Goal: Task Accomplishment & Management: Use online tool/utility

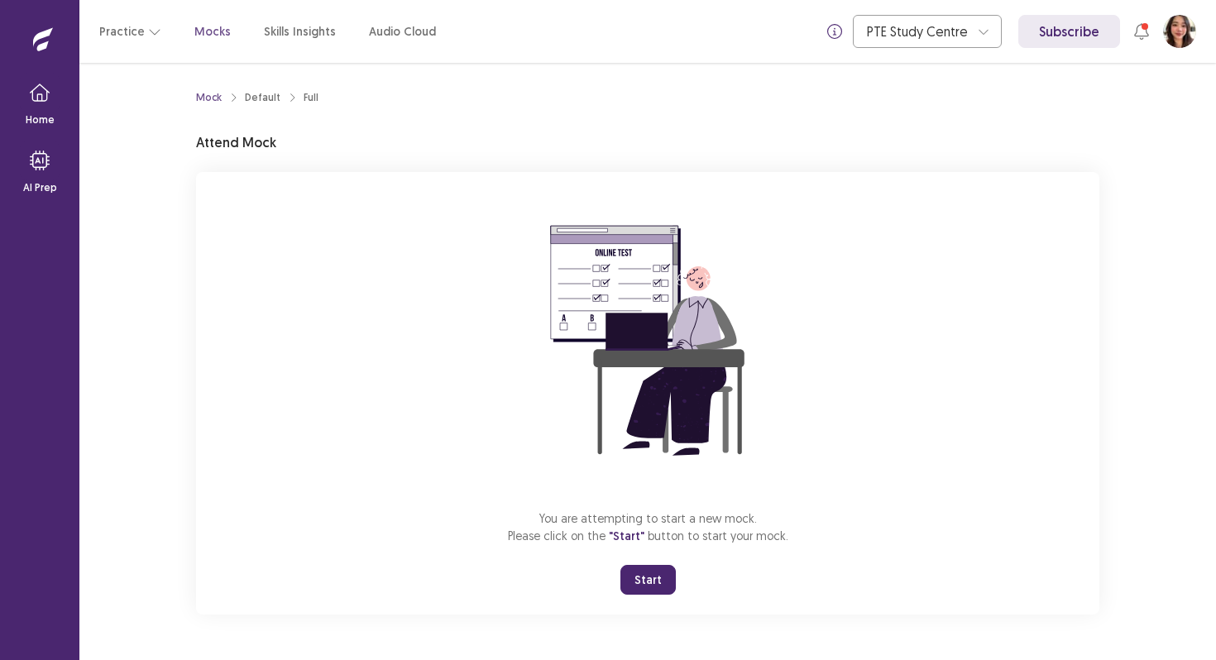
click at [644, 575] on button "Start" at bounding box center [648, 580] width 55 height 30
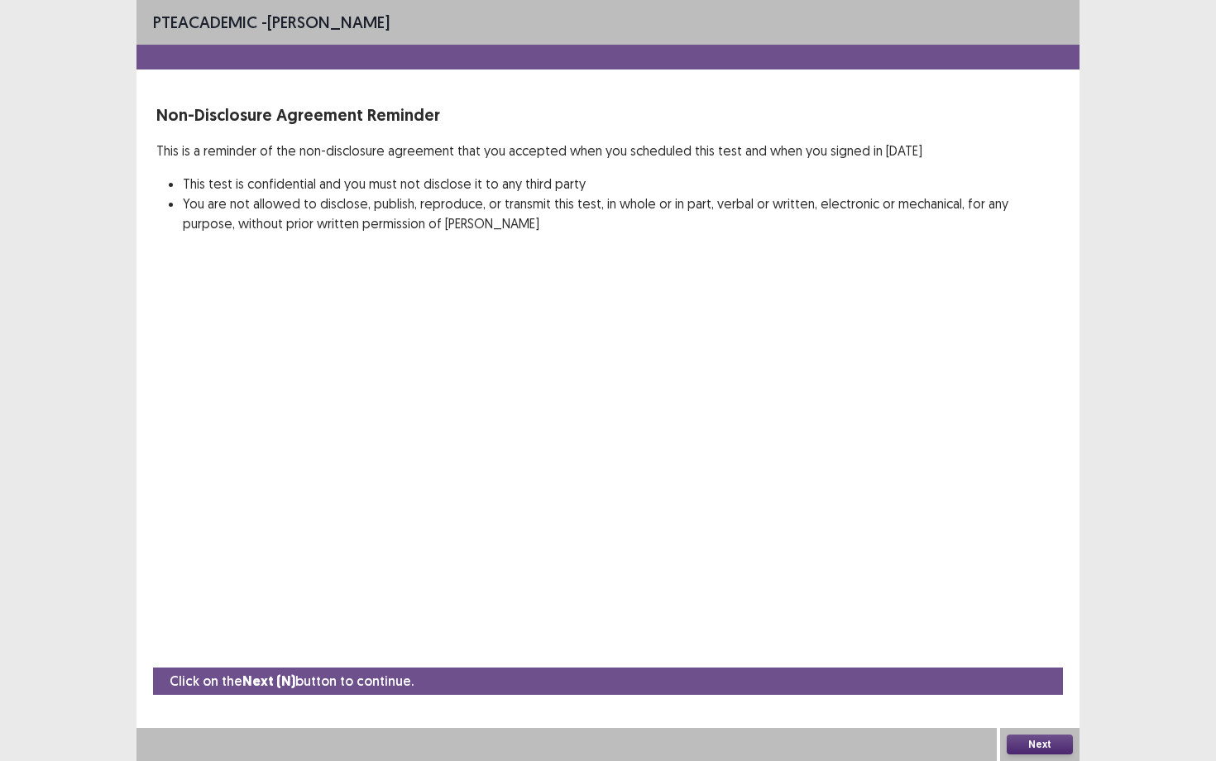
click at [1030, 659] on button "Next" at bounding box center [1040, 745] width 66 height 20
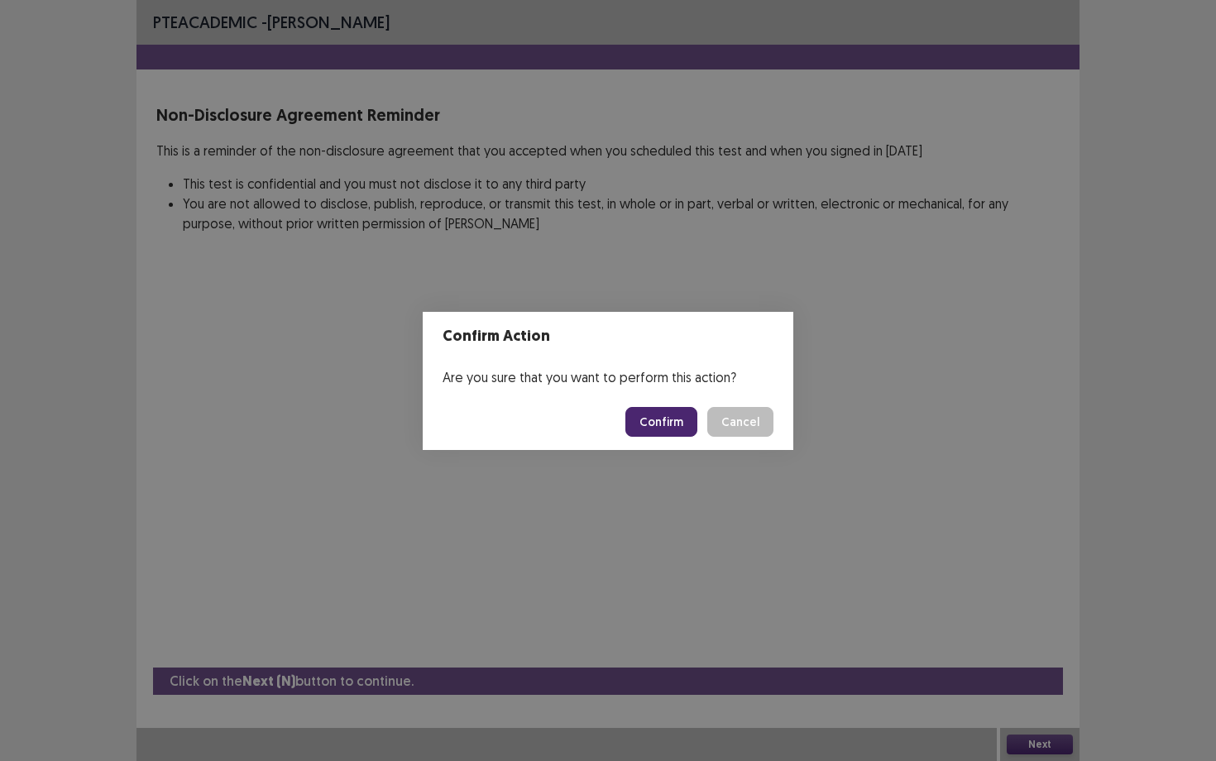
click at [673, 424] on button "Confirm" at bounding box center [662, 422] width 72 height 30
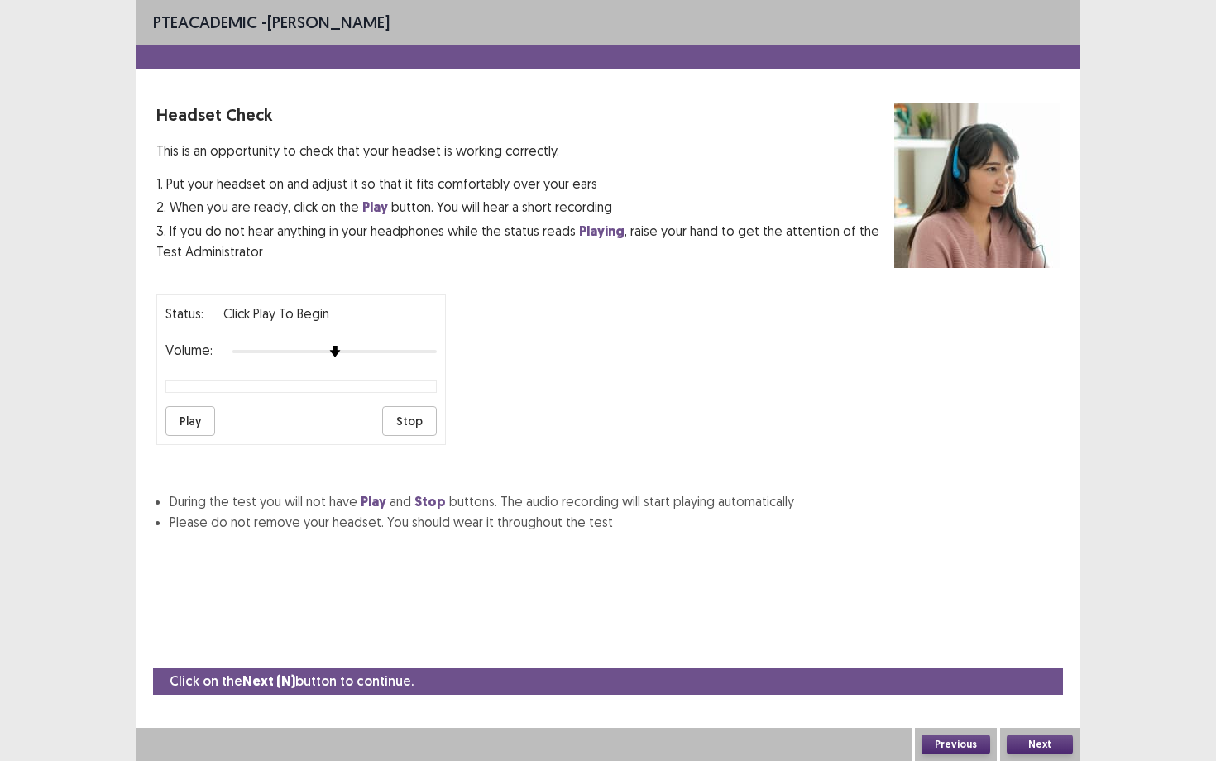
click at [423, 345] on div at bounding box center [335, 351] width 204 height 13
click at [434, 345] on div at bounding box center [335, 351] width 204 height 13
click at [1042, 659] on button "Next" at bounding box center [1040, 745] width 66 height 20
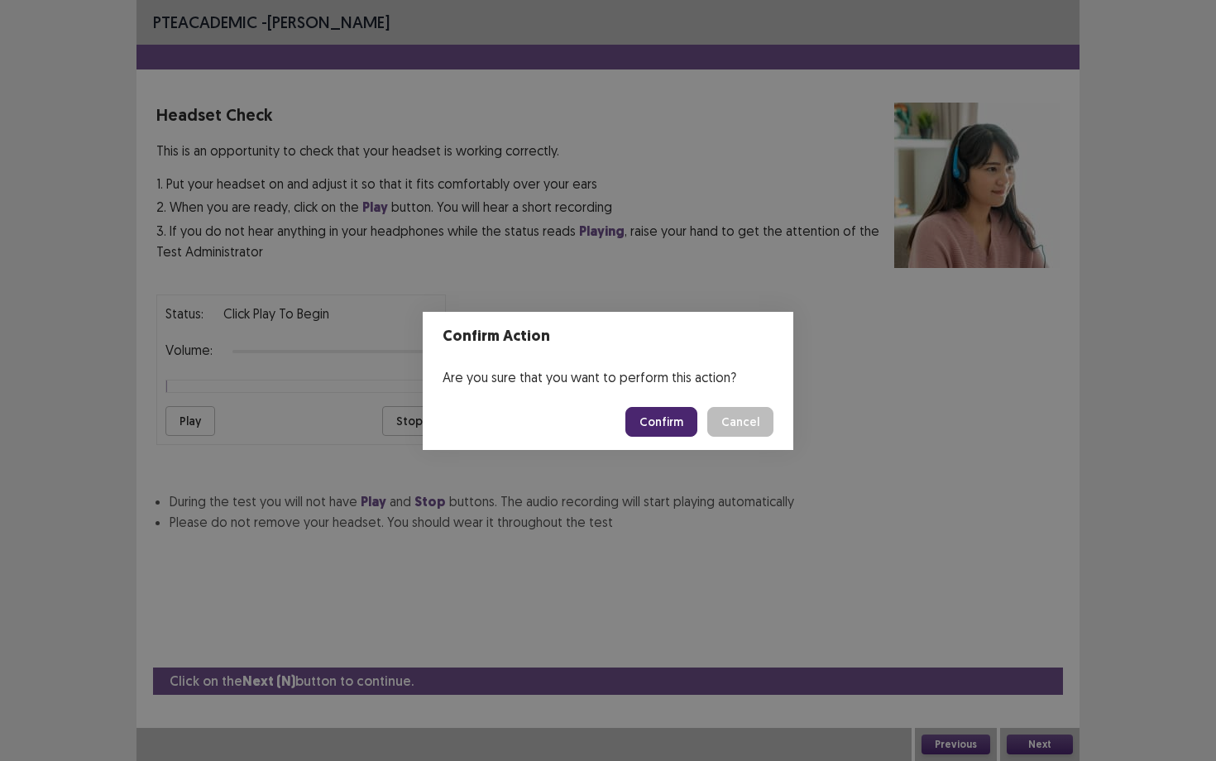
click at [688, 415] on button "Confirm" at bounding box center [662, 422] width 72 height 30
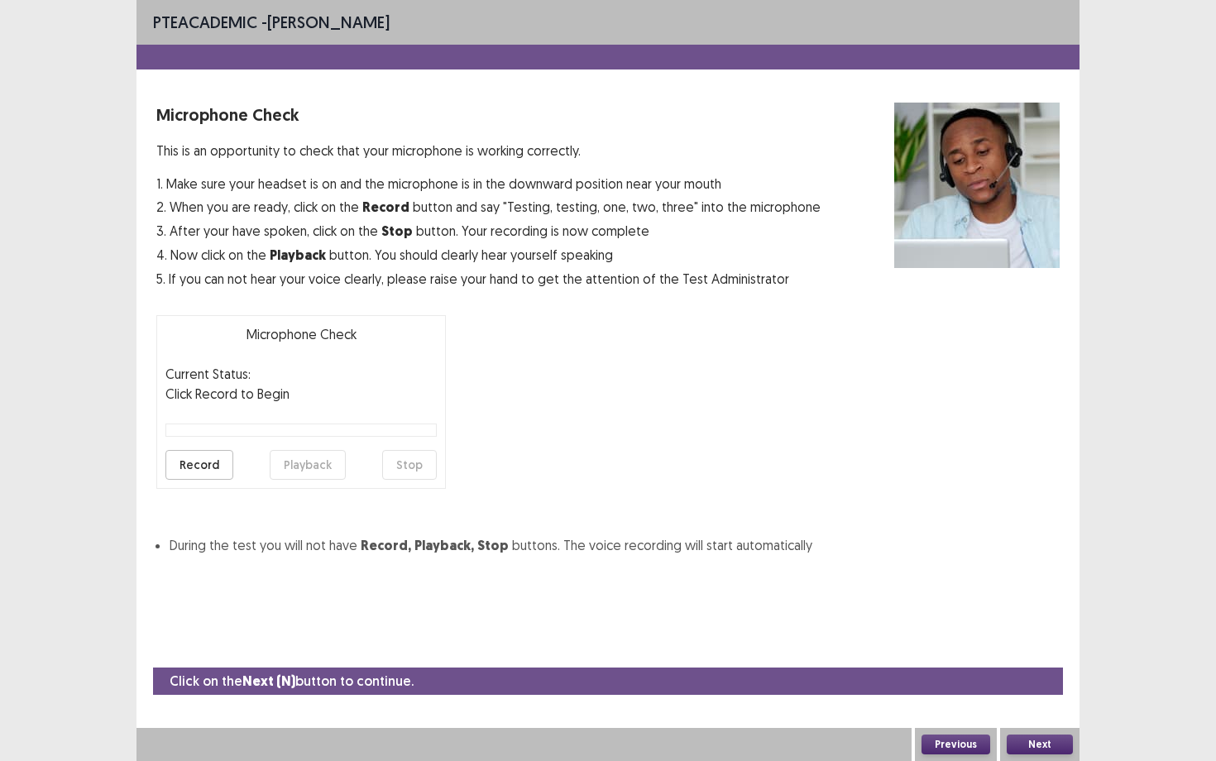
click at [1052, 659] on button "Next" at bounding box center [1040, 745] width 66 height 20
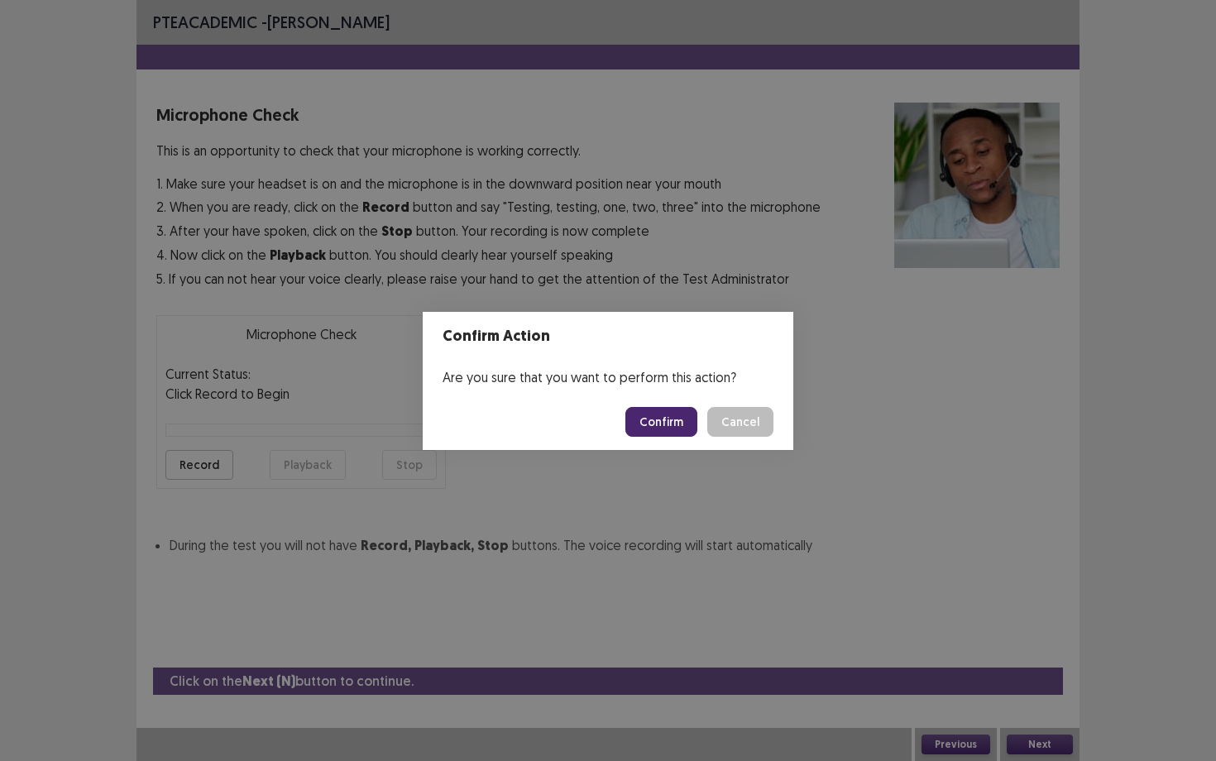
click at [650, 422] on button "Confirm" at bounding box center [662, 422] width 72 height 30
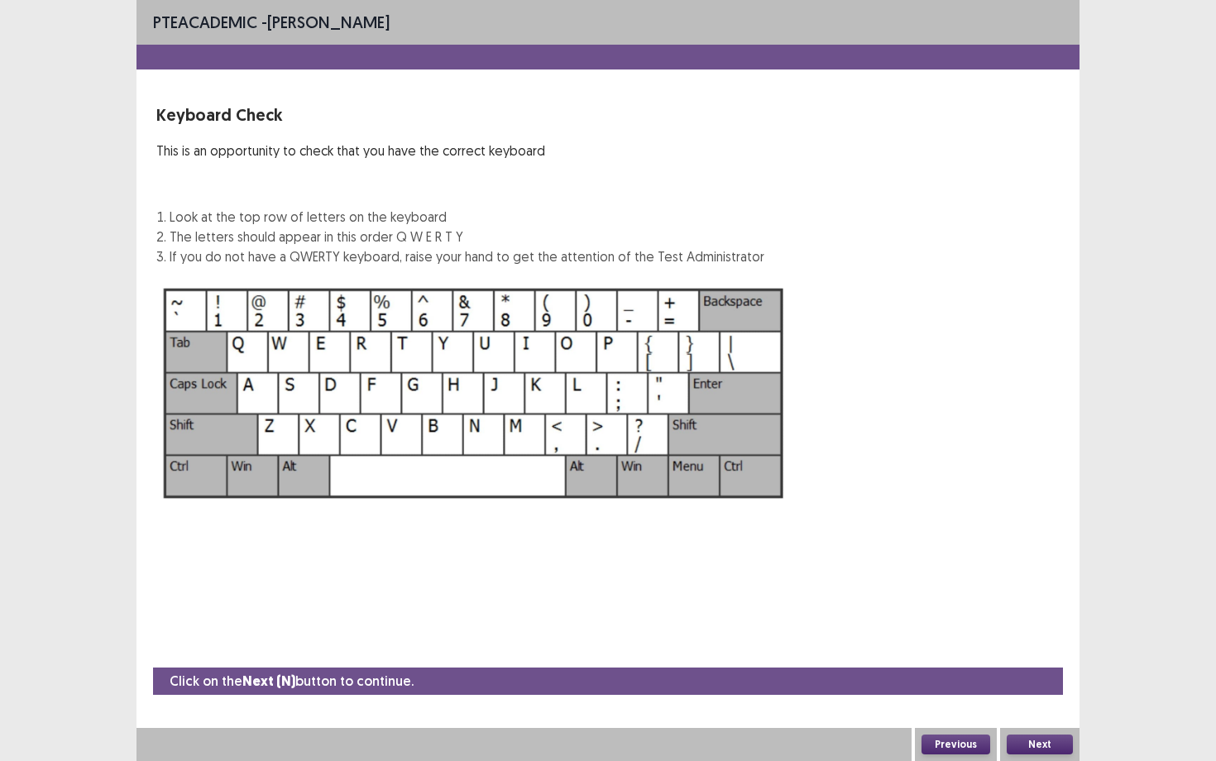
click at [1027, 659] on div "Next" at bounding box center [1039, 744] width 79 height 33
click at [1028, 659] on button "Next" at bounding box center [1040, 745] width 66 height 20
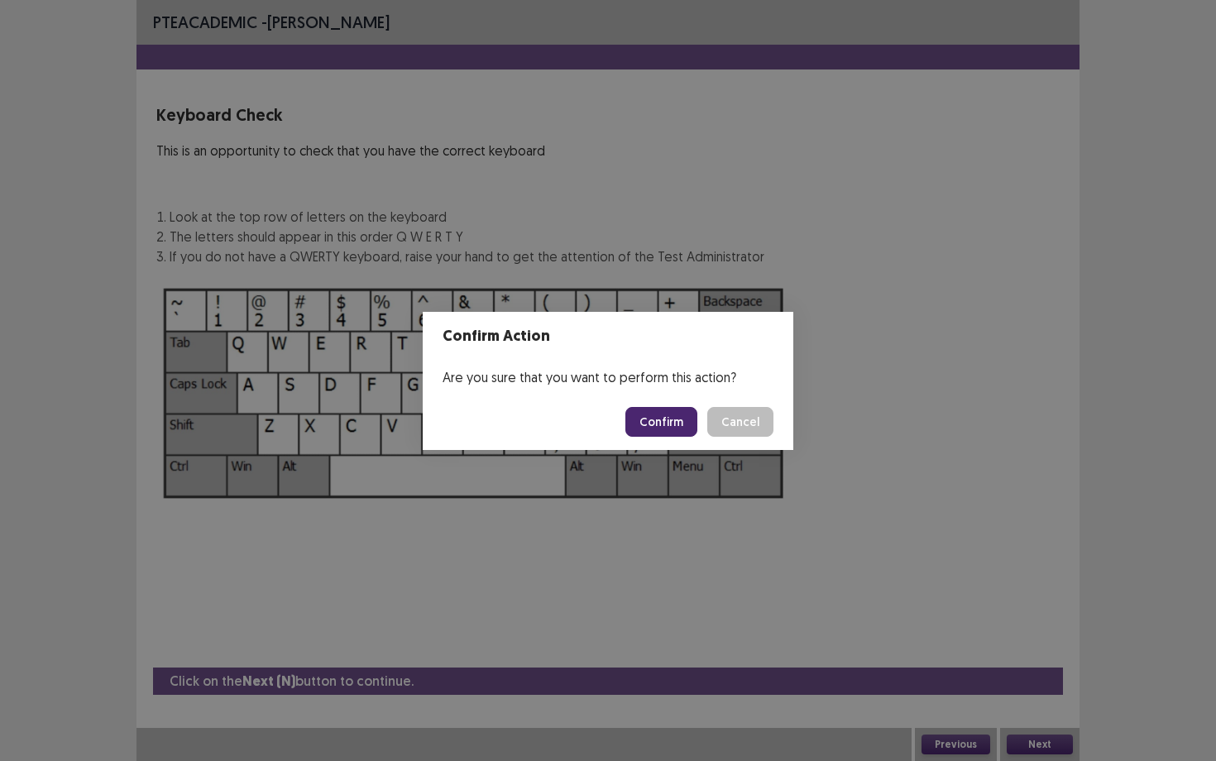
click at [686, 425] on button "Confirm" at bounding box center [662, 422] width 72 height 30
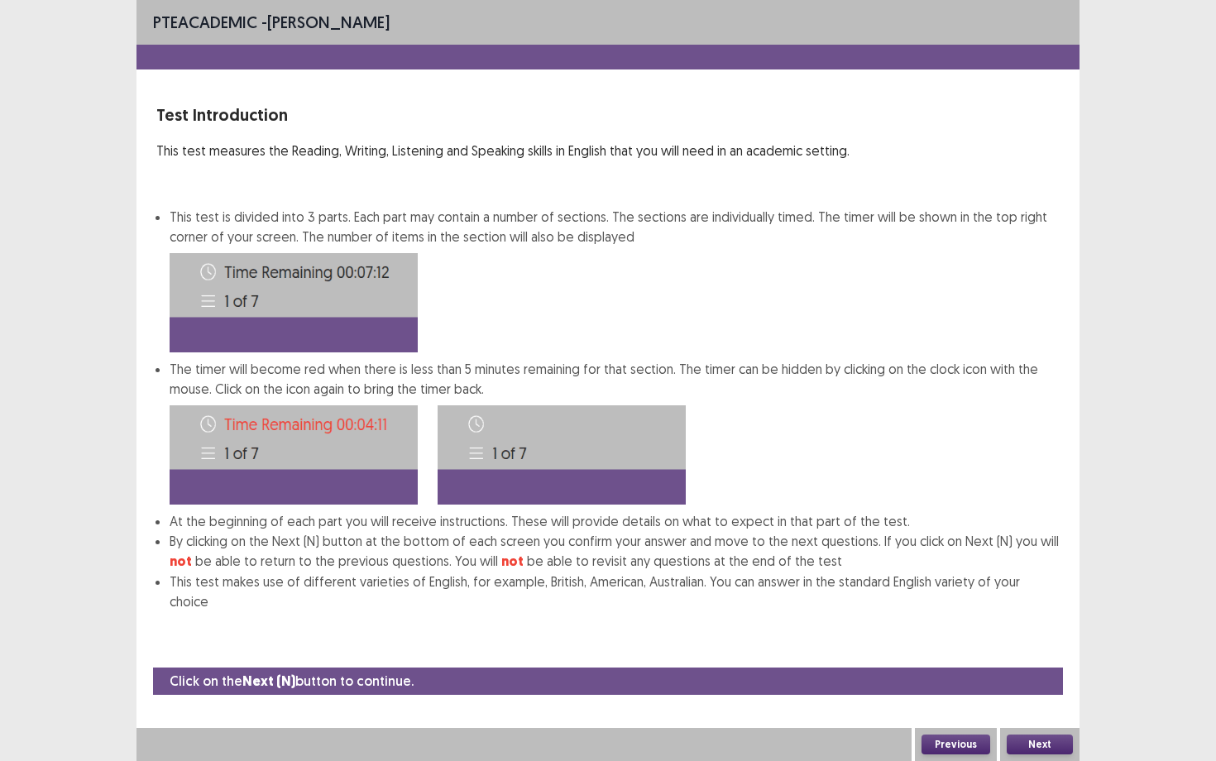
click at [1026, 659] on button "Next" at bounding box center [1040, 745] width 66 height 20
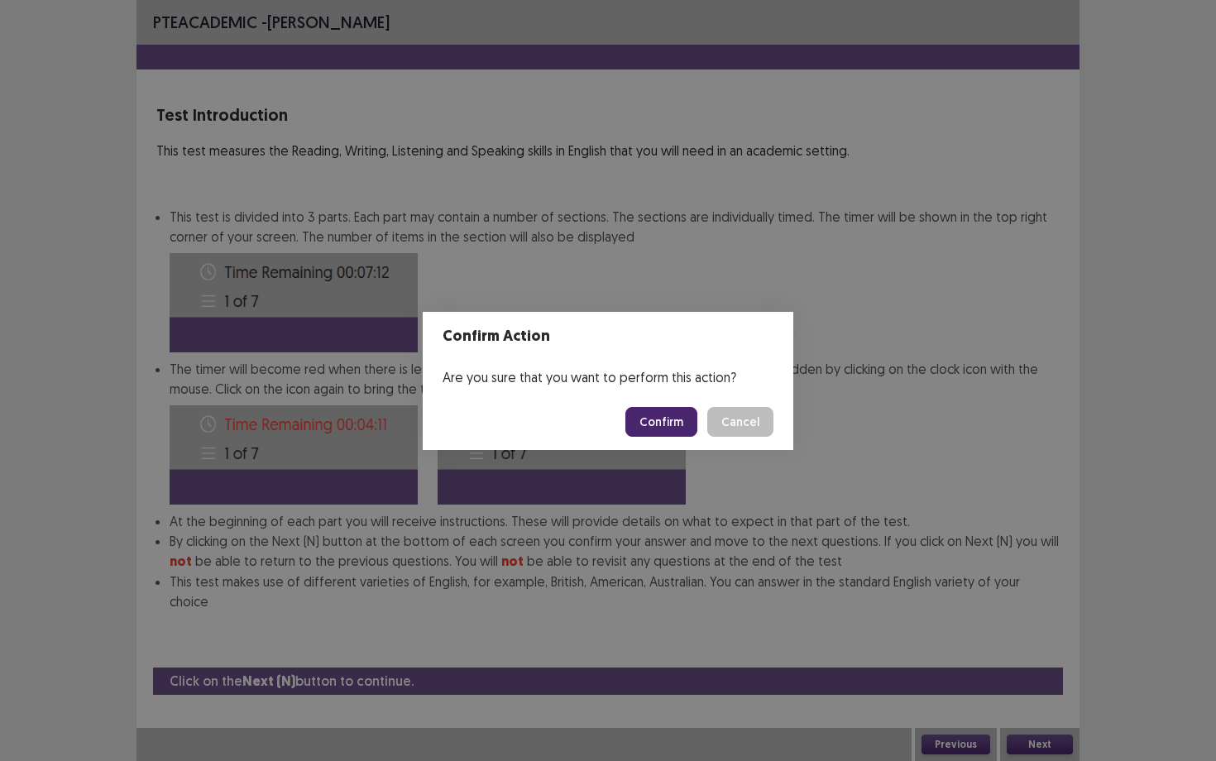
click at [697, 420] on button "Confirm" at bounding box center [662, 422] width 72 height 30
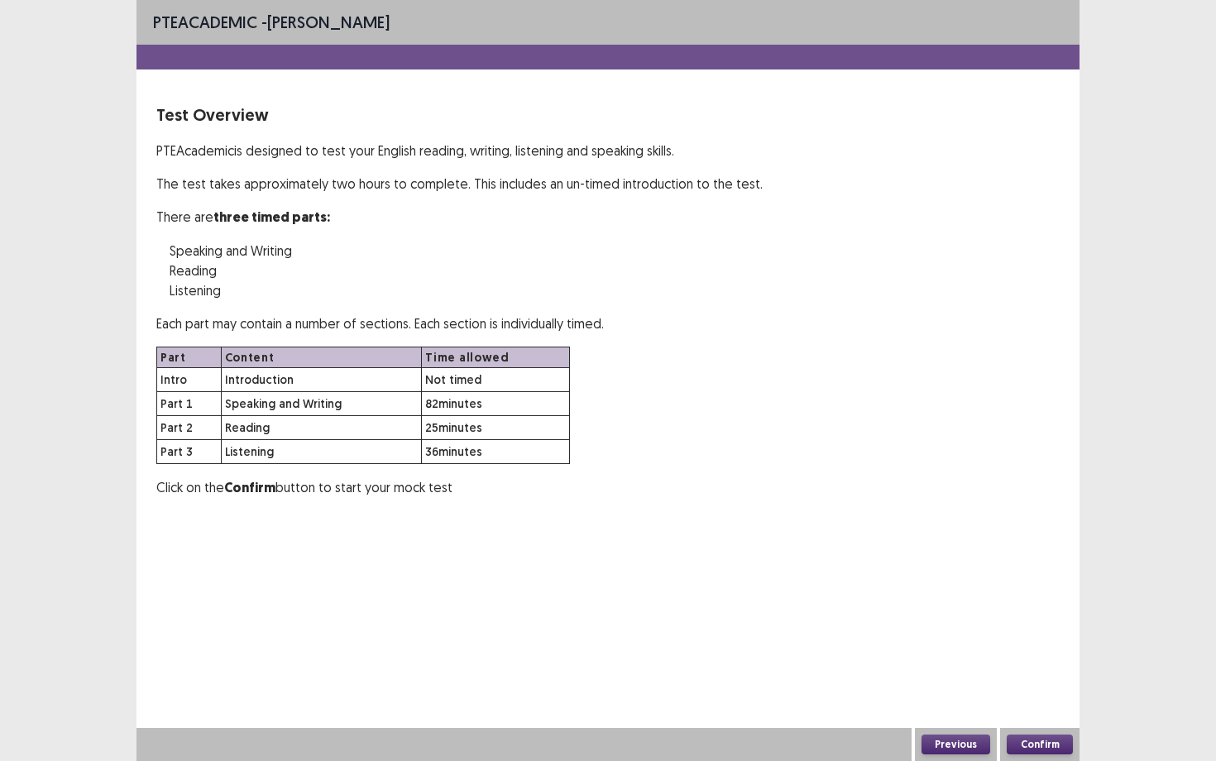
click at [1070, 659] on button "Confirm" at bounding box center [1040, 745] width 66 height 20
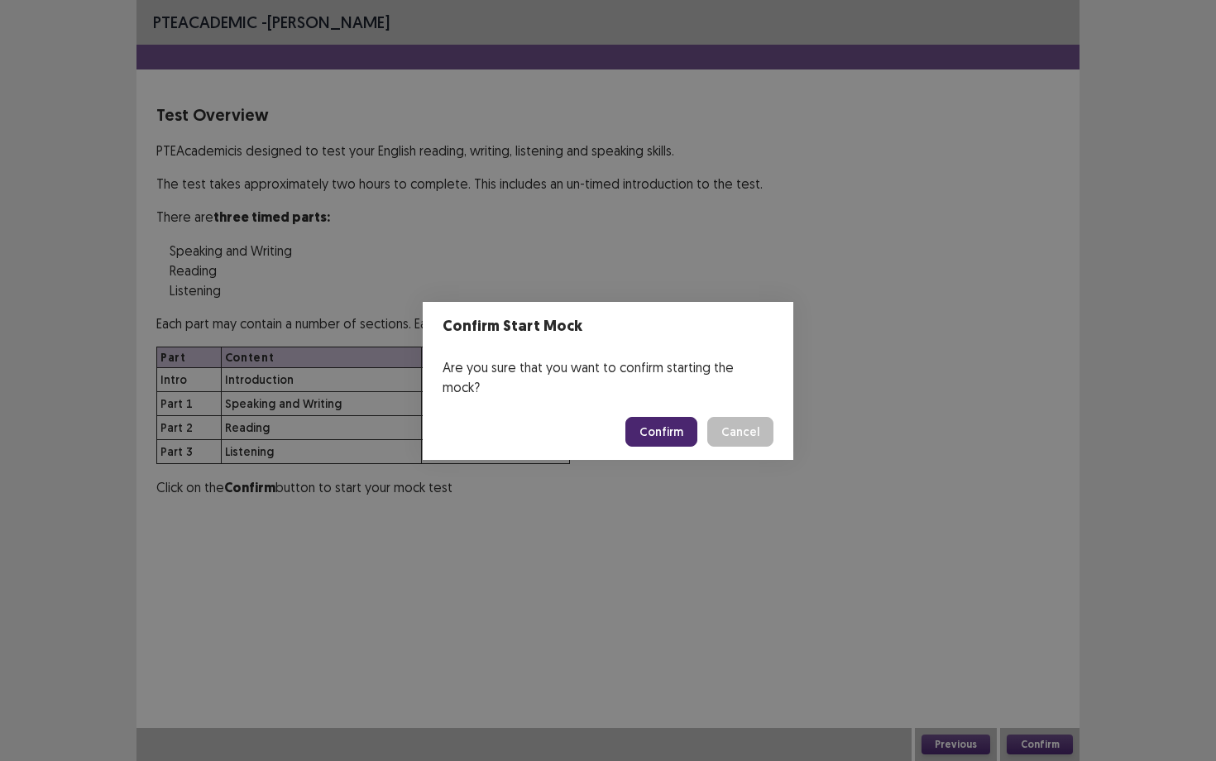
click at [685, 417] on button "Confirm" at bounding box center [662, 432] width 72 height 30
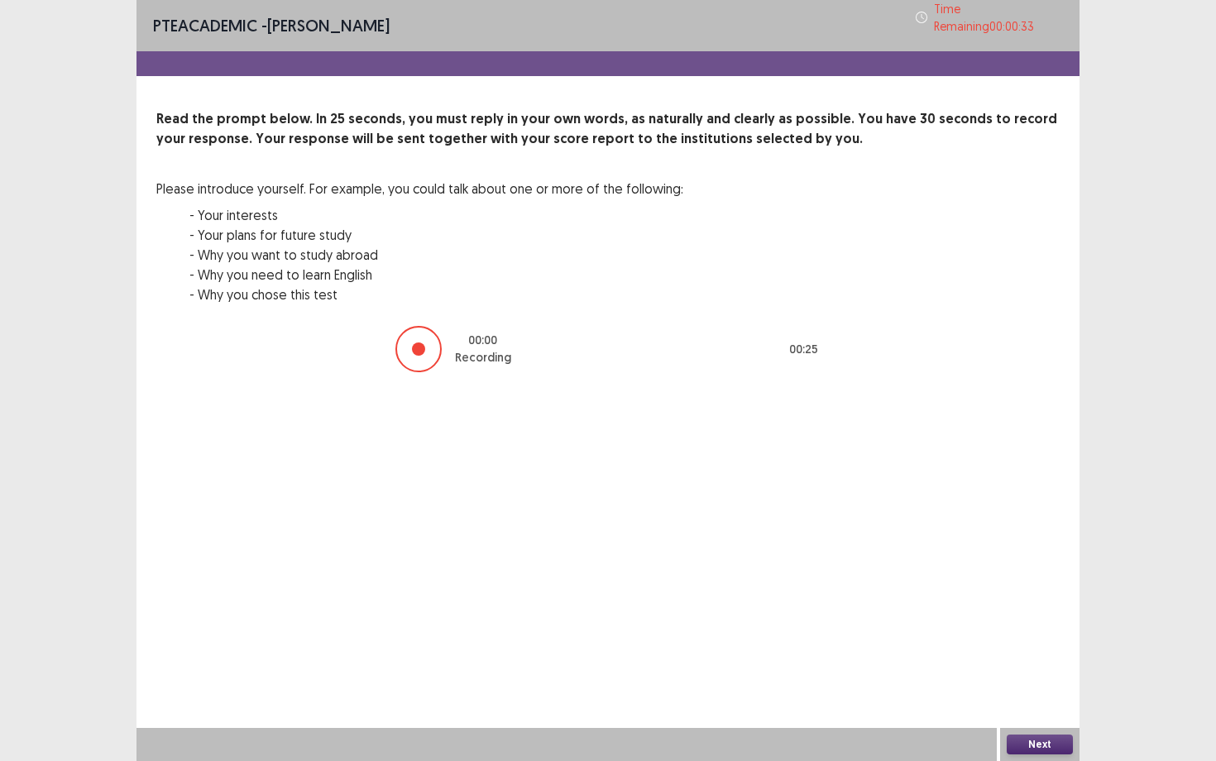
click at [1052, 659] on button "Next" at bounding box center [1040, 745] width 66 height 20
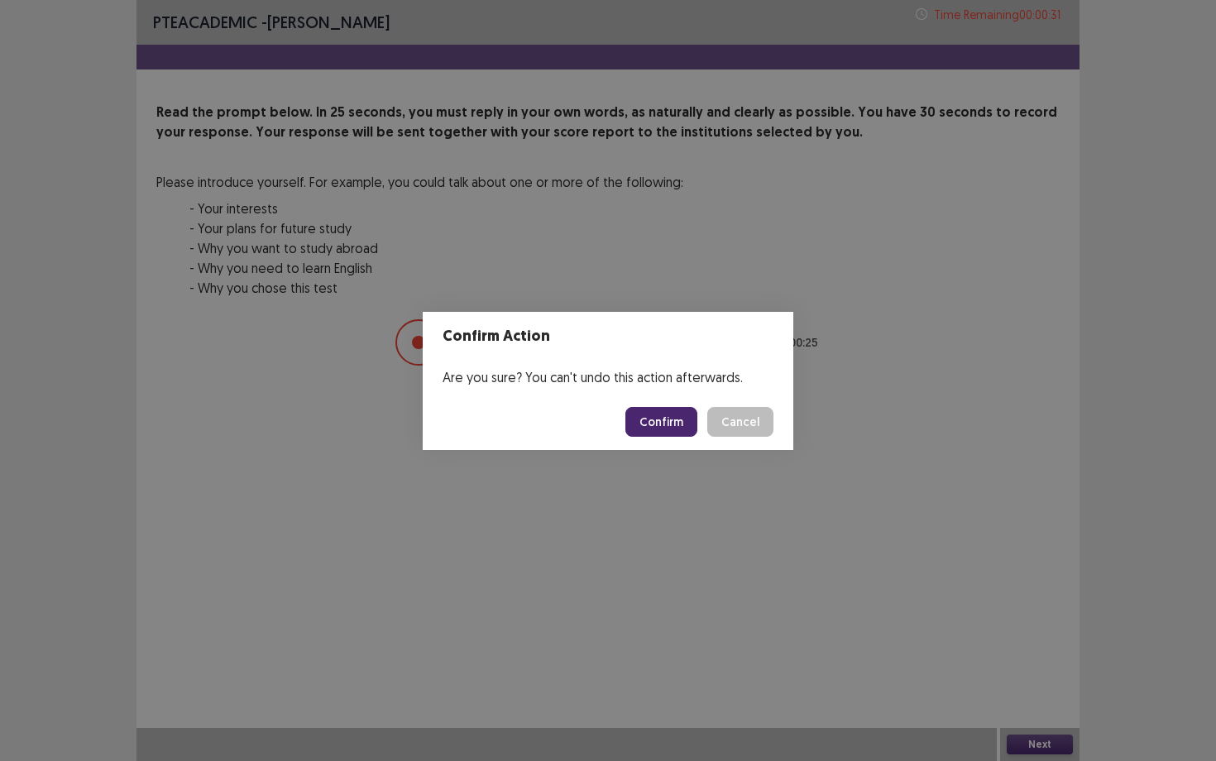
click at [647, 420] on button "Confirm" at bounding box center [662, 422] width 72 height 30
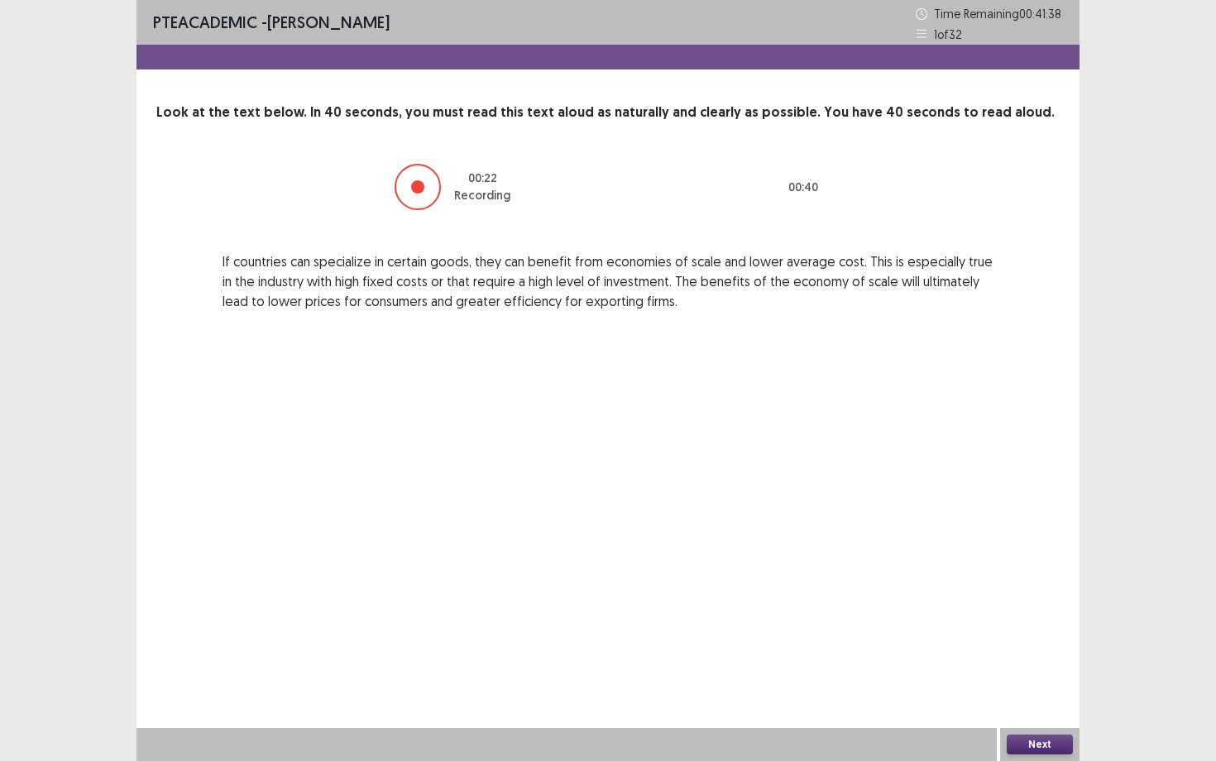
click at [1039, 659] on button "Next" at bounding box center [1040, 745] width 66 height 20
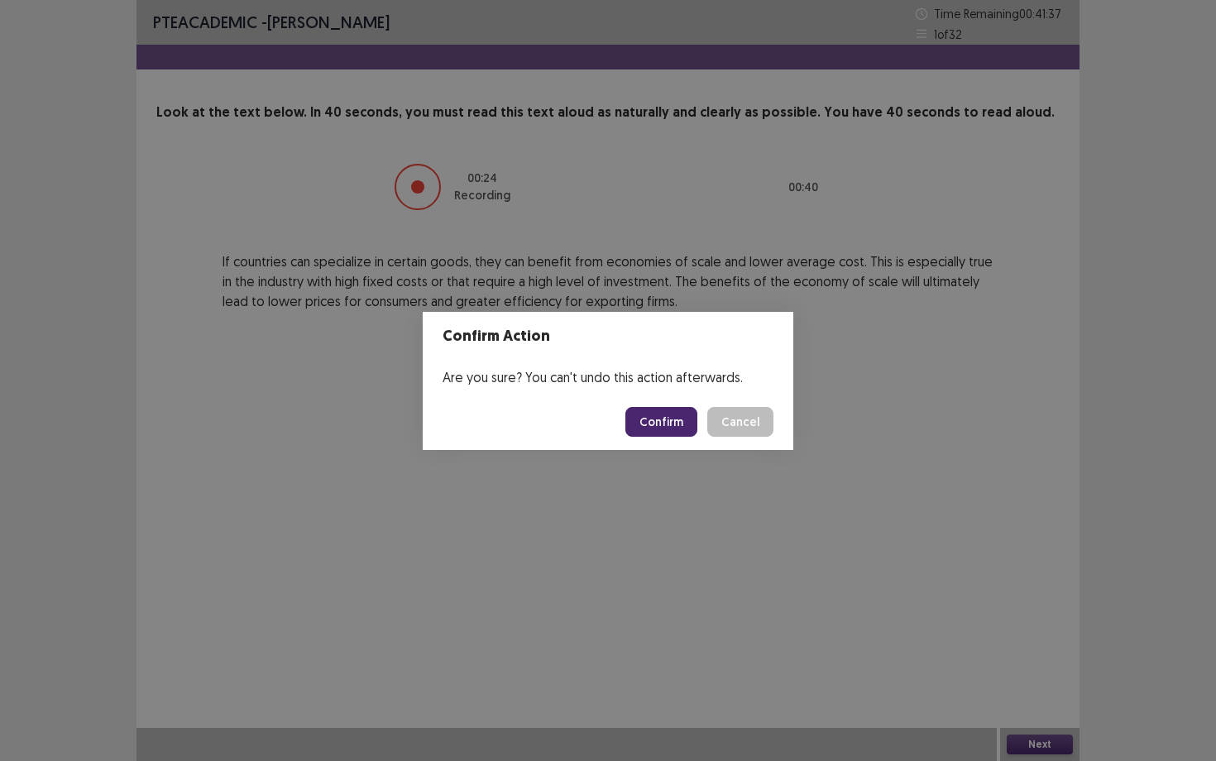
click at [670, 408] on button "Confirm" at bounding box center [662, 422] width 72 height 30
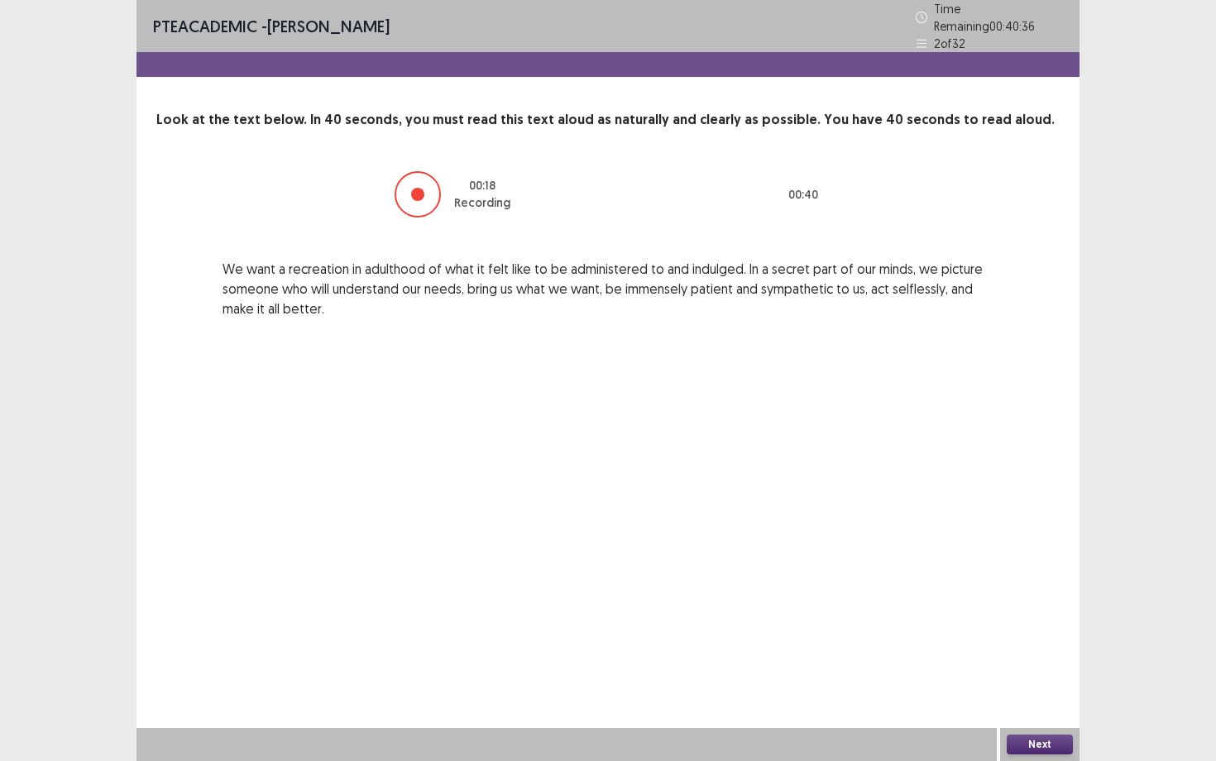
click at [1053, 659] on button "Next" at bounding box center [1040, 745] width 66 height 20
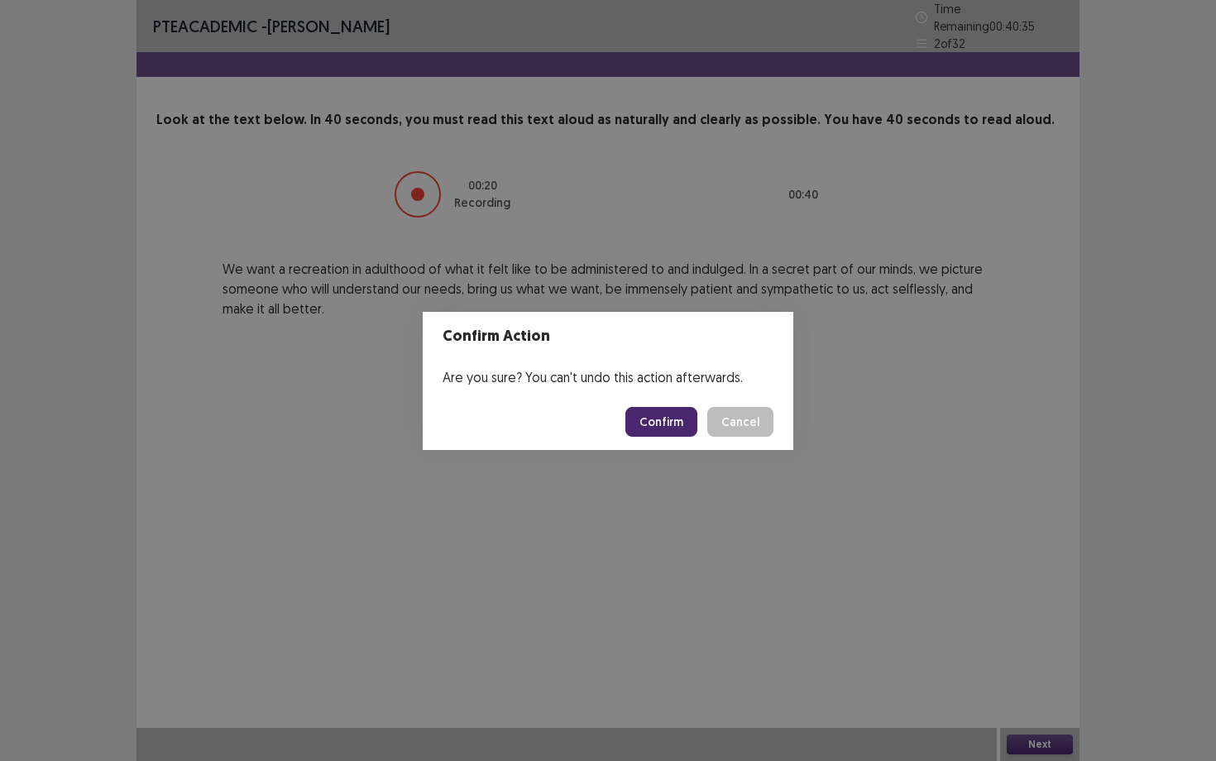
click at [670, 436] on footer "Confirm Cancel" at bounding box center [608, 422] width 371 height 56
click at [670, 420] on button "Confirm" at bounding box center [662, 422] width 72 height 30
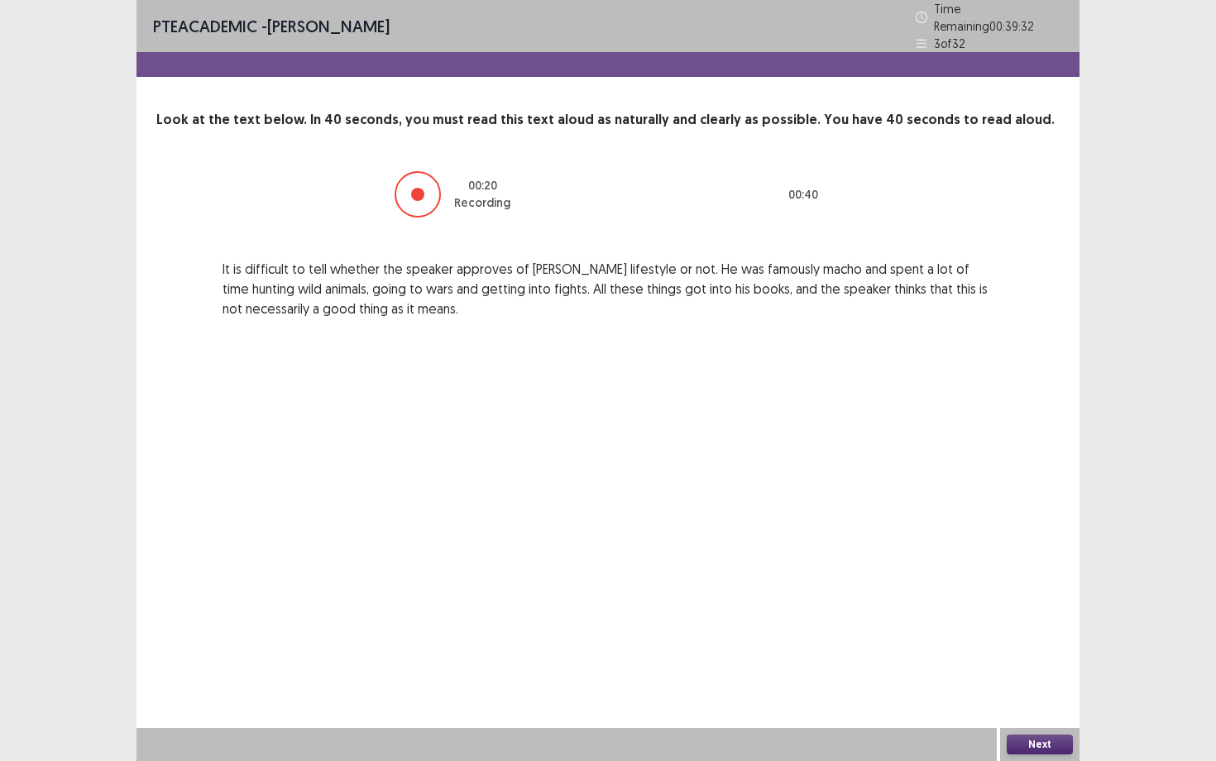
click at [1046, 659] on button "Next" at bounding box center [1040, 745] width 66 height 20
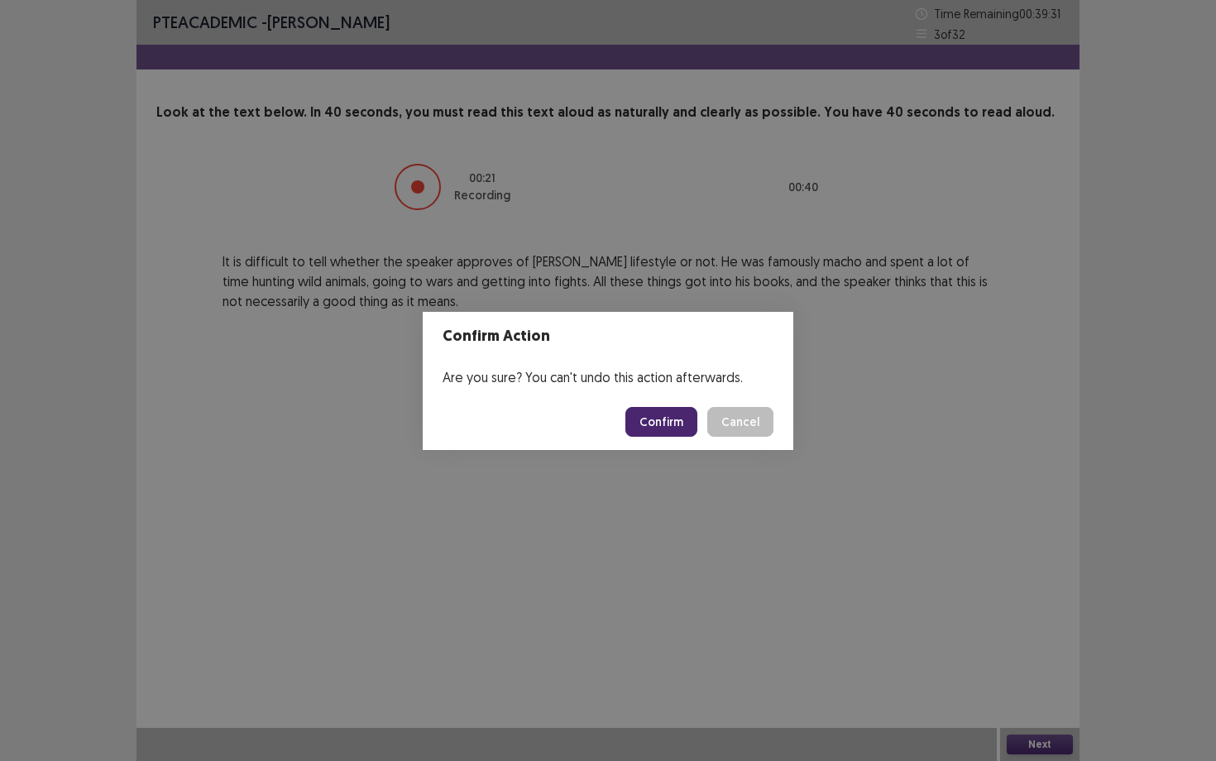
click at [660, 434] on button "Confirm" at bounding box center [662, 422] width 72 height 30
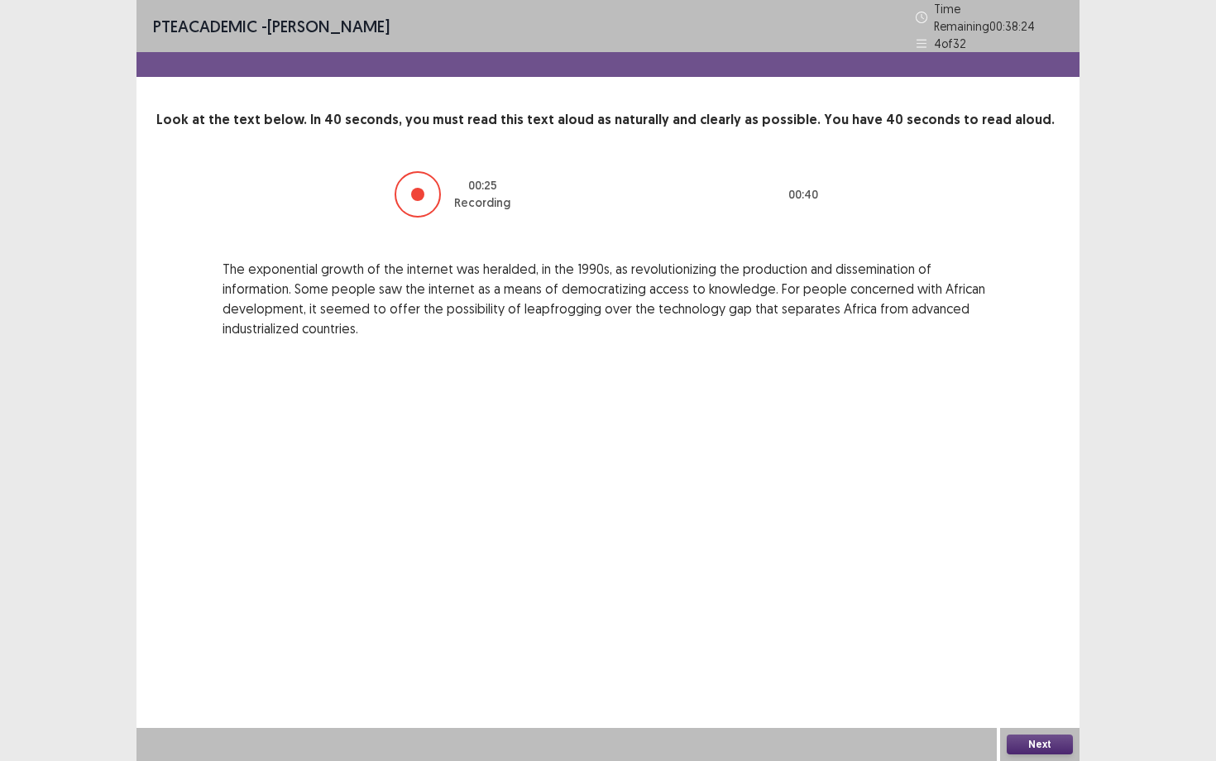
click at [1043, 659] on button "Next" at bounding box center [1040, 745] width 66 height 20
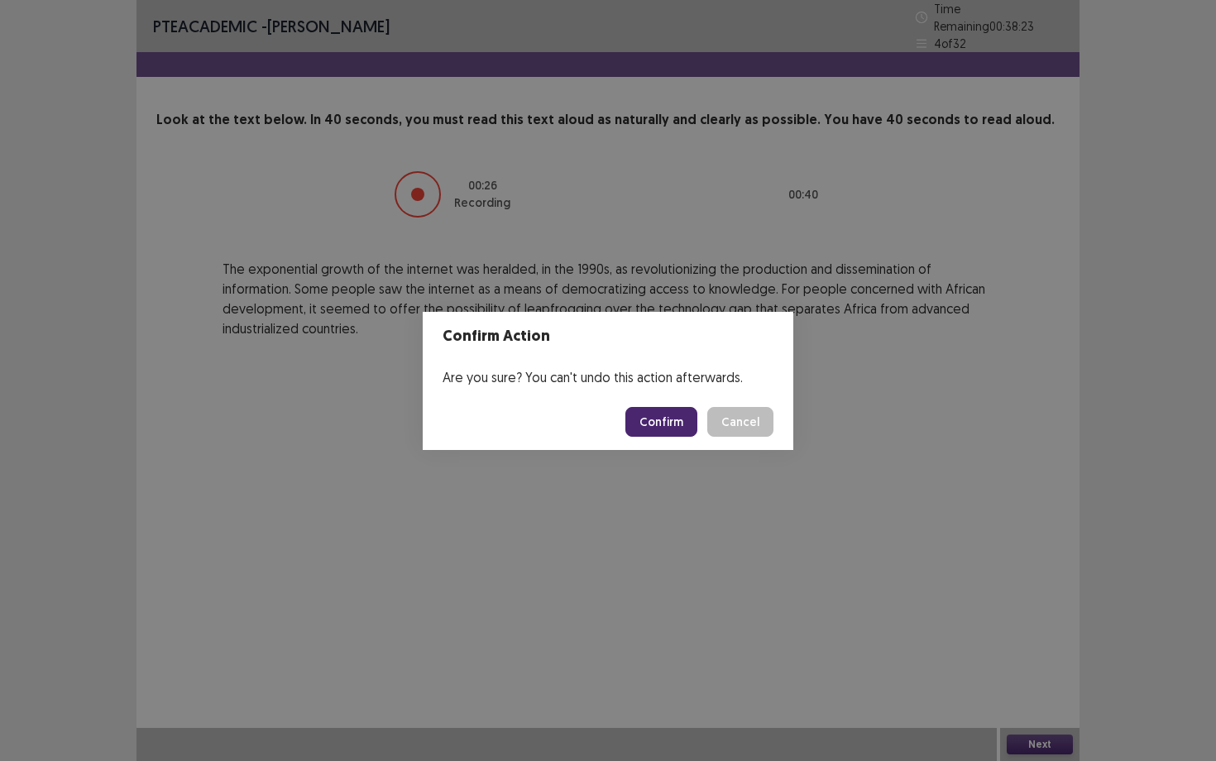
click at [688, 420] on button "Confirm" at bounding box center [662, 422] width 72 height 30
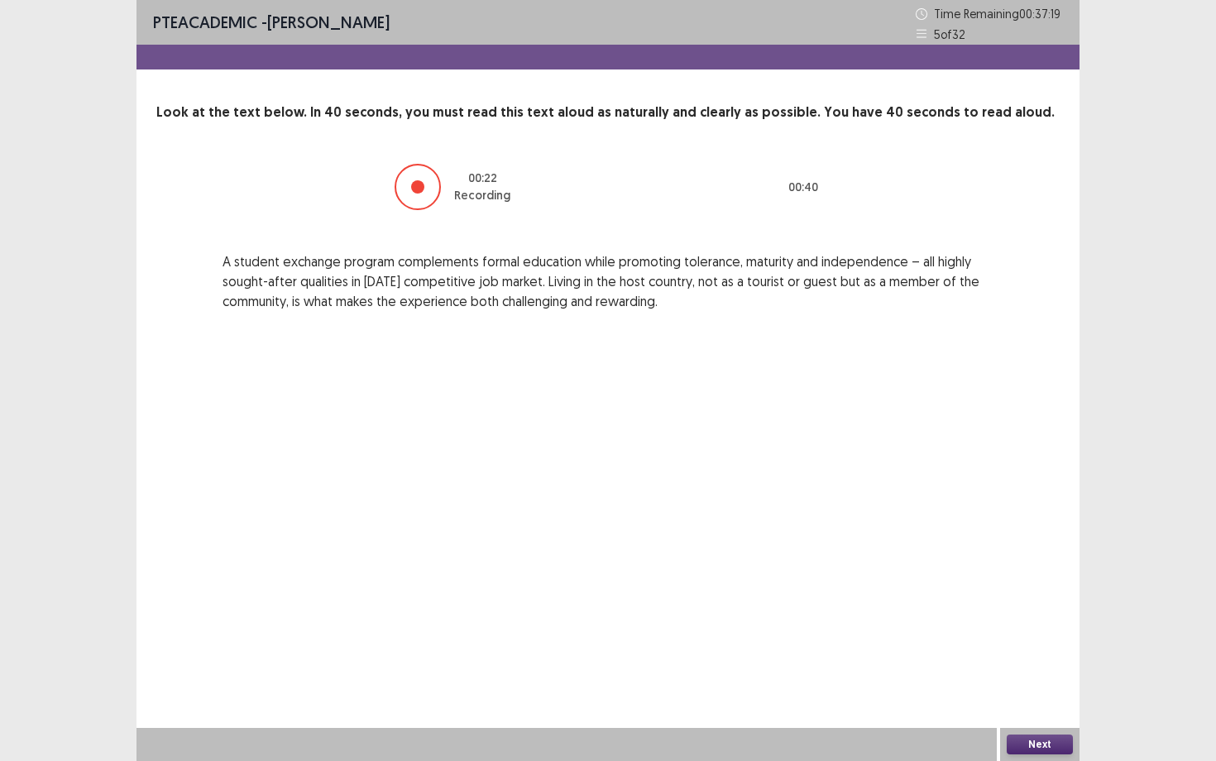
click at [1024, 659] on button "Next" at bounding box center [1040, 745] width 66 height 20
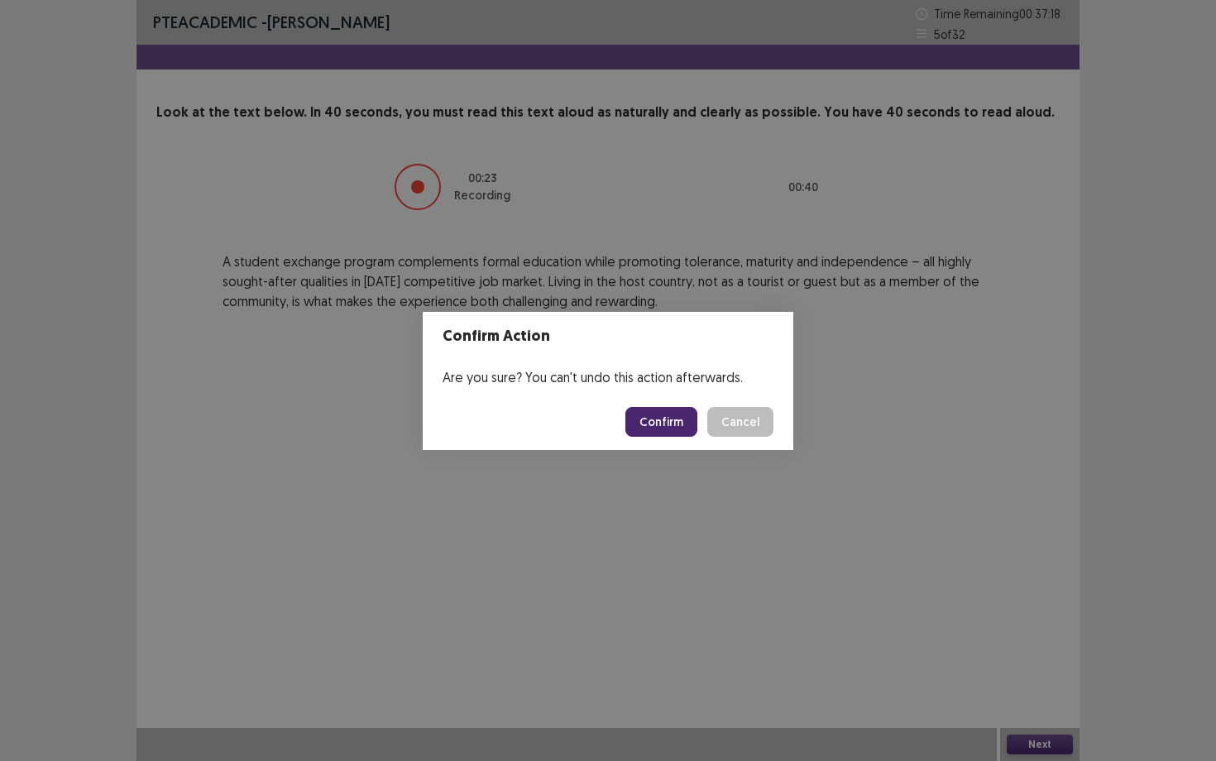
click at [673, 424] on button "Confirm" at bounding box center [662, 422] width 72 height 30
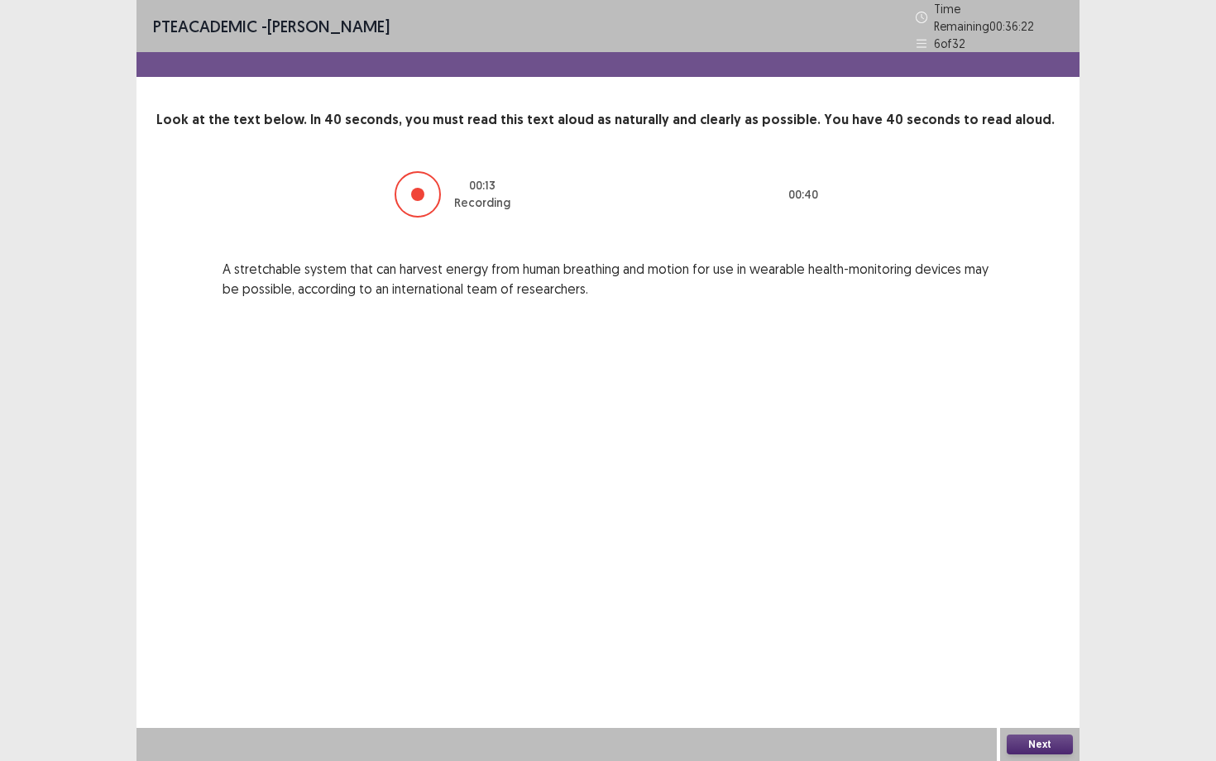
click at [1012, 659] on button "Next" at bounding box center [1040, 745] width 66 height 20
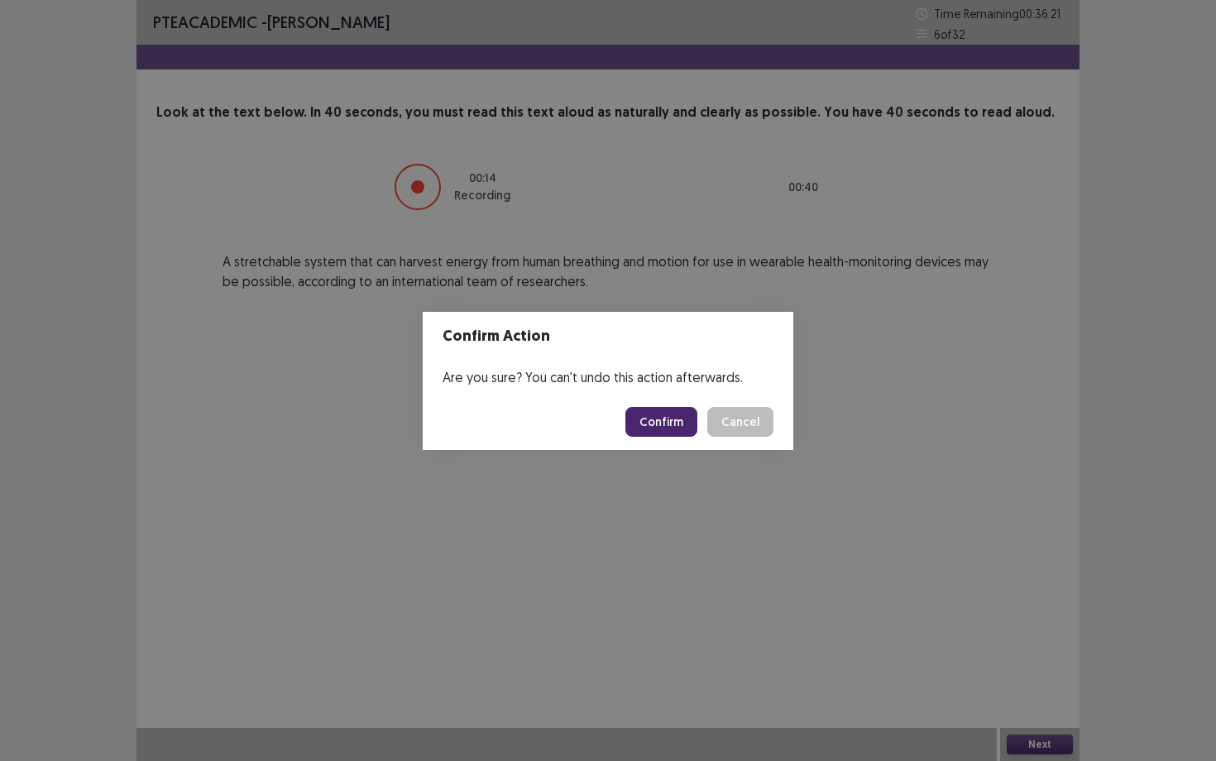
click at [679, 409] on button "Confirm" at bounding box center [662, 422] width 72 height 30
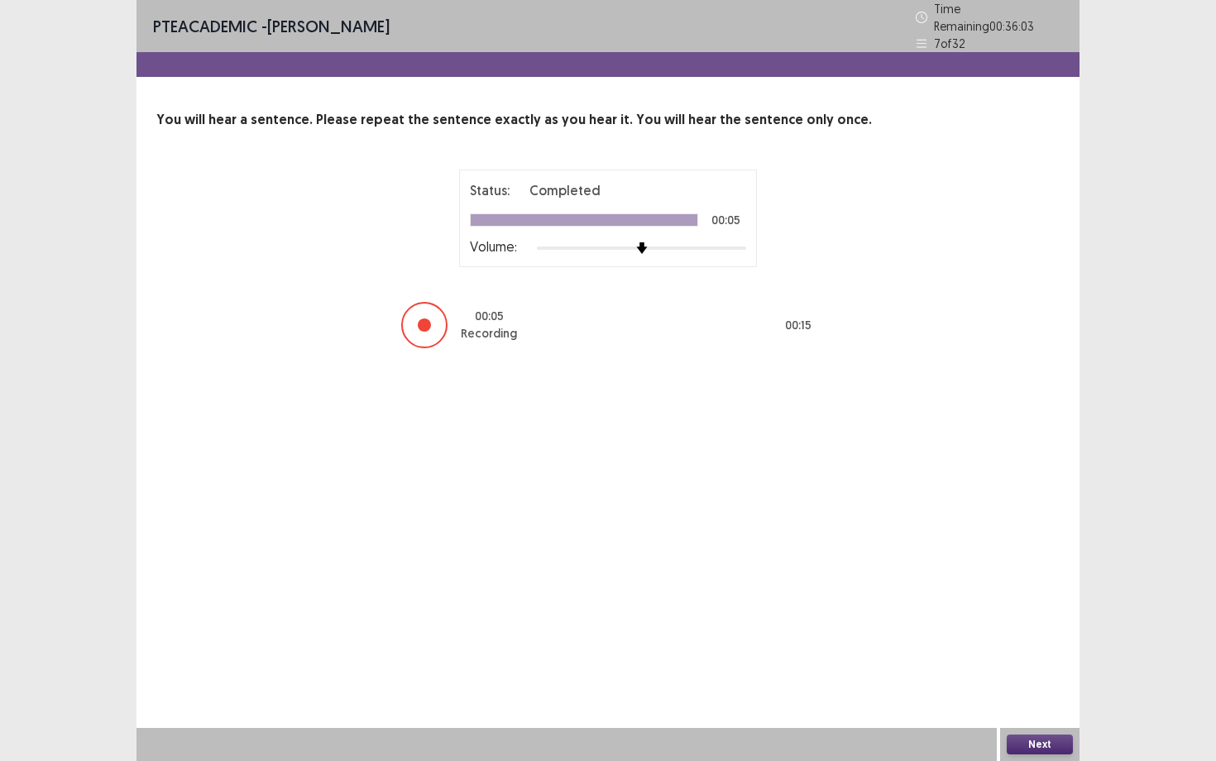
click at [1029, 659] on button "Next" at bounding box center [1040, 745] width 66 height 20
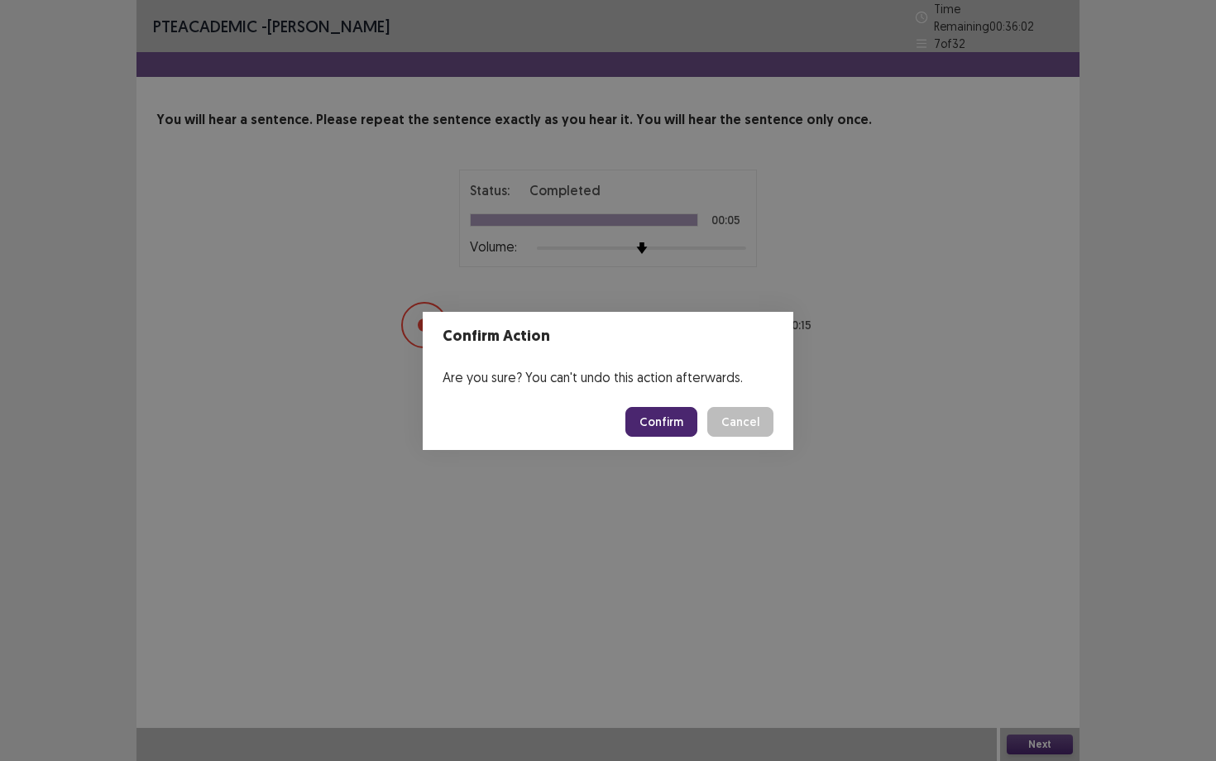
click at [650, 424] on button "Confirm" at bounding box center [662, 422] width 72 height 30
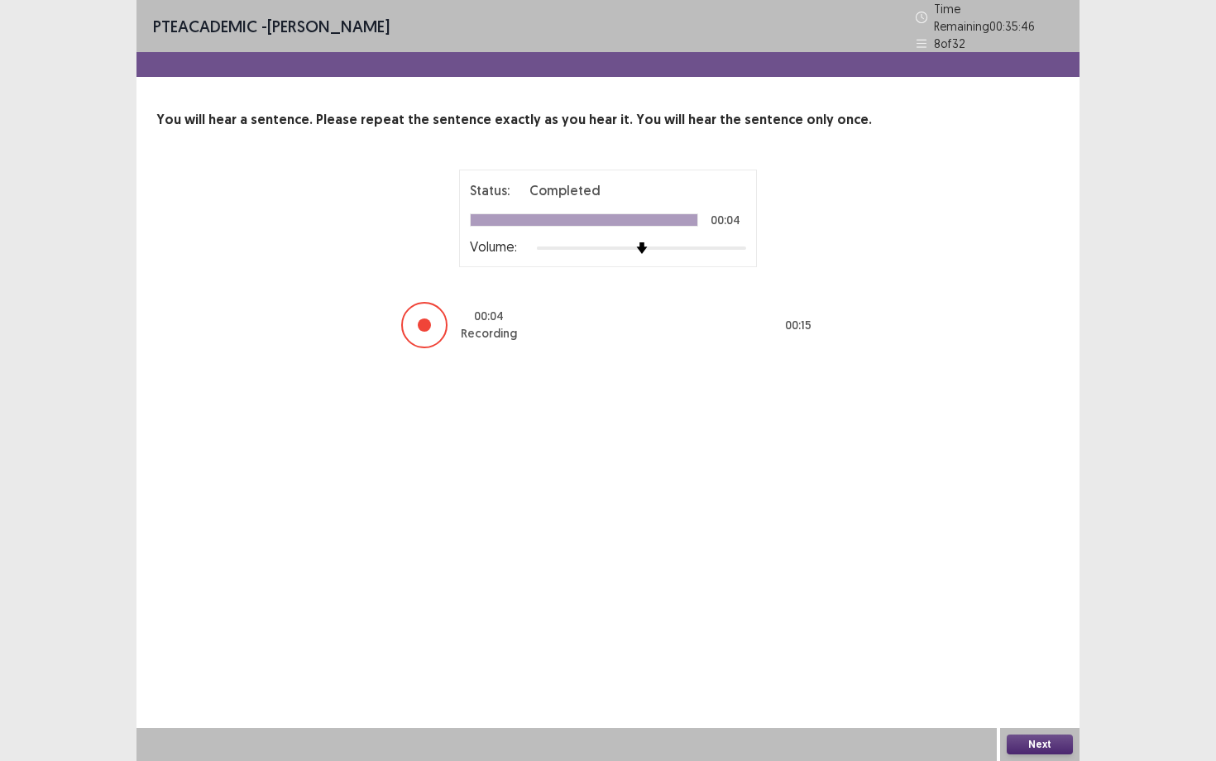
click at [1033, 659] on button "Next" at bounding box center [1040, 745] width 66 height 20
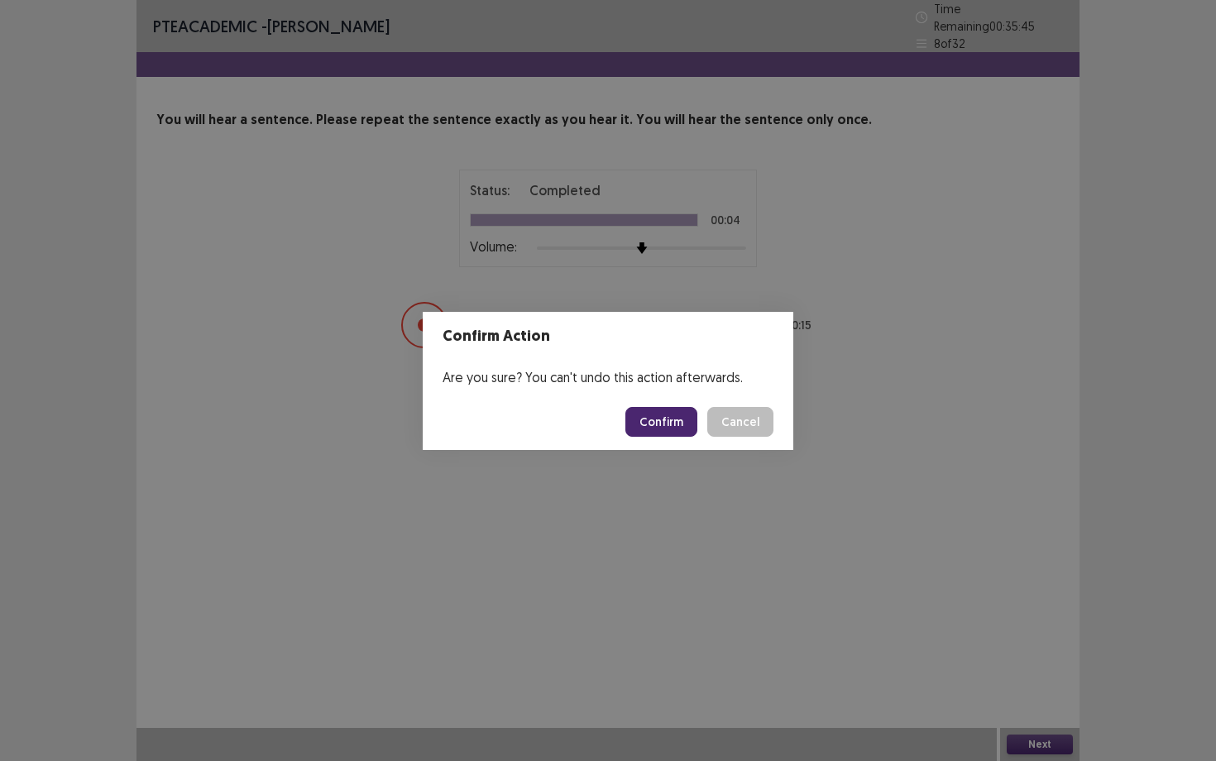
click at [690, 429] on button "Confirm" at bounding box center [662, 422] width 72 height 30
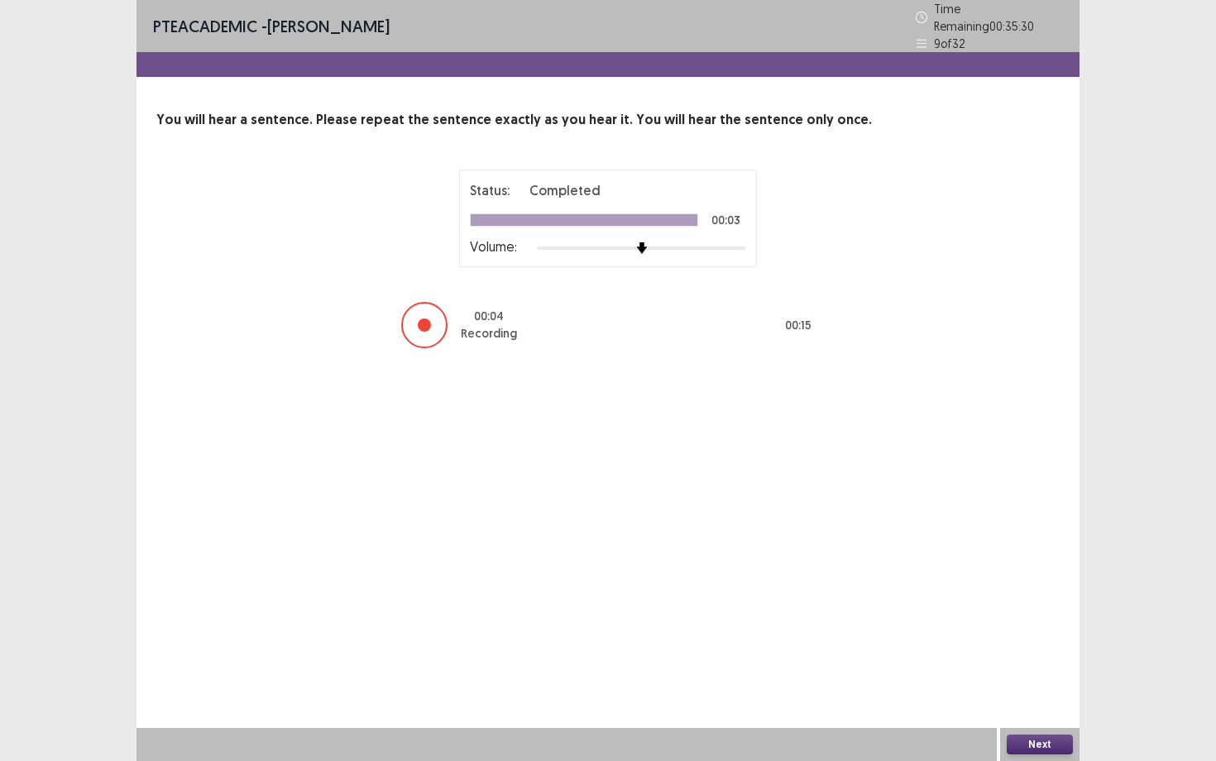
click at [1064, 659] on button "Next" at bounding box center [1040, 745] width 66 height 20
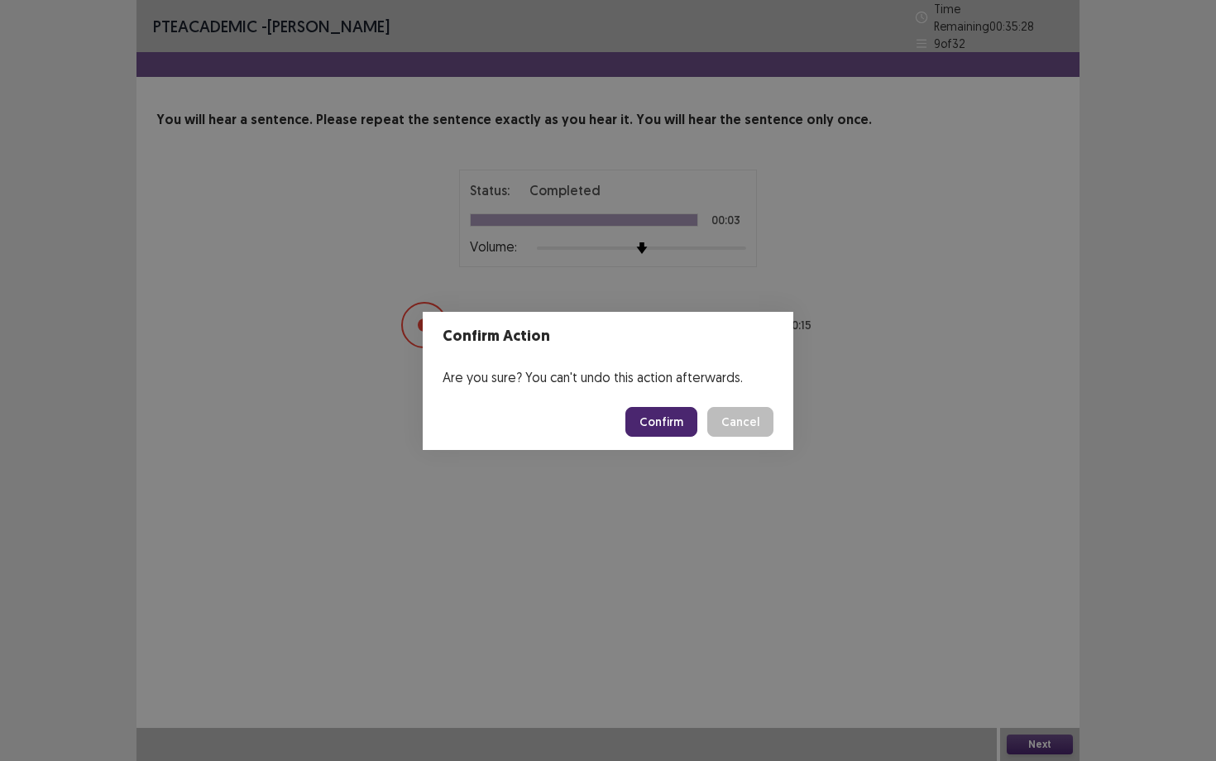
click at [703, 426] on div "Confirm Cancel" at bounding box center [700, 422] width 148 height 30
click at [670, 424] on button "Confirm" at bounding box center [662, 422] width 72 height 30
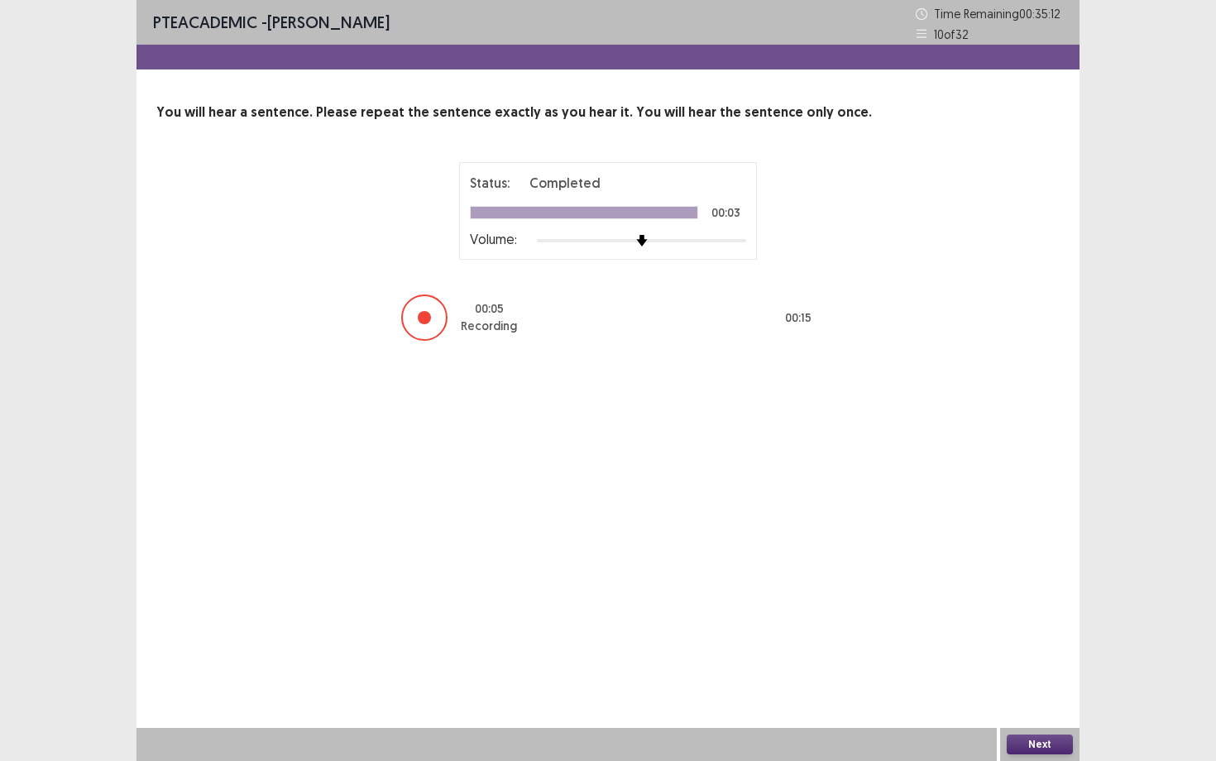
click at [1026, 659] on button "Next" at bounding box center [1040, 745] width 66 height 20
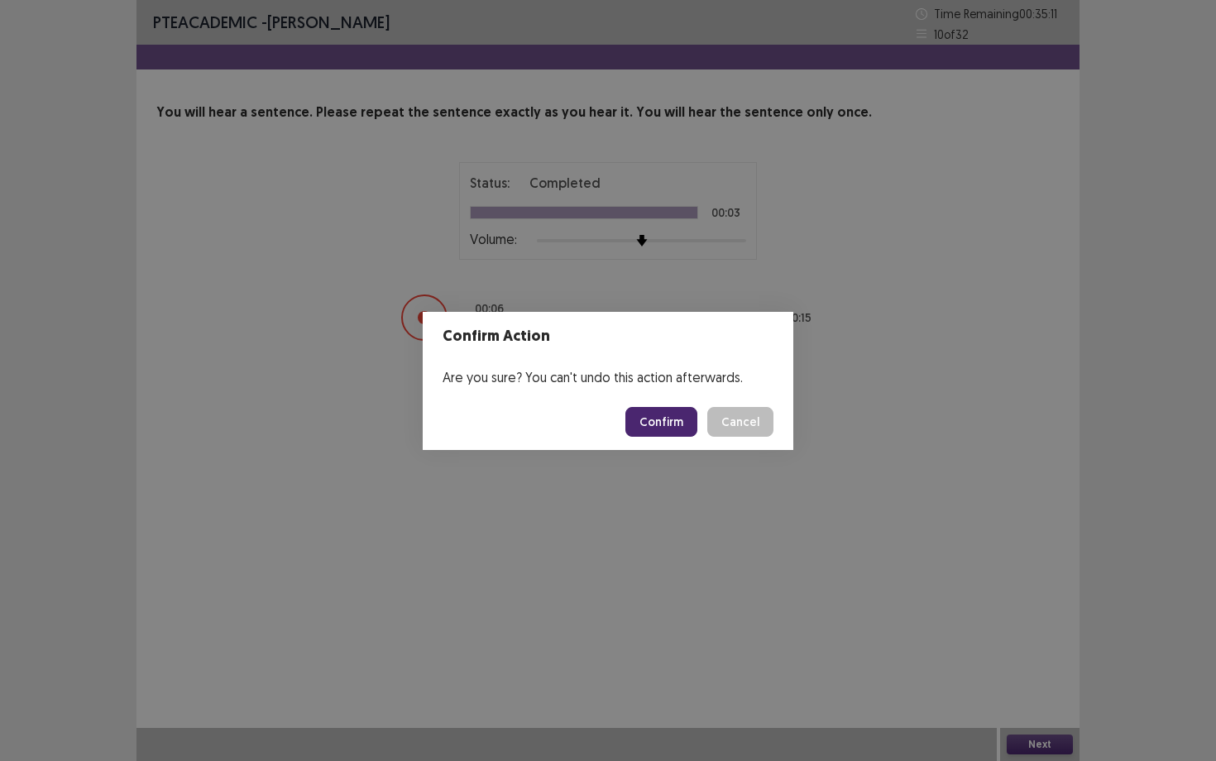
click at [694, 418] on button "Confirm" at bounding box center [662, 422] width 72 height 30
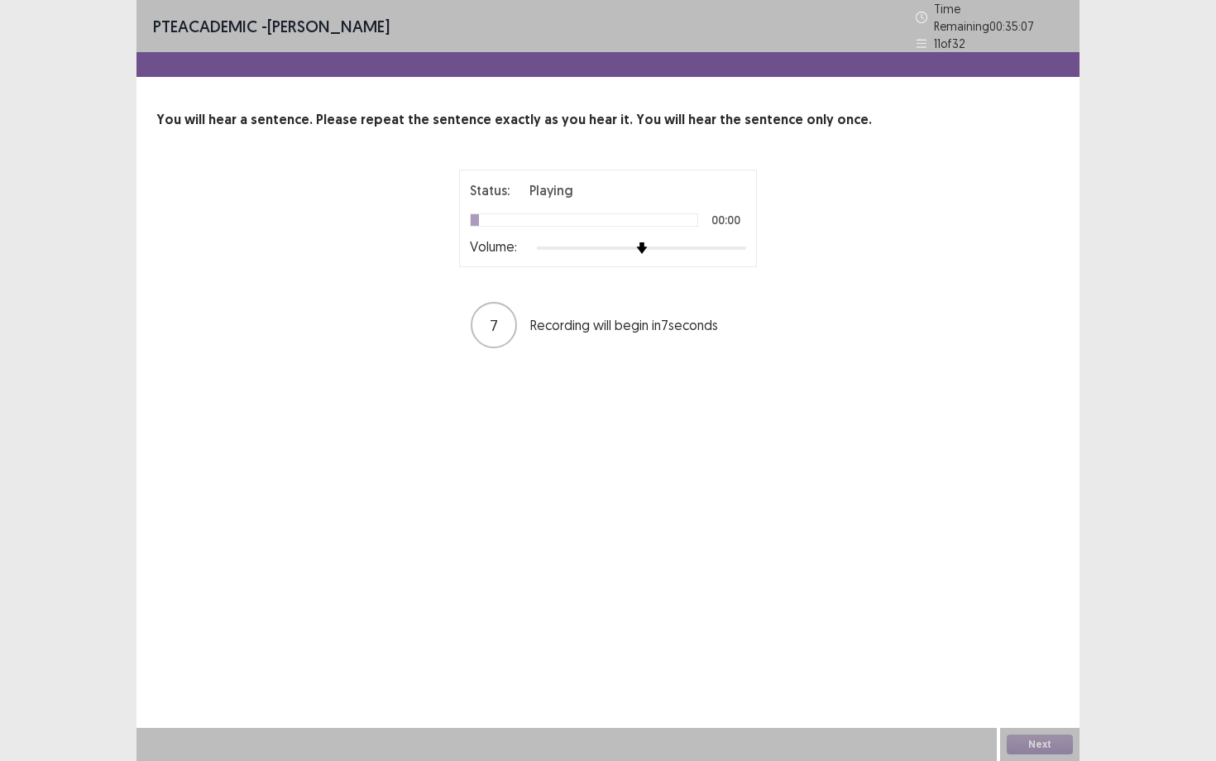
click at [716, 242] on div at bounding box center [641, 248] width 209 height 13
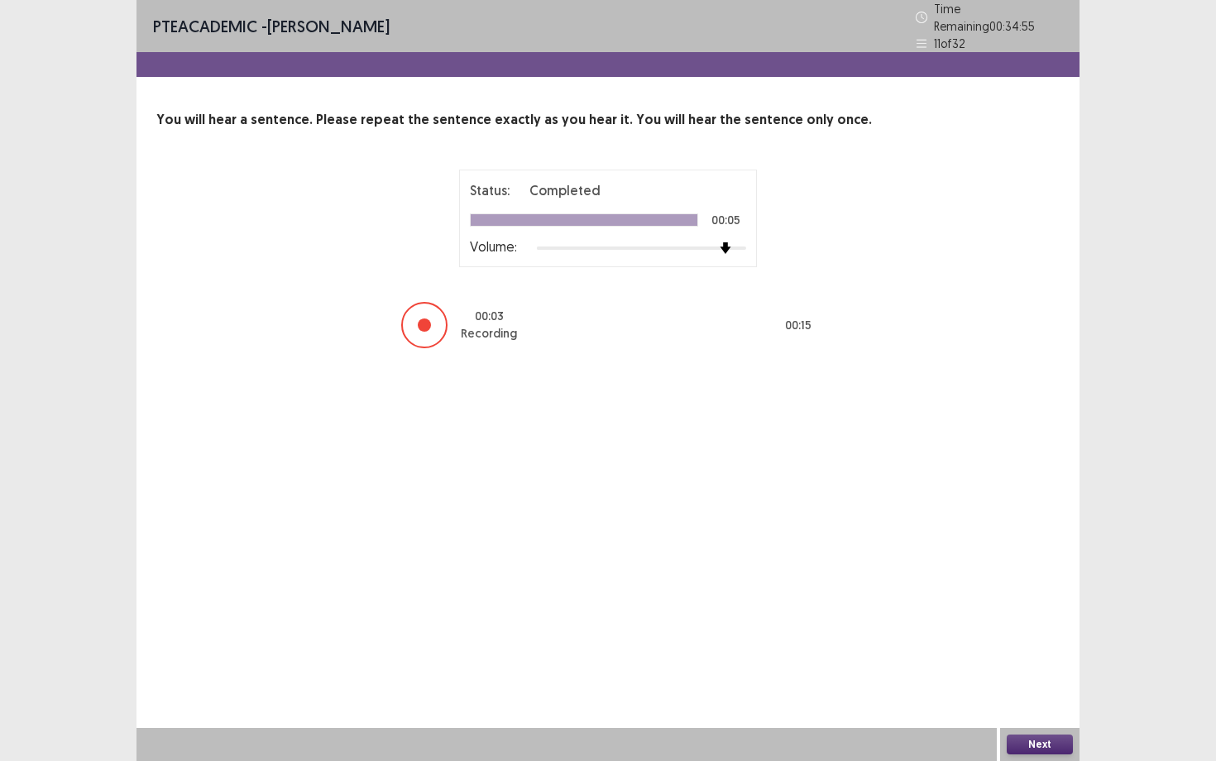
click at [1009, 659] on button "Next" at bounding box center [1040, 745] width 66 height 20
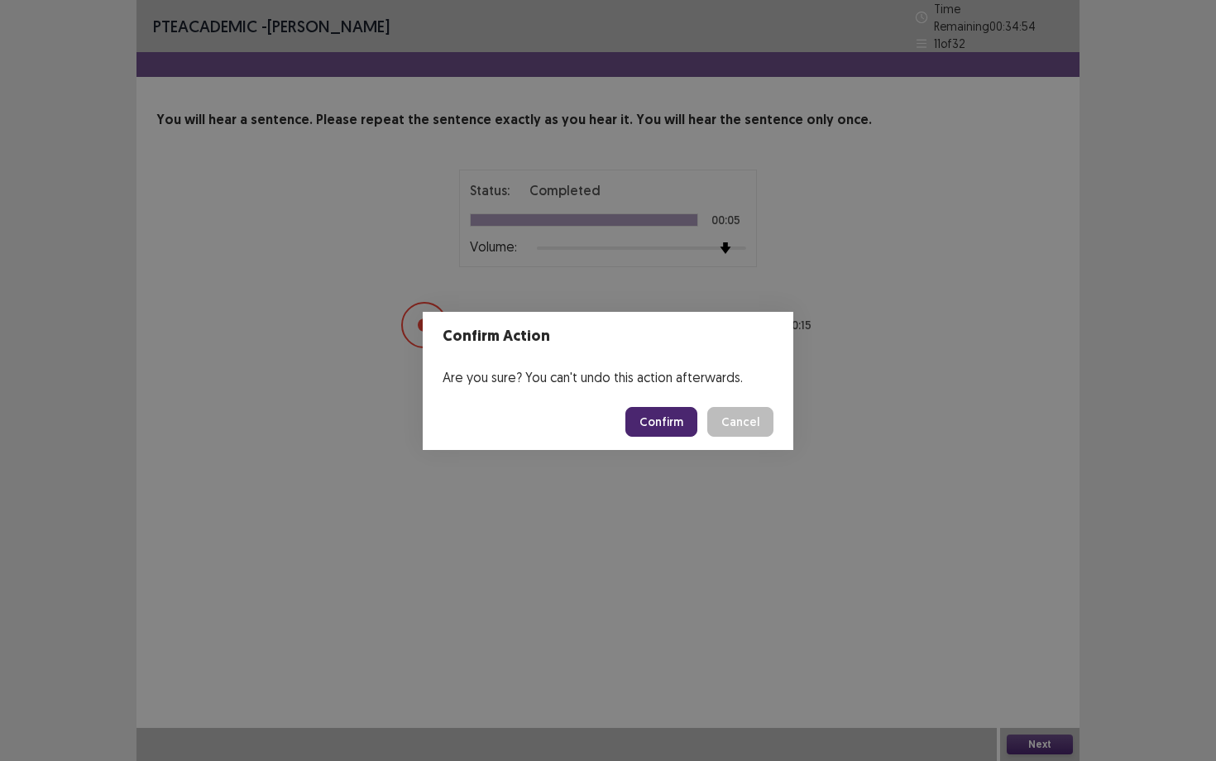
click at [669, 420] on button "Confirm" at bounding box center [662, 422] width 72 height 30
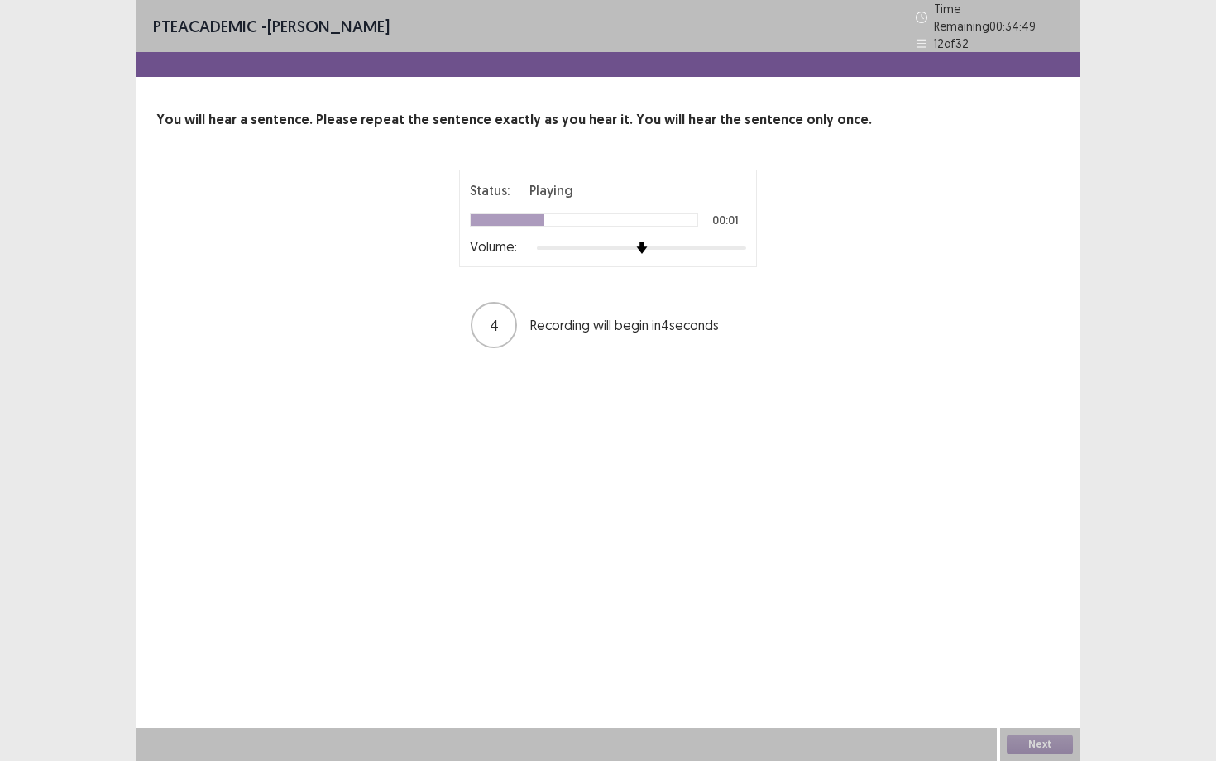
click at [711, 242] on div at bounding box center [641, 248] width 209 height 13
click at [734, 247] on div at bounding box center [641, 248] width 209 height 3
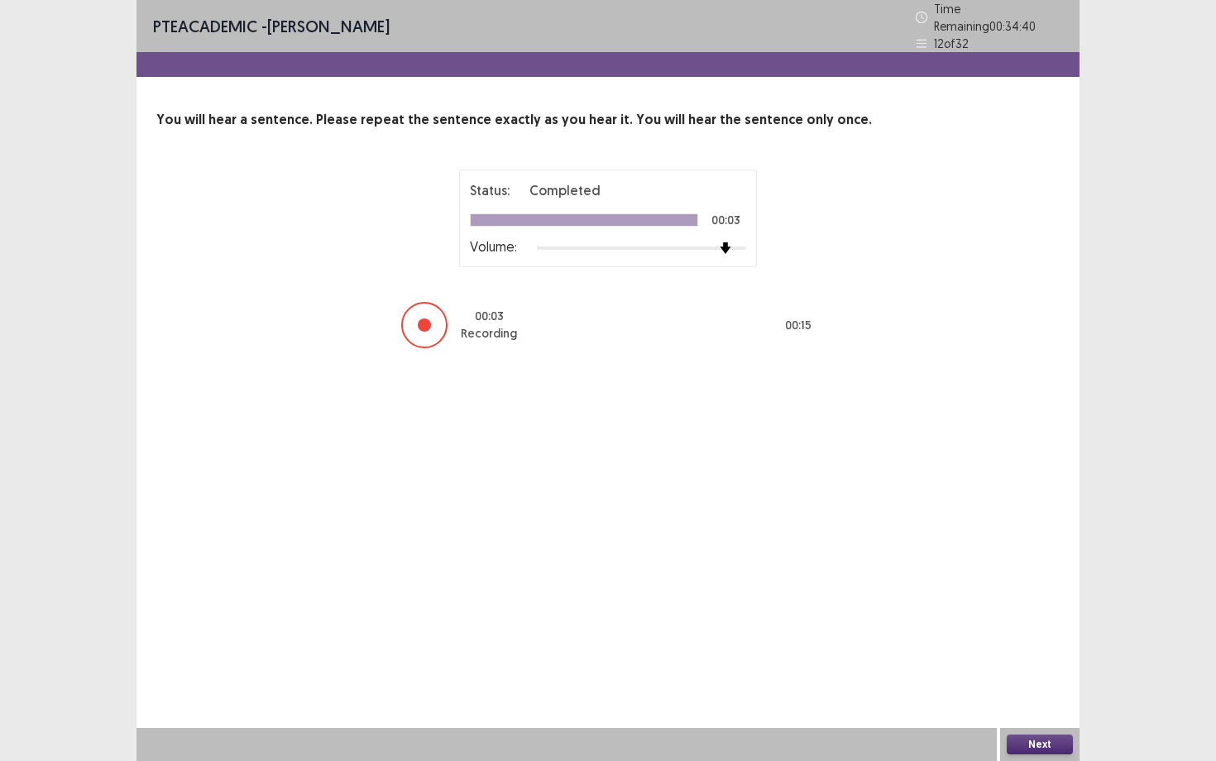
click at [1043, 659] on button "Next" at bounding box center [1040, 745] width 66 height 20
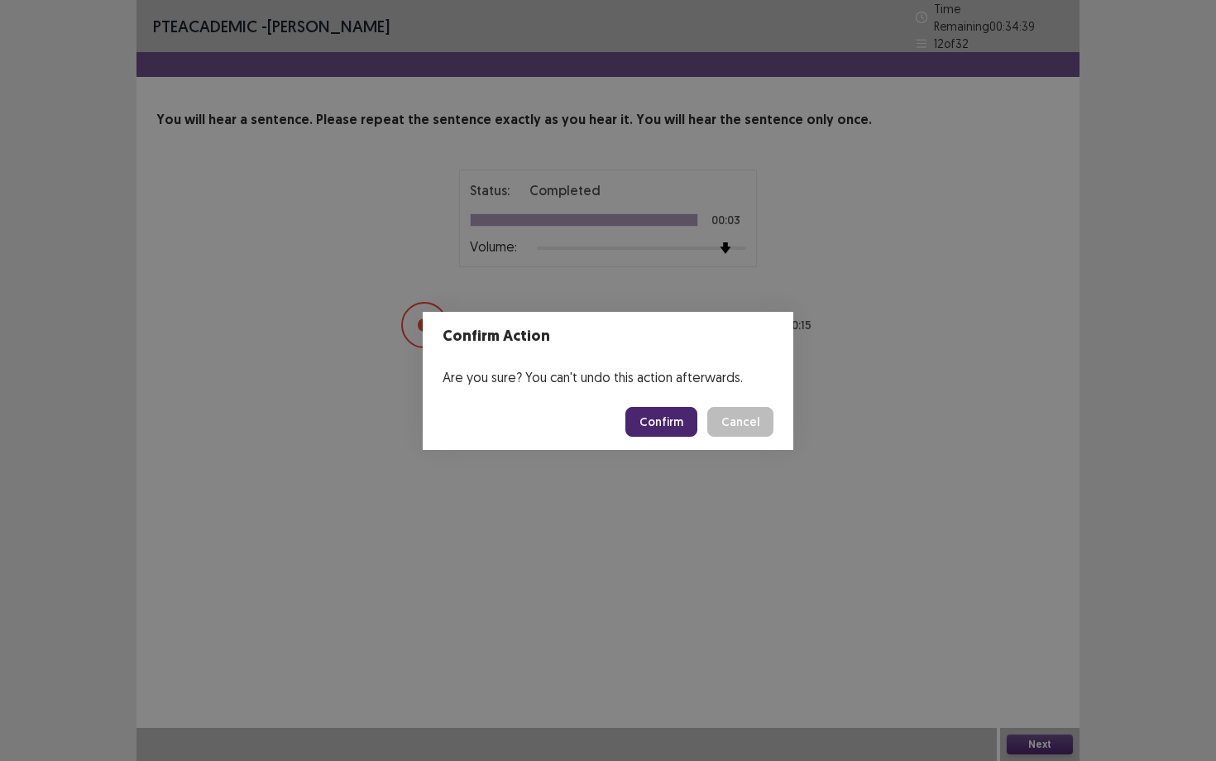
click at [676, 405] on footer "Confirm Cancel" at bounding box center [608, 422] width 371 height 56
click at [680, 426] on button "Confirm" at bounding box center [662, 422] width 72 height 30
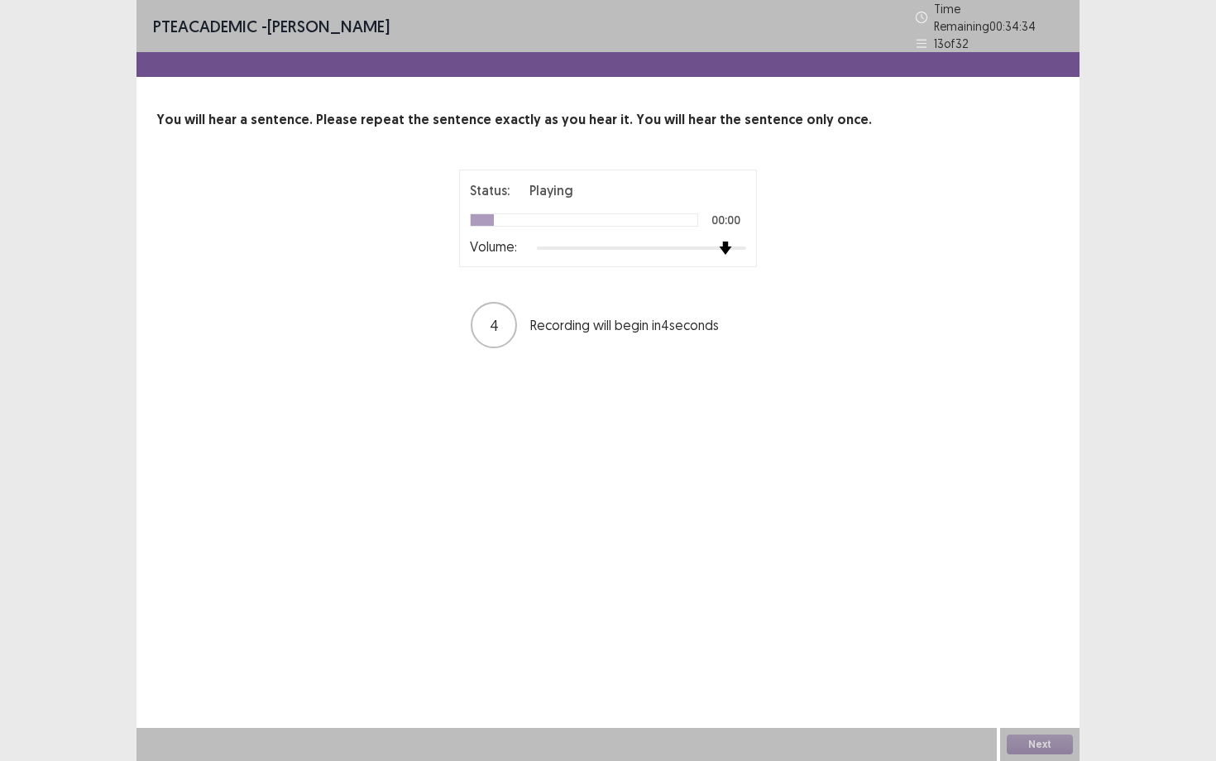
click at [719, 242] on div at bounding box center [641, 248] width 209 height 13
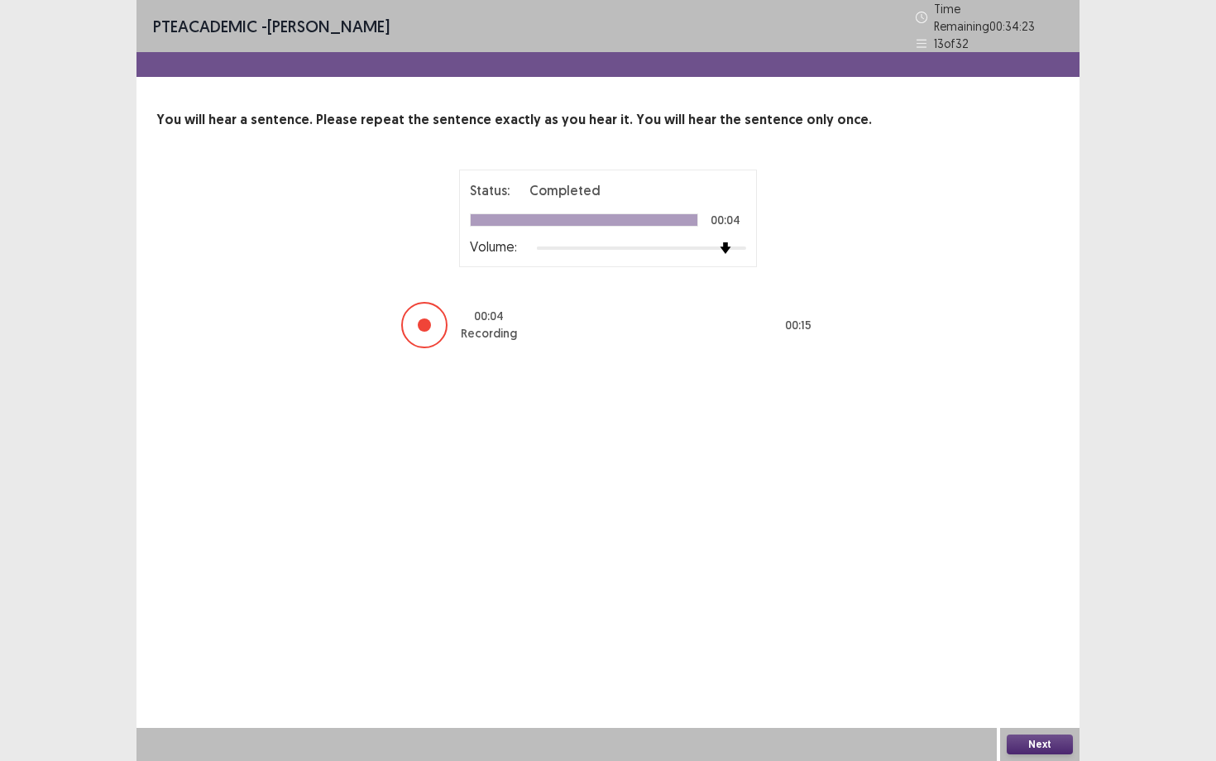
click at [1044, 659] on button "Next" at bounding box center [1040, 745] width 66 height 20
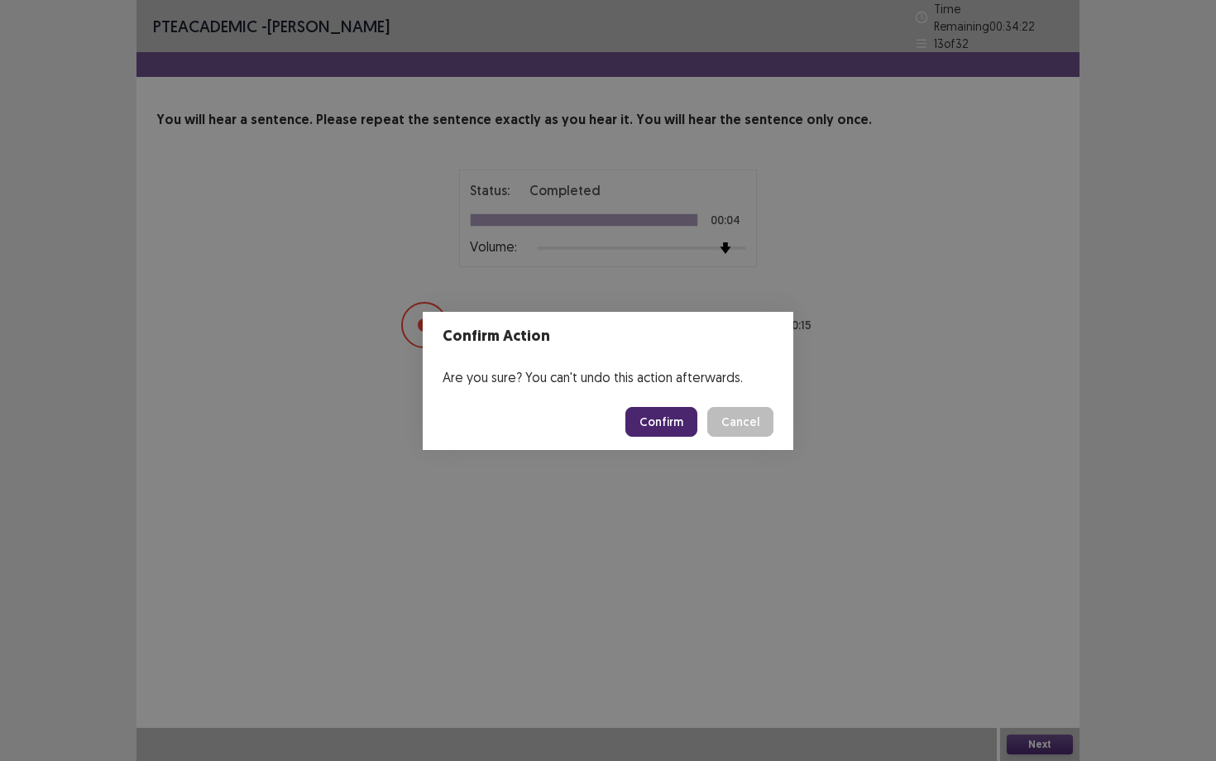
click at [697, 428] on button "Confirm" at bounding box center [662, 422] width 72 height 30
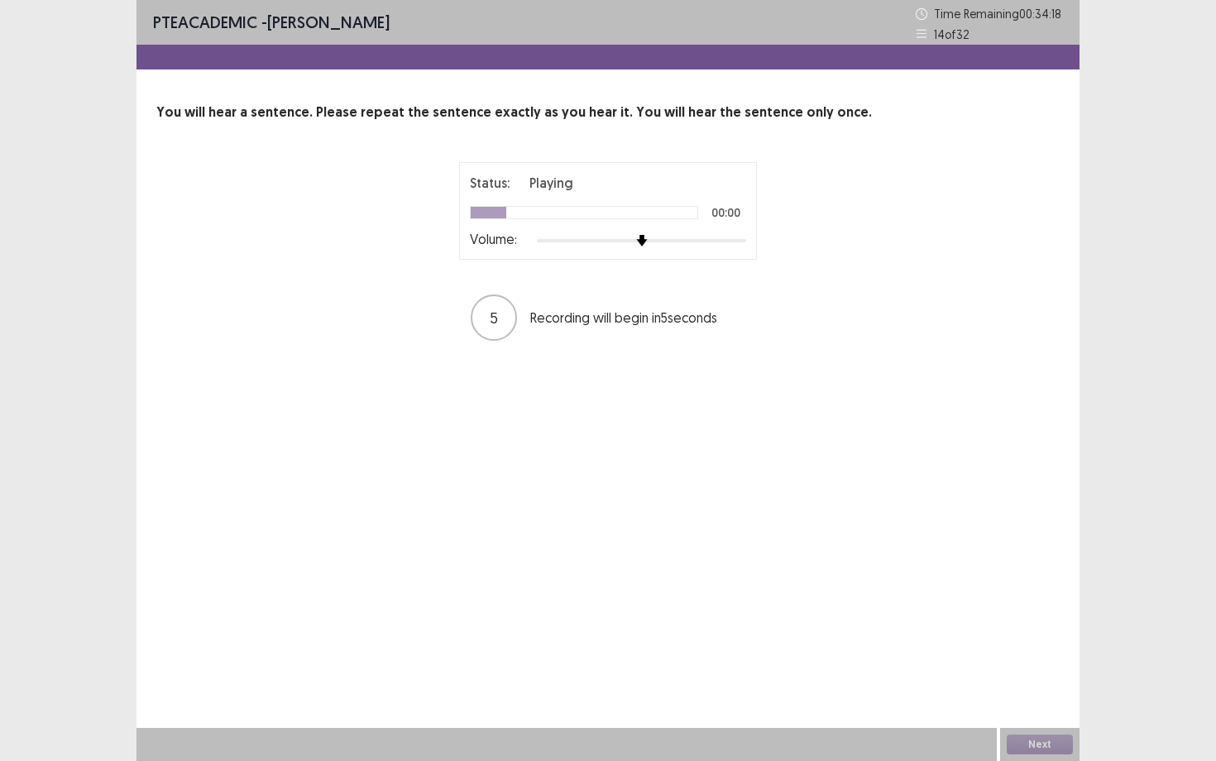
click at [693, 239] on div at bounding box center [641, 240] width 209 height 3
click at [717, 241] on div at bounding box center [641, 240] width 209 height 13
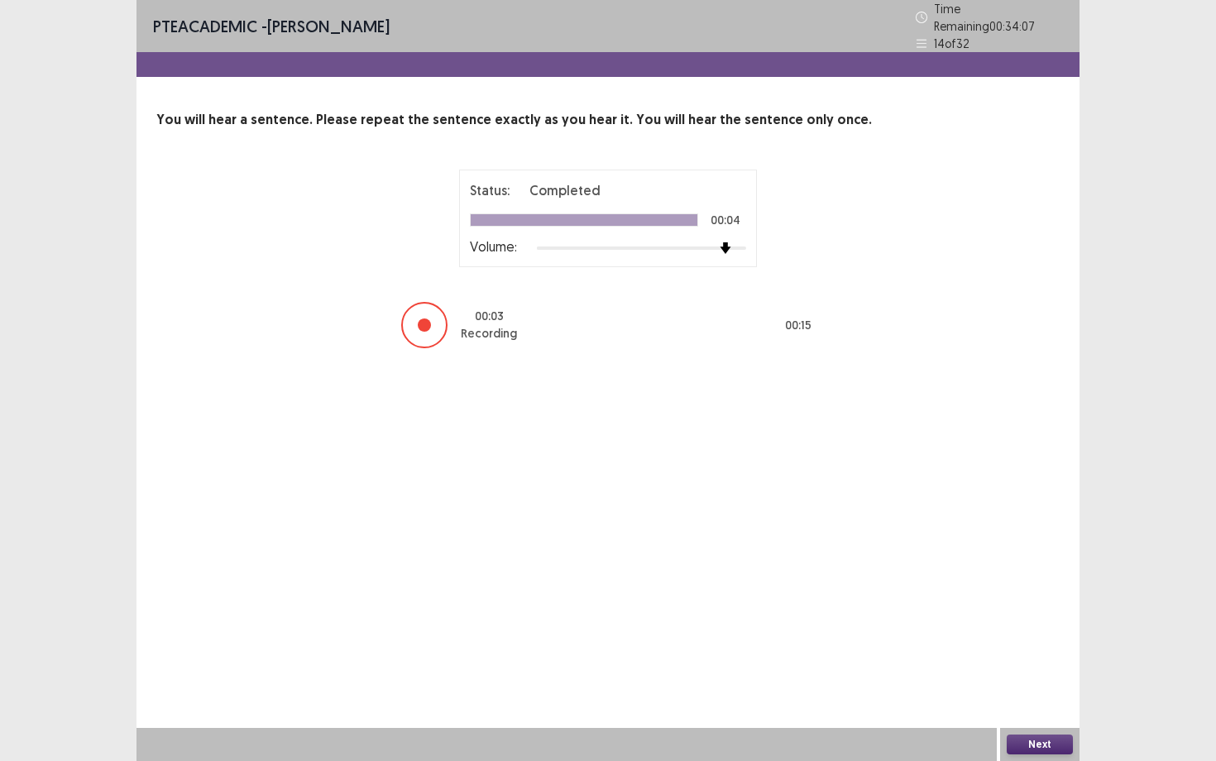
click at [1043, 659] on button "Next" at bounding box center [1040, 745] width 66 height 20
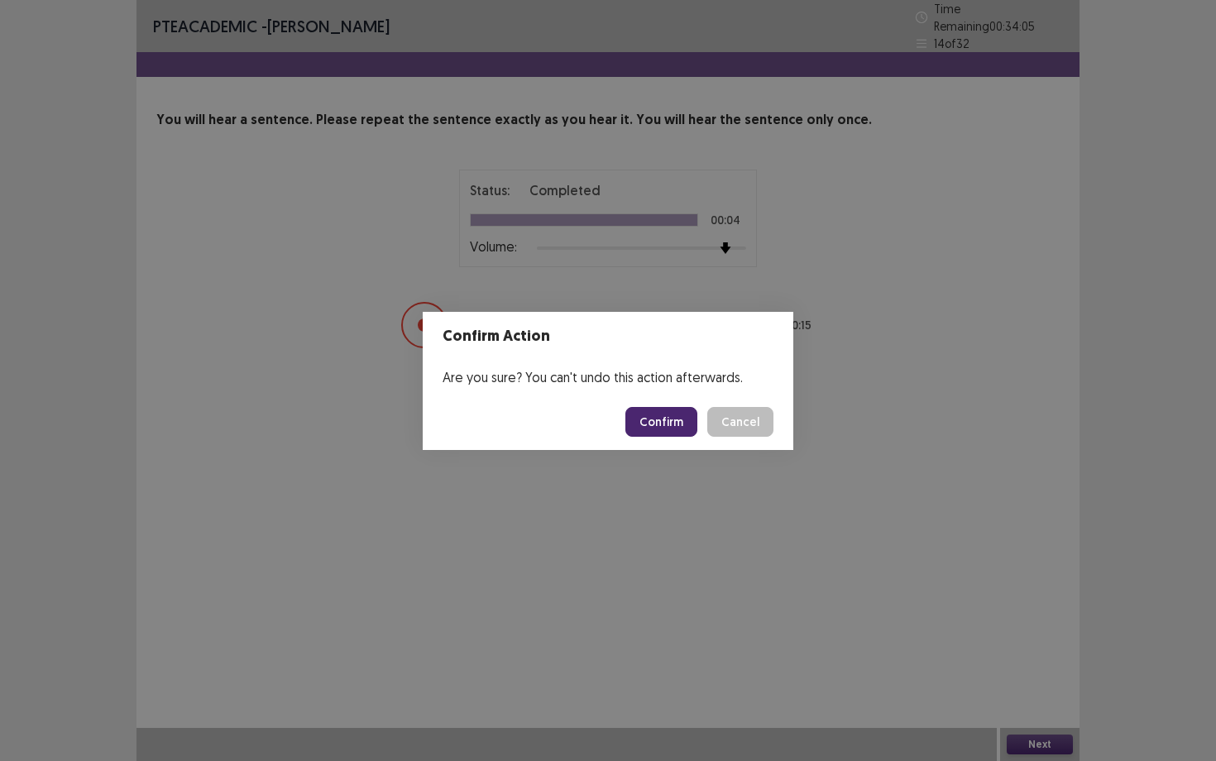
click at [691, 420] on button "Confirm" at bounding box center [662, 422] width 72 height 30
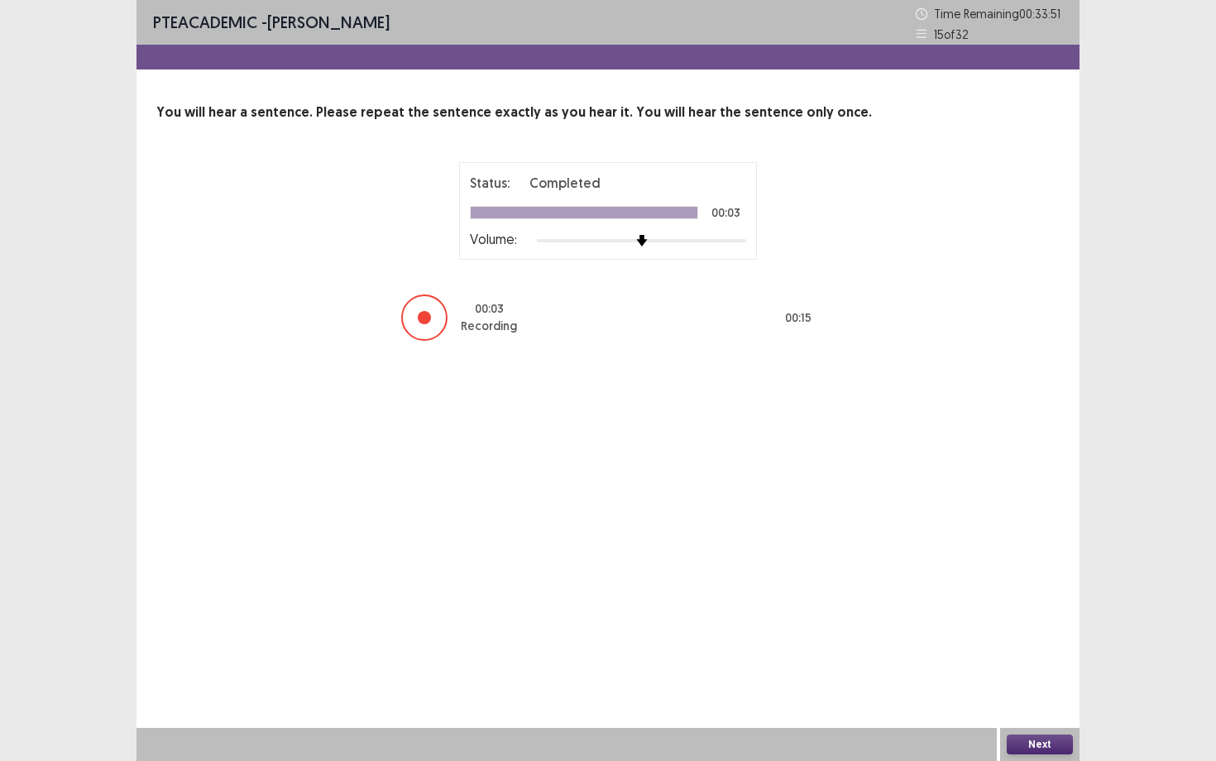
click at [1032, 659] on button "Next" at bounding box center [1040, 745] width 66 height 20
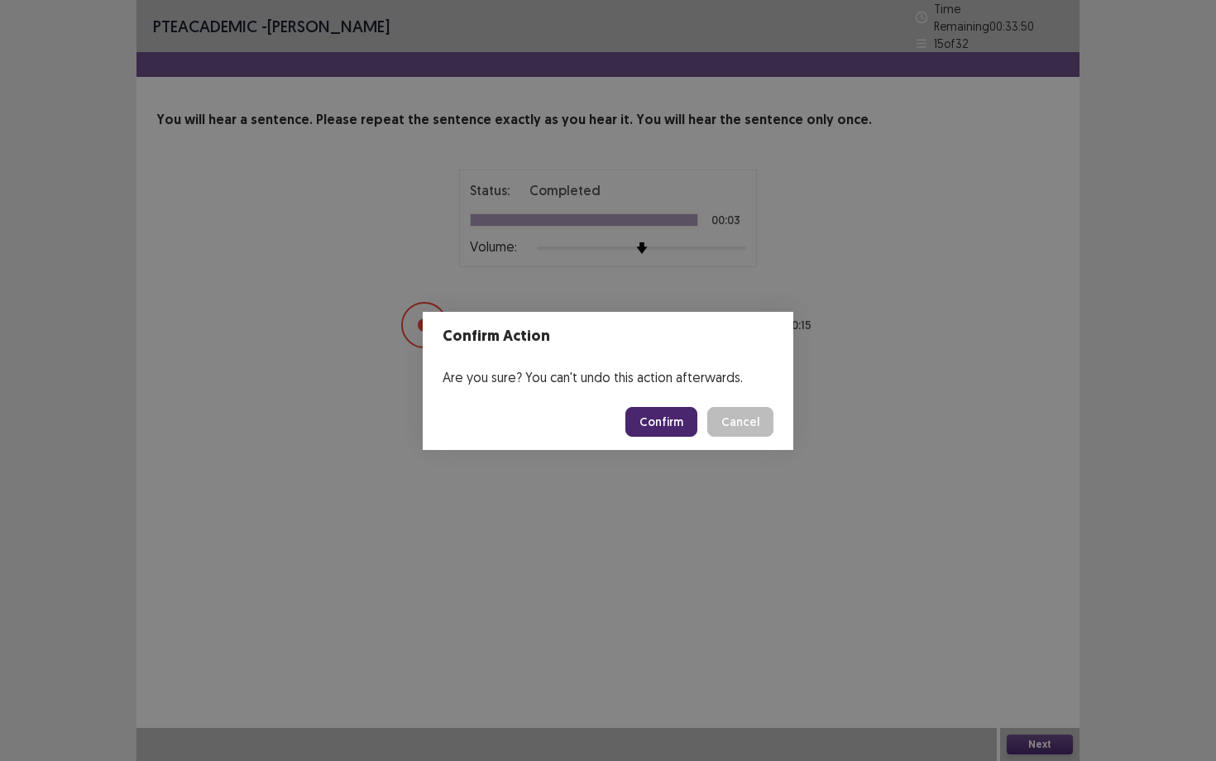
click at [663, 416] on button "Confirm" at bounding box center [662, 422] width 72 height 30
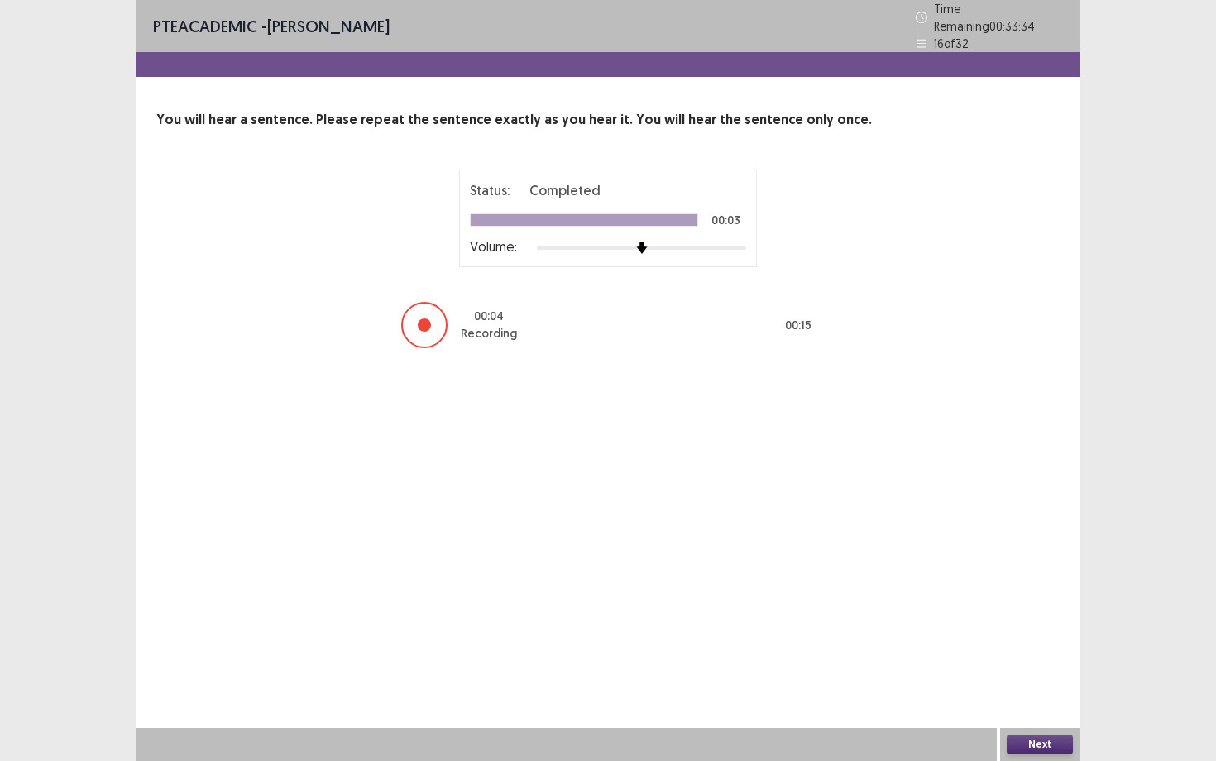
click at [1043, 659] on button "Next" at bounding box center [1040, 745] width 66 height 20
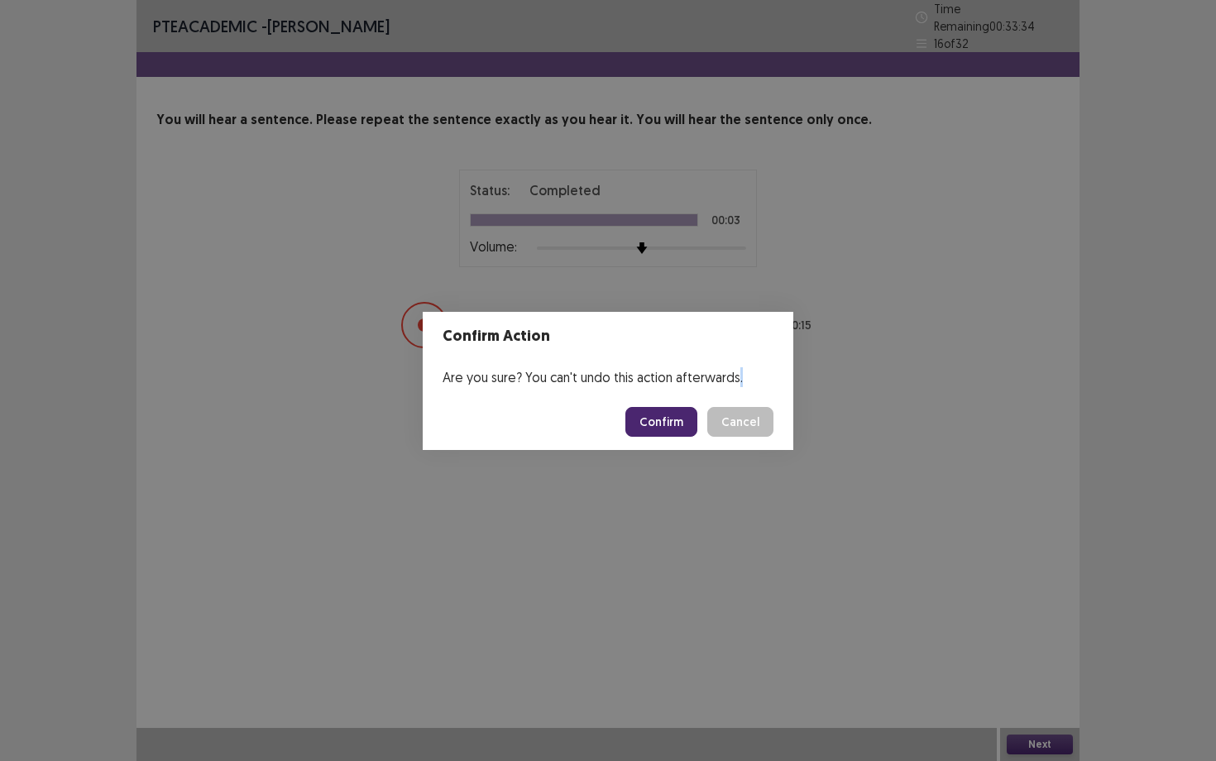
click at [873, 522] on div "Confirm Action Are you sure? You can't undo this action afterwards. Confirm Can…" at bounding box center [608, 380] width 1216 height 761
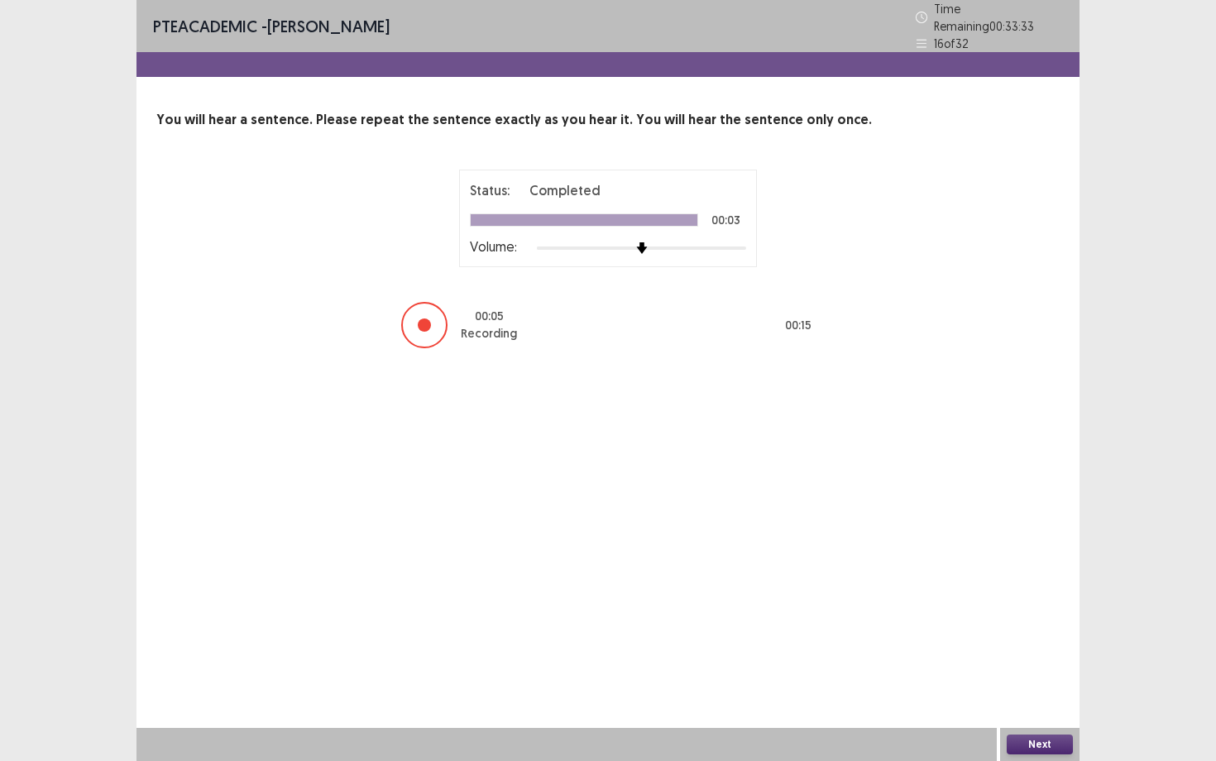
click at [1050, 659] on button "Next" at bounding box center [1040, 745] width 66 height 20
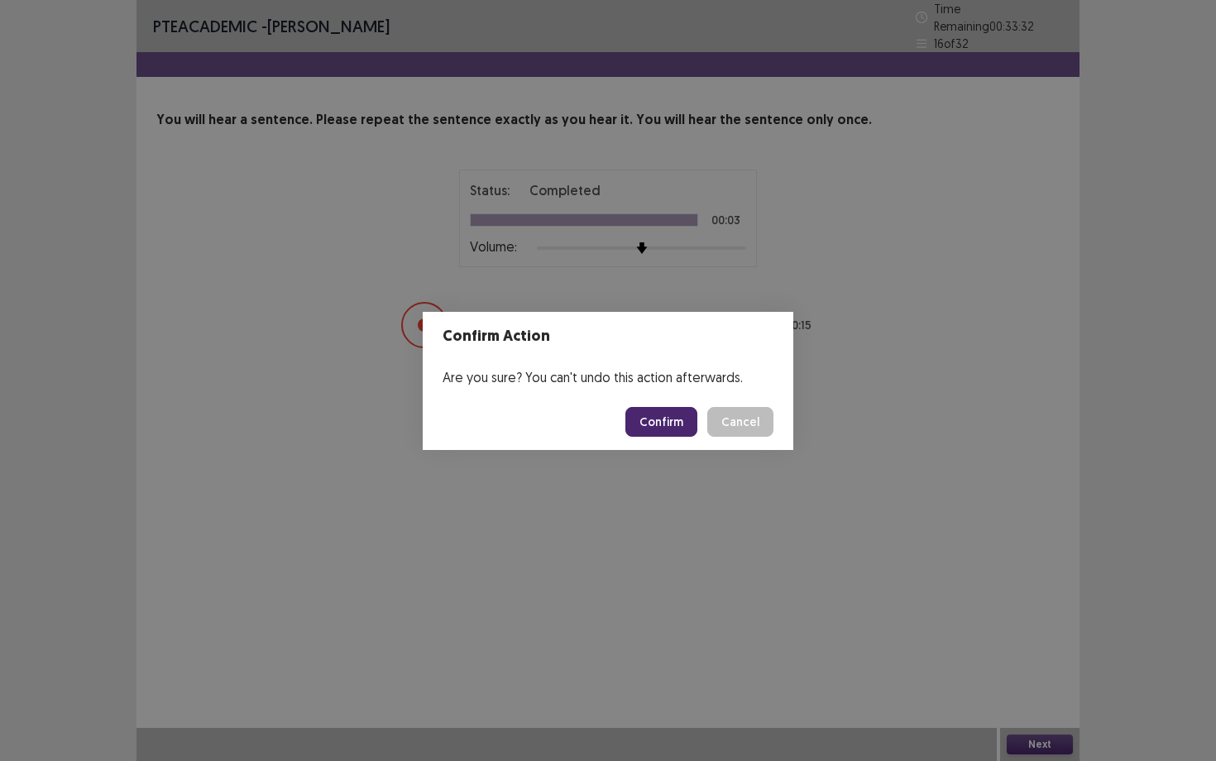
click at [689, 436] on button "Confirm" at bounding box center [662, 422] width 72 height 30
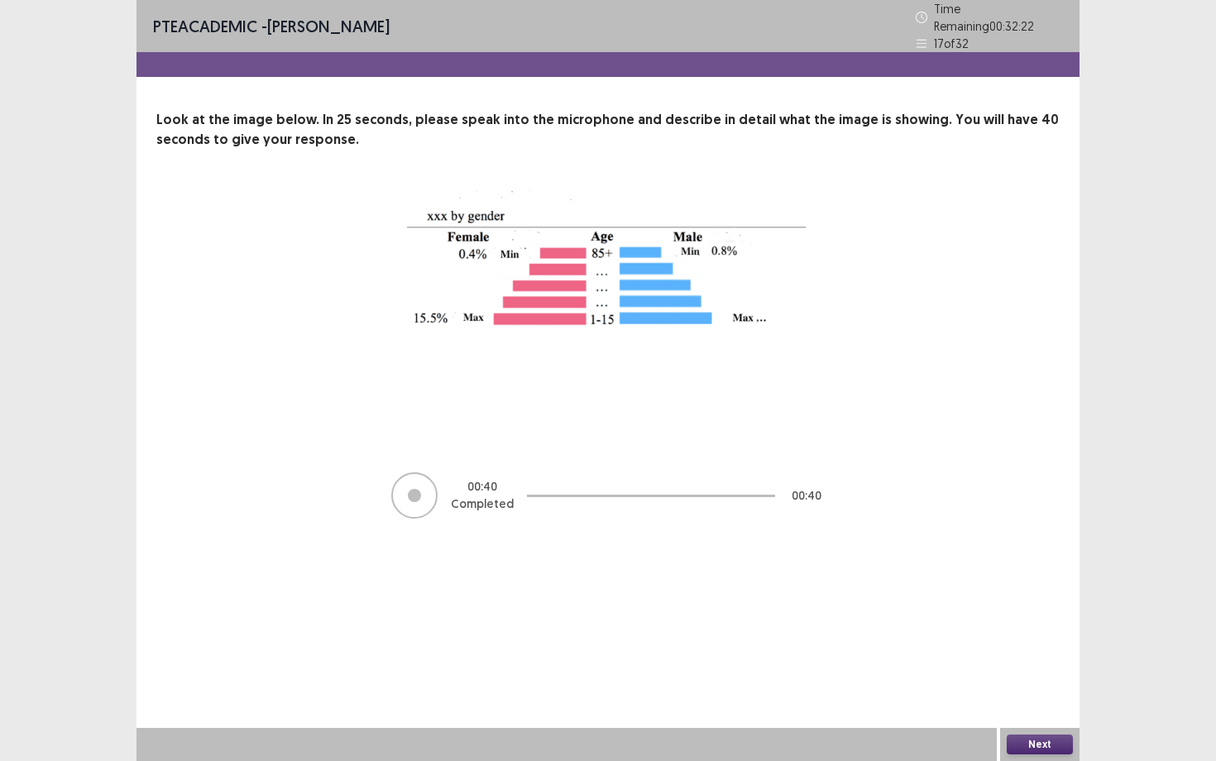
click at [1013, 659] on button "Next" at bounding box center [1040, 745] width 66 height 20
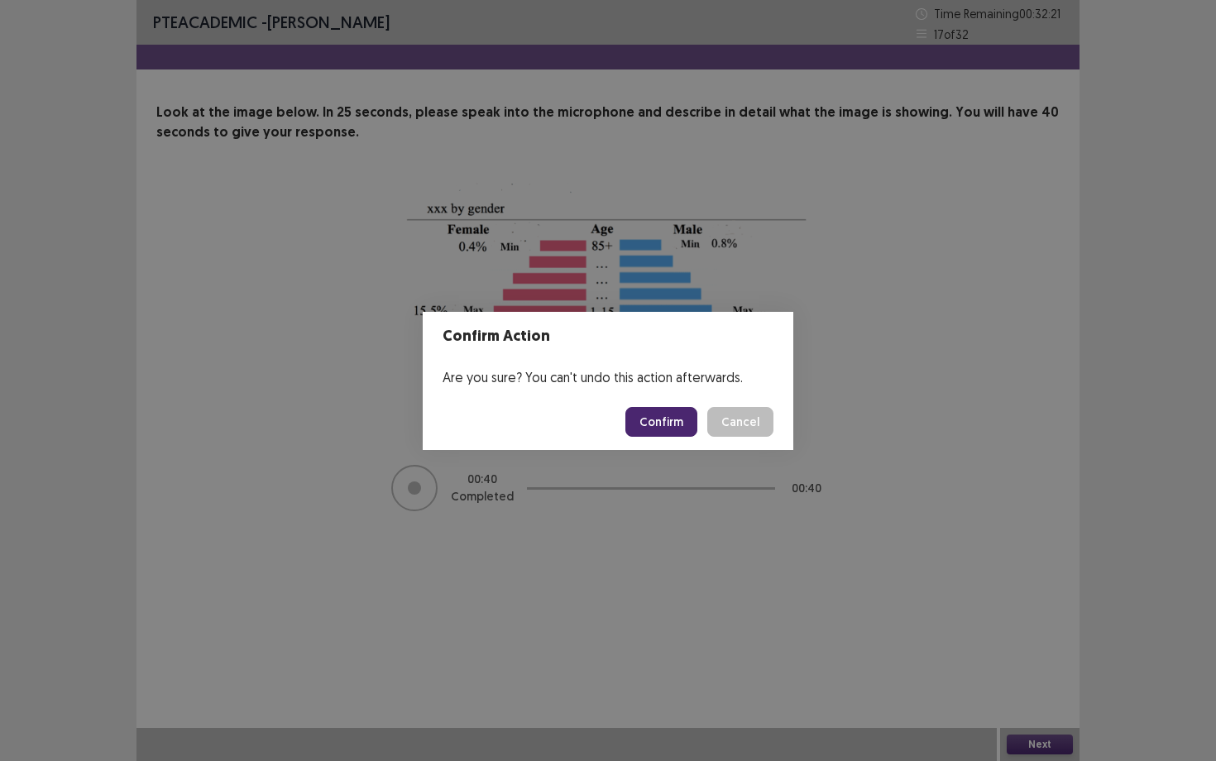
click at [649, 429] on button "Confirm" at bounding box center [662, 422] width 72 height 30
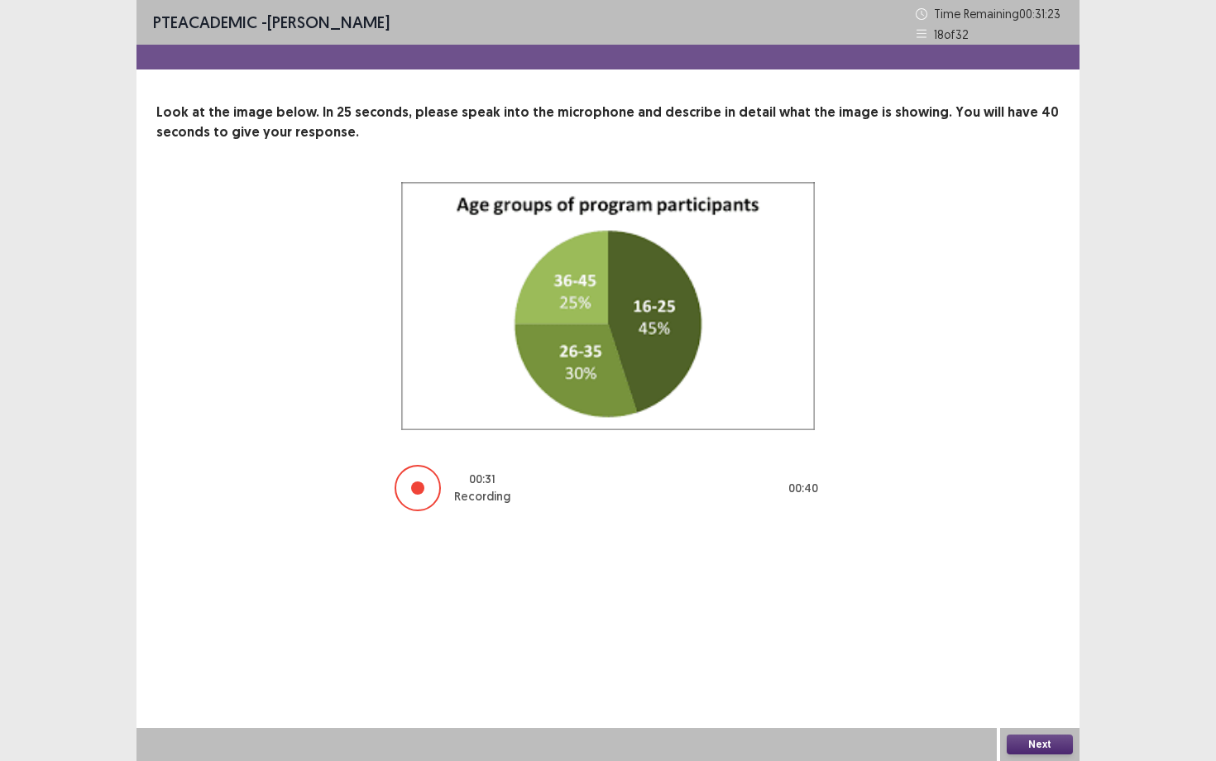
click at [1058, 659] on button "Next" at bounding box center [1040, 745] width 66 height 20
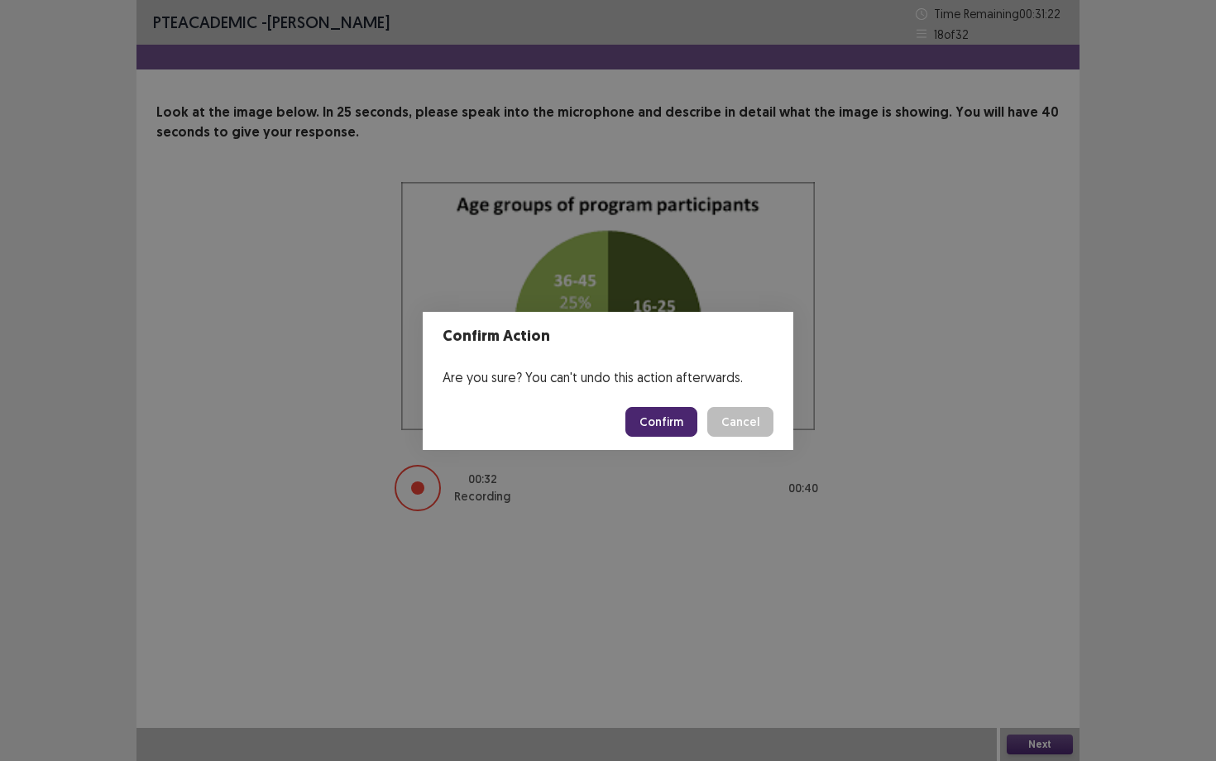
click at [666, 421] on button "Confirm" at bounding box center [662, 422] width 72 height 30
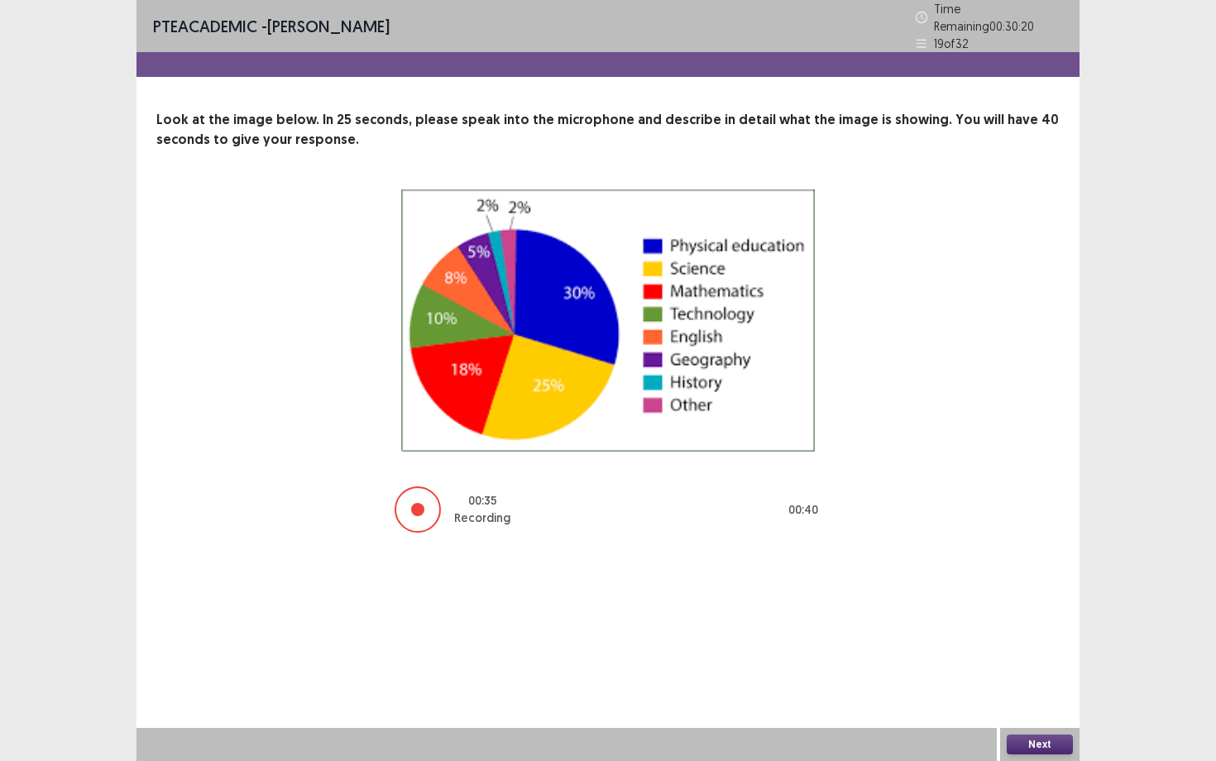
click at [1039, 659] on button "Next" at bounding box center [1040, 745] width 66 height 20
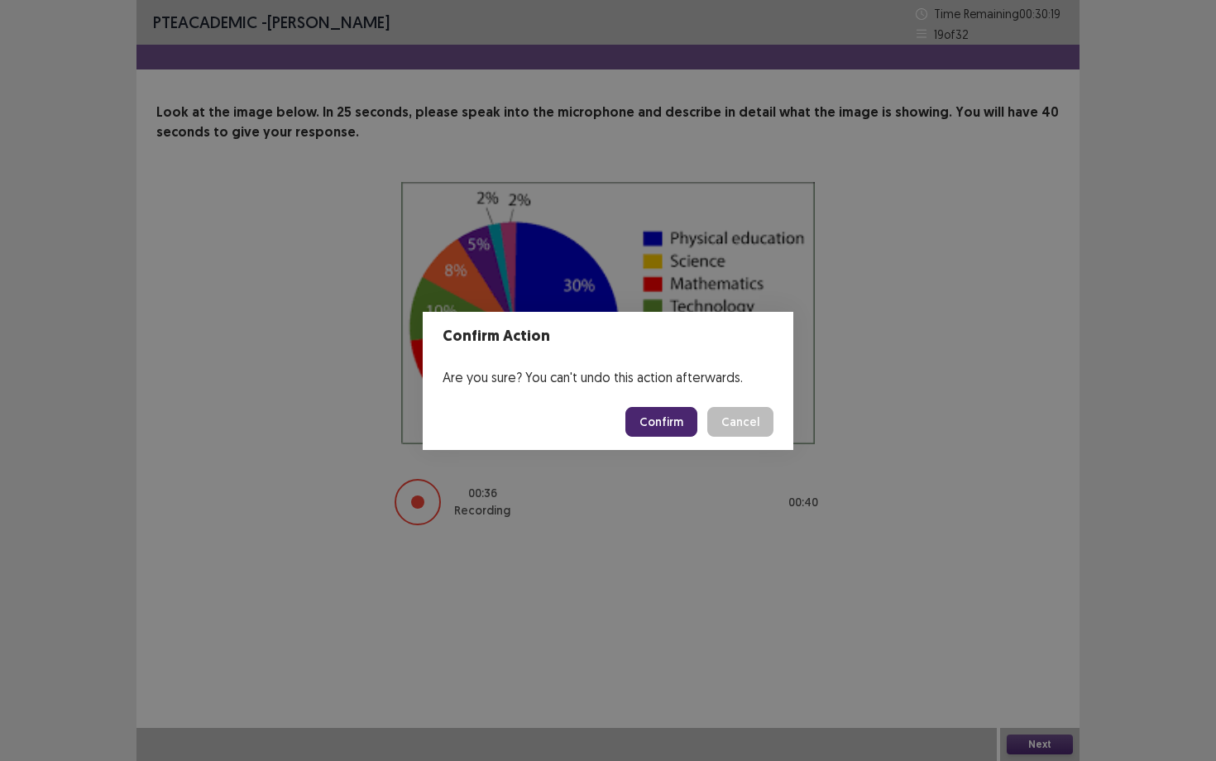
click at [691, 429] on button "Confirm" at bounding box center [662, 422] width 72 height 30
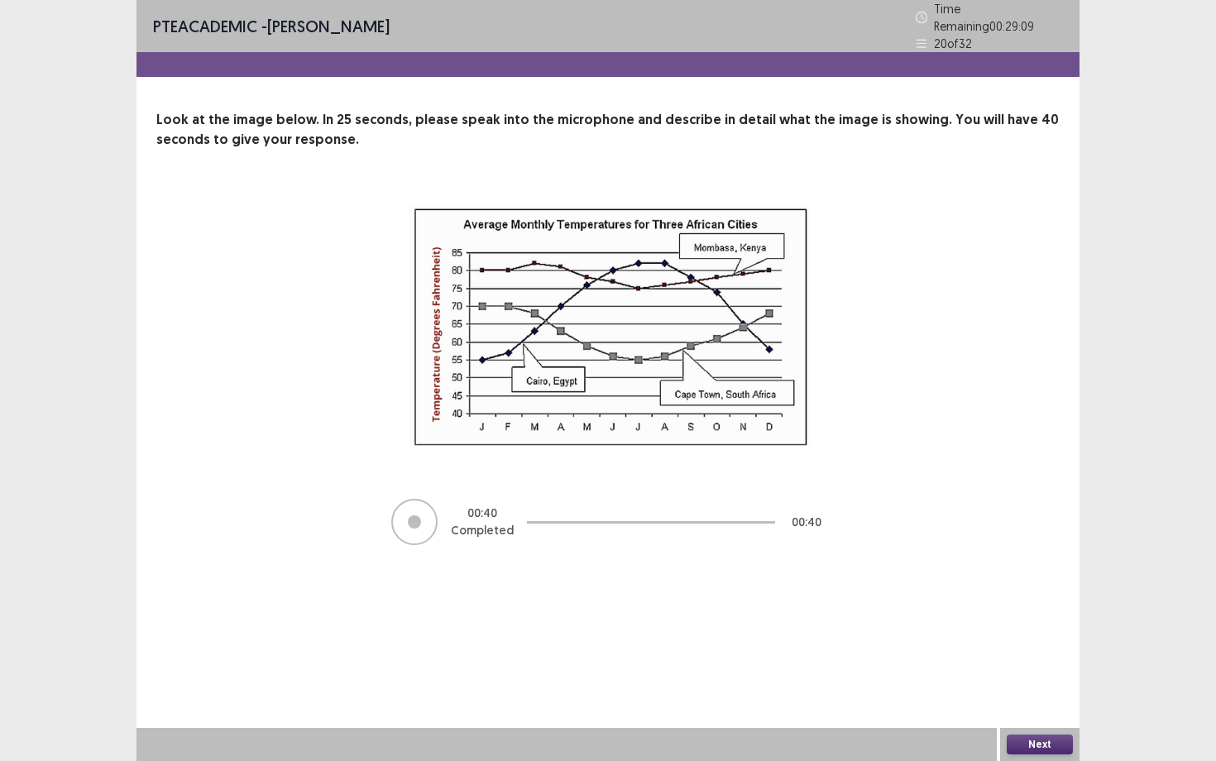
click at [1030, 659] on button "Next" at bounding box center [1040, 745] width 66 height 20
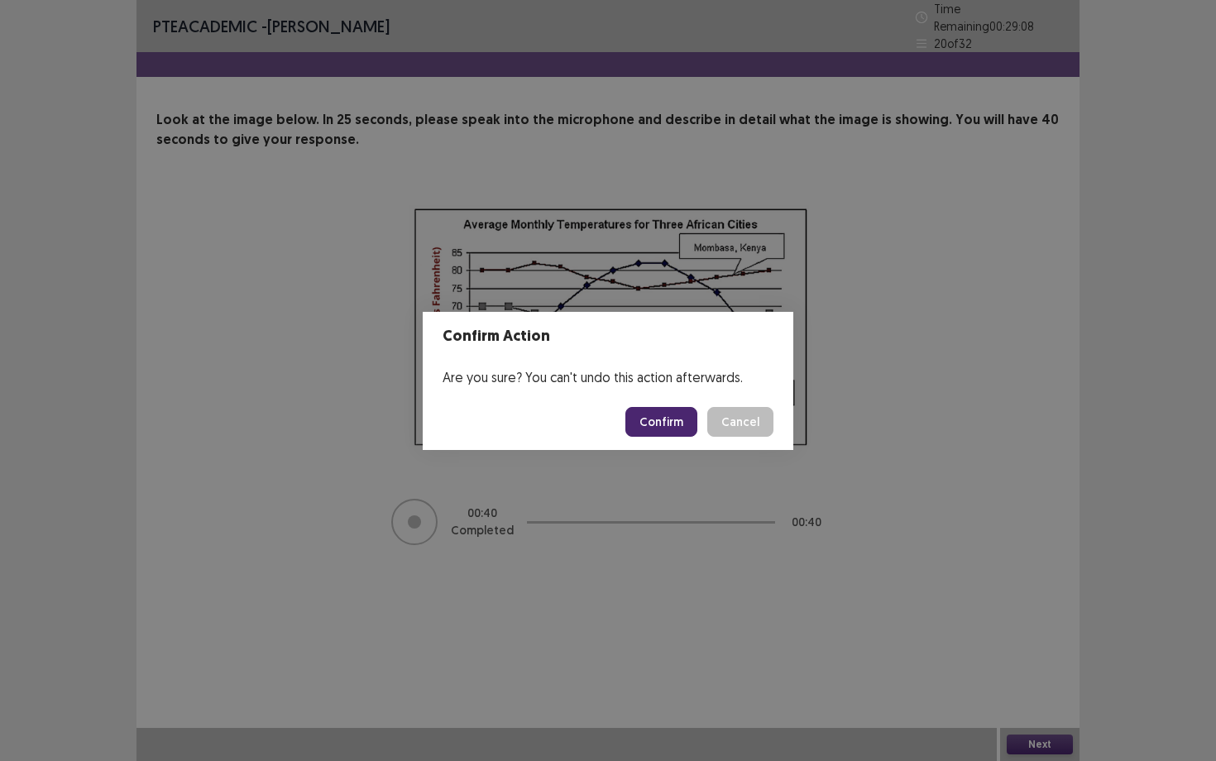
click at [681, 415] on button "Confirm" at bounding box center [662, 422] width 72 height 30
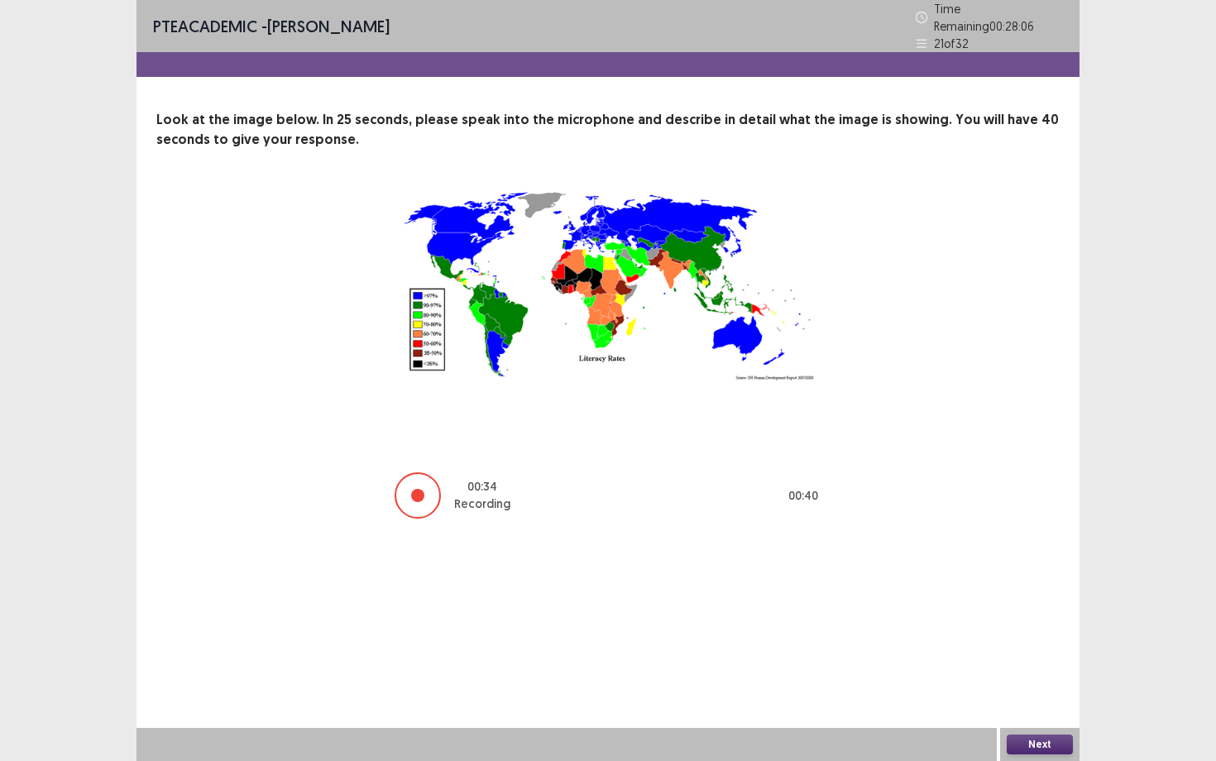
click at [1021, 659] on div "Next" at bounding box center [1039, 744] width 79 height 33
click at [1023, 659] on button "Next" at bounding box center [1040, 745] width 66 height 20
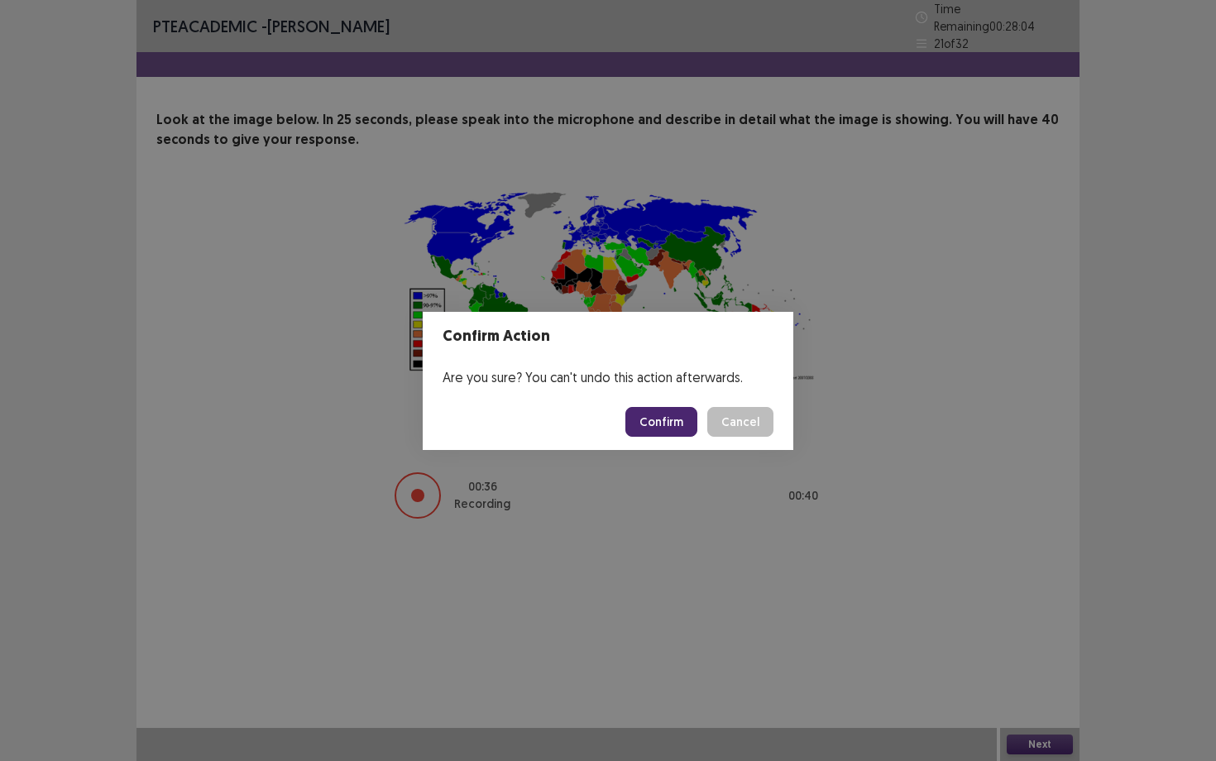
click at [694, 429] on button "Confirm" at bounding box center [662, 422] width 72 height 30
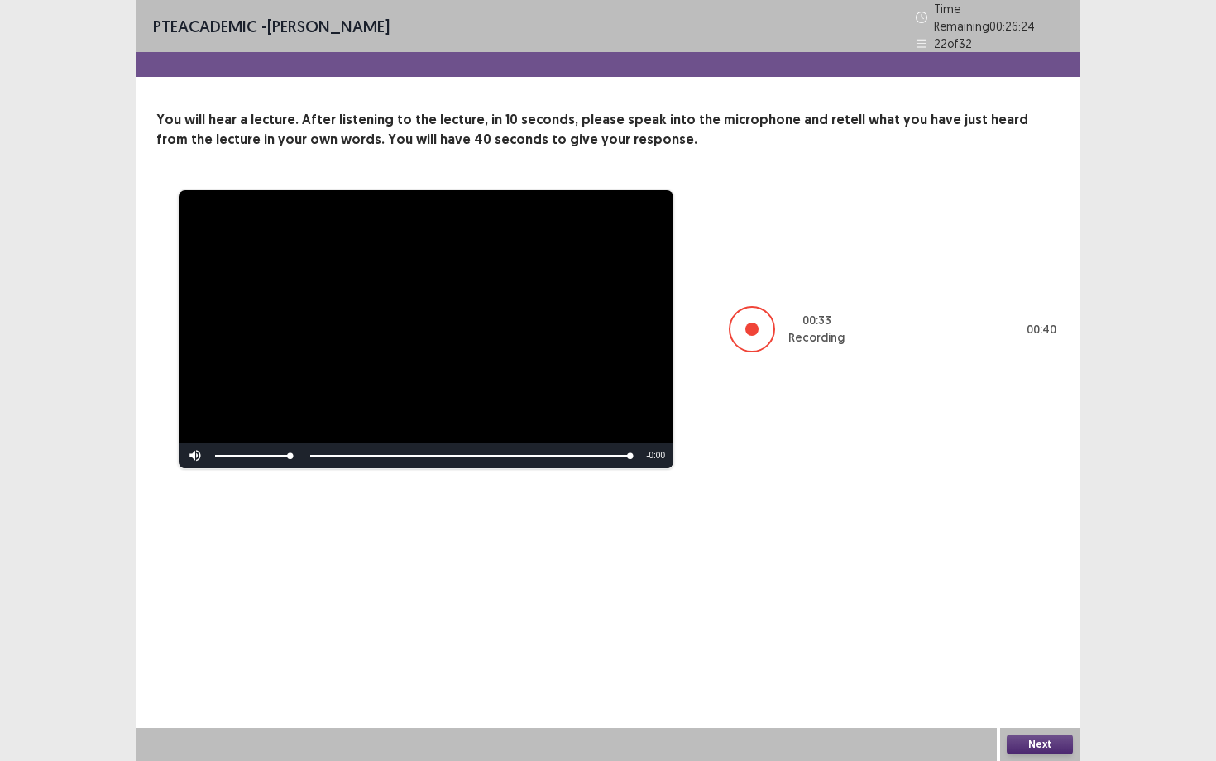
click at [1043, 659] on button "Next" at bounding box center [1040, 745] width 66 height 20
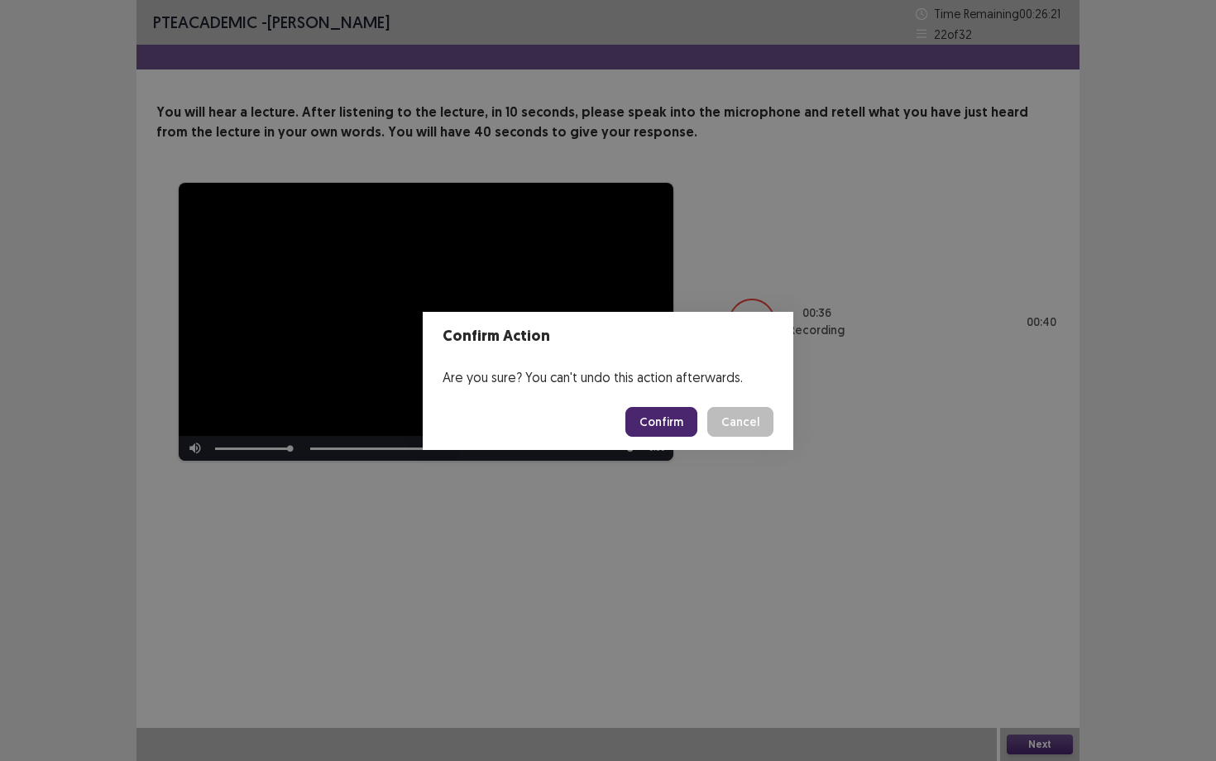
click at [692, 431] on button "Confirm" at bounding box center [662, 422] width 72 height 30
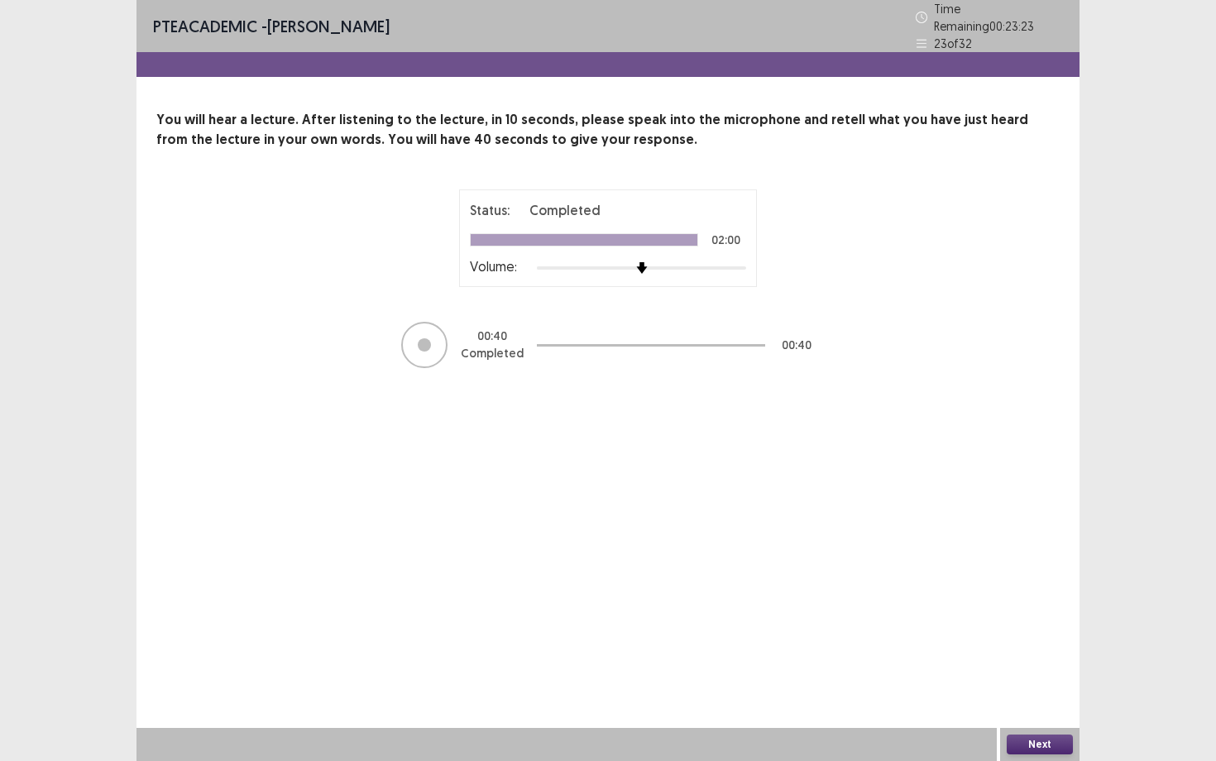
click at [1062, 659] on button "Next" at bounding box center [1040, 745] width 66 height 20
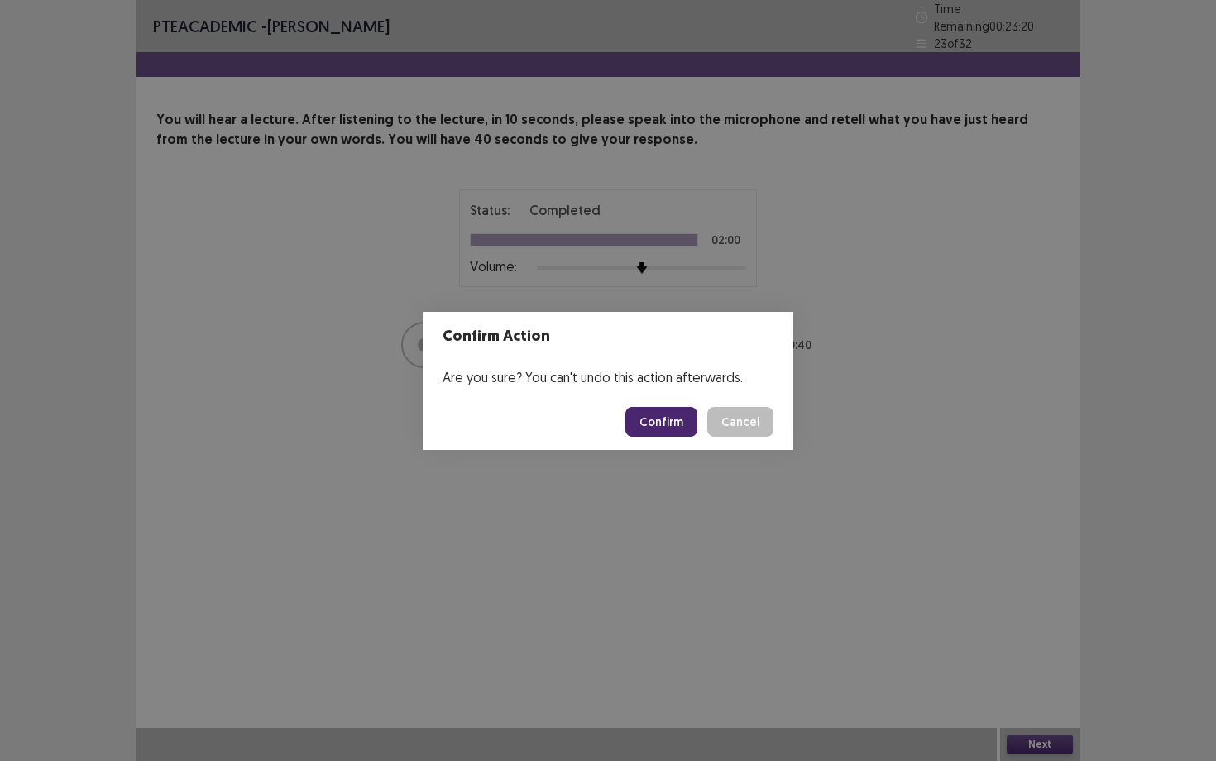
click at [659, 420] on button "Confirm" at bounding box center [662, 422] width 72 height 30
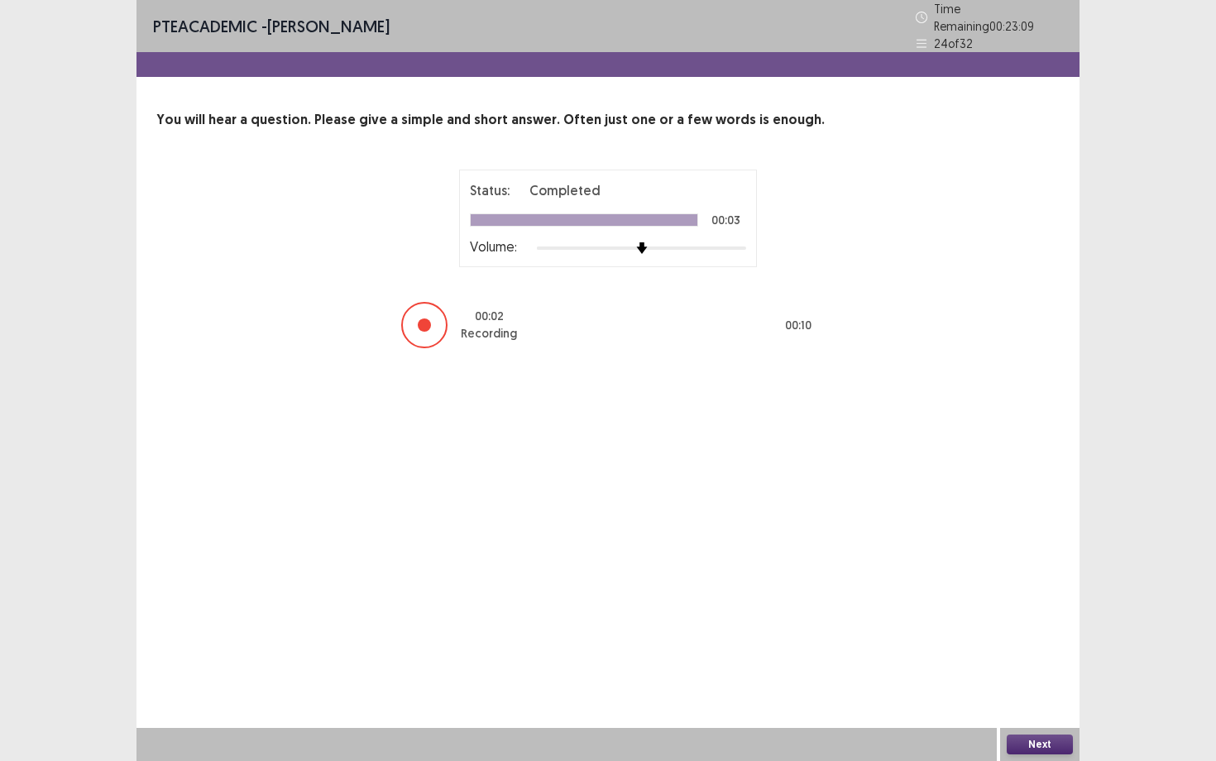
click at [1048, 659] on button "Next" at bounding box center [1040, 745] width 66 height 20
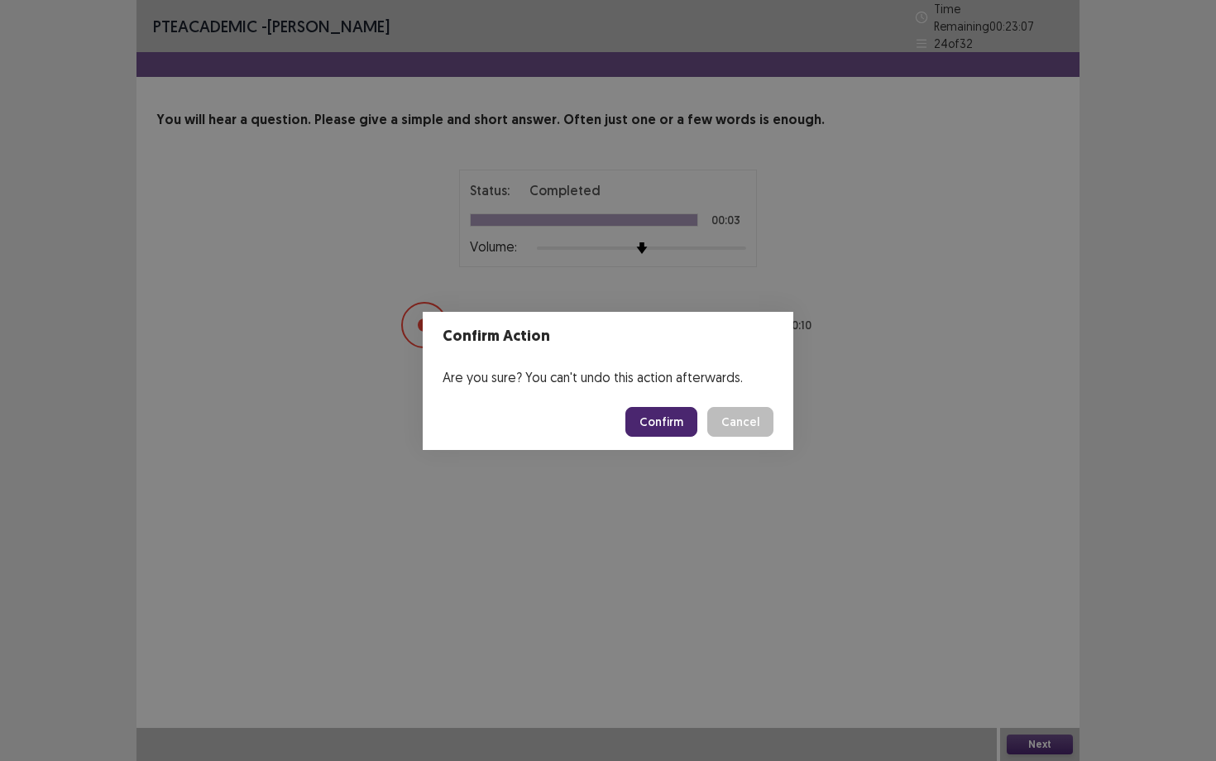
click at [645, 420] on button "Confirm" at bounding box center [662, 422] width 72 height 30
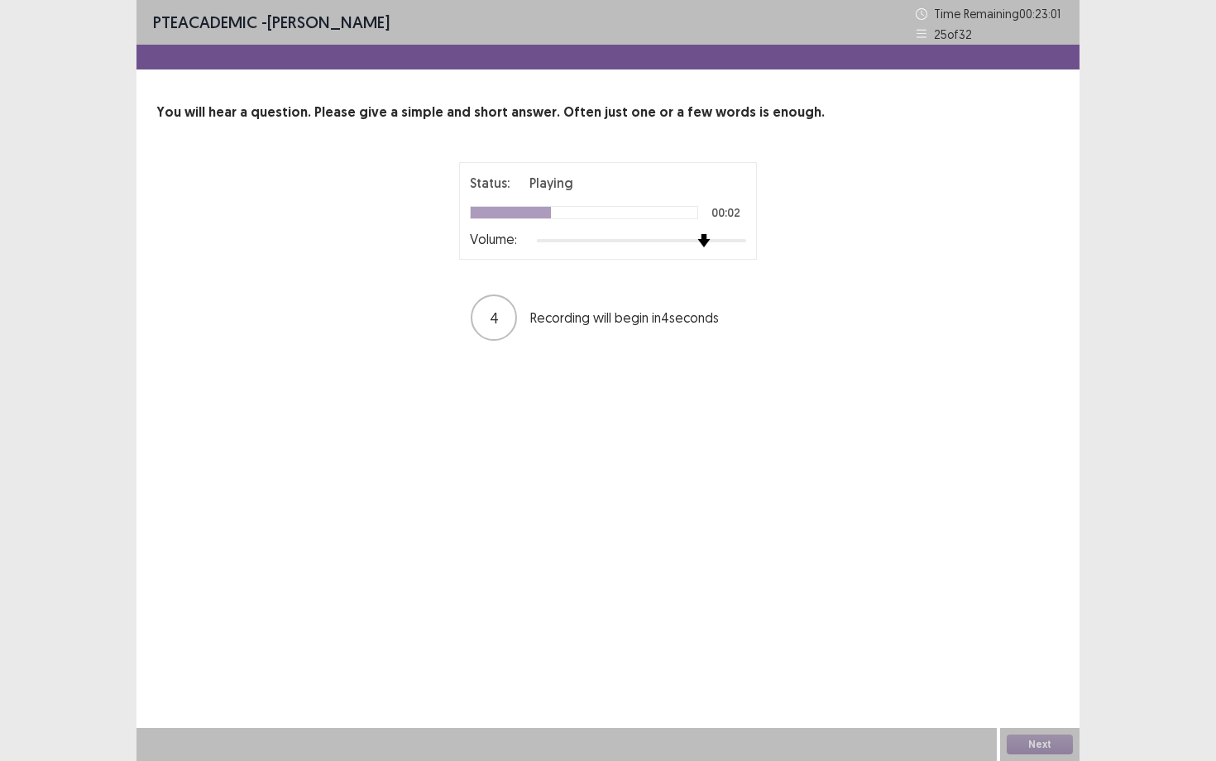
click at [701, 240] on div at bounding box center [641, 240] width 209 height 13
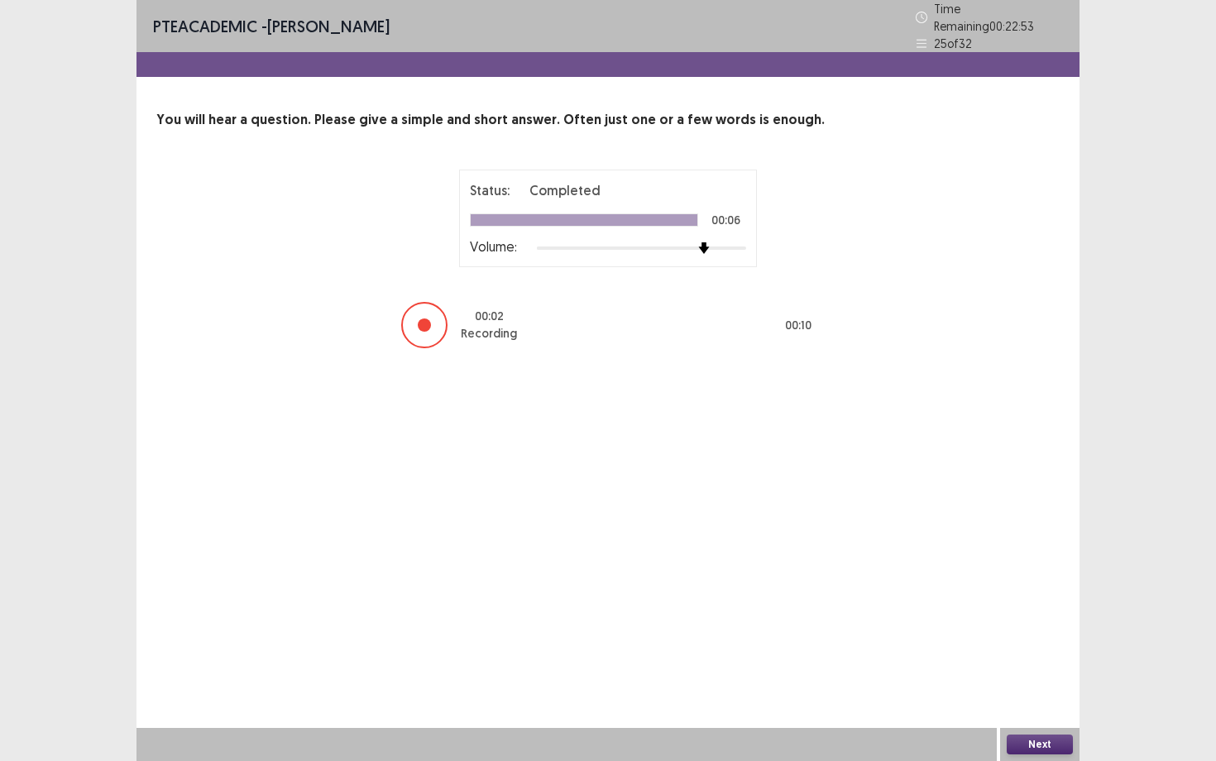
click at [1054, 659] on button "Next" at bounding box center [1040, 745] width 66 height 20
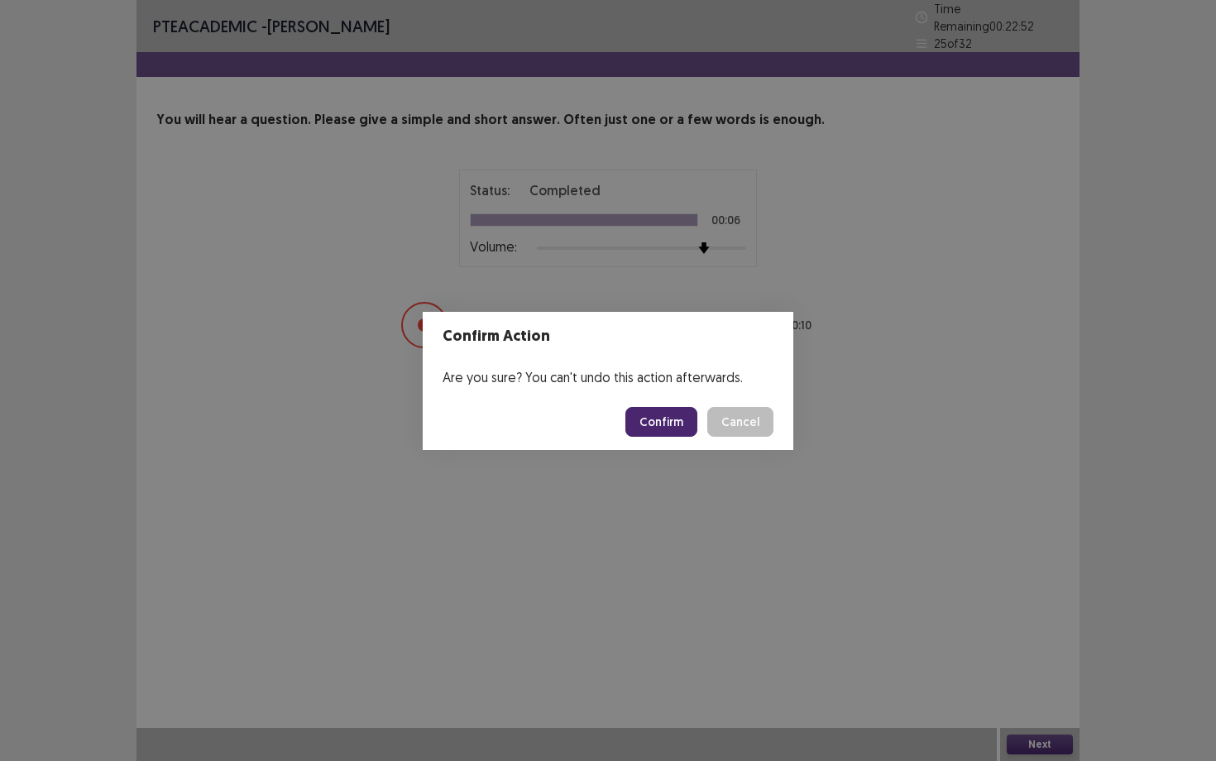
click at [686, 415] on button "Confirm" at bounding box center [662, 422] width 72 height 30
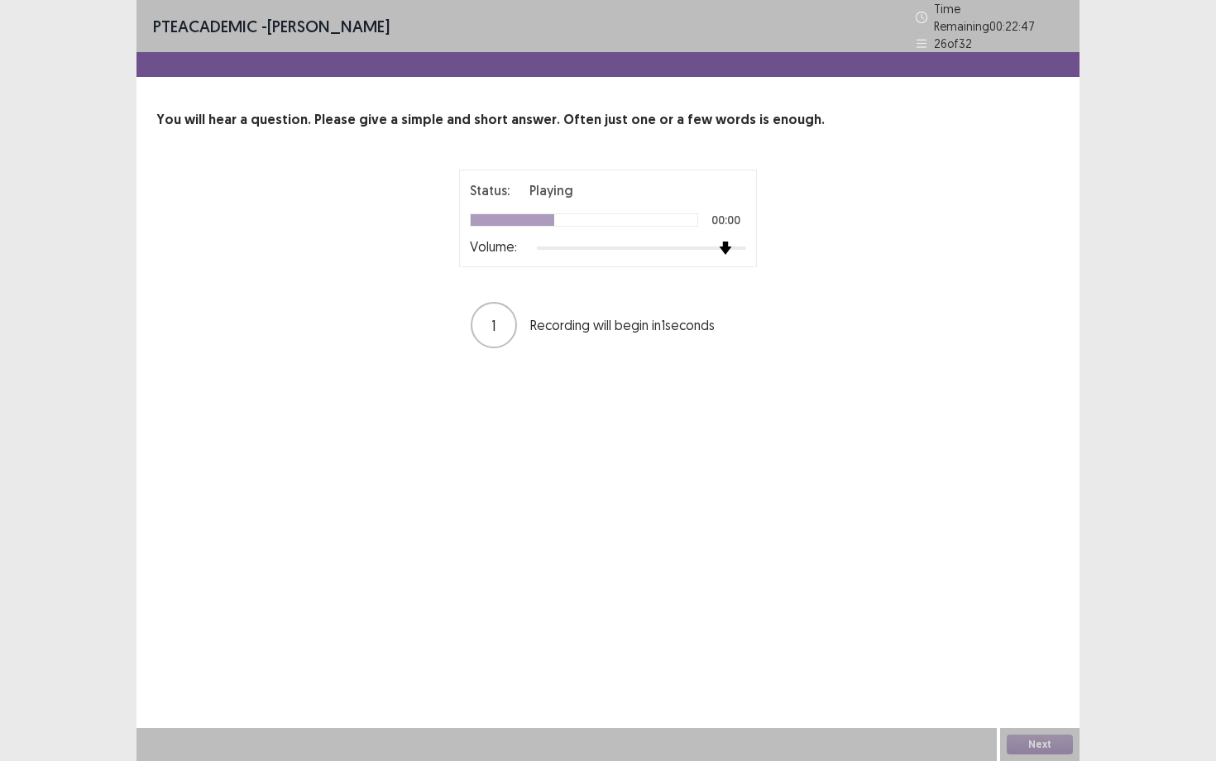
click at [721, 242] on div at bounding box center [641, 248] width 209 height 13
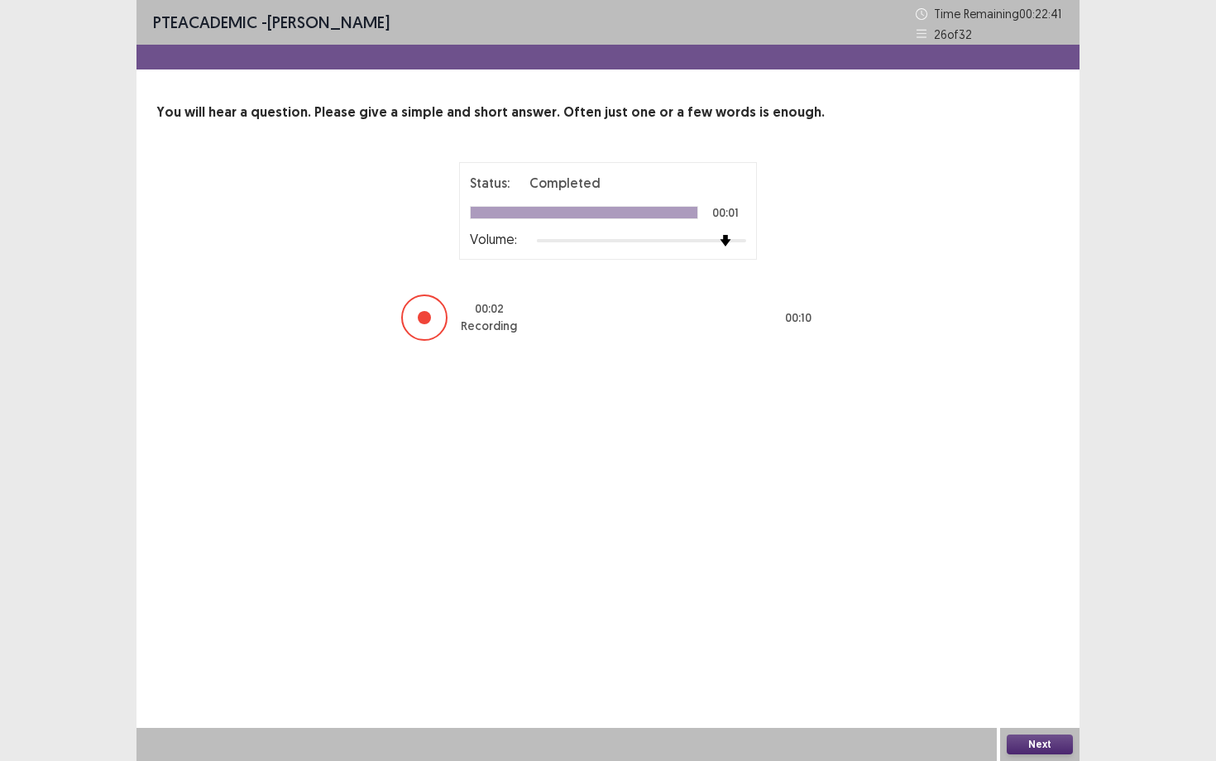
click at [1051, 659] on button "Next" at bounding box center [1040, 745] width 66 height 20
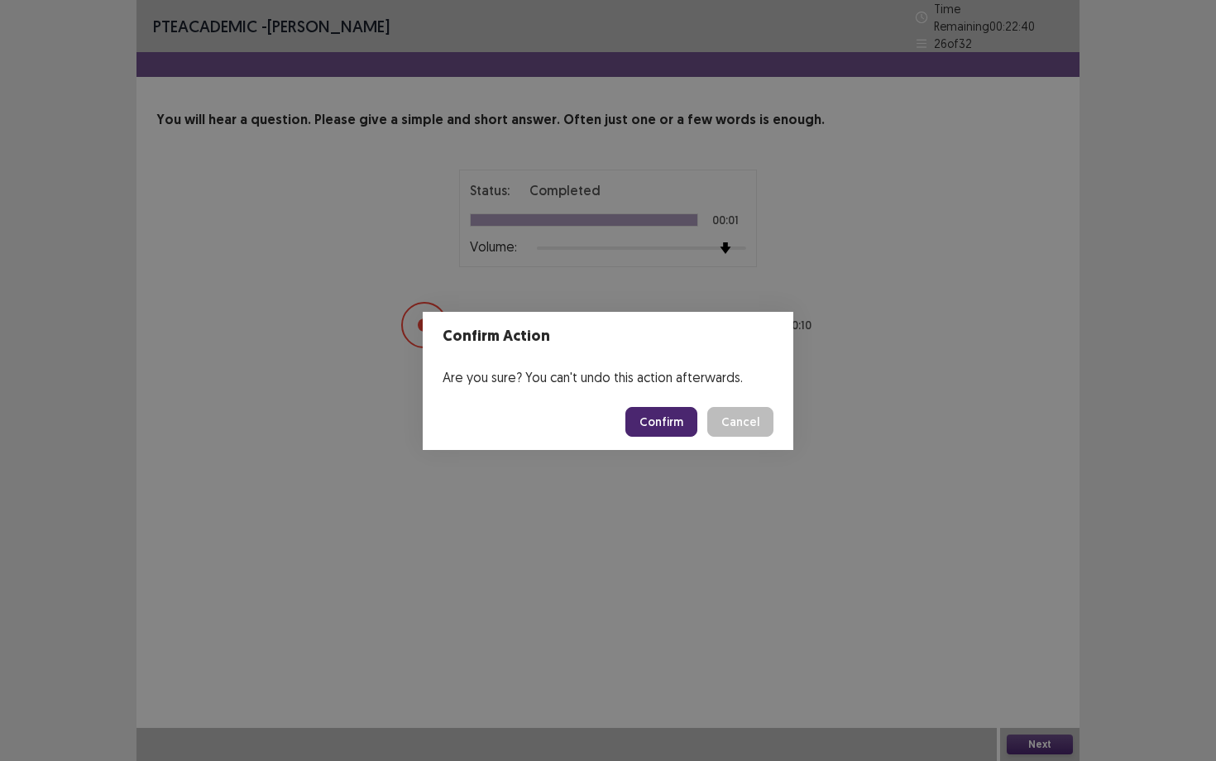
click at [662, 421] on button "Confirm" at bounding box center [662, 422] width 72 height 30
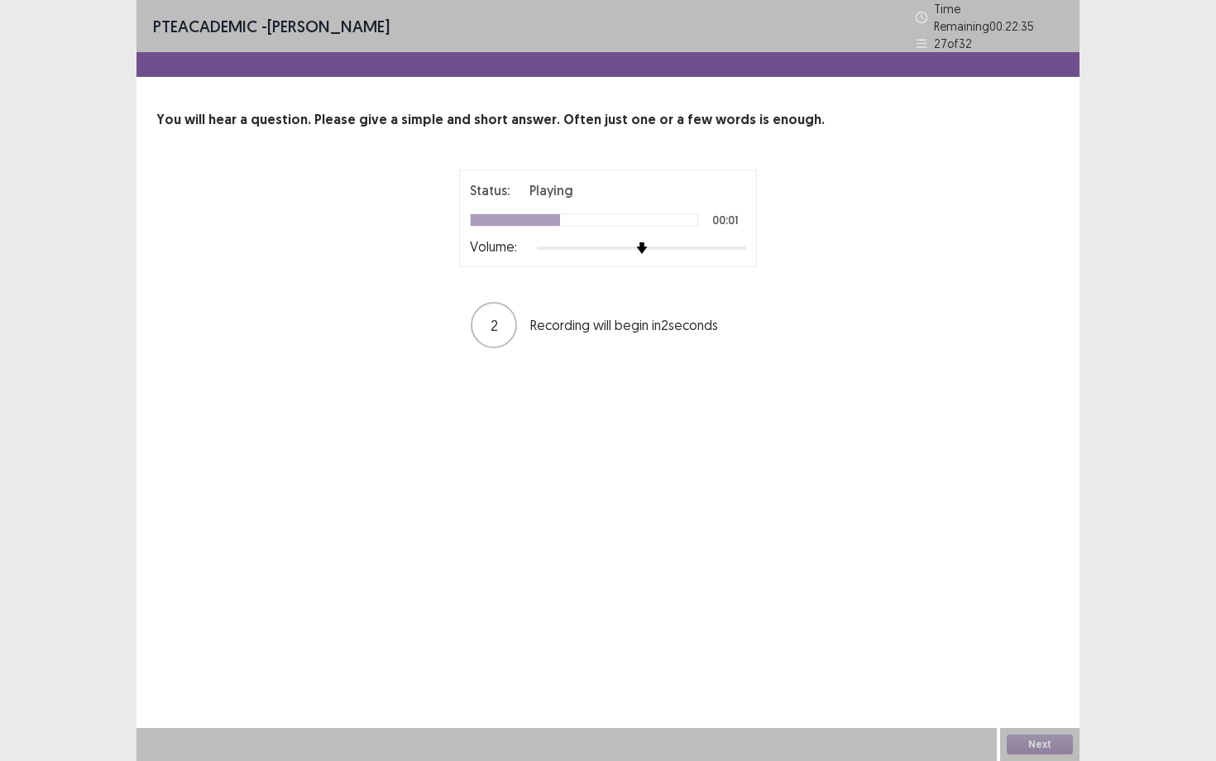
click at [728, 242] on div at bounding box center [641, 248] width 209 height 13
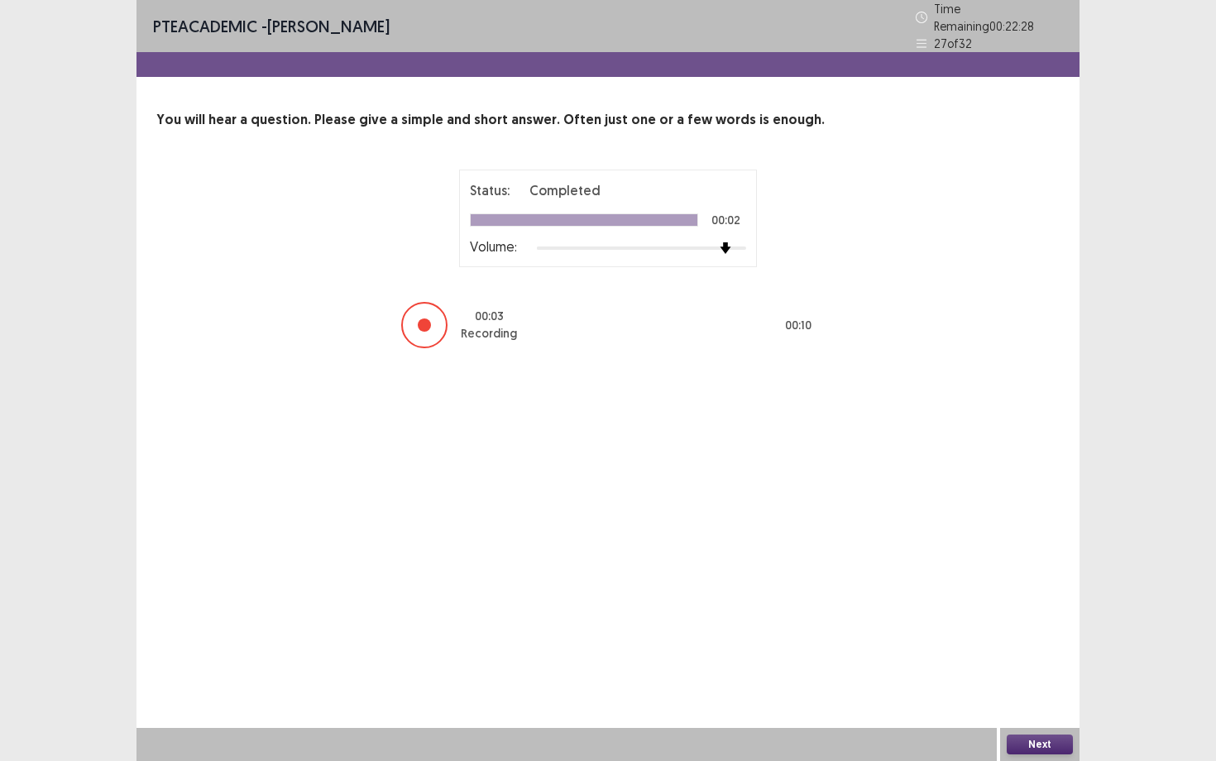
click at [1039, 659] on button "Next" at bounding box center [1040, 745] width 66 height 20
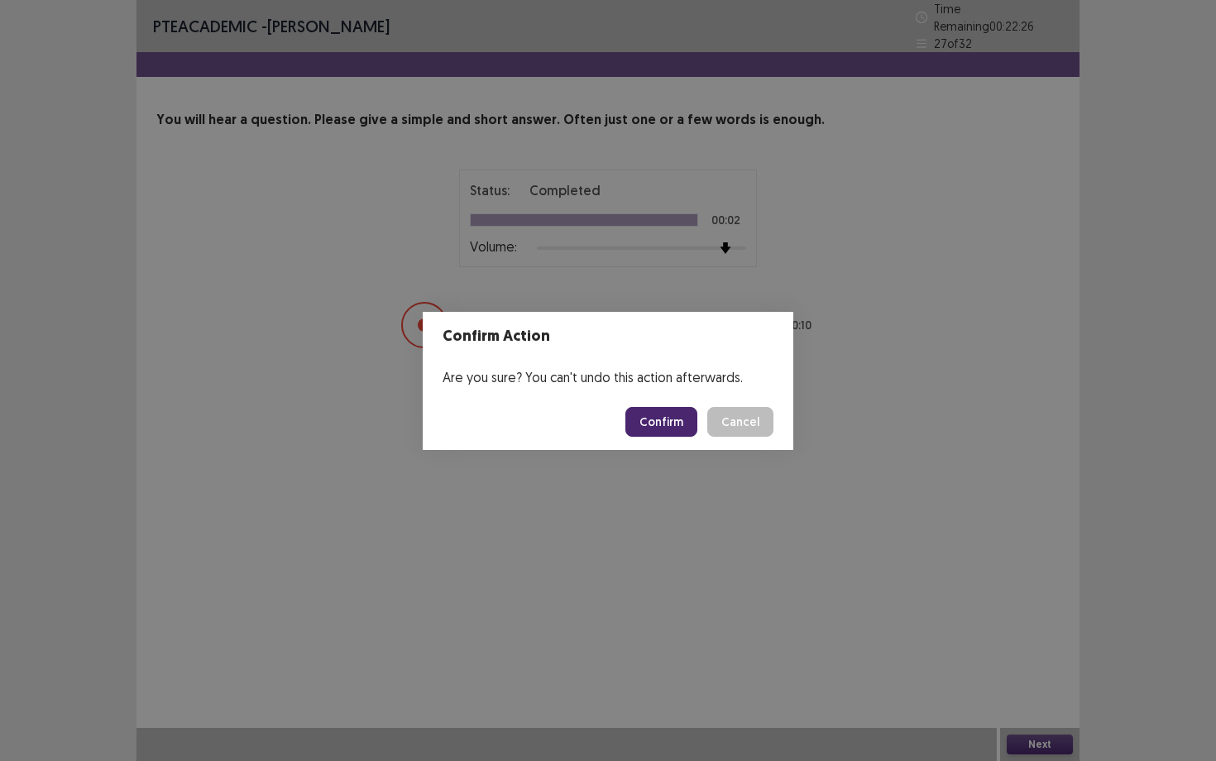
click at [693, 414] on button "Confirm" at bounding box center [662, 422] width 72 height 30
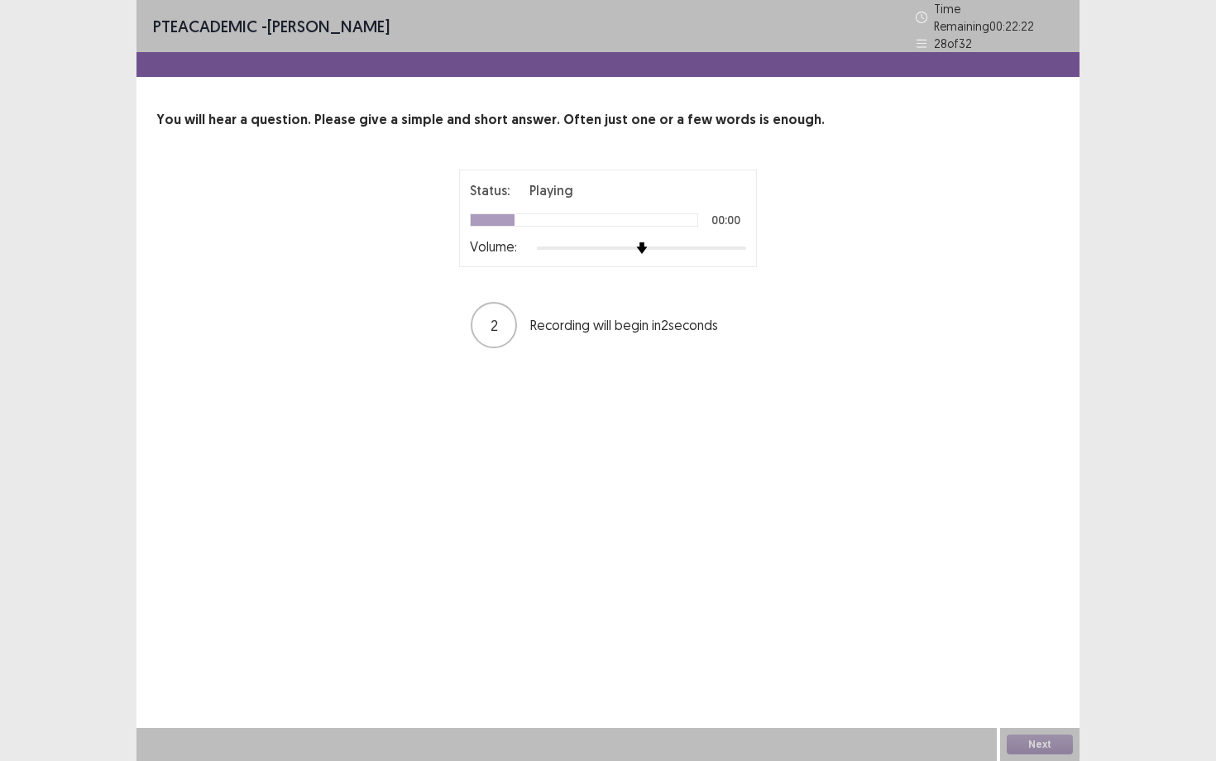
click at [722, 242] on div at bounding box center [641, 248] width 209 height 13
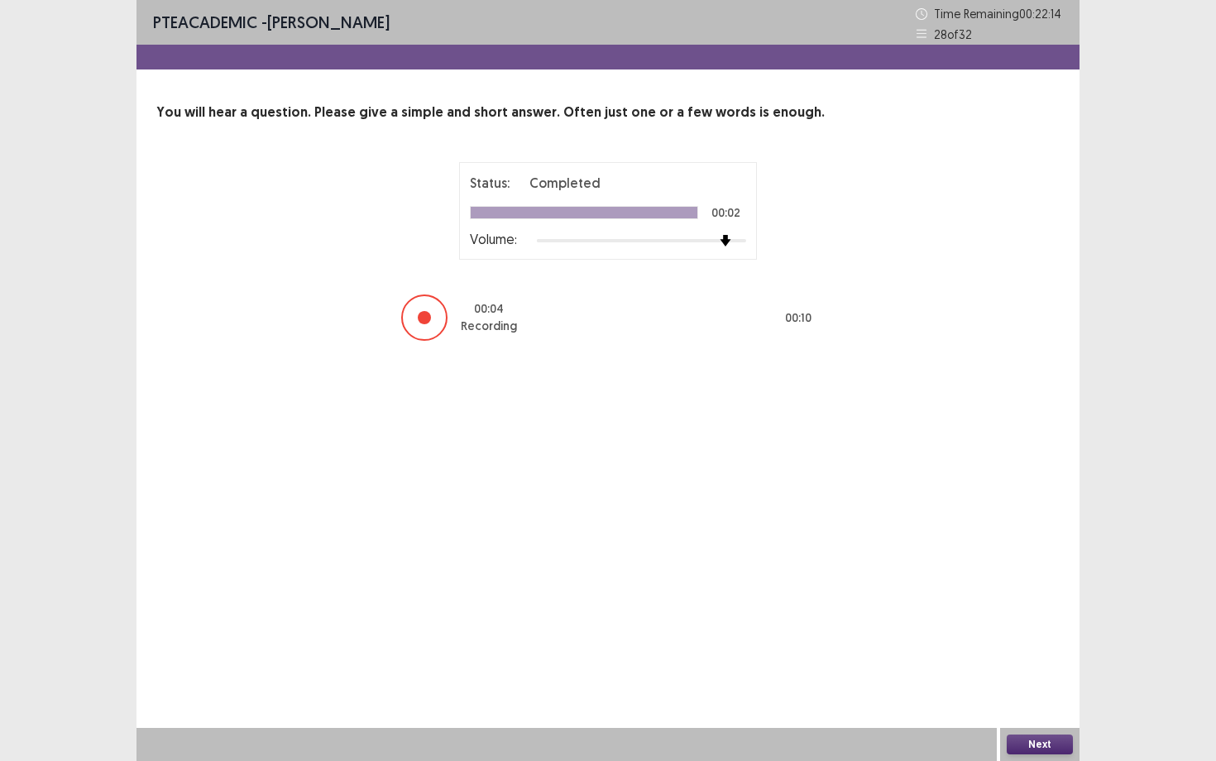
click at [1044, 659] on button "Next" at bounding box center [1040, 745] width 66 height 20
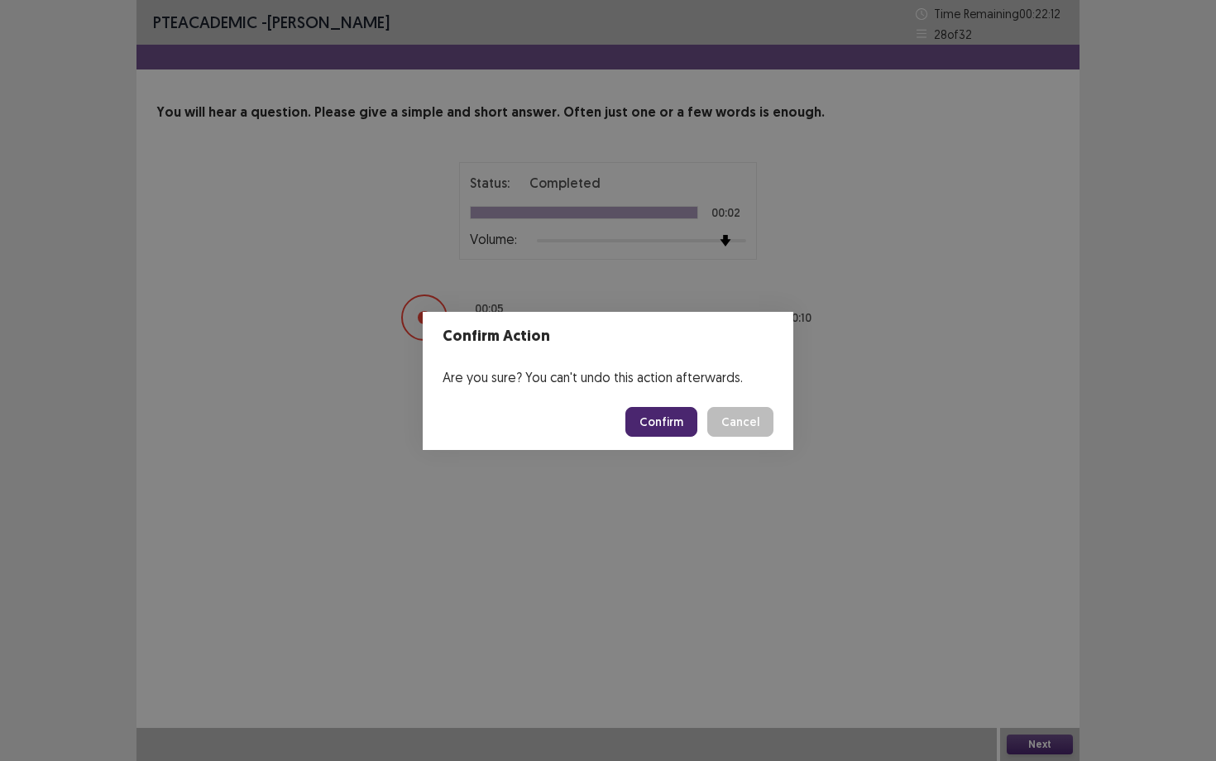
click at [672, 417] on button "Confirm" at bounding box center [662, 422] width 72 height 30
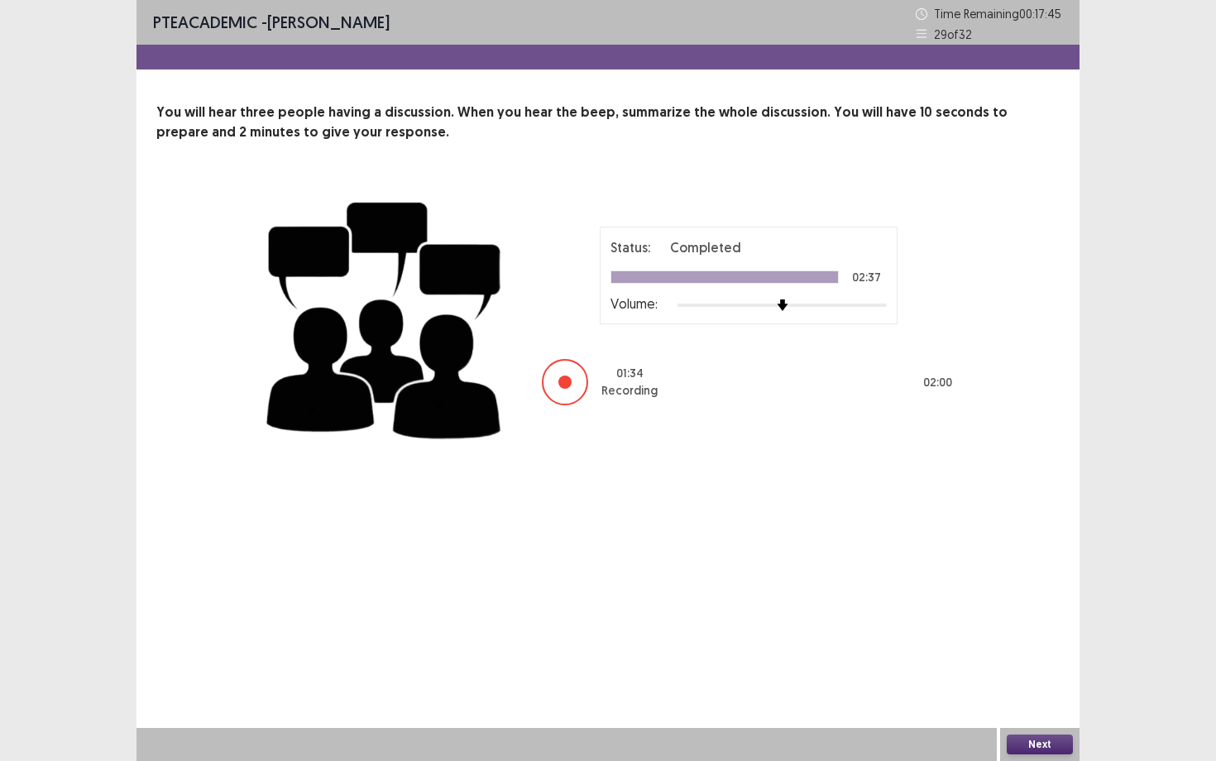
click at [1042, 659] on button "Next" at bounding box center [1040, 745] width 66 height 20
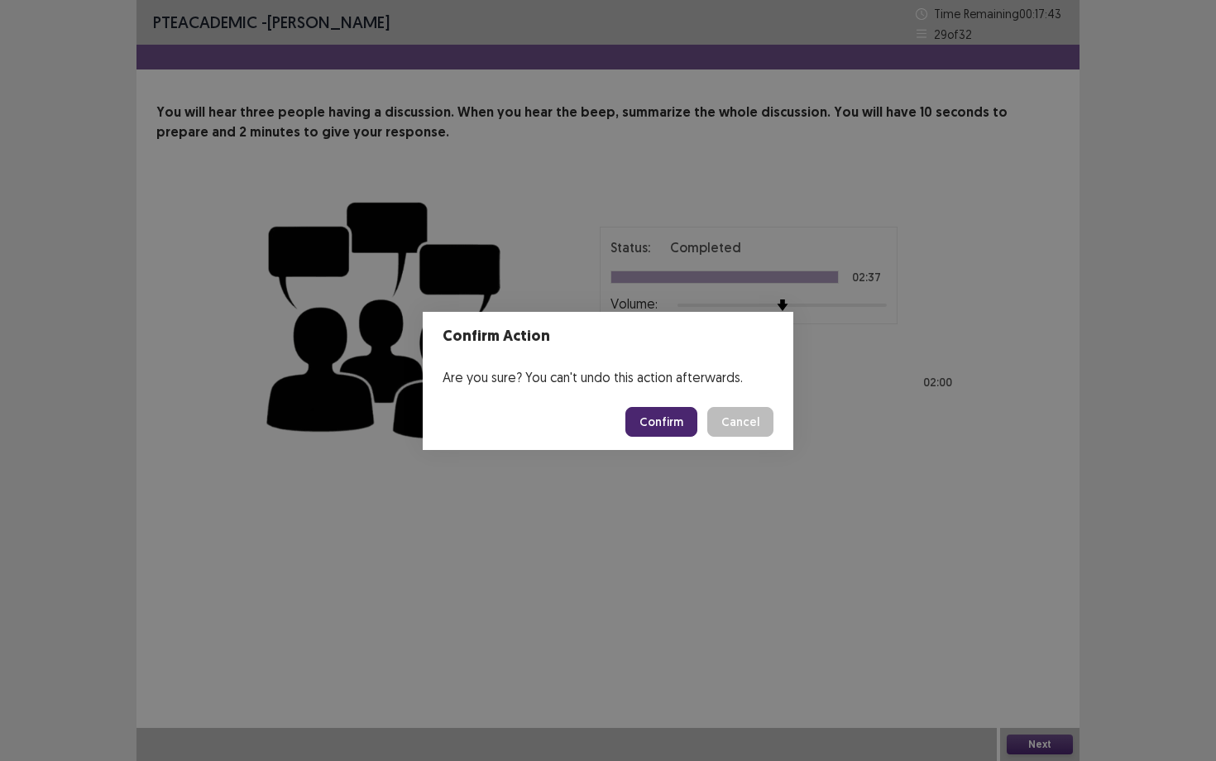
click at [683, 425] on button "Confirm" at bounding box center [662, 422] width 72 height 30
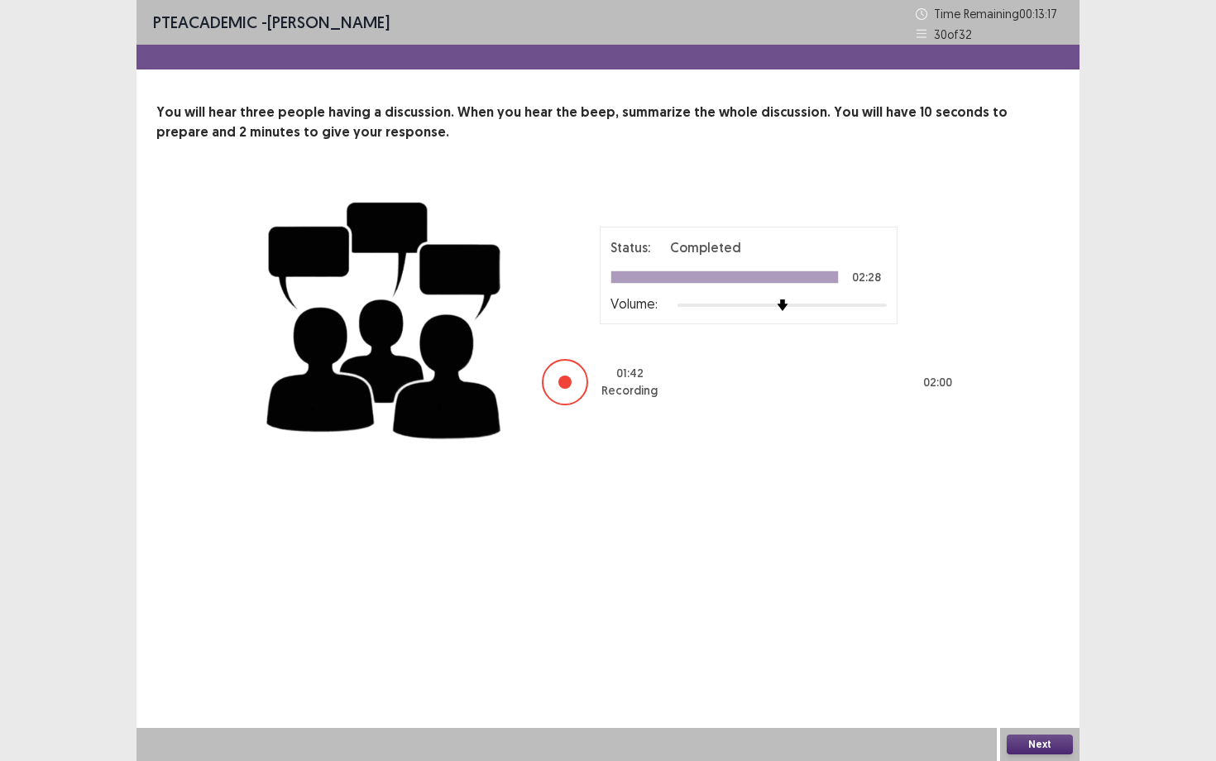
click at [1024, 659] on button "Next" at bounding box center [1040, 745] width 66 height 20
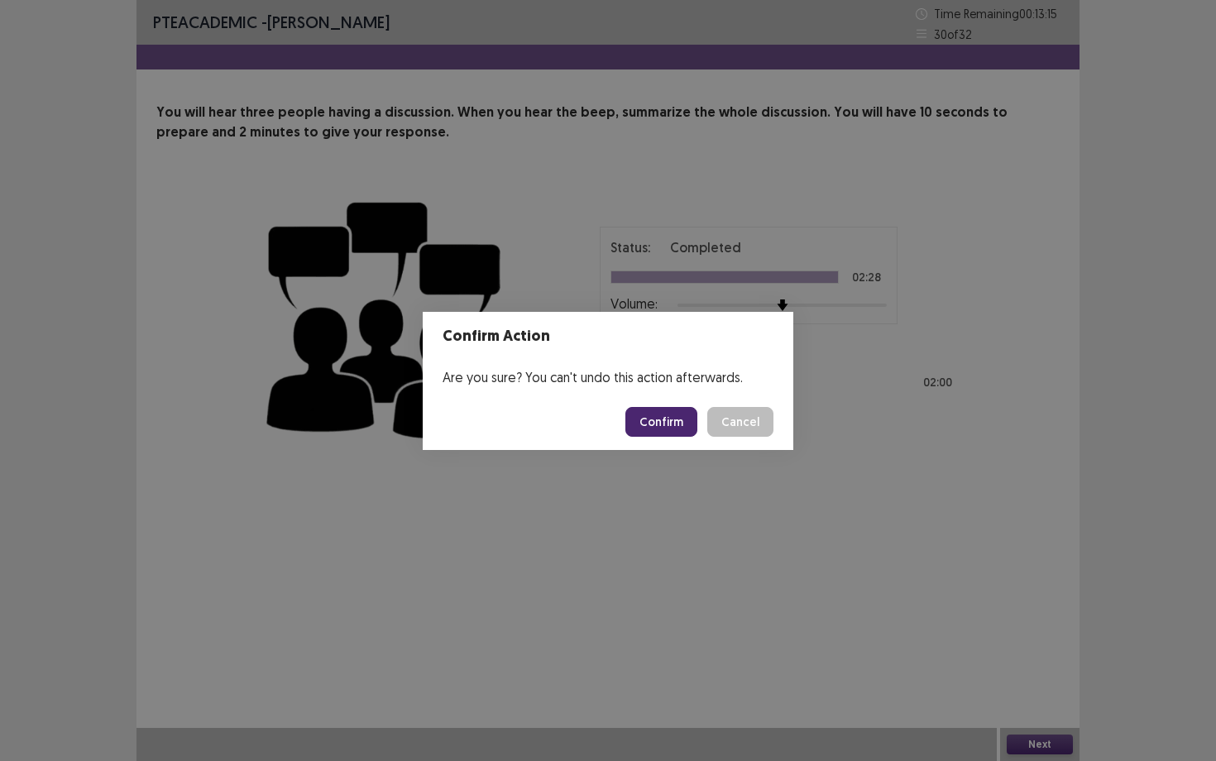
click at [687, 424] on button "Confirm" at bounding box center [662, 422] width 72 height 30
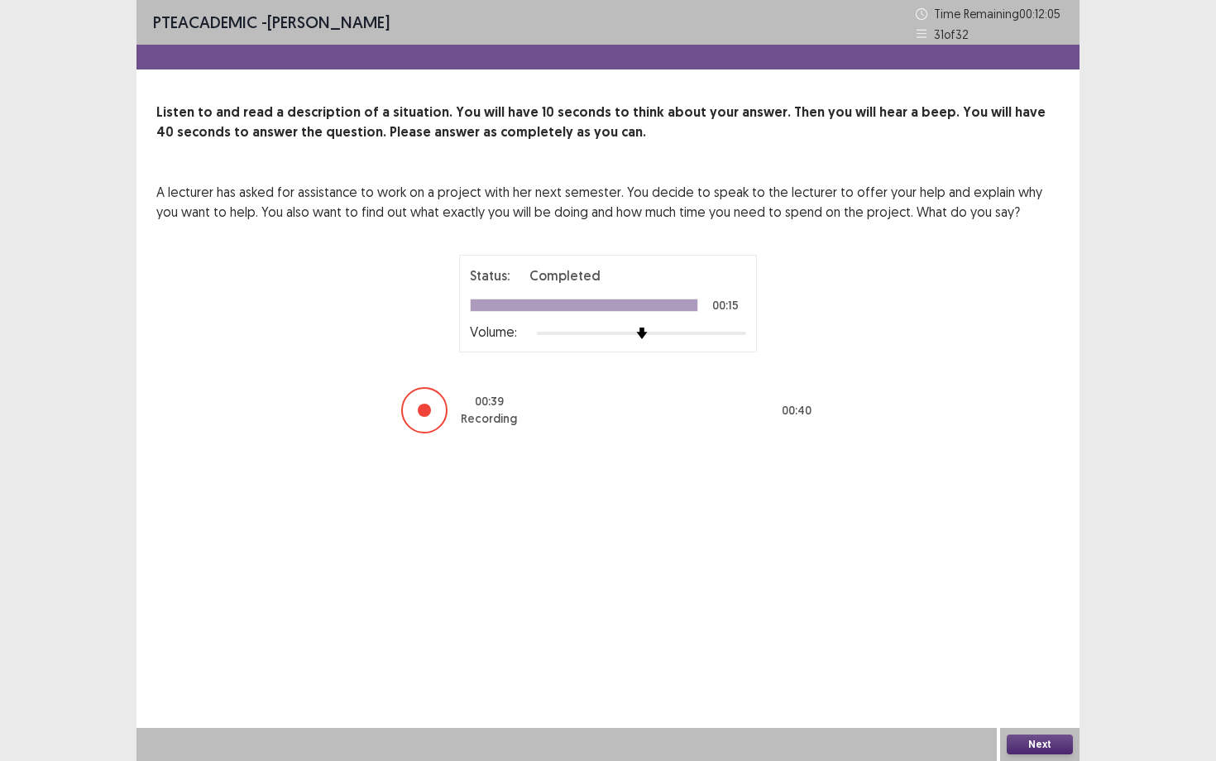
click at [1043, 659] on button "Next" at bounding box center [1040, 745] width 66 height 20
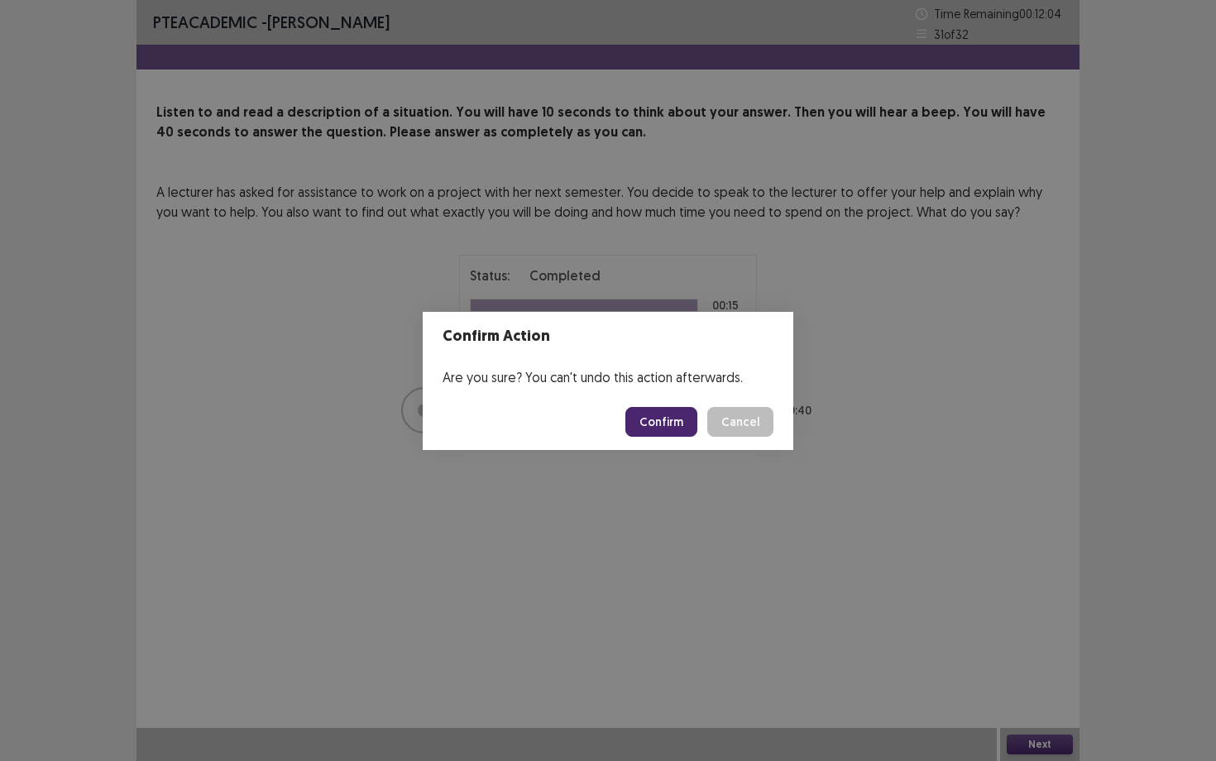
click at [682, 435] on button "Confirm" at bounding box center [662, 422] width 72 height 30
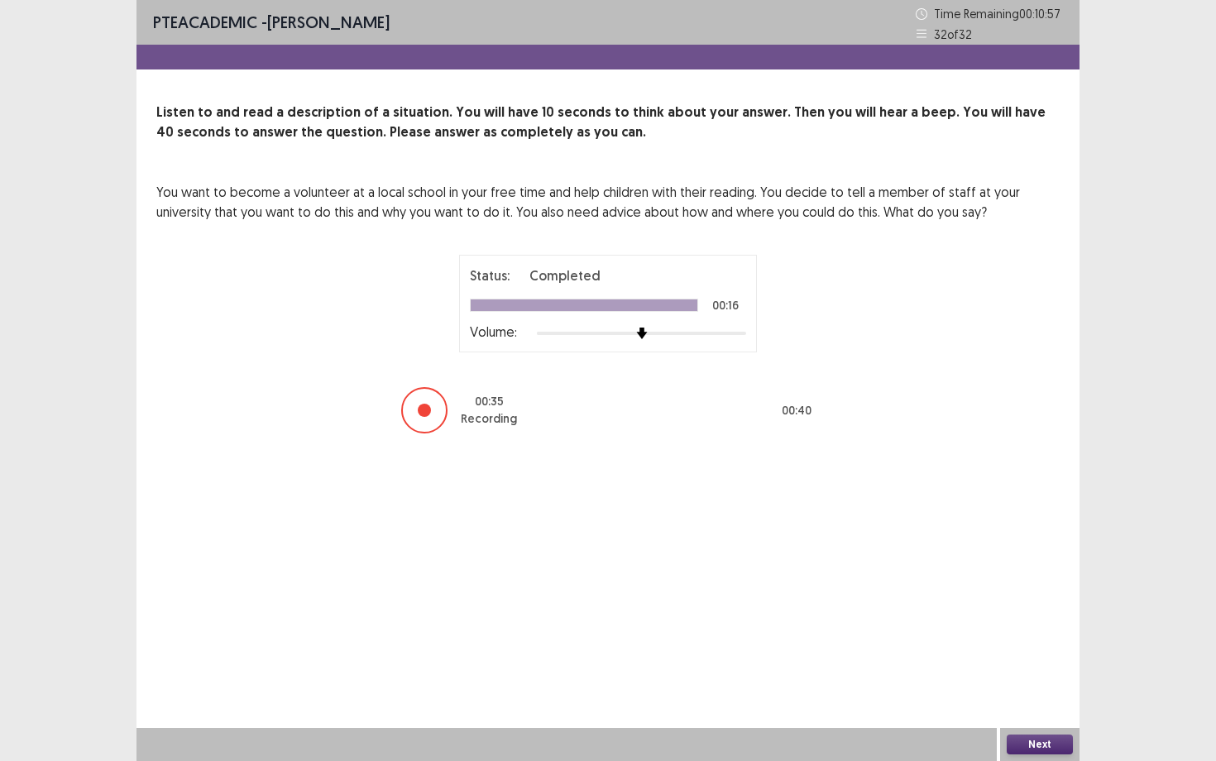
click at [1047, 659] on button "Next" at bounding box center [1040, 745] width 66 height 20
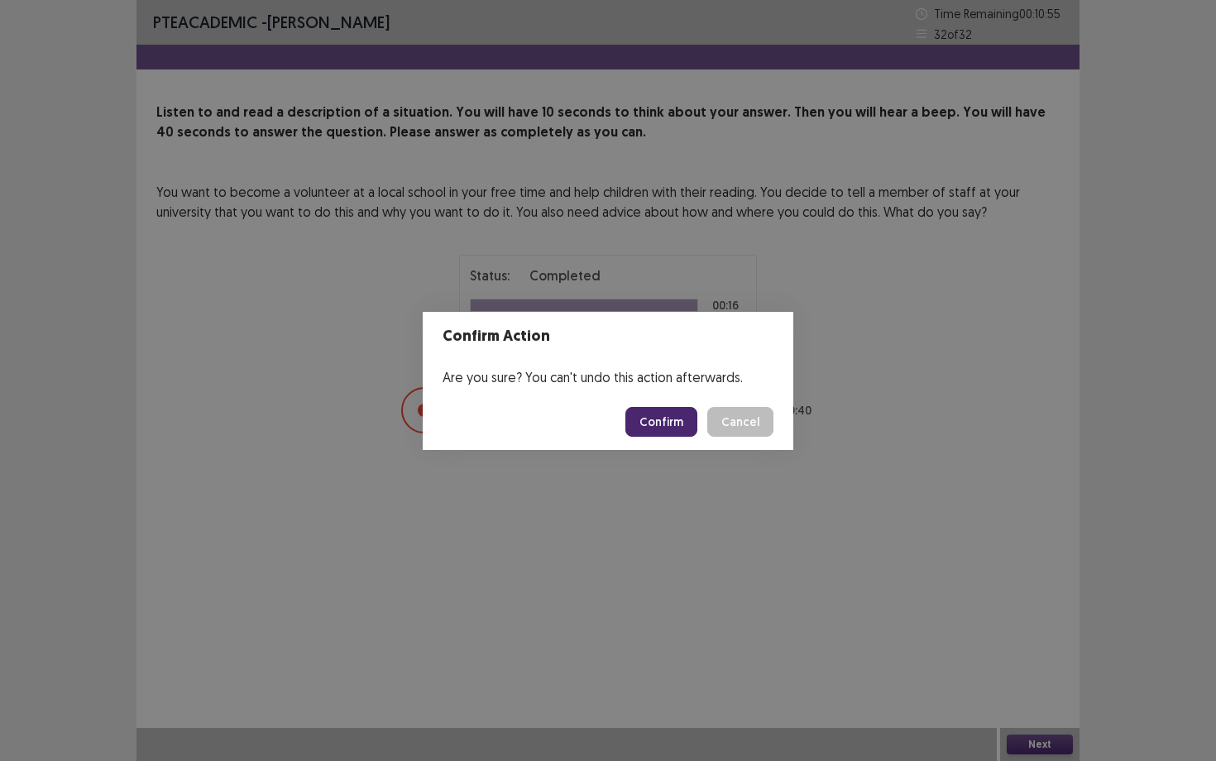
click at [655, 421] on button "Confirm" at bounding box center [662, 422] width 72 height 30
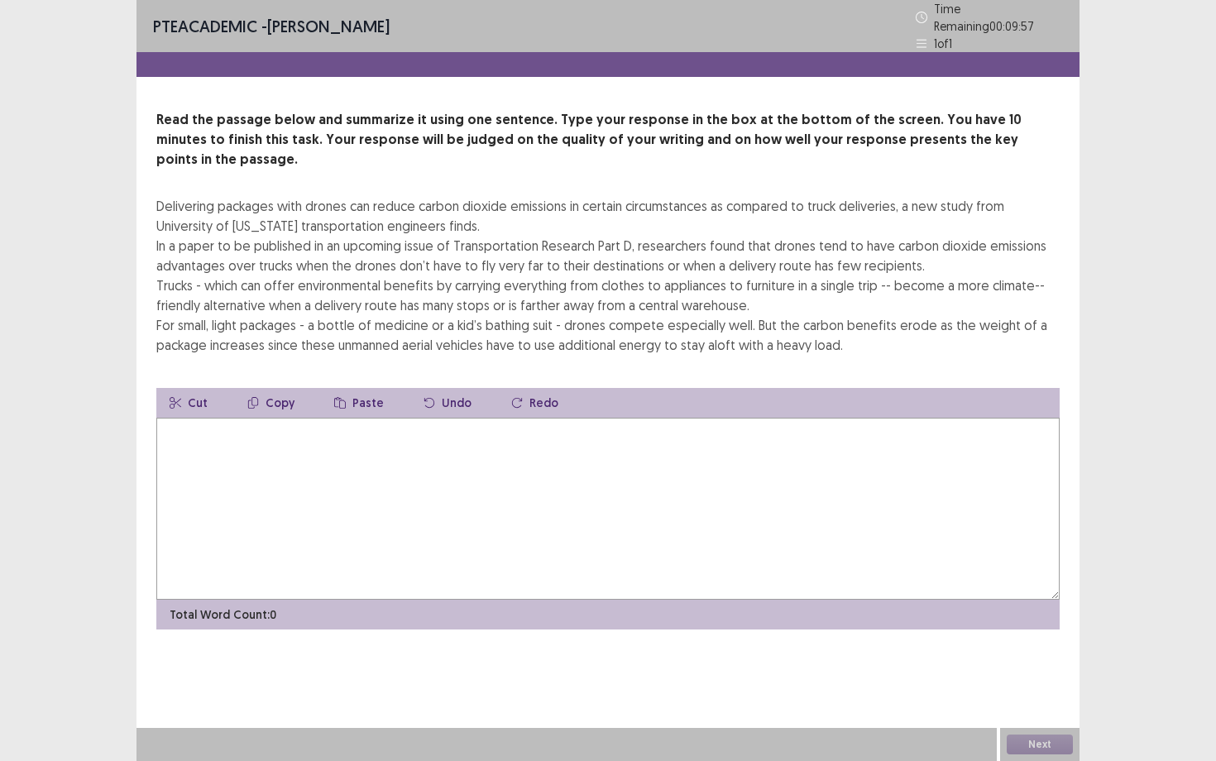
click at [615, 424] on textarea at bounding box center [608, 509] width 904 height 182
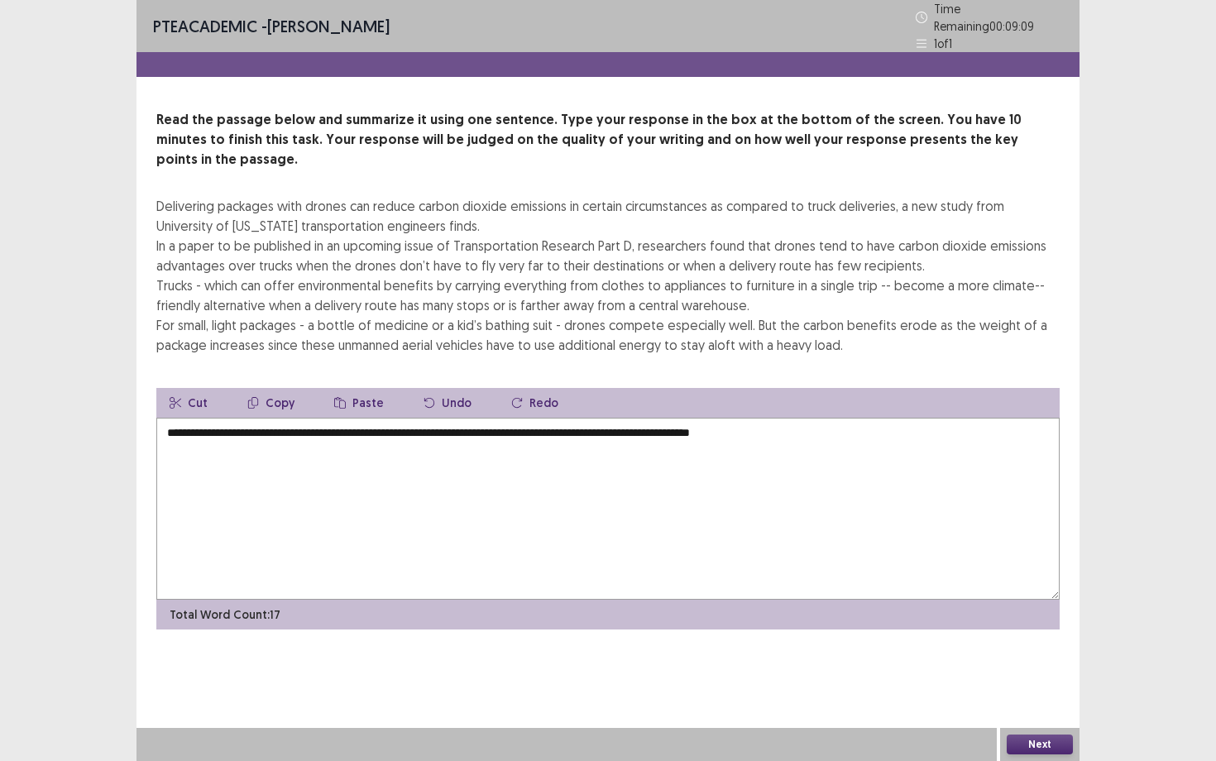
drag, startPoint x: 176, startPoint y: 410, endPoint x: 168, endPoint y: 409, distance: 8.3
click at [168, 418] on textarea "**********" at bounding box center [608, 509] width 904 height 182
click at [177, 418] on textarea "**********" at bounding box center [608, 509] width 904 height 182
click at [391, 418] on textarea "**********" at bounding box center [608, 509] width 904 height 182
click at [432, 418] on textarea "**********" at bounding box center [608, 509] width 904 height 182
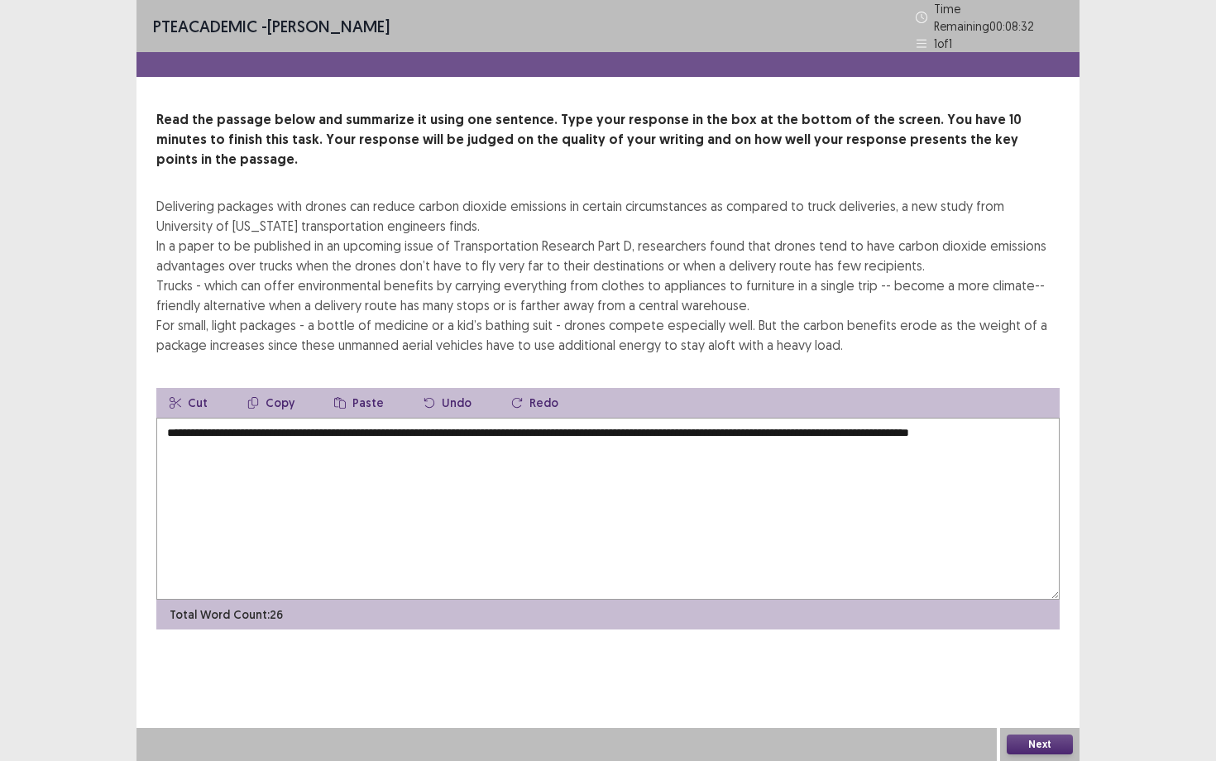
click at [438, 418] on textarea "**********" at bounding box center [608, 509] width 904 height 182
click at [329, 424] on textarea "**********" at bounding box center [608, 509] width 904 height 182
click at [369, 424] on textarea "**********" at bounding box center [608, 509] width 904 height 182
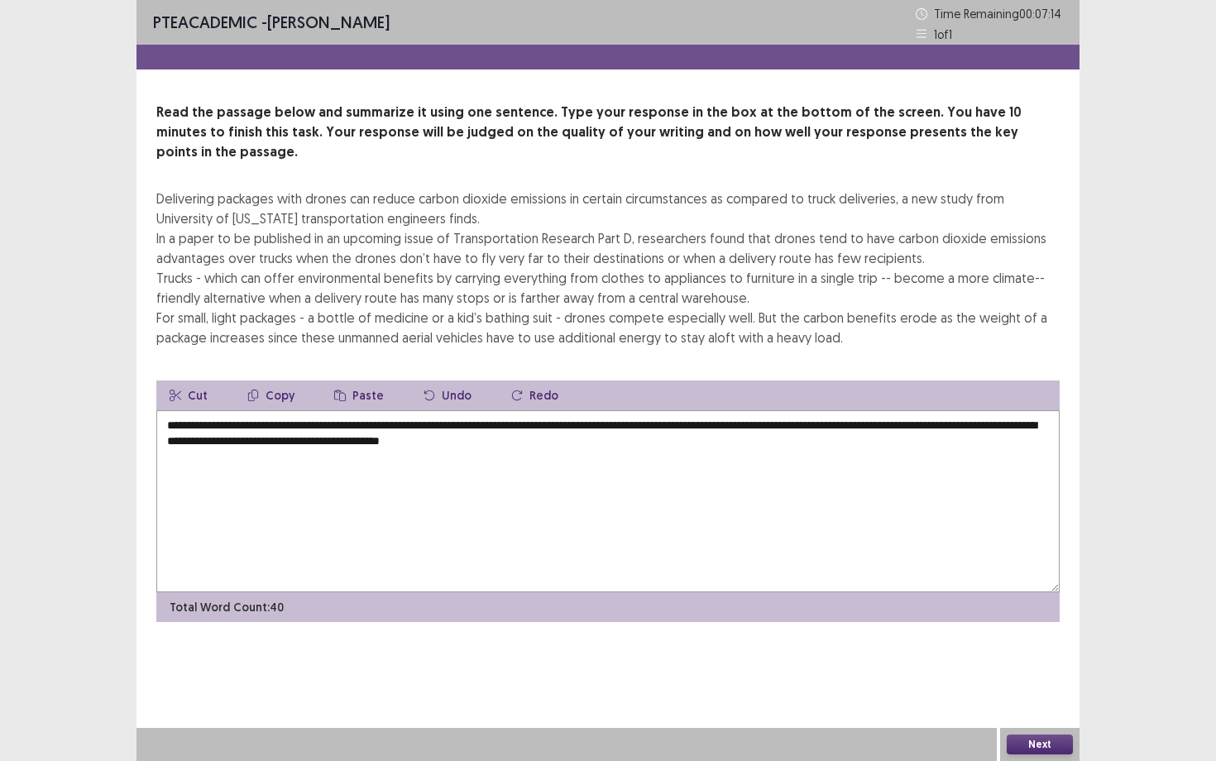
click at [683, 424] on textarea "**********" at bounding box center [608, 501] width 904 height 182
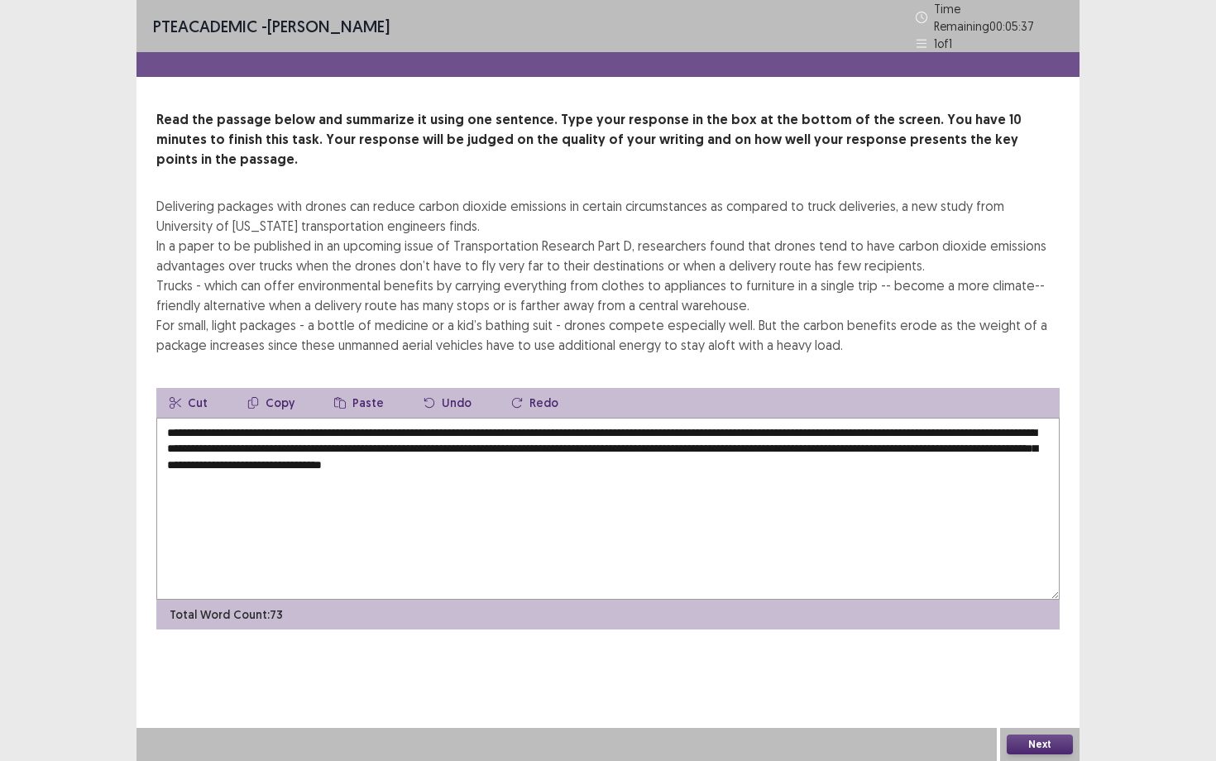
click at [731, 442] on textarea "**********" at bounding box center [608, 509] width 904 height 182
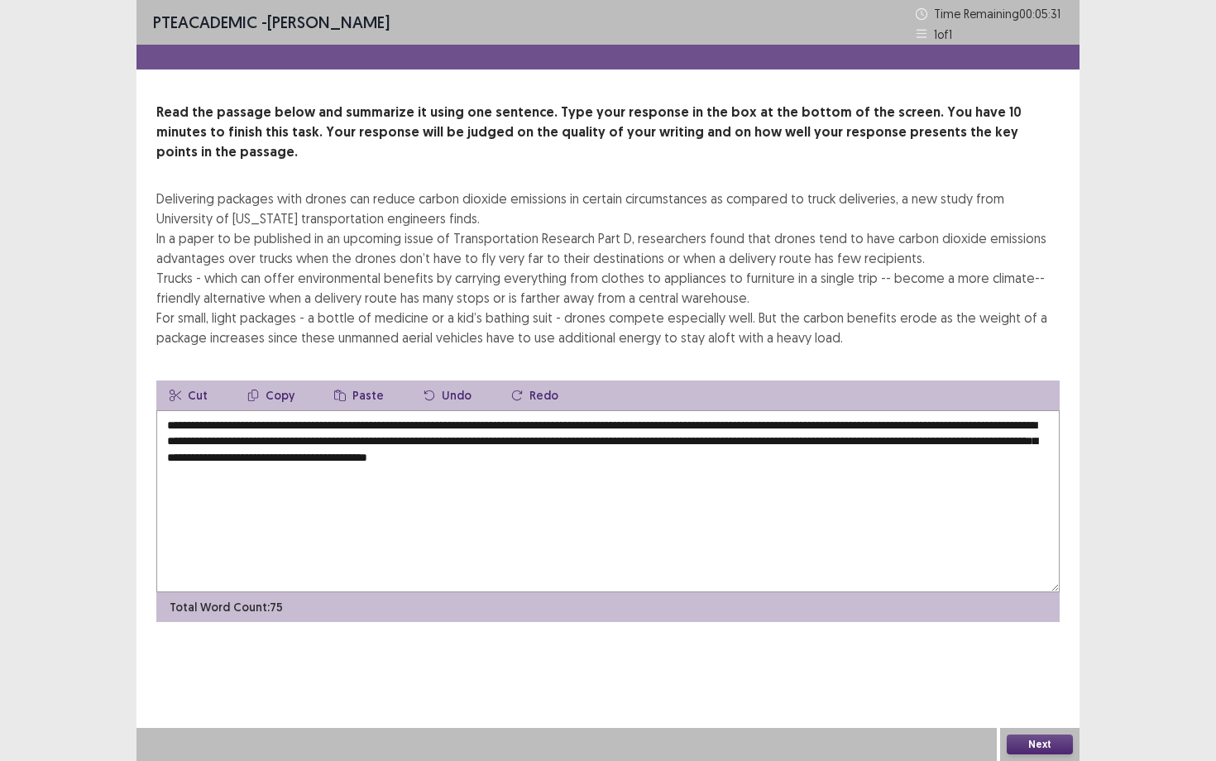
click at [825, 440] on textarea "**********" at bounding box center [608, 501] width 904 height 182
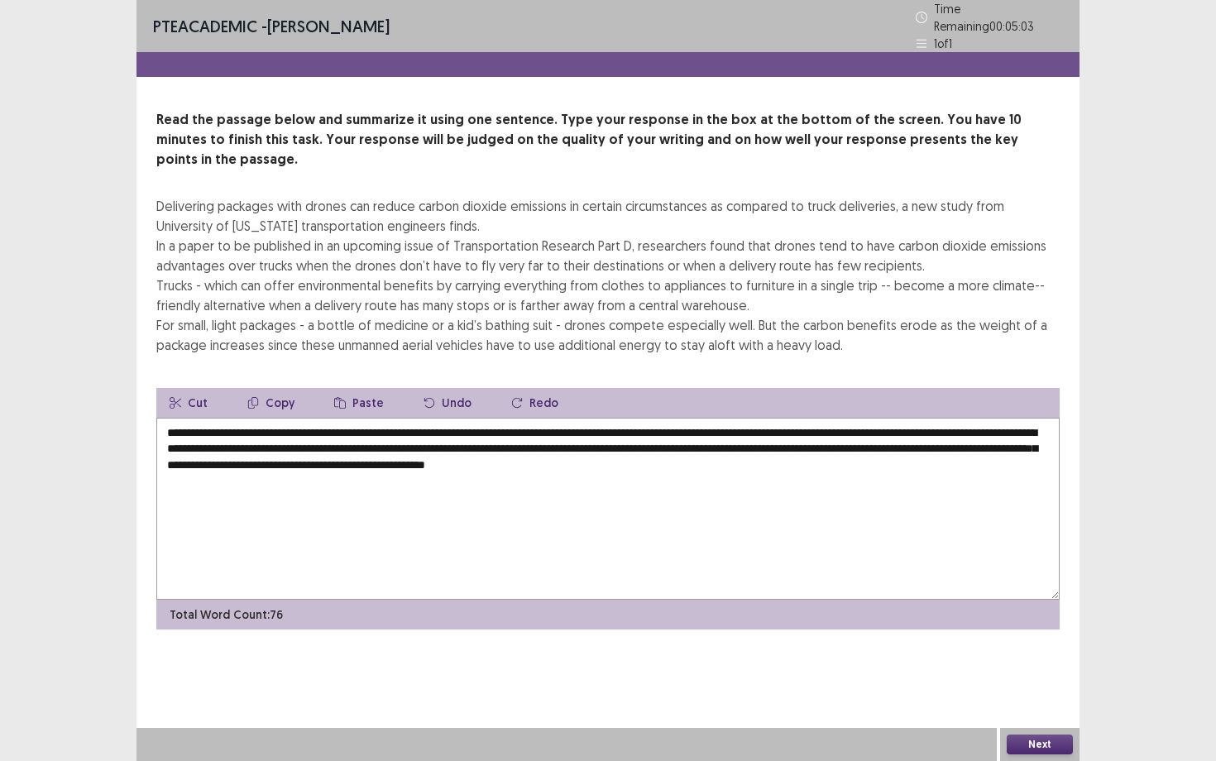
drag, startPoint x: 981, startPoint y: 427, endPoint x: 1033, endPoint y: 420, distance: 51.7
click at [1033, 420] on textarea "**********" at bounding box center [608, 509] width 904 height 182
click at [837, 443] on textarea "**********" at bounding box center [608, 509] width 904 height 182
type textarea "**********"
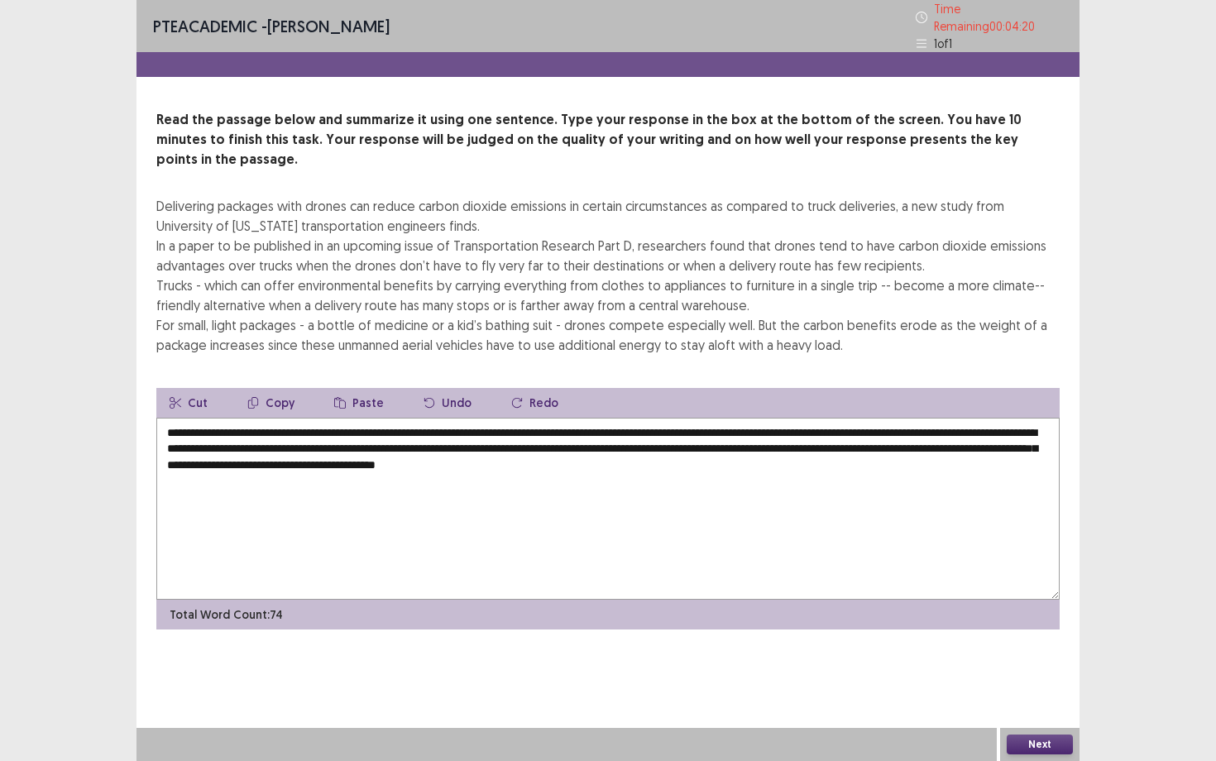
click at [1030, 659] on button "Next" at bounding box center [1040, 745] width 66 height 20
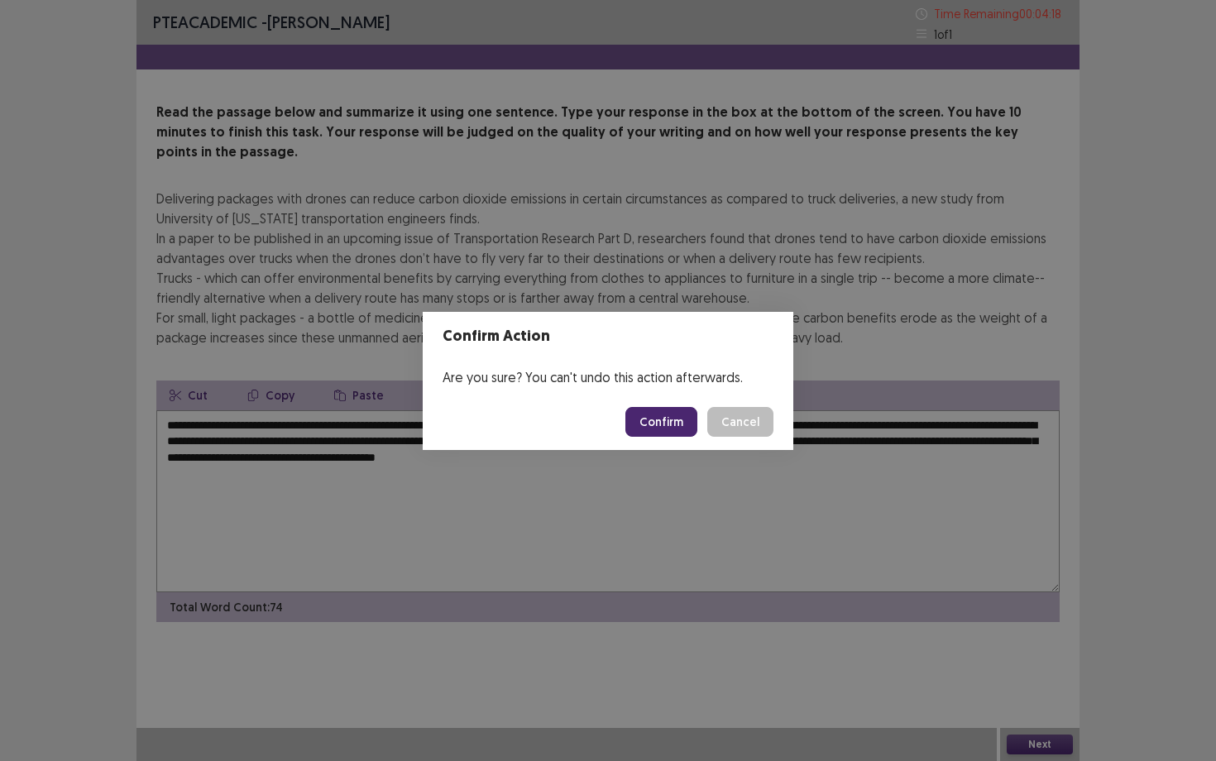
click at [661, 422] on button "Confirm" at bounding box center [662, 422] width 72 height 30
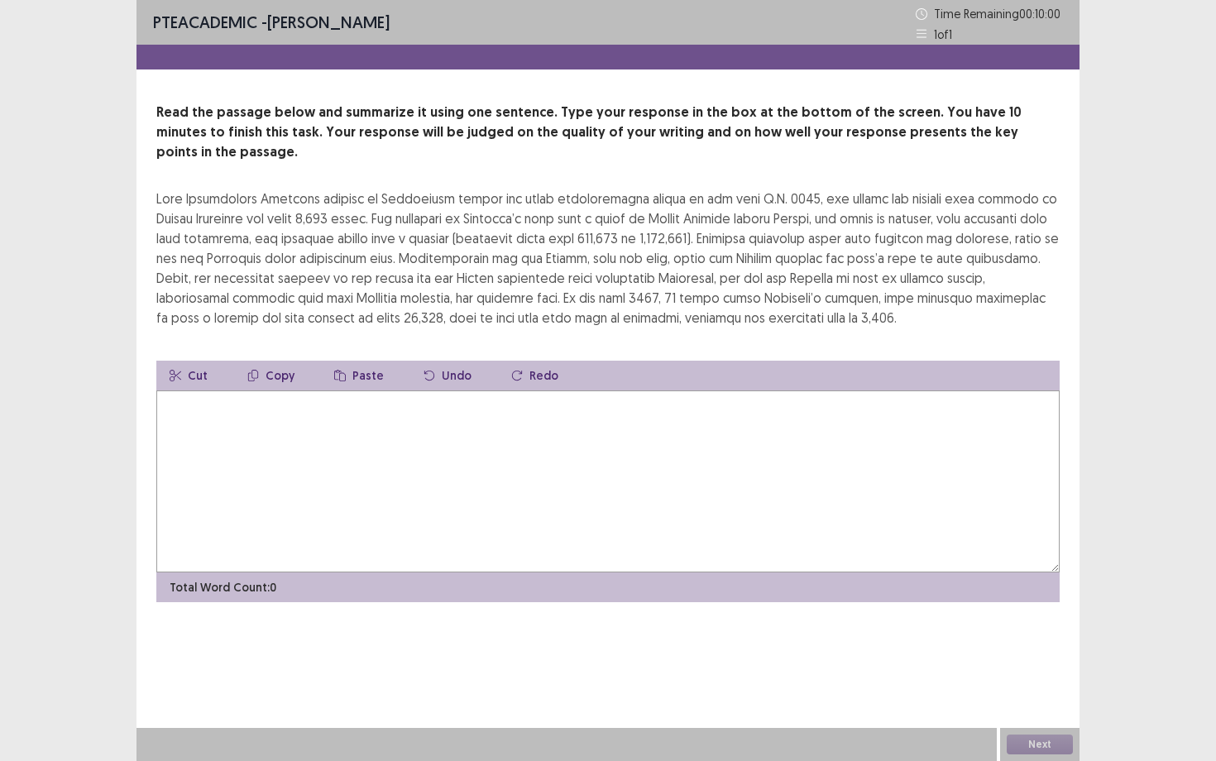
click at [661, 421] on textarea at bounding box center [608, 482] width 904 height 182
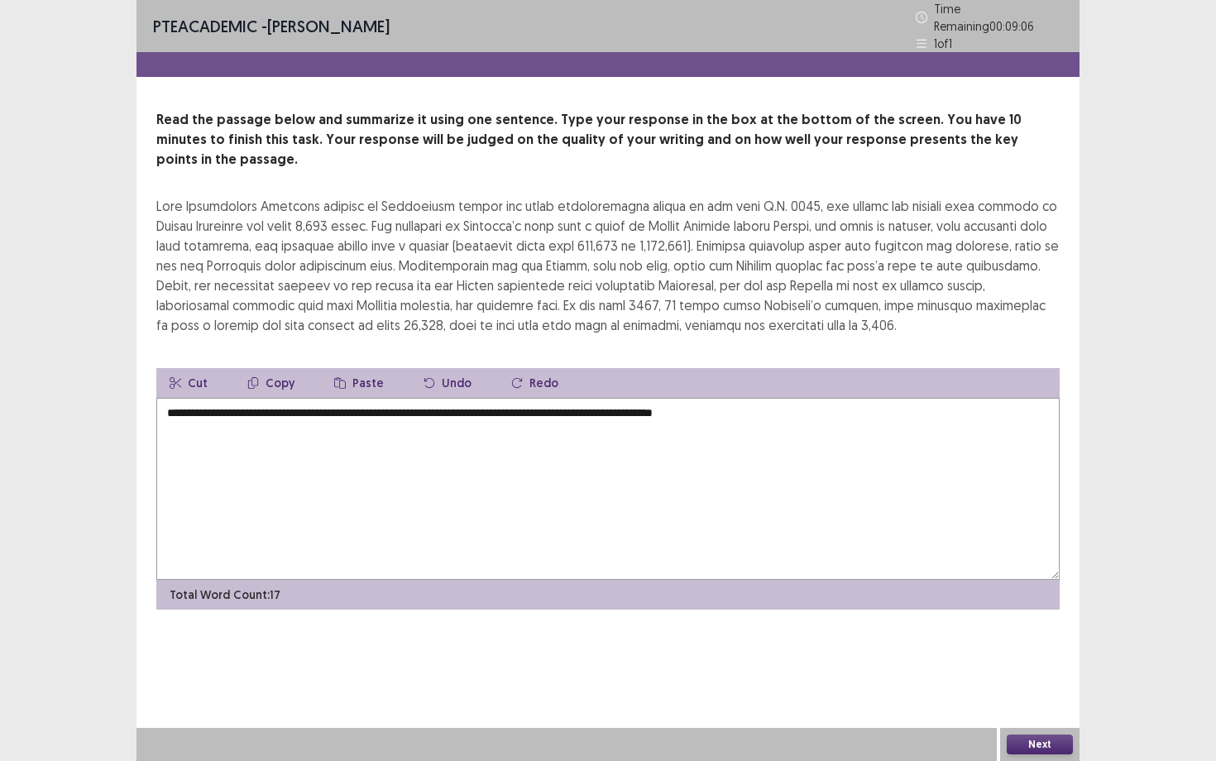
click at [611, 398] on textarea "**********" at bounding box center [608, 489] width 904 height 182
click at [808, 398] on textarea "**********" at bounding box center [608, 489] width 904 height 182
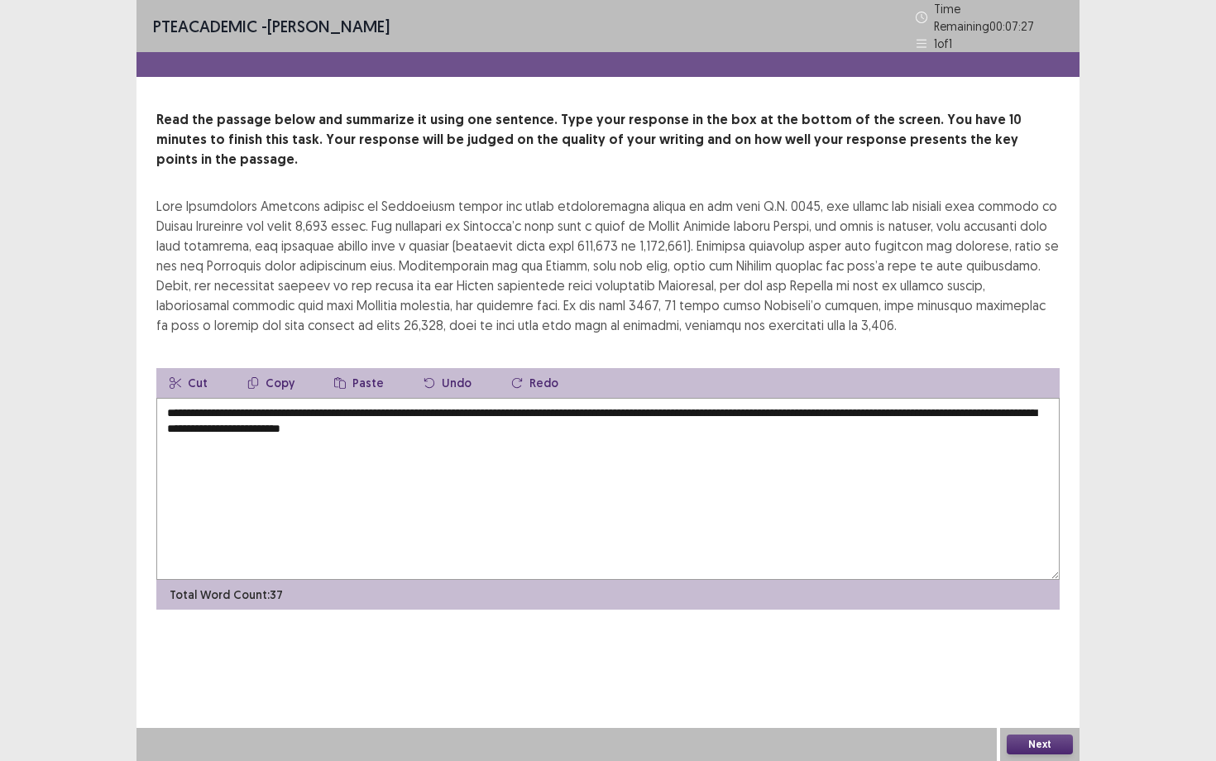
click at [491, 405] on textarea "**********" at bounding box center [608, 489] width 904 height 182
drag, startPoint x: 485, startPoint y: 405, endPoint x: 343, endPoint y: 398, distance: 142.5
click at [343, 398] on textarea "**********" at bounding box center [608, 489] width 904 height 182
click at [201, 368] on button "Cut" at bounding box center [188, 383] width 65 height 30
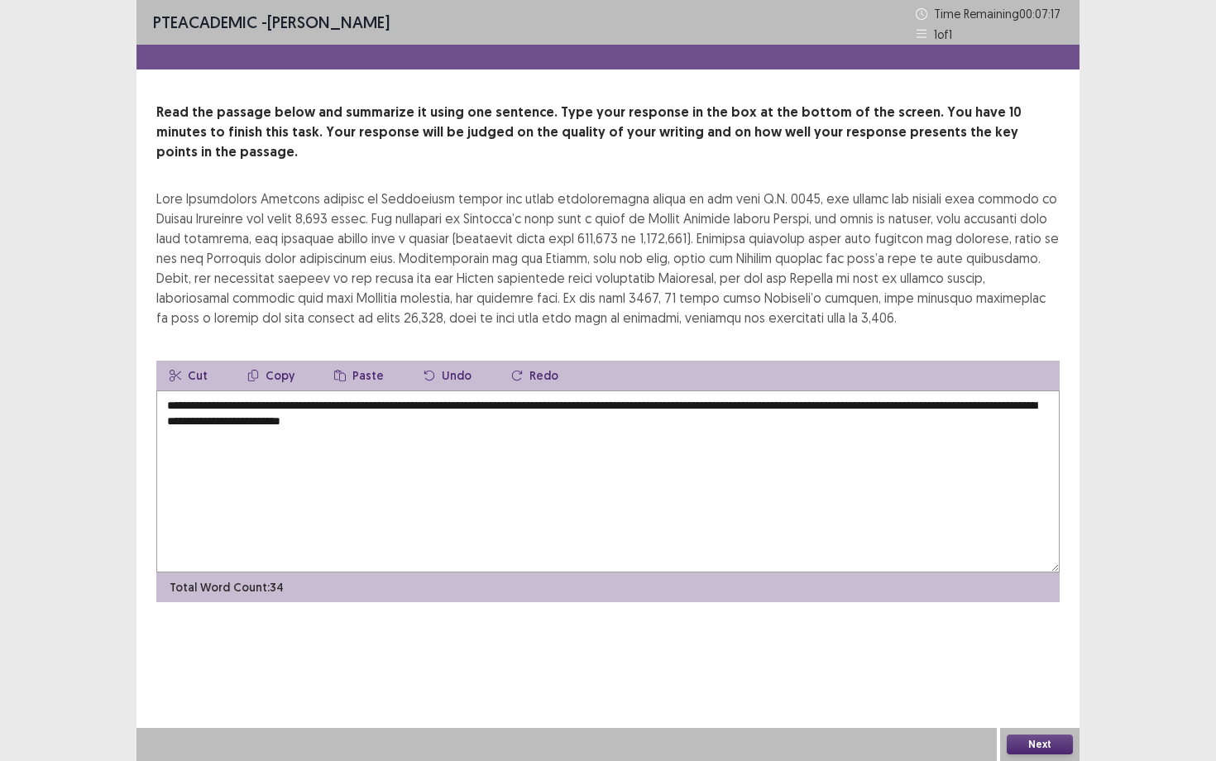
click at [969, 391] on textarea "**********" at bounding box center [608, 482] width 904 height 182
drag, startPoint x: 347, startPoint y: 411, endPoint x: 219, endPoint y: 405, distance: 127.6
click at [219, 405] on textarea "**********" at bounding box center [608, 482] width 904 height 182
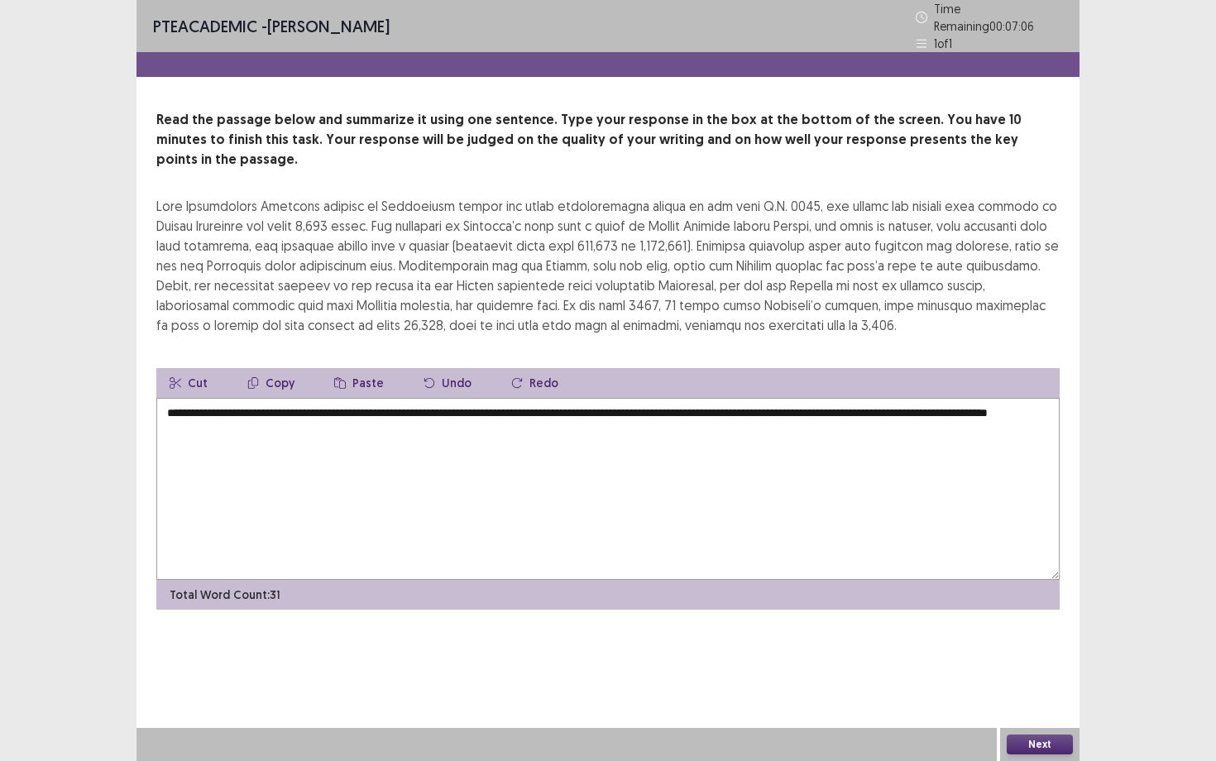
click at [361, 368] on button "Paste" at bounding box center [359, 383] width 76 height 30
click at [436, 404] on textarea "**********" at bounding box center [608, 489] width 904 height 182
click at [453, 405] on textarea "**********" at bounding box center [608, 489] width 904 height 182
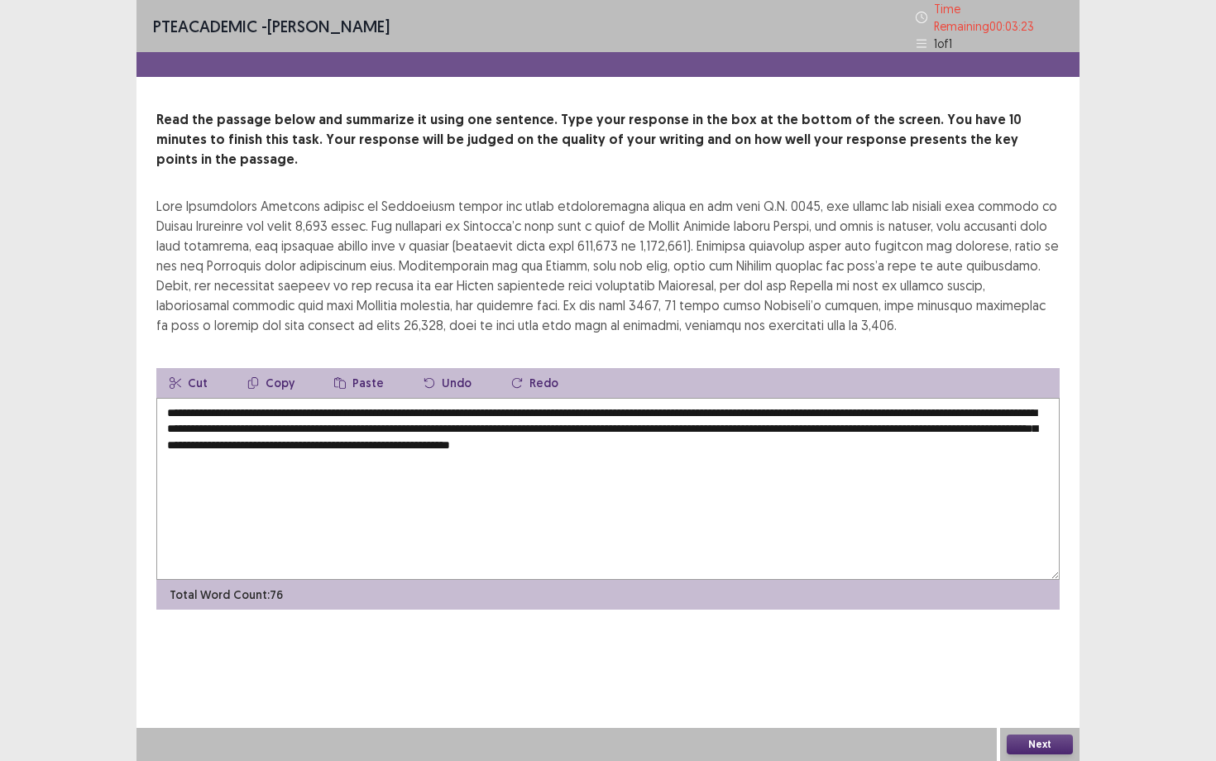
drag, startPoint x: 655, startPoint y: 388, endPoint x: 615, endPoint y: 390, distance: 39.8
click at [615, 398] on textarea "**********" at bounding box center [608, 489] width 904 height 182
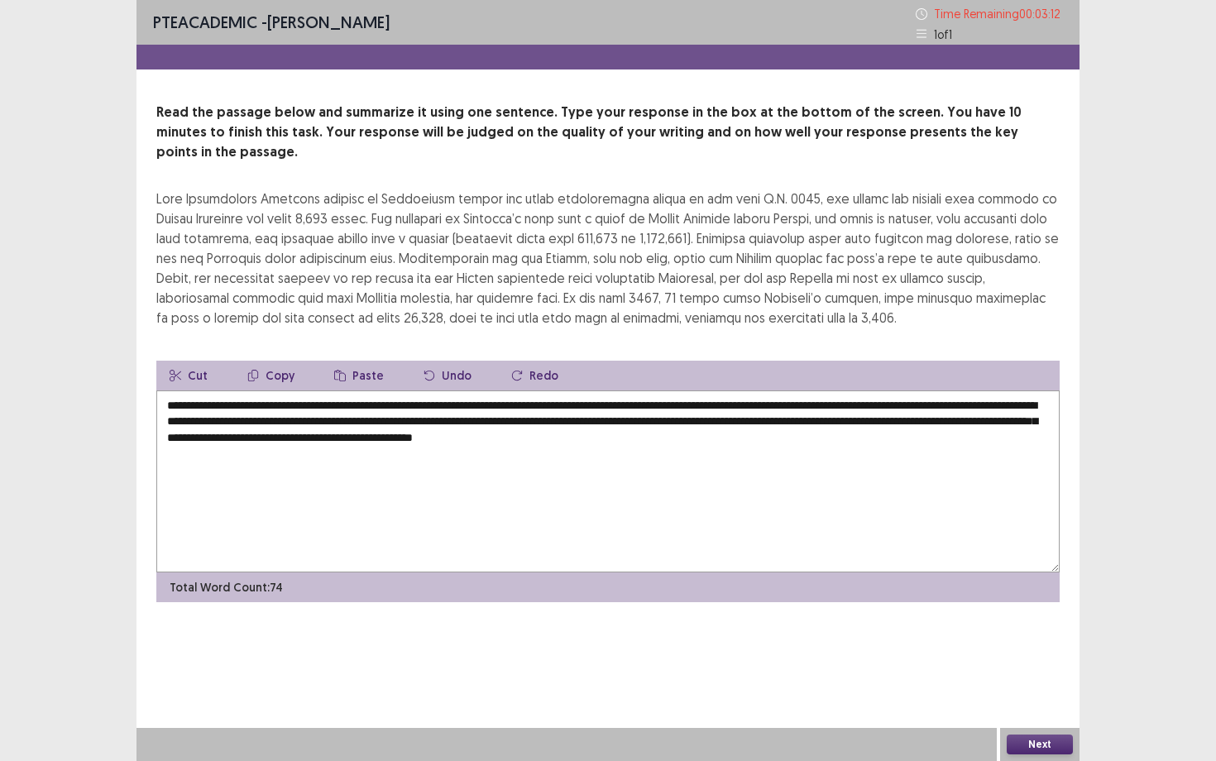
click at [429, 402] on textarea "**********" at bounding box center [608, 482] width 904 height 182
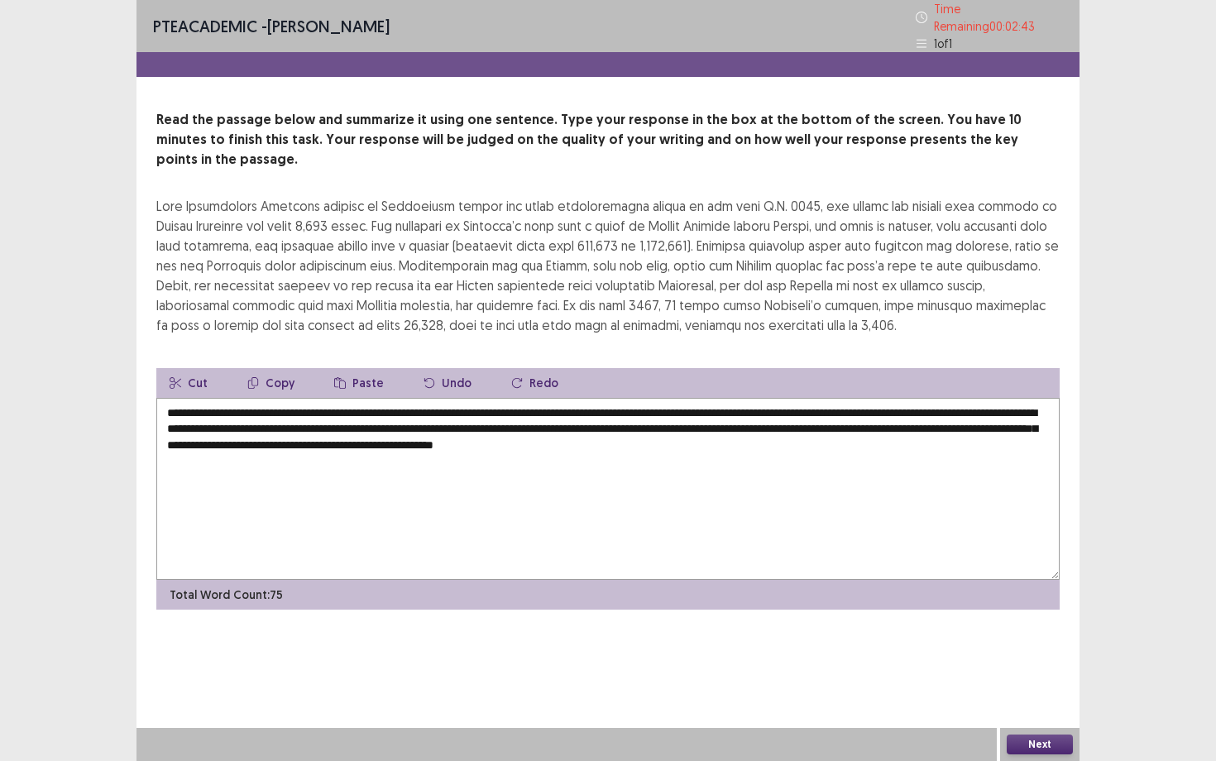
type textarea "**********"
click at [1033, 659] on button "Next" at bounding box center [1040, 745] width 66 height 20
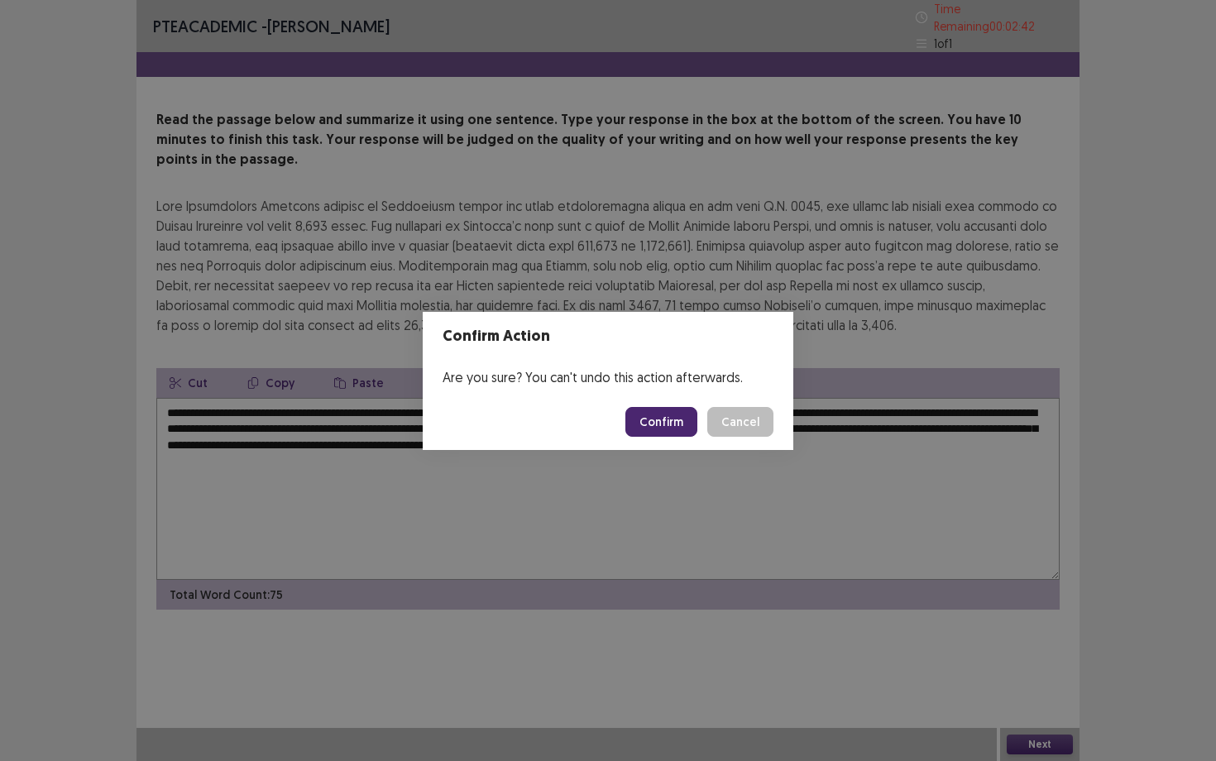
click at [673, 426] on button "Confirm" at bounding box center [662, 422] width 72 height 30
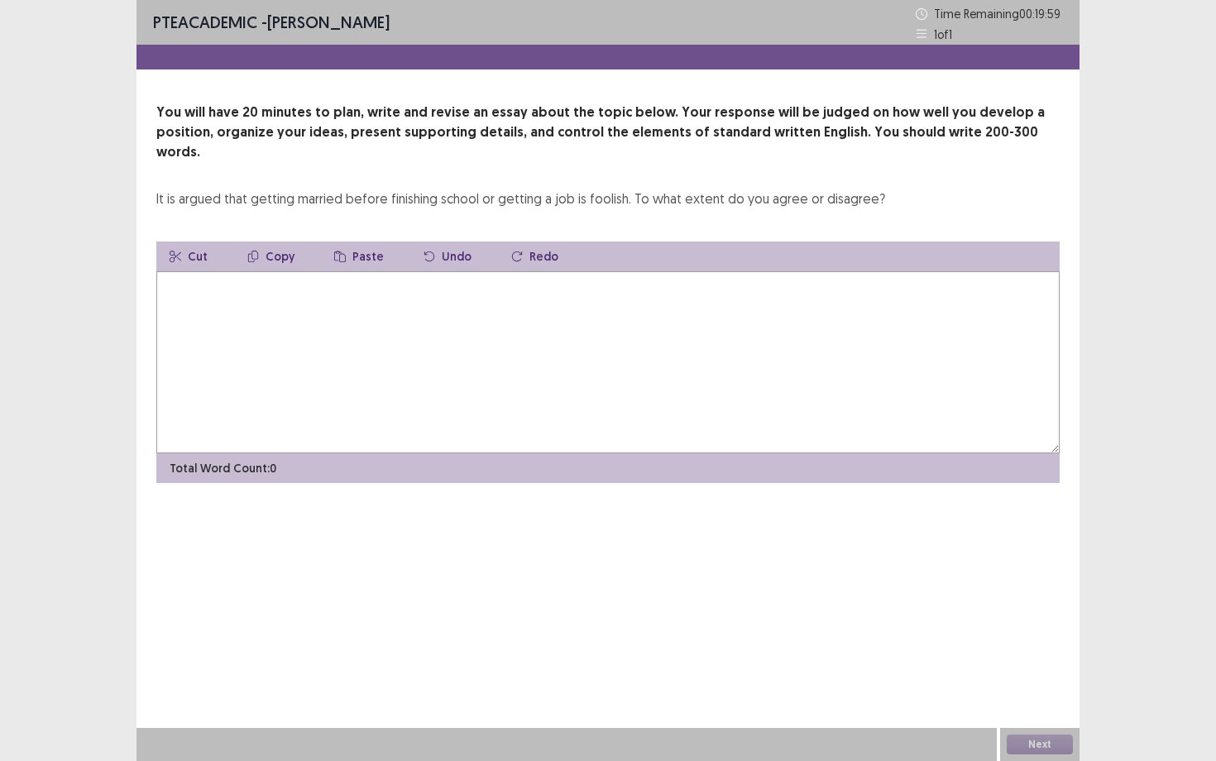
click at [645, 333] on textarea at bounding box center [608, 362] width 904 height 182
type textarea "*"
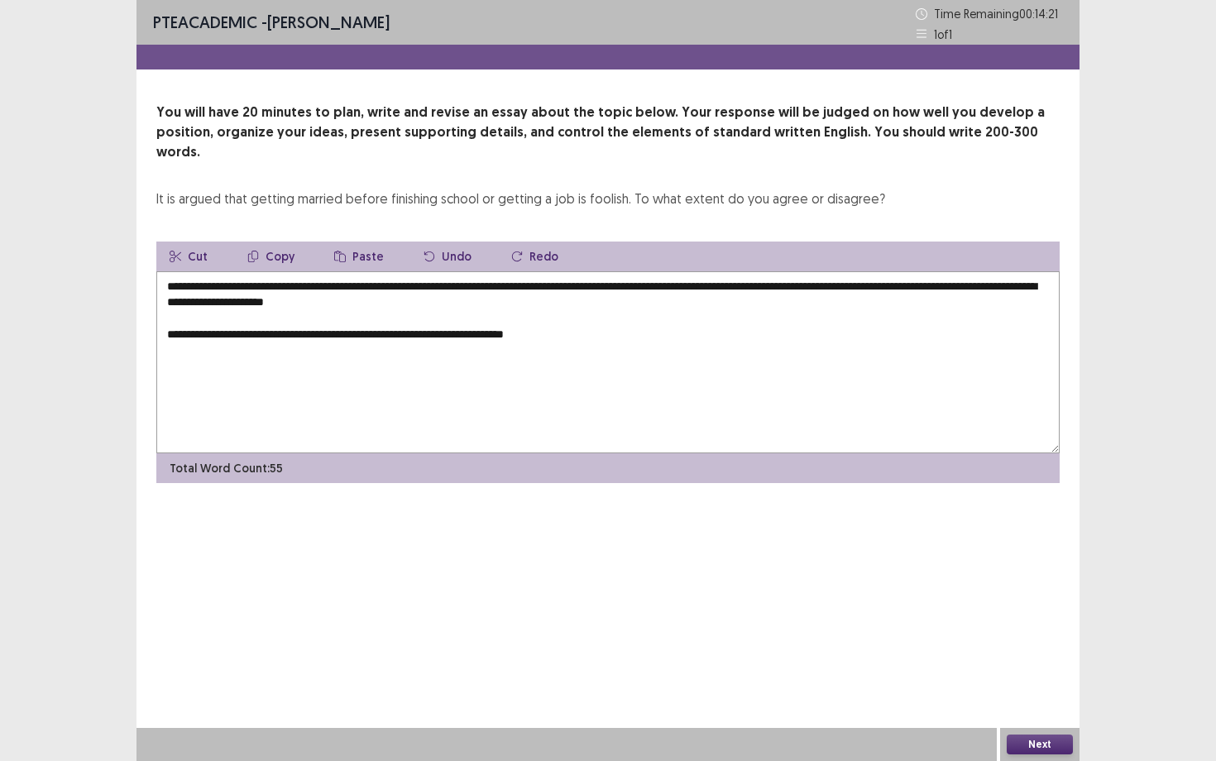
click at [342, 318] on textarea "**********" at bounding box center [608, 362] width 904 height 182
click at [607, 318] on textarea "**********" at bounding box center [608, 362] width 904 height 182
drag, startPoint x: 856, startPoint y: 316, endPoint x: 995, endPoint y: 312, distance: 139.9
click at [995, 312] on textarea "**********" at bounding box center [608, 362] width 904 height 182
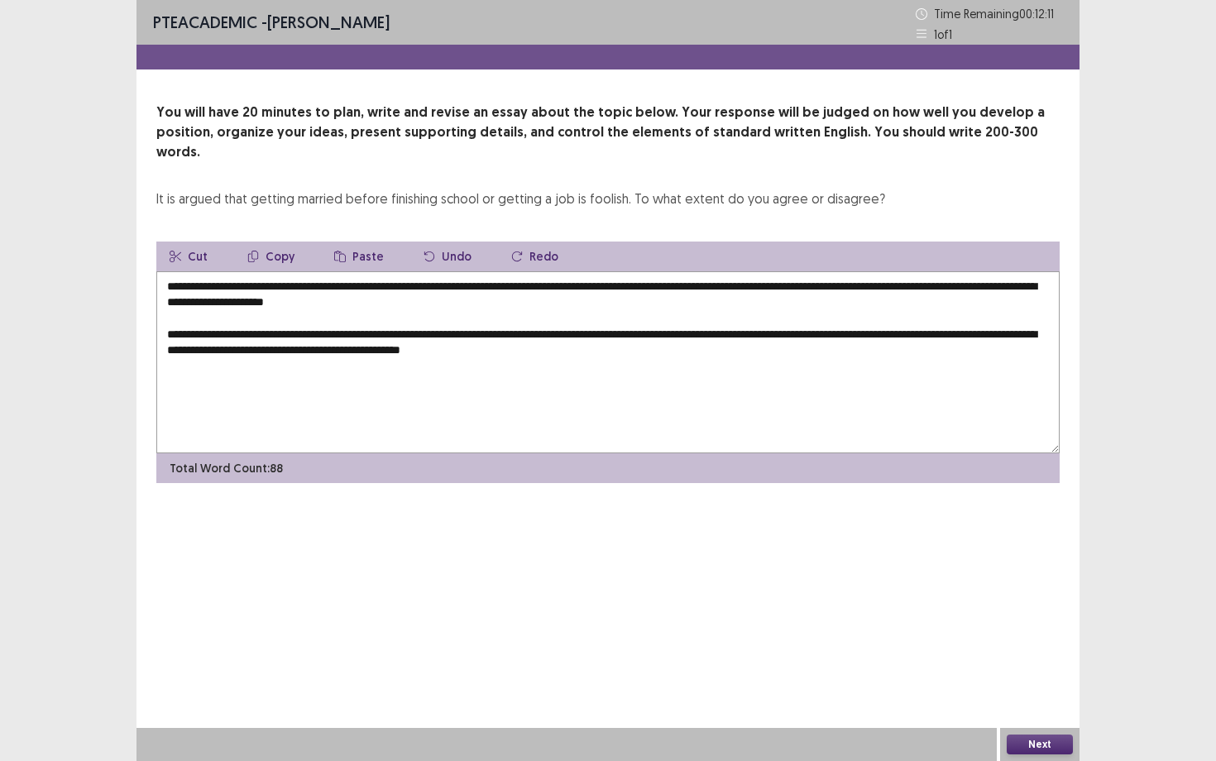
drag, startPoint x: 507, startPoint y: 336, endPoint x: 481, endPoint y: 336, distance: 26.5
click at [481, 336] on textarea "**********" at bounding box center [608, 362] width 904 height 182
click at [695, 338] on textarea "**********" at bounding box center [608, 362] width 904 height 182
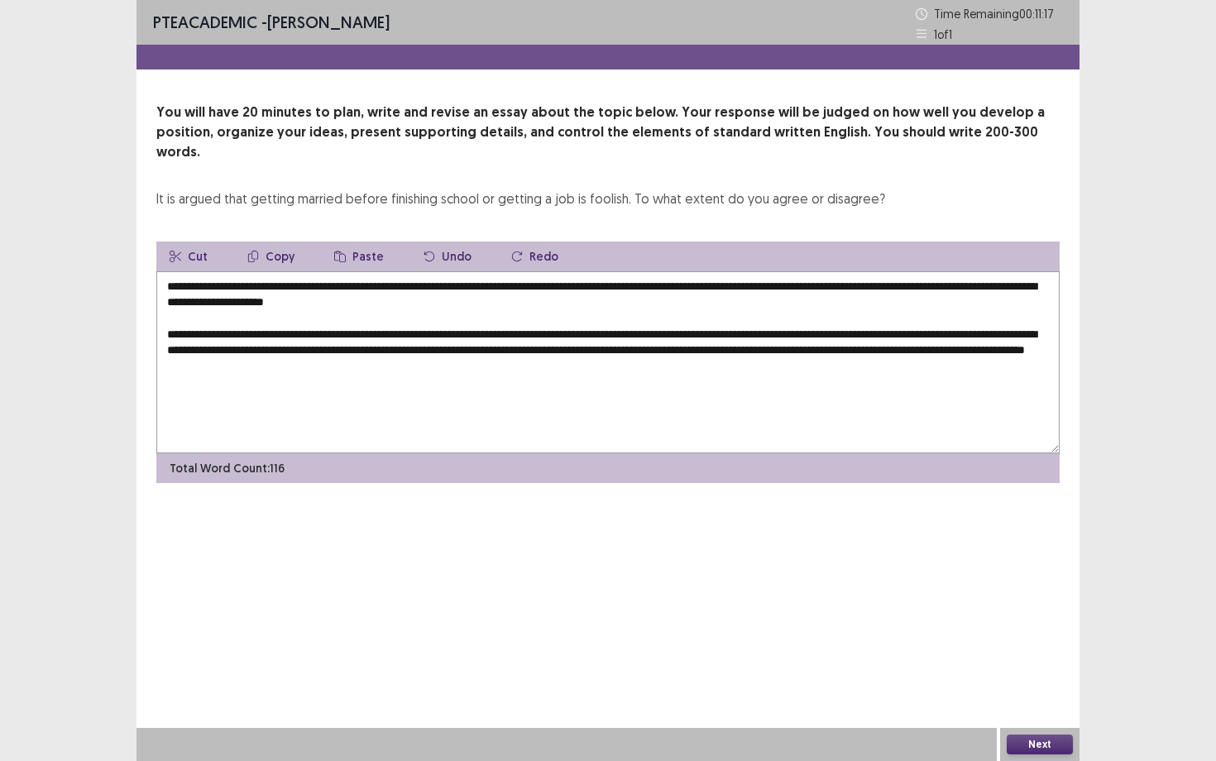
drag, startPoint x: 477, startPoint y: 350, endPoint x: 443, endPoint y: 352, distance: 34.0
click at [443, 352] on textarea "**********" at bounding box center [608, 362] width 904 height 182
drag, startPoint x: 846, startPoint y: 332, endPoint x: 832, endPoint y: 333, distance: 14.9
click at [832, 333] on textarea "**********" at bounding box center [608, 362] width 904 height 182
click at [540, 346] on textarea "**********" at bounding box center [608, 362] width 904 height 182
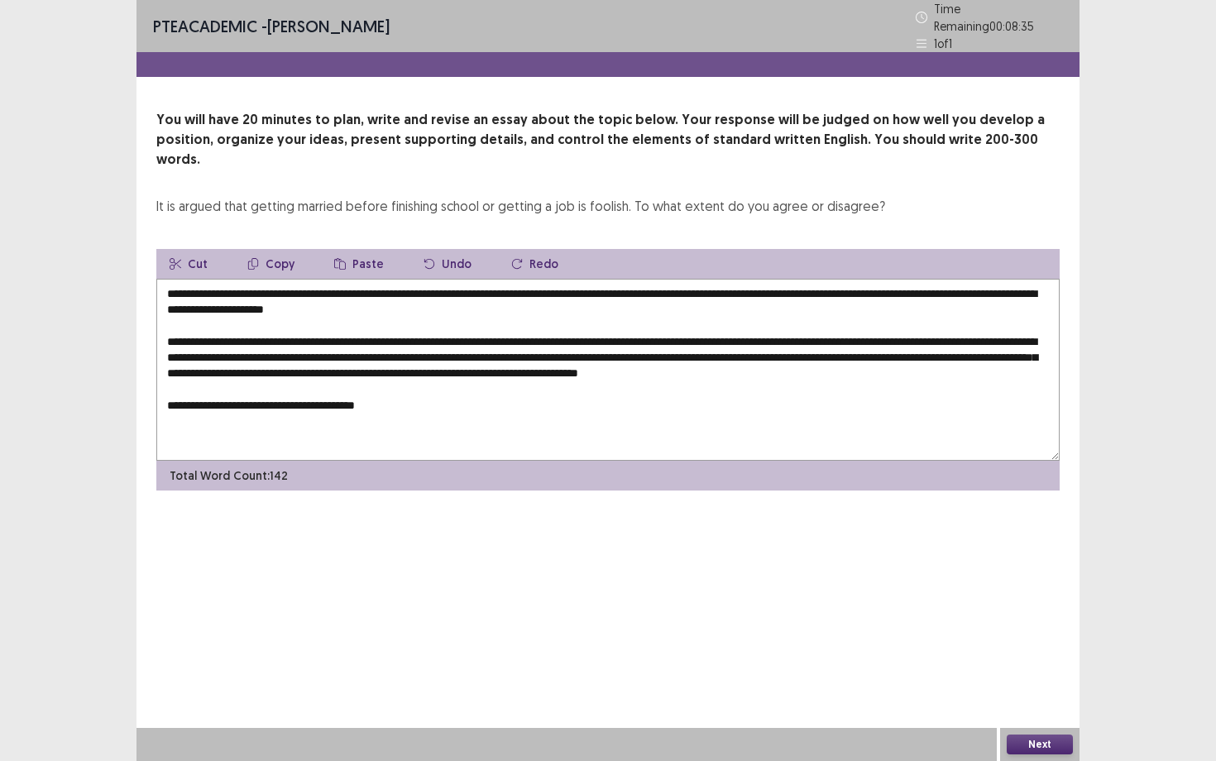
click at [314, 380] on textarea "**********" at bounding box center [608, 370] width 904 height 182
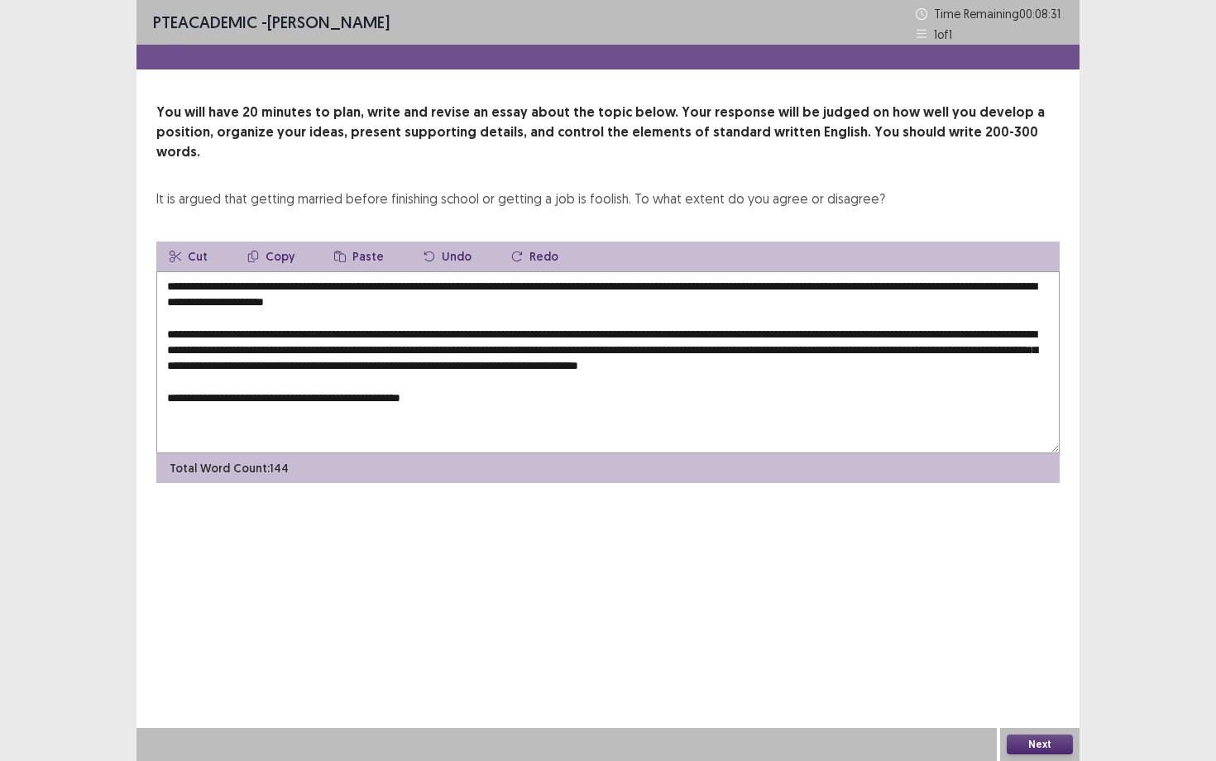
click at [471, 377] on textarea "**********" at bounding box center [608, 362] width 904 height 182
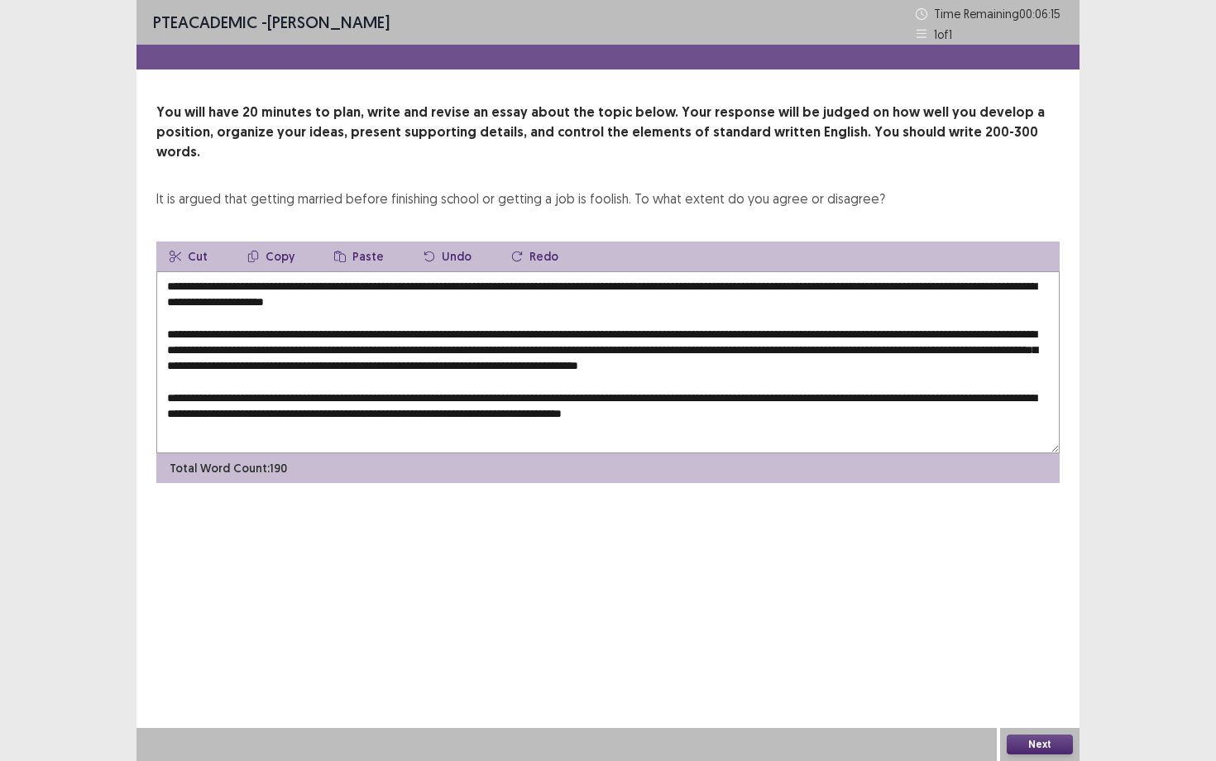
click at [688, 404] on textarea at bounding box center [608, 362] width 904 height 182
click at [688, 400] on textarea at bounding box center [608, 362] width 904 height 182
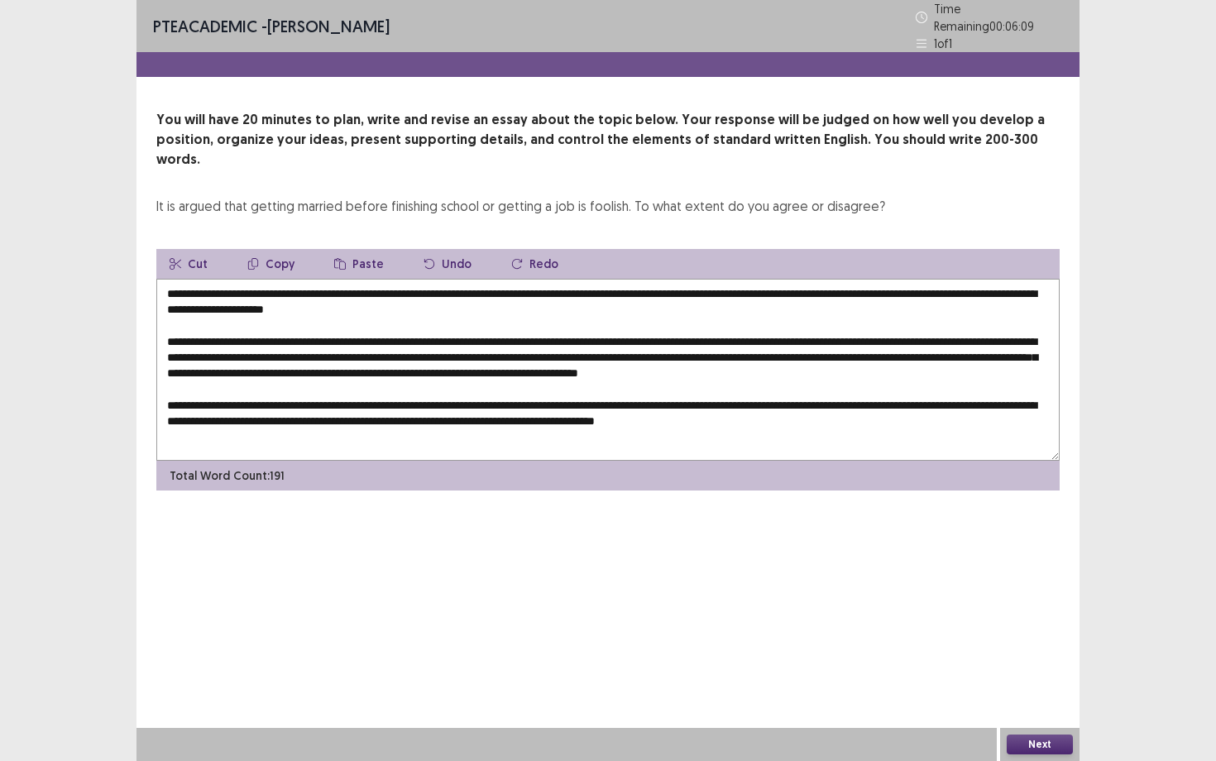
click at [888, 399] on textarea at bounding box center [608, 370] width 904 height 182
click at [205, 380] on textarea at bounding box center [608, 370] width 904 height 182
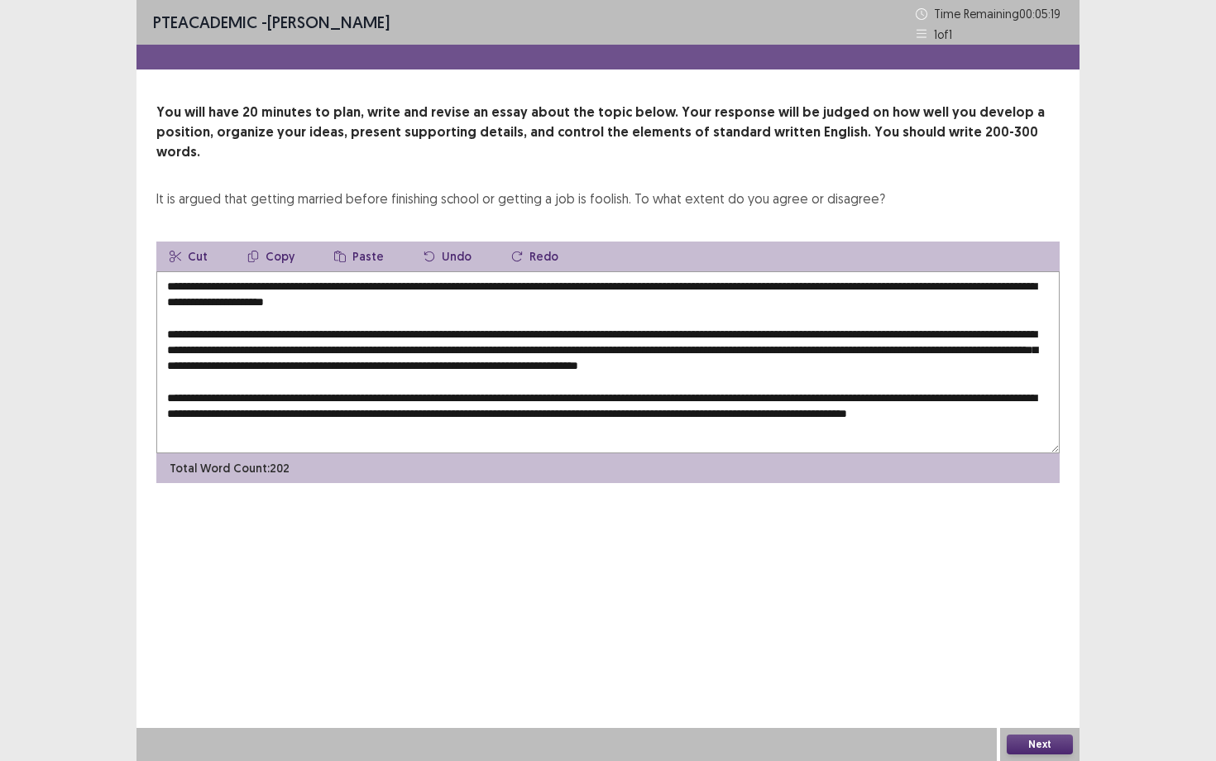
drag, startPoint x: 872, startPoint y: 384, endPoint x: 852, endPoint y: 385, distance: 19.9
click at [852, 385] on textarea at bounding box center [608, 362] width 904 height 182
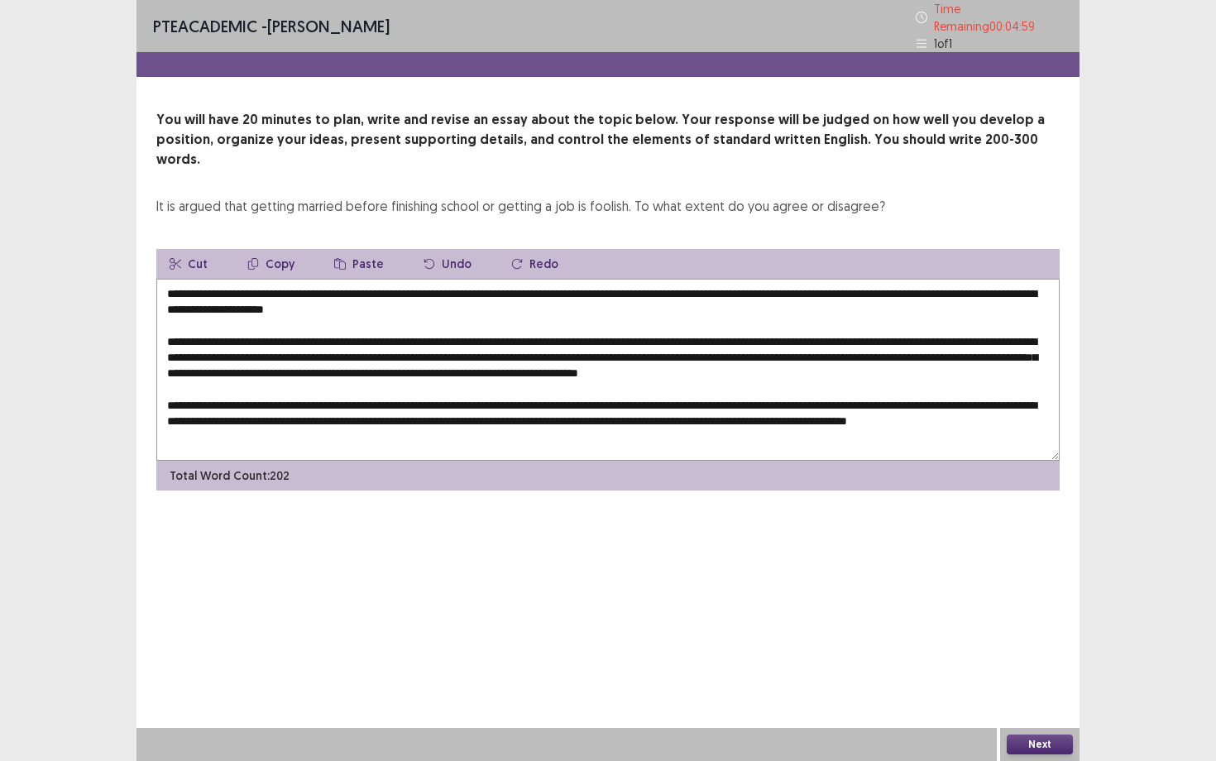
click at [657, 392] on textarea at bounding box center [608, 370] width 904 height 182
click at [849, 399] on textarea at bounding box center [608, 370] width 904 height 182
click at [688, 431] on textarea at bounding box center [608, 370] width 904 height 182
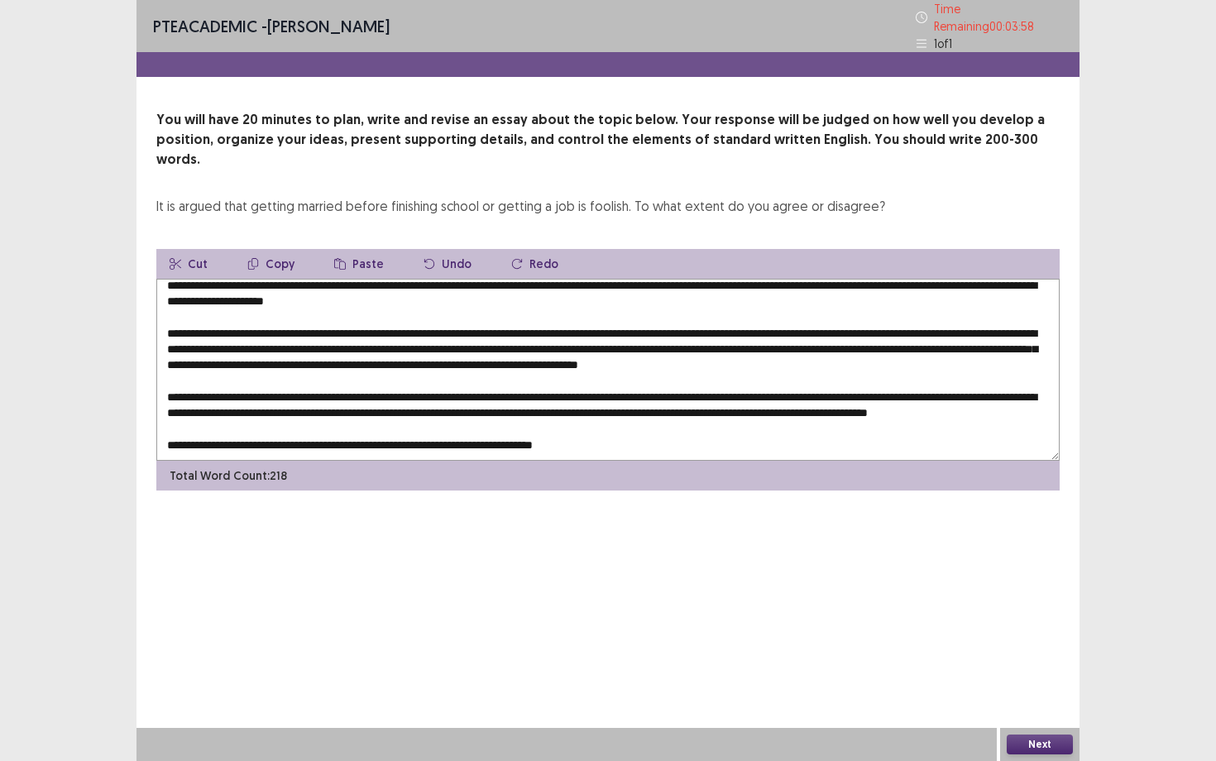
click at [489, 421] on textarea at bounding box center [608, 370] width 904 height 182
click at [654, 420] on textarea at bounding box center [608, 370] width 904 height 182
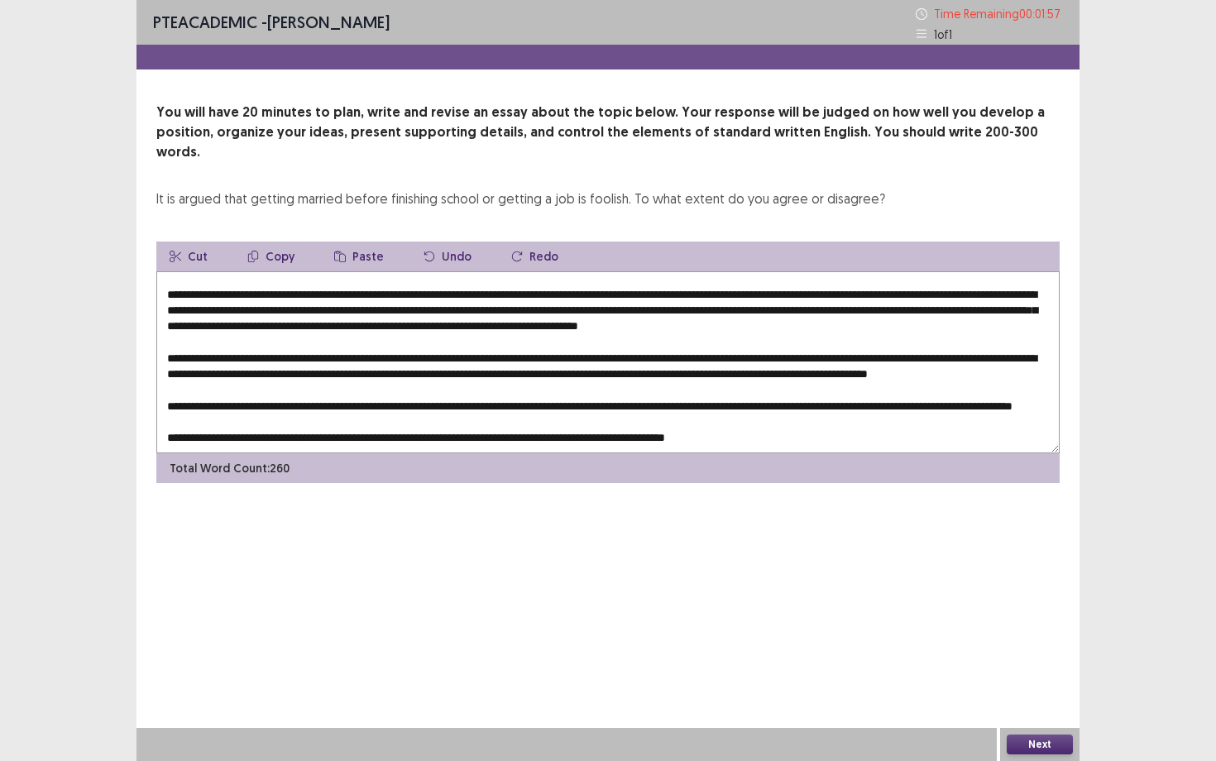
scroll to position [72, 0]
click at [429, 420] on textarea at bounding box center [608, 362] width 904 height 182
click at [779, 417] on textarea at bounding box center [608, 362] width 904 height 182
type textarea "**********"
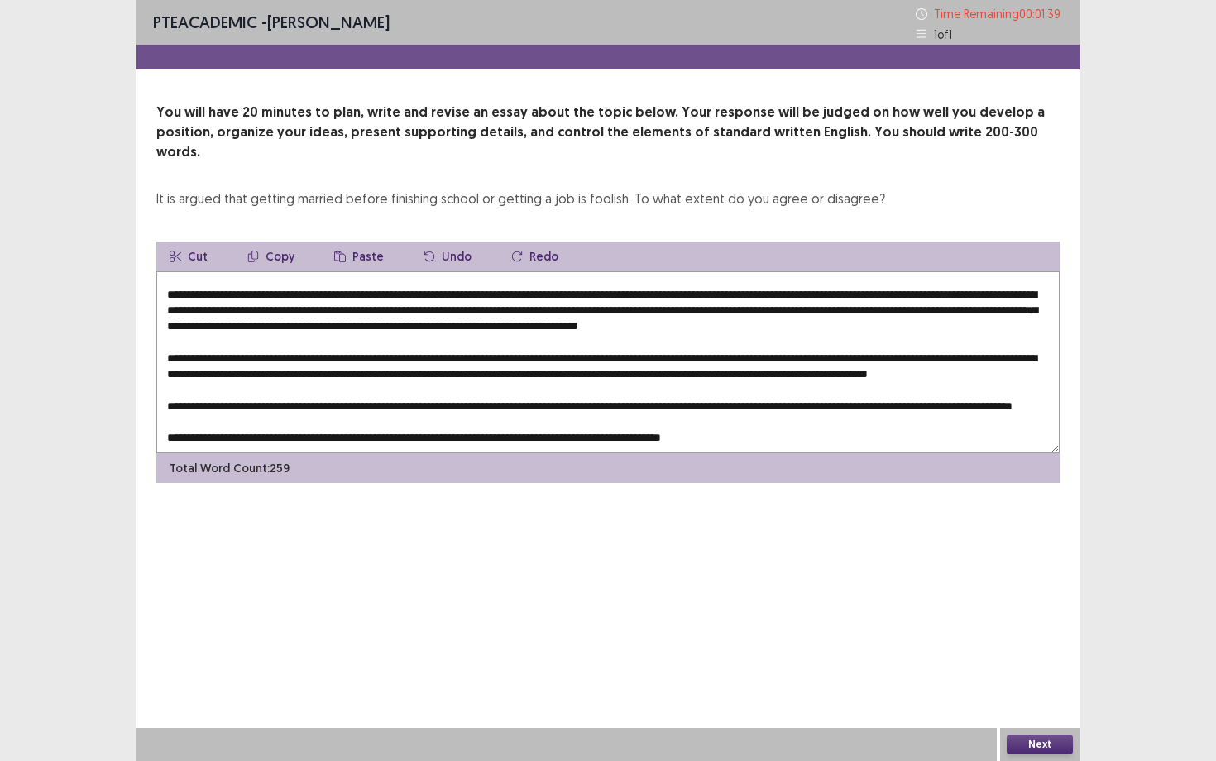
click at [1032, 659] on button "Next" at bounding box center [1040, 745] width 66 height 20
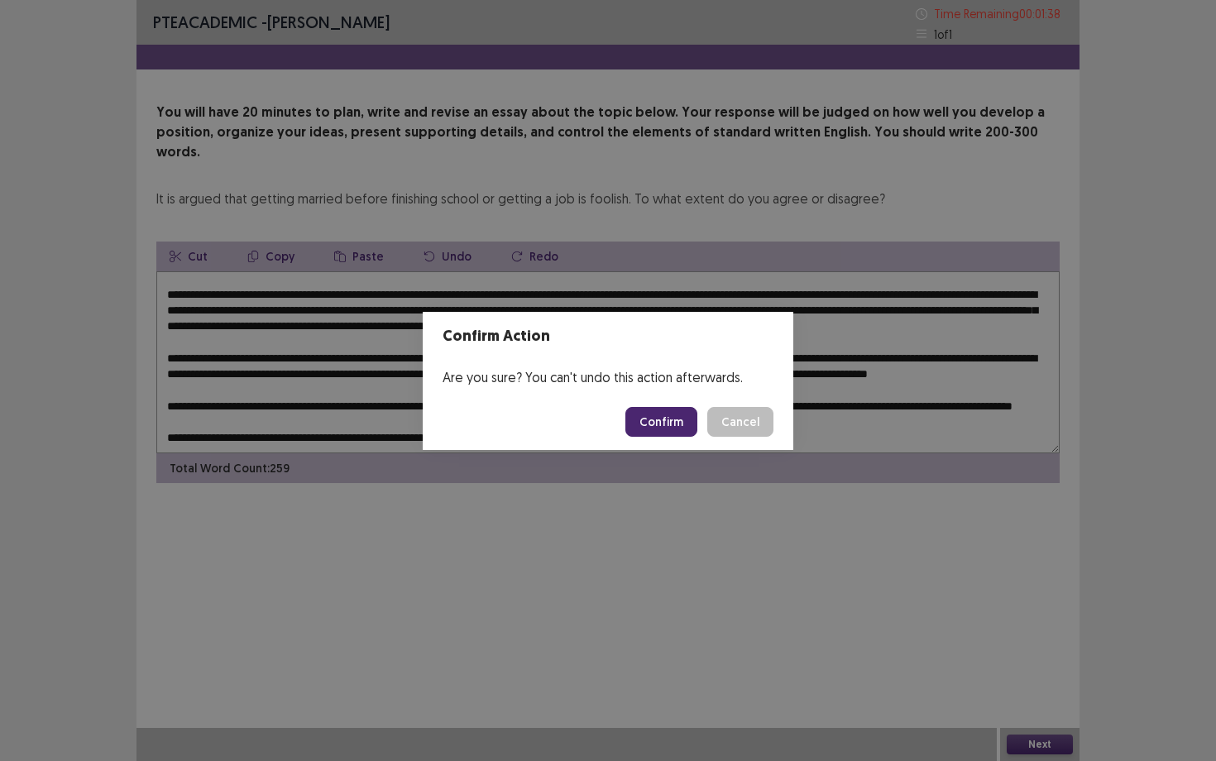
click at [684, 418] on button "Confirm" at bounding box center [662, 422] width 72 height 30
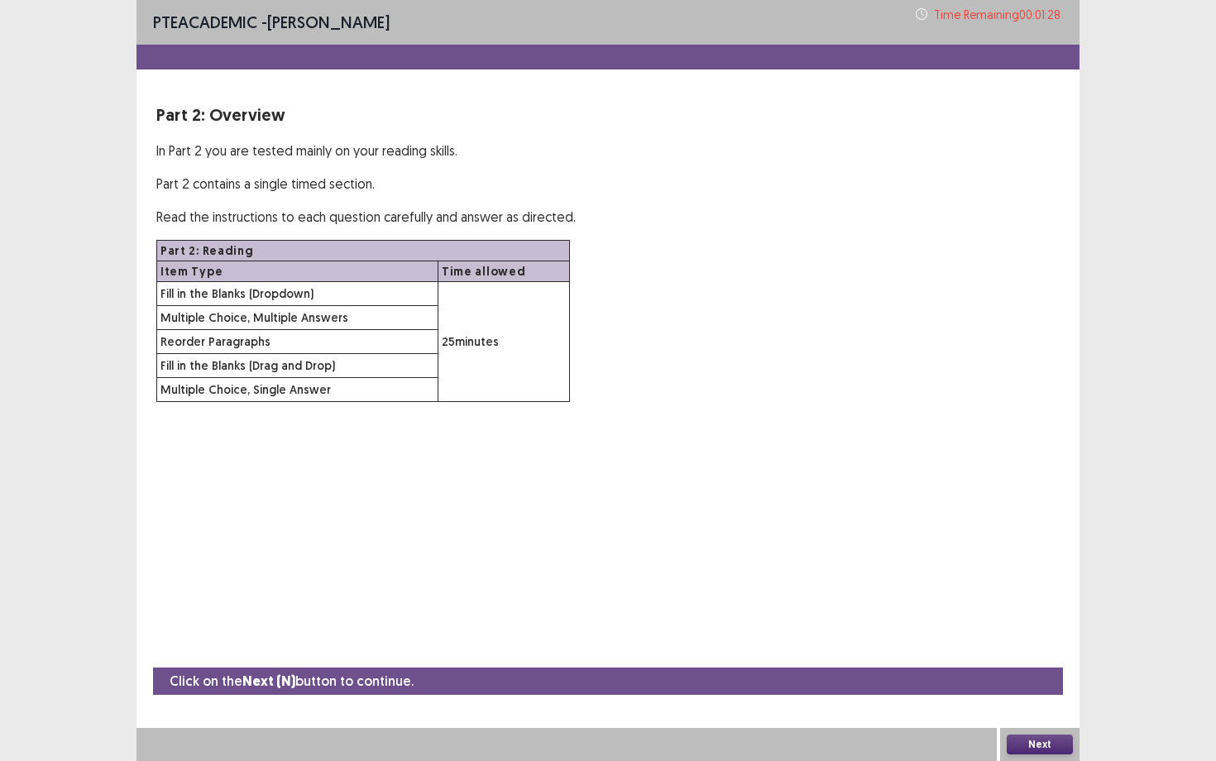
click at [1043, 659] on button "Next" at bounding box center [1040, 745] width 66 height 20
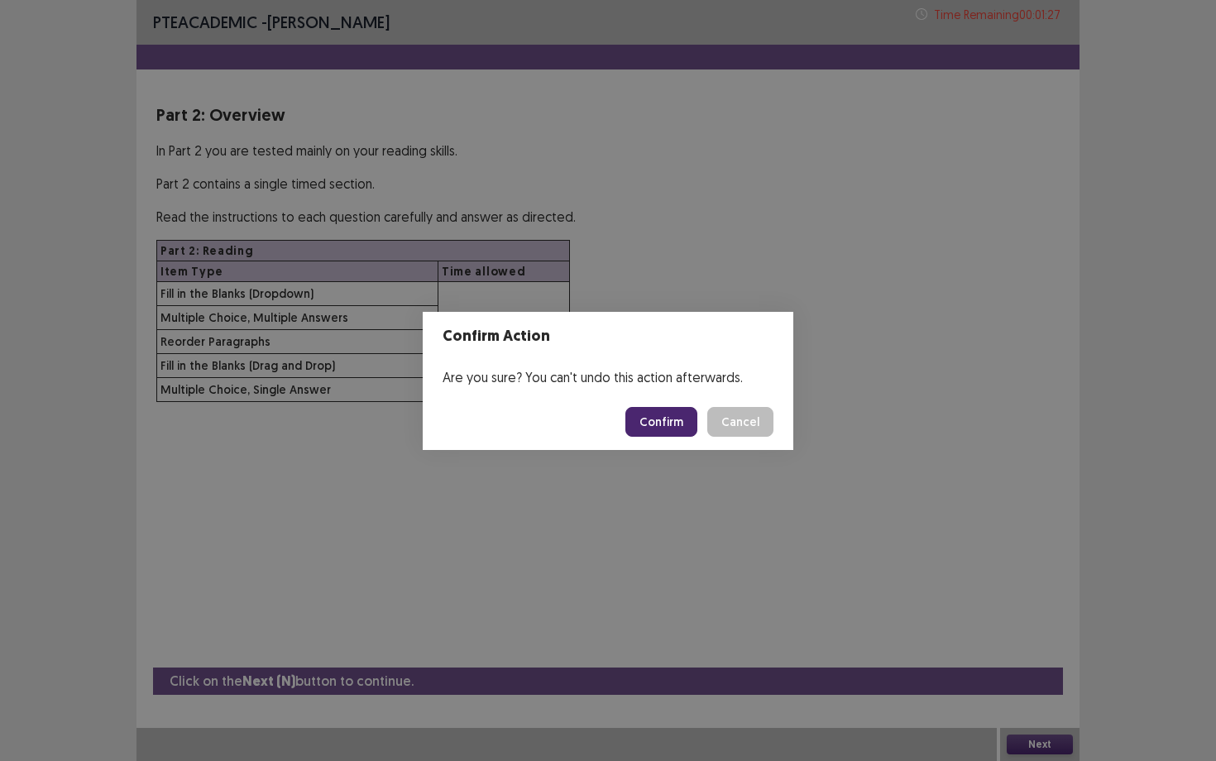
click at [681, 420] on button "Confirm" at bounding box center [662, 422] width 72 height 30
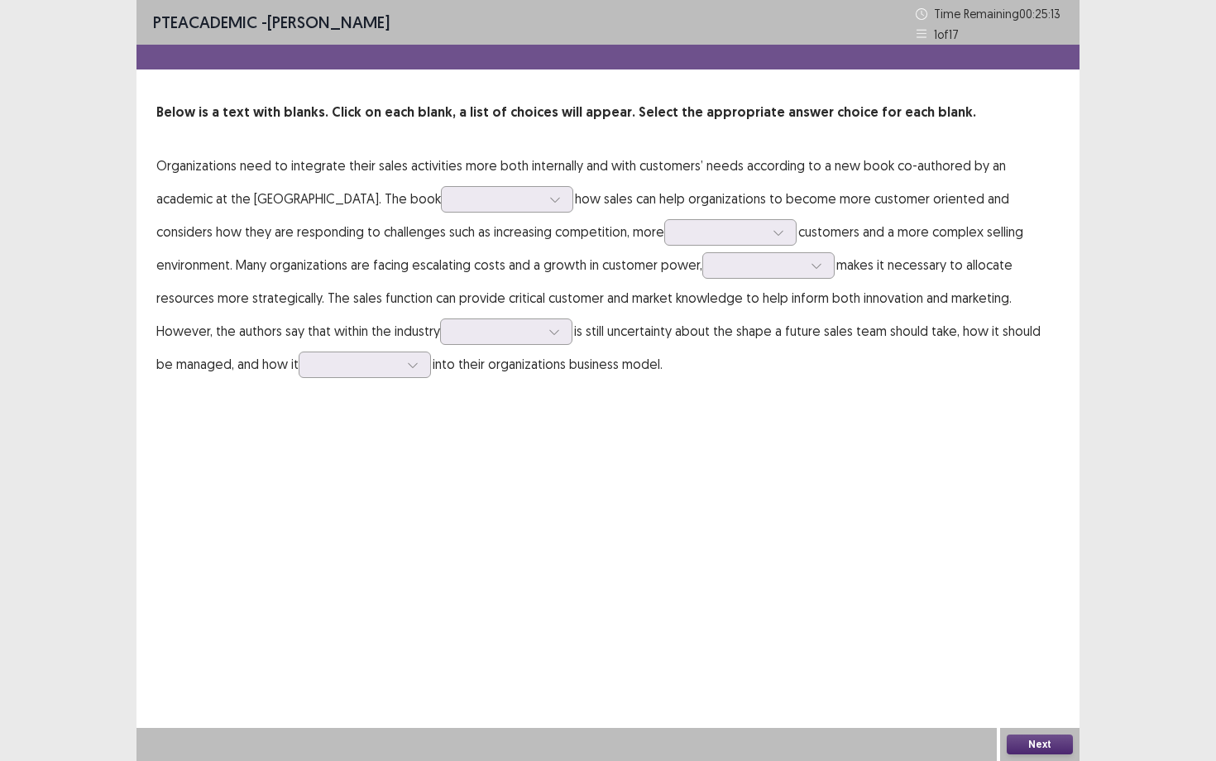
click at [422, 248] on p "Organizations need to integrate their sales activities more both internally and…" at bounding box center [608, 265] width 904 height 232
click at [455, 204] on div at bounding box center [498, 199] width 86 height 16
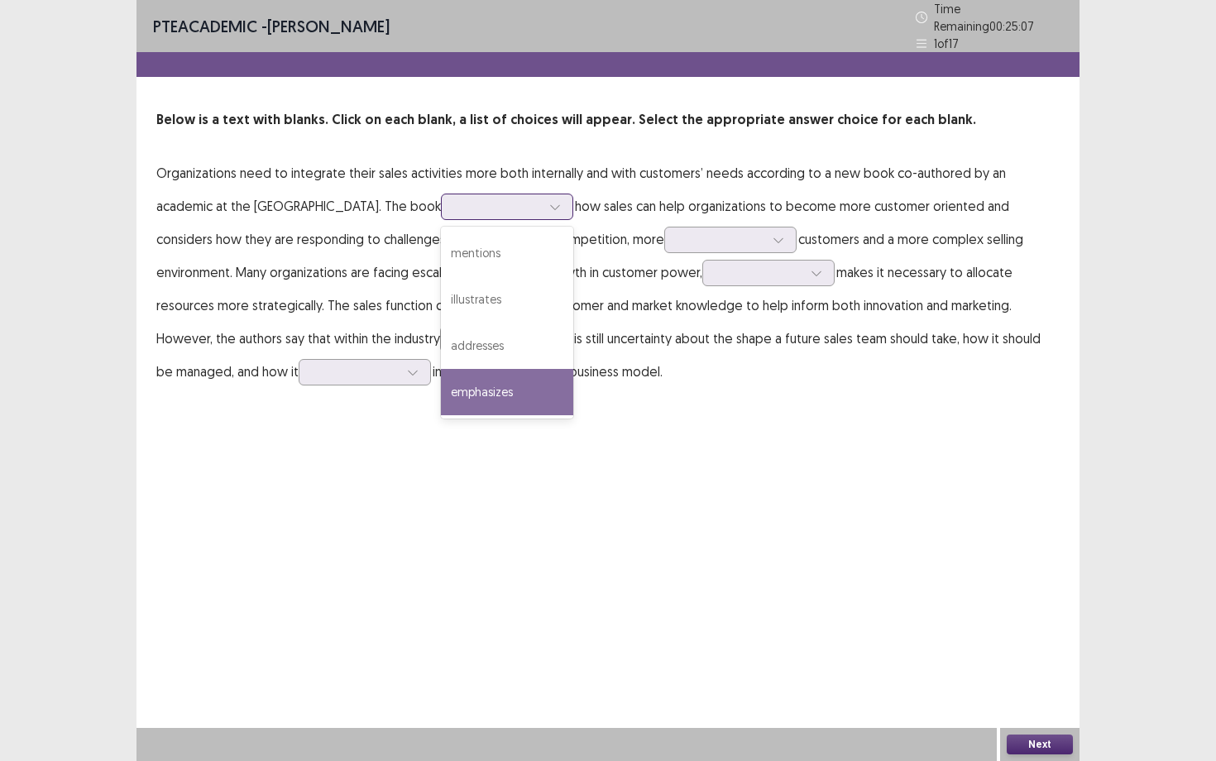
click at [441, 379] on div "emphasizes" at bounding box center [507, 392] width 132 height 46
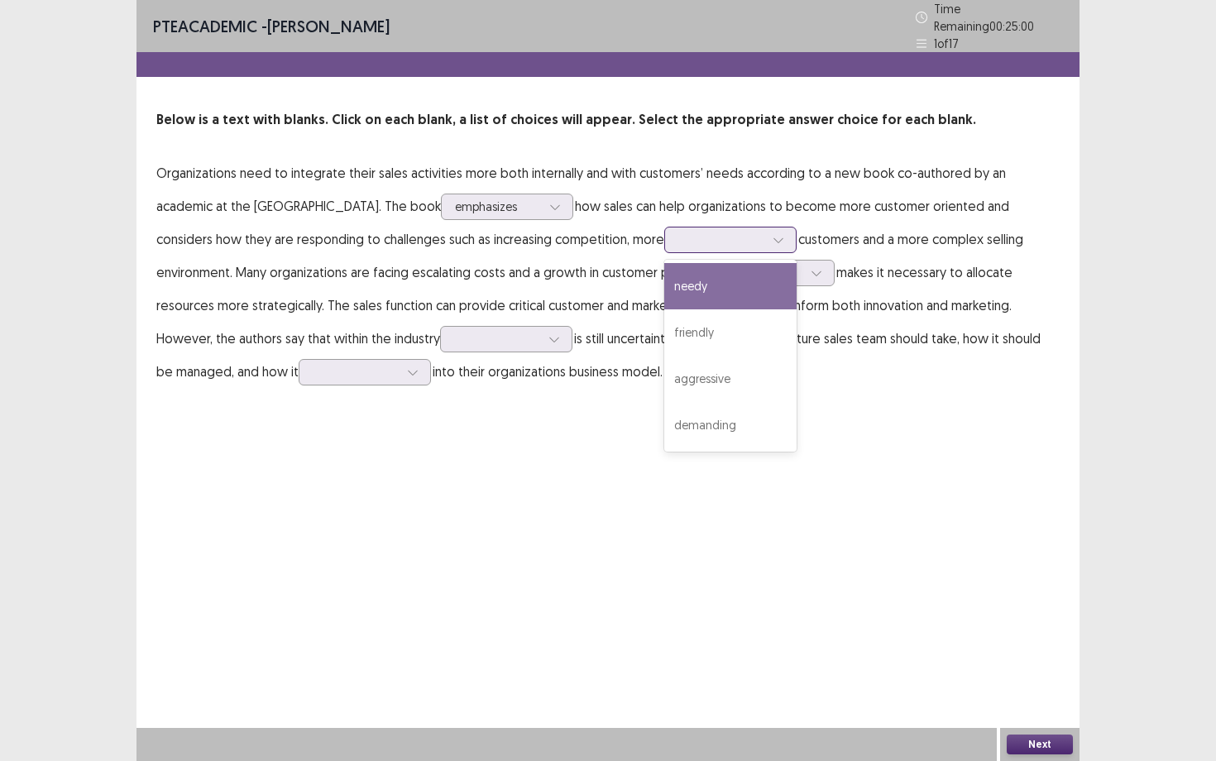
click at [679, 232] on div at bounding box center [722, 240] width 86 height 16
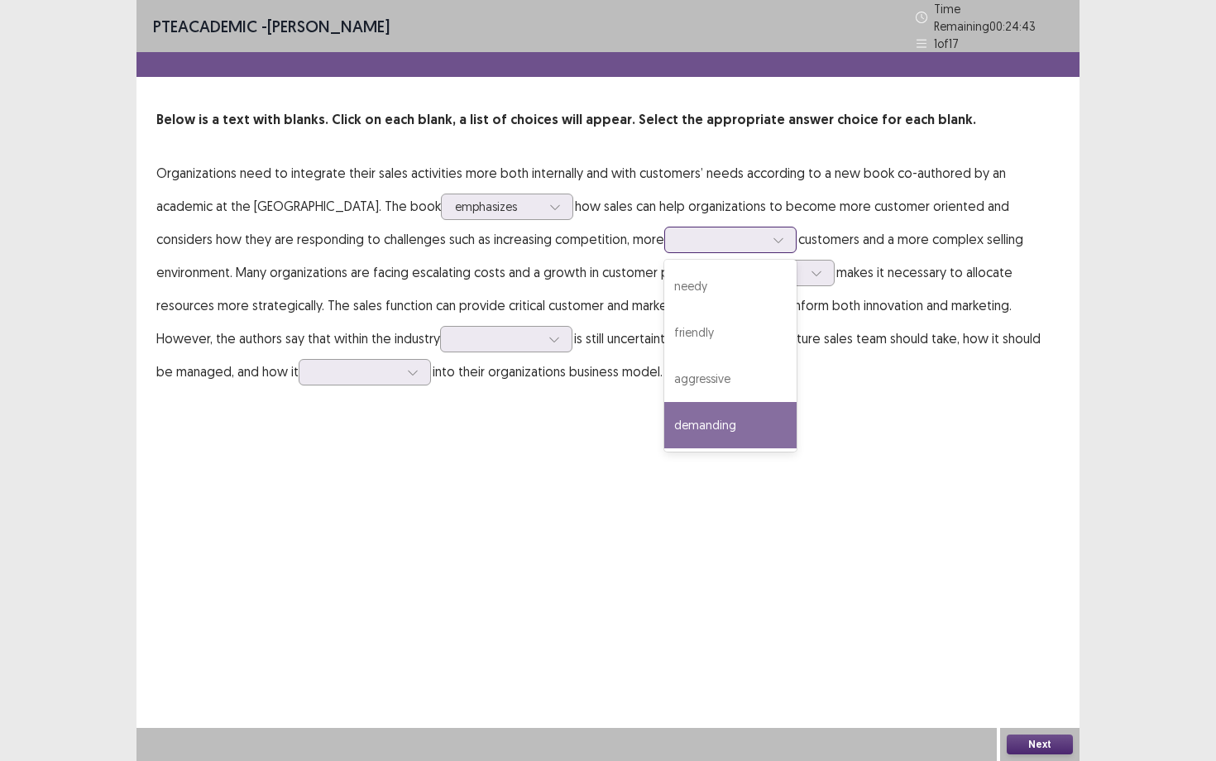
click at [664, 405] on div "demanding" at bounding box center [730, 425] width 132 height 46
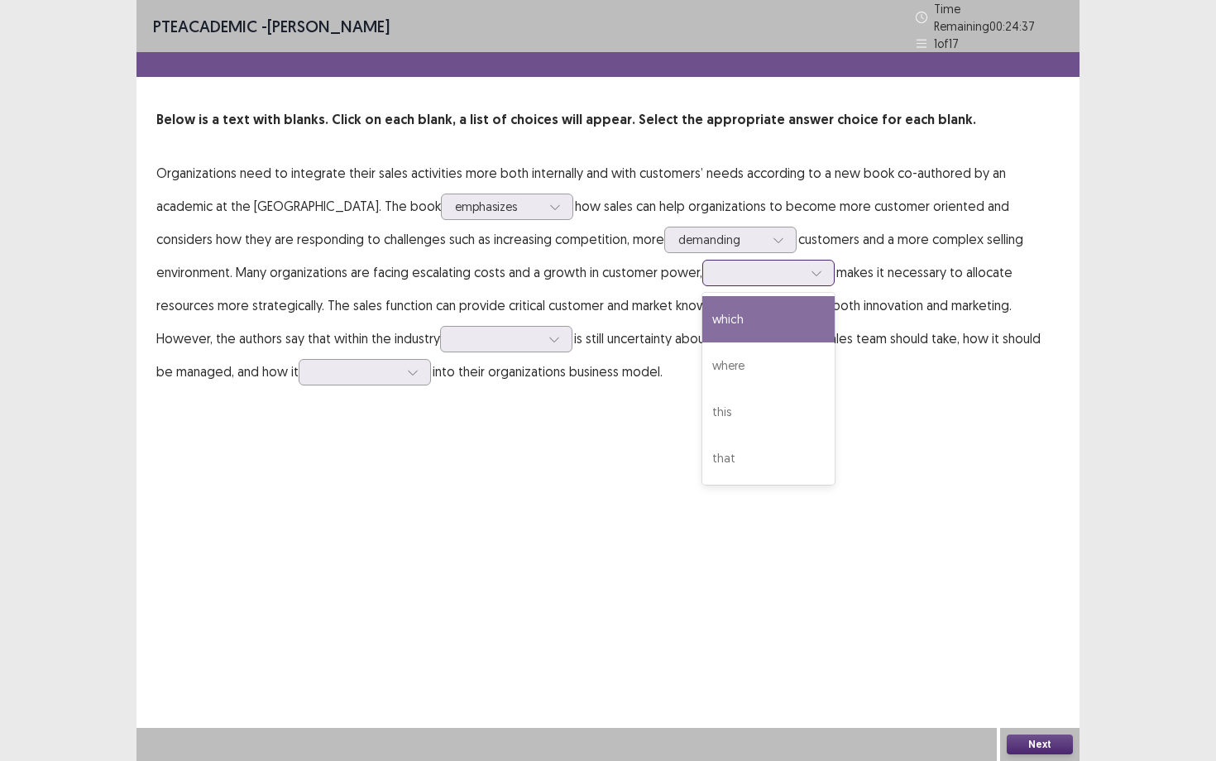
click at [717, 268] on div at bounding box center [760, 273] width 86 height 16
click at [703, 305] on div "which" at bounding box center [769, 319] width 132 height 46
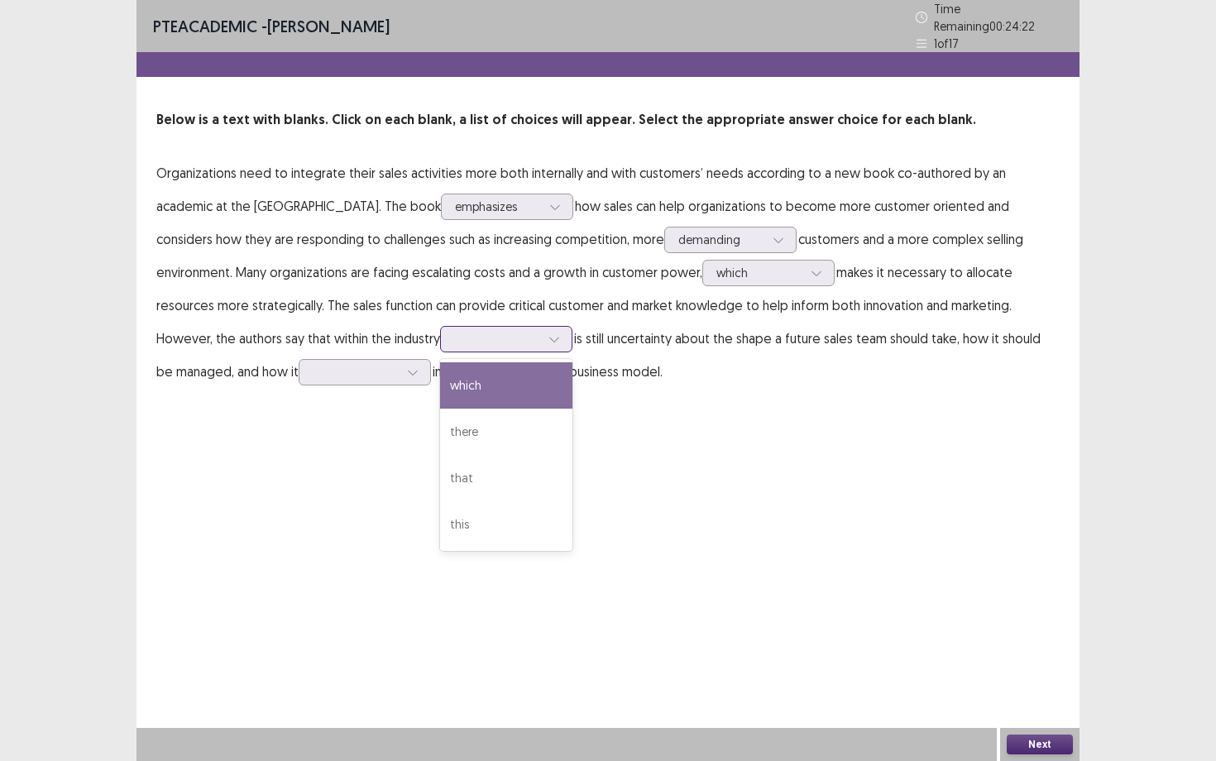
click at [454, 331] on div at bounding box center [497, 339] width 86 height 16
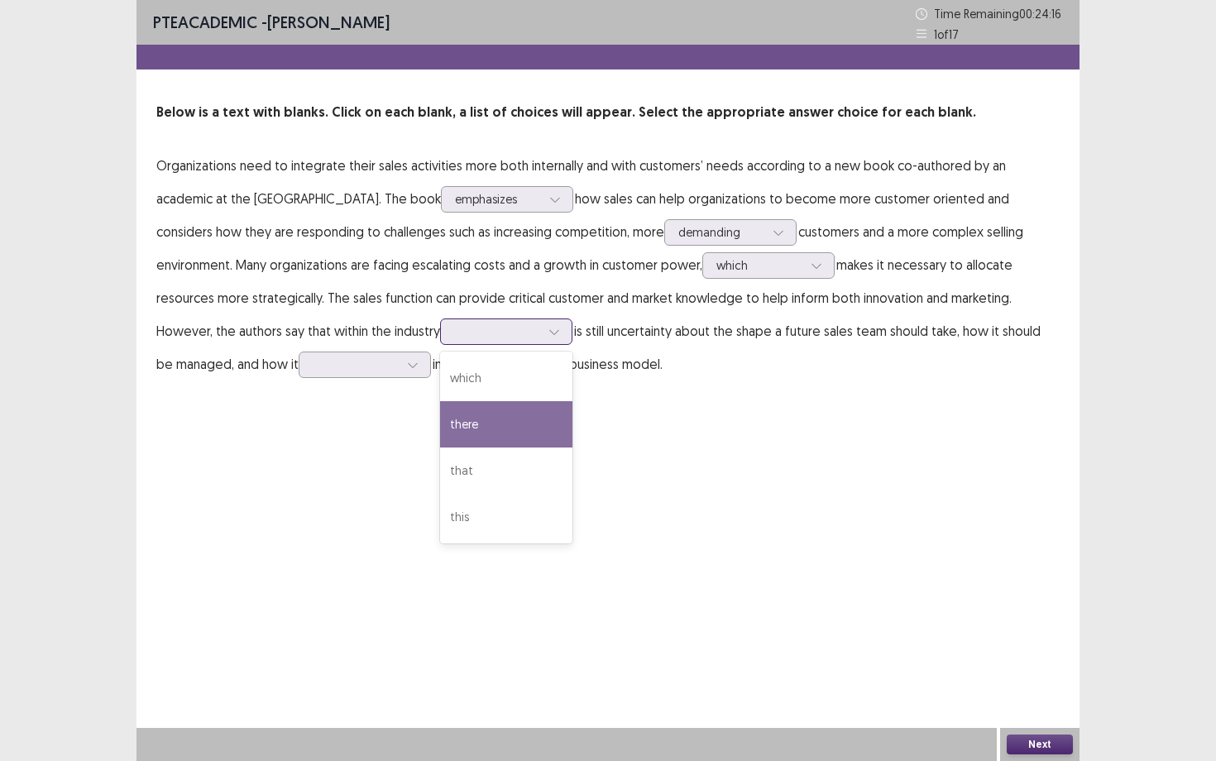
click at [440, 420] on div "there" at bounding box center [506, 424] width 132 height 46
click at [400, 365] on div at bounding box center [412, 364] width 25 height 25
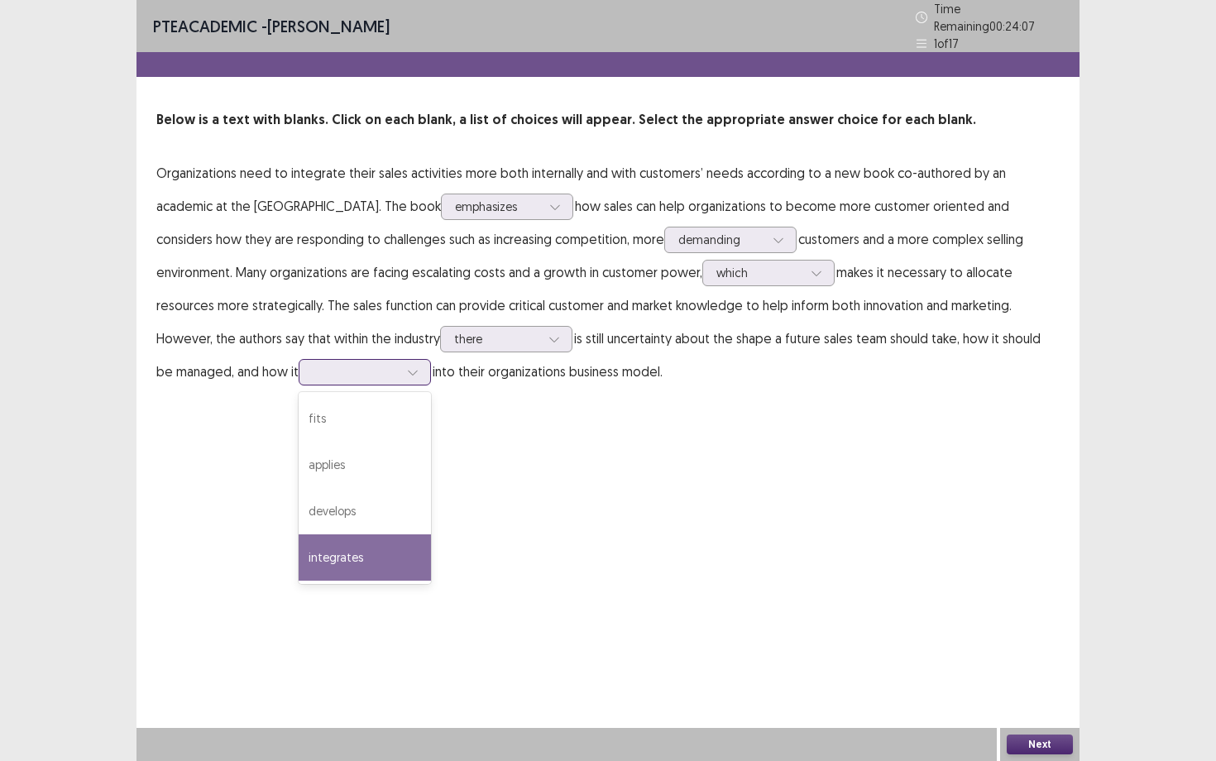
click at [299, 546] on div "integrates" at bounding box center [365, 558] width 132 height 46
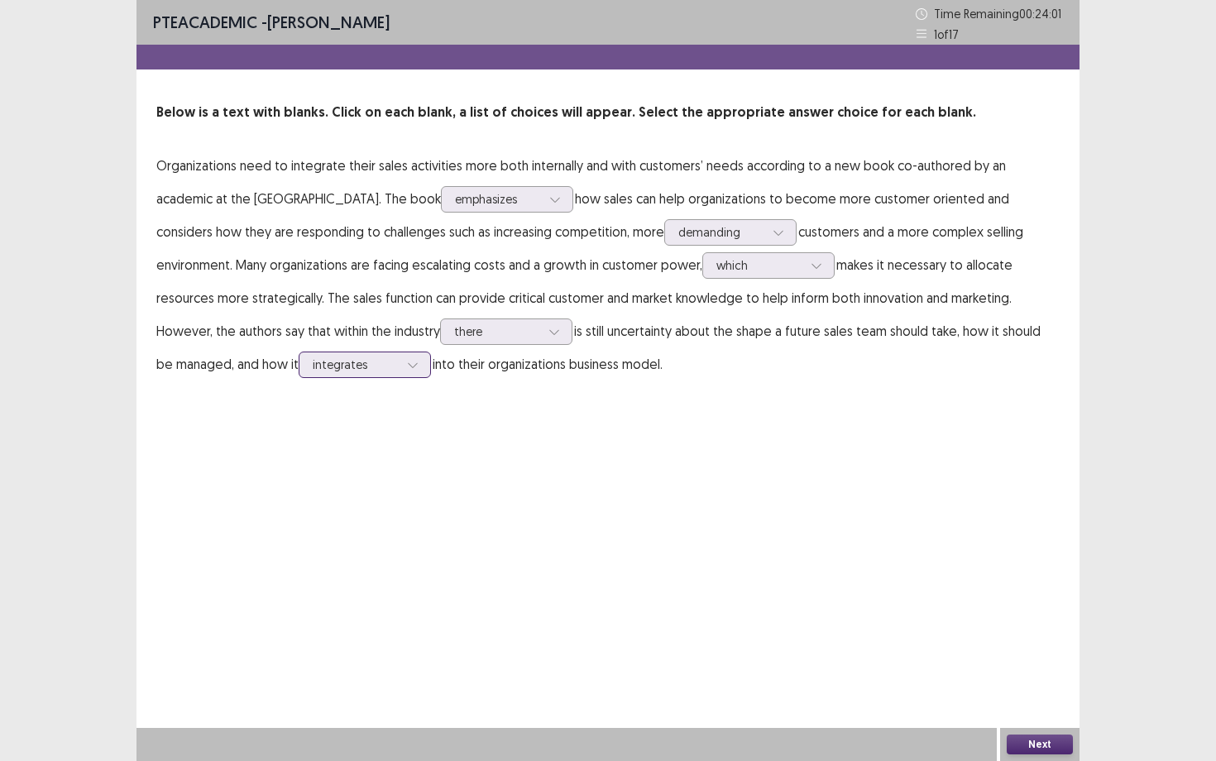
click at [313, 358] on div at bounding box center [356, 365] width 86 height 16
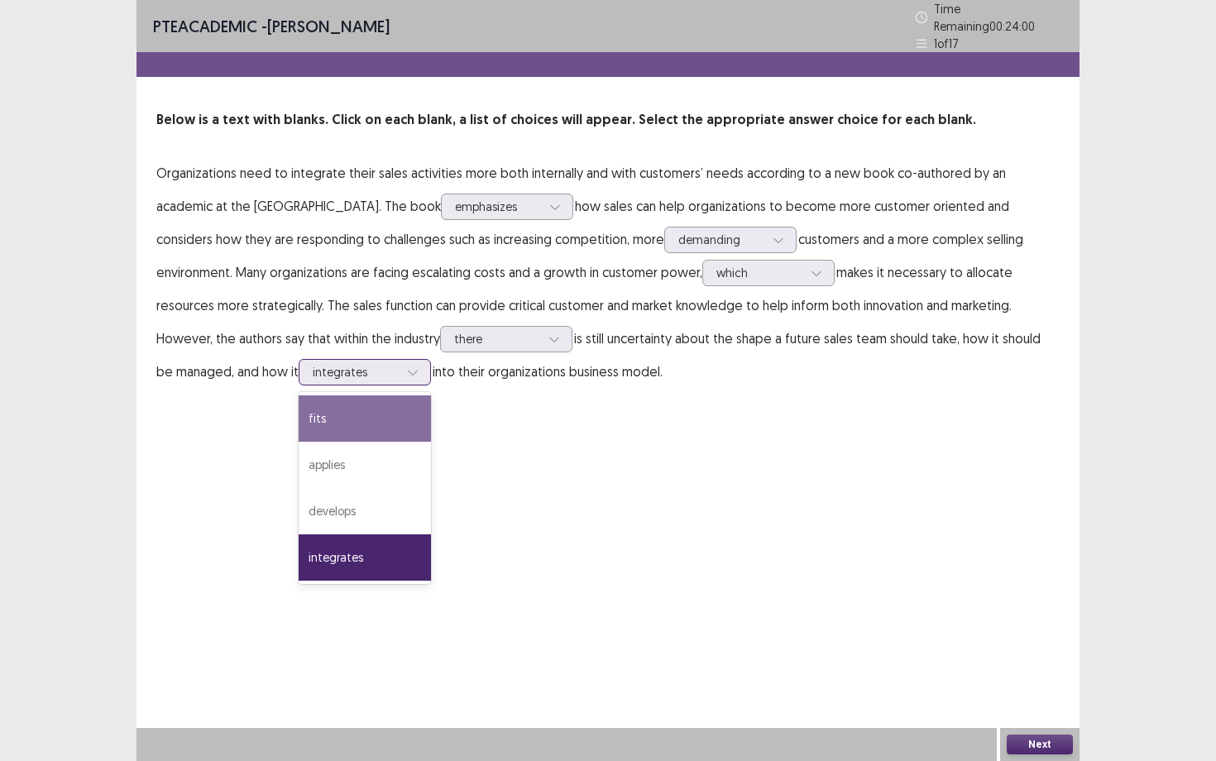
click at [299, 407] on div "fits" at bounding box center [365, 419] width 132 height 46
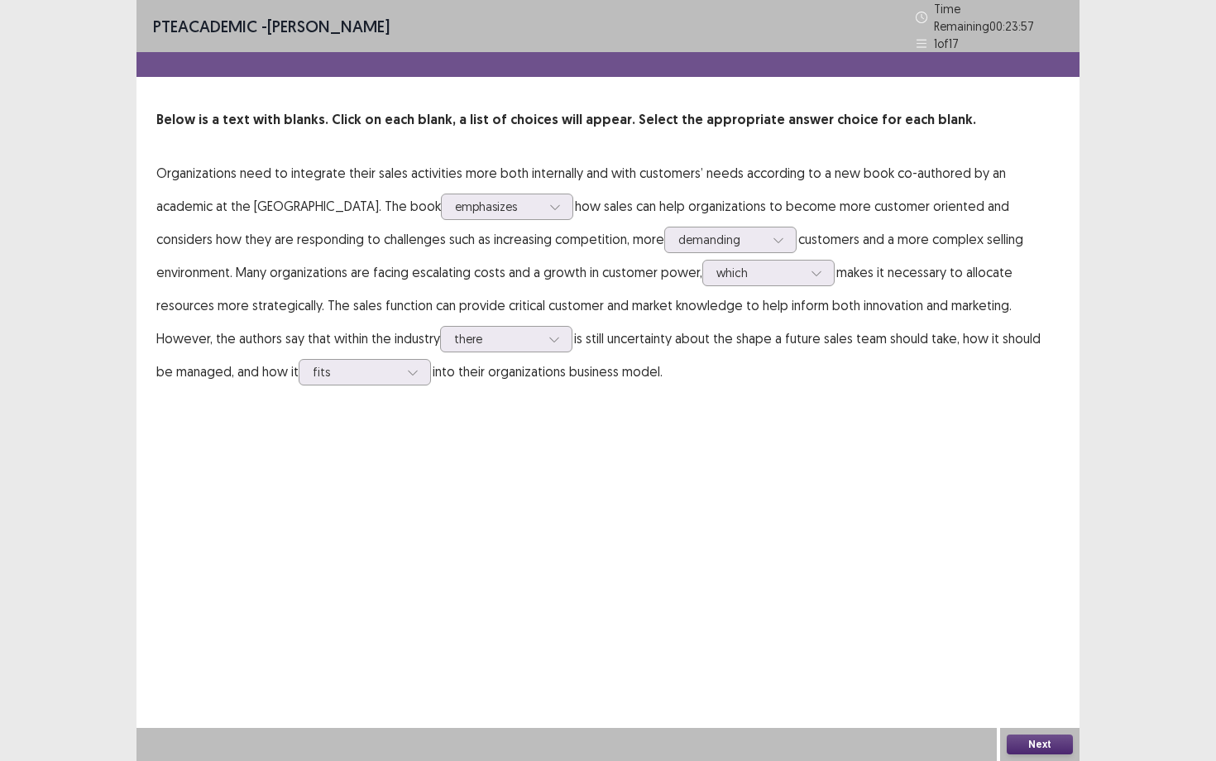
click at [1053, 659] on button "Next" at bounding box center [1040, 745] width 66 height 20
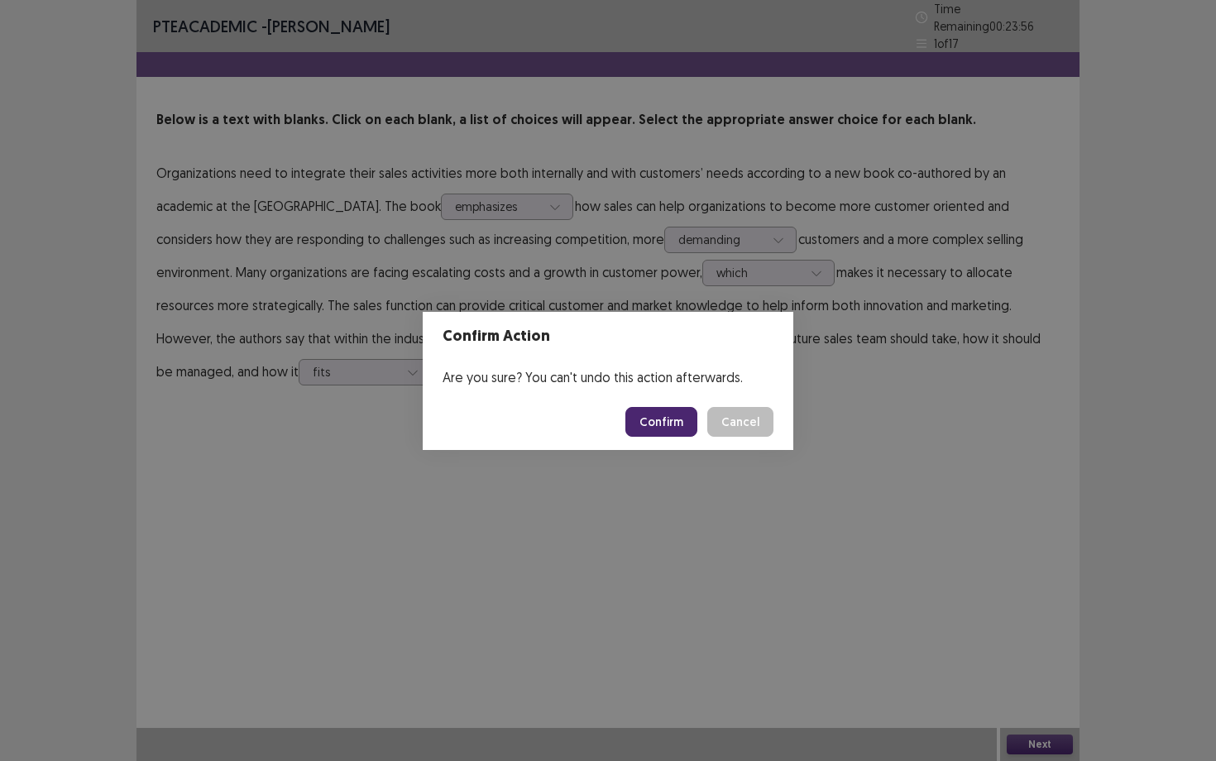
click at [684, 420] on button "Confirm" at bounding box center [662, 422] width 72 height 30
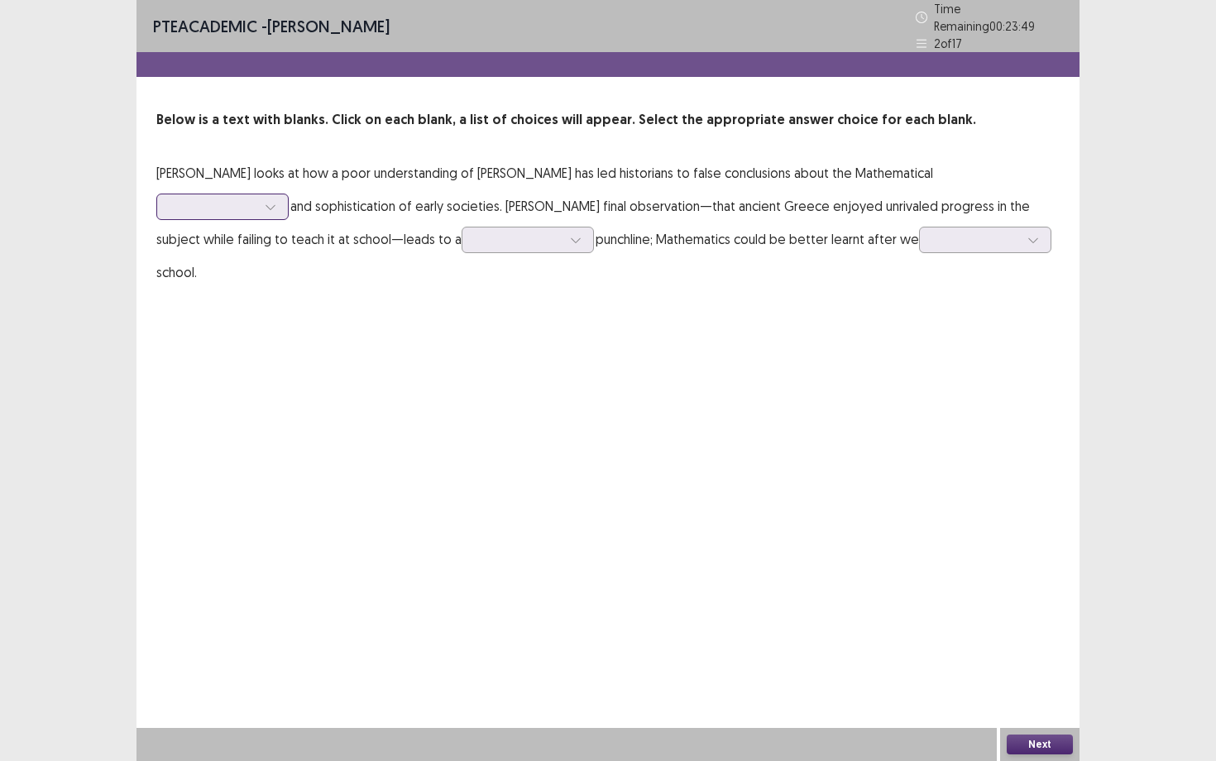
click at [257, 199] on div at bounding box center [213, 207] width 86 height 16
click at [289, 230] on div "simplicity" at bounding box center [222, 253] width 132 height 46
click at [476, 237] on div at bounding box center [519, 240] width 86 height 16
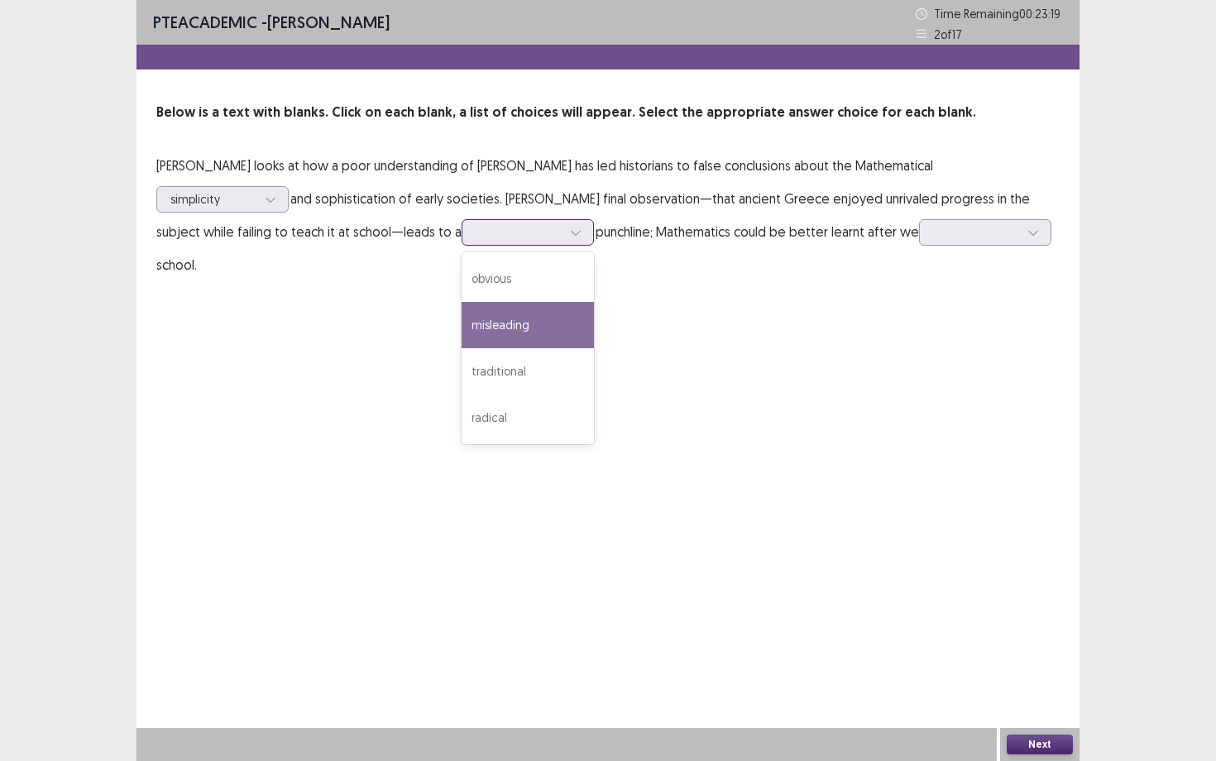
click at [462, 312] on div "misleading" at bounding box center [528, 325] width 132 height 46
click at [932, 234] on div at bounding box center [976, 232] width 89 height 19
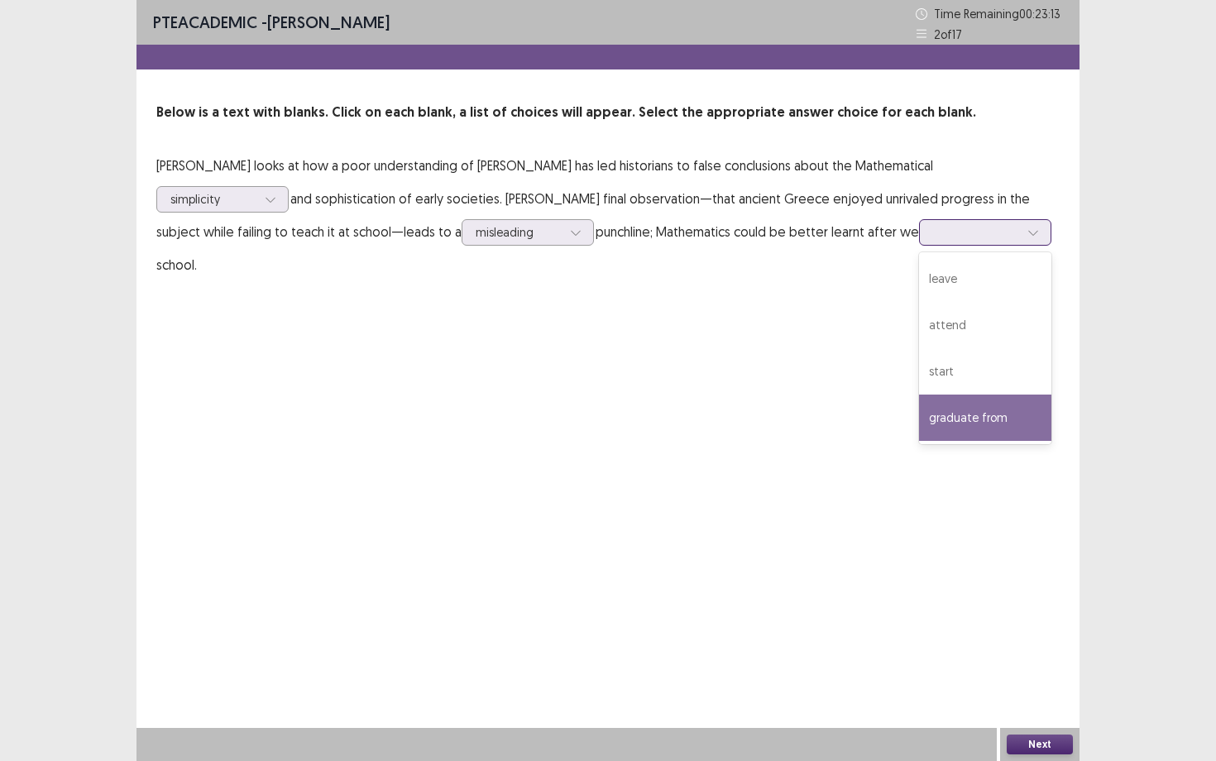
click at [919, 419] on div "graduate from" at bounding box center [985, 418] width 132 height 46
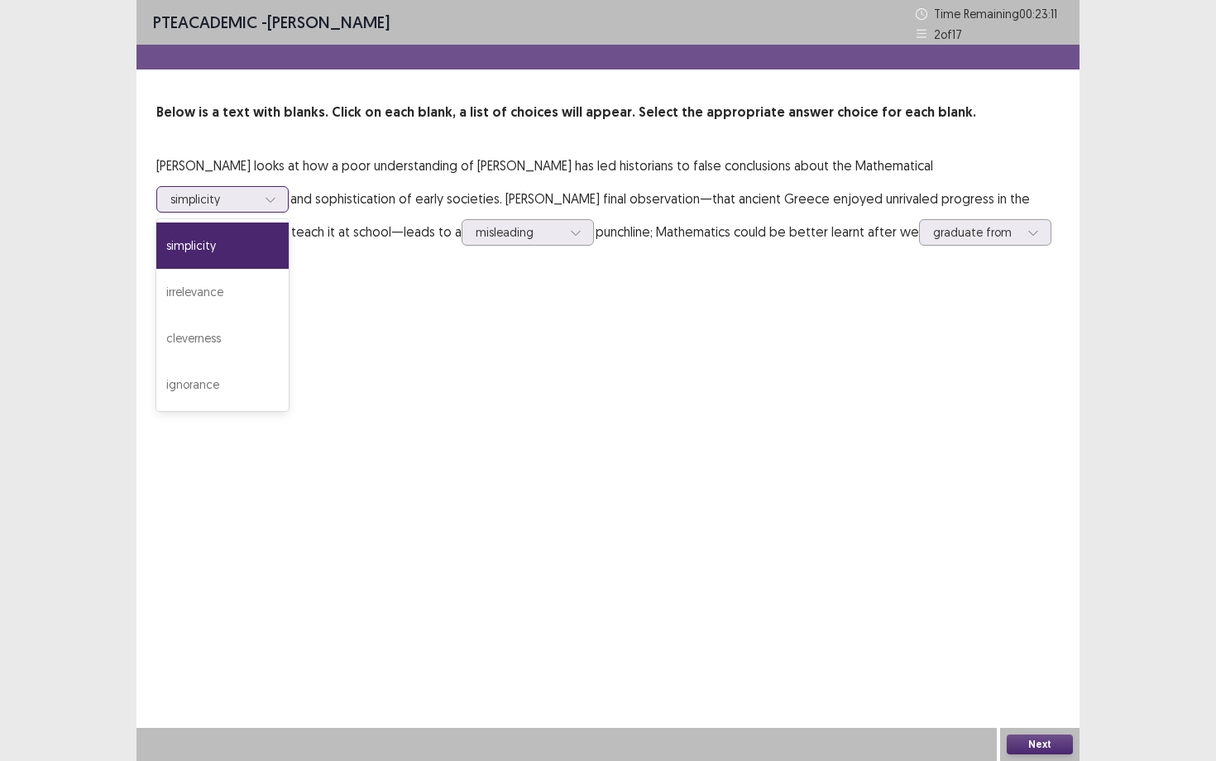
click at [257, 191] on div at bounding box center [213, 199] width 86 height 16
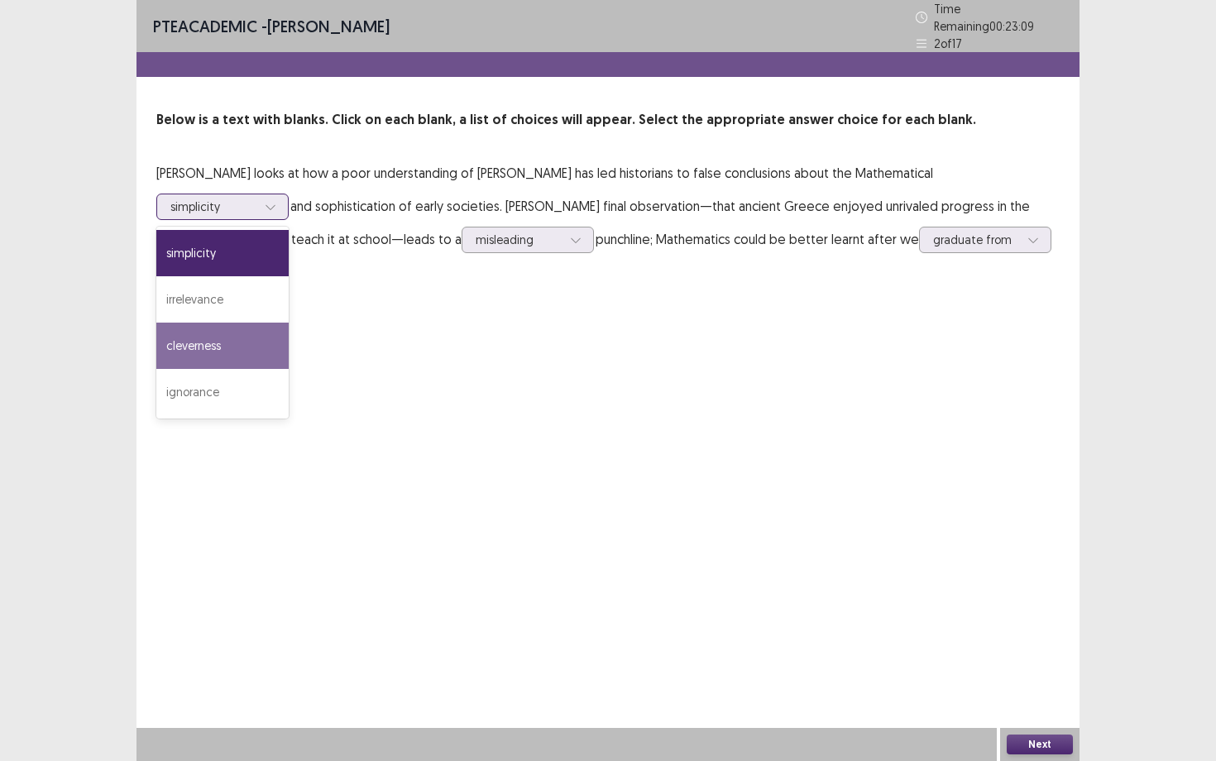
click at [289, 323] on div "cleverness" at bounding box center [222, 346] width 132 height 46
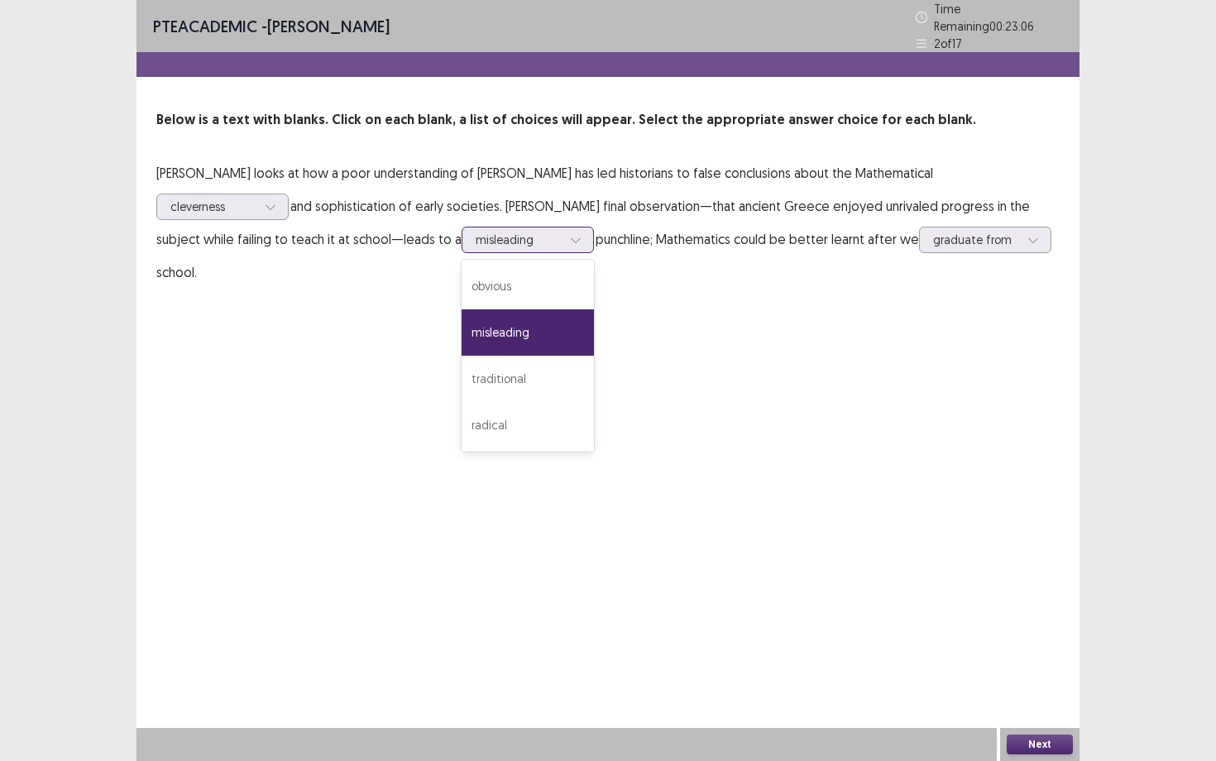
click at [476, 233] on div at bounding box center [519, 240] width 86 height 16
click at [462, 410] on div "radical" at bounding box center [528, 425] width 132 height 46
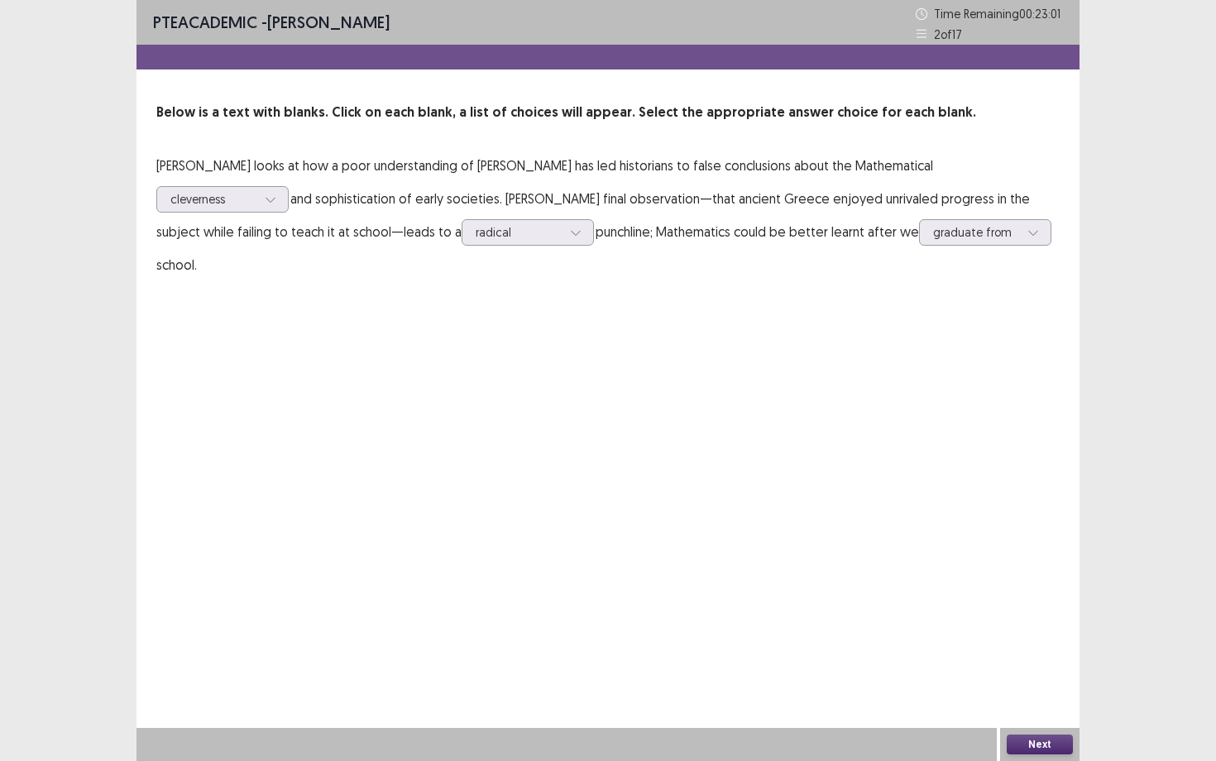
click at [1054, 659] on button "Next" at bounding box center [1040, 745] width 66 height 20
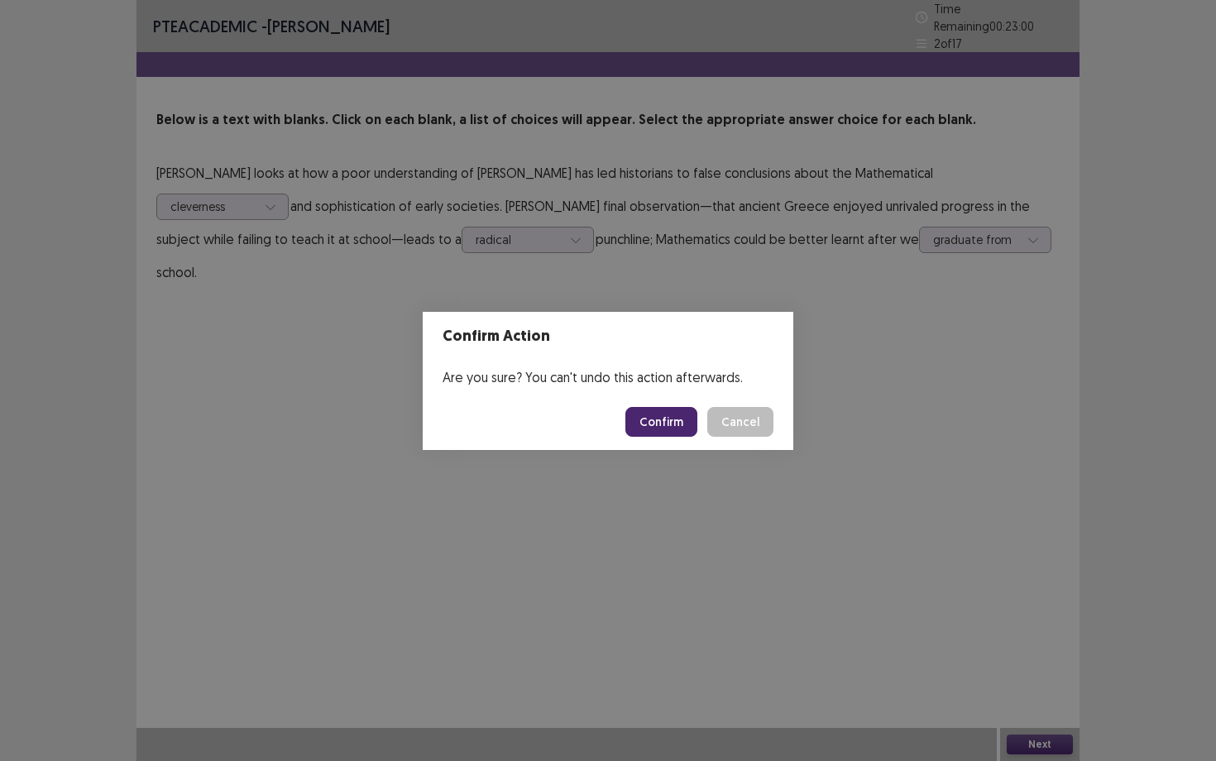
click at [654, 420] on button "Confirm" at bounding box center [662, 422] width 72 height 30
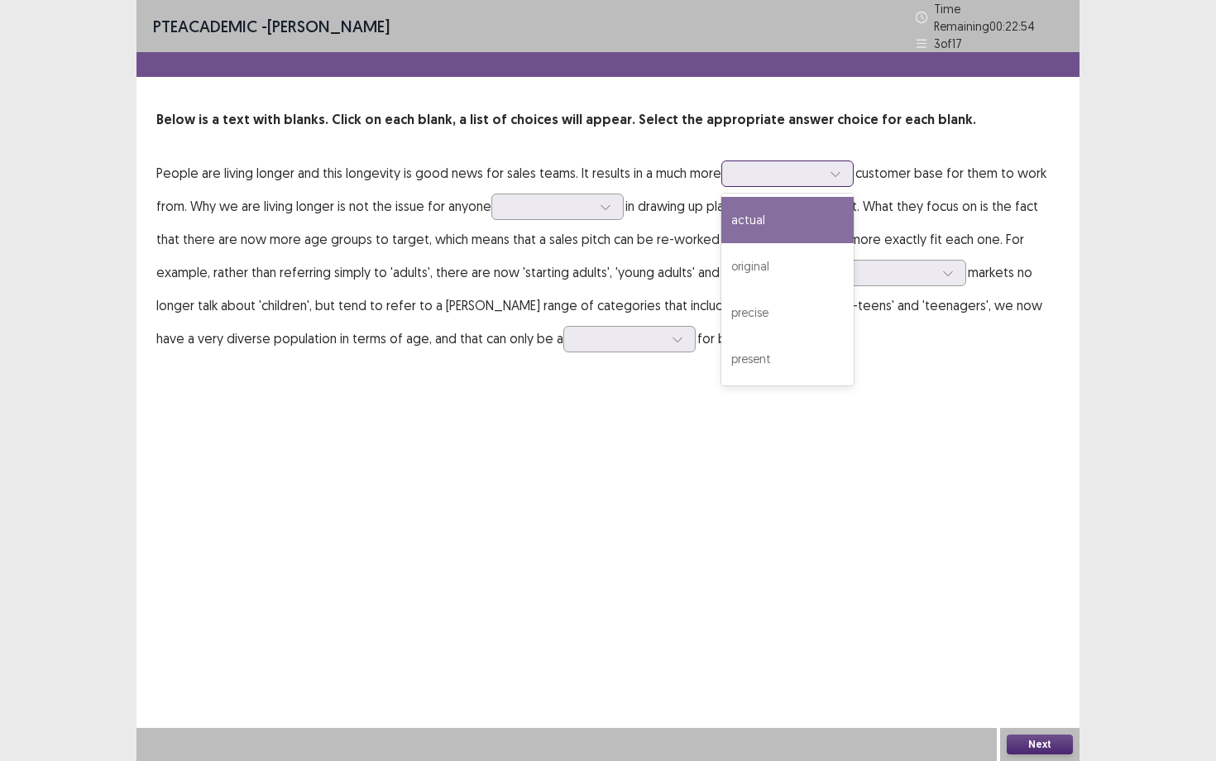
click at [754, 168] on div at bounding box center [779, 173] width 86 height 16
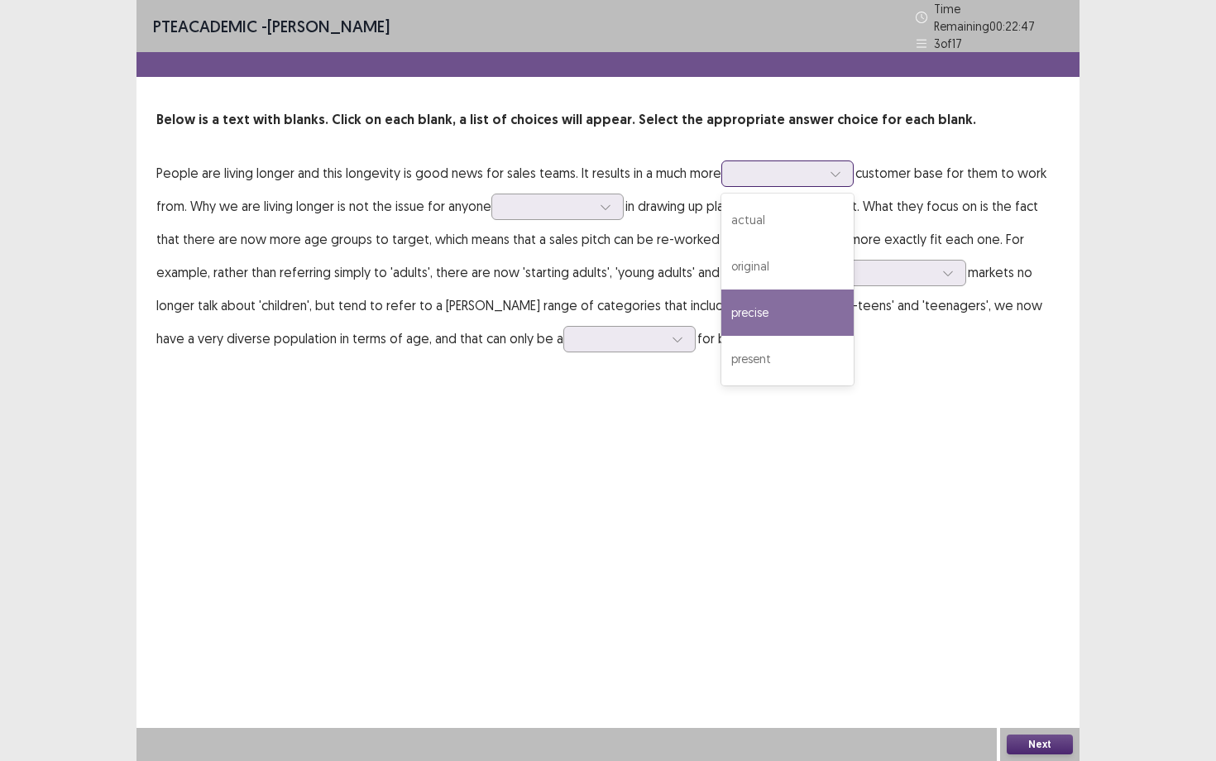
click at [765, 296] on div "precise" at bounding box center [788, 313] width 132 height 46
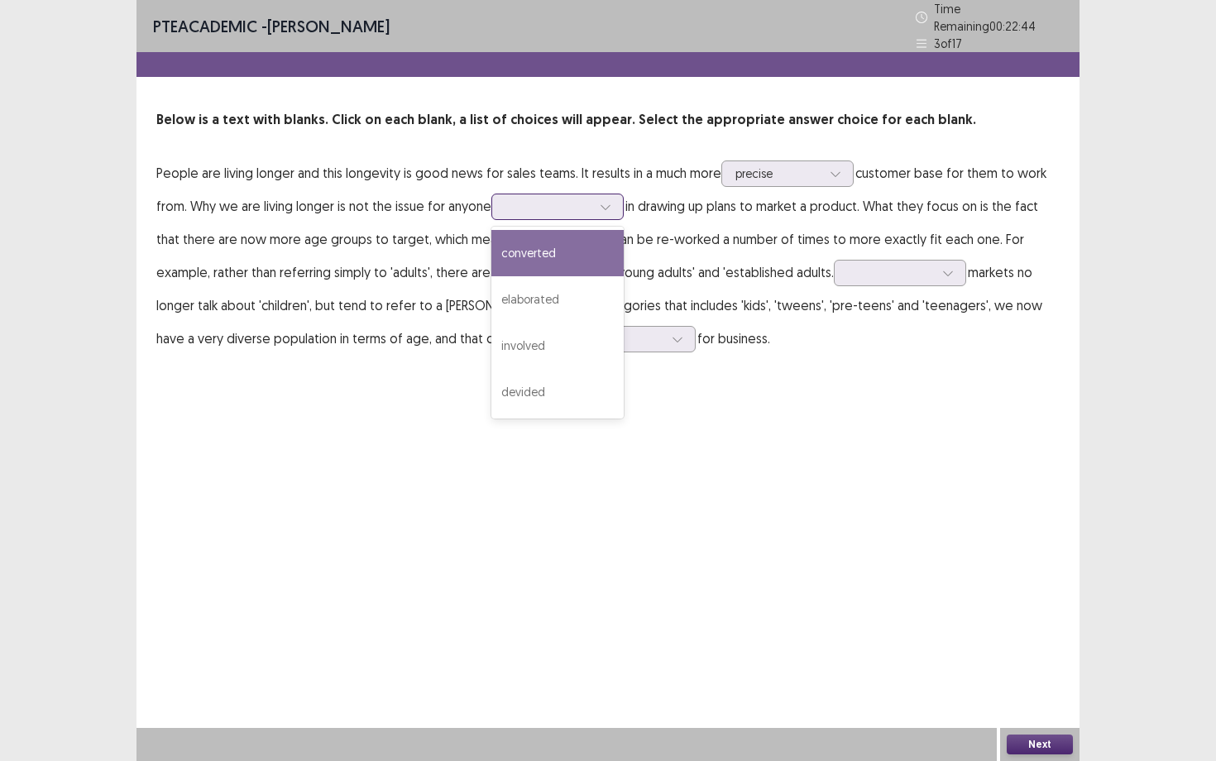
click at [546, 199] on div at bounding box center [549, 207] width 86 height 16
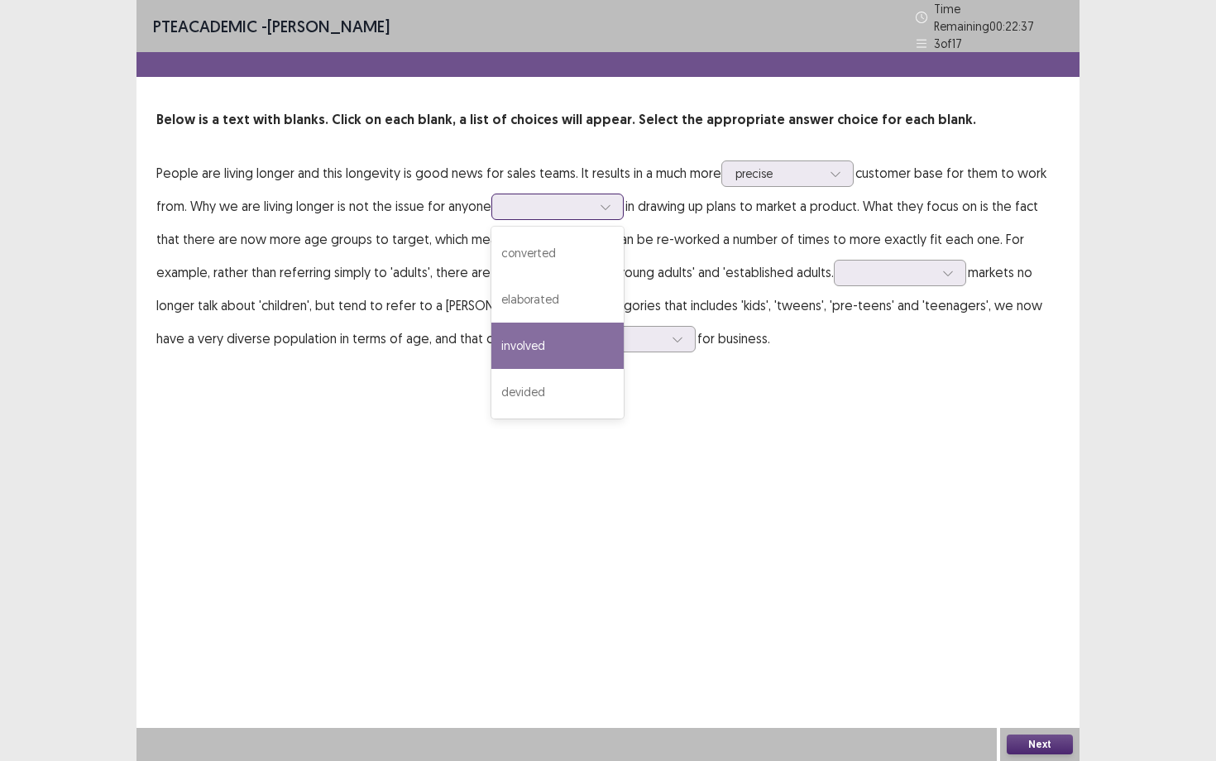
click at [546, 329] on div "involved" at bounding box center [558, 346] width 132 height 46
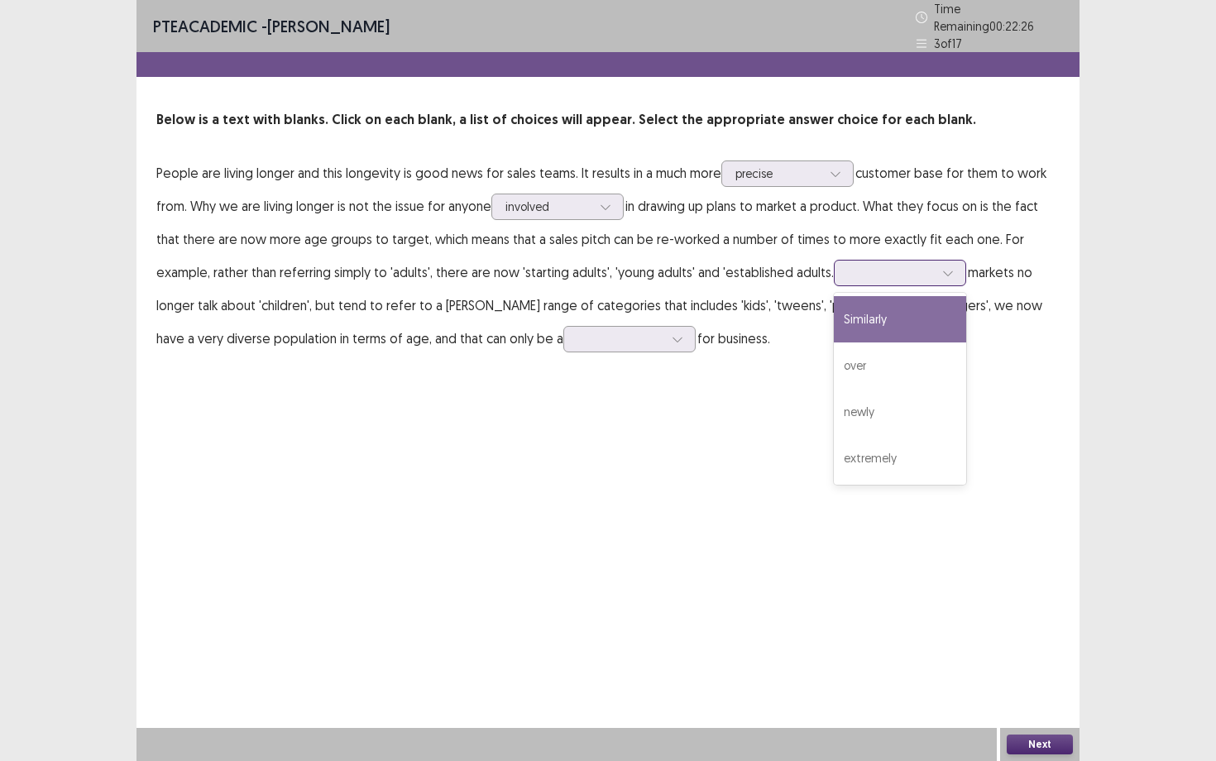
click at [909, 265] on div at bounding box center [891, 273] width 86 height 16
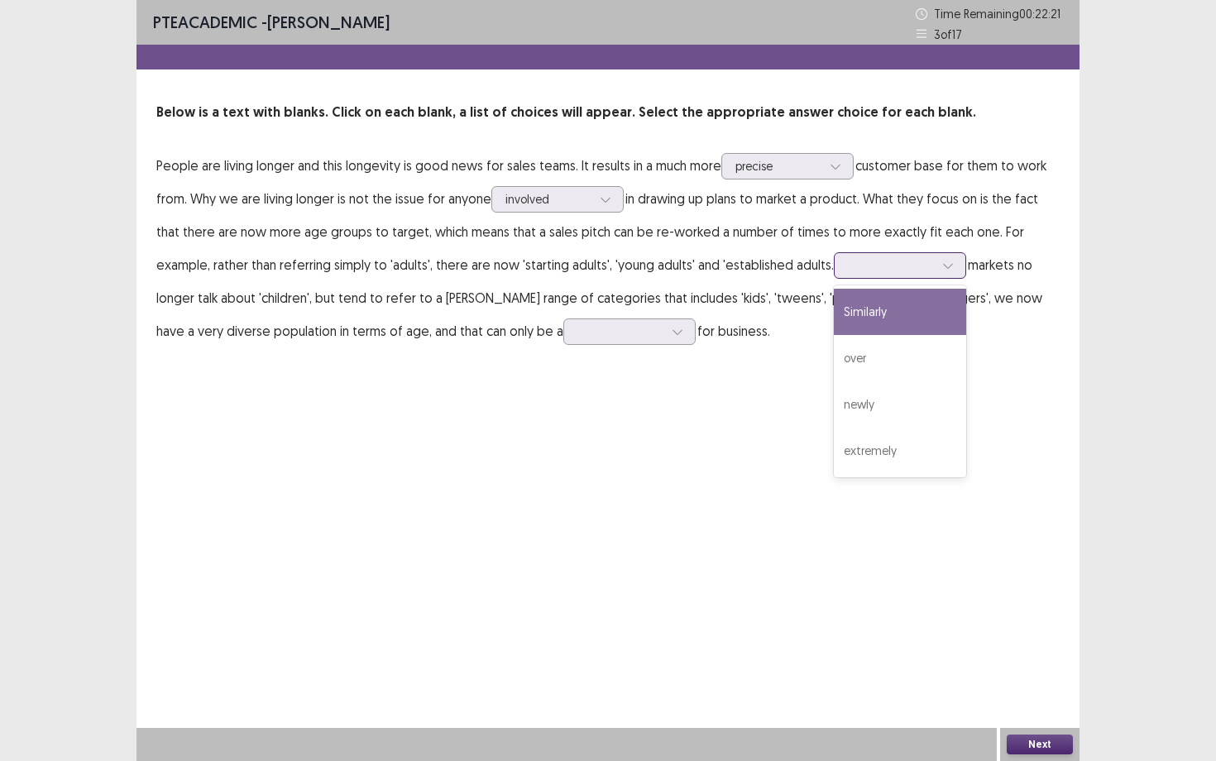
click at [904, 302] on div "Similarly" at bounding box center [900, 312] width 132 height 46
click at [578, 335] on div at bounding box center [621, 332] width 86 height 16
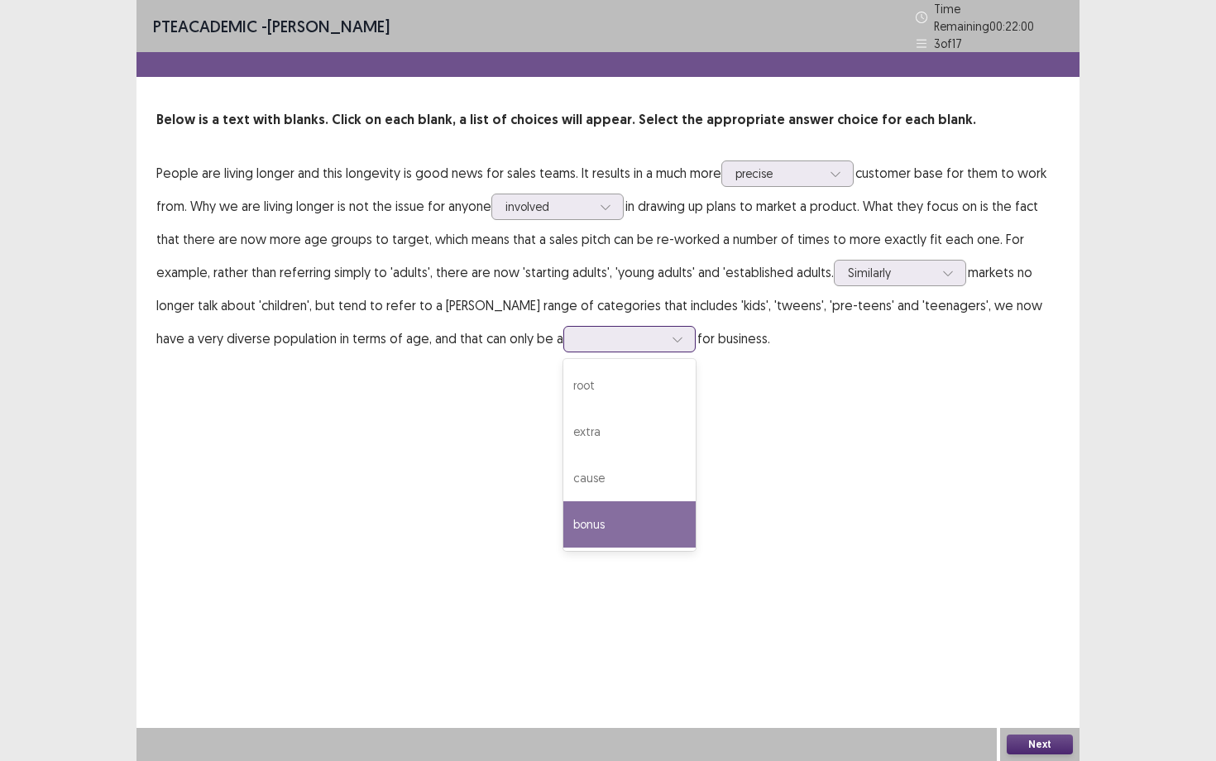
click at [563, 501] on div "bonus" at bounding box center [629, 524] width 132 height 46
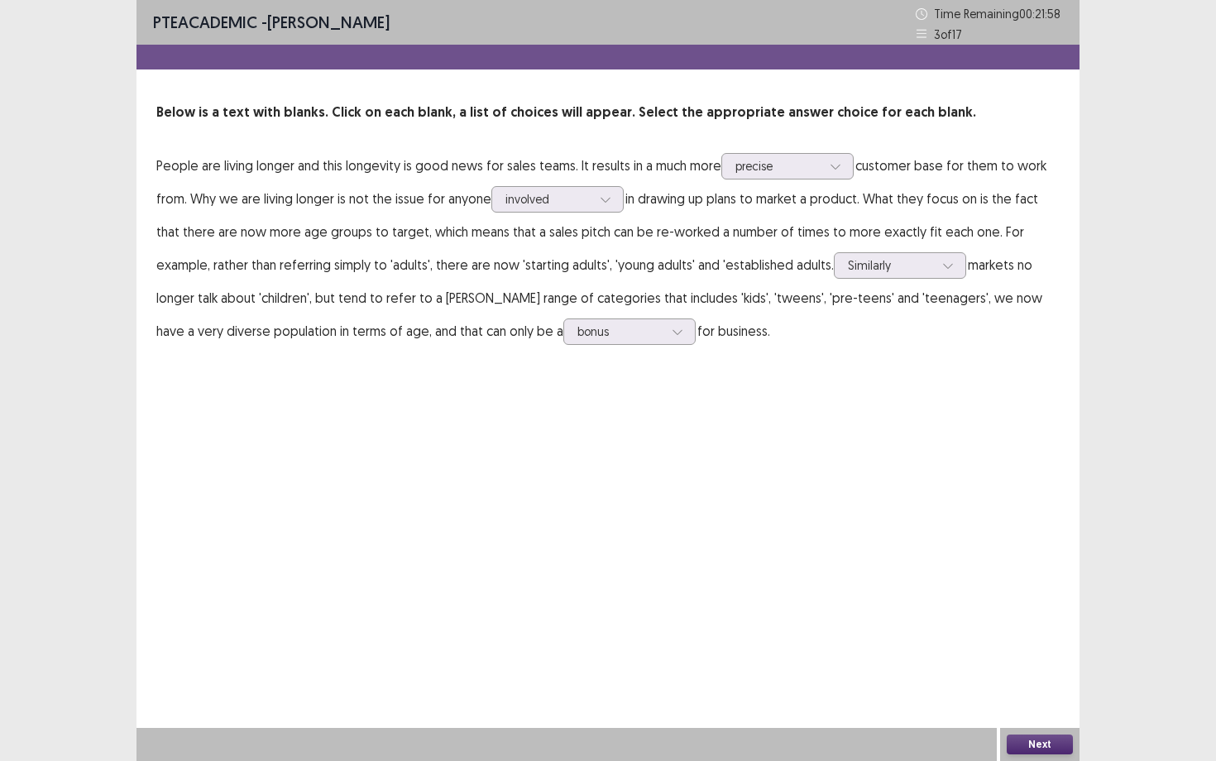
click at [1047, 659] on button "Next" at bounding box center [1040, 745] width 66 height 20
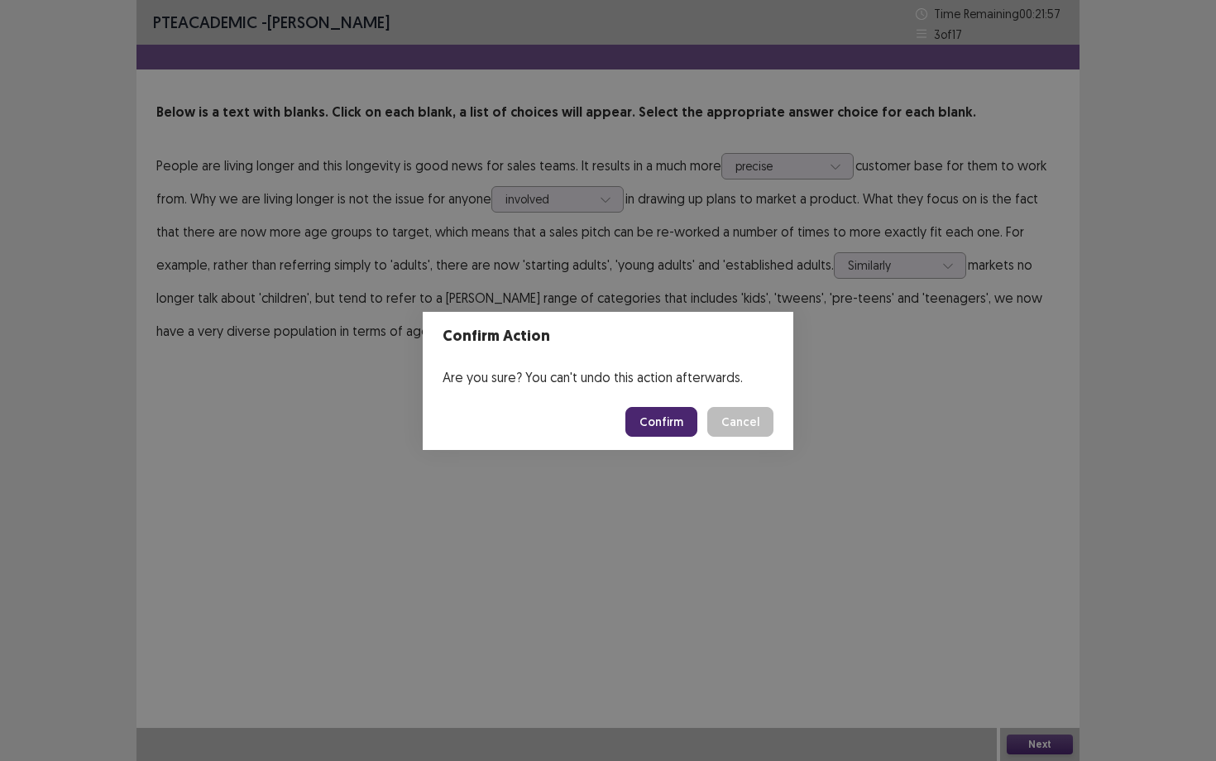
click at [693, 424] on button "Confirm" at bounding box center [662, 422] width 72 height 30
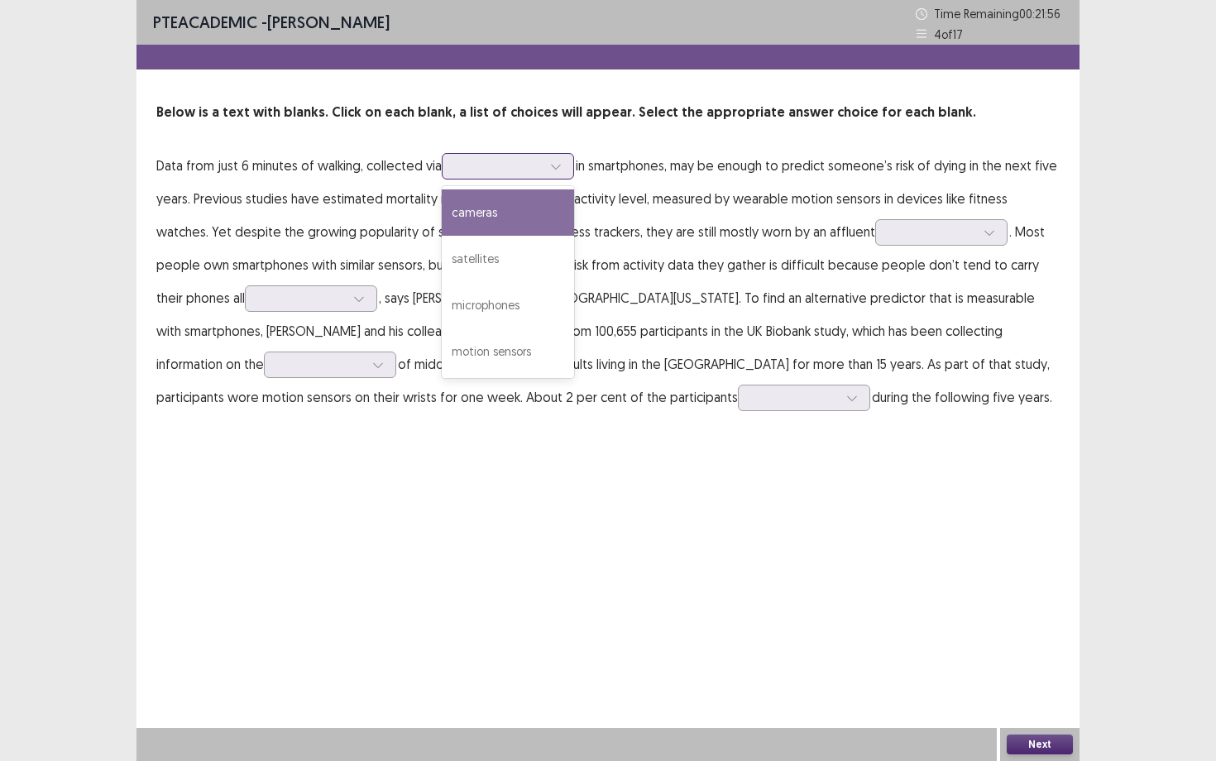
click at [511, 174] on div at bounding box center [499, 166] width 86 height 16
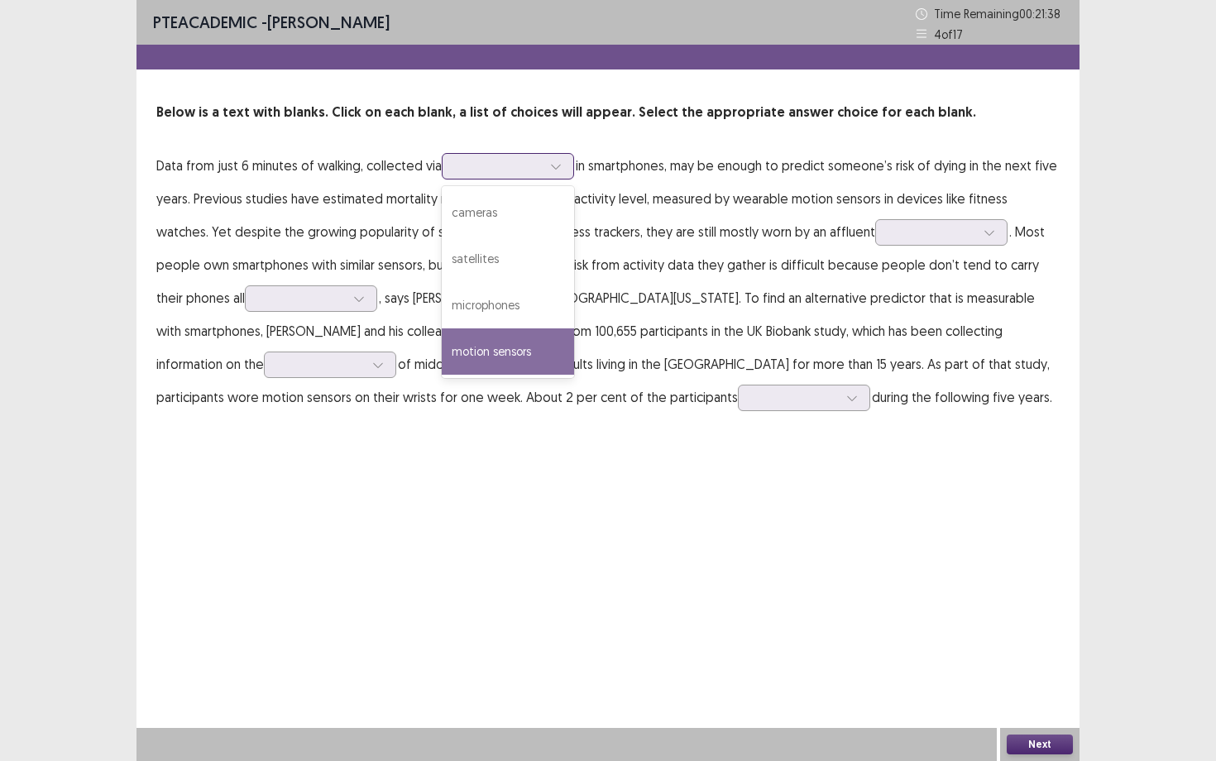
click at [492, 338] on div "motion sensors" at bounding box center [508, 351] width 132 height 46
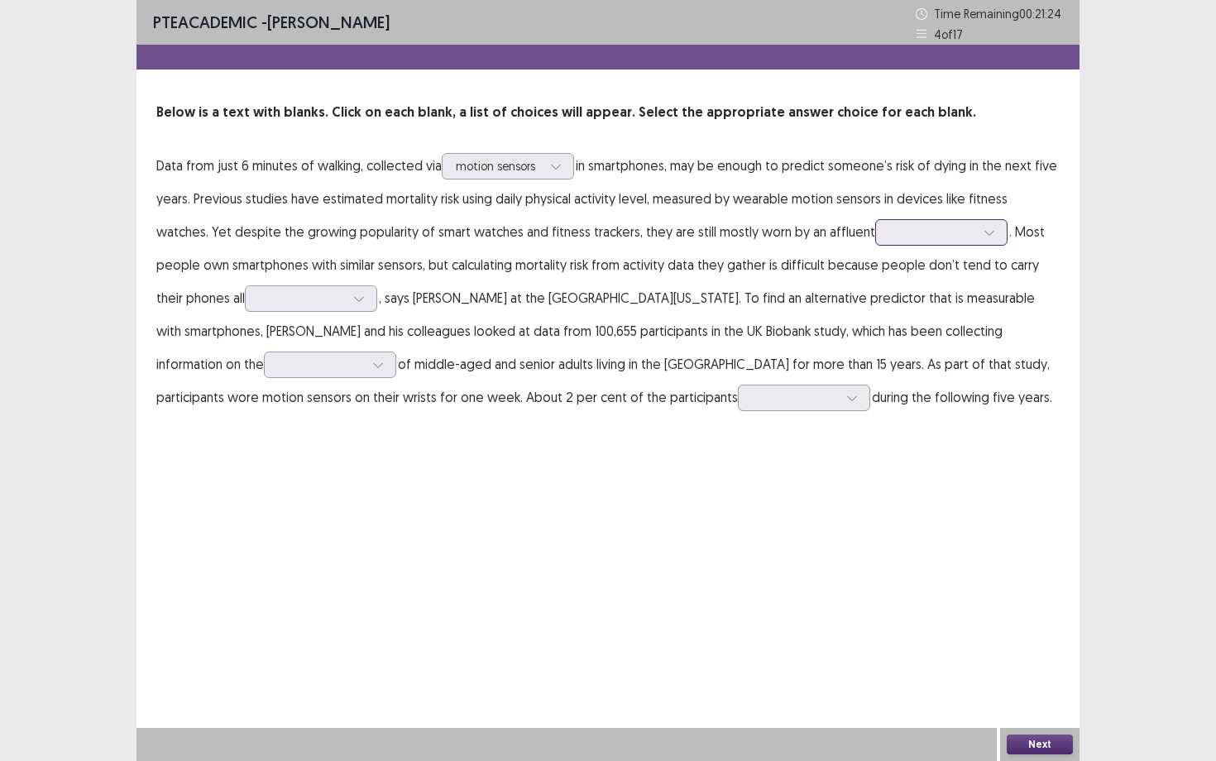
click at [890, 235] on div at bounding box center [933, 232] width 86 height 16
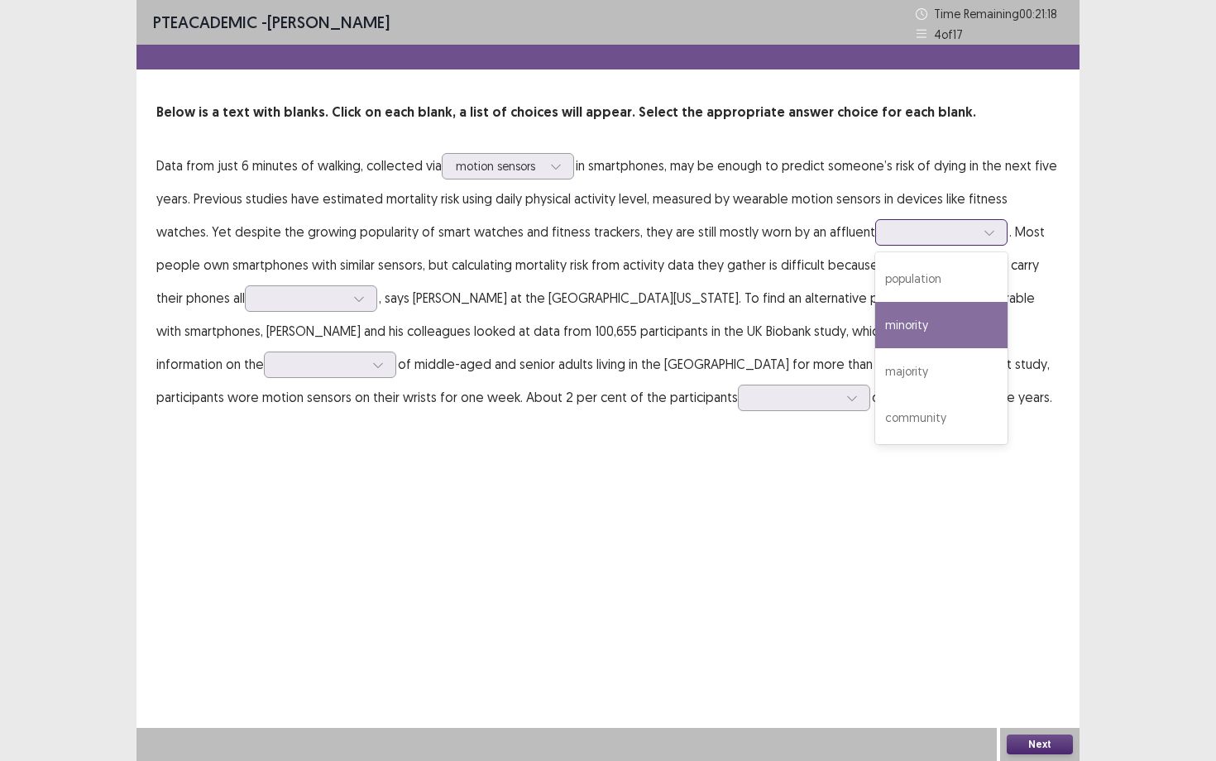
click at [875, 323] on div "minority" at bounding box center [941, 325] width 132 height 46
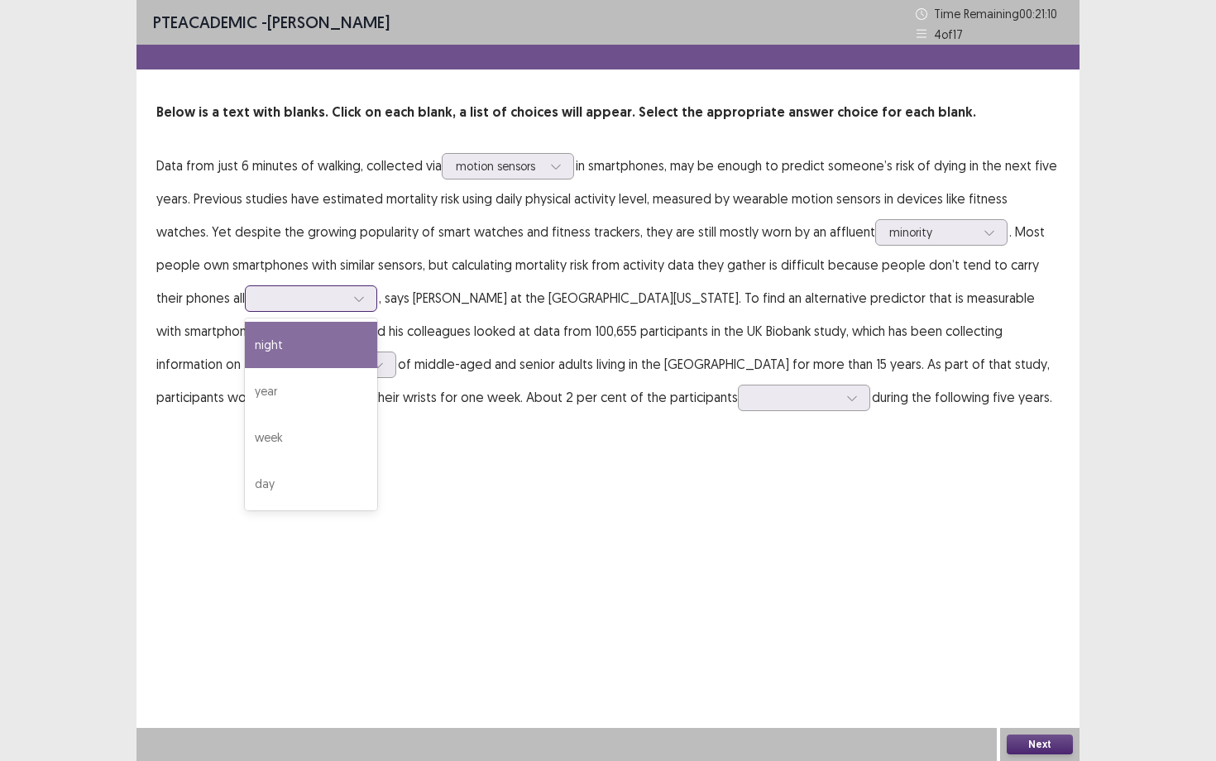
click at [347, 307] on div at bounding box center [359, 298] width 25 height 25
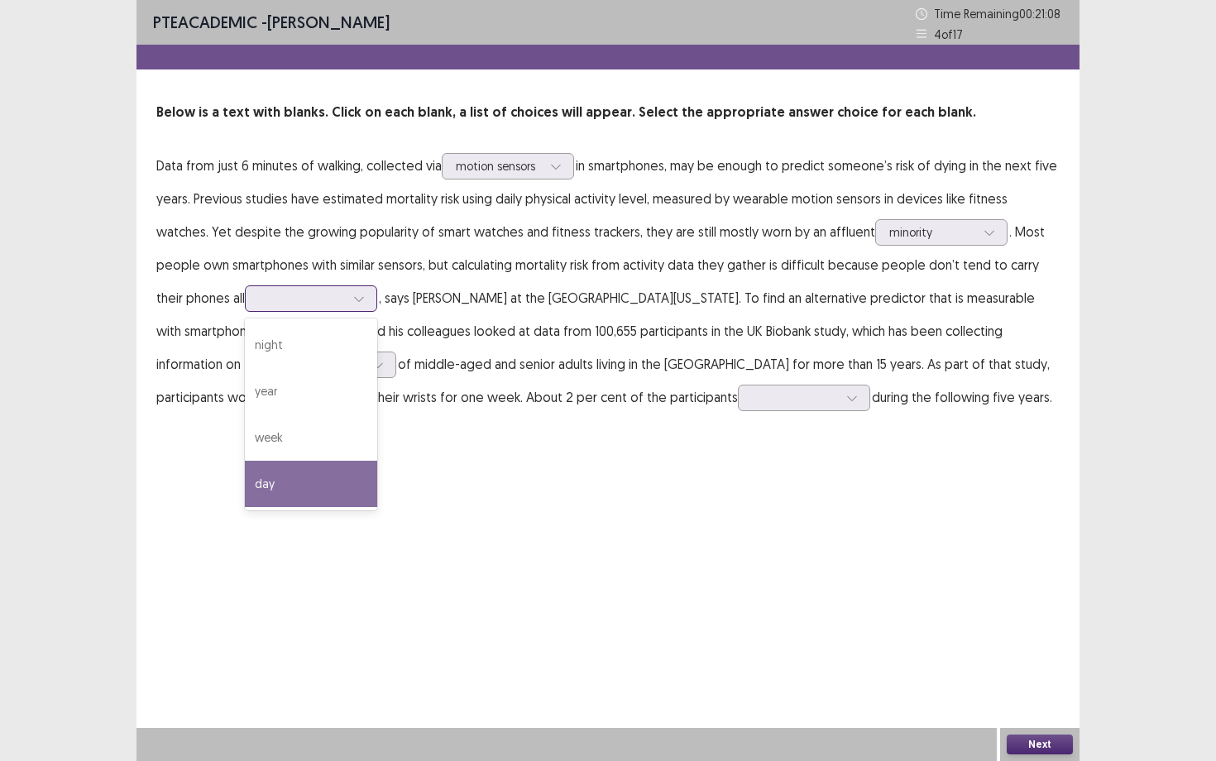
click at [245, 467] on div "day" at bounding box center [311, 484] width 132 height 46
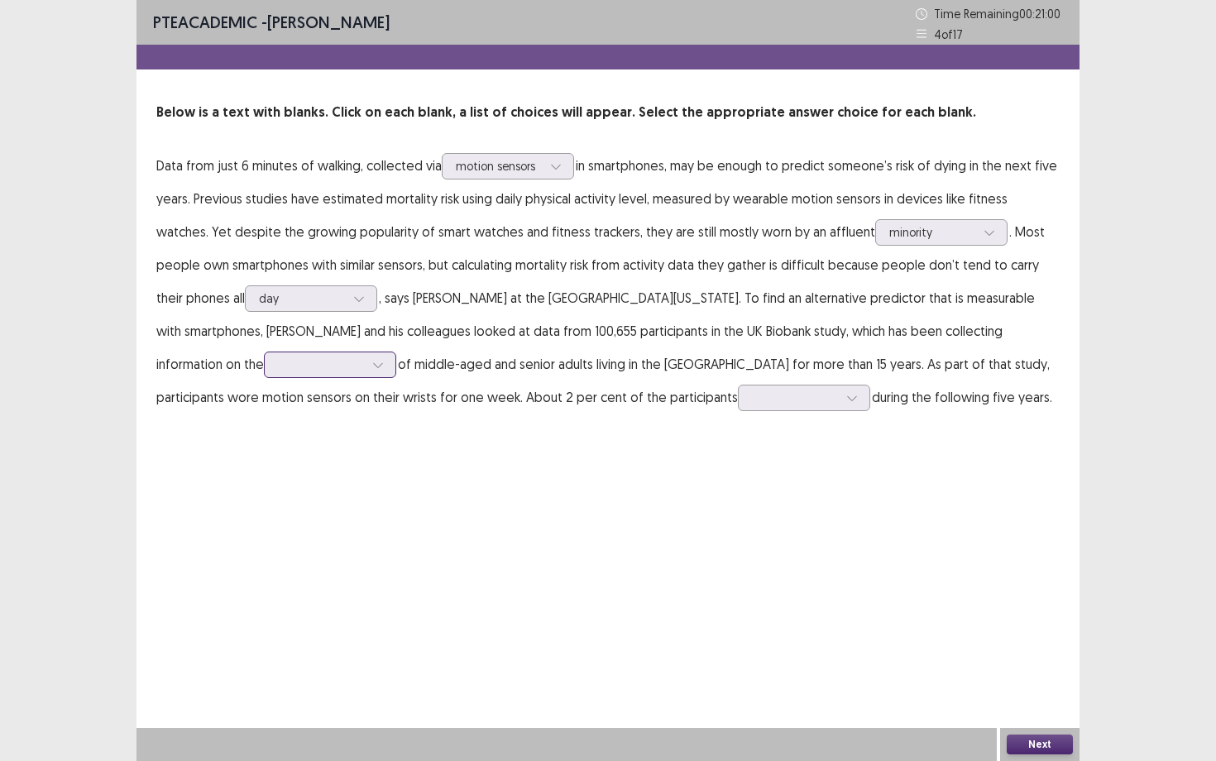
click at [366, 362] on div at bounding box center [378, 364] width 25 height 25
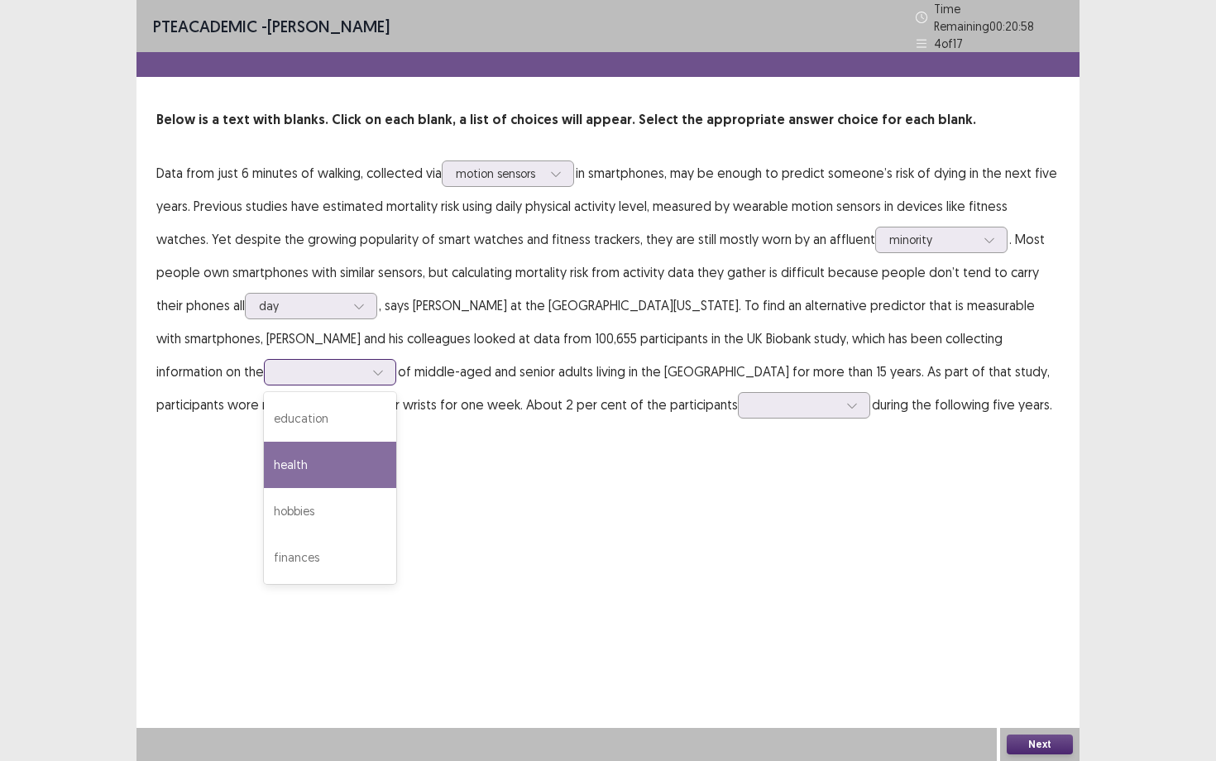
click at [264, 454] on div "health" at bounding box center [330, 465] width 132 height 46
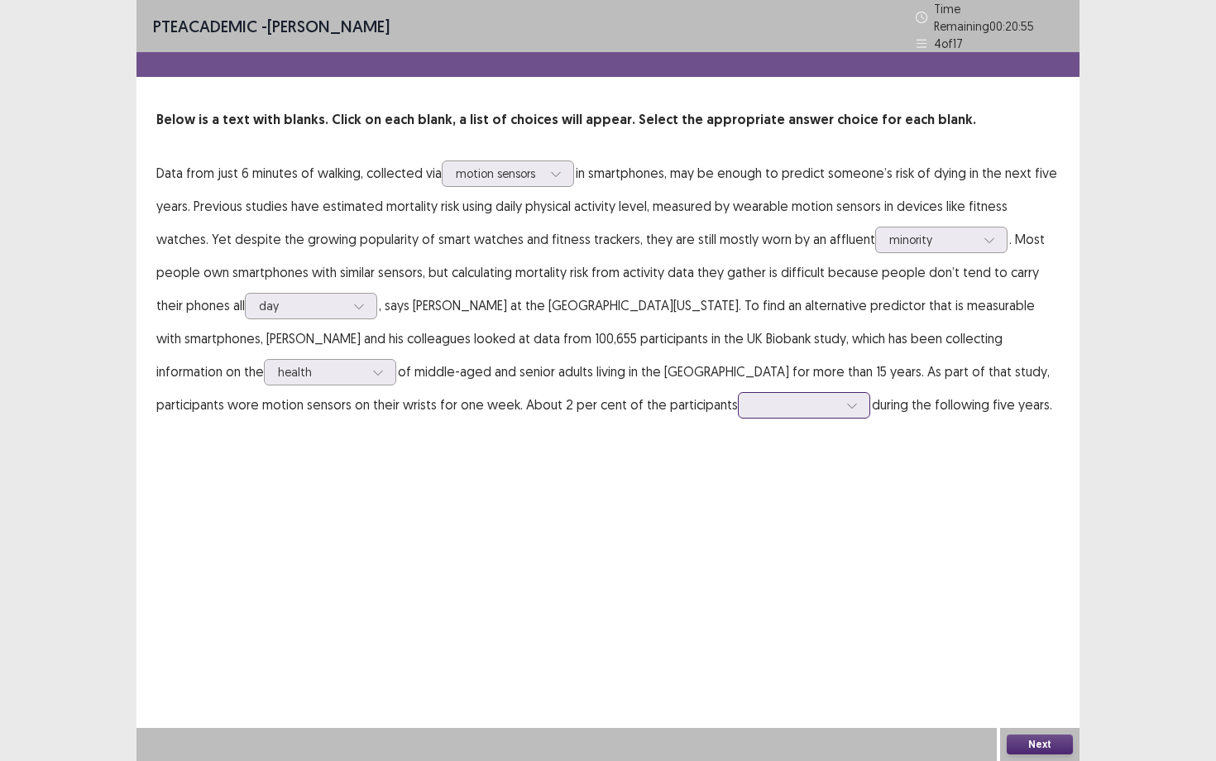
click at [752, 397] on div at bounding box center [795, 405] width 86 height 16
click at [738, 438] on div "died" at bounding box center [804, 452] width 132 height 46
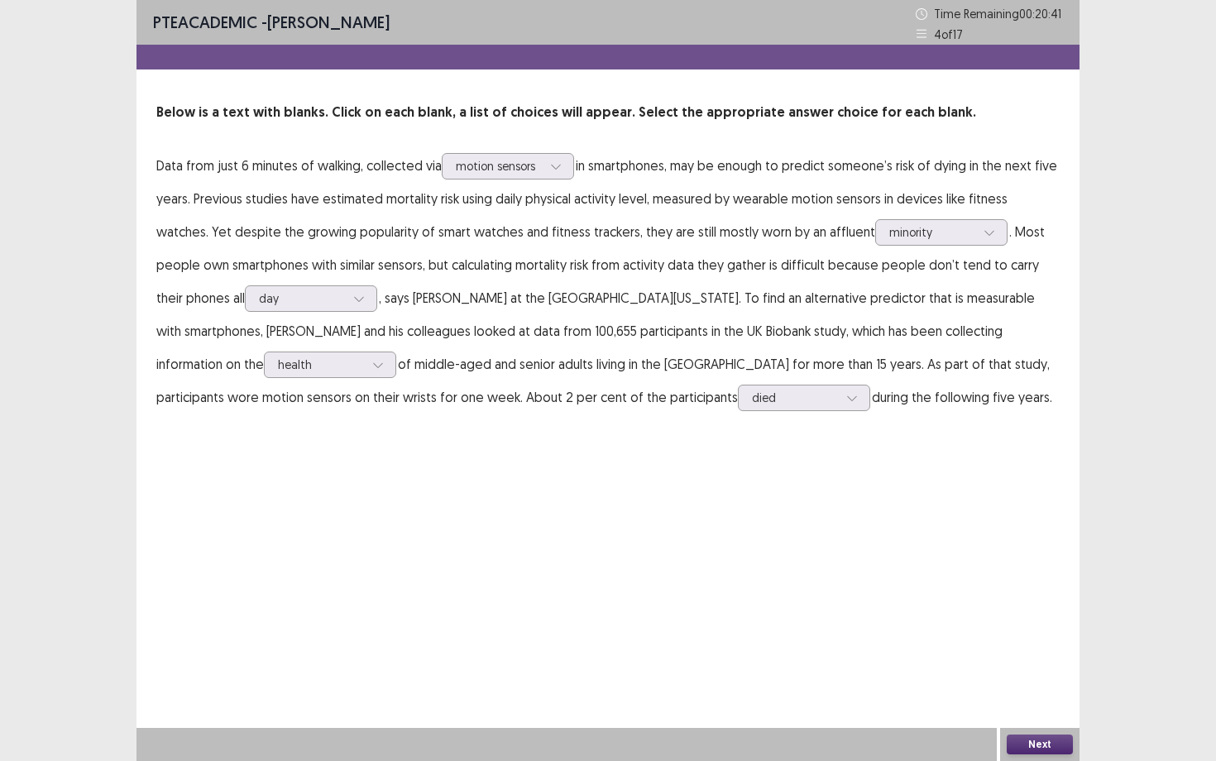
click at [1057, 659] on button "Next" at bounding box center [1040, 745] width 66 height 20
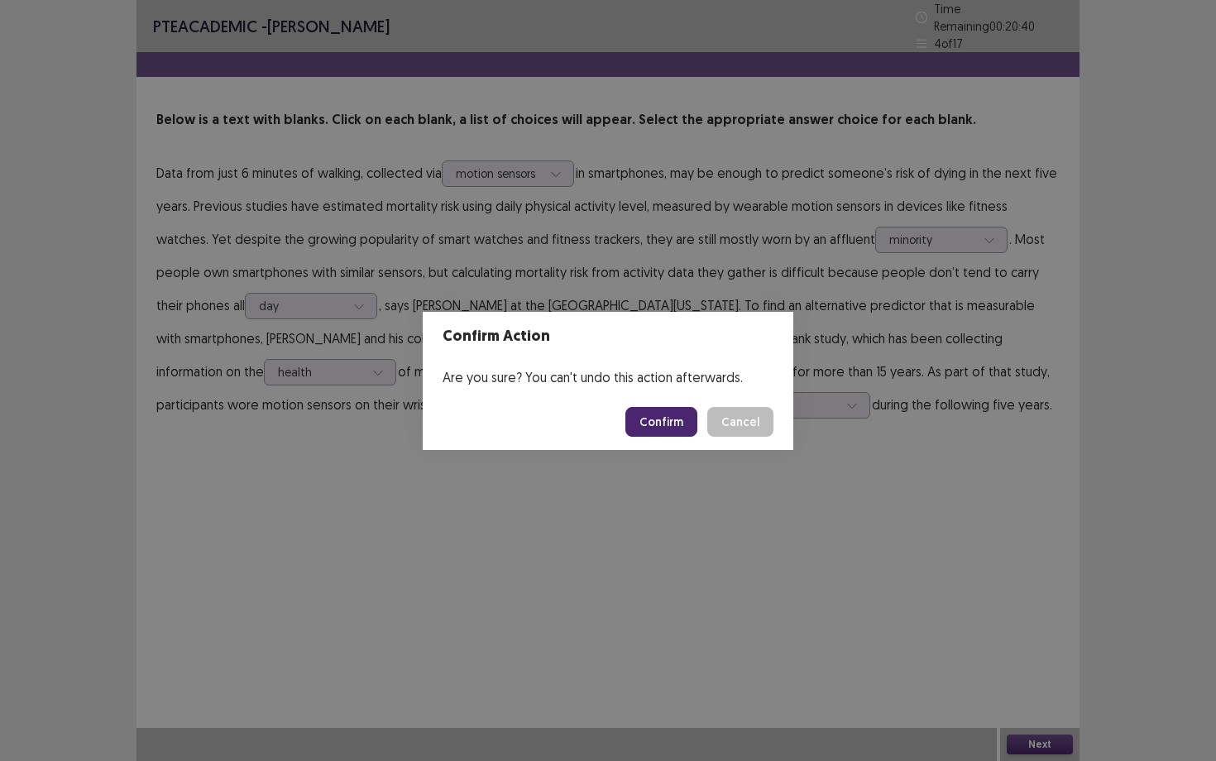
click at [689, 410] on button "Confirm" at bounding box center [662, 422] width 72 height 30
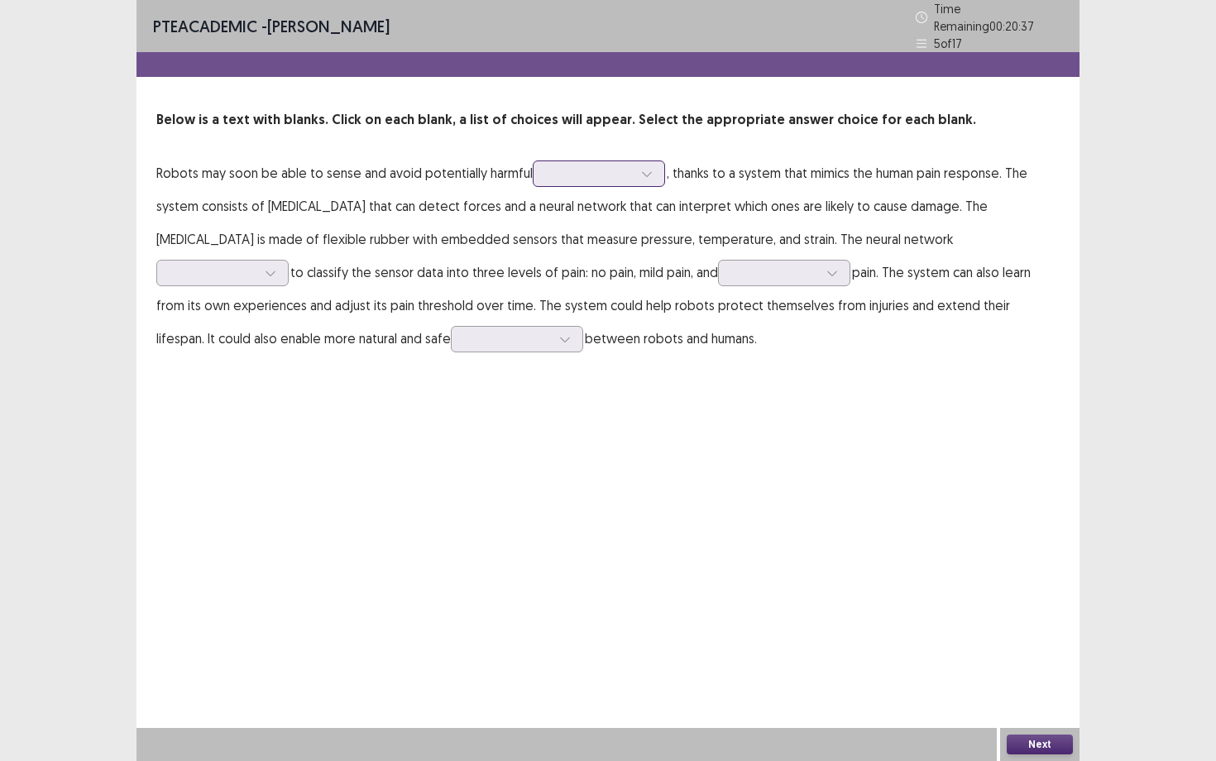
click at [600, 165] on div at bounding box center [590, 173] width 86 height 16
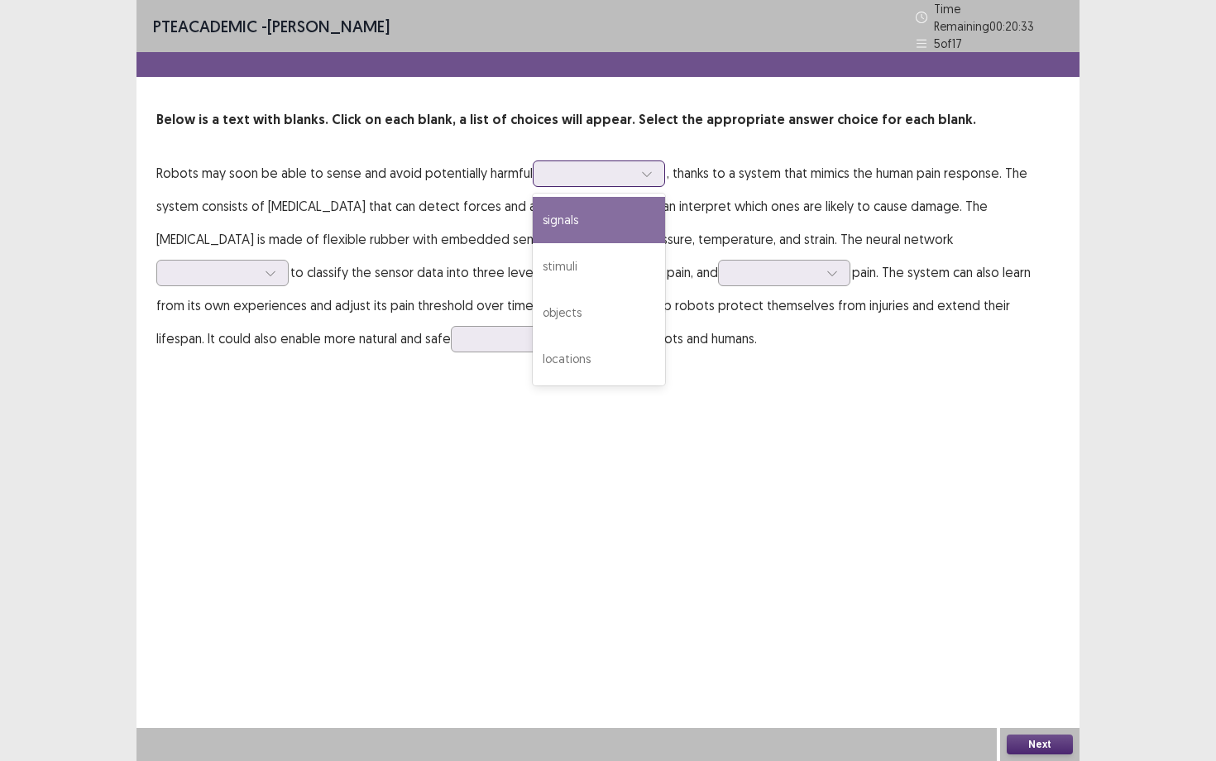
click at [600, 212] on div "signals" at bounding box center [599, 220] width 132 height 46
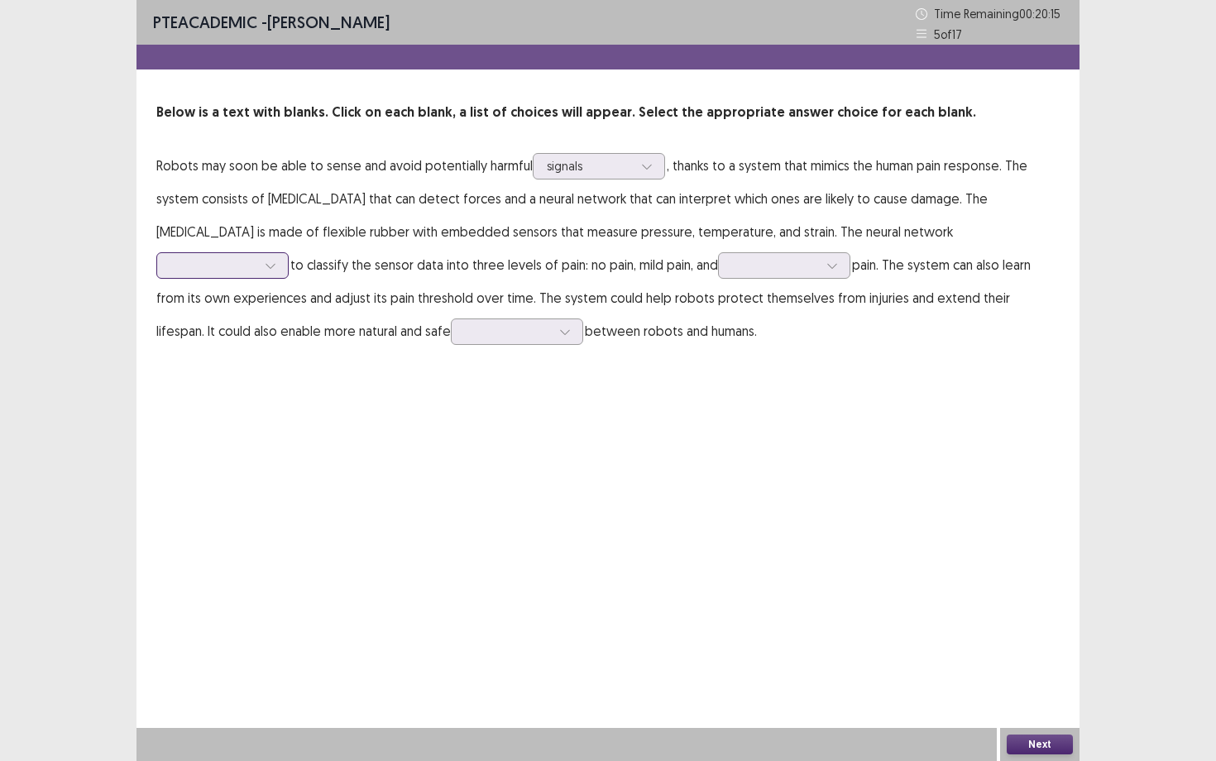
click at [257, 257] on div at bounding box center [213, 265] width 86 height 16
click at [289, 289] on div "is trained" at bounding box center [222, 312] width 132 height 46
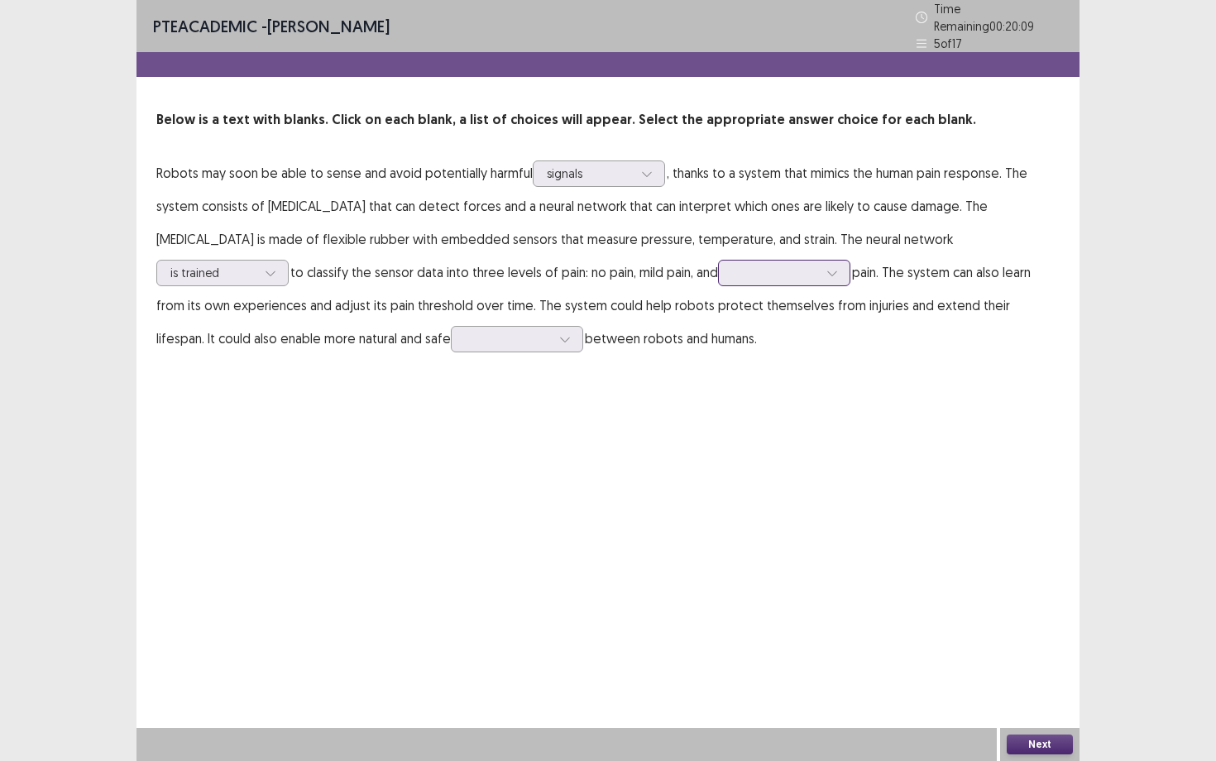
click at [732, 270] on div at bounding box center [775, 273] width 86 height 16
drag, startPoint x: 551, startPoint y: 435, endPoint x: 549, endPoint y: 316, distance: 119.2
click at [718, 316] on div "severe brief slight moderate" at bounding box center [784, 389] width 132 height 192
click at [718, 316] on div "severe" at bounding box center [784, 319] width 132 height 46
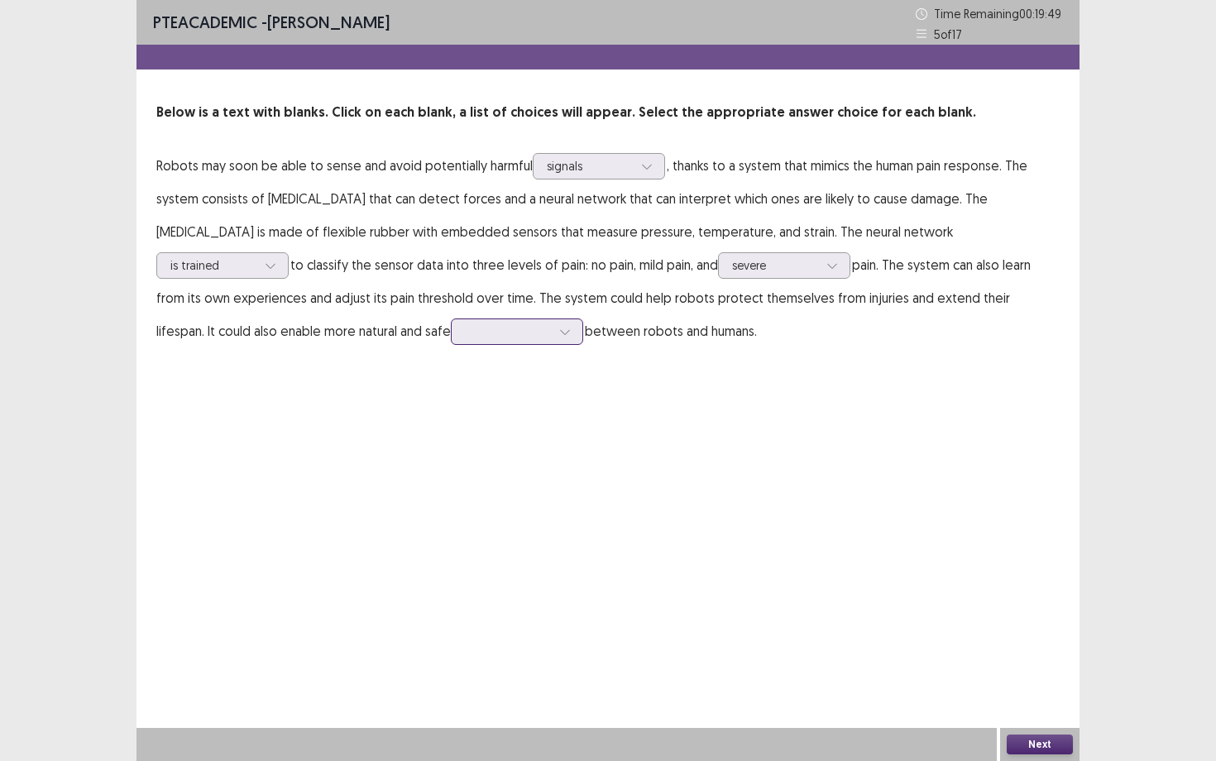
click at [553, 339] on div at bounding box center [565, 331] width 25 height 25
click at [451, 506] on div "interactions" at bounding box center [517, 517] width 132 height 46
click at [1043, 659] on button "Next" at bounding box center [1040, 745] width 66 height 20
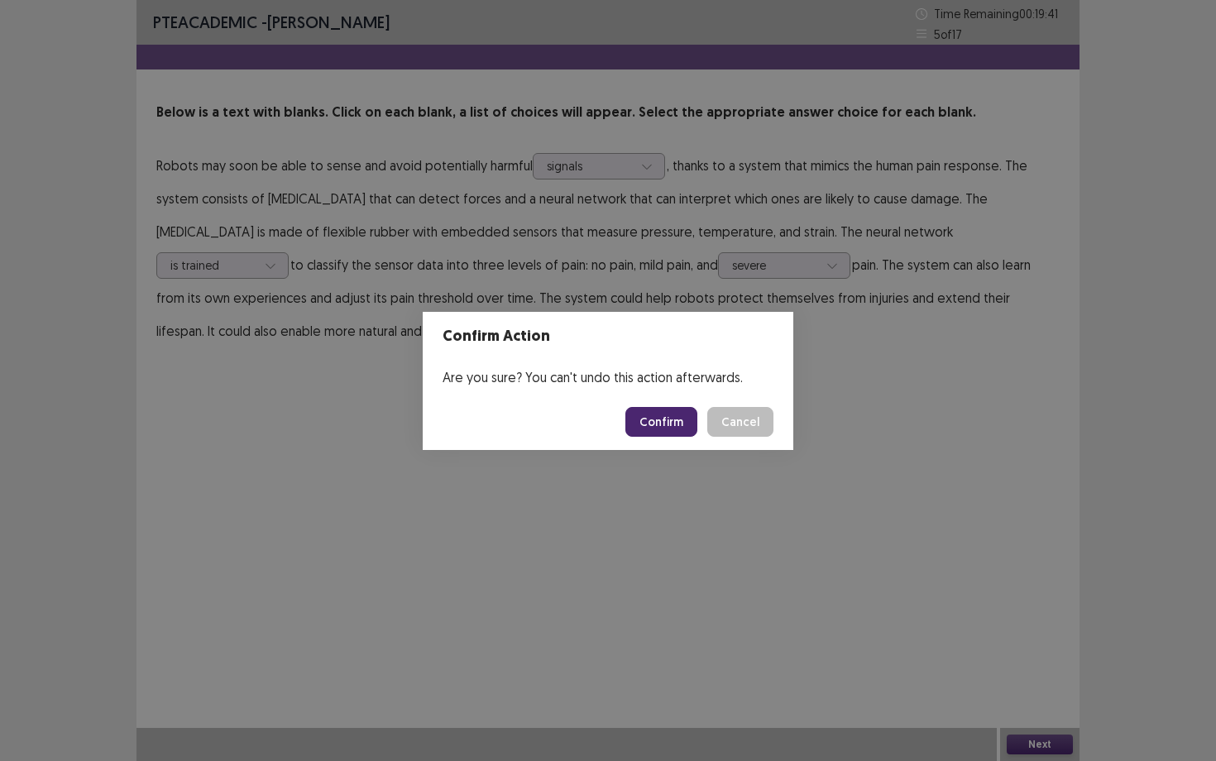
click at [689, 424] on button "Confirm" at bounding box center [662, 422] width 72 height 30
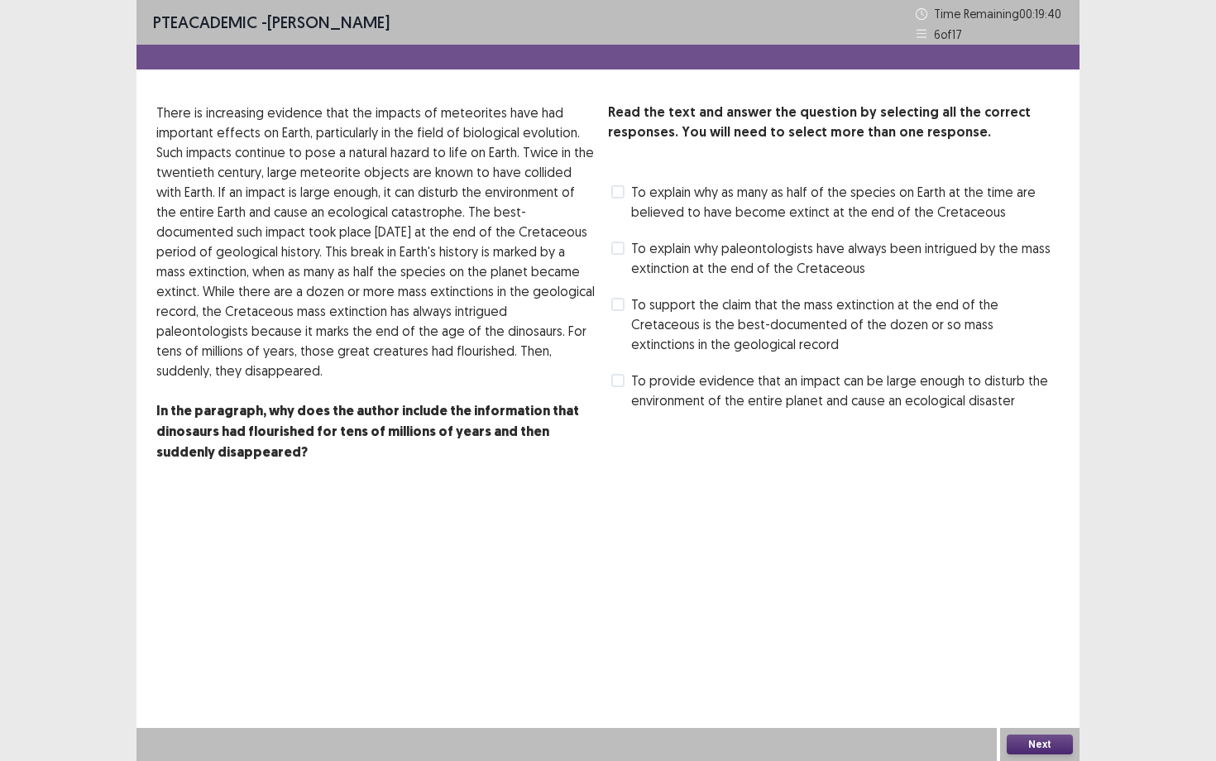
click at [722, 194] on span "To explain why as many as half of the species on Earth at the time are believed…" at bounding box center [845, 202] width 429 height 40
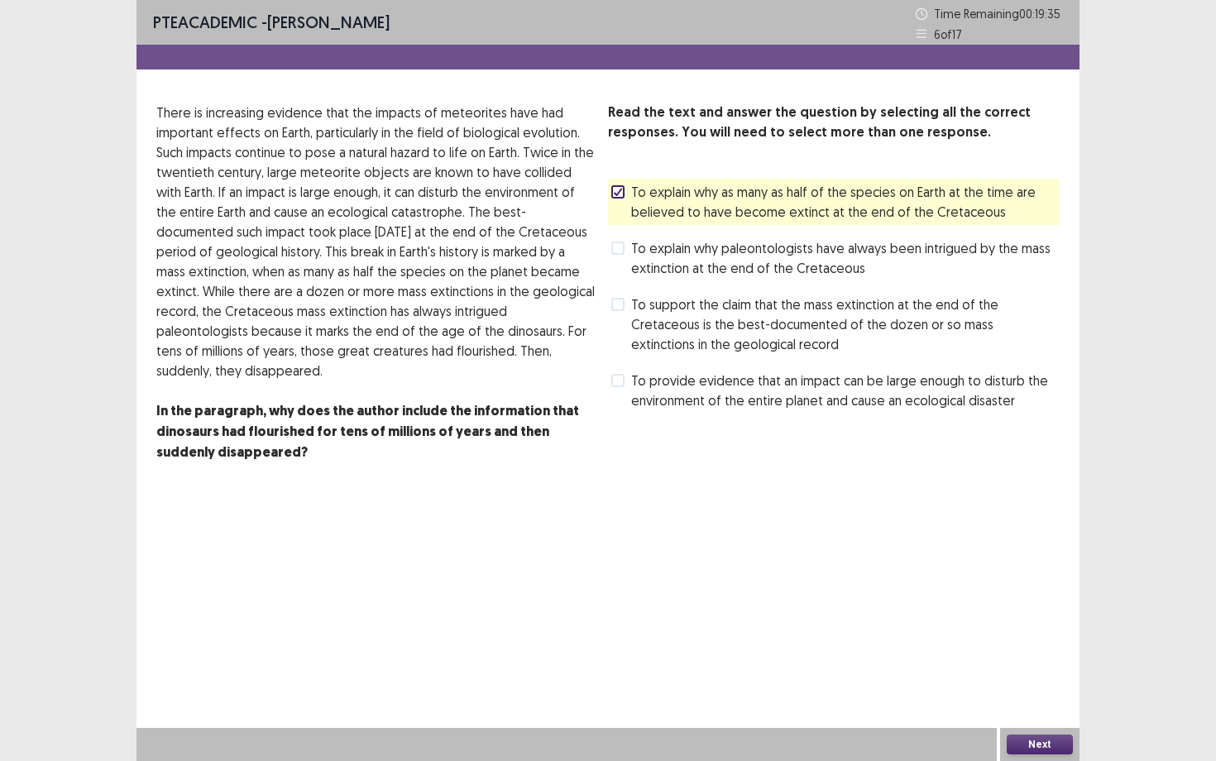
click at [1025, 659] on button "Next" at bounding box center [1040, 745] width 66 height 20
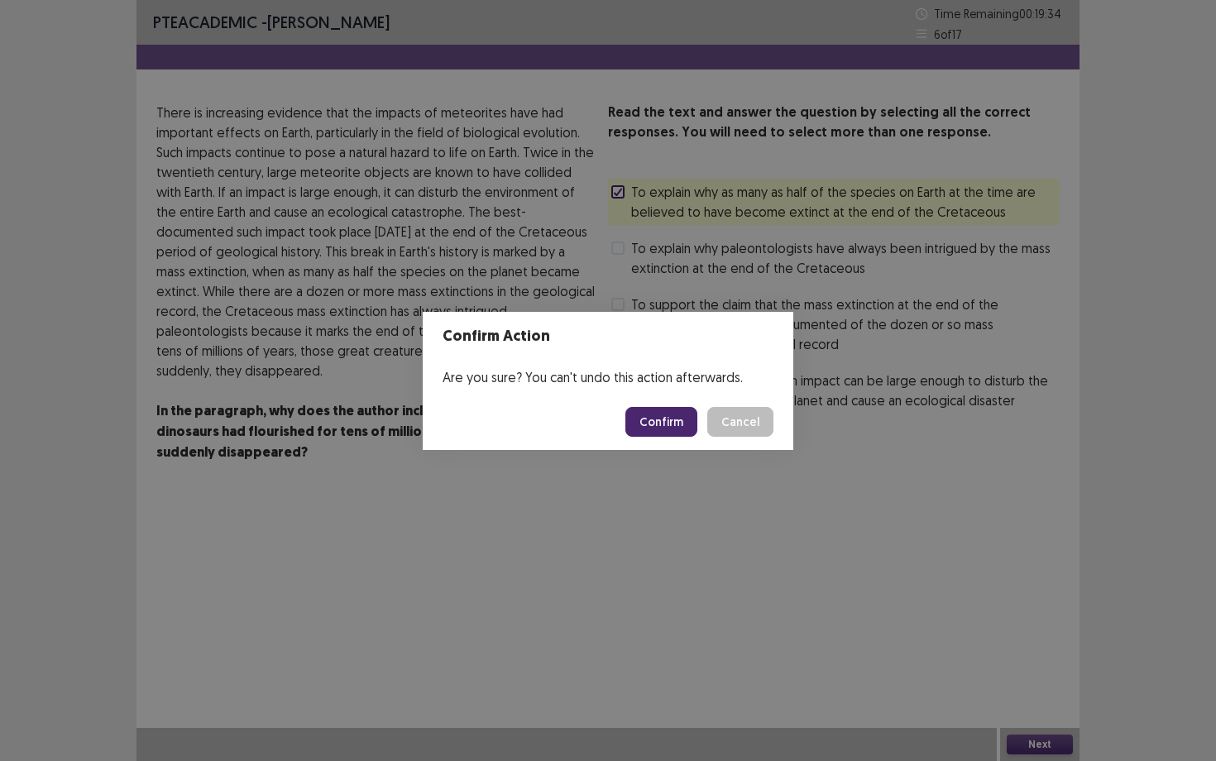
click at [678, 416] on button "Confirm" at bounding box center [662, 422] width 72 height 30
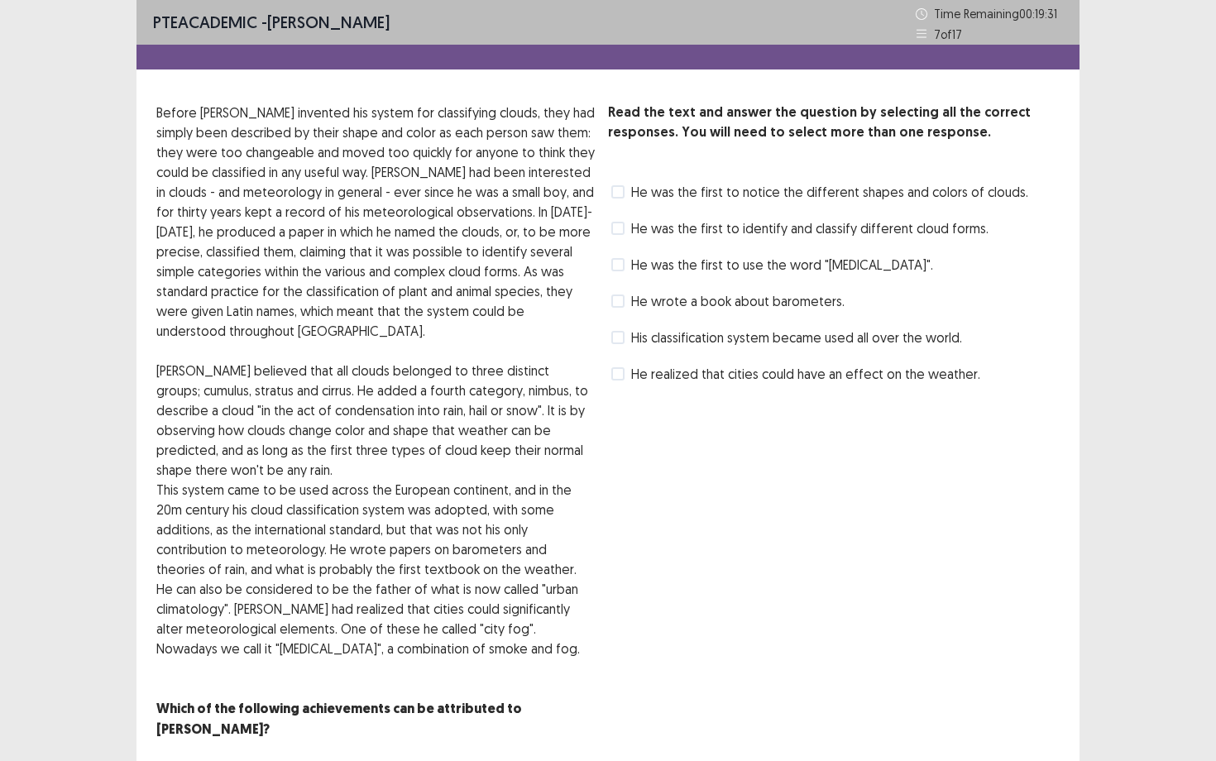
click at [775, 179] on div "He was the first to notice the different shapes and colors of clouds." at bounding box center [818, 192] width 420 height 26
click at [775, 189] on span "He was the first to notice the different shapes and colors of clouds." at bounding box center [829, 192] width 397 height 20
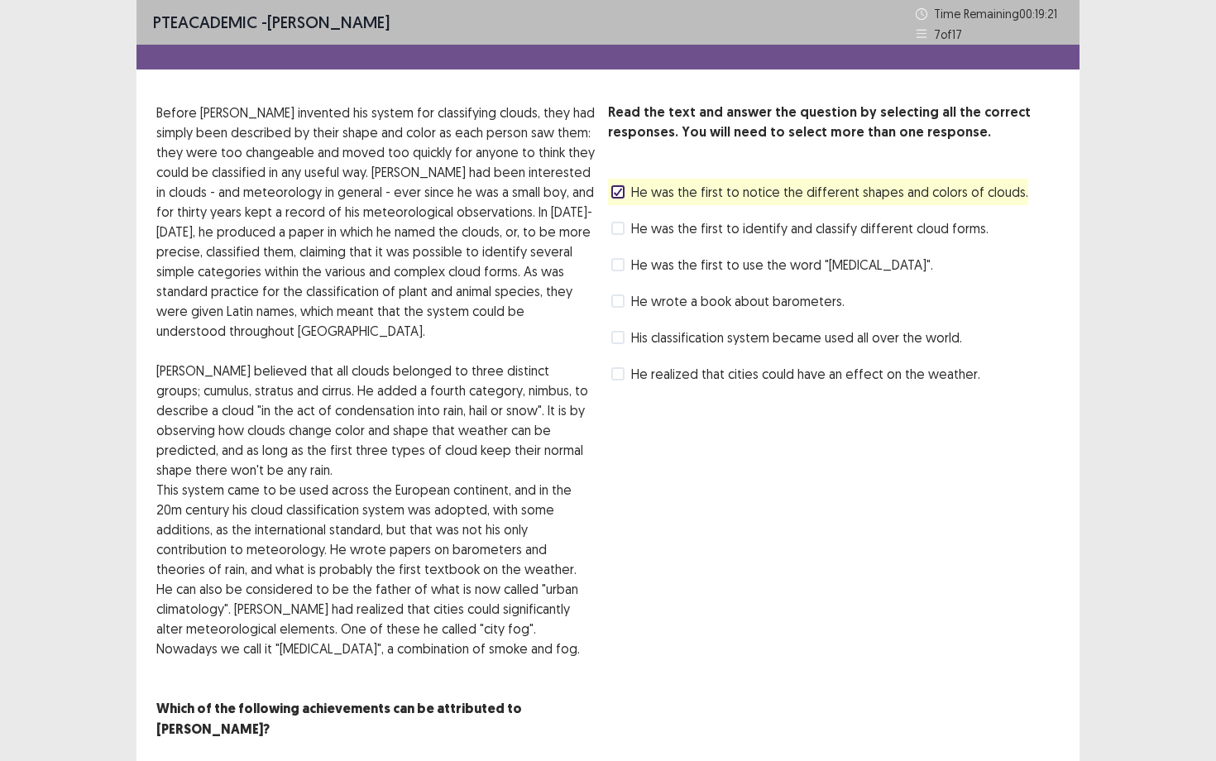
click at [701, 375] on span "He realized that cities could have an effect on the weather." at bounding box center [805, 374] width 349 height 20
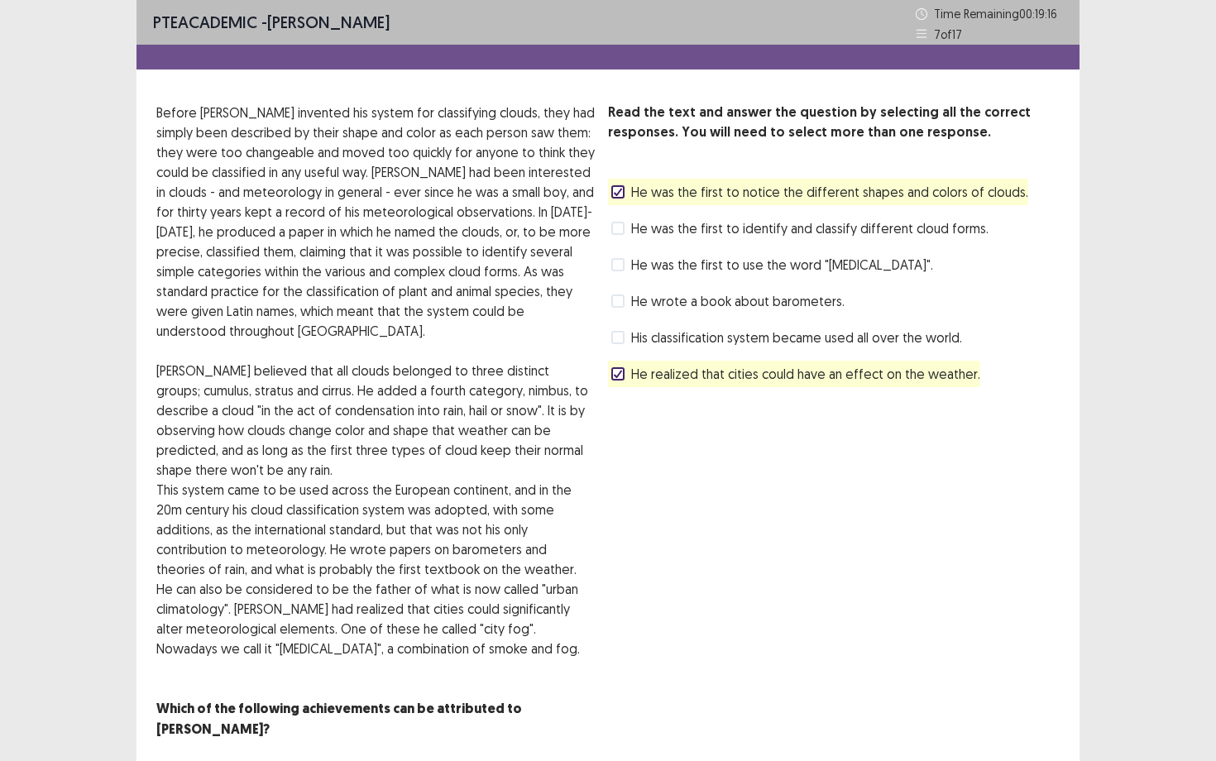
click at [801, 233] on span "He was the first to identify and classify different cloud forms." at bounding box center [809, 228] width 357 height 20
click at [811, 194] on span "He was the first to notice the different shapes and colors of clouds." at bounding box center [829, 192] width 397 height 20
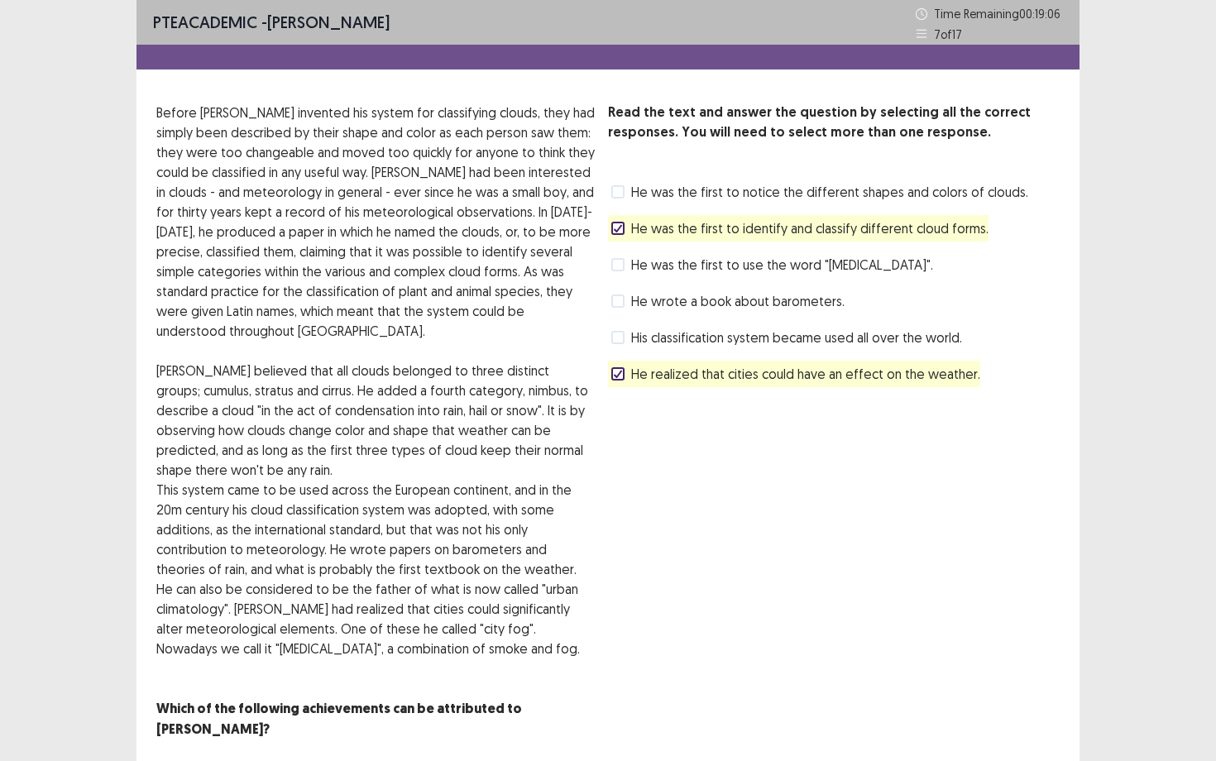
scroll to position [30, 0]
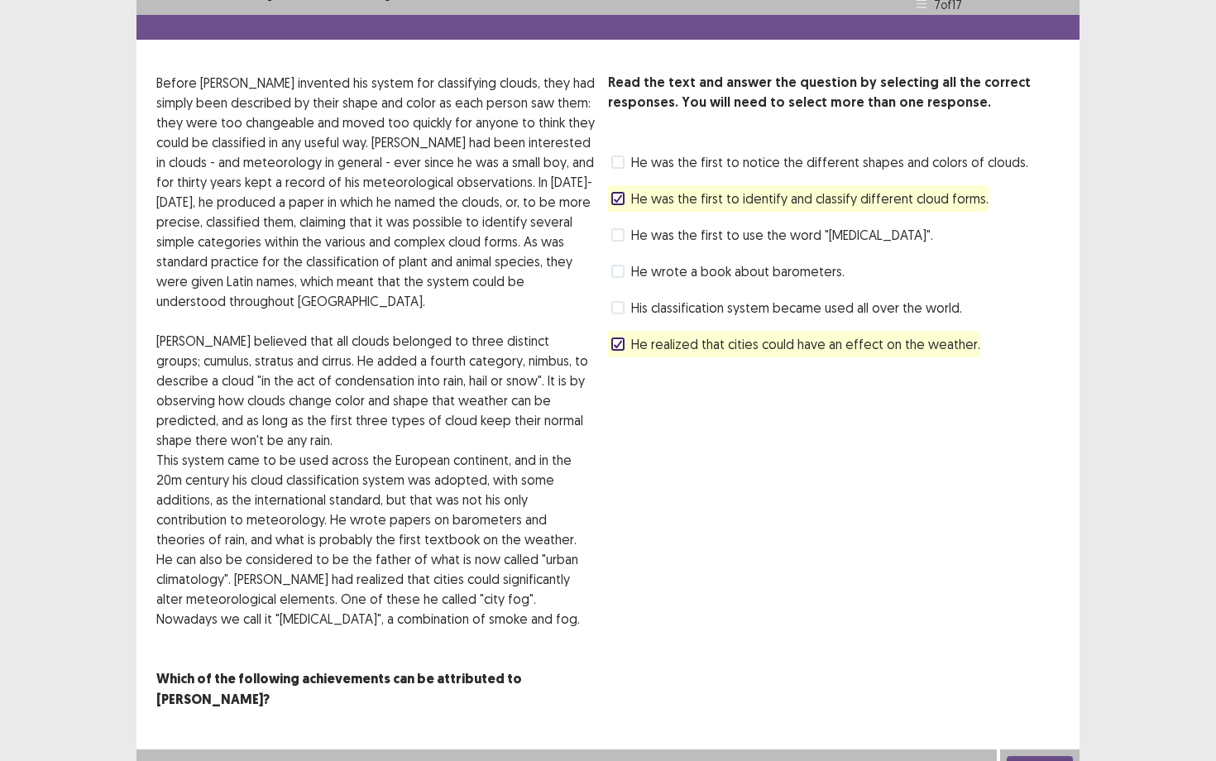
click at [1041, 659] on div "Next" at bounding box center [1039, 766] width 79 height 33
click at [1039, 659] on button "Next" at bounding box center [1040, 766] width 66 height 20
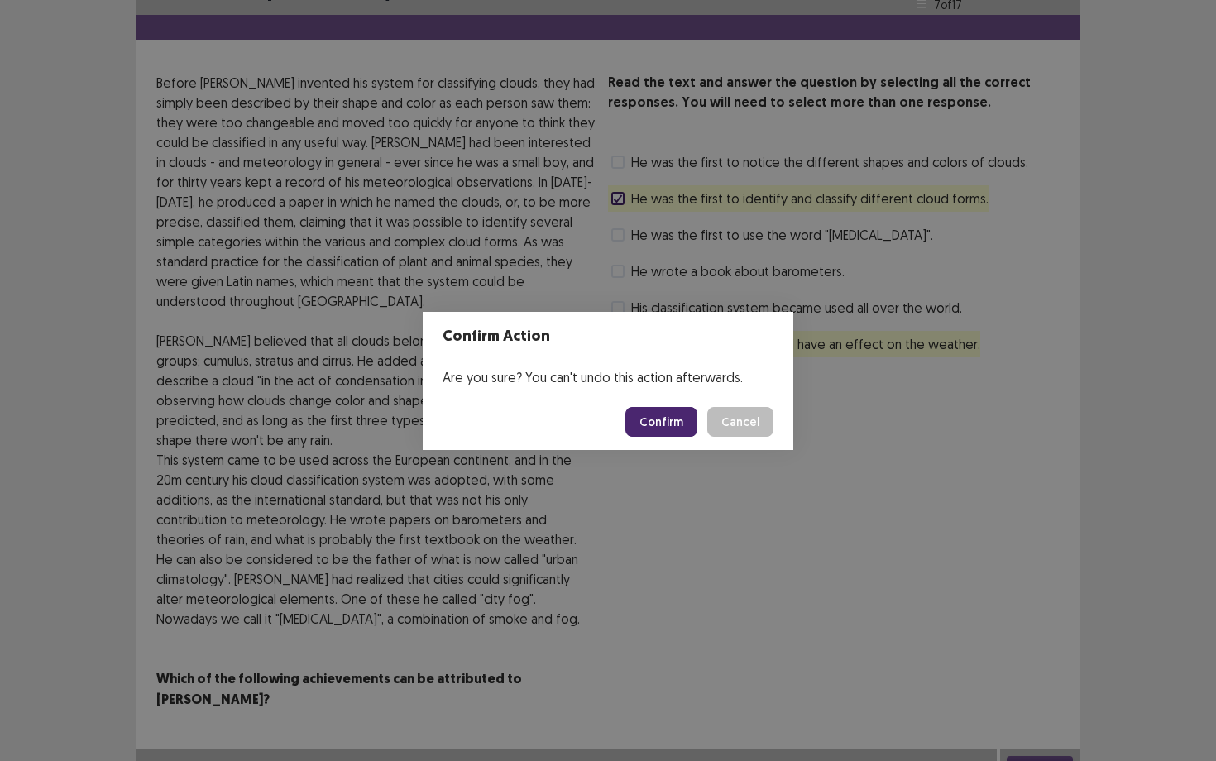
click at [694, 411] on button "Confirm" at bounding box center [662, 422] width 72 height 30
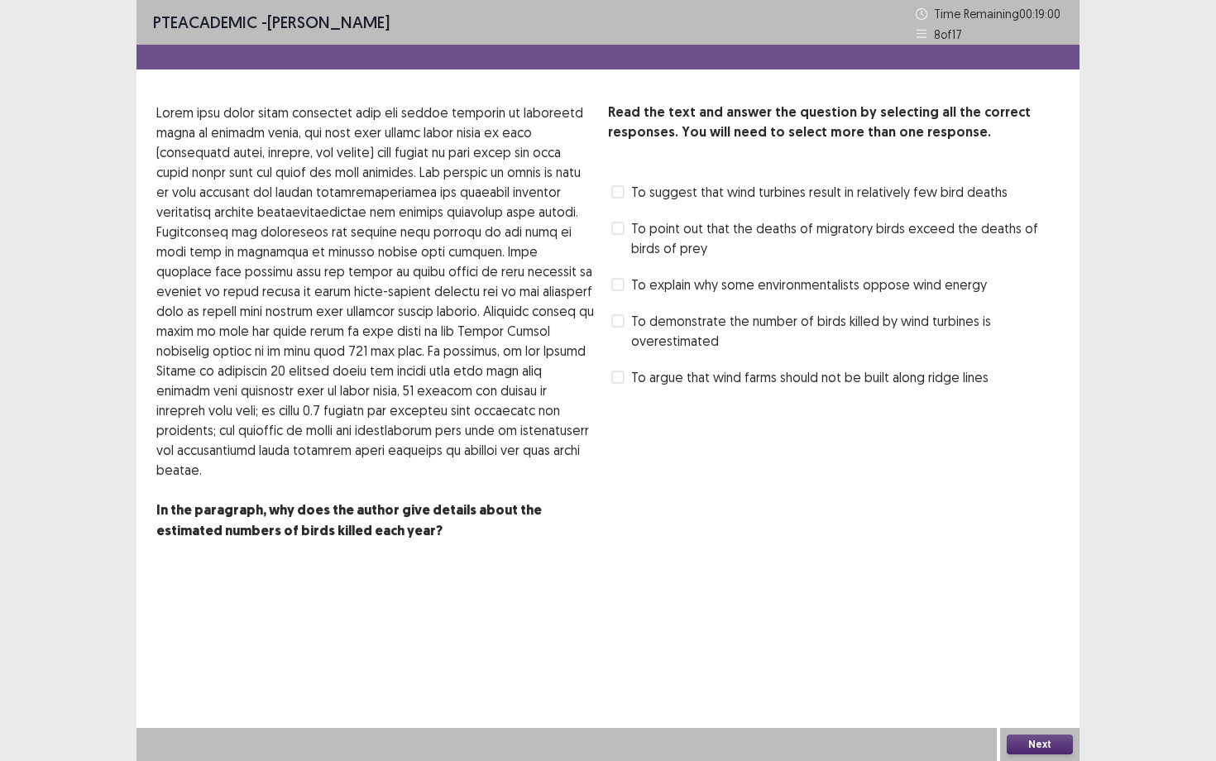
click at [689, 226] on span "To point out that the deaths of migratory birds exceed the deaths of birds of p…" at bounding box center [845, 238] width 429 height 40
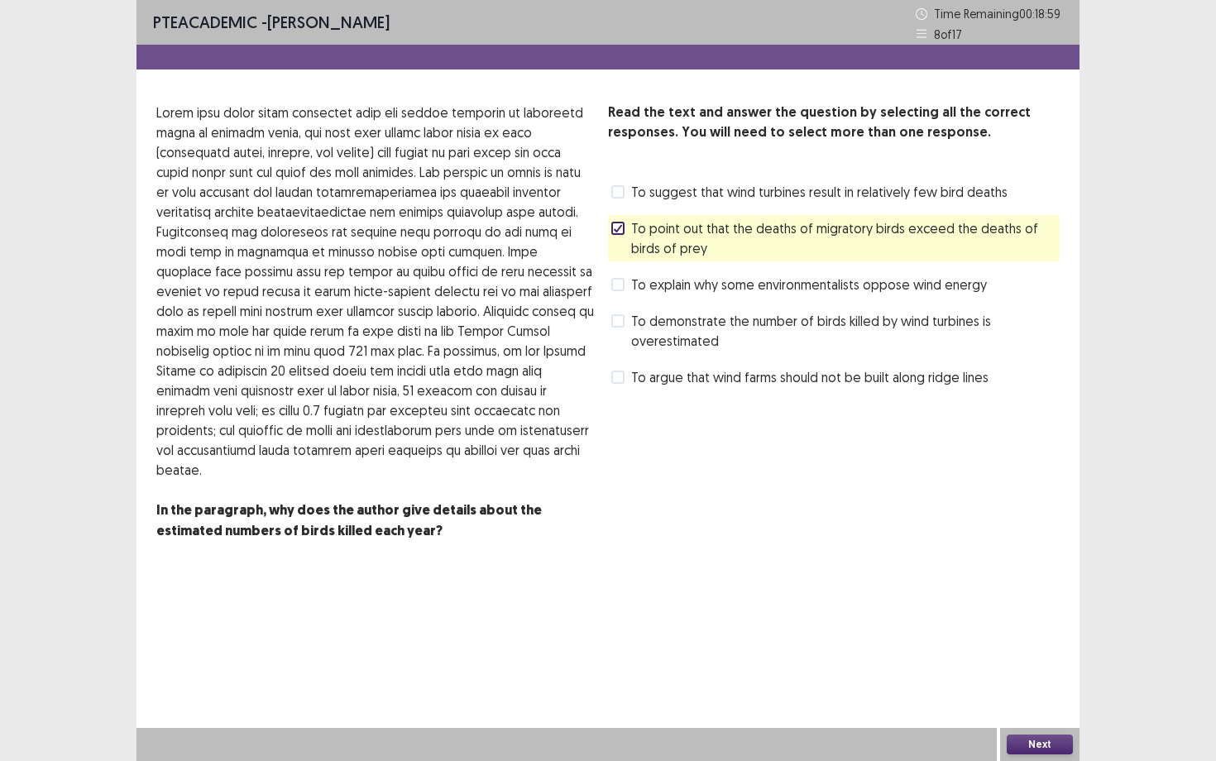
click at [662, 281] on span "To explain why some environmentalists oppose wind energy" at bounding box center [809, 285] width 356 height 20
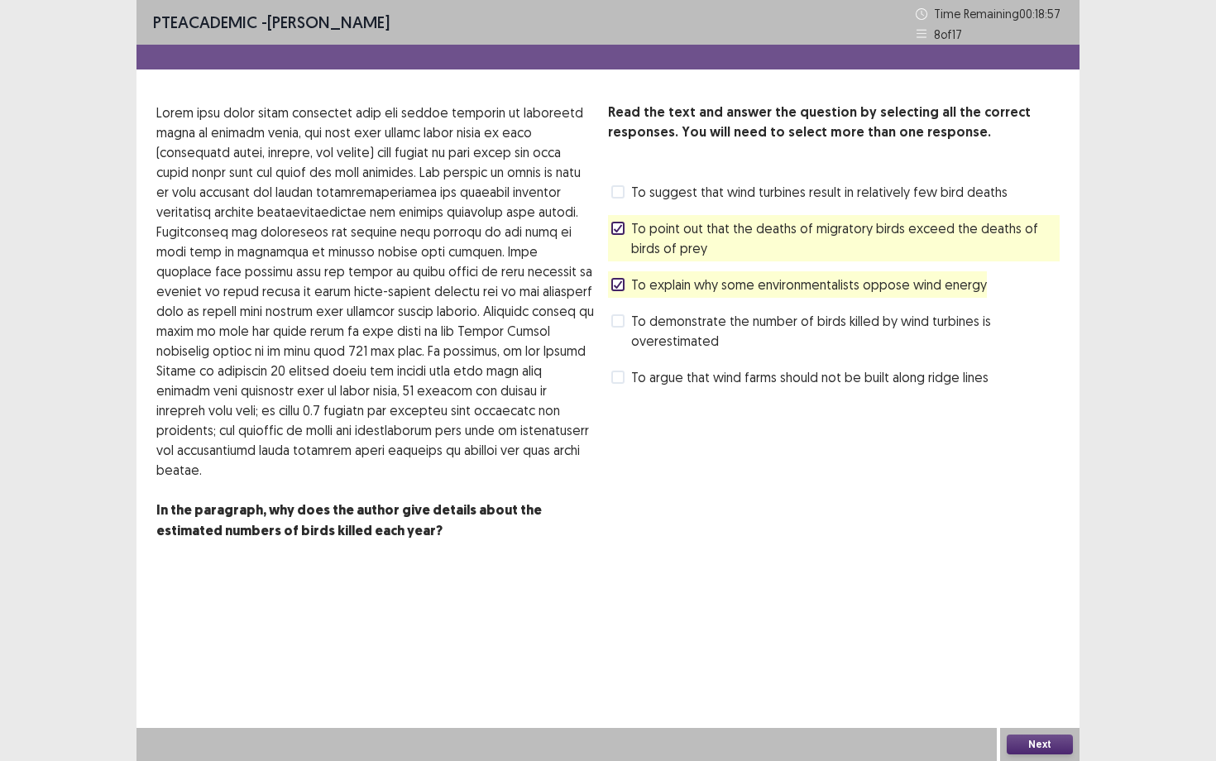
click at [1029, 659] on button "Next" at bounding box center [1040, 745] width 66 height 20
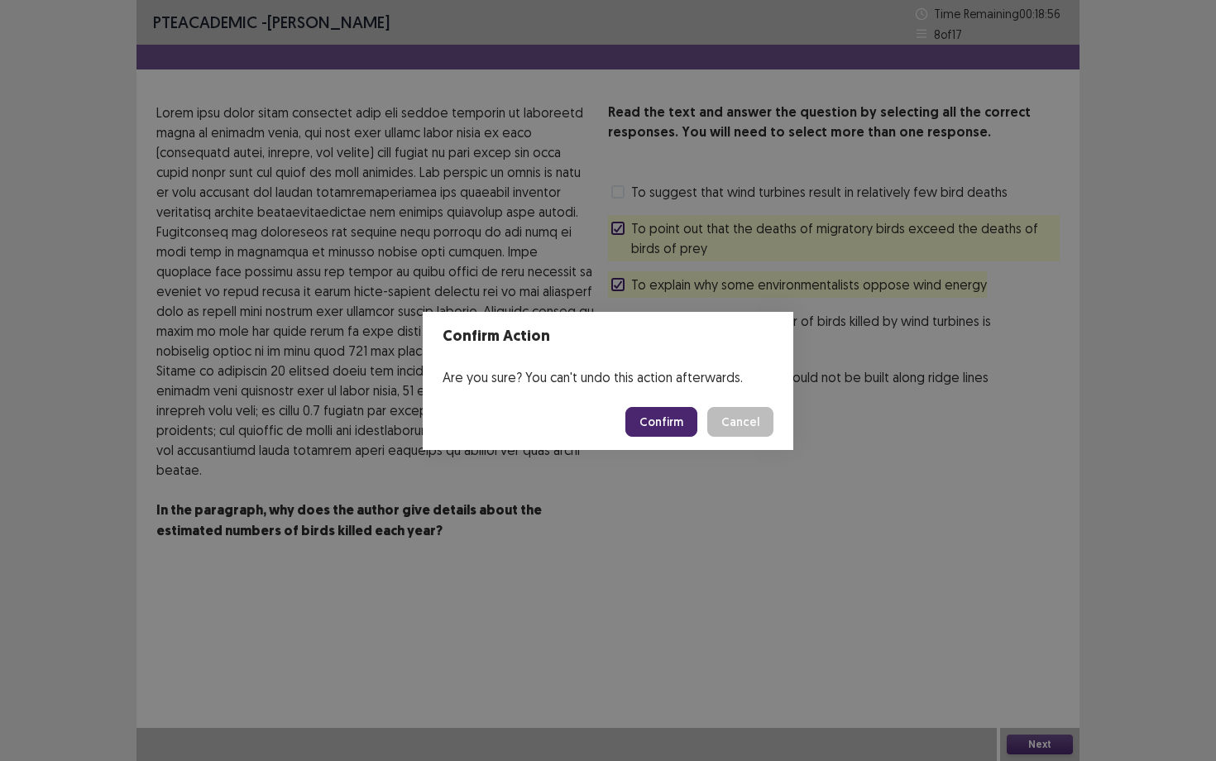
click at [680, 426] on button "Confirm" at bounding box center [662, 422] width 72 height 30
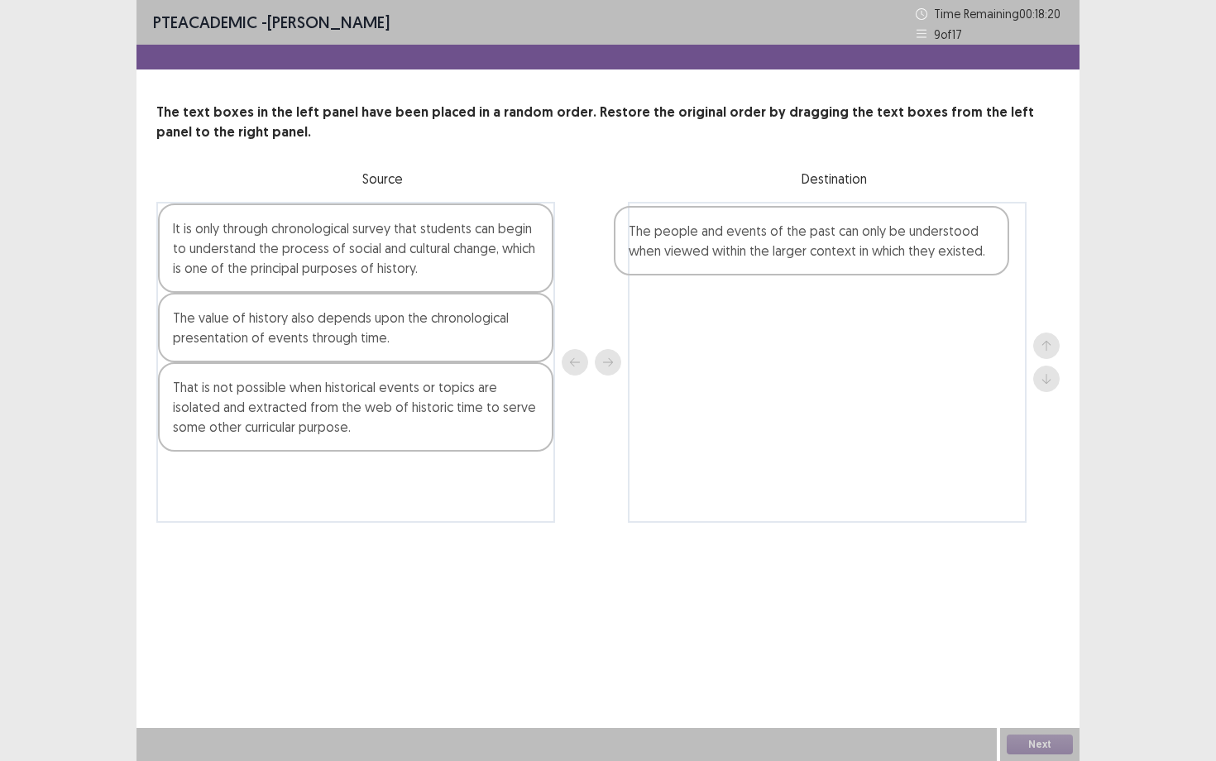
drag, startPoint x: 369, startPoint y: 332, endPoint x: 833, endPoint y: 243, distance: 472.6
click at [833, 244] on div "It is only through chronological survey that students can begin to understand t…" at bounding box center [608, 362] width 904 height 321
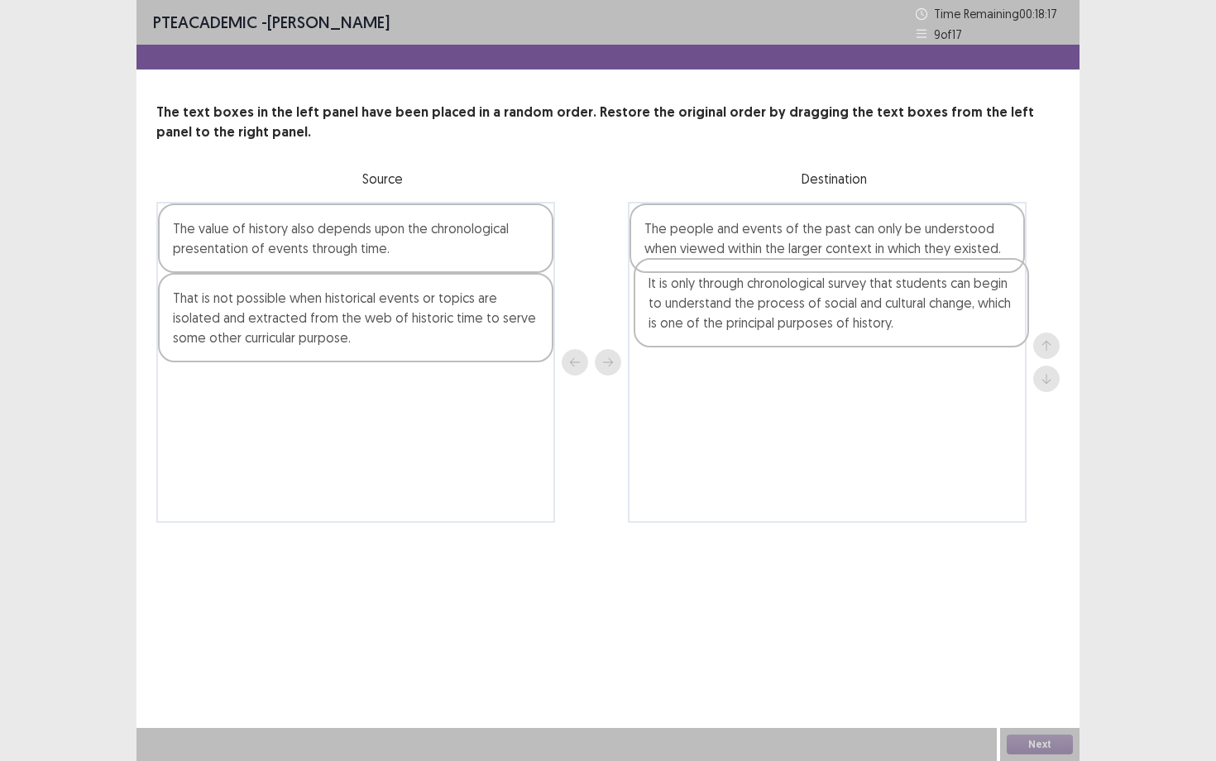
drag, startPoint x: 435, startPoint y: 257, endPoint x: 930, endPoint y: 320, distance: 498.8
click at [930, 321] on div "It is only through chronological survey that students can begin to understand t…" at bounding box center [608, 362] width 904 height 321
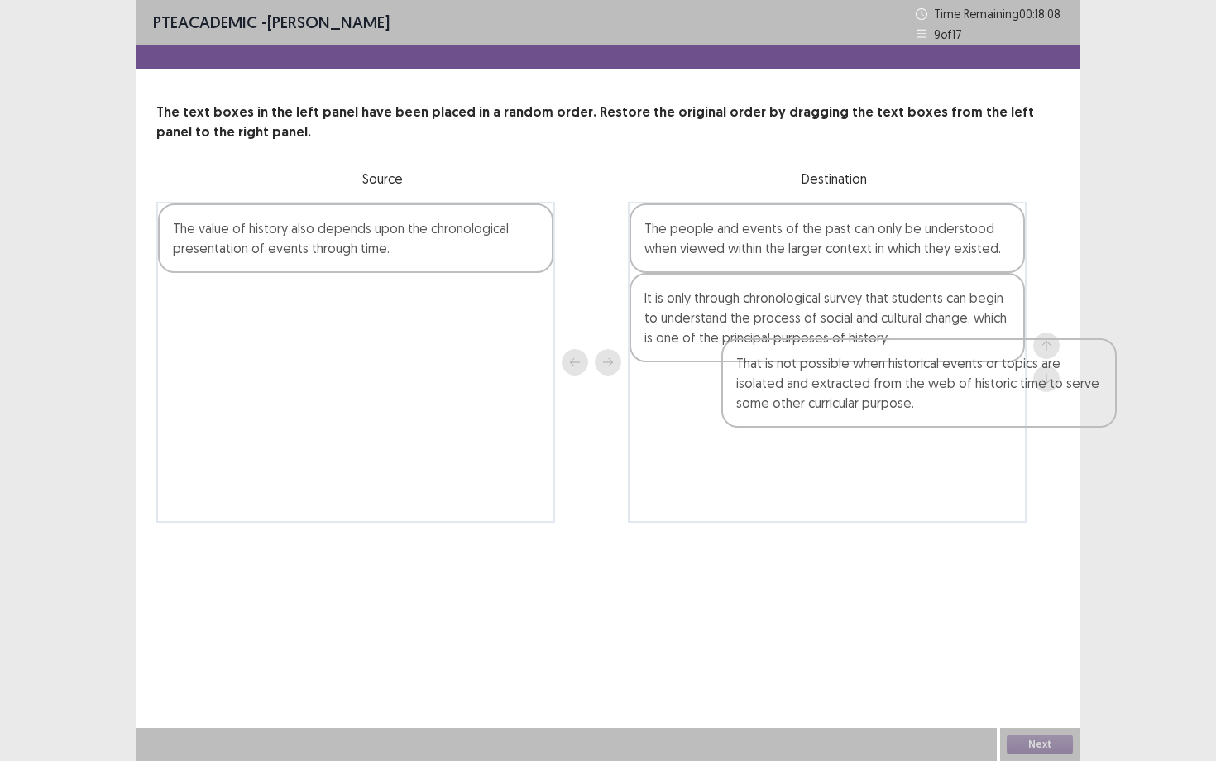
drag, startPoint x: 428, startPoint y: 300, endPoint x: 996, endPoint y: 367, distance: 572.4
click at [996, 367] on div "The value of history also depends upon the chronological presentation of events…" at bounding box center [608, 362] width 904 height 321
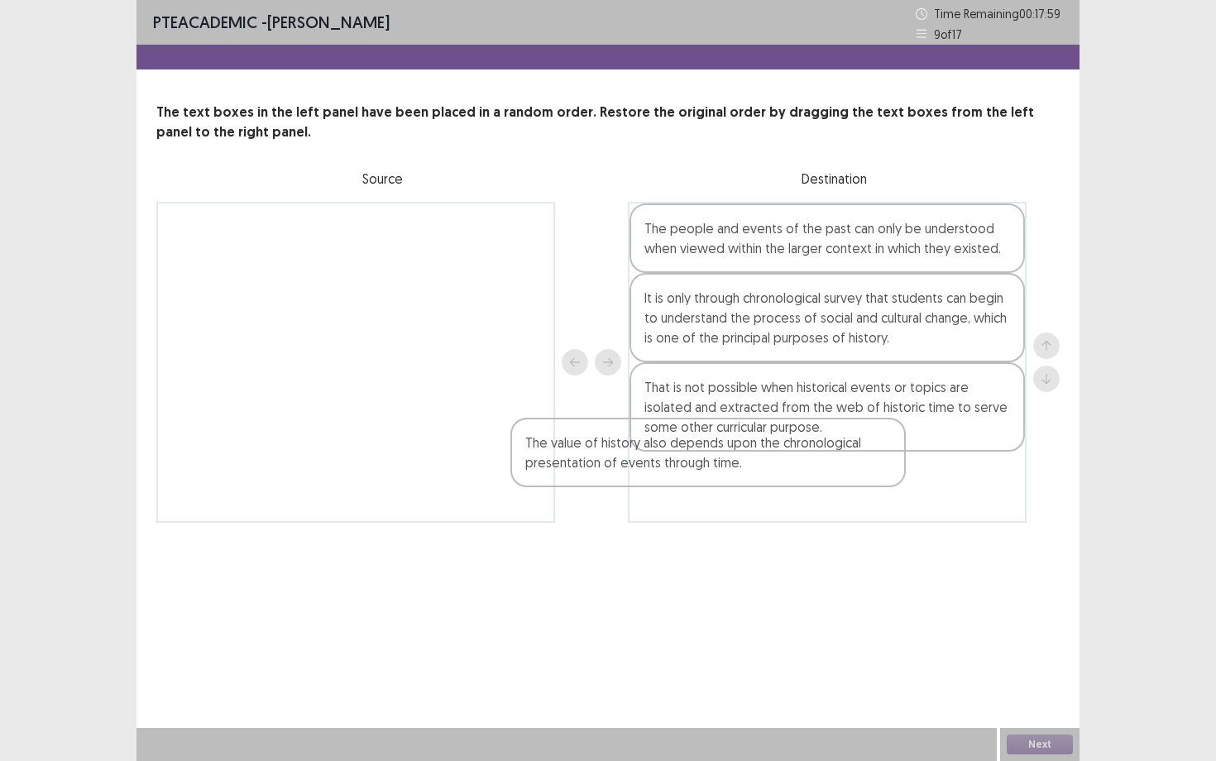
drag, startPoint x: 448, startPoint y: 233, endPoint x: 810, endPoint y: 456, distance: 425.3
click at [810, 456] on div "The value of history also depends upon the chronological presentation of events…" at bounding box center [608, 362] width 904 height 321
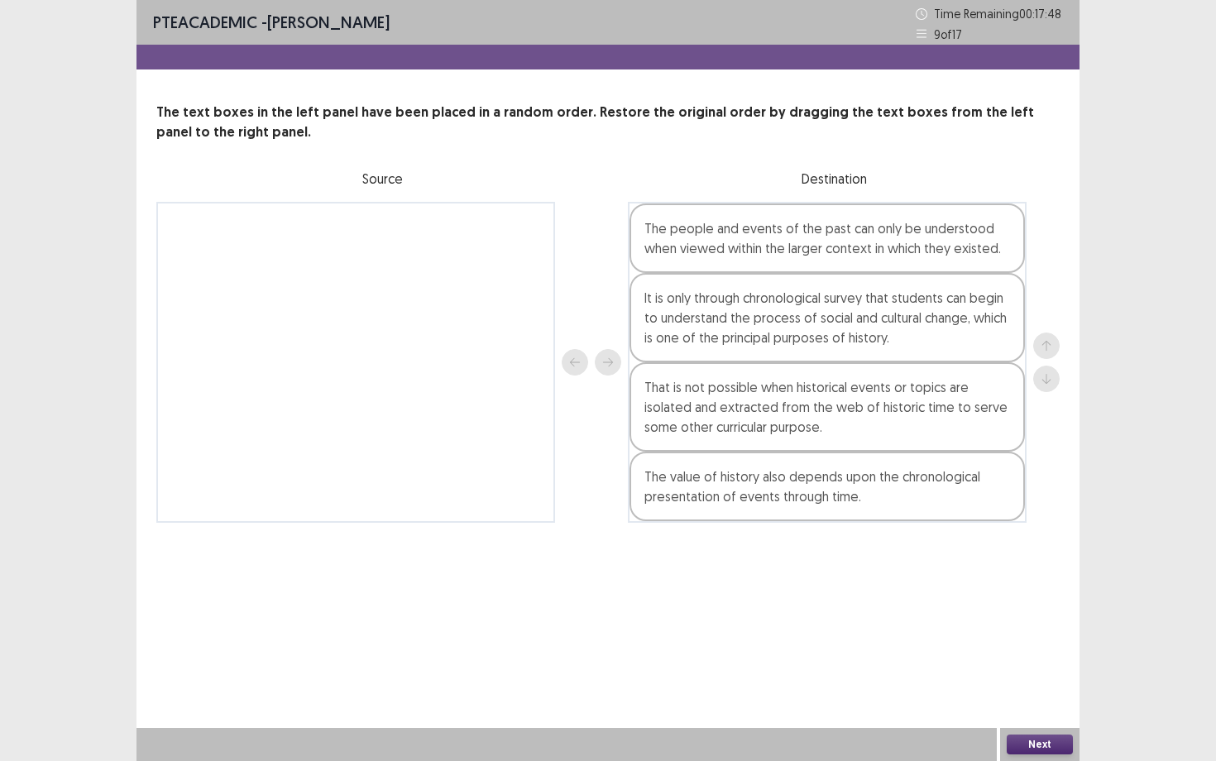
click at [1057, 659] on button "Next" at bounding box center [1040, 745] width 66 height 20
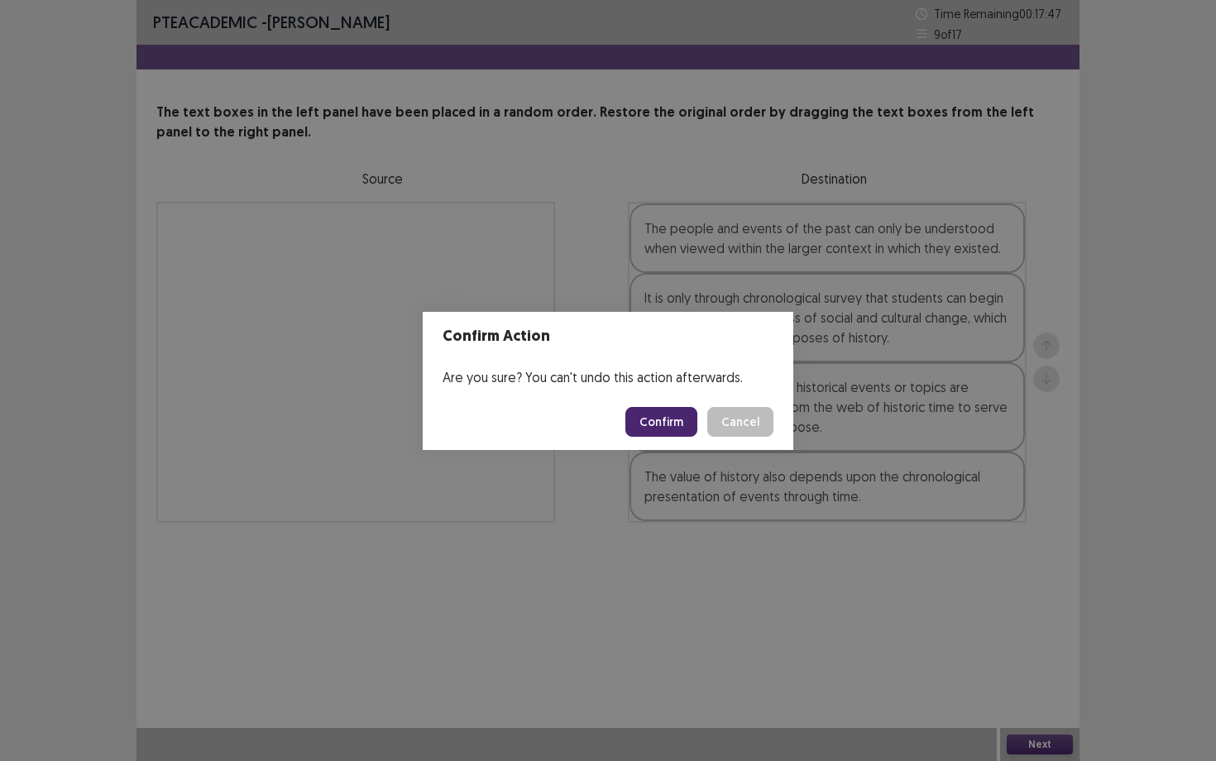
click at [663, 426] on button "Confirm" at bounding box center [662, 422] width 72 height 30
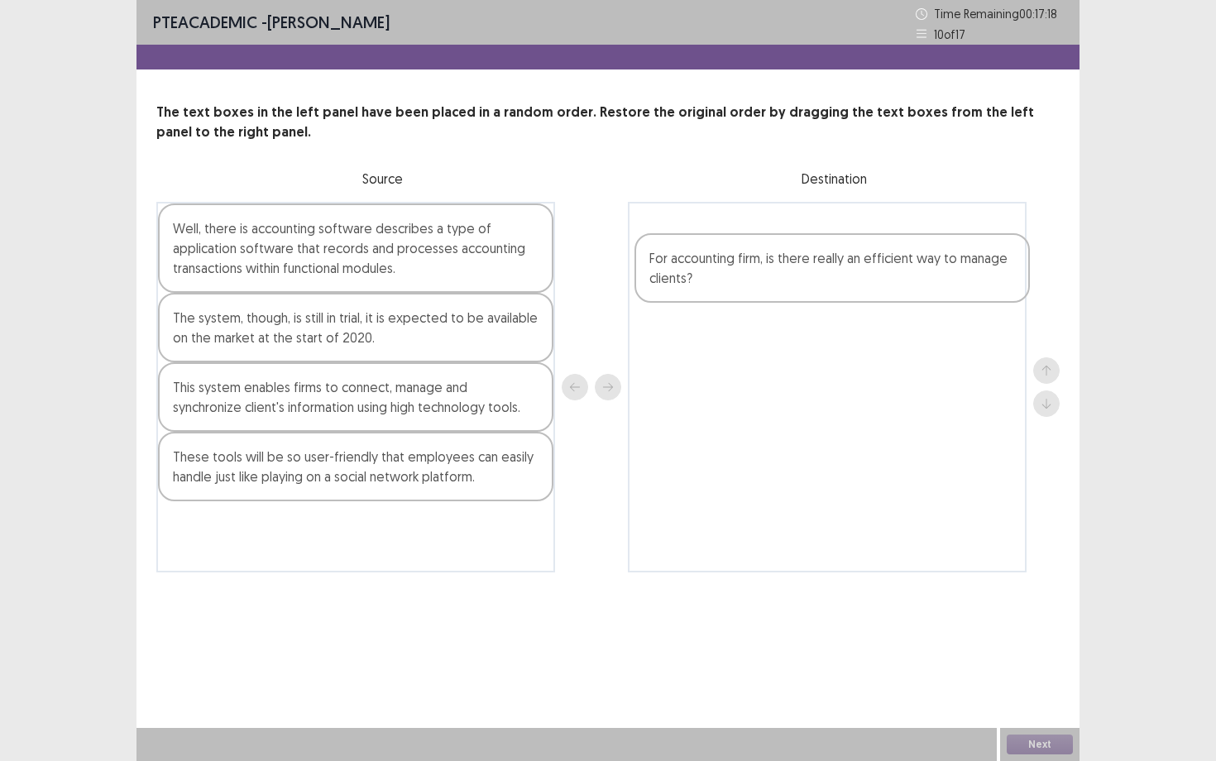
drag, startPoint x: 364, startPoint y: 459, endPoint x: 841, endPoint y: 261, distance: 516.3
click at [844, 262] on div "Well, there is accounting software describes a type of application software tha…" at bounding box center [608, 387] width 904 height 371
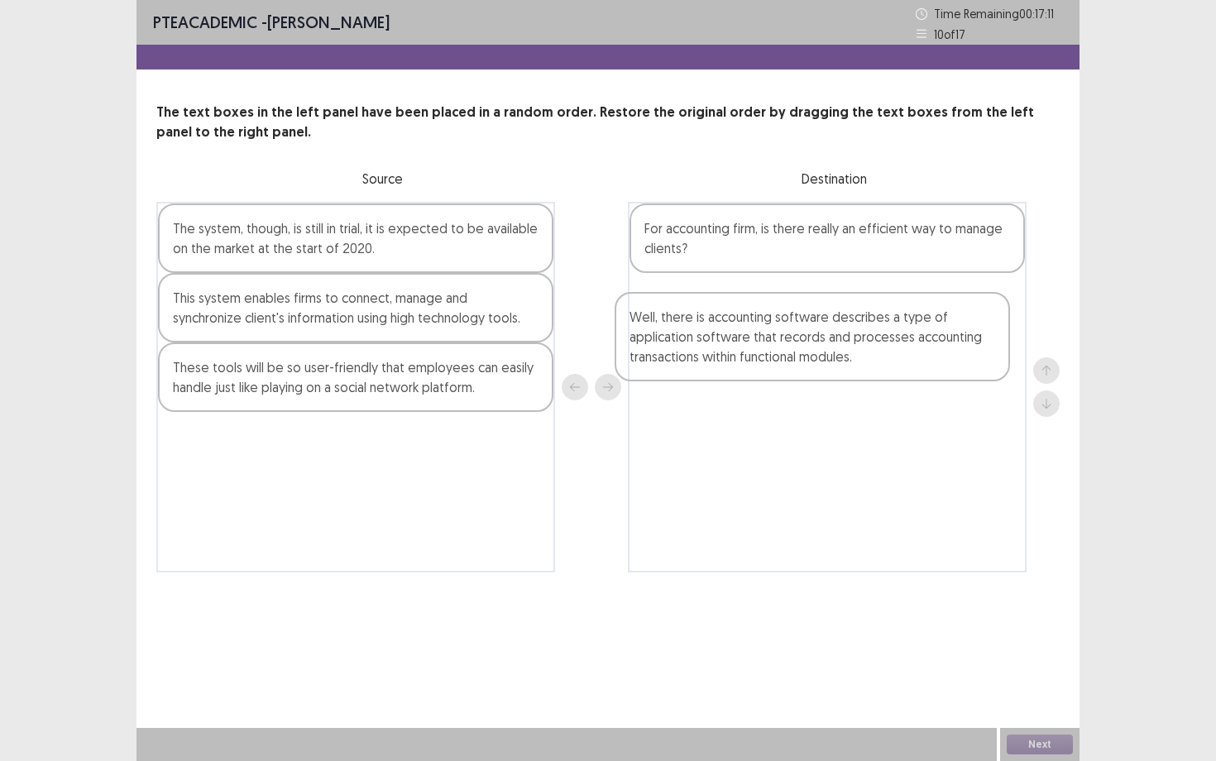
drag, startPoint x: 471, startPoint y: 261, endPoint x: 933, endPoint y: 335, distance: 468.4
click at [934, 338] on div "Well, there is accounting software describes a type of application software tha…" at bounding box center [608, 387] width 904 height 371
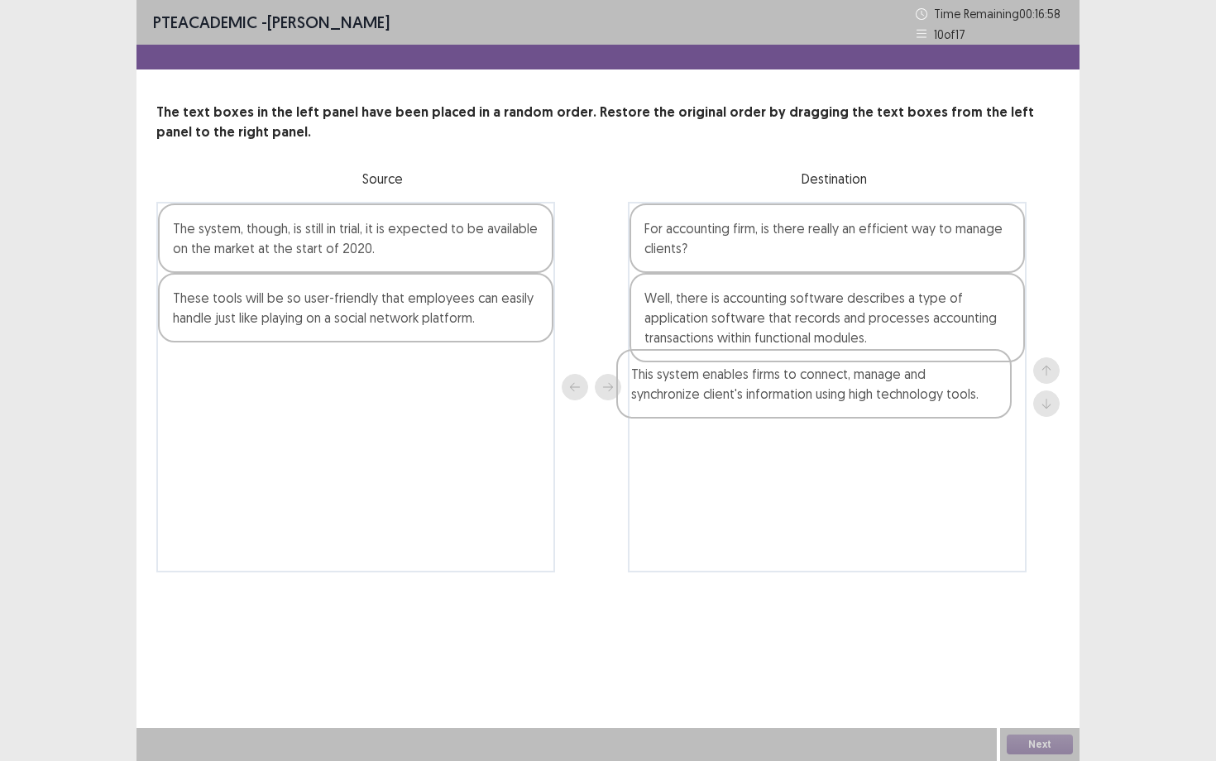
drag, startPoint x: 492, startPoint y: 319, endPoint x: 955, endPoint y: 391, distance: 469.1
click at [955, 391] on div "The system, though, is still in trial, it is expected to be available on the ma…" at bounding box center [608, 387] width 904 height 371
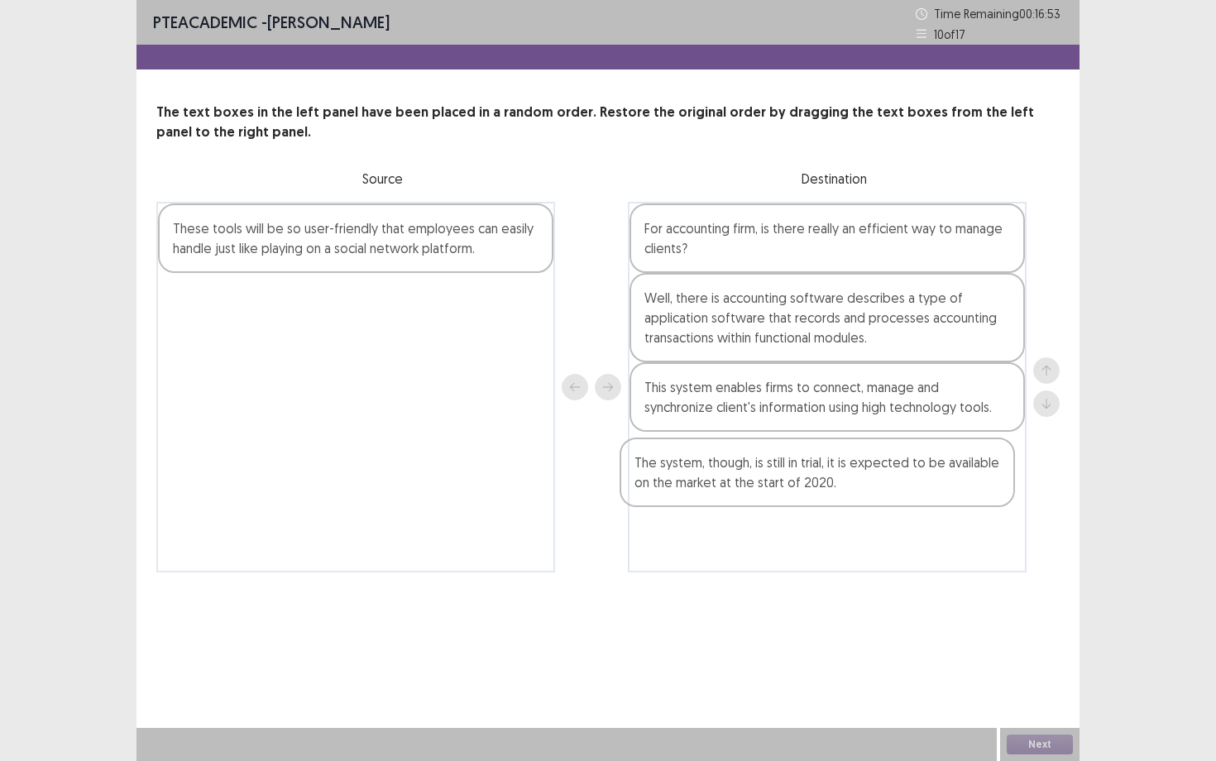
drag, startPoint x: 425, startPoint y: 226, endPoint x: 894, endPoint y: 463, distance: 525.8
click at [894, 463] on div "The system, though, is still in trial, it is expected to be available on the ma…" at bounding box center [608, 387] width 904 height 371
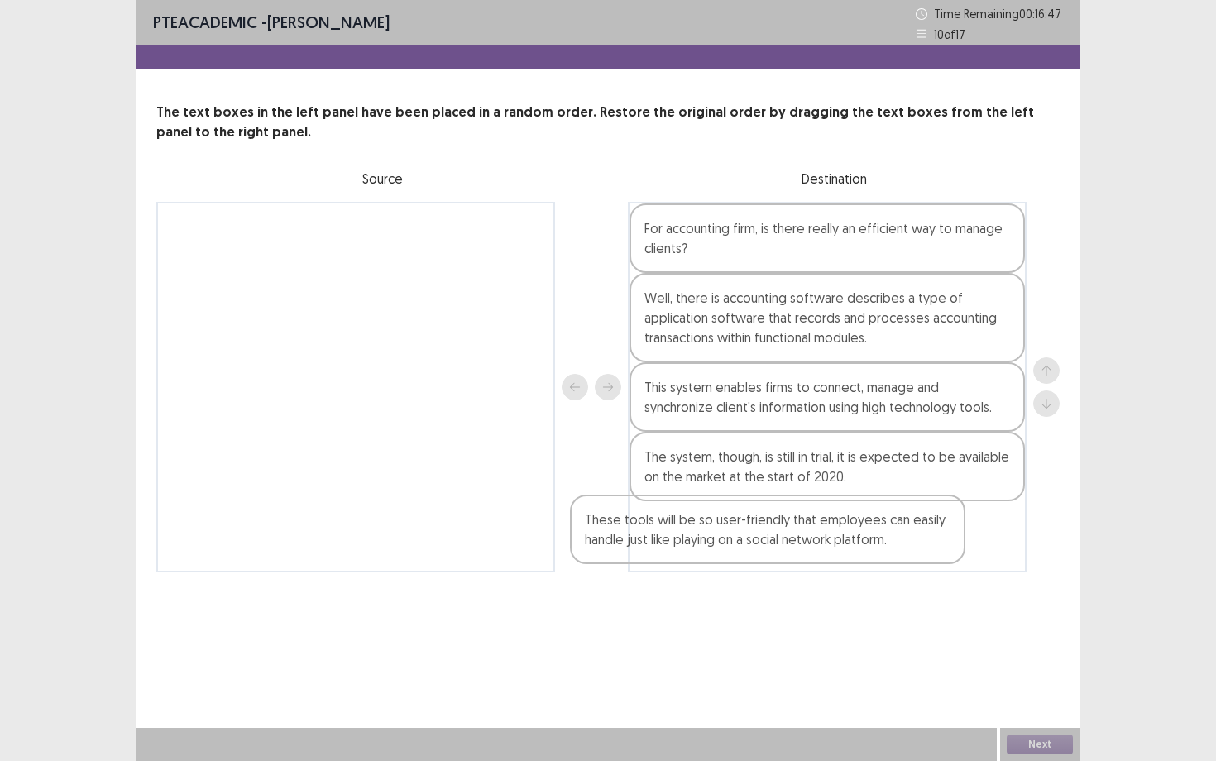
drag, startPoint x: 432, startPoint y: 238, endPoint x: 849, endPoint y: 530, distance: 508.7
click at [849, 531] on div "These tools will be so user-friendly that employees can easily handle just like…" at bounding box center [608, 387] width 904 height 371
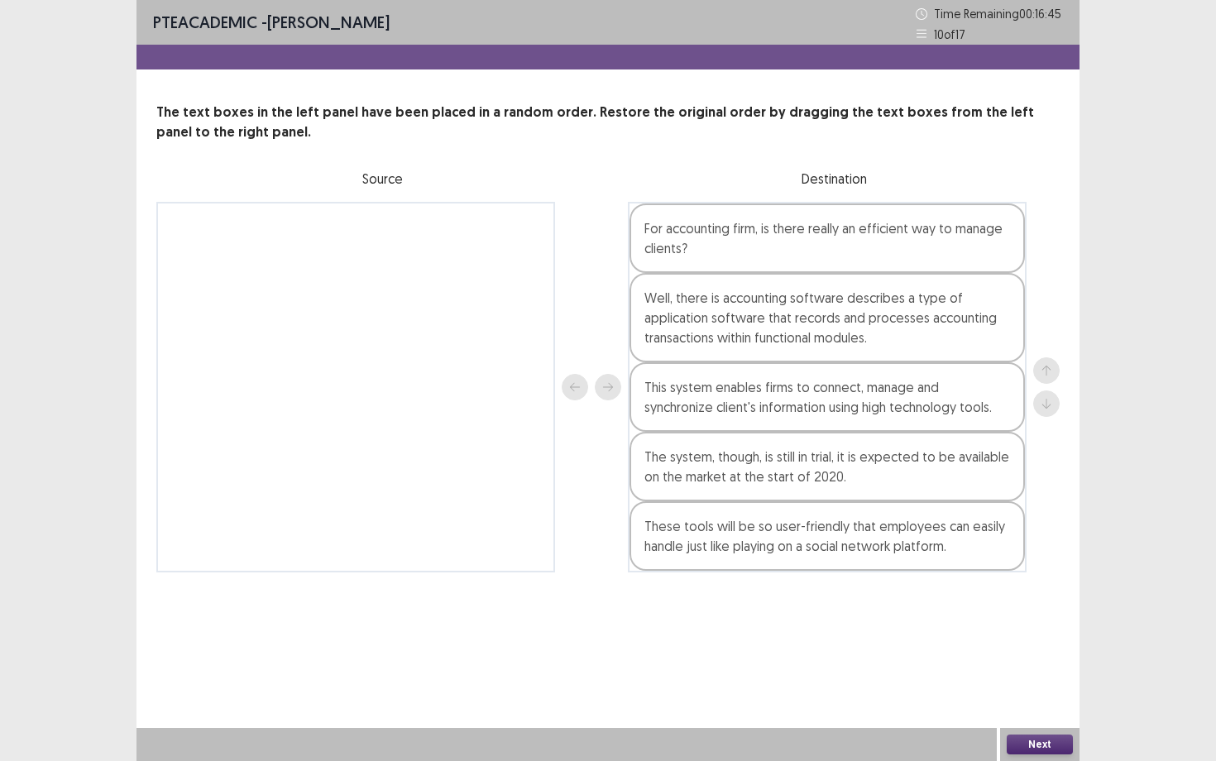
click at [1033, 659] on button "Next" at bounding box center [1040, 745] width 66 height 20
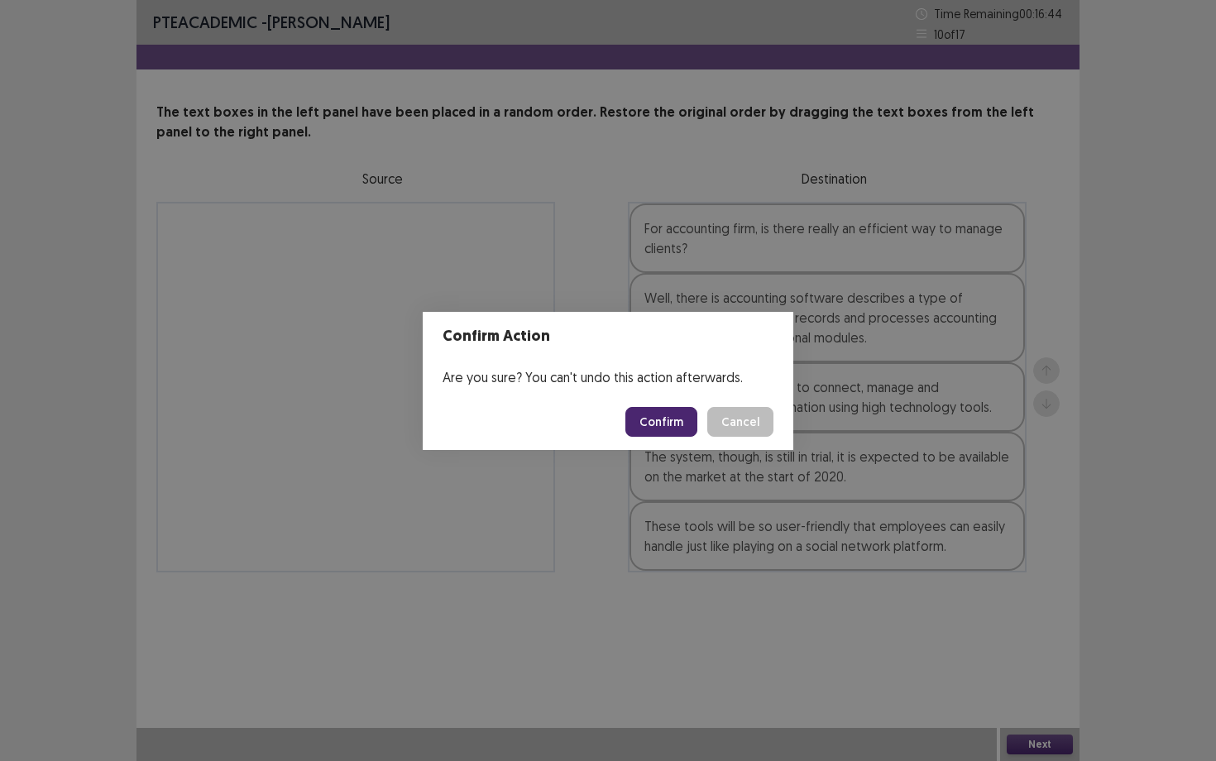
click at [668, 416] on button "Confirm" at bounding box center [662, 422] width 72 height 30
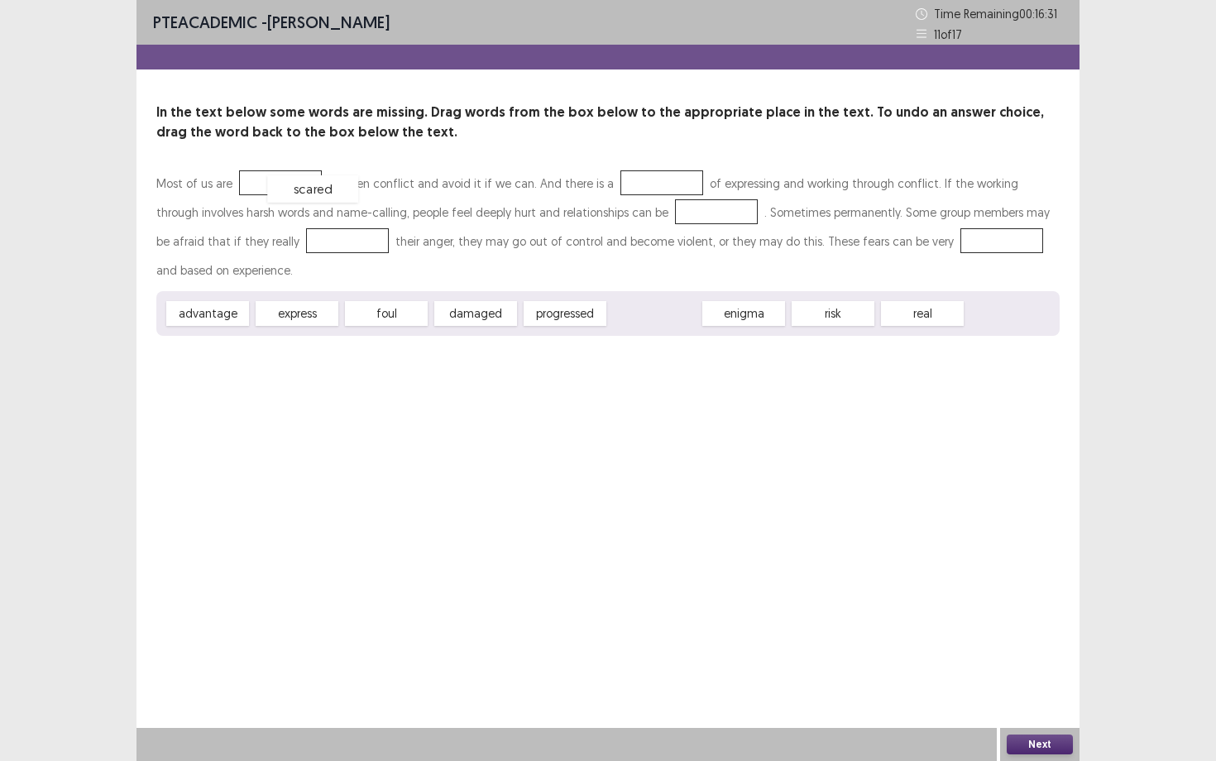
drag, startPoint x: 666, startPoint y: 310, endPoint x: 324, endPoint y: 185, distance: 363.9
drag, startPoint x: 213, startPoint y: 311, endPoint x: 658, endPoint y: 180, distance: 463.2
drag, startPoint x: 387, startPoint y: 311, endPoint x: 652, endPoint y: 209, distance: 284.0
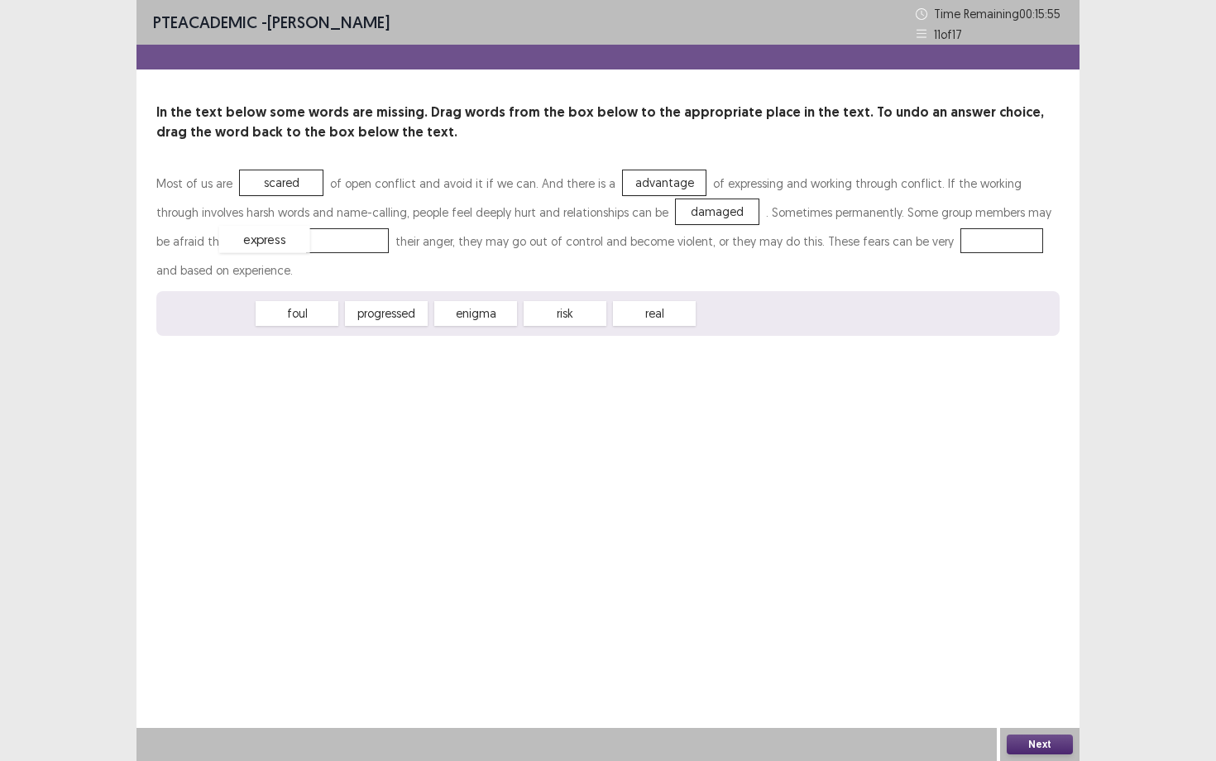
drag, startPoint x: 215, startPoint y: 317, endPoint x: 271, endPoint y: 242, distance: 93.3
drag, startPoint x: 567, startPoint y: 313, endPoint x: 909, endPoint y: 233, distance: 350.8
click at [1044, 659] on button "Next" at bounding box center [1040, 745] width 66 height 20
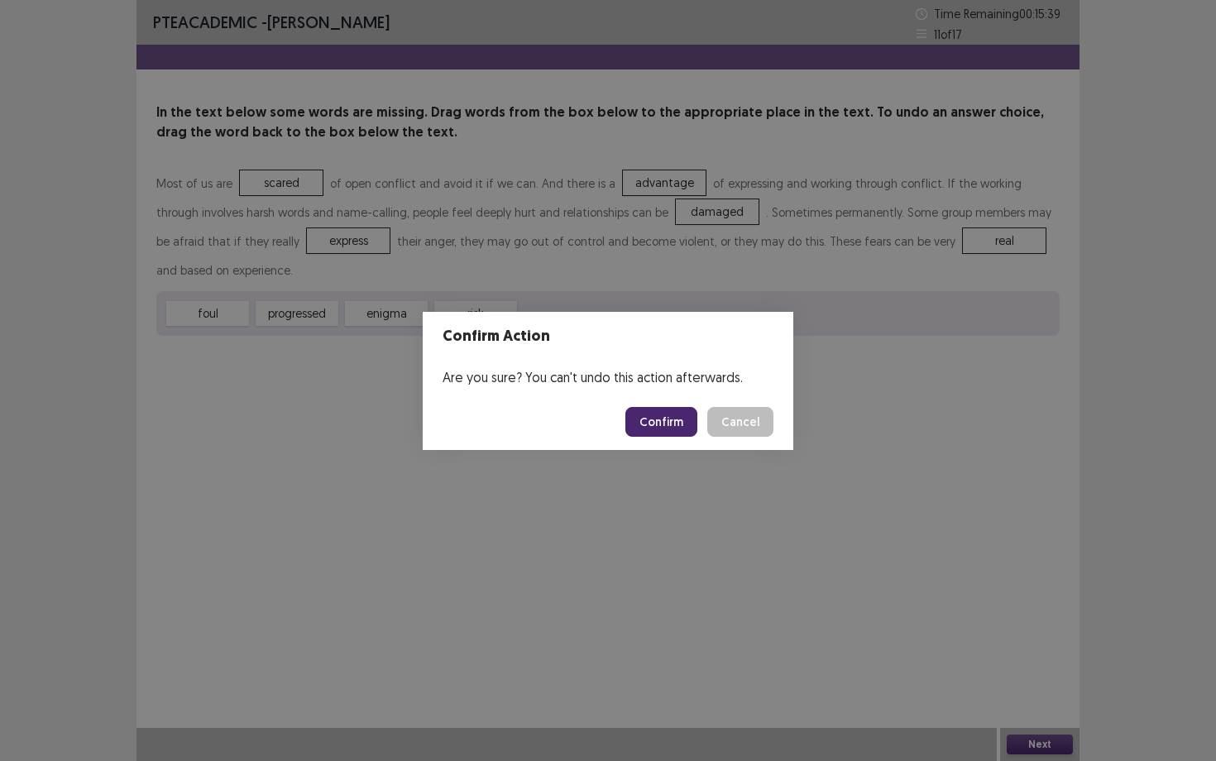
click at [675, 427] on button "Confirm" at bounding box center [662, 422] width 72 height 30
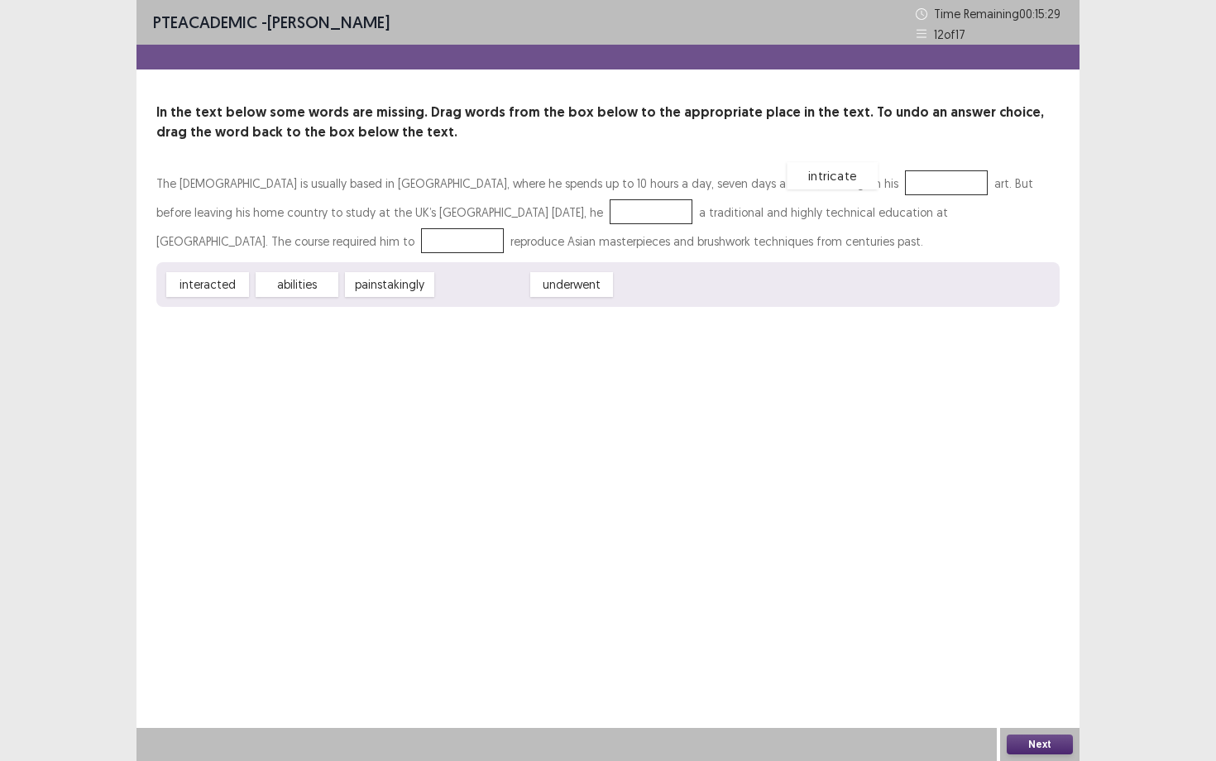
drag, startPoint x: 468, startPoint y: 286, endPoint x: 815, endPoint y: 177, distance: 363.5
drag, startPoint x: 471, startPoint y: 284, endPoint x: 556, endPoint y: 209, distance: 113.2
drag, startPoint x: 410, startPoint y: 284, endPoint x: 309, endPoint y: 244, distance: 107.7
click at [1049, 659] on button "Next" at bounding box center [1040, 745] width 66 height 20
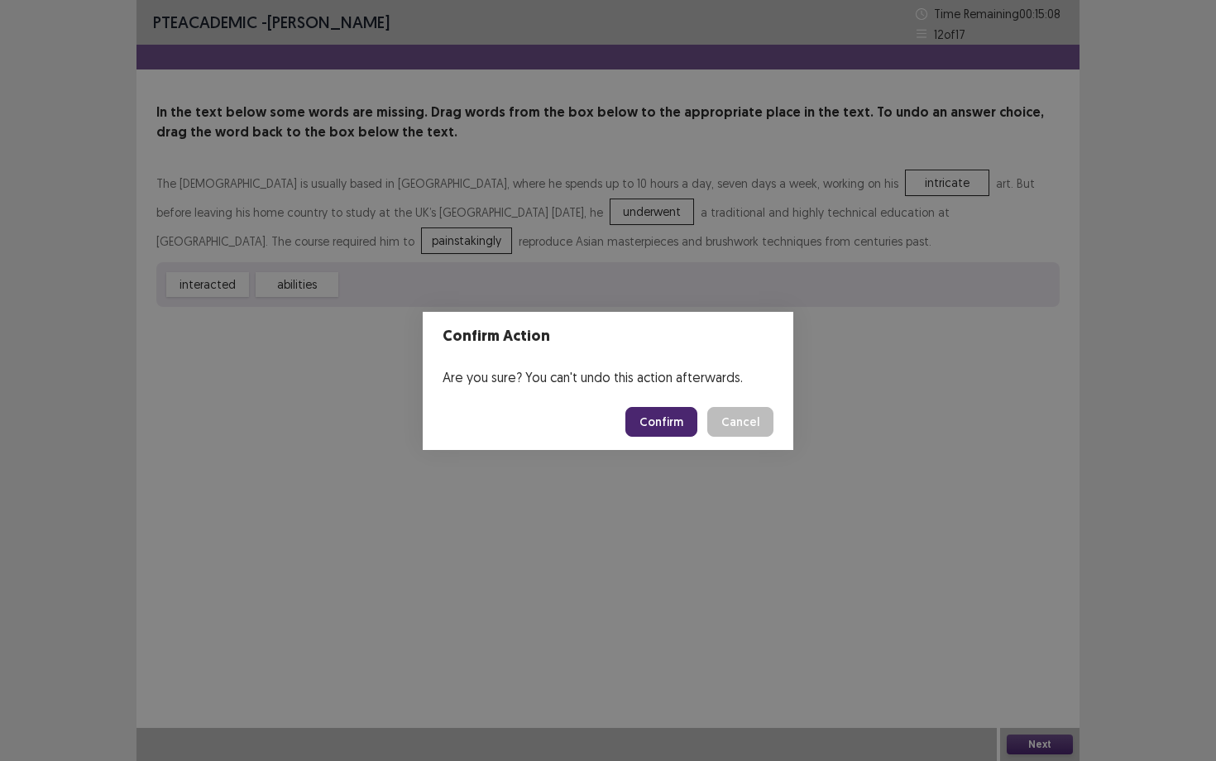
click at [645, 410] on button "Confirm" at bounding box center [662, 422] width 72 height 30
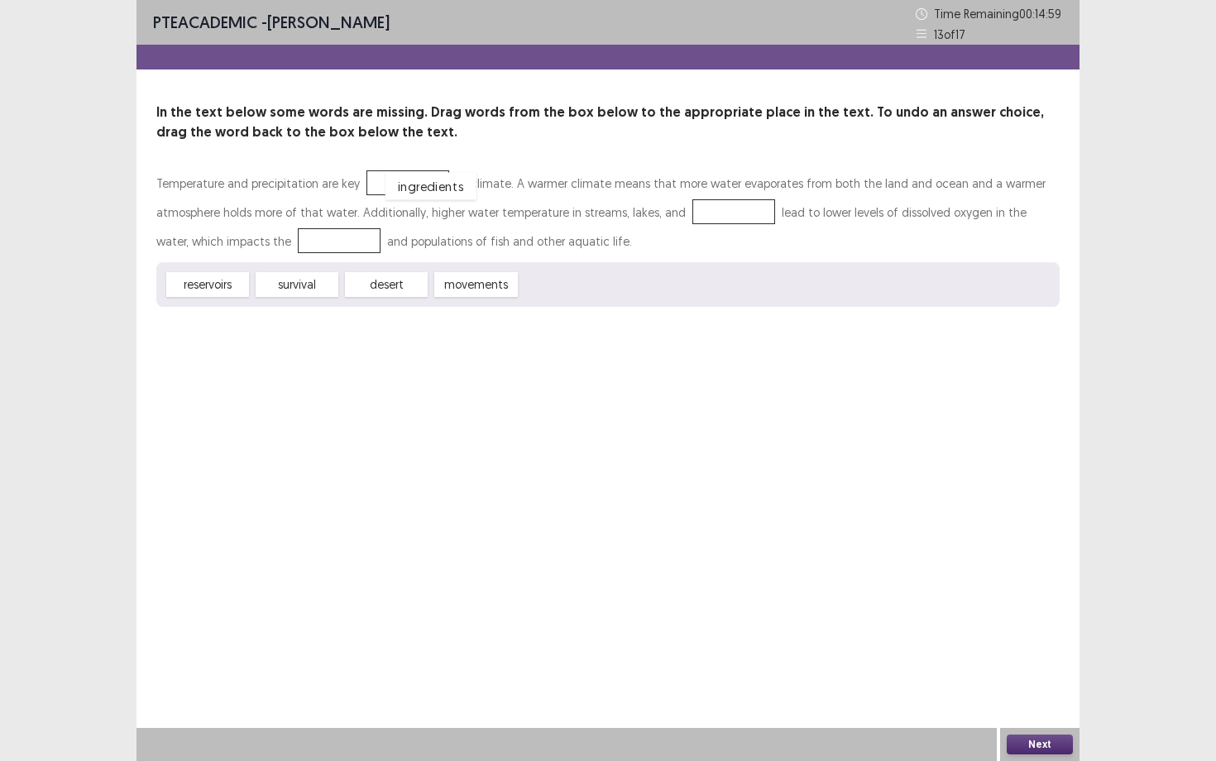
drag, startPoint x: 555, startPoint y: 289, endPoint x: 419, endPoint y: 189, distance: 169.3
drag, startPoint x: 223, startPoint y: 289, endPoint x: 718, endPoint y: 209, distance: 501.2
drag, startPoint x: 221, startPoint y: 283, endPoint x: 315, endPoint y: 245, distance: 101.7
click at [1047, 659] on div "Next" at bounding box center [1039, 744] width 79 height 33
click at [1047, 659] on button "Next" at bounding box center [1040, 745] width 66 height 20
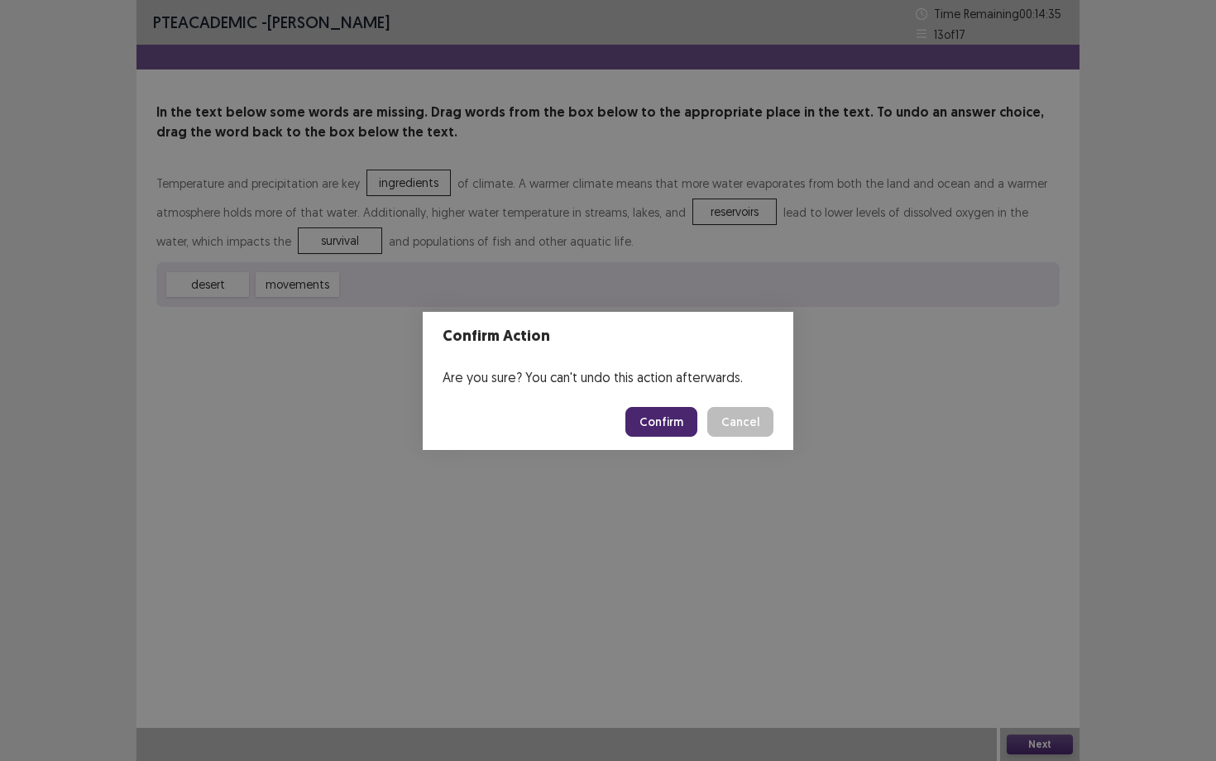
click at [696, 429] on button "Confirm" at bounding box center [662, 422] width 72 height 30
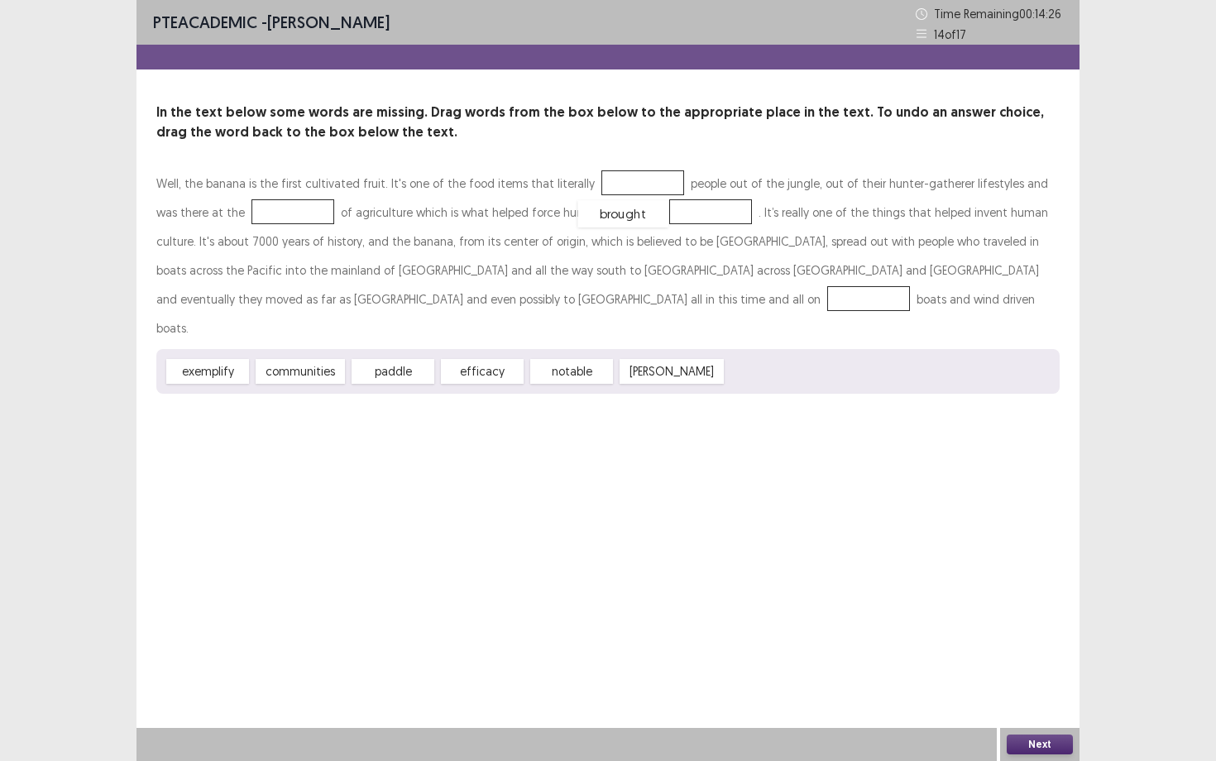
drag, startPoint x: 751, startPoint y: 339, endPoint x: 602, endPoint y: 181, distance: 217.2
drag, startPoint x: 316, startPoint y: 340, endPoint x: 655, endPoint y: 210, distance: 363.3
drag, startPoint x: 301, startPoint y: 339, endPoint x: 242, endPoint y: 296, distance: 73.5
drag, startPoint x: 479, startPoint y: 348, endPoint x: 242, endPoint y: 216, distance: 270.8
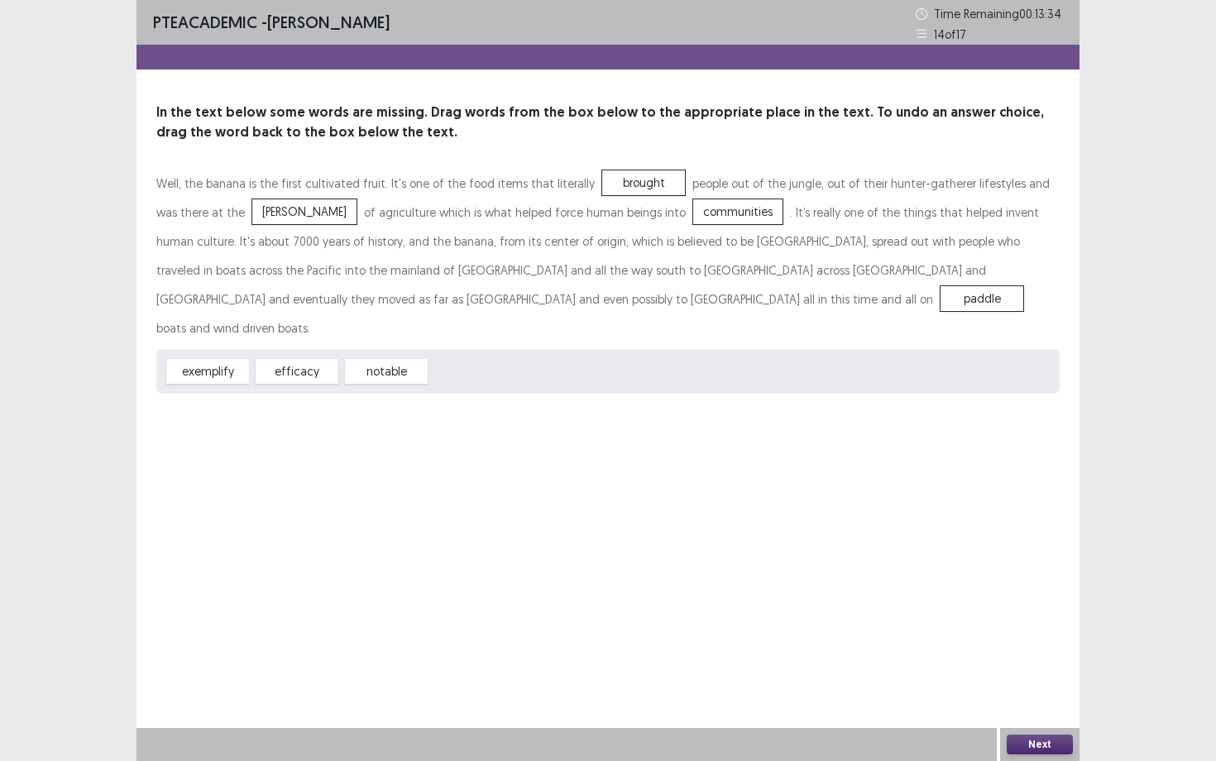
click at [1031, 659] on button "Next" at bounding box center [1040, 745] width 66 height 20
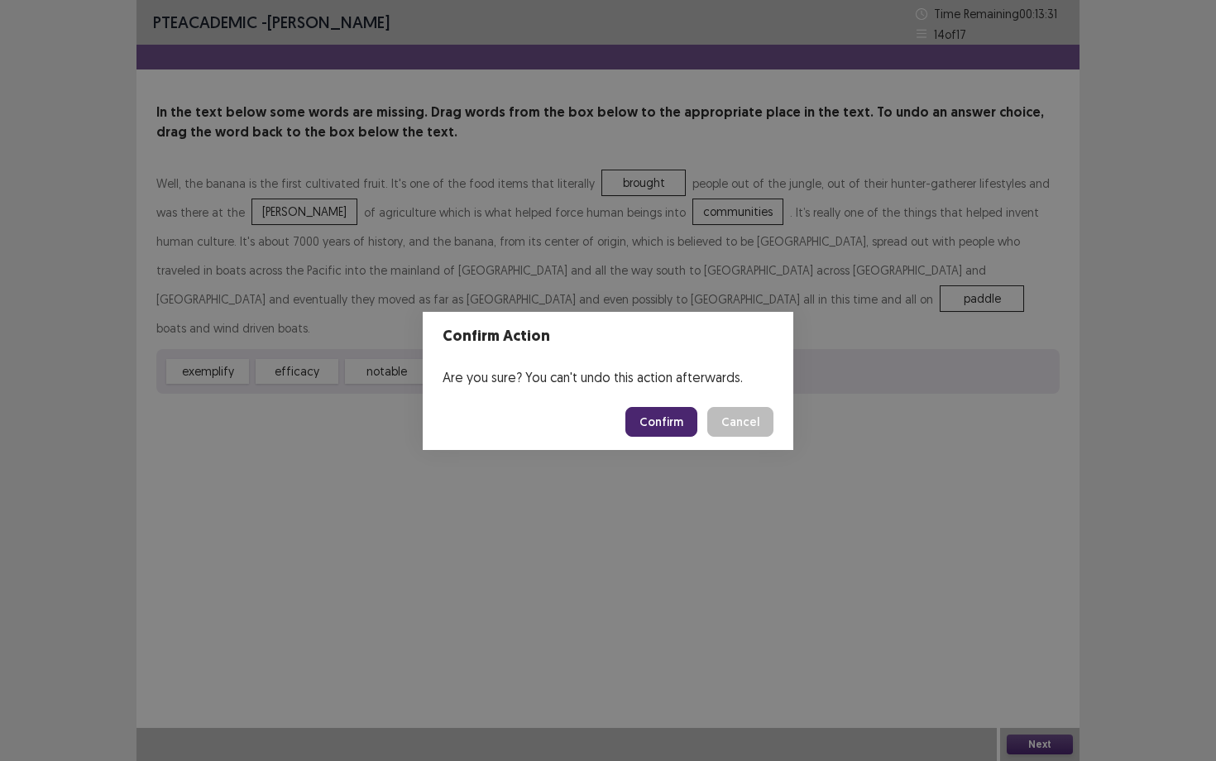
click at [659, 423] on button "Confirm" at bounding box center [662, 422] width 72 height 30
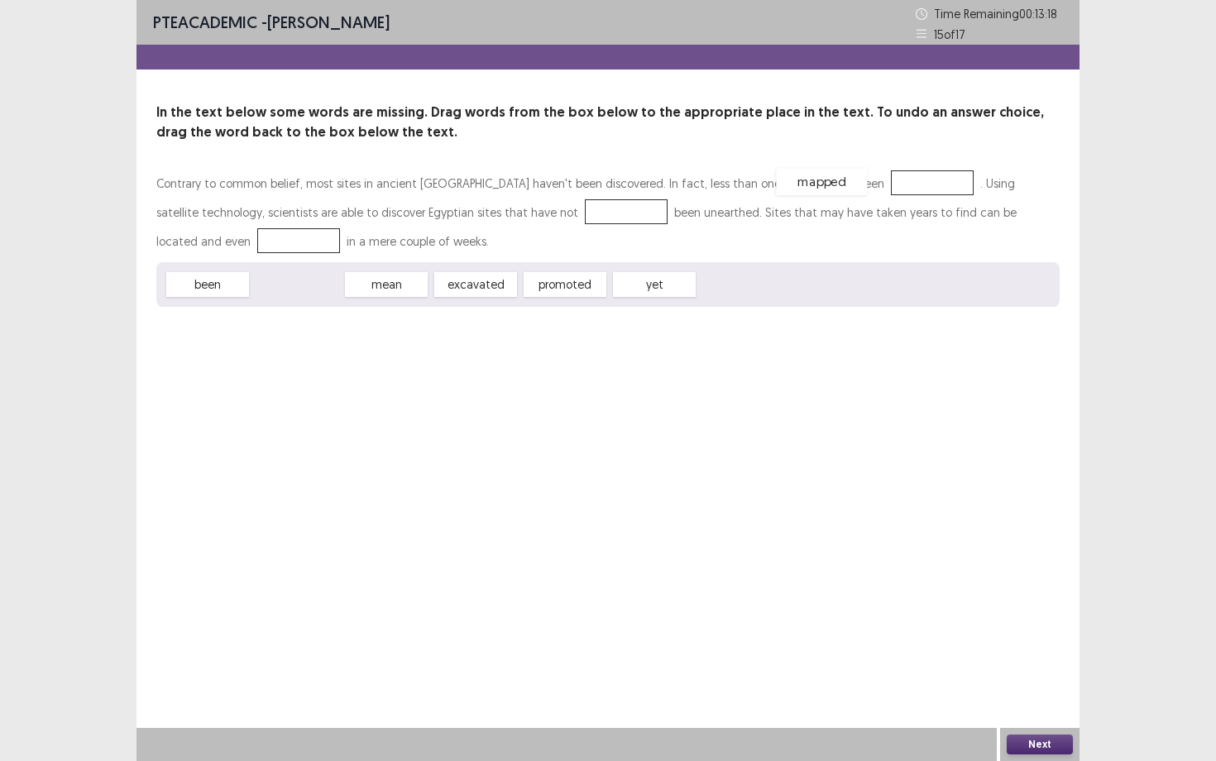
drag, startPoint x: 320, startPoint y: 283, endPoint x: 843, endPoint y: 177, distance: 533.6
drag, startPoint x: 556, startPoint y: 285, endPoint x: 448, endPoint y: 212, distance: 131.0
drag, startPoint x: 393, startPoint y: 290, endPoint x: 959, endPoint y: 213, distance: 571.1
click at [1028, 659] on button "Next" at bounding box center [1040, 745] width 66 height 20
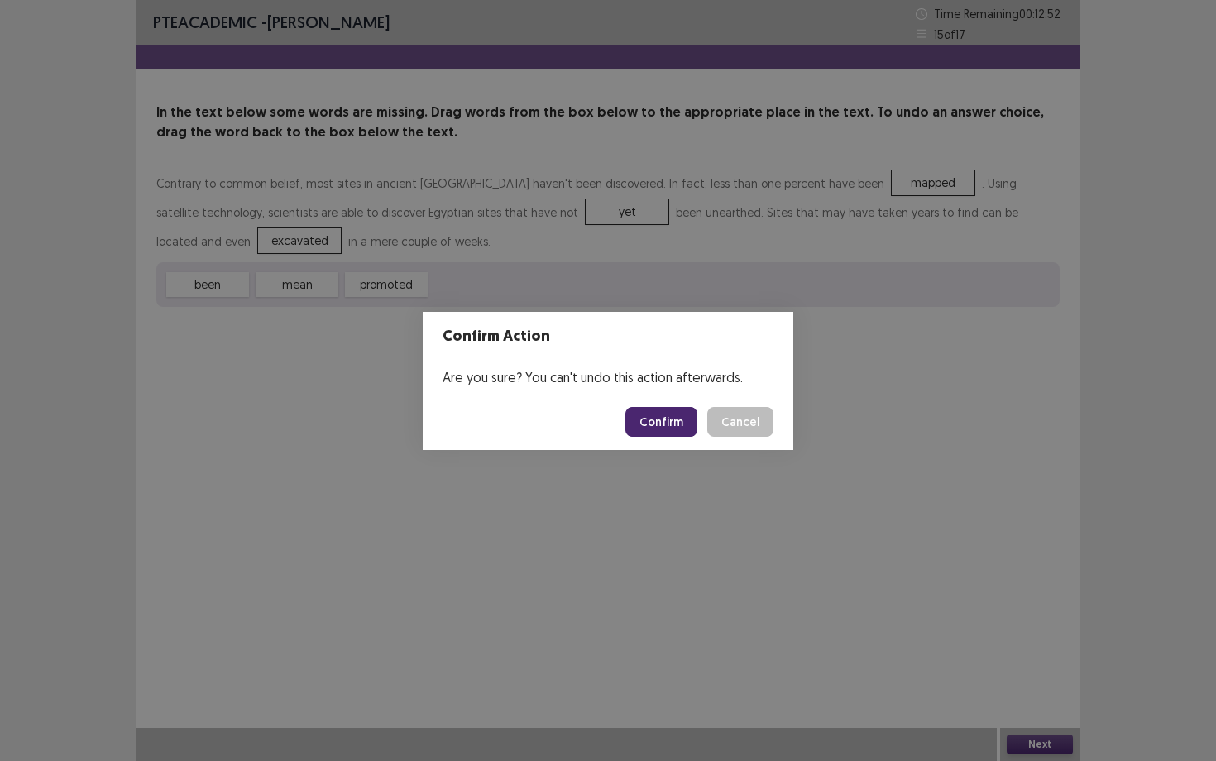
click at [685, 421] on button "Confirm" at bounding box center [662, 422] width 72 height 30
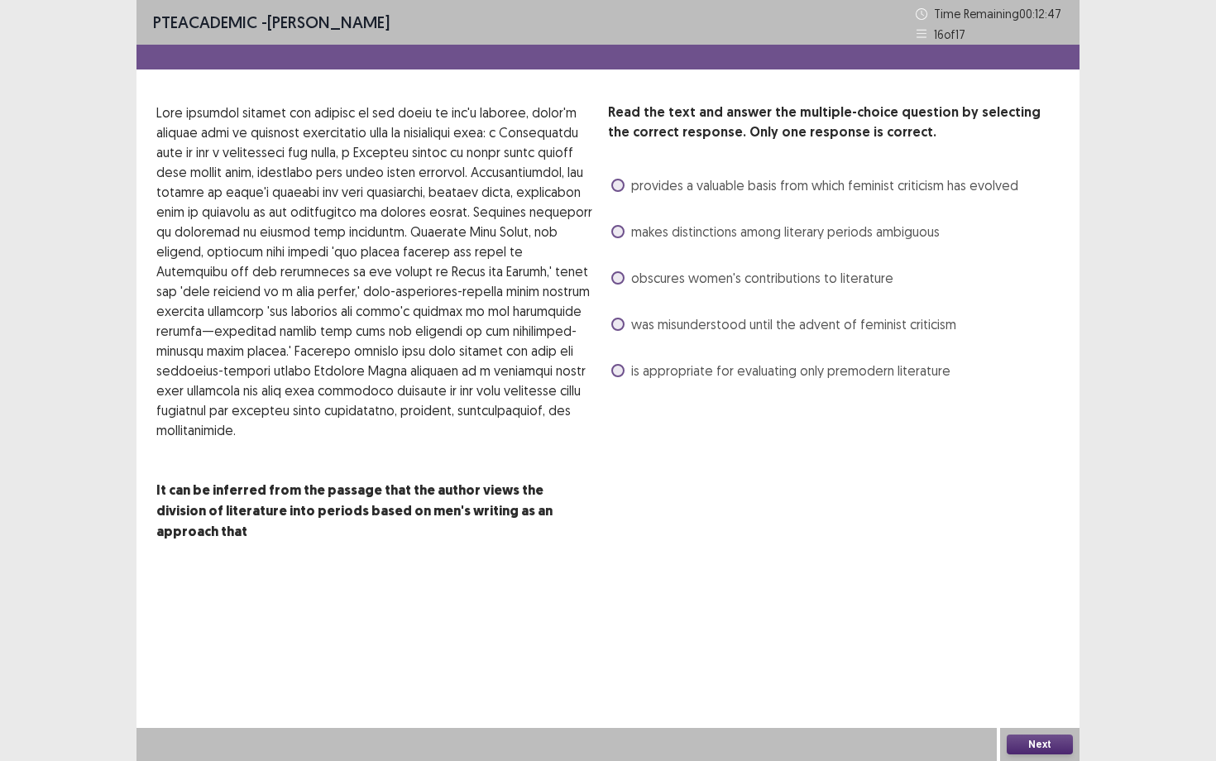
click at [621, 196] on div "provides a valuable basis from which feminist criticism has evolved" at bounding box center [813, 185] width 410 height 26
click at [624, 185] on span at bounding box center [617, 185] width 13 height 13
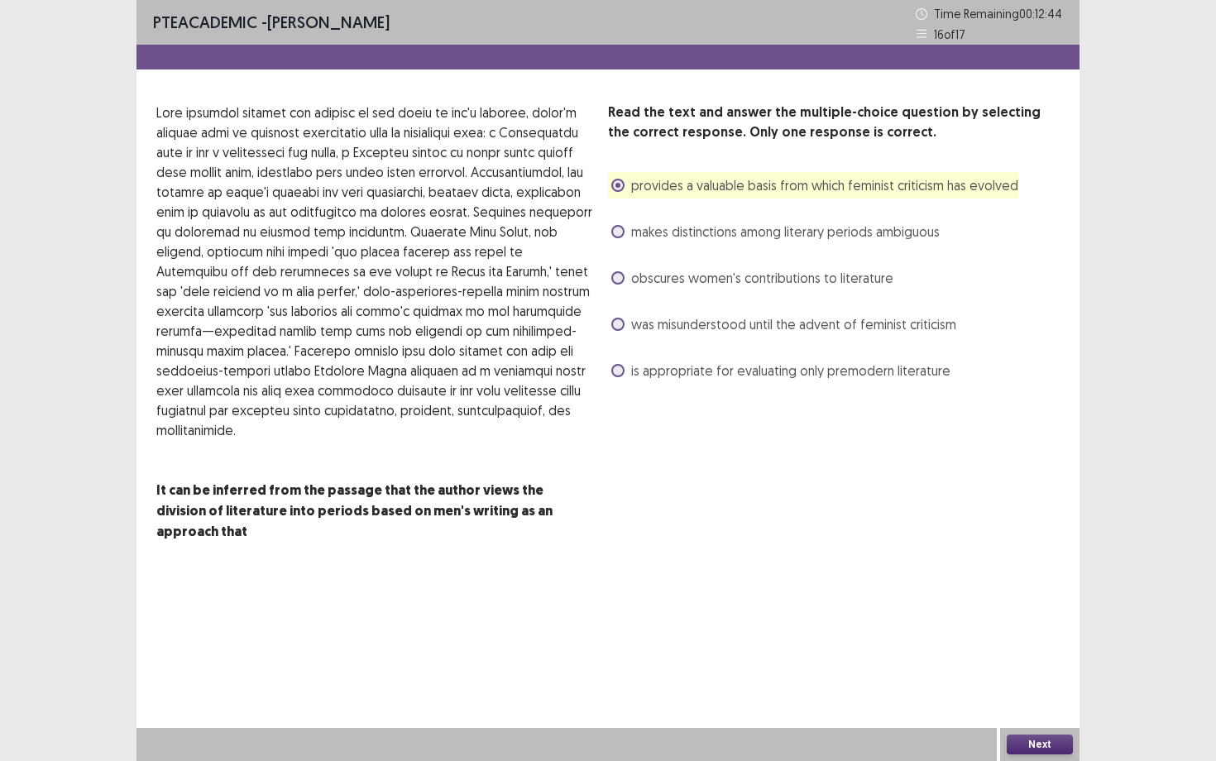
click at [1027, 659] on button "Next" at bounding box center [1040, 745] width 66 height 20
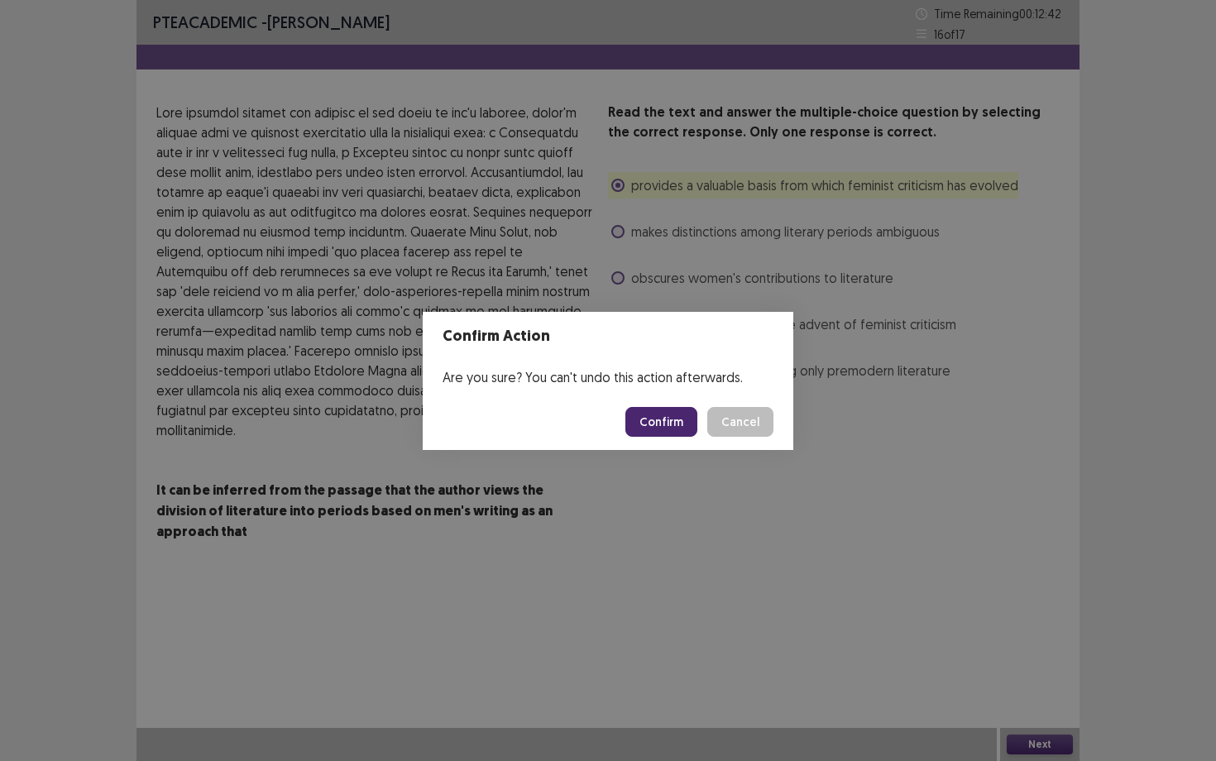
click at [677, 429] on button "Confirm" at bounding box center [662, 422] width 72 height 30
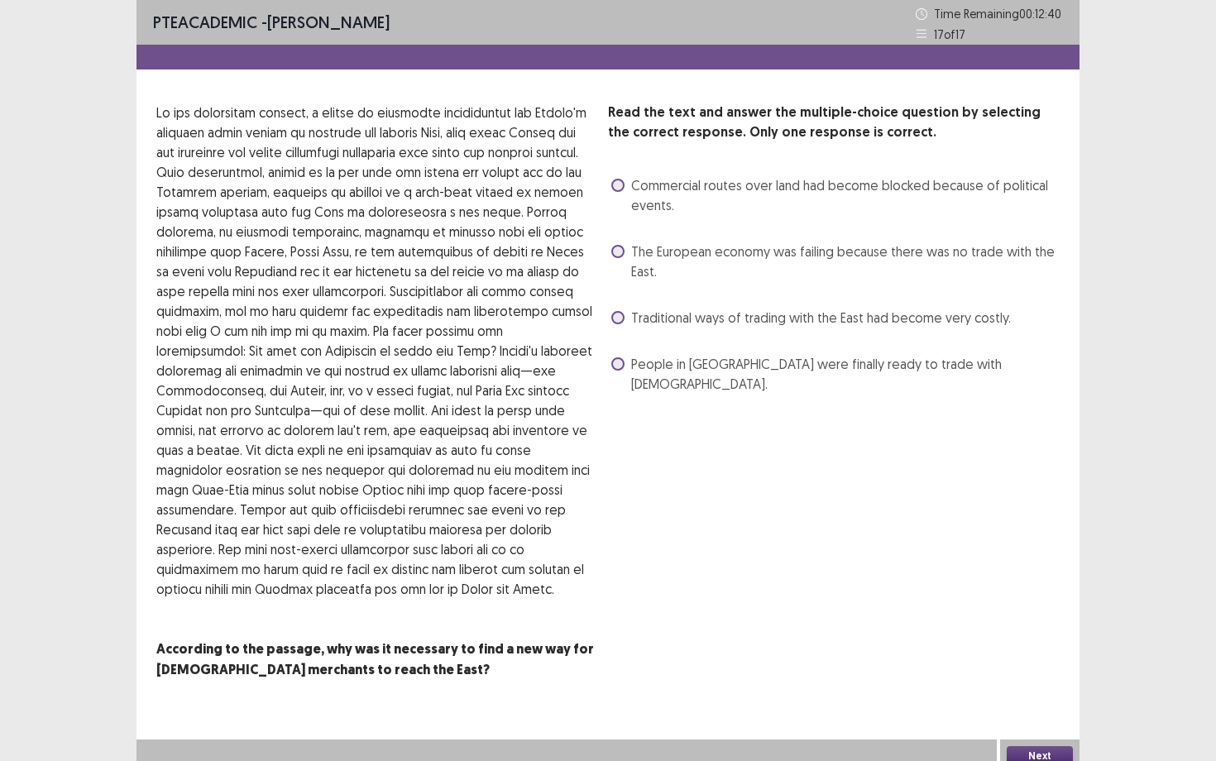
click at [646, 256] on span "The European economy was failing because there was no trade with the East." at bounding box center [845, 262] width 429 height 40
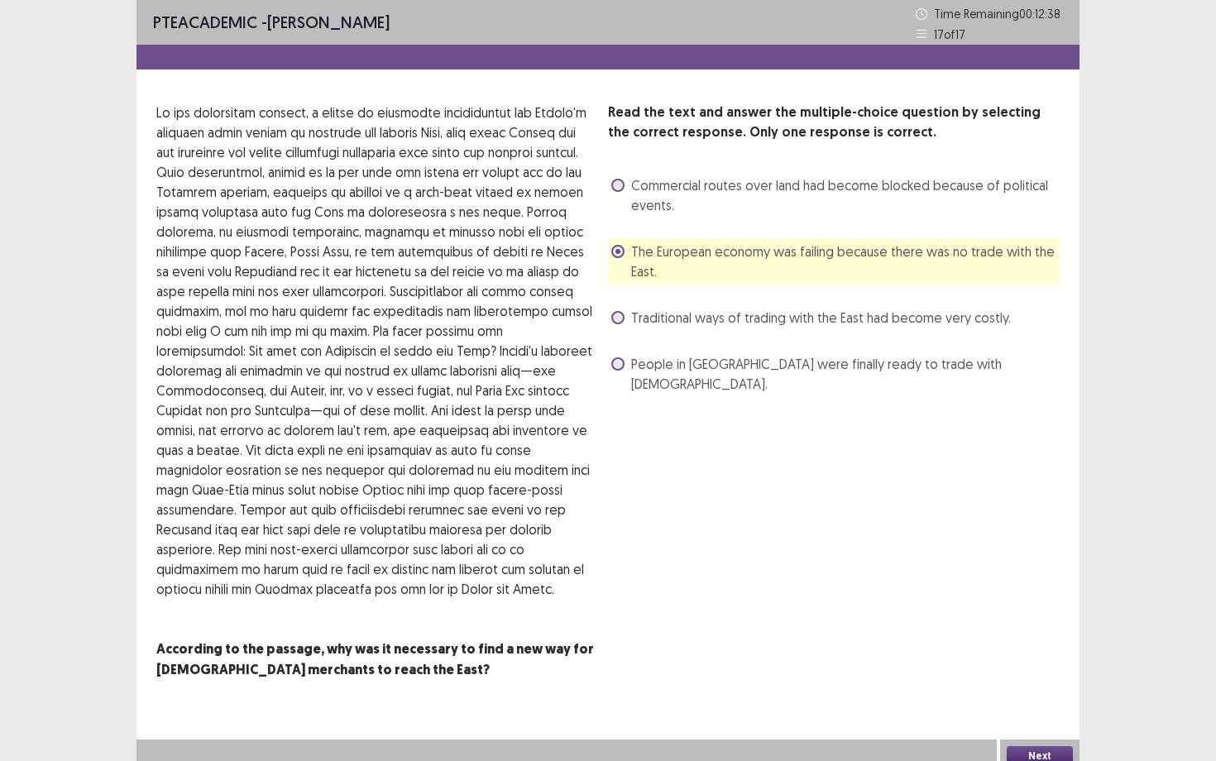
click at [1043, 659] on button "Next" at bounding box center [1040, 756] width 66 height 20
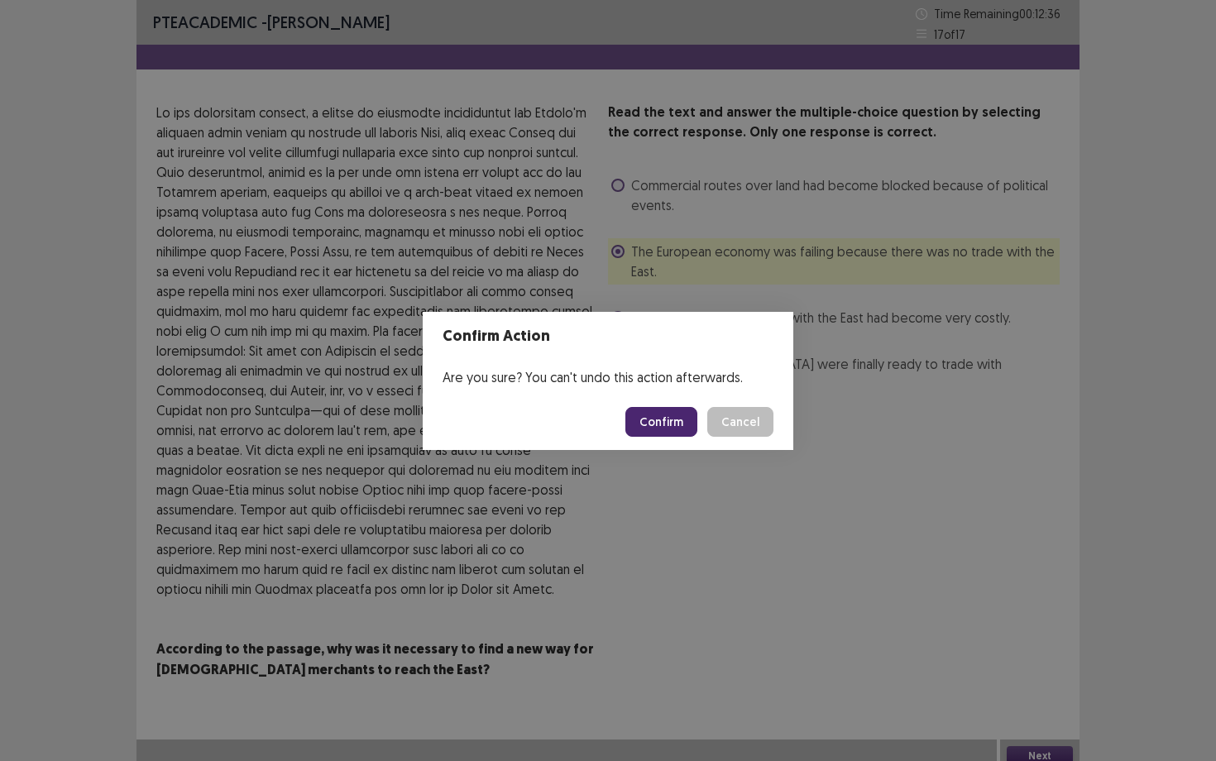
click at [653, 427] on button "Confirm" at bounding box center [662, 422] width 72 height 30
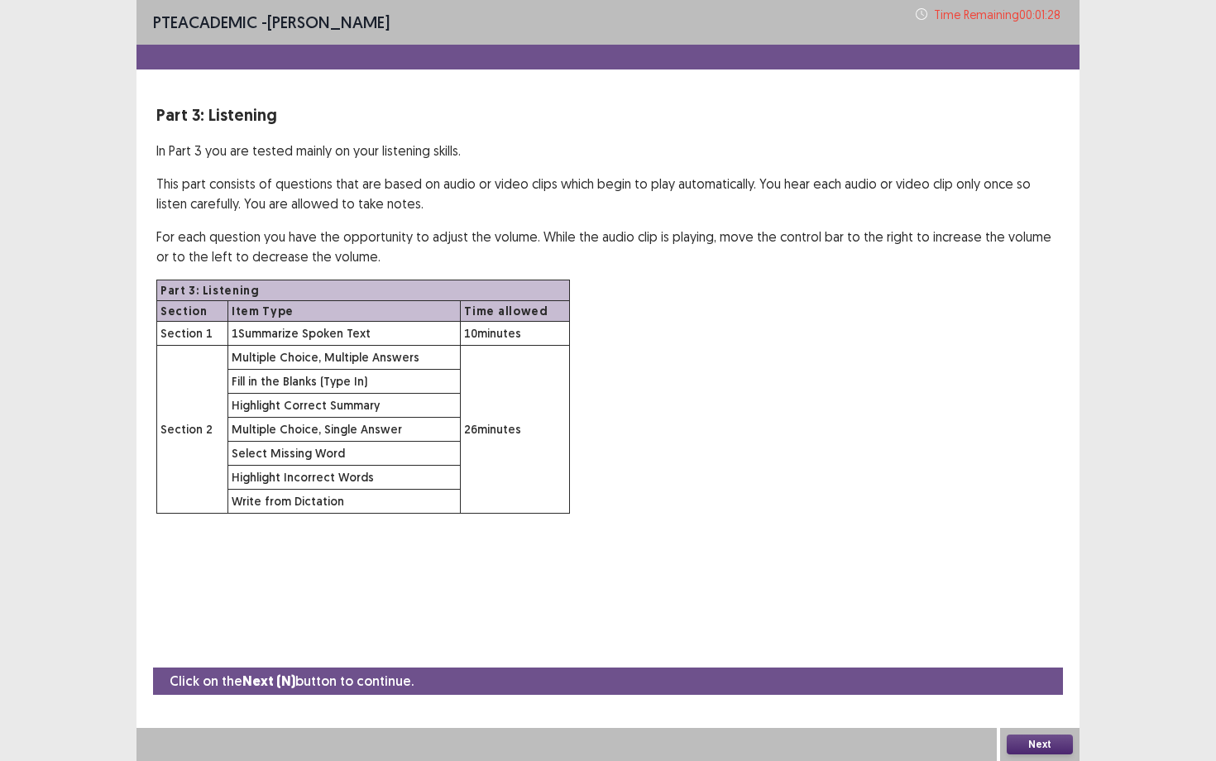
click at [1042, 659] on button "Next" at bounding box center [1040, 745] width 66 height 20
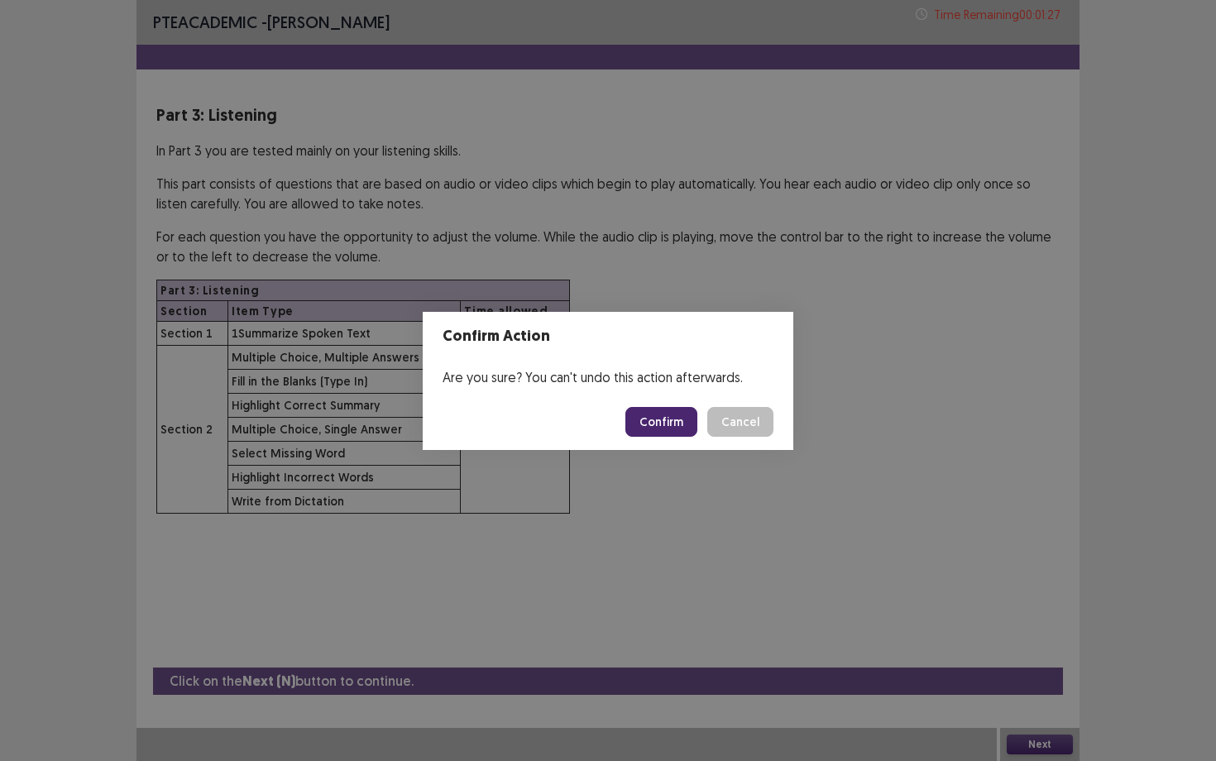
click at [688, 421] on button "Confirm" at bounding box center [662, 422] width 72 height 30
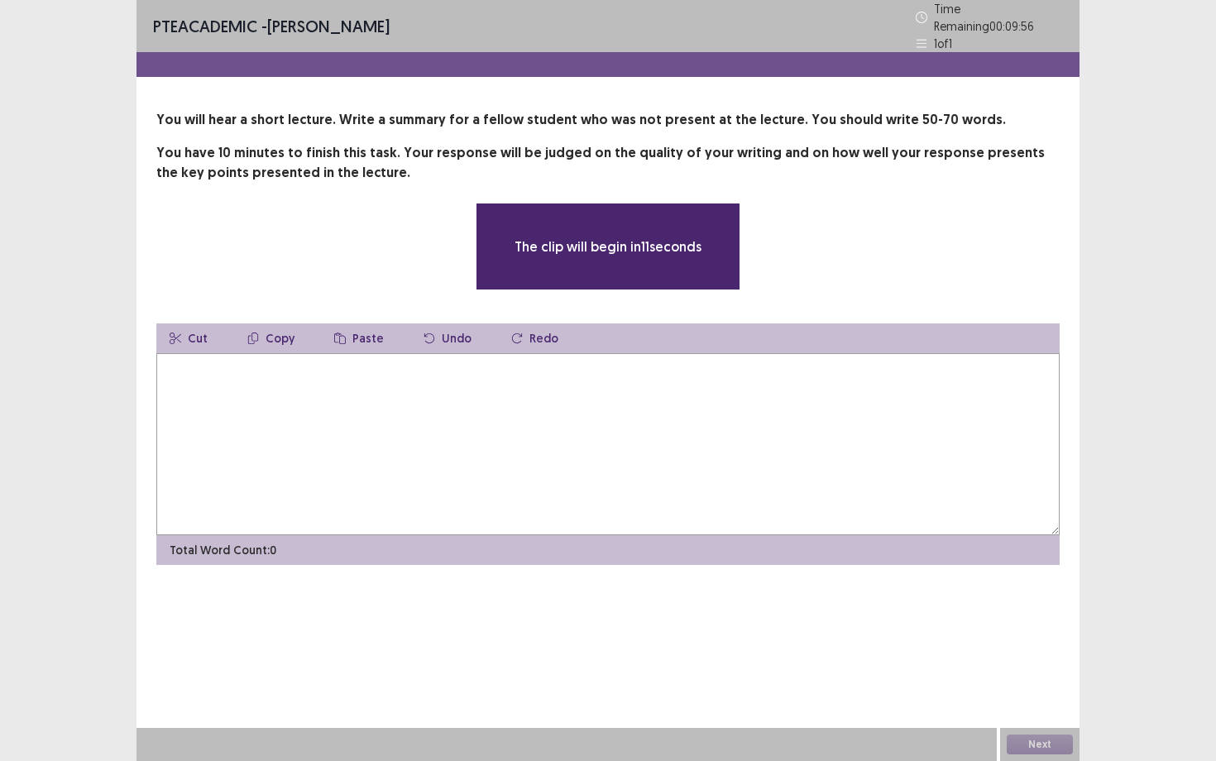
click at [650, 416] on textarea at bounding box center [608, 444] width 904 height 182
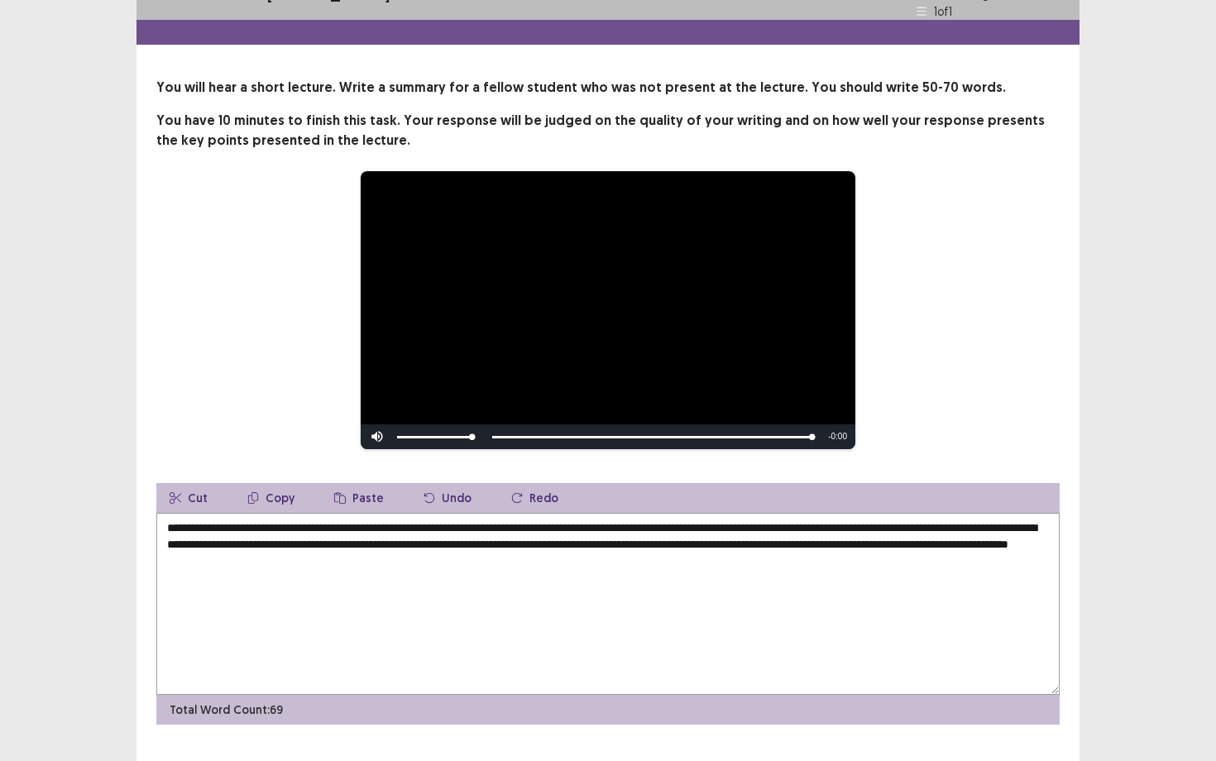
scroll to position [61, 0]
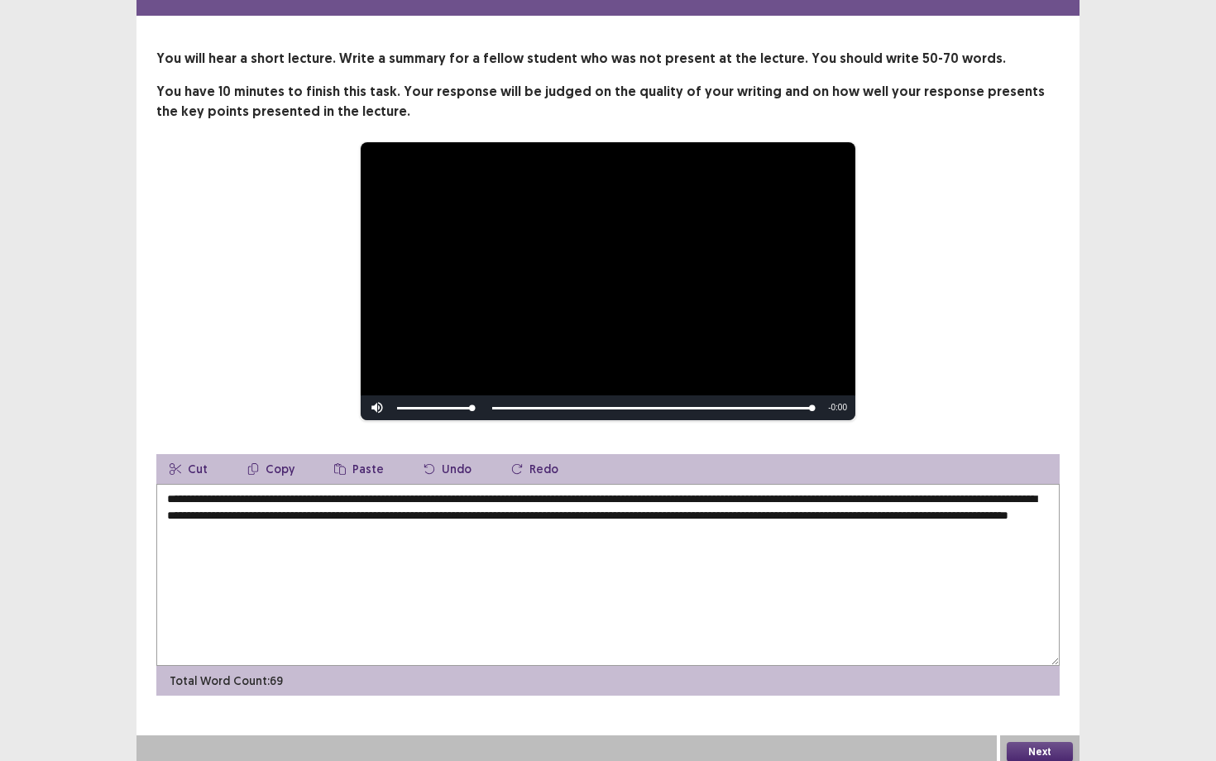
type textarea "**********"
click at [1028, 659] on button "Next" at bounding box center [1040, 752] width 66 height 20
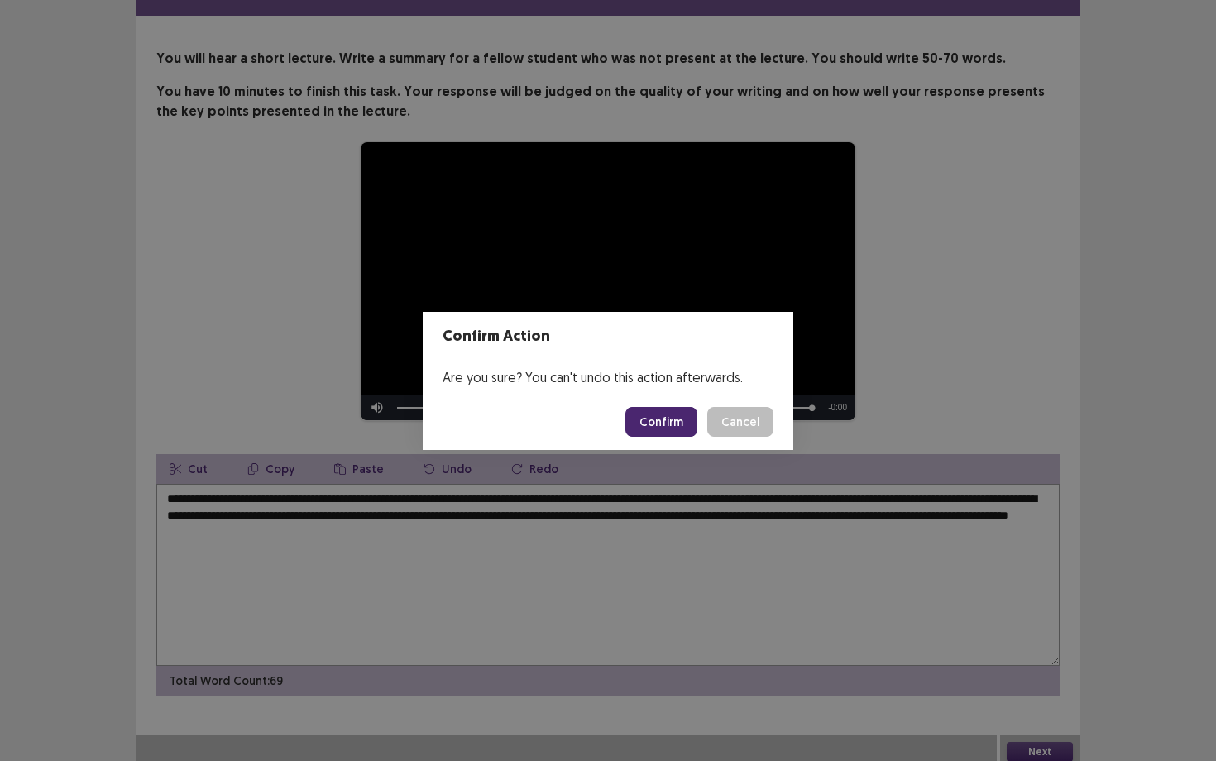
click at [645, 420] on button "Confirm" at bounding box center [662, 422] width 72 height 30
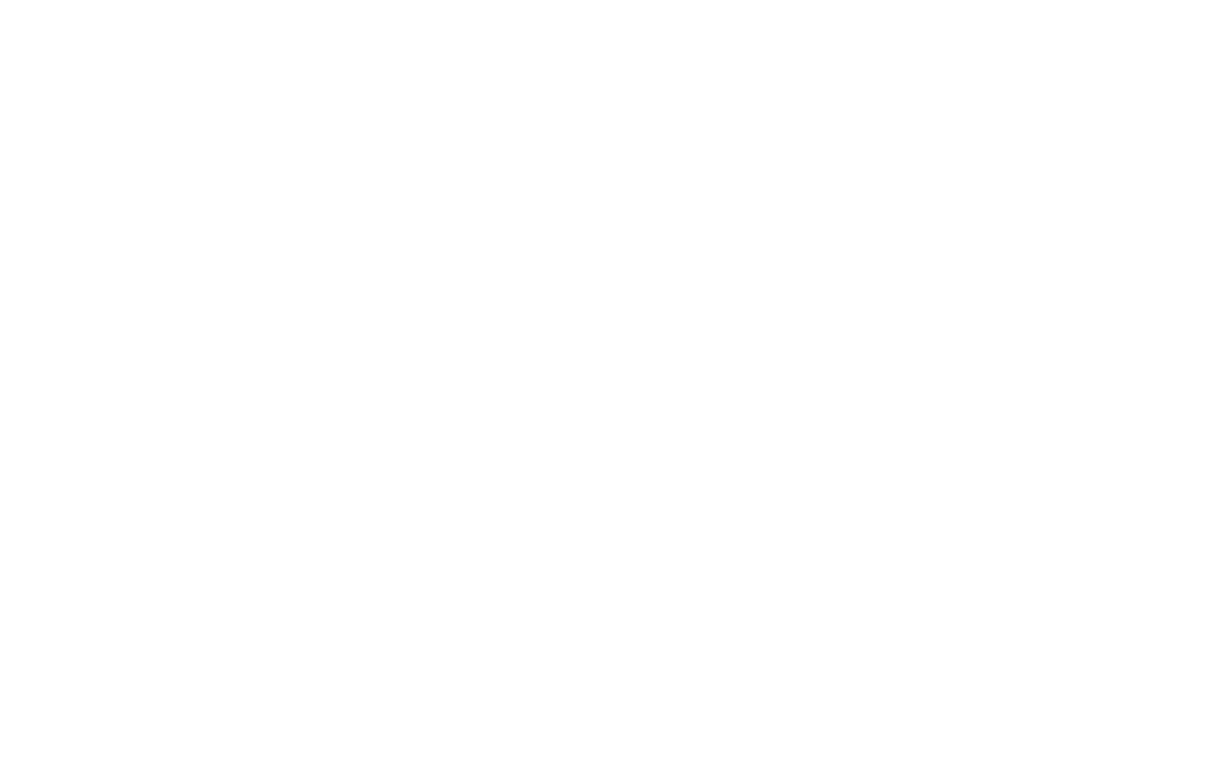
scroll to position [0, 0]
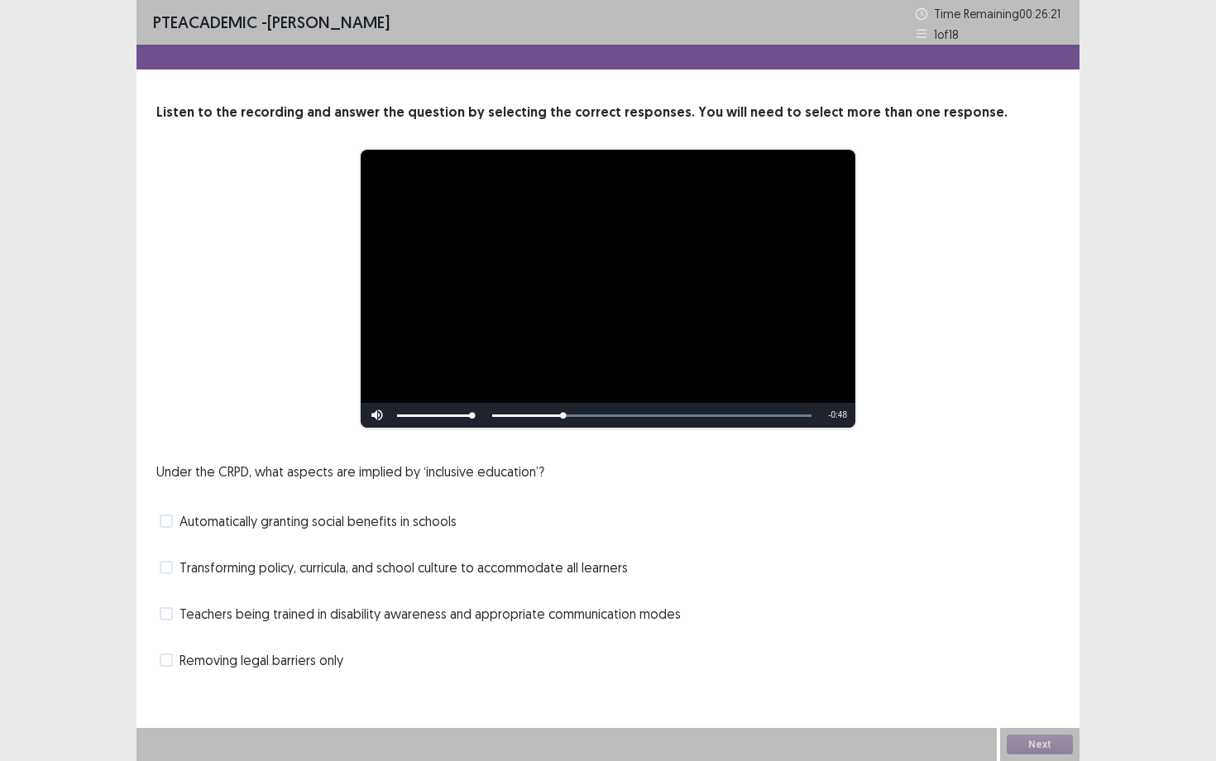
click at [276, 621] on span "Teachers being trained in disability awareness and appropriate communication mo…" at bounding box center [430, 614] width 501 height 20
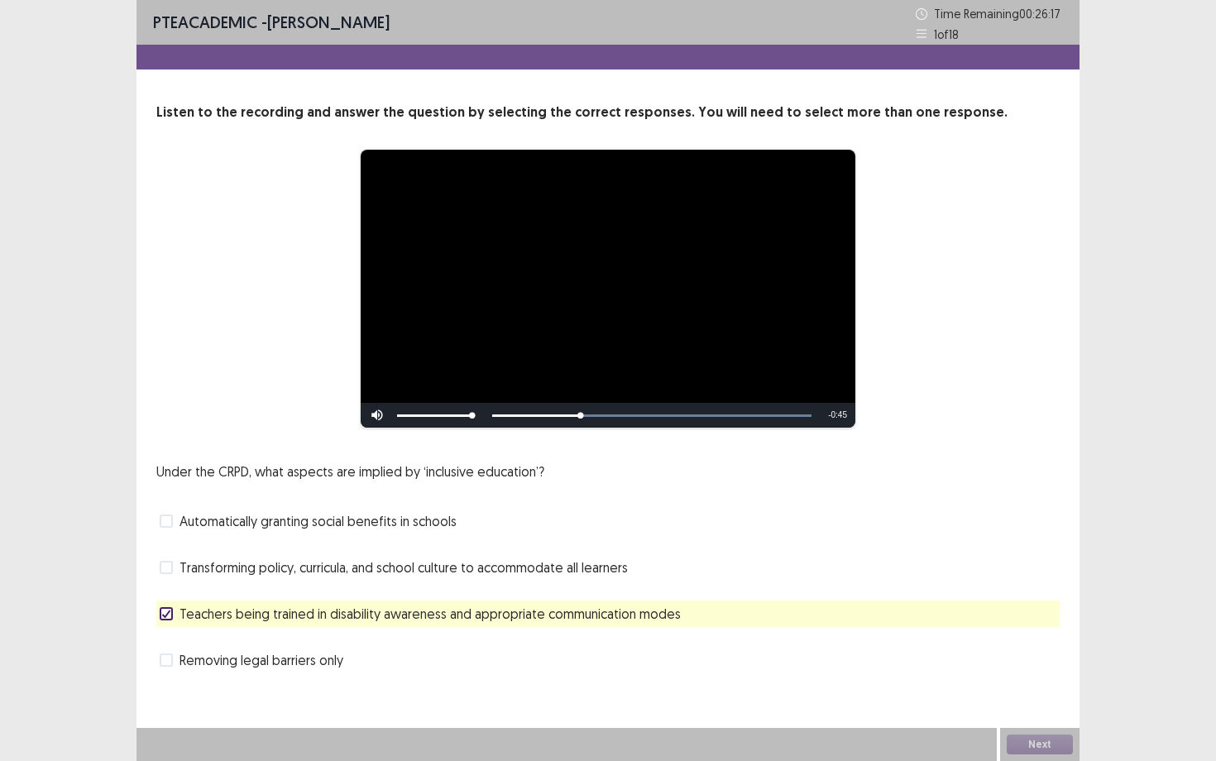
click at [297, 575] on span "Transforming policy, curricula, and school culture to accommodate all learners" at bounding box center [404, 568] width 448 height 20
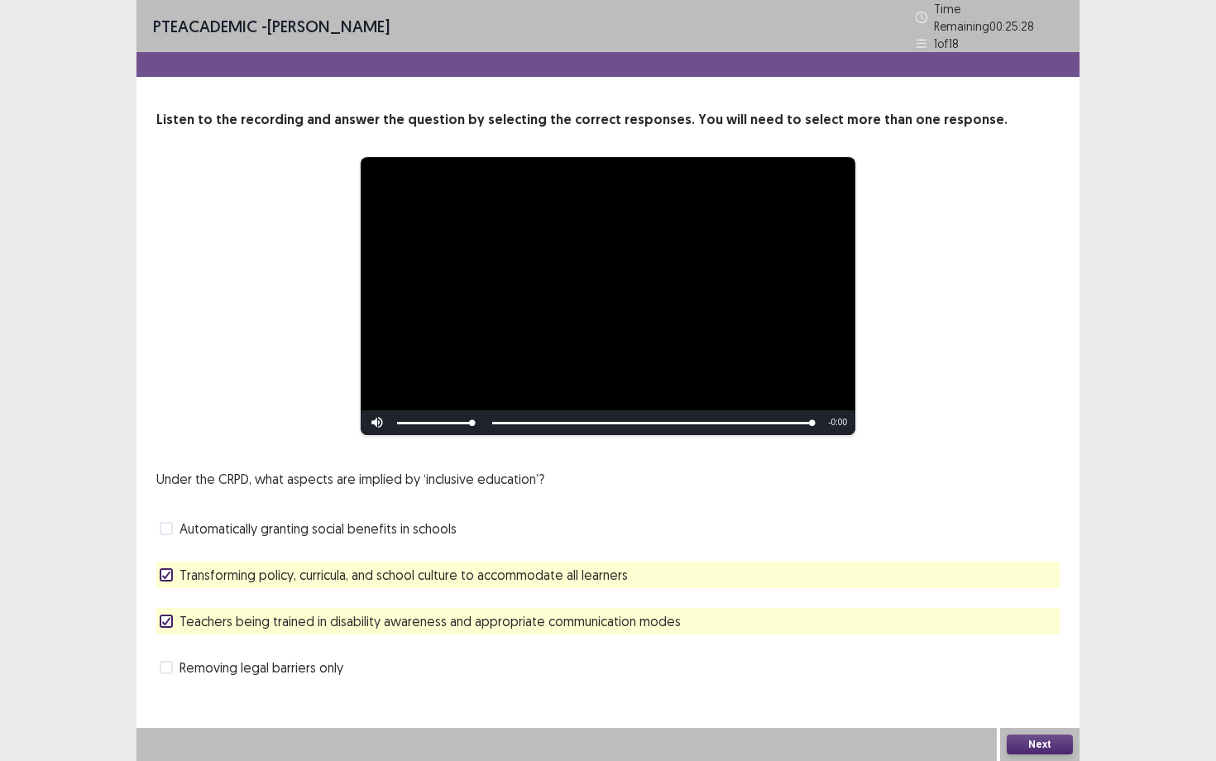
click at [1024, 659] on div "Next" at bounding box center [1039, 744] width 79 height 33
click at [1025, 659] on button "Next" at bounding box center [1040, 745] width 66 height 20
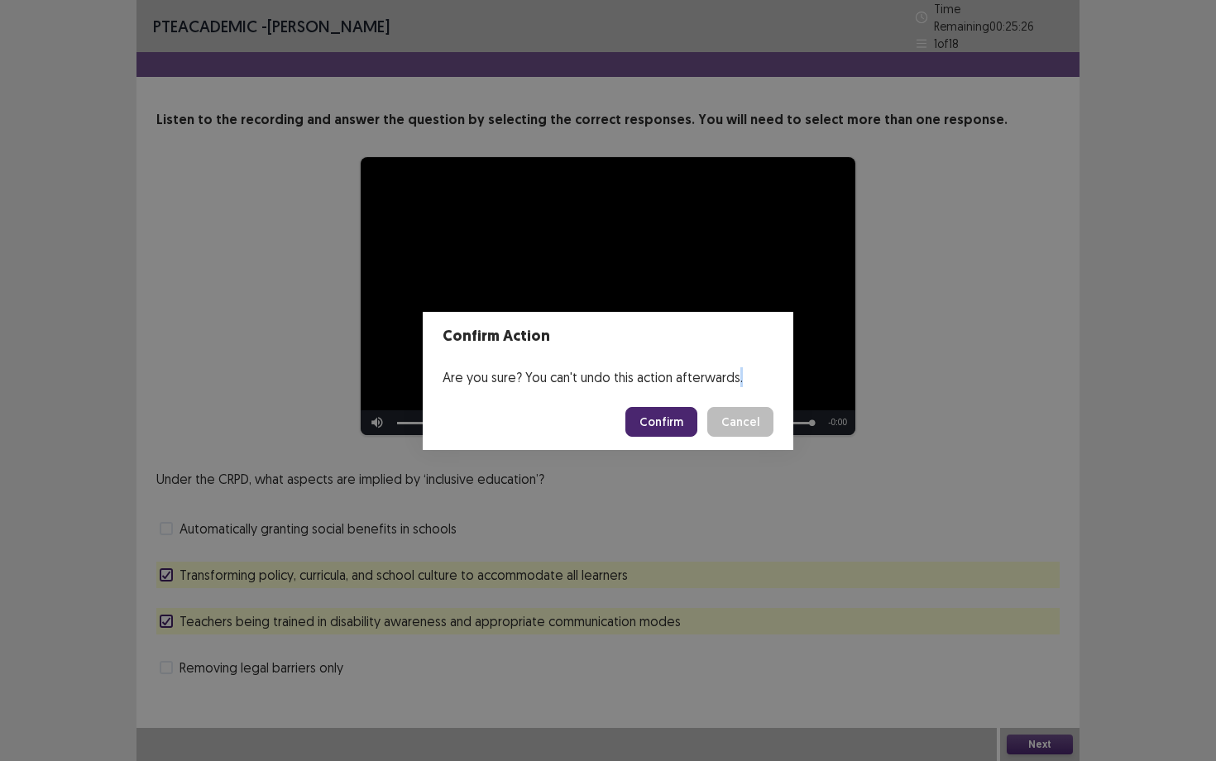
drag, startPoint x: 1025, startPoint y: 751, endPoint x: 829, endPoint y: 608, distance: 242.3
click at [829, 608] on div "Confirm Action Are you sure? You can't undo this action afterwards. Confirm Can…" at bounding box center [608, 380] width 1216 height 761
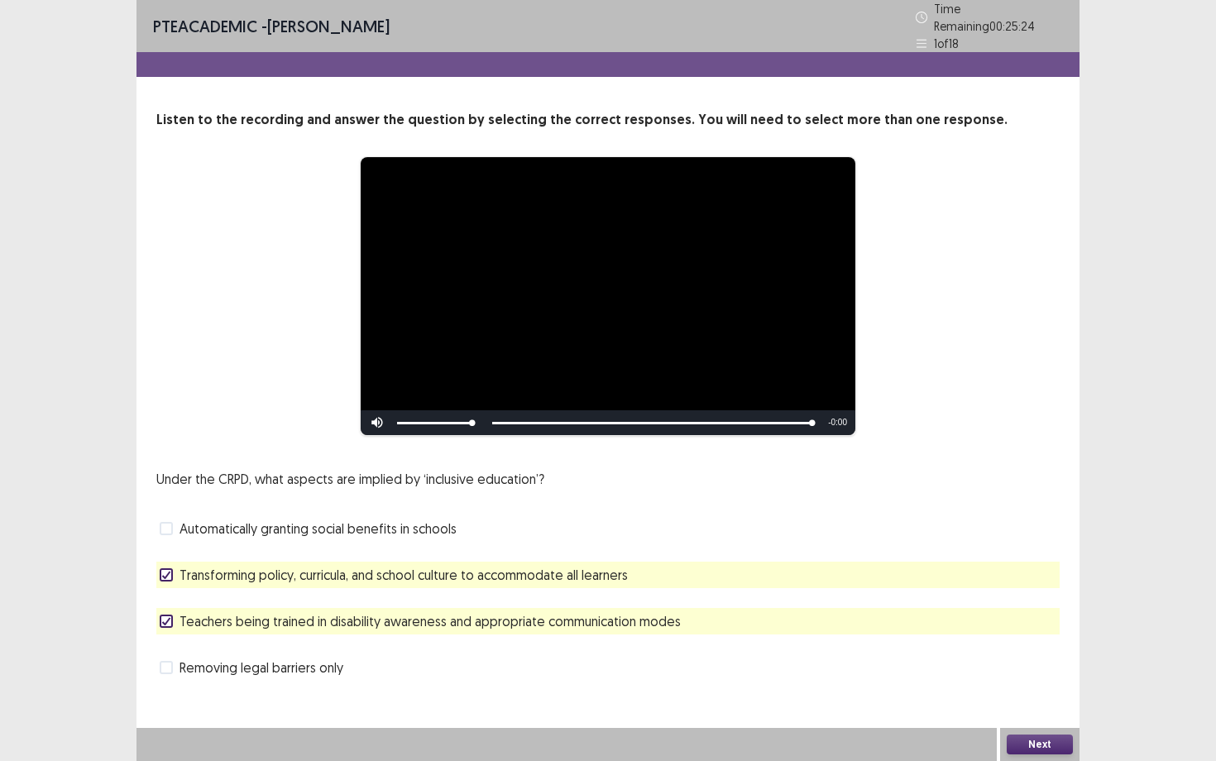
click at [1045, 659] on button "Next" at bounding box center [1040, 745] width 66 height 20
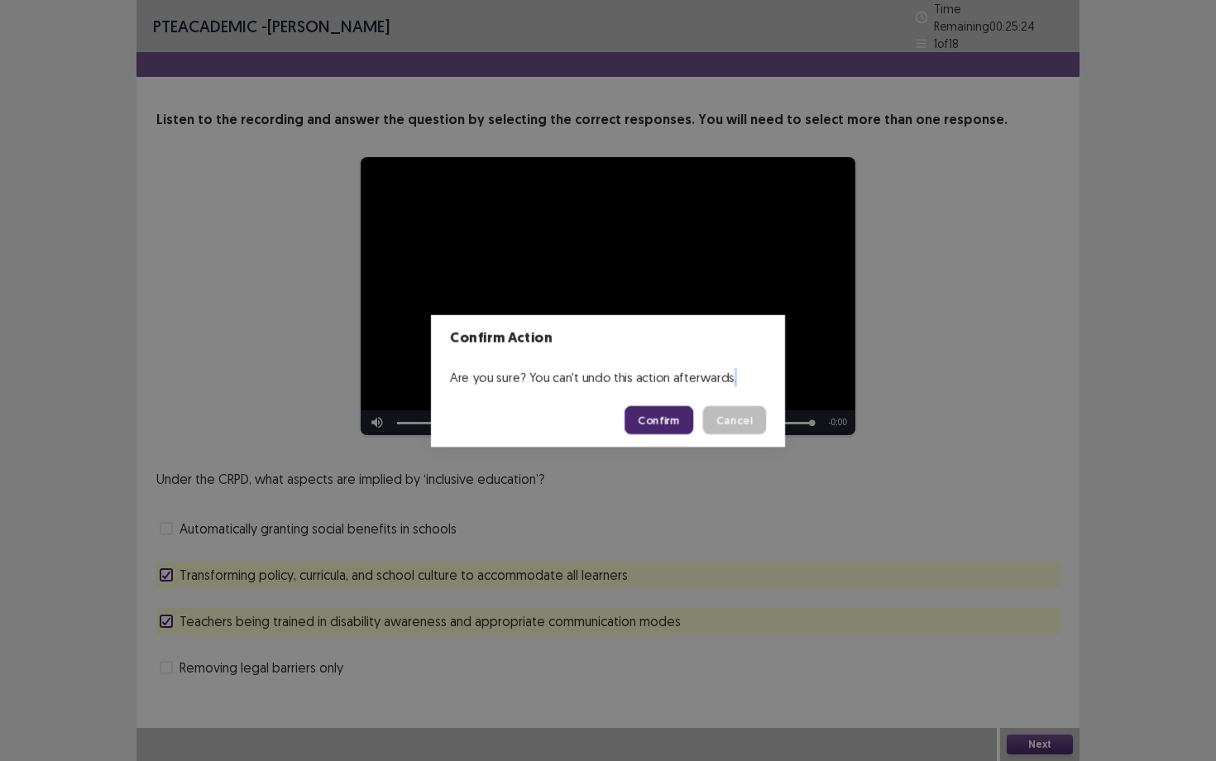
click at [1045, 659] on div "Confirm Action Are you sure? You can't undo this action afterwards. Confirm Can…" at bounding box center [608, 380] width 1216 height 761
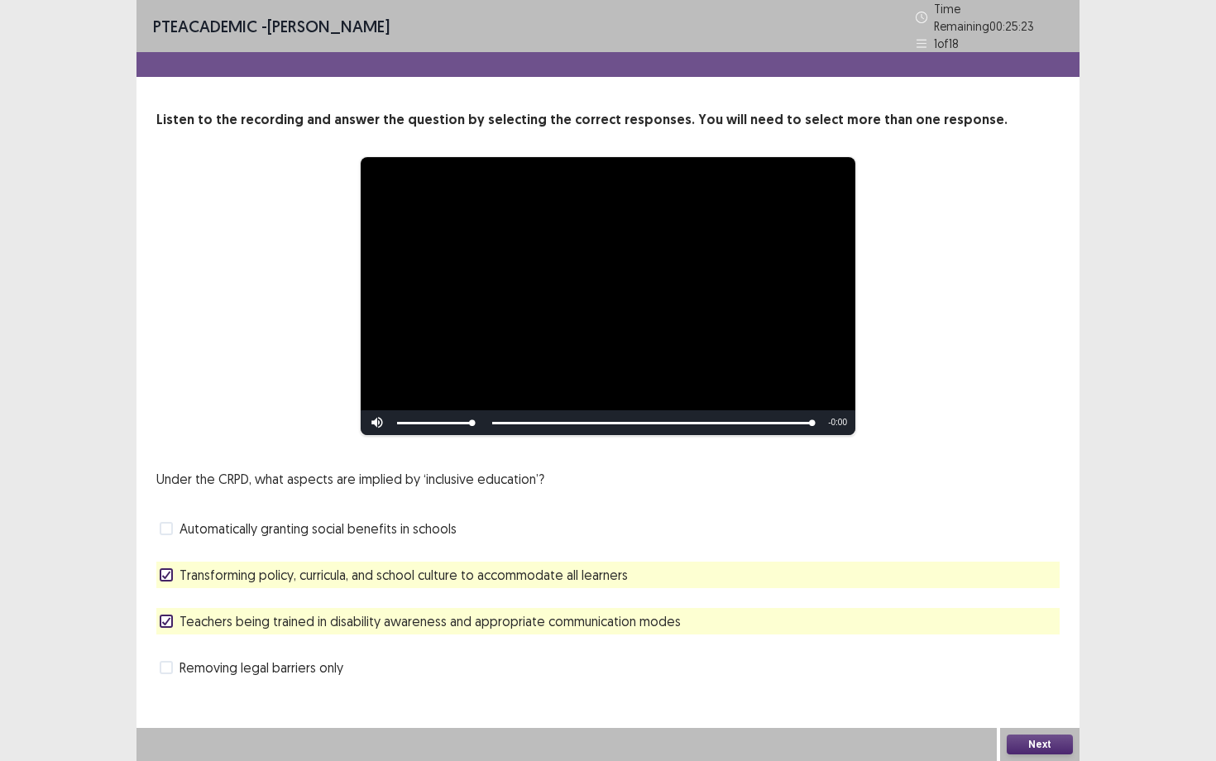
click at [1044, 659] on button "Next" at bounding box center [1040, 745] width 66 height 20
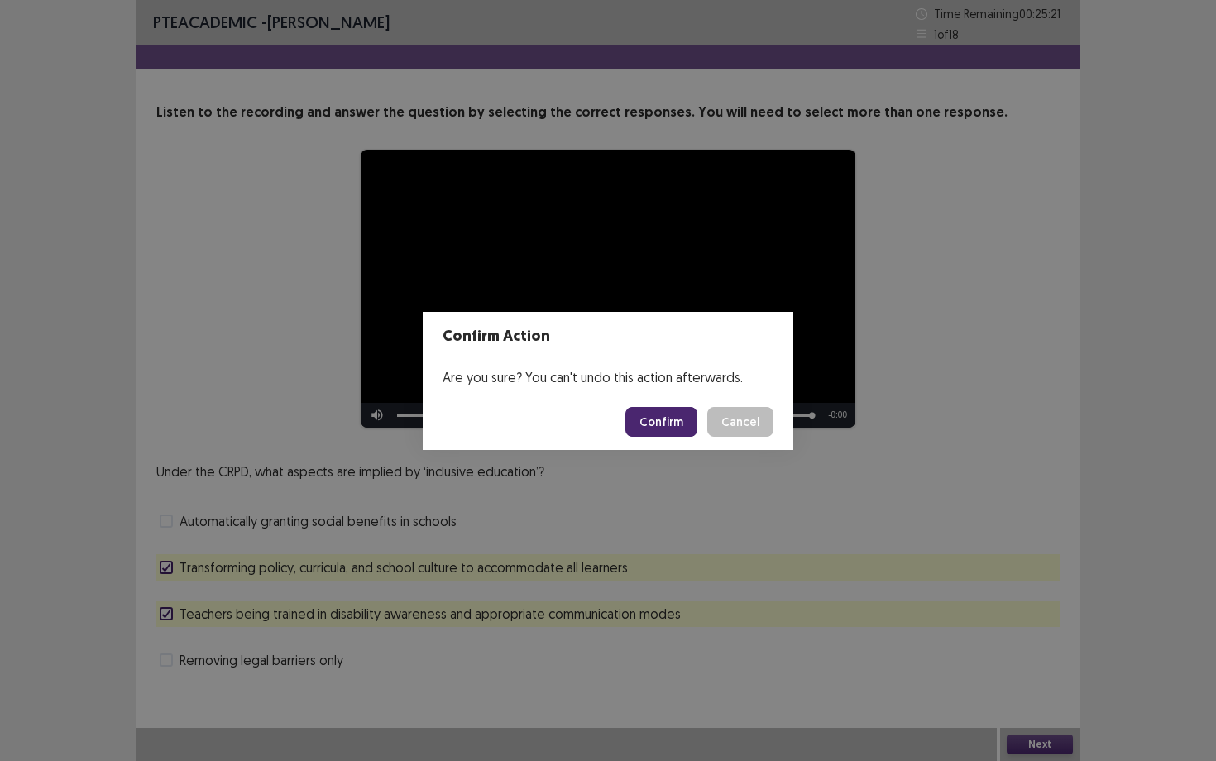
click at [665, 423] on button "Confirm" at bounding box center [662, 422] width 72 height 30
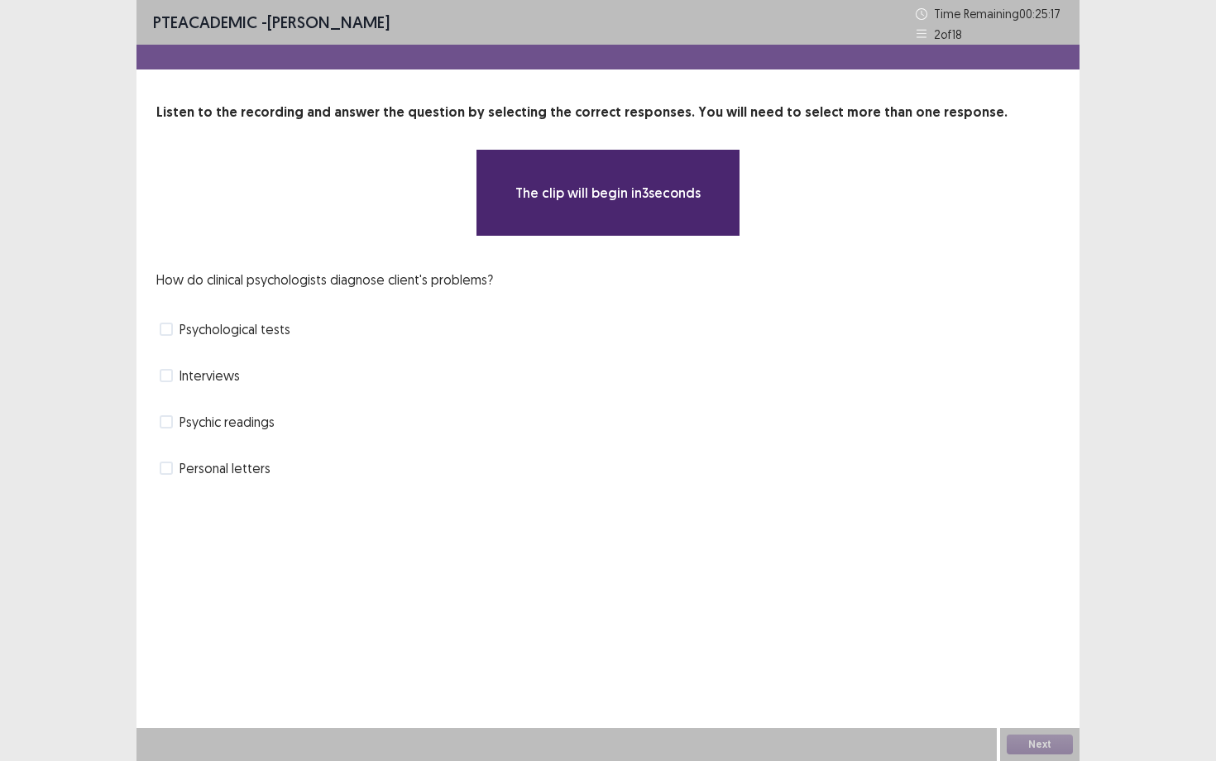
click at [227, 376] on span "Interviews" at bounding box center [210, 376] width 60 height 20
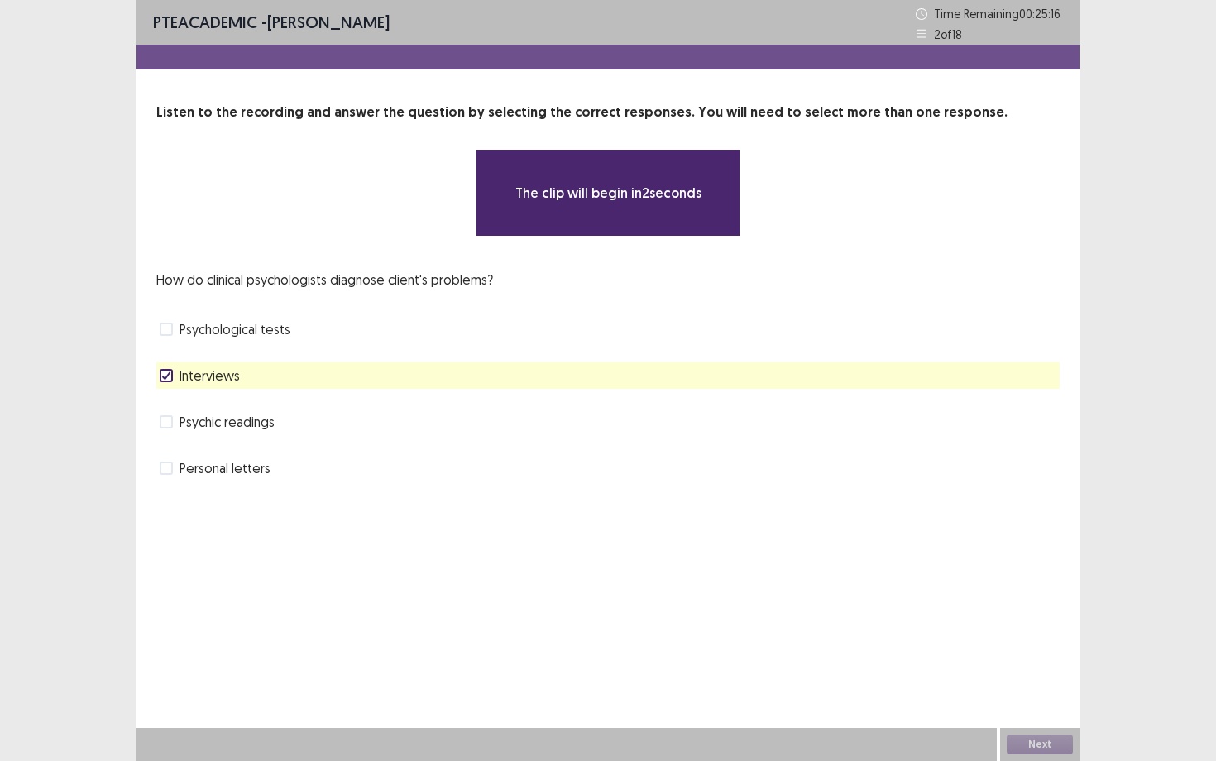
click at [246, 324] on span "Psychological tests" at bounding box center [235, 329] width 111 height 20
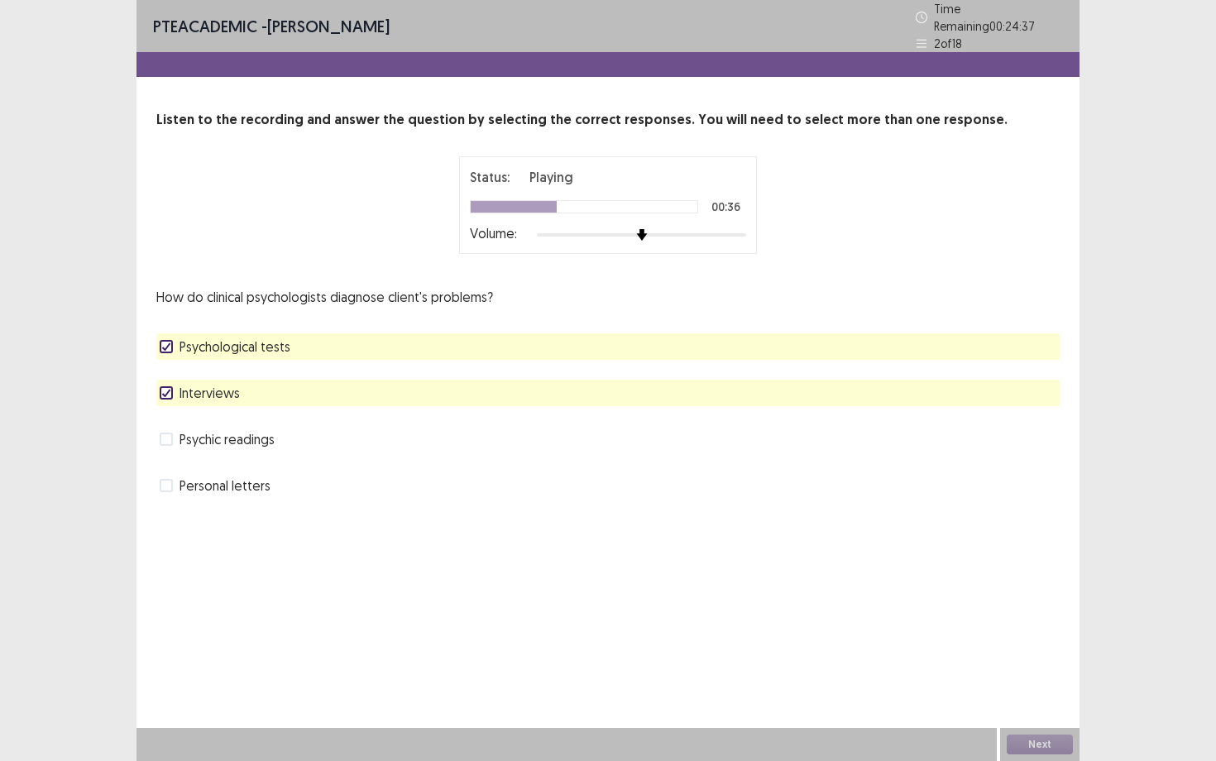
click at [1029, 659] on div "Next" at bounding box center [1039, 744] width 79 height 33
click at [1029, 659] on button "Next" at bounding box center [1040, 745] width 66 height 20
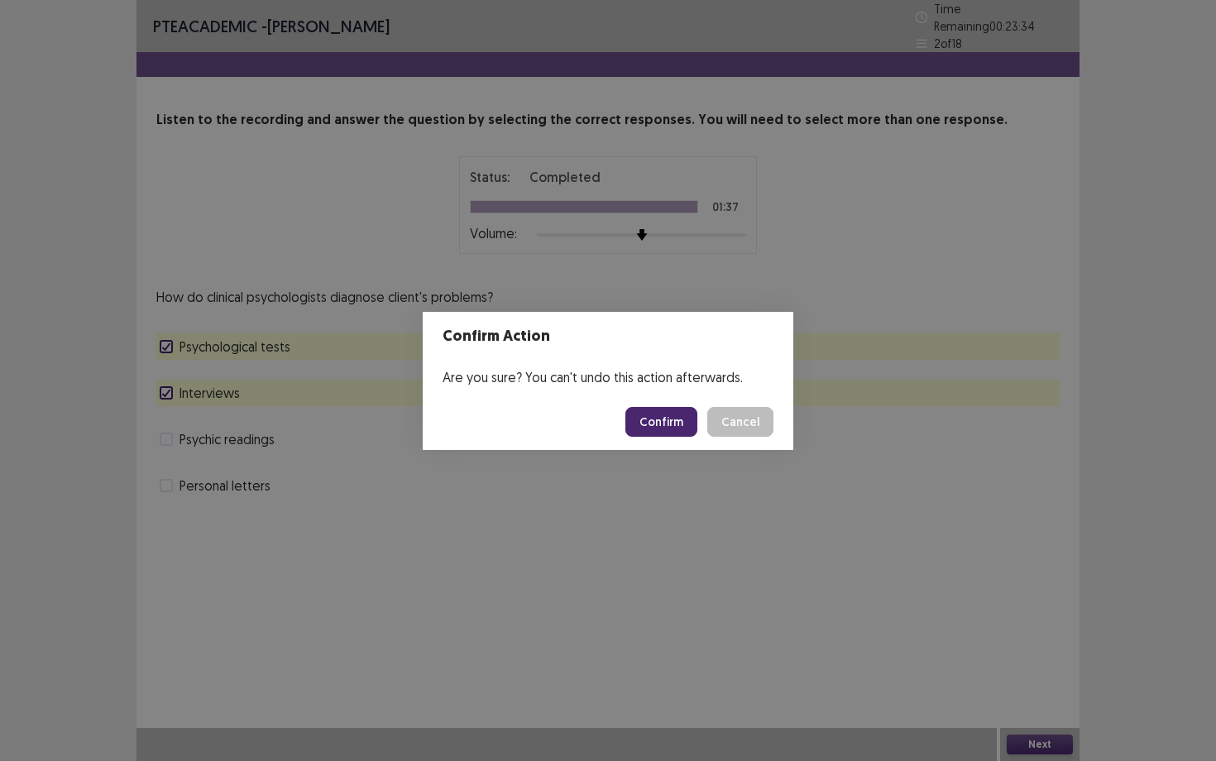
click at [710, 434] on div "Confirm Cancel" at bounding box center [700, 422] width 148 height 30
click at [677, 419] on button "Confirm" at bounding box center [662, 422] width 72 height 30
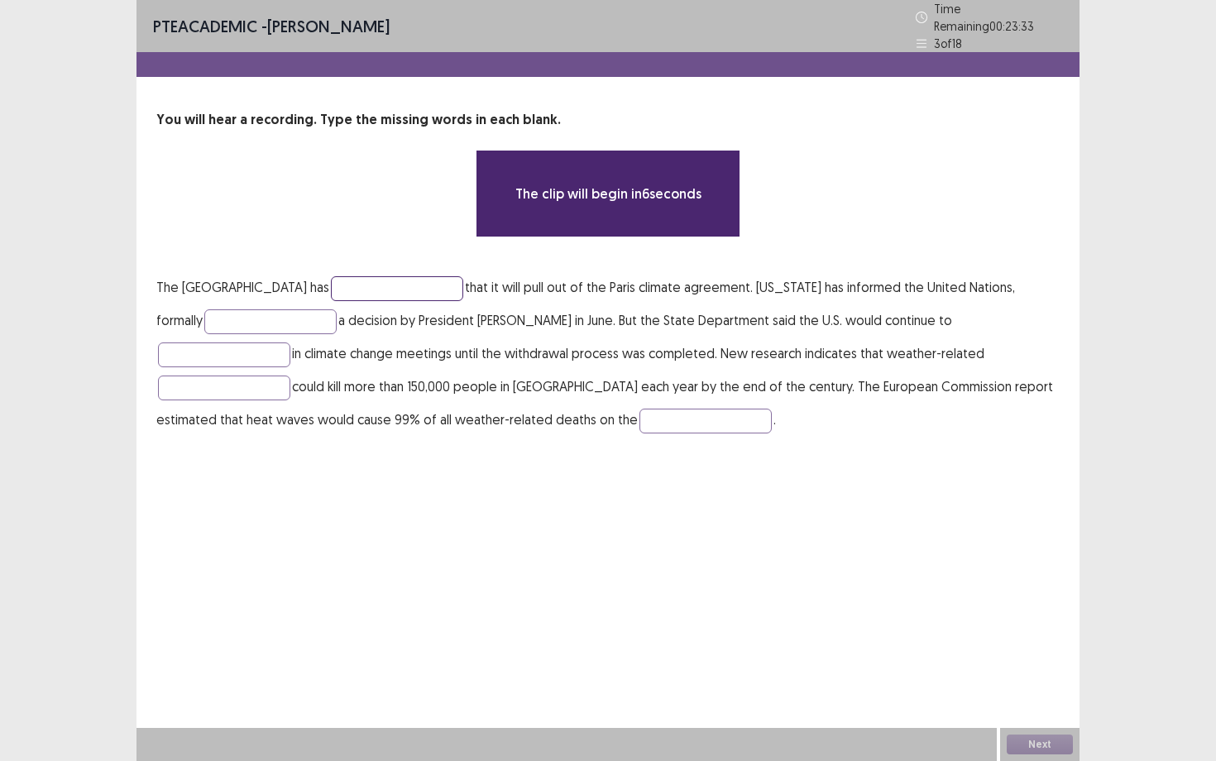
click at [408, 282] on input "text" at bounding box center [397, 288] width 132 height 25
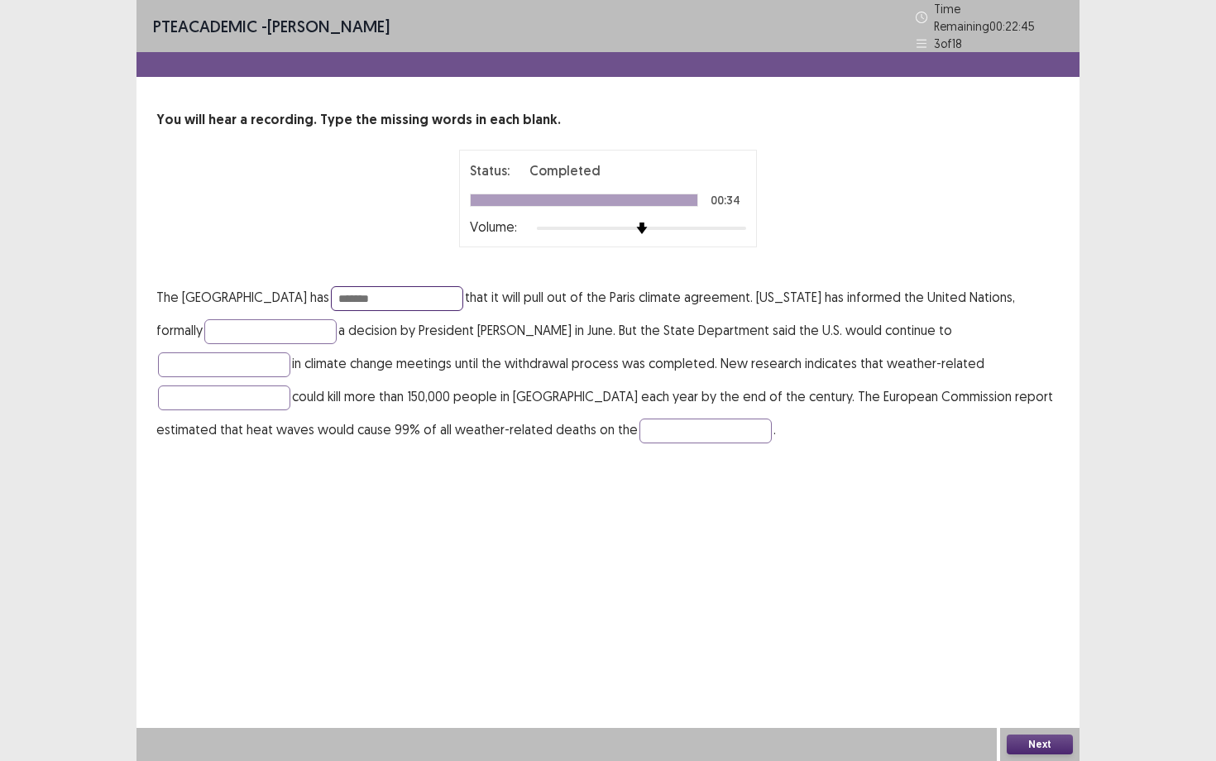
type input "*******"
type input "**********"
click at [290, 386] on input "text" at bounding box center [224, 398] width 132 height 25
type input "*********"
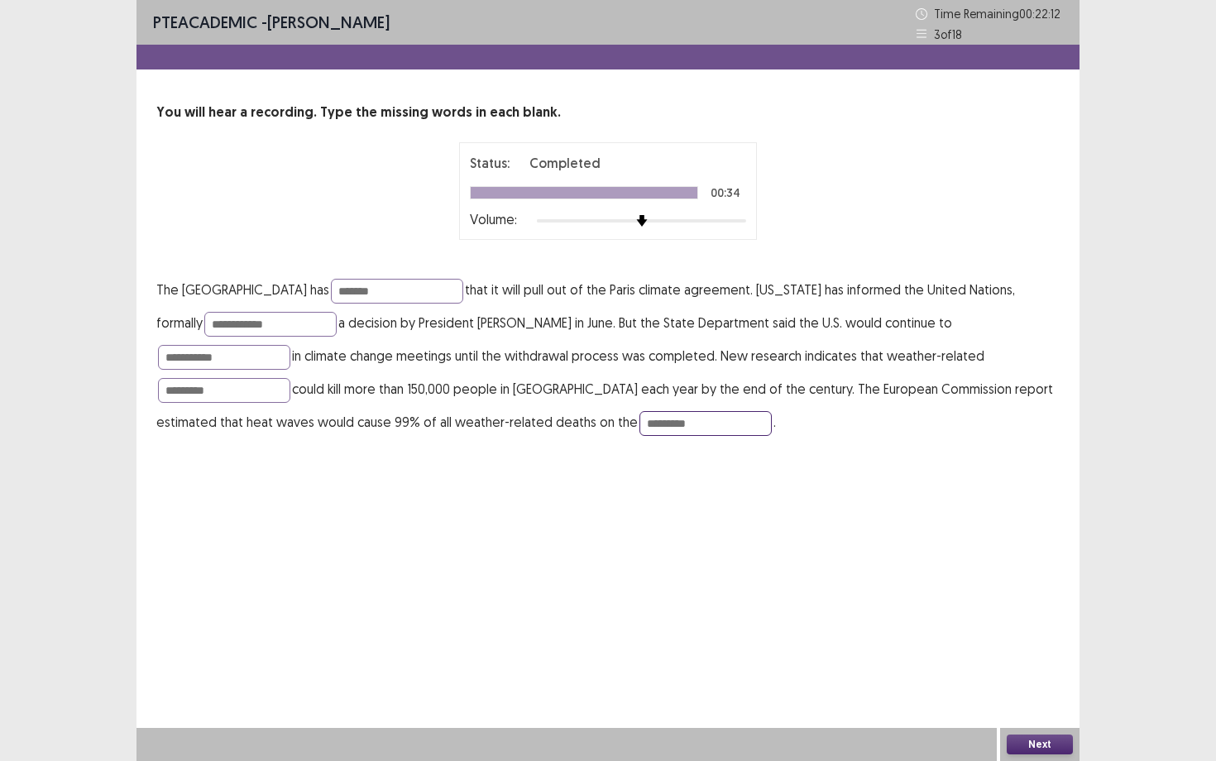
type input "*********"
click at [1014, 659] on button "Next" at bounding box center [1040, 745] width 66 height 20
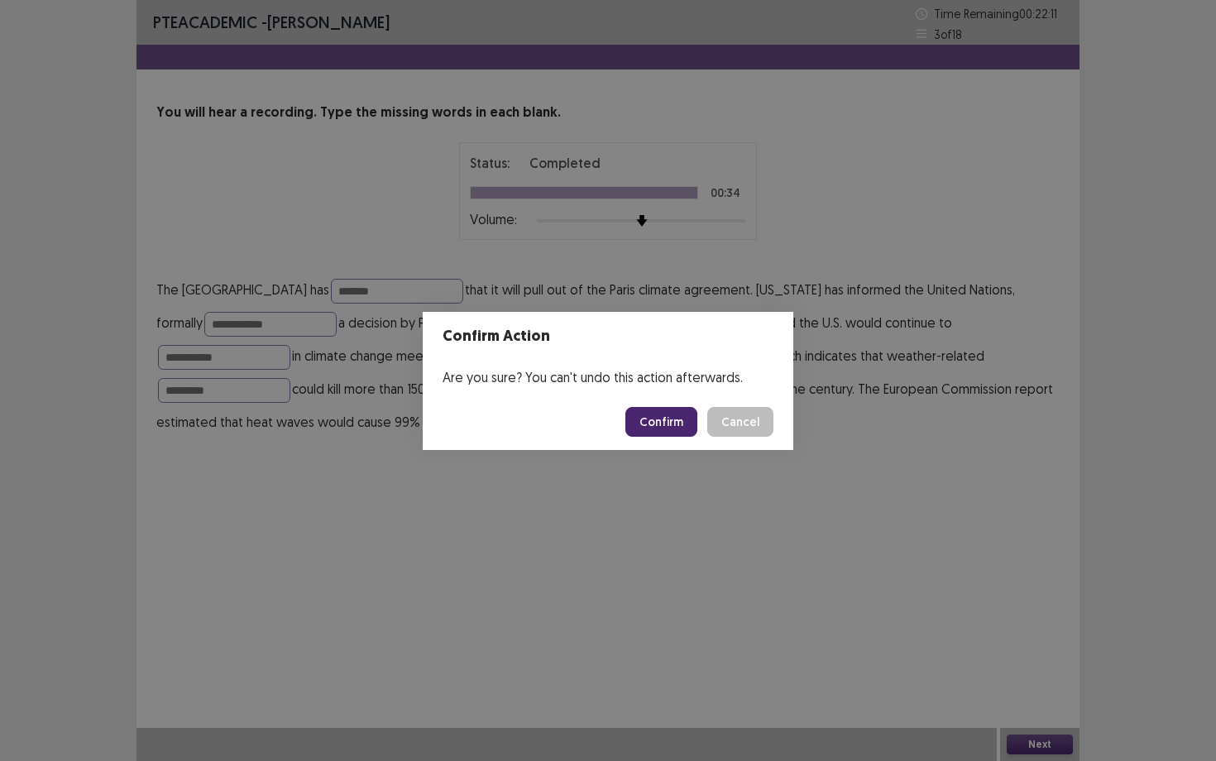
click at [670, 427] on button "Confirm" at bounding box center [662, 422] width 72 height 30
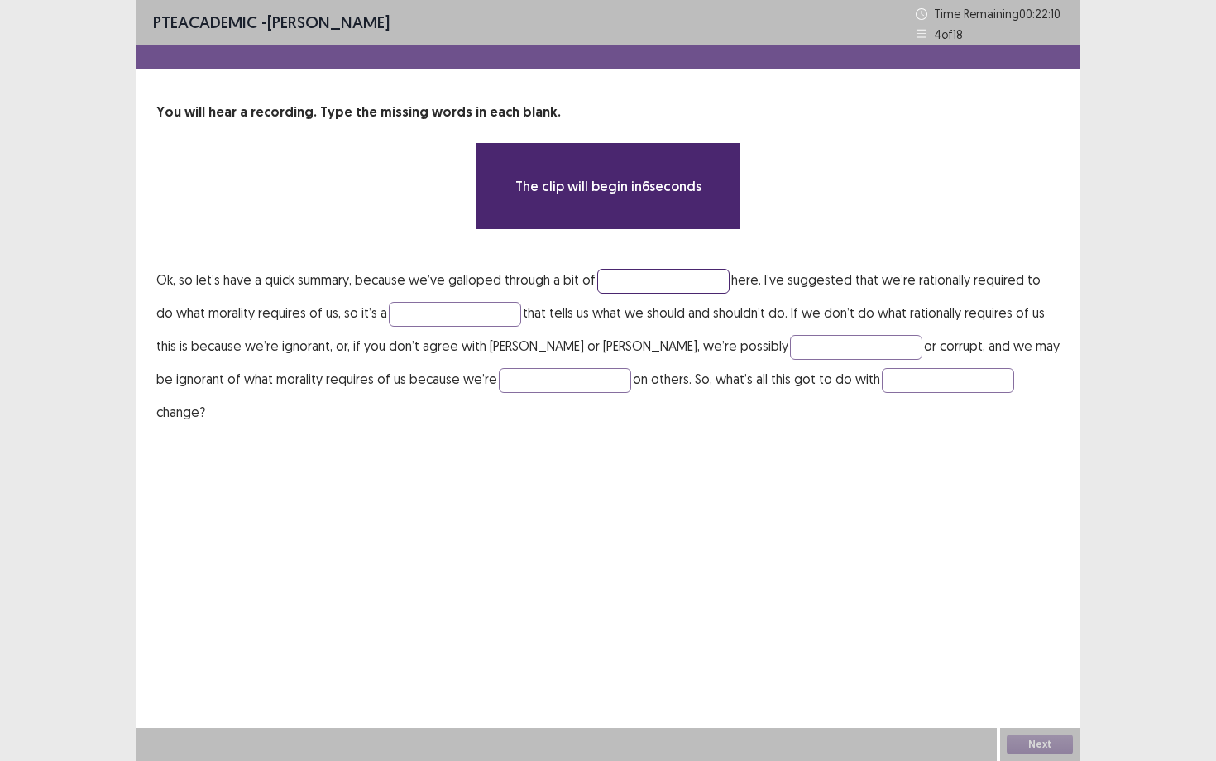
click at [650, 276] on input "text" at bounding box center [663, 281] width 132 height 25
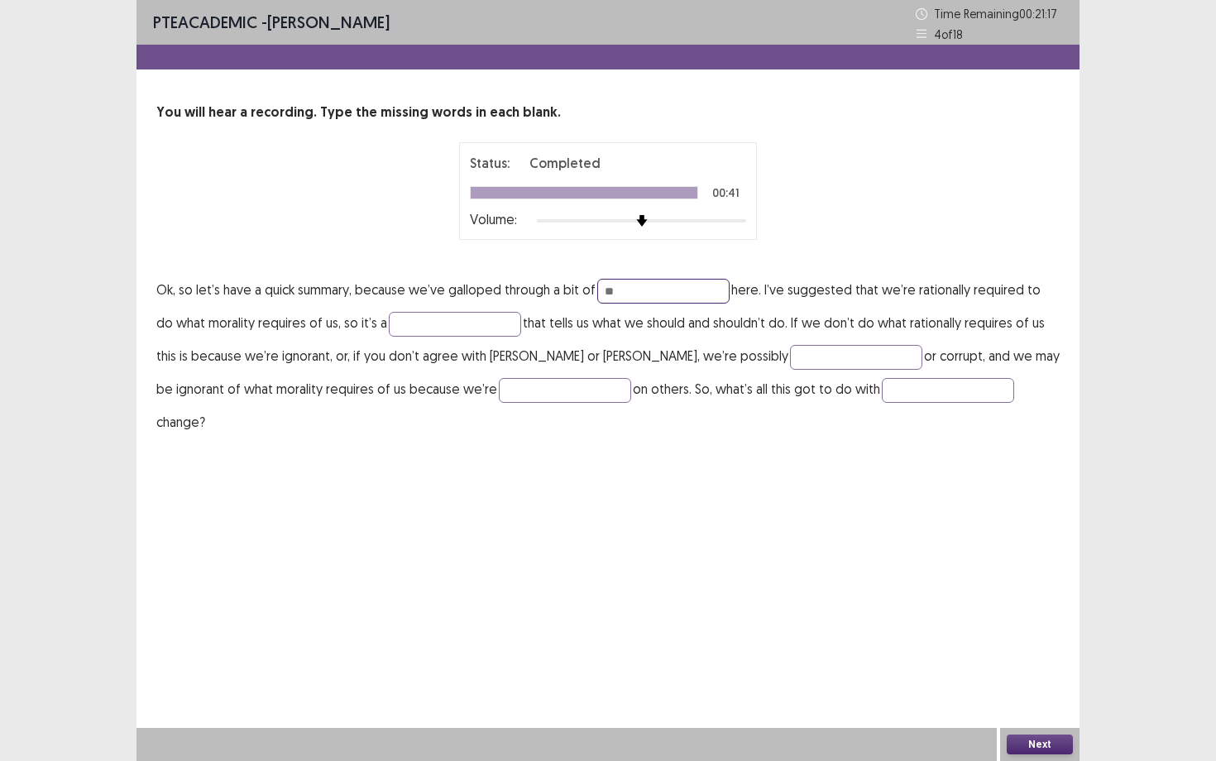
type input "*"
type input "**********"
type input "******"
type input "****"
type input "*******"
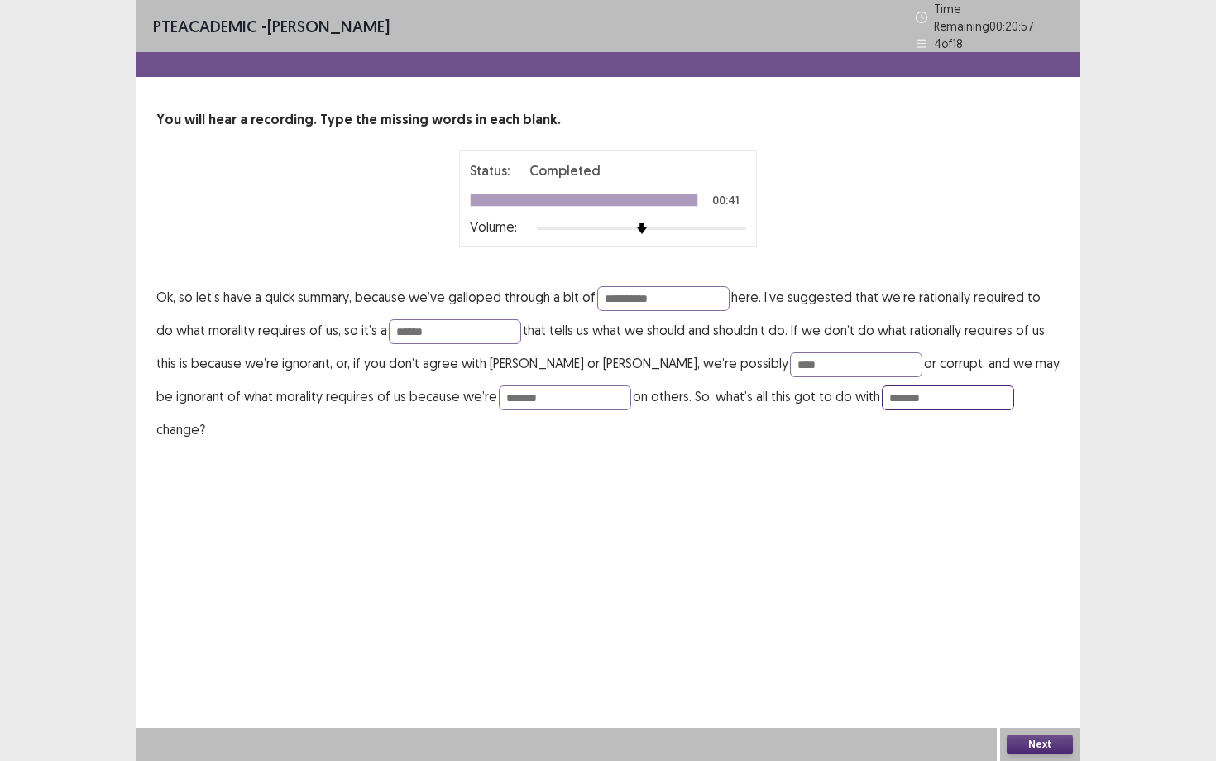
type input "*******"
click at [1057, 659] on button "Next" at bounding box center [1040, 745] width 66 height 20
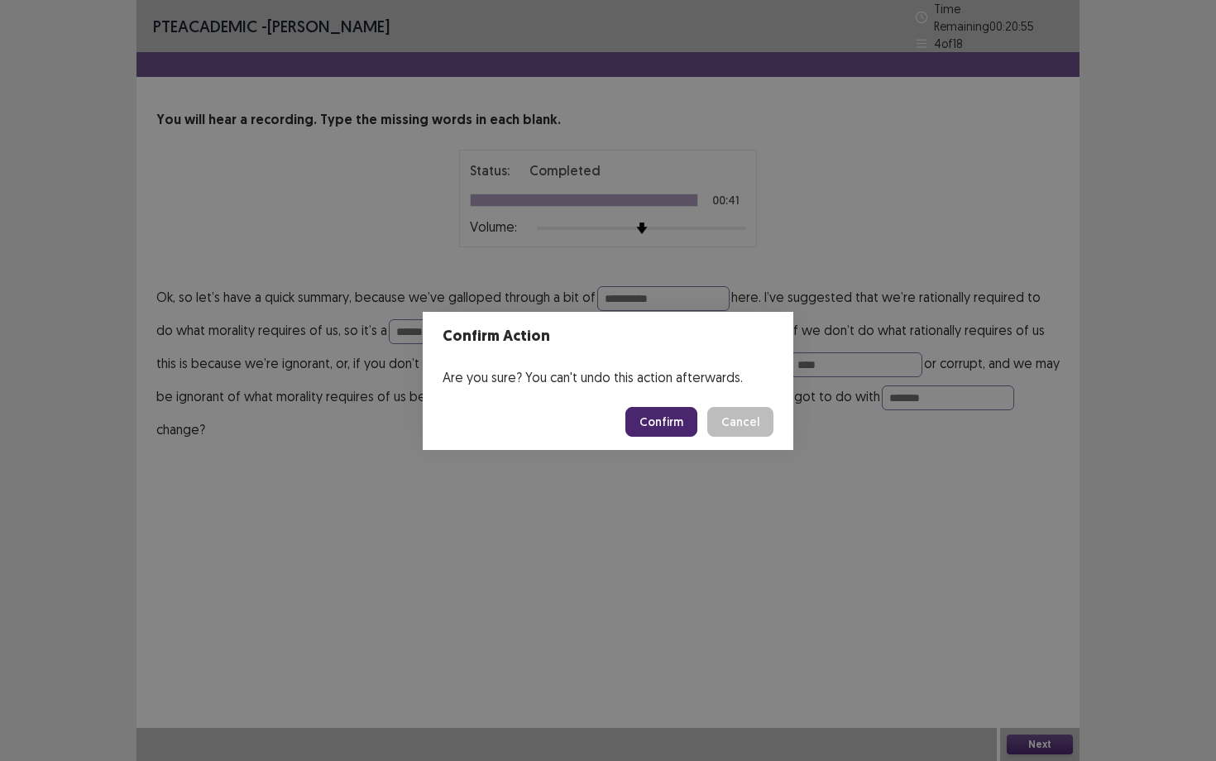
click at [656, 417] on button "Confirm" at bounding box center [662, 422] width 72 height 30
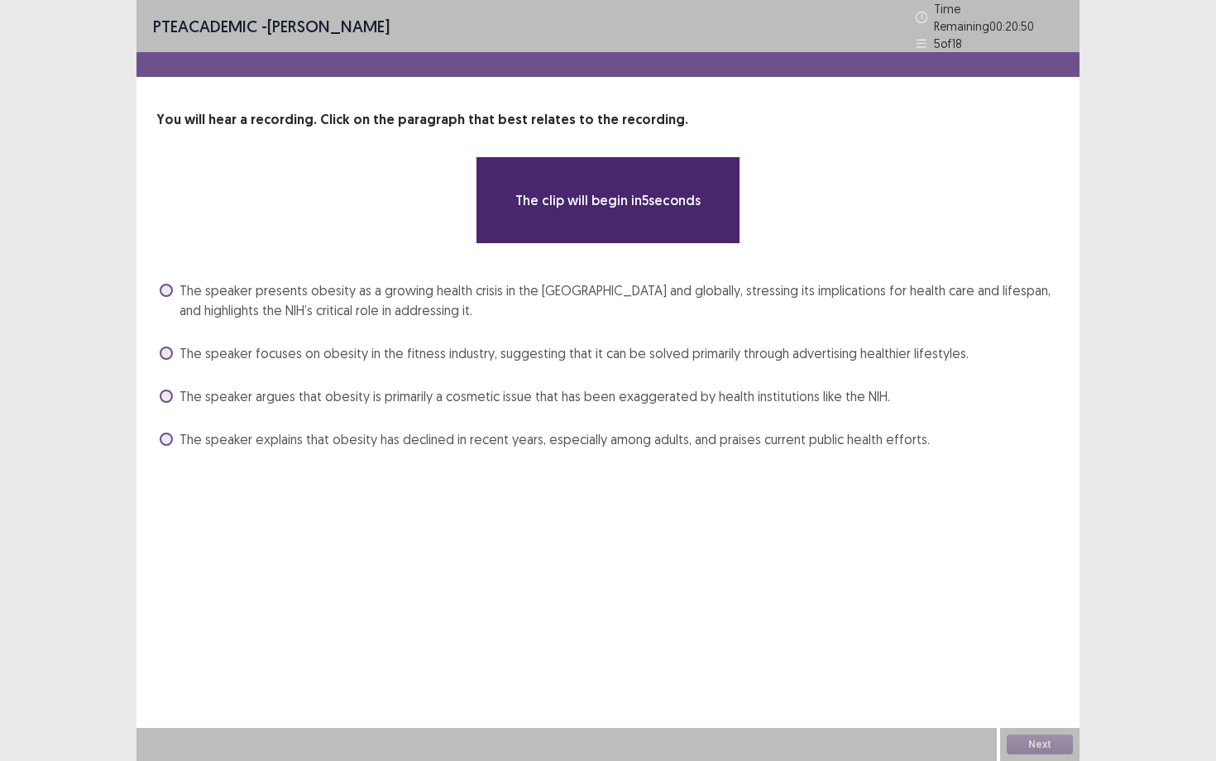
click at [457, 301] on span "The speaker presents obesity as a growing health crisis in the [GEOGRAPHIC_DATA…" at bounding box center [620, 301] width 880 height 40
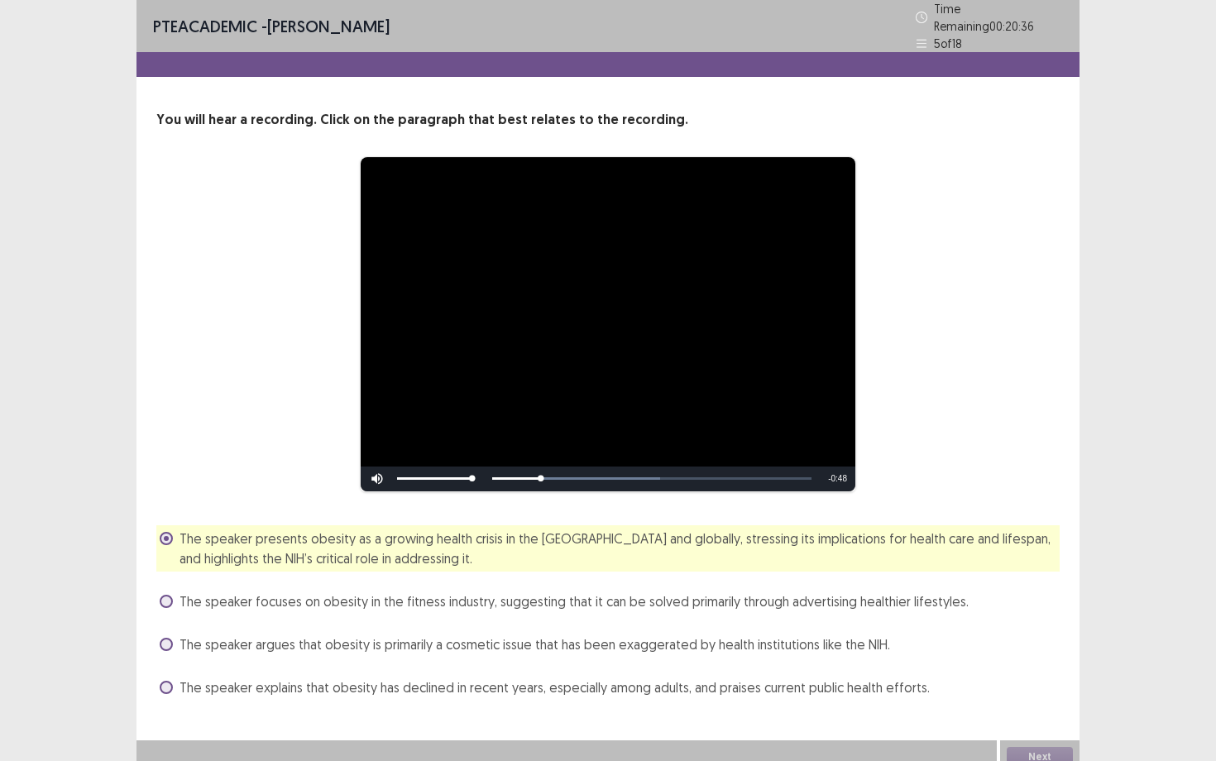
click at [391, 642] on span "The speaker argues that obesity is primarily a cosmetic issue that has been exa…" at bounding box center [535, 645] width 711 height 20
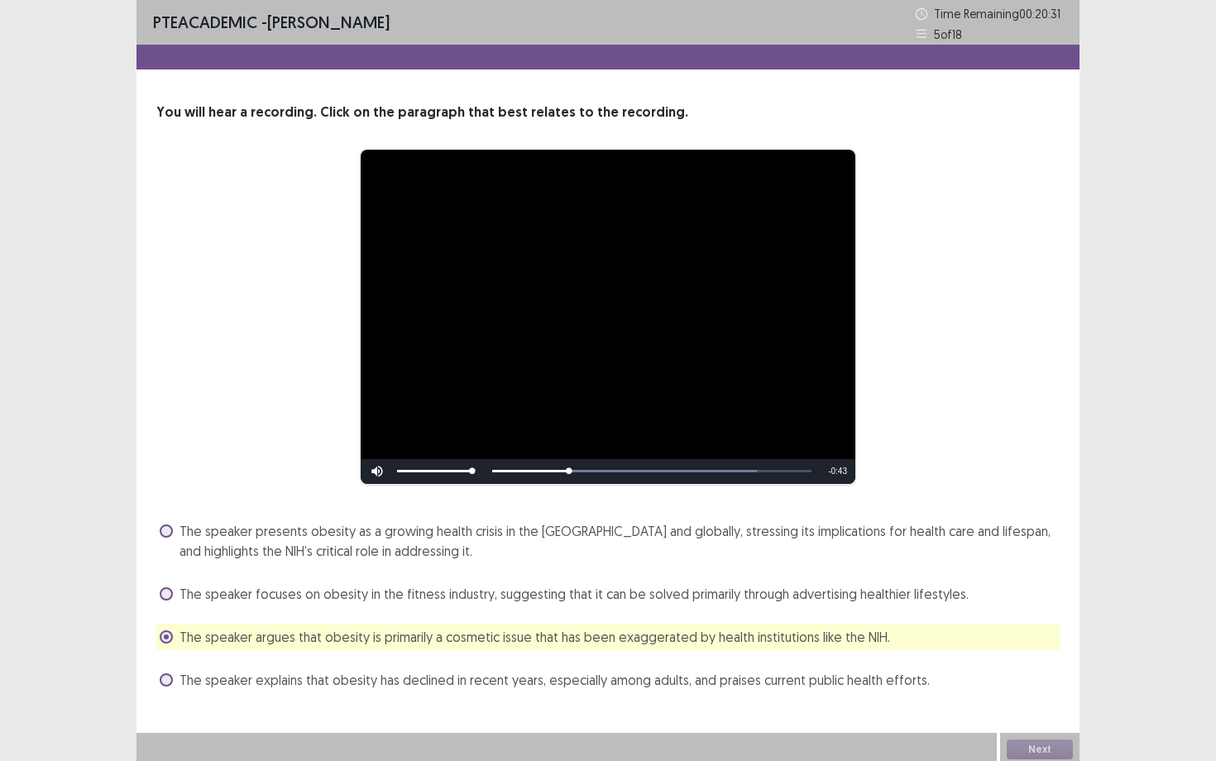
click at [400, 602] on span "The speaker focuses on obesity in the fitness industry, suggesting that it can …" at bounding box center [574, 594] width 789 height 20
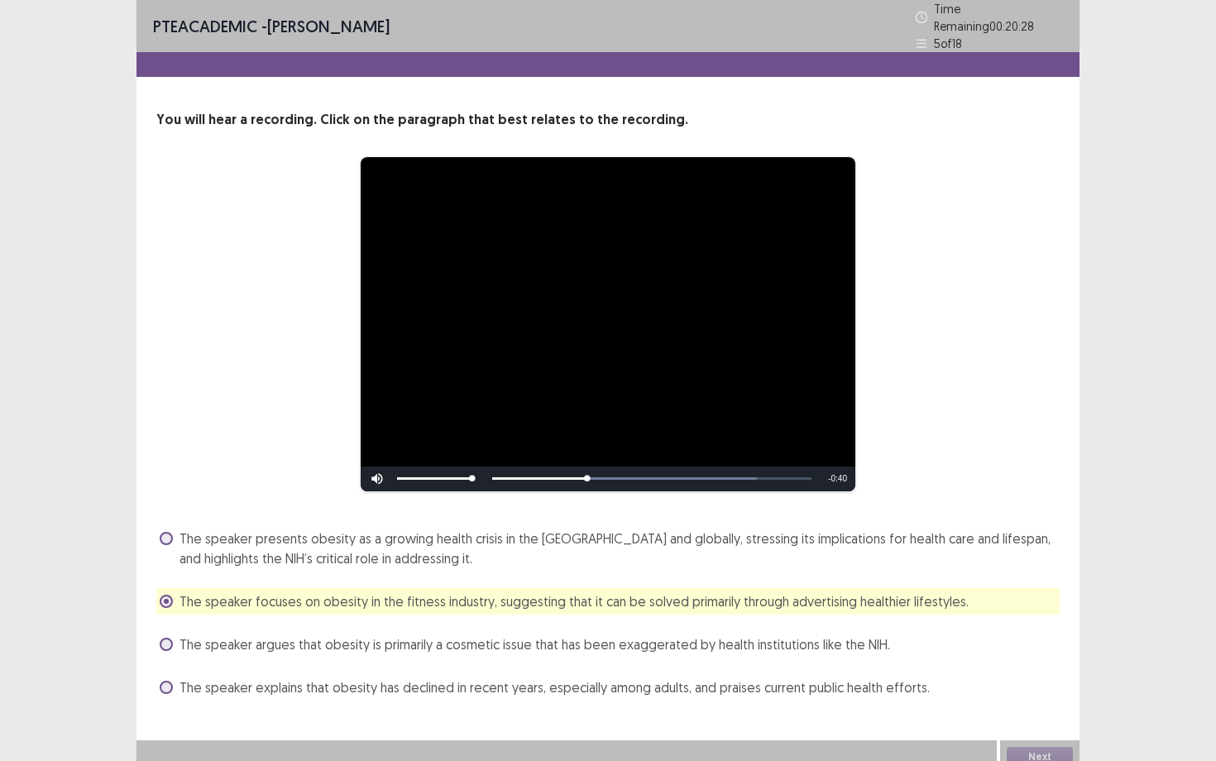
click at [400, 602] on span "The speaker focuses on obesity in the fitness industry, suggesting that it can …" at bounding box center [574, 602] width 789 height 20
click at [422, 542] on span "The speaker presents obesity as a growing health crisis in the [GEOGRAPHIC_DATA…" at bounding box center [620, 549] width 880 height 40
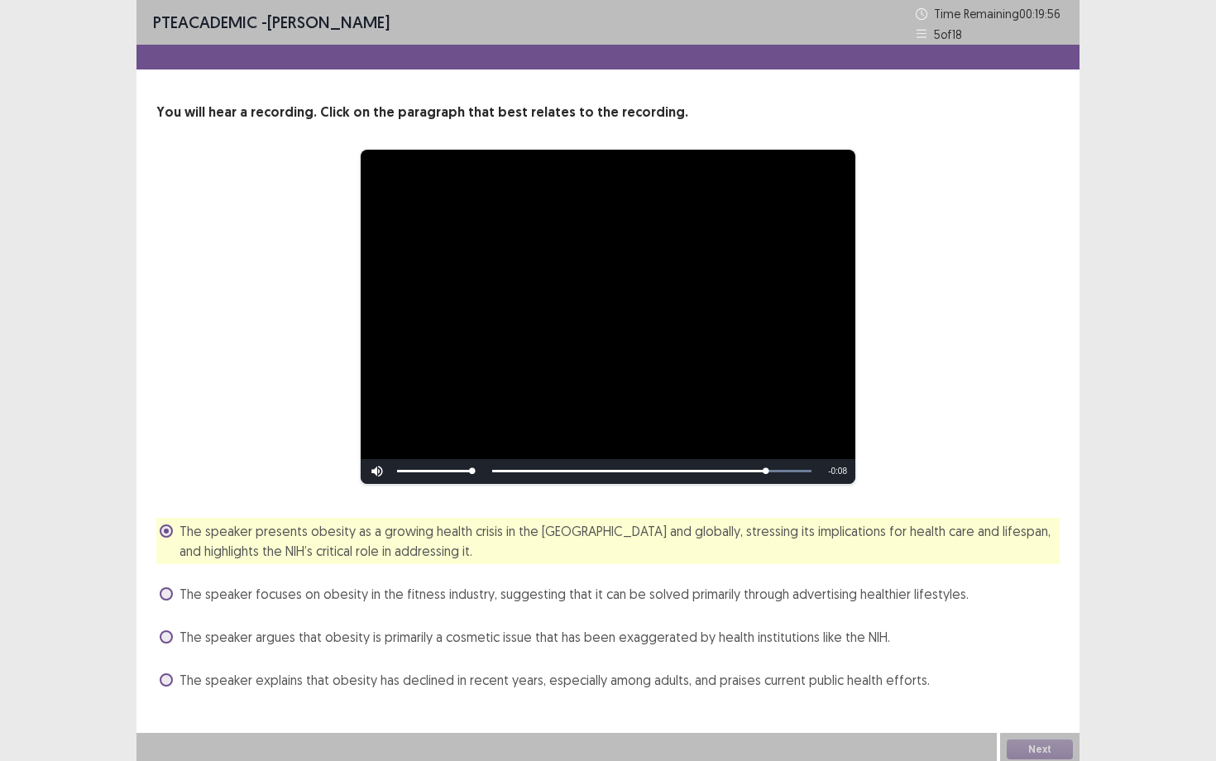
click at [925, 592] on span "The speaker focuses on obesity in the fitness industry, suggesting that it can …" at bounding box center [574, 594] width 789 height 20
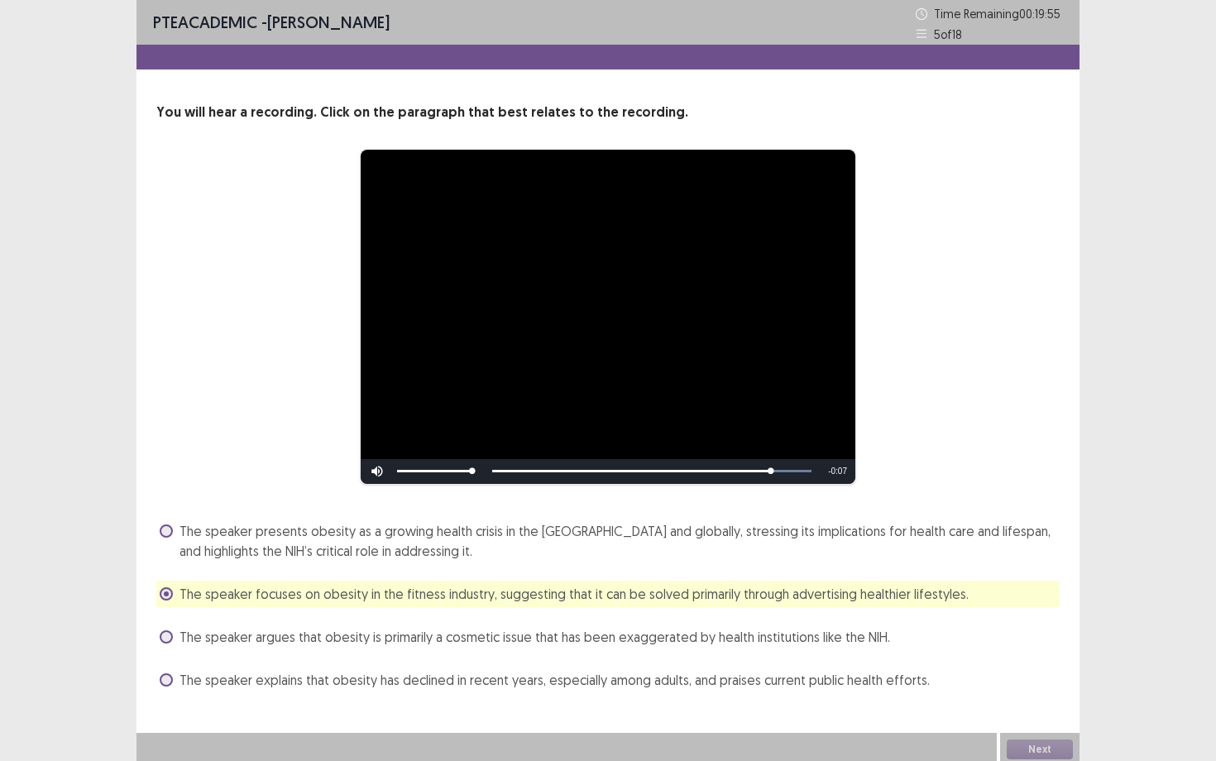
click at [899, 556] on span "The speaker presents obesity as a growing health crisis in the [GEOGRAPHIC_DATA…" at bounding box center [620, 541] width 880 height 40
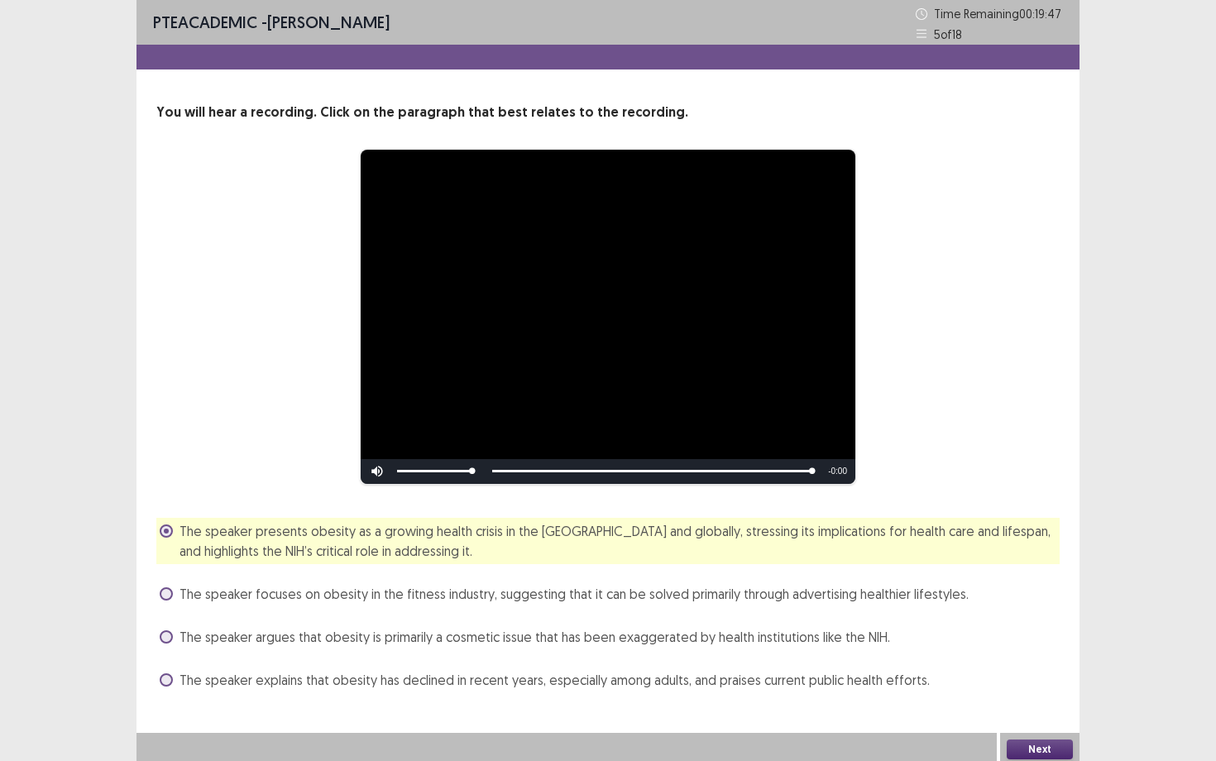
click at [1041, 659] on button "Next" at bounding box center [1040, 750] width 66 height 20
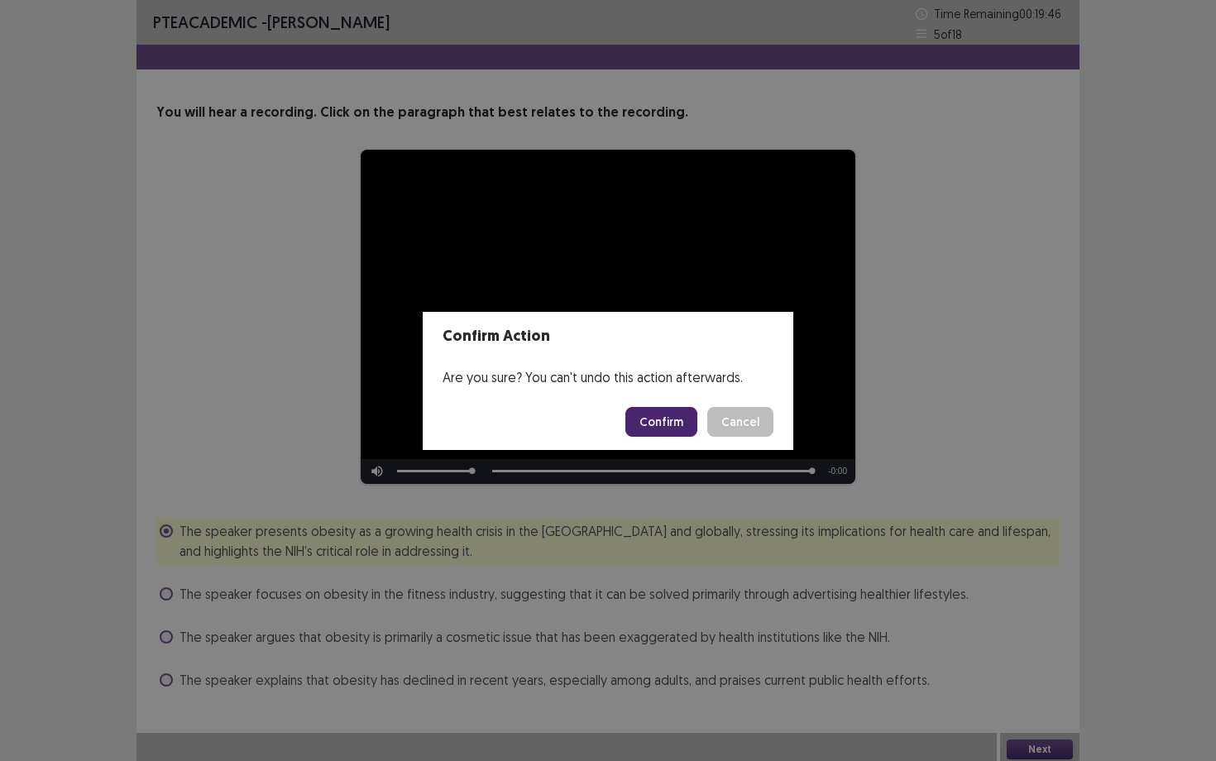
click at [669, 421] on button "Confirm" at bounding box center [662, 422] width 72 height 30
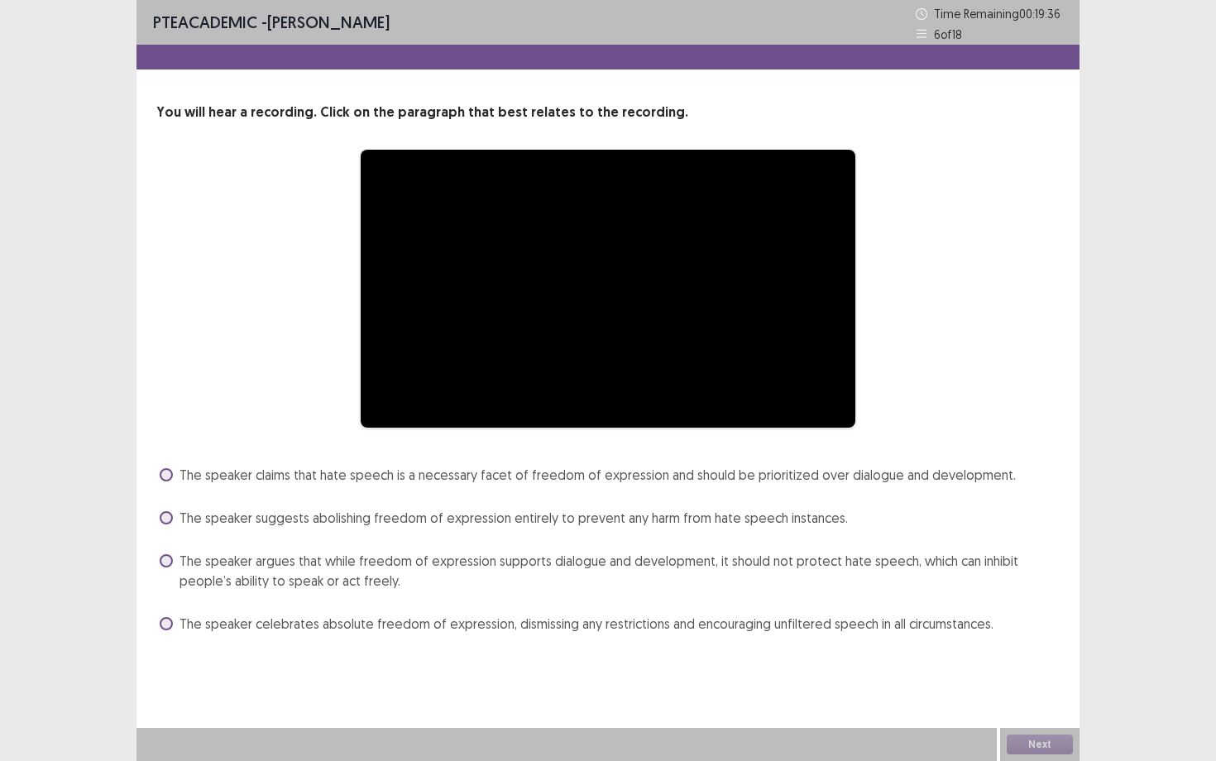
click at [512, 372] on video "Video Player" at bounding box center [608, 289] width 495 height 278
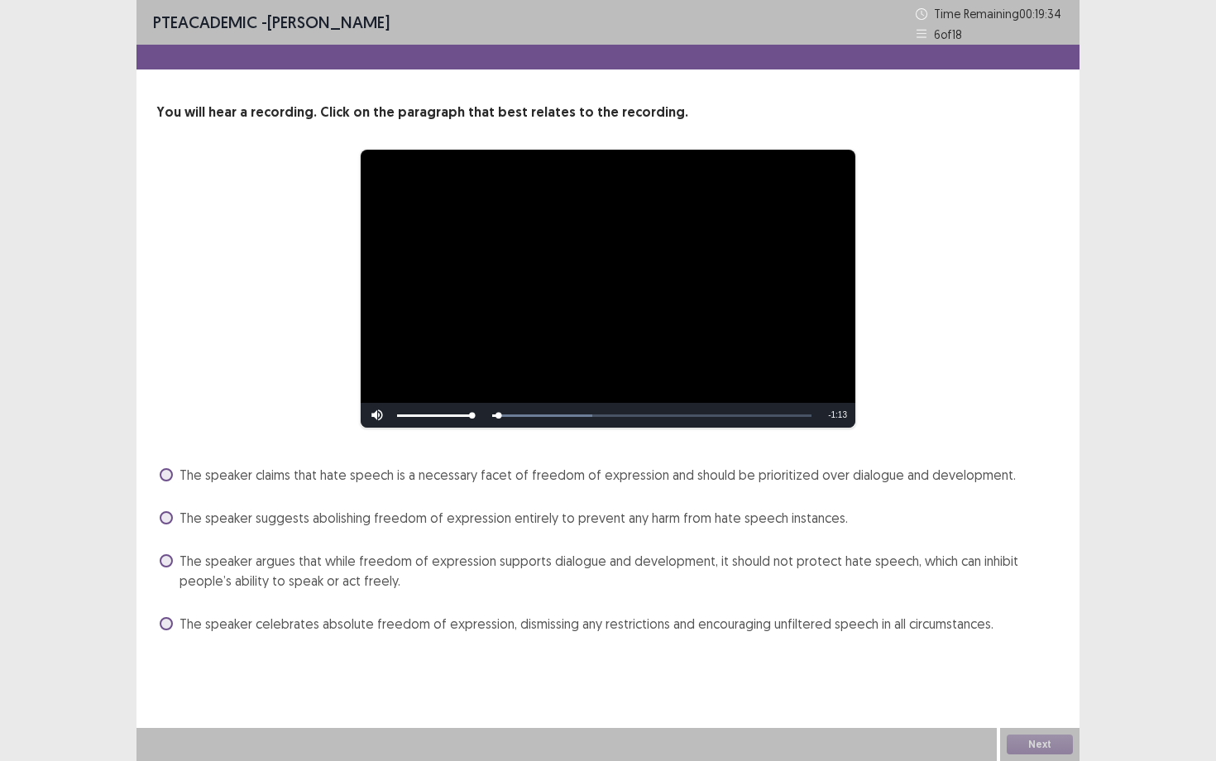
click at [452, 563] on span "The speaker argues that while freedom of expression supports dialogue and devel…" at bounding box center [620, 571] width 880 height 40
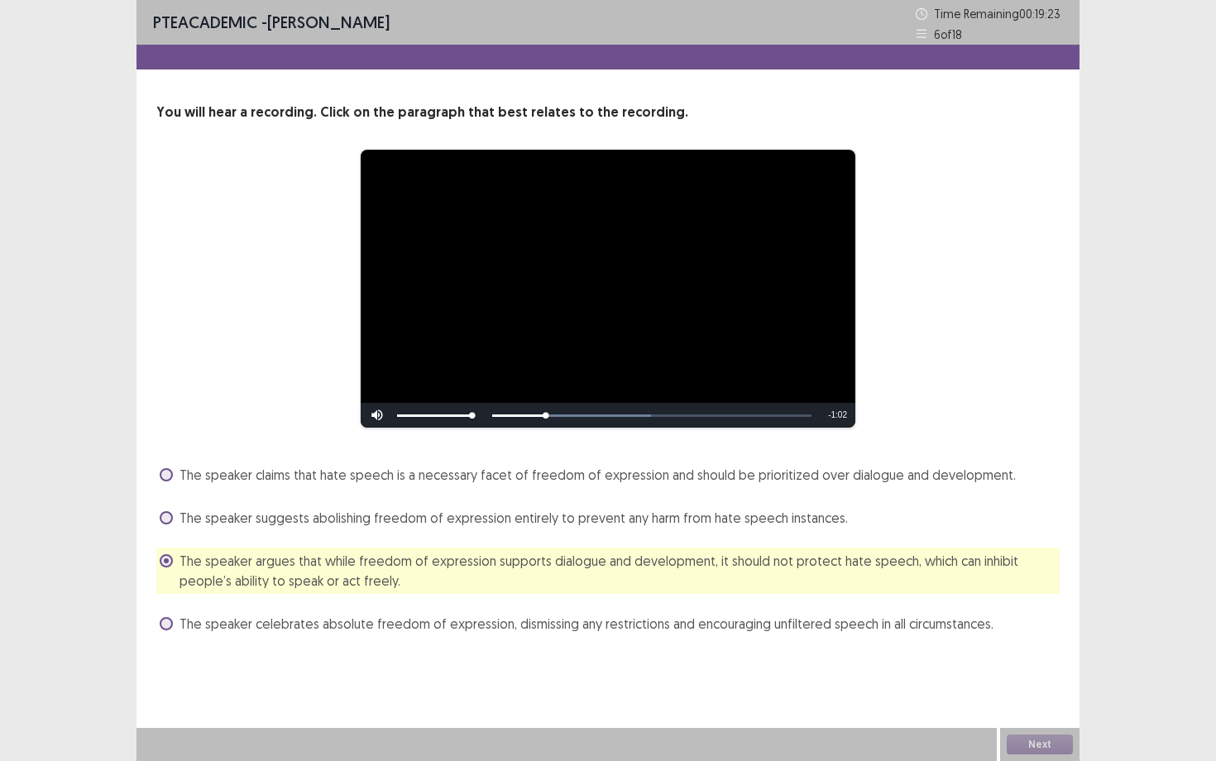
click at [1019, 659] on div "Next" at bounding box center [1039, 744] width 79 height 33
click at [629, 420] on div "Skip Backward Skip Forward Mute Current Time 0:13 / Duration 1:14 Loaded : 49.8…" at bounding box center [608, 415] width 495 height 25
click at [629, 420] on div "Skip Backward Skip Forward Mute Current Time 0:14 / Duration 1:14 Loaded : 49.8…" at bounding box center [608, 415] width 495 height 25
click at [629, 420] on div "Skip Backward Skip Forward Mute Current Time 0:15 / Duration 1:14 Loaded : 49.8…" at bounding box center [608, 415] width 495 height 25
click at [629, 415] on div "Skip Backward Skip Forward Mute Current Time 0:16 / Duration 1:14 Loaded : 49.8…" at bounding box center [608, 415] width 495 height 25
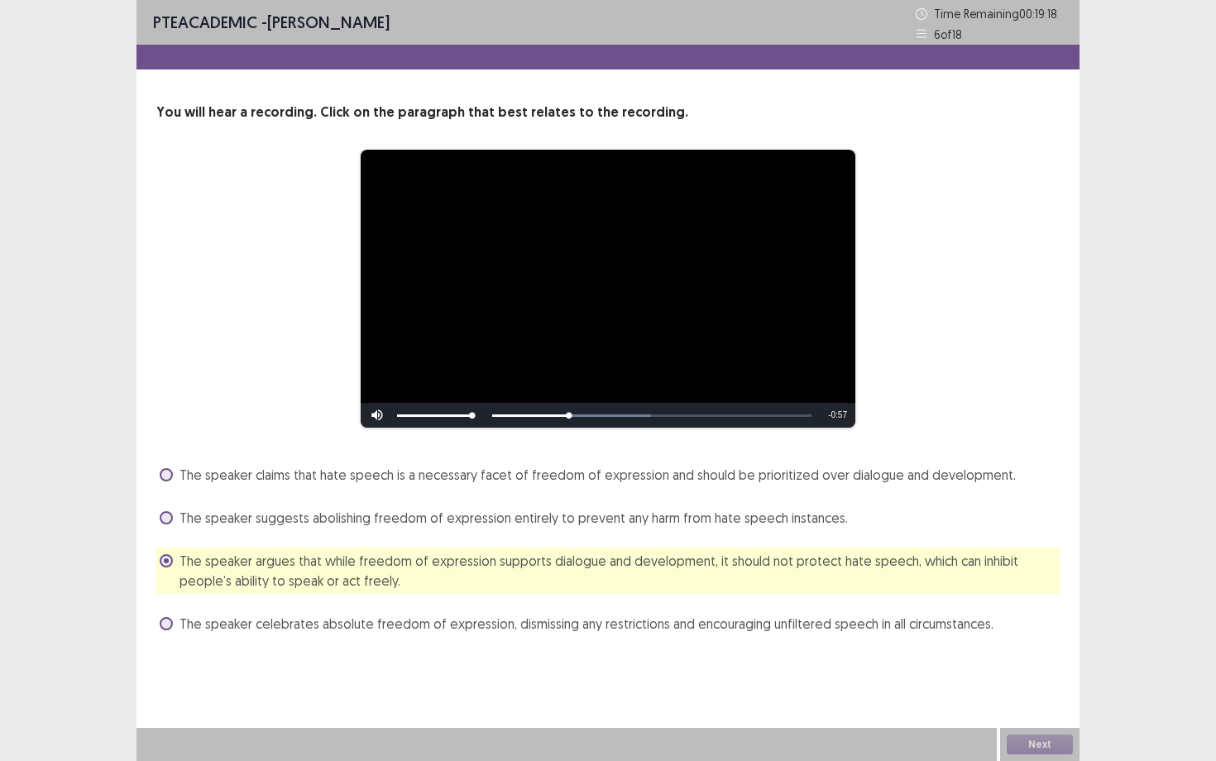
drag, startPoint x: 565, startPoint y: 416, endPoint x: 794, endPoint y: 419, distance: 228.4
click at [791, 420] on div "Skip Backward Skip Forward Mute Current Time 0:17 / Duration 1:14 Loaded : 49.8…" at bounding box center [608, 415] width 495 height 25
click at [794, 419] on div "Skip Backward Skip Forward Mute Current Time 0:18 / Duration 1:14 Loaded : 49.8…" at bounding box center [608, 415] width 495 height 25
click at [1044, 659] on div "Next" at bounding box center [1039, 744] width 79 height 33
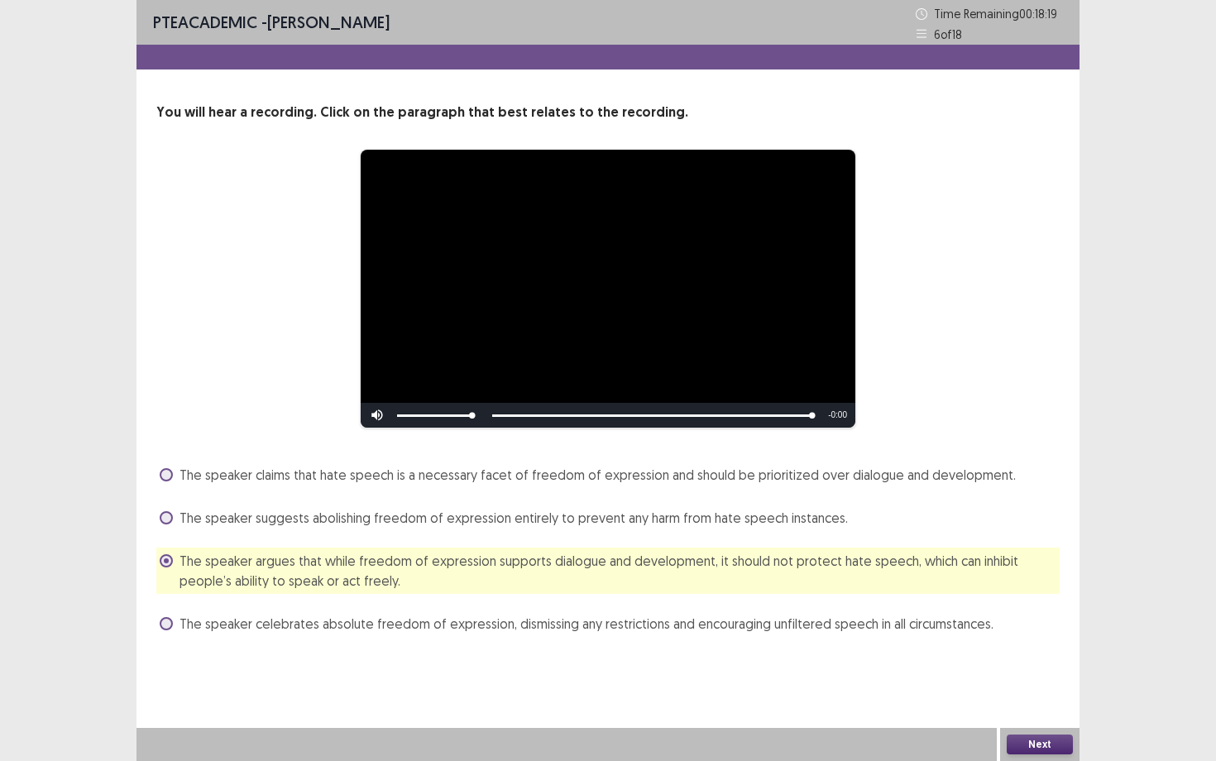
click at [1044, 659] on button "Next" at bounding box center [1040, 745] width 66 height 20
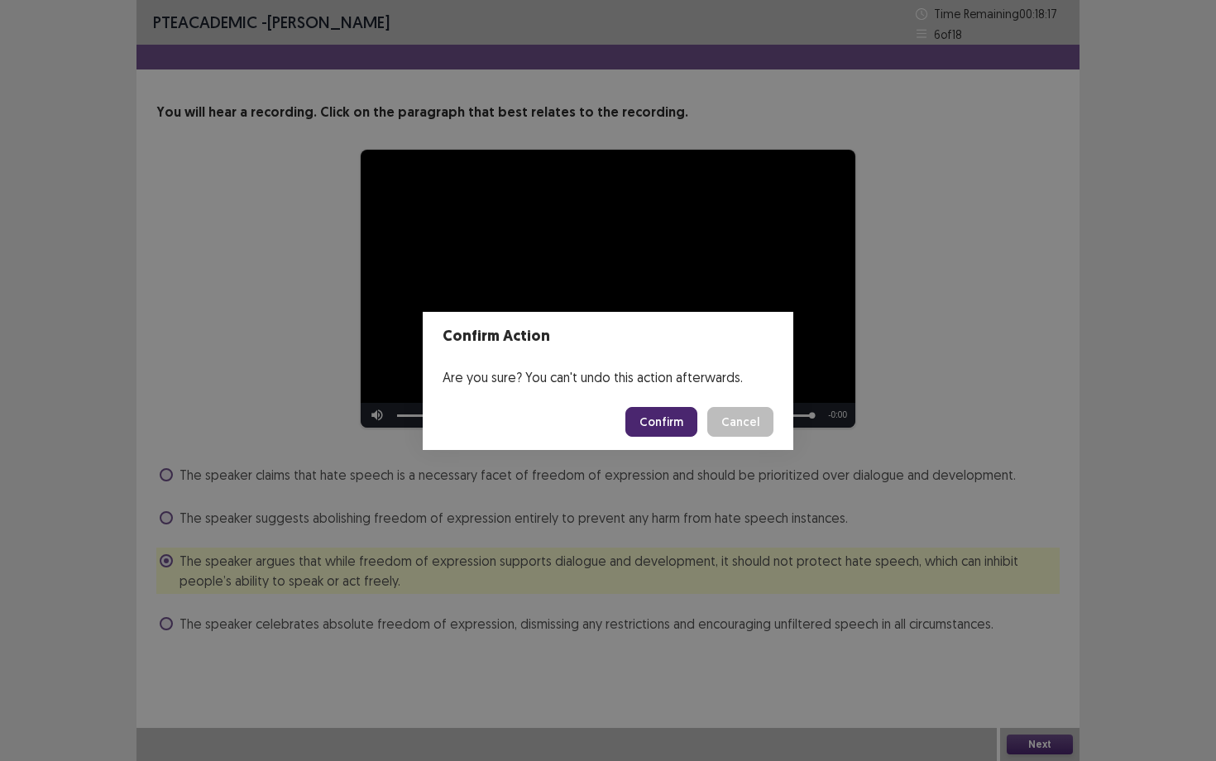
click at [681, 426] on button "Confirm" at bounding box center [662, 422] width 72 height 30
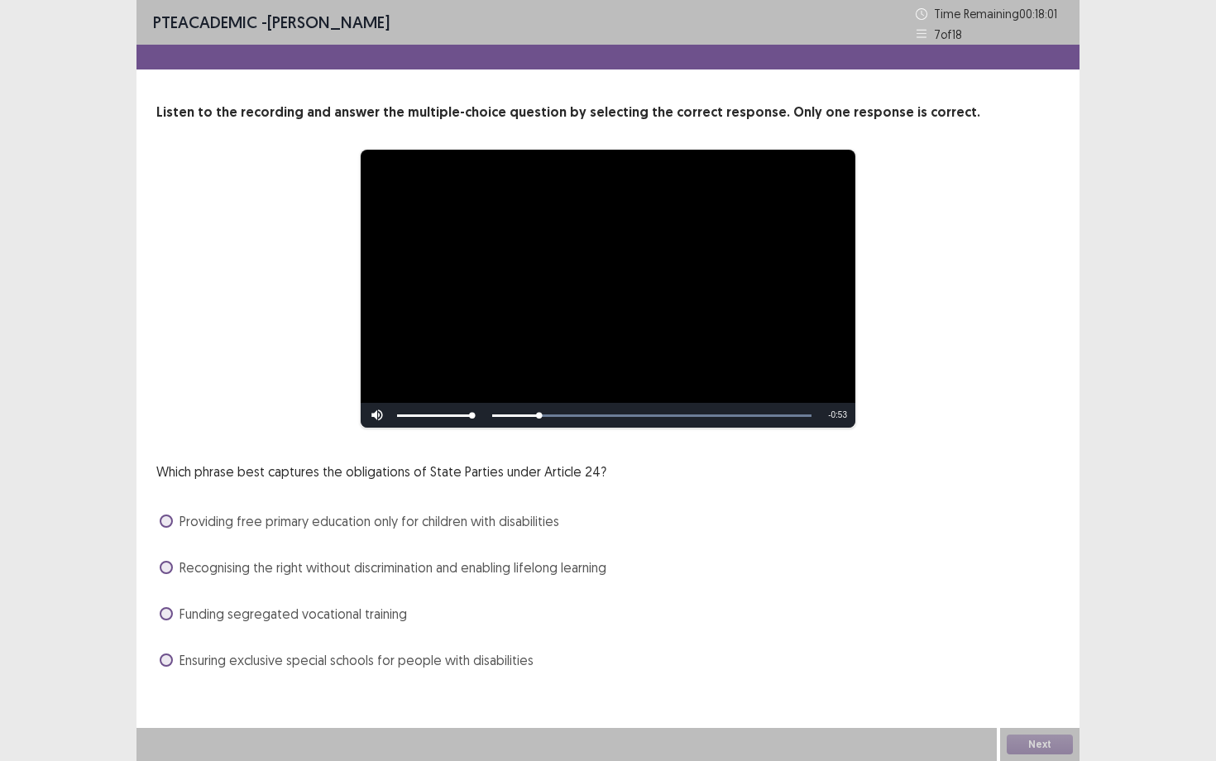
click at [371, 524] on span "Providing free primary education only for children with disabilities" at bounding box center [370, 521] width 380 height 20
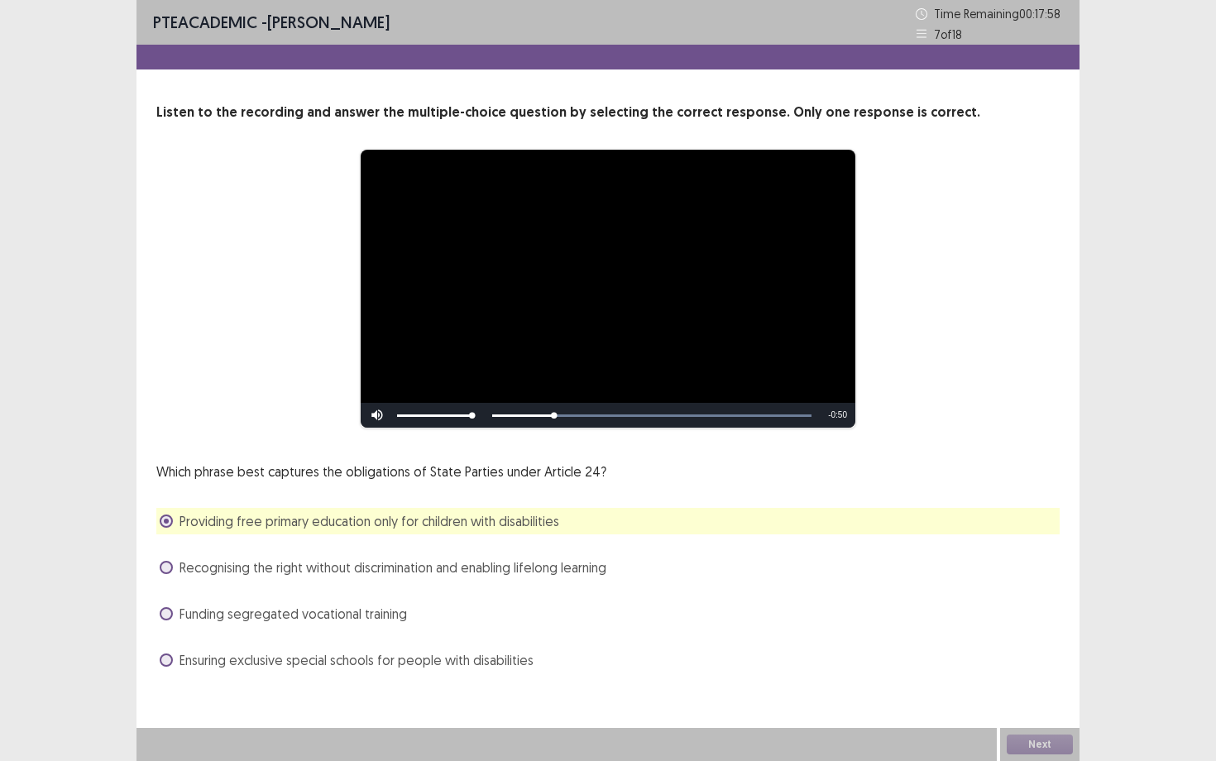
click at [371, 524] on span "Providing free primary education only for children with disabilities" at bounding box center [370, 521] width 380 height 20
click at [323, 588] on div "Which phrase best captures the obligations of State Parties under Article 24? P…" at bounding box center [608, 568] width 904 height 212
click at [334, 567] on span "Recognising the right without discrimination and enabling lifelong learning" at bounding box center [393, 568] width 427 height 20
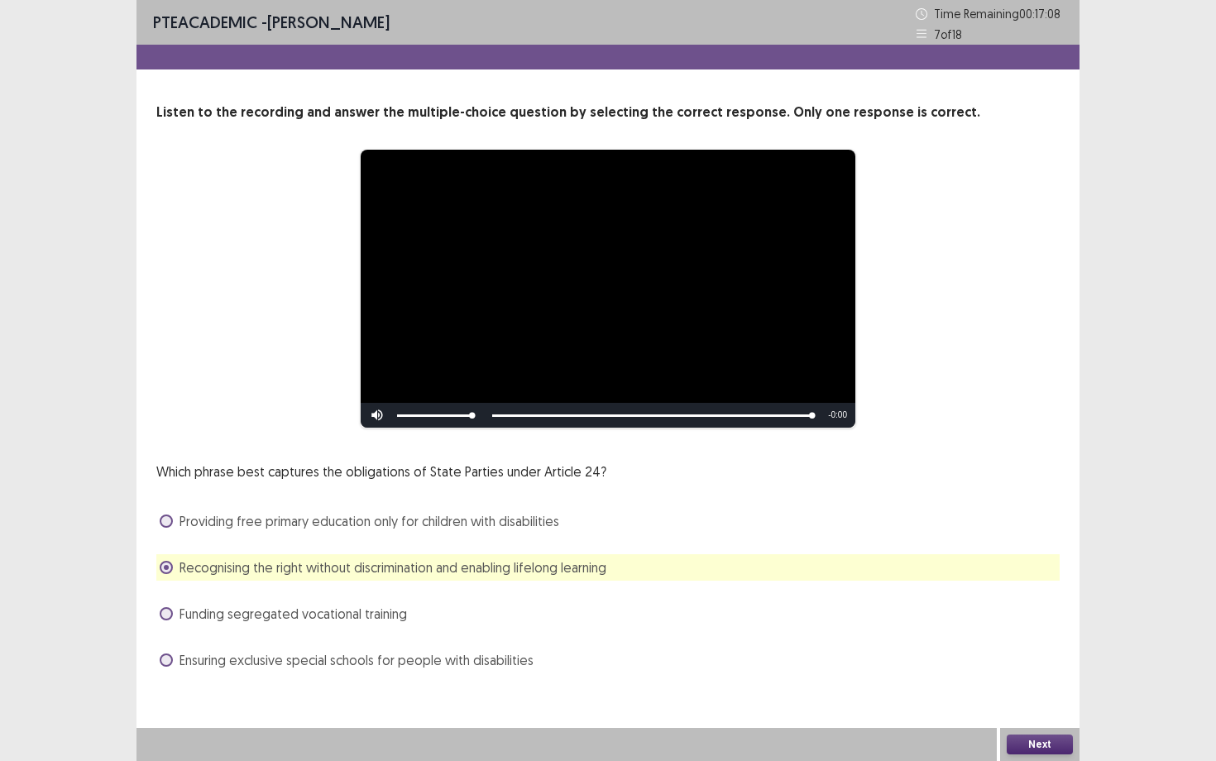
click at [1029, 659] on button "Next" at bounding box center [1040, 745] width 66 height 20
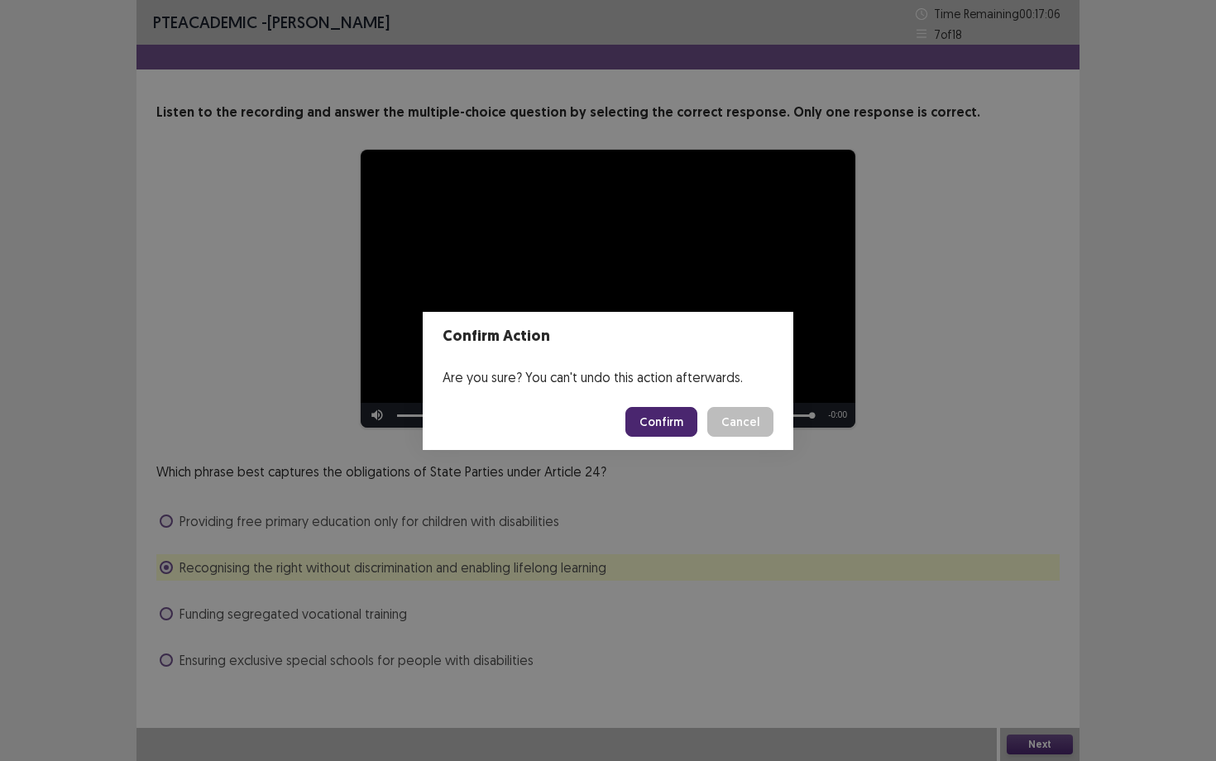
click at [676, 418] on button "Confirm" at bounding box center [662, 422] width 72 height 30
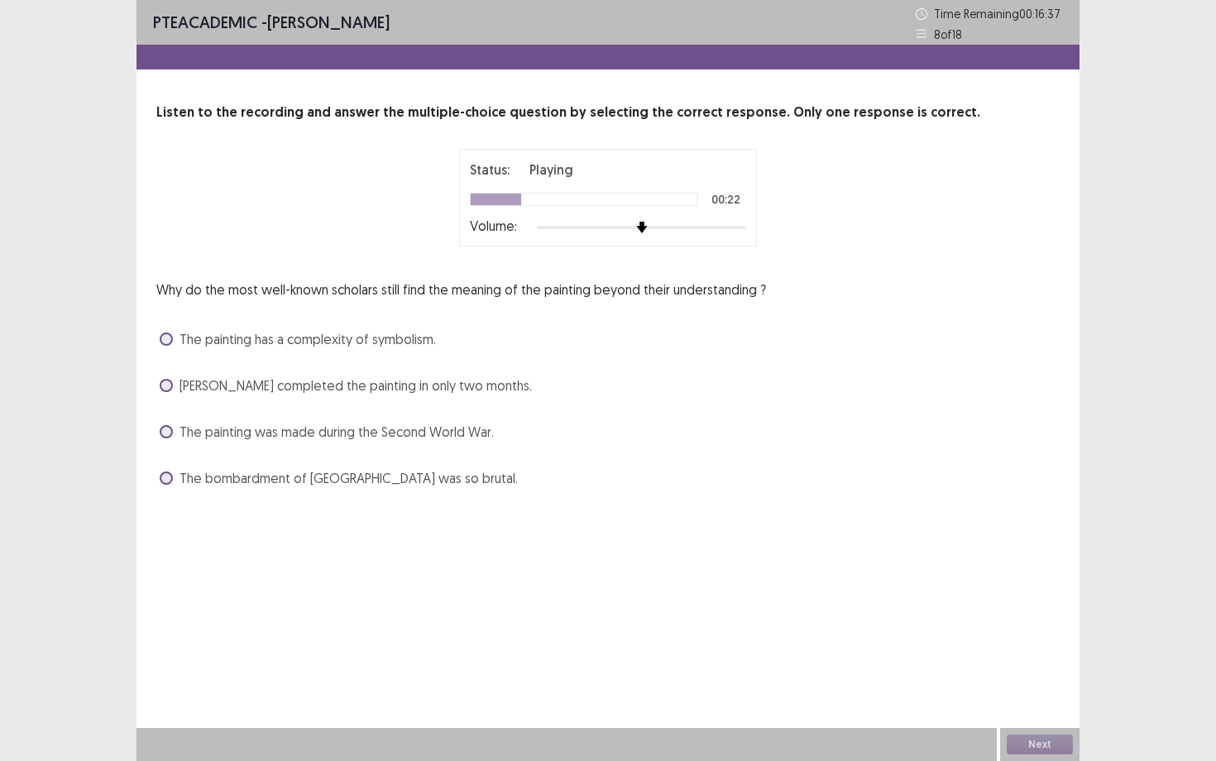
click at [329, 422] on span "The painting was made during the Second World War." at bounding box center [337, 432] width 314 height 20
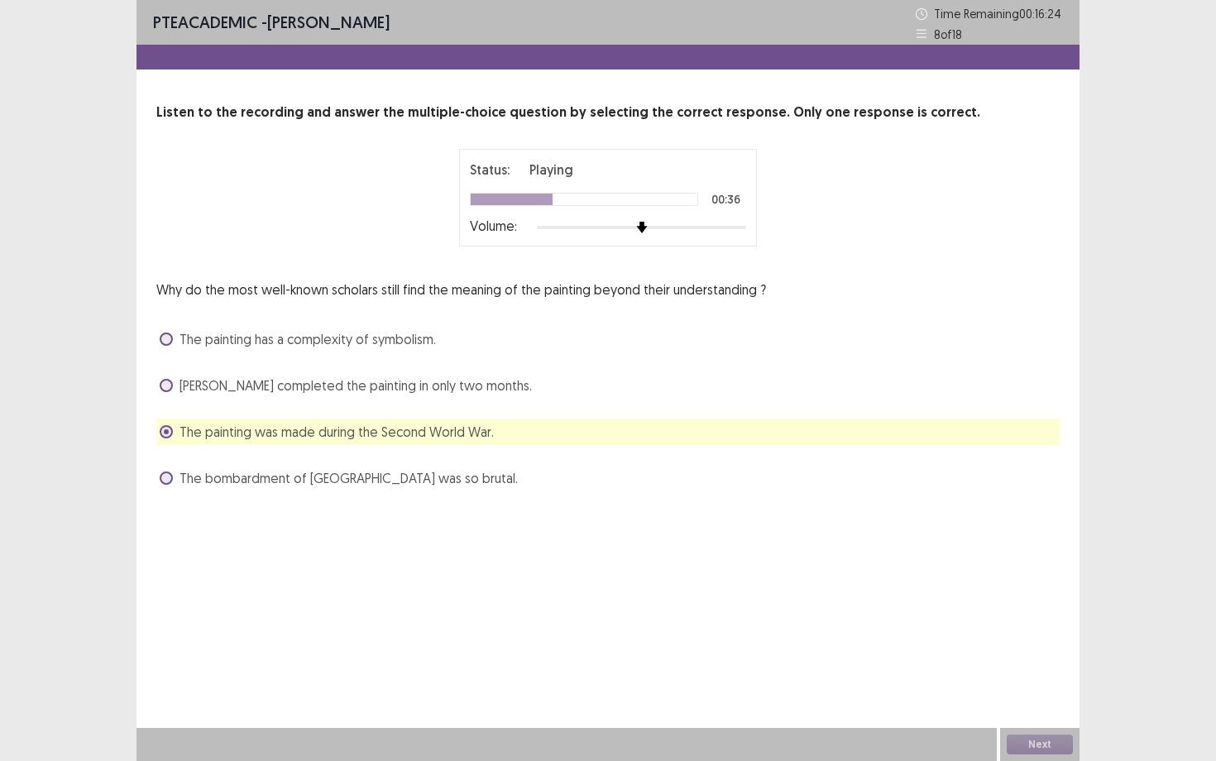
click at [386, 337] on span "The painting has a complexity of symbolism." at bounding box center [308, 339] width 257 height 20
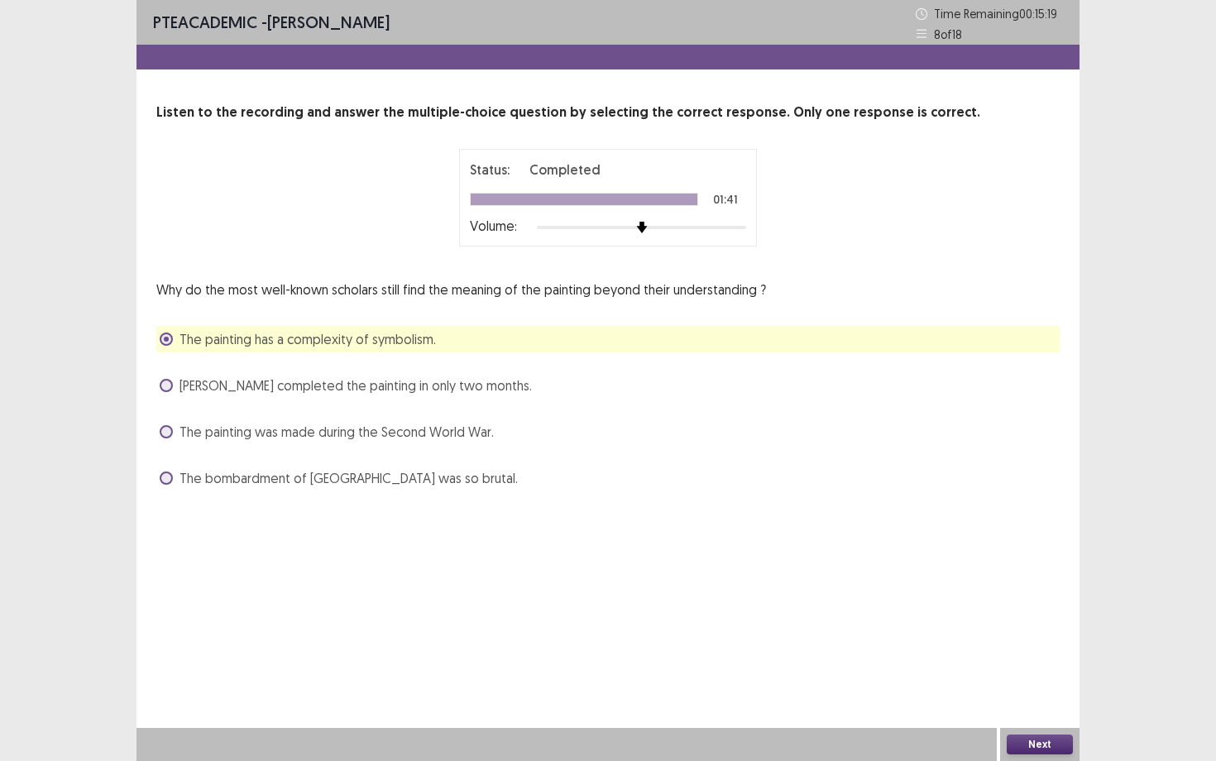
click at [1044, 659] on button "Next" at bounding box center [1040, 745] width 66 height 20
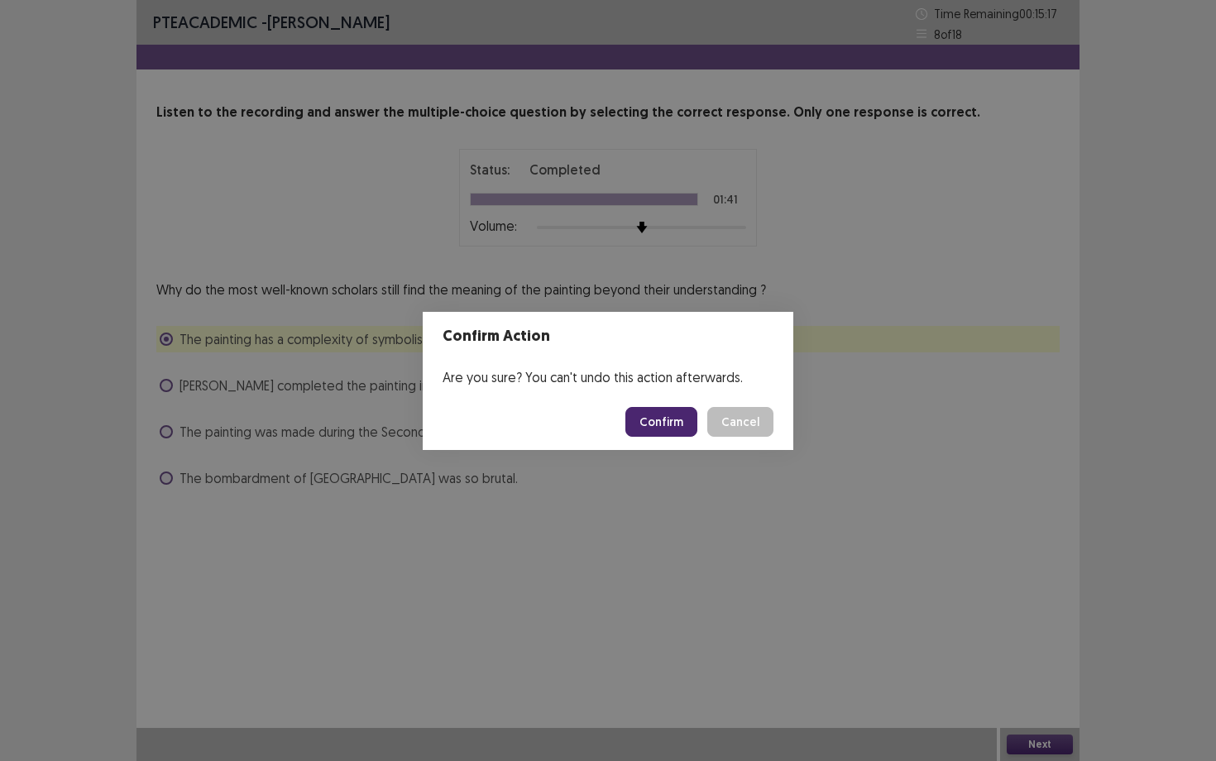
click at [676, 425] on button "Confirm" at bounding box center [662, 422] width 72 height 30
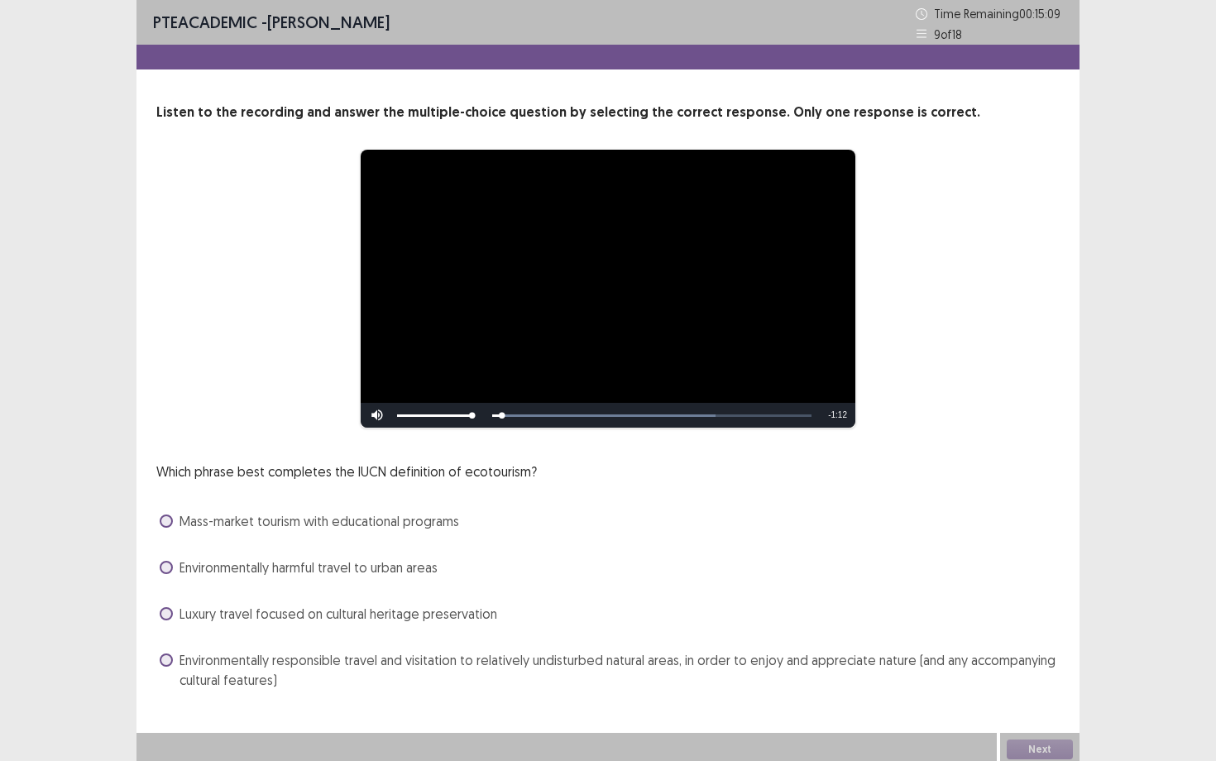
click at [335, 524] on span "Mass-market tourism with educational programs" at bounding box center [320, 521] width 280 height 20
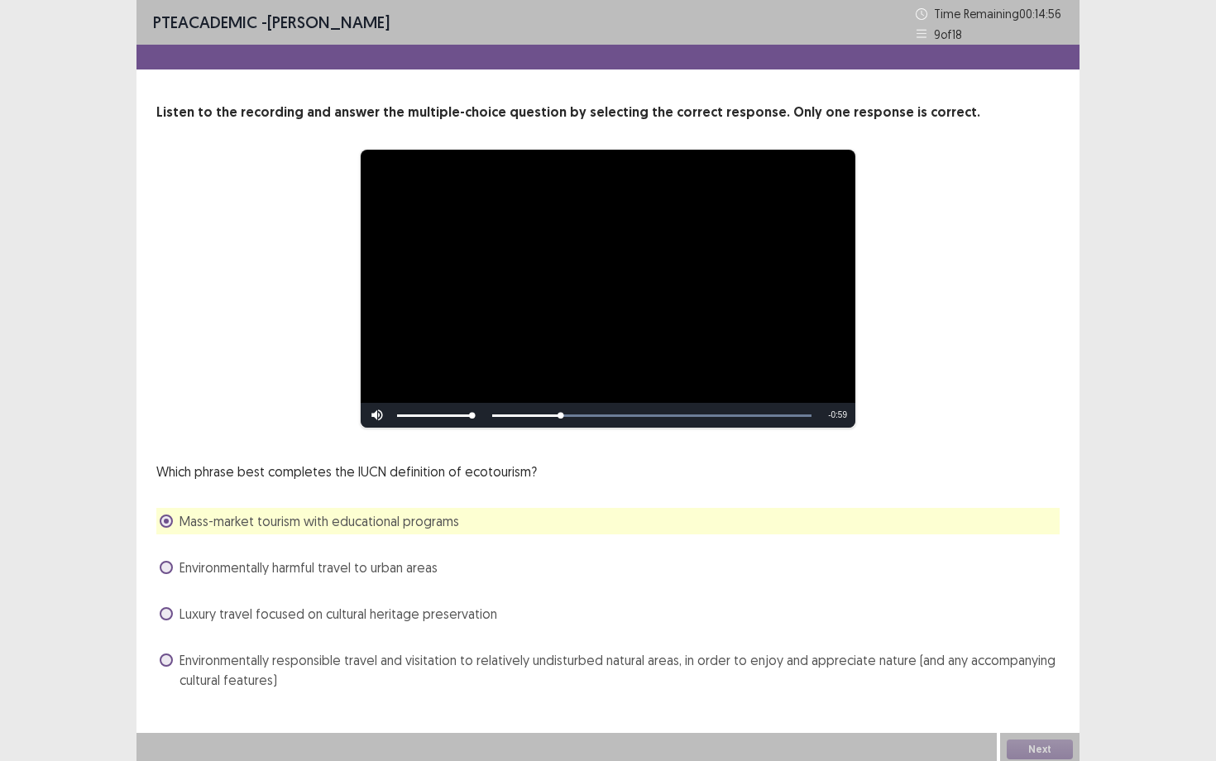
click at [327, 572] on span "Environmentally harmful travel to urban areas" at bounding box center [309, 568] width 258 height 20
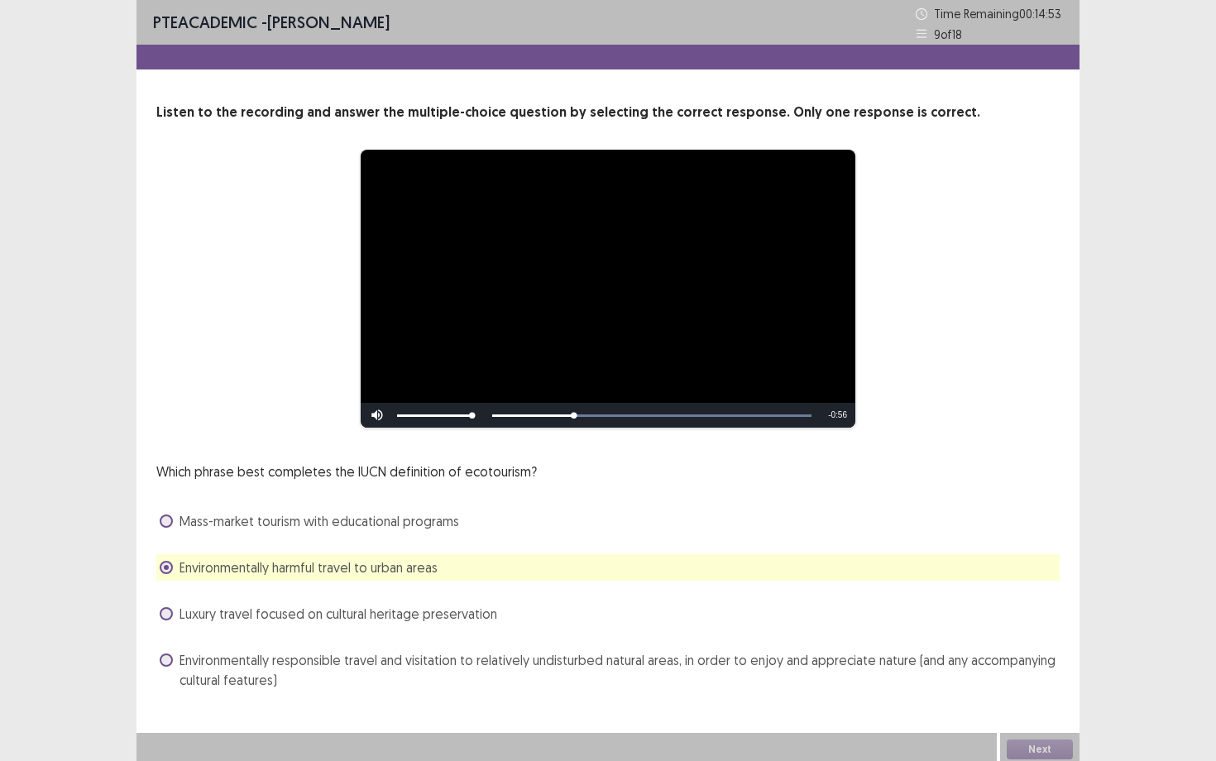
click at [327, 659] on span "Environmentally responsible travel and visitation to relatively undisturbed nat…" at bounding box center [620, 670] width 880 height 40
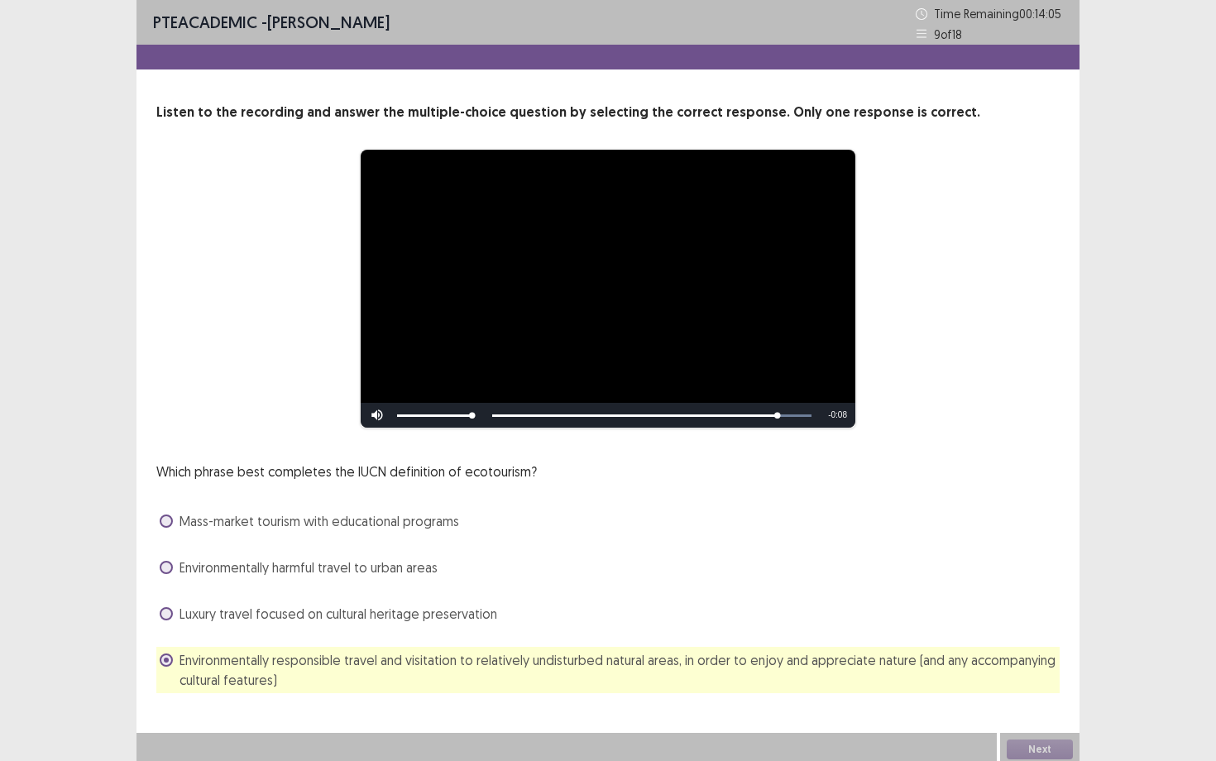
click at [1035, 659] on div "Next" at bounding box center [1039, 749] width 79 height 33
click at [1035, 659] on button "Next" at bounding box center [1040, 750] width 66 height 20
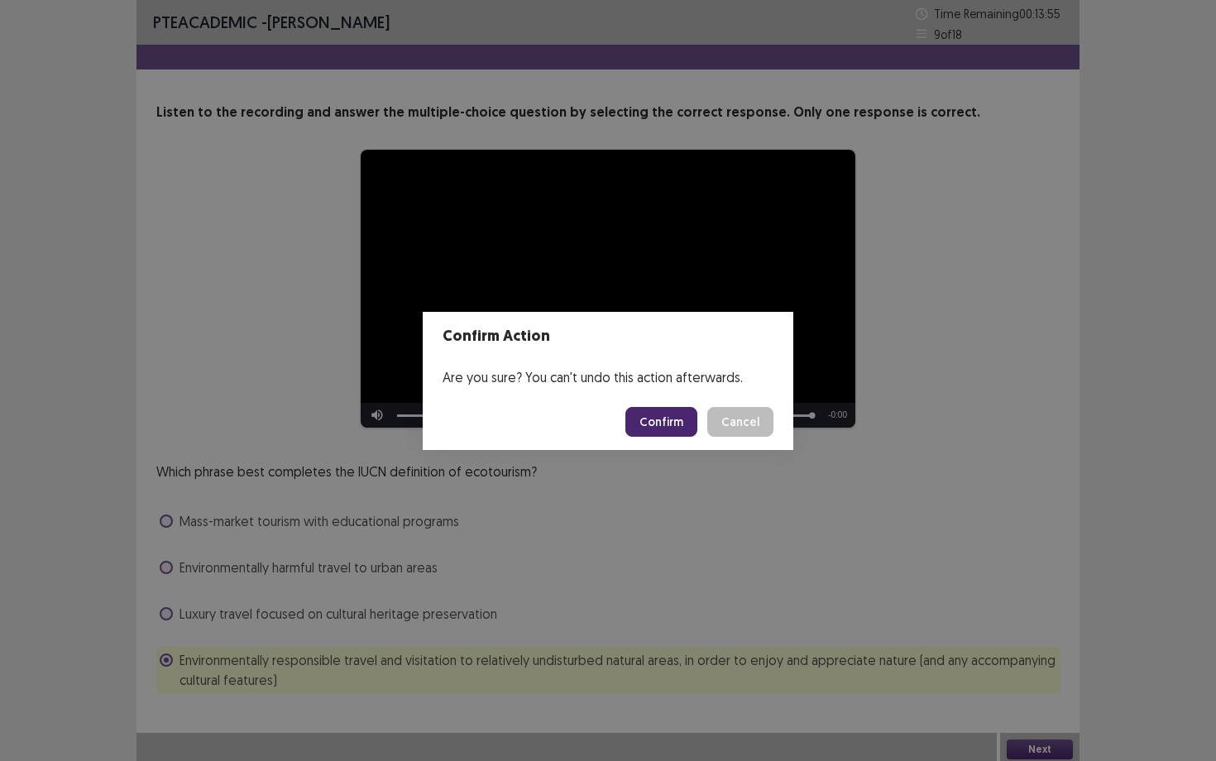
click at [685, 418] on button "Confirm" at bounding box center [662, 422] width 72 height 30
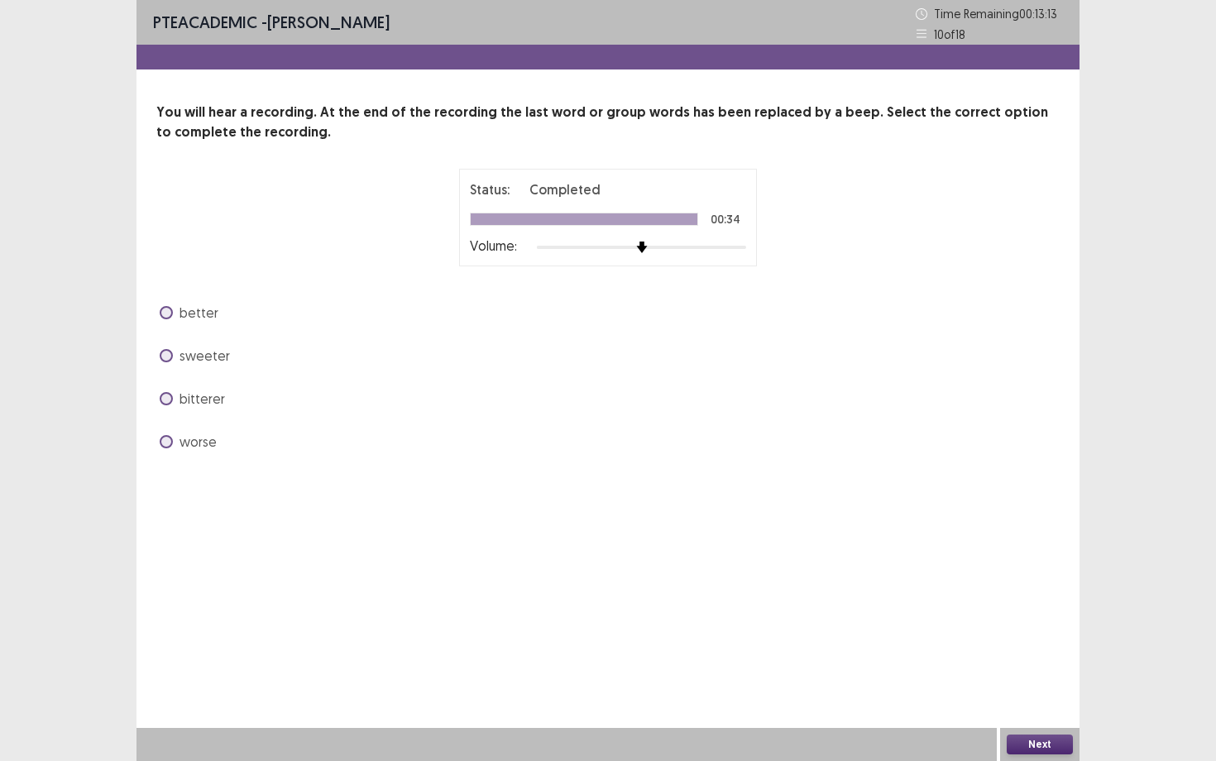
click at [212, 361] on span "sweeter" at bounding box center [205, 356] width 50 height 20
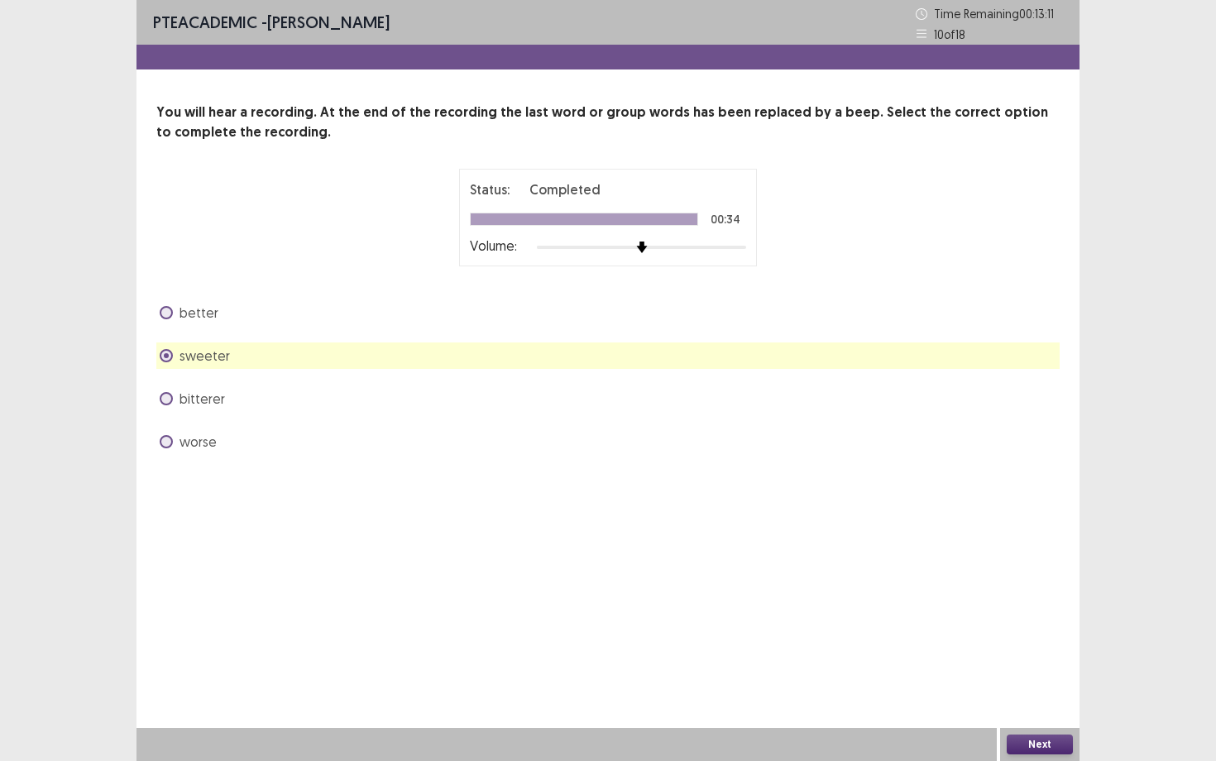
click at [204, 305] on span "better" at bounding box center [199, 313] width 39 height 20
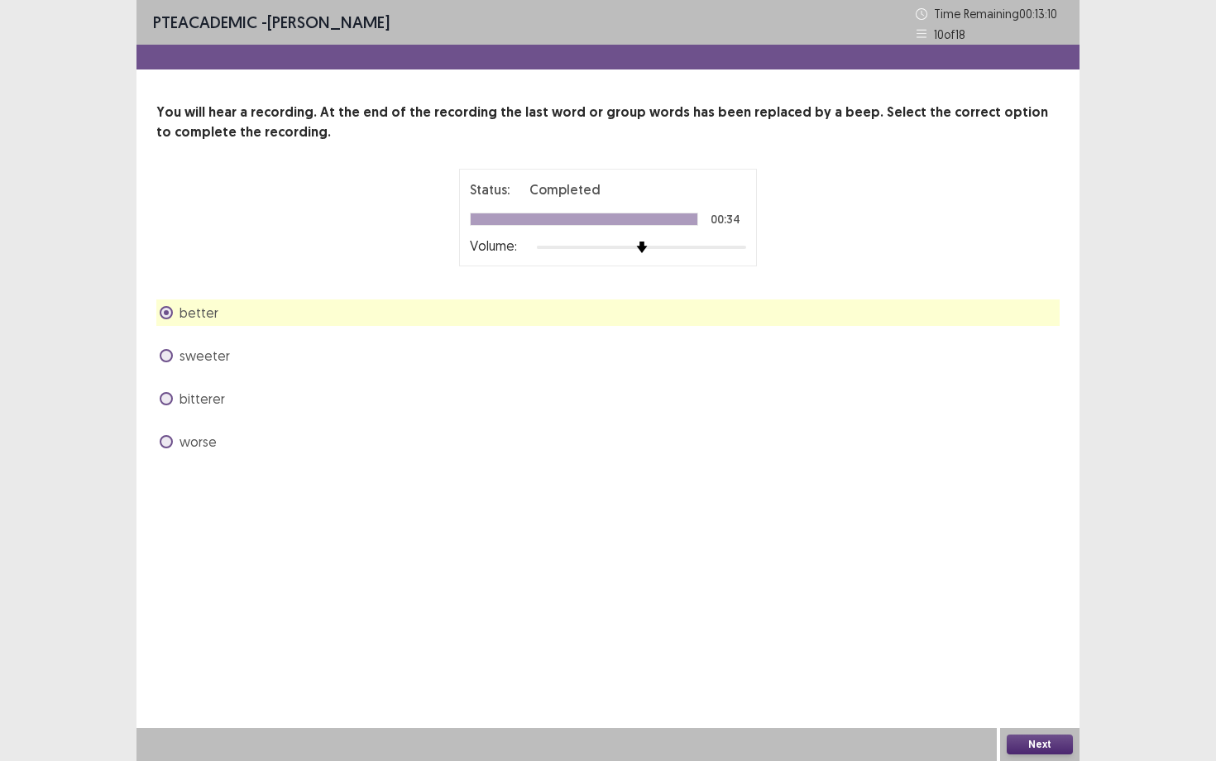
click at [1063, 659] on button "Next" at bounding box center [1040, 745] width 66 height 20
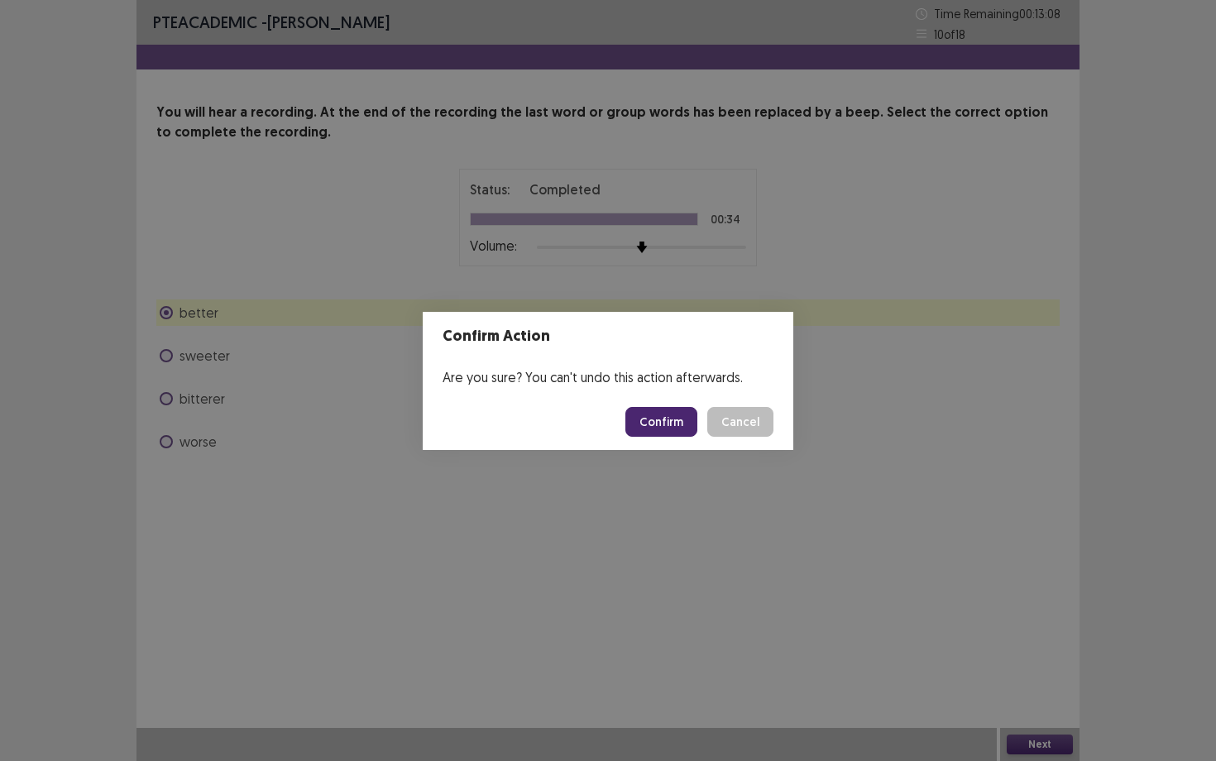
click at [673, 424] on button "Confirm" at bounding box center [662, 422] width 72 height 30
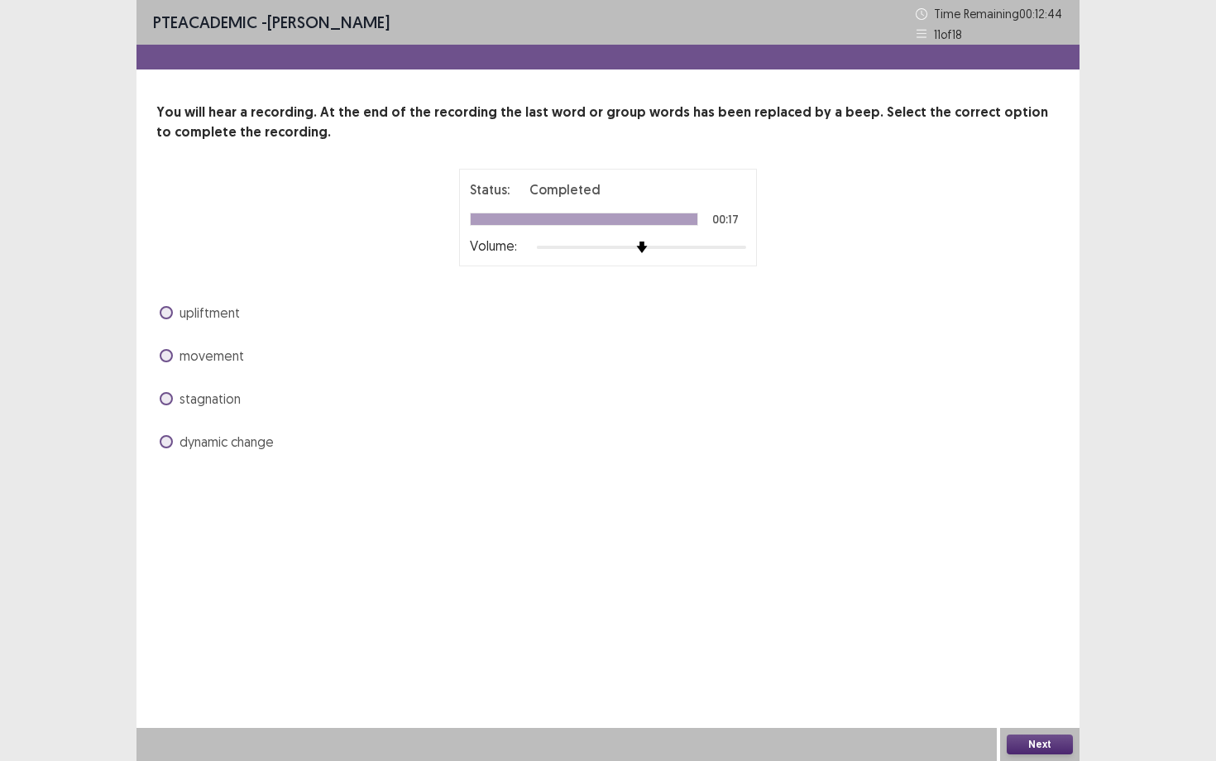
click at [233, 355] on span "movement" at bounding box center [212, 356] width 65 height 20
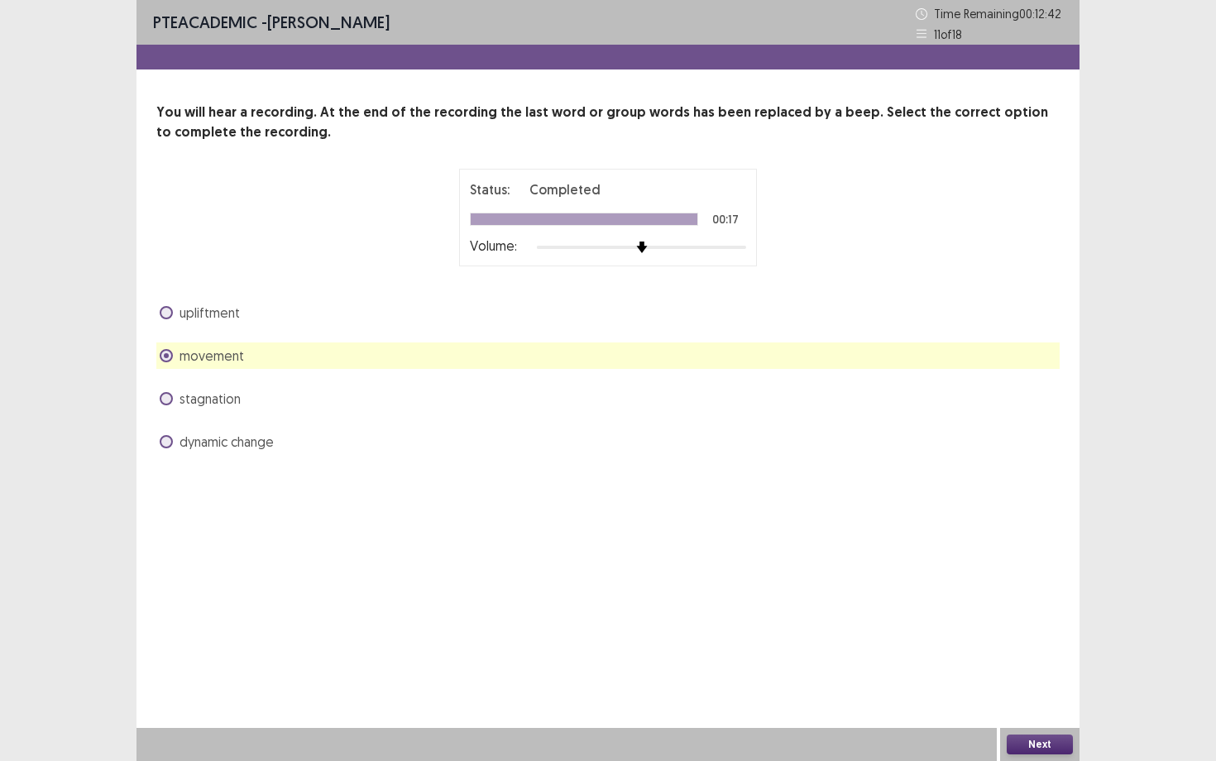
click at [1014, 659] on button "Next" at bounding box center [1040, 745] width 66 height 20
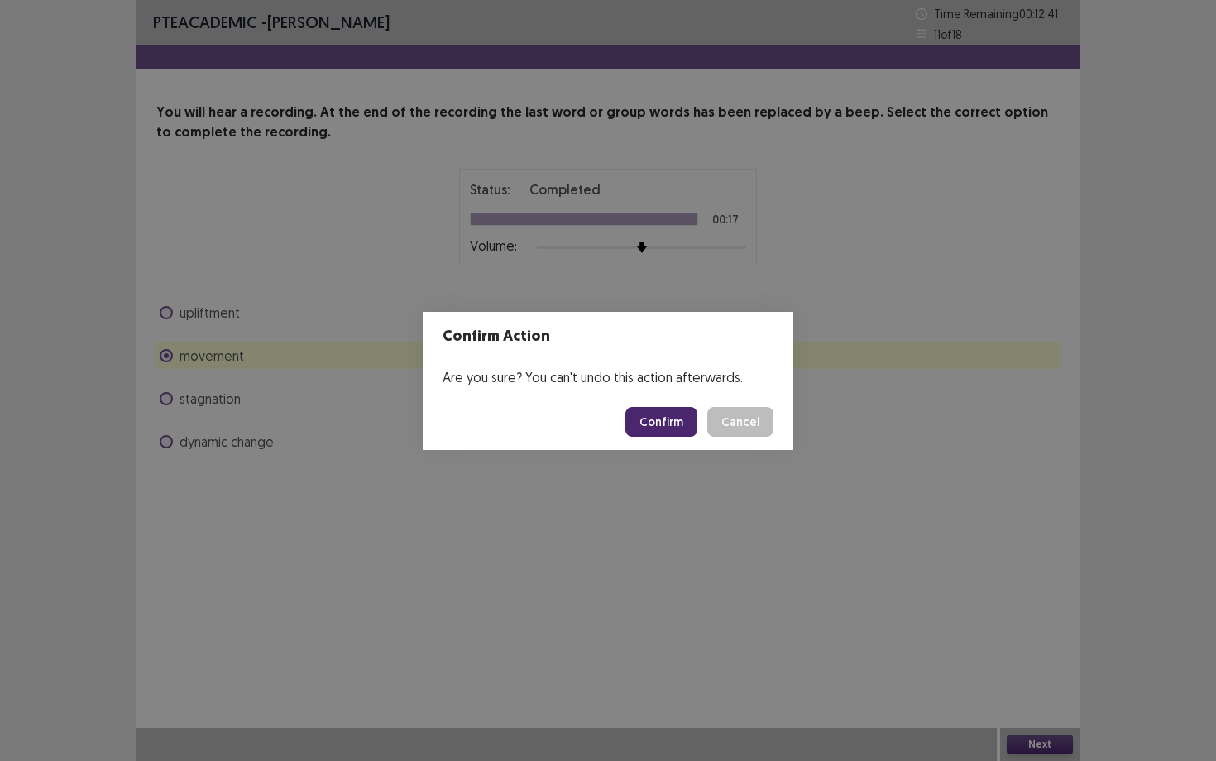
click at [679, 417] on button "Confirm" at bounding box center [662, 422] width 72 height 30
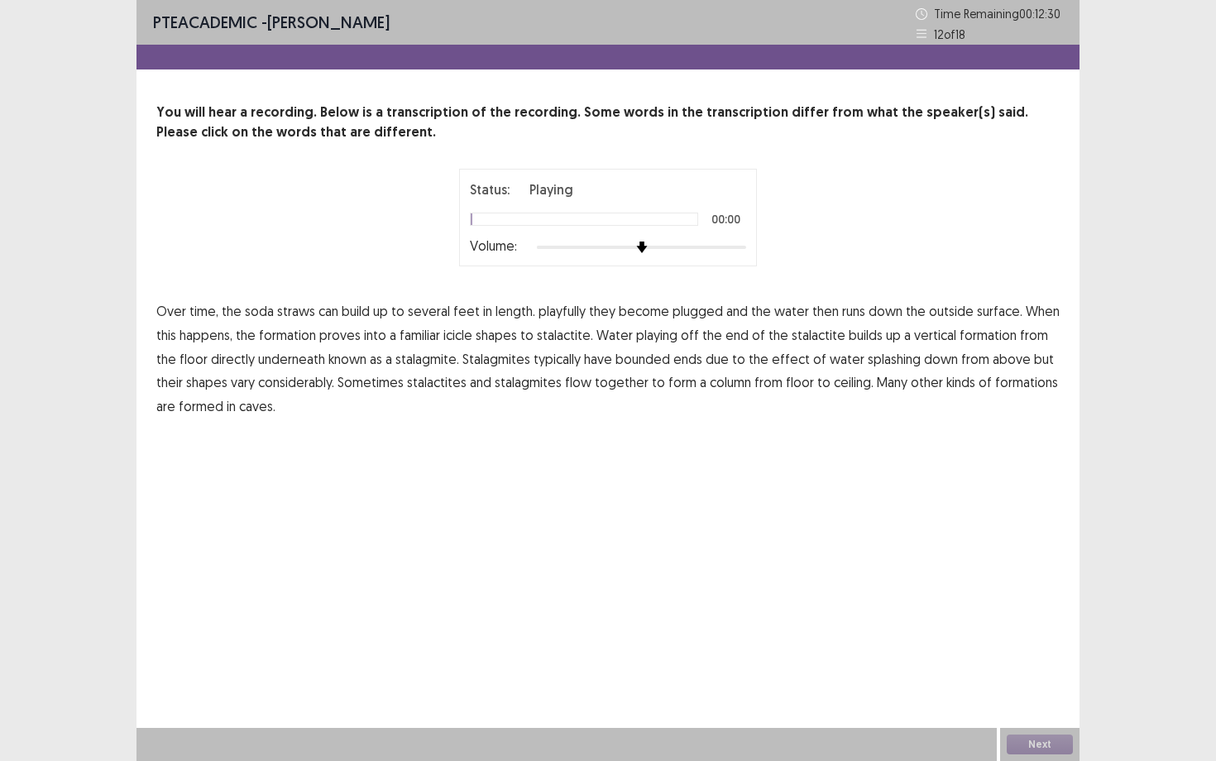
click at [674, 252] on div at bounding box center [641, 247] width 209 height 13
click at [564, 308] on span "playfully" at bounding box center [562, 311] width 47 height 20
click at [339, 333] on span "proves" at bounding box center [339, 335] width 41 height 20
click at [660, 332] on span "playing" at bounding box center [656, 335] width 41 height 20
click at [621, 359] on span "bounded" at bounding box center [643, 359] width 55 height 20
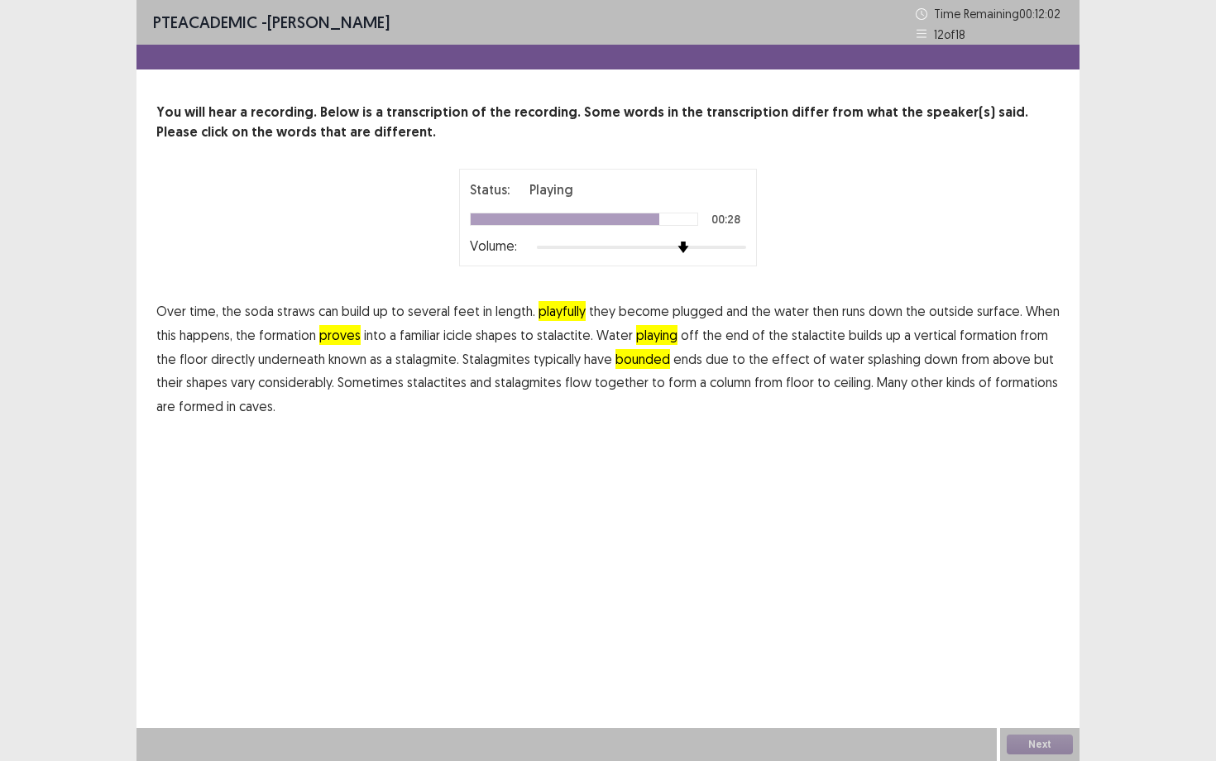
click at [565, 381] on span "flow" at bounding box center [578, 382] width 26 height 20
click at [1049, 659] on button "Next" at bounding box center [1040, 745] width 66 height 20
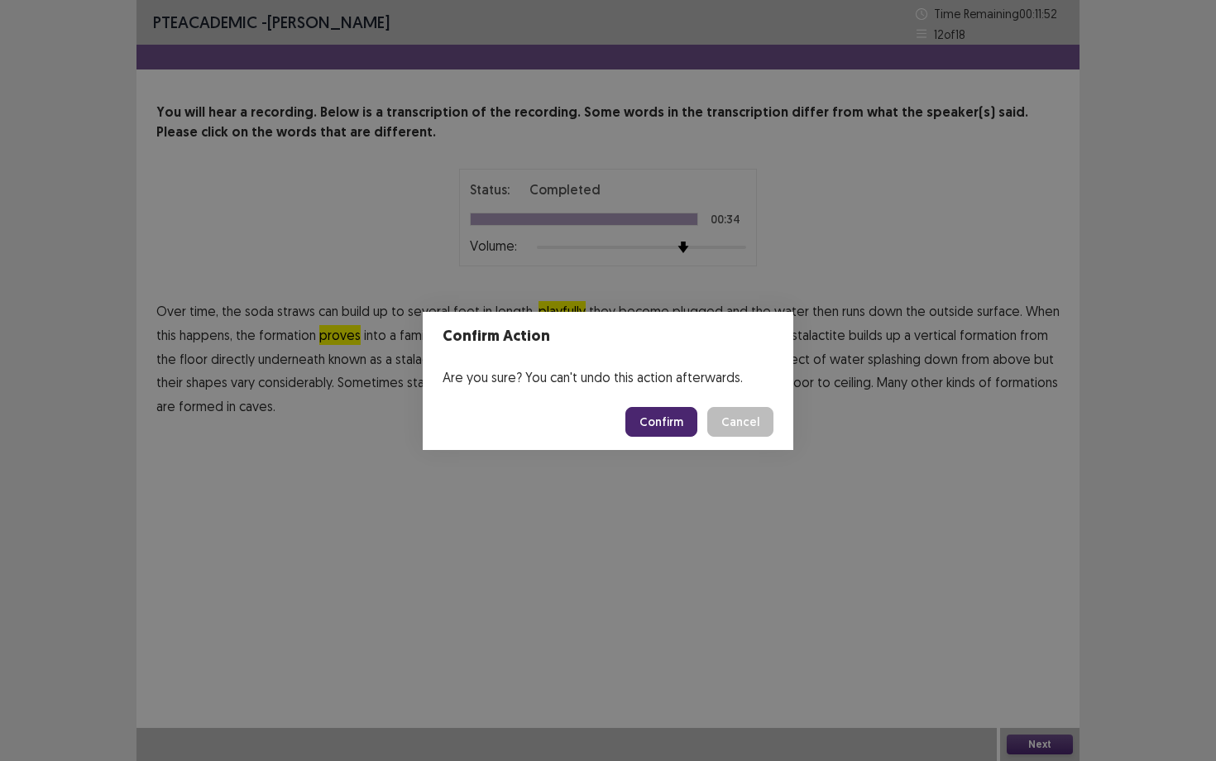
click at [687, 432] on button "Confirm" at bounding box center [662, 422] width 72 height 30
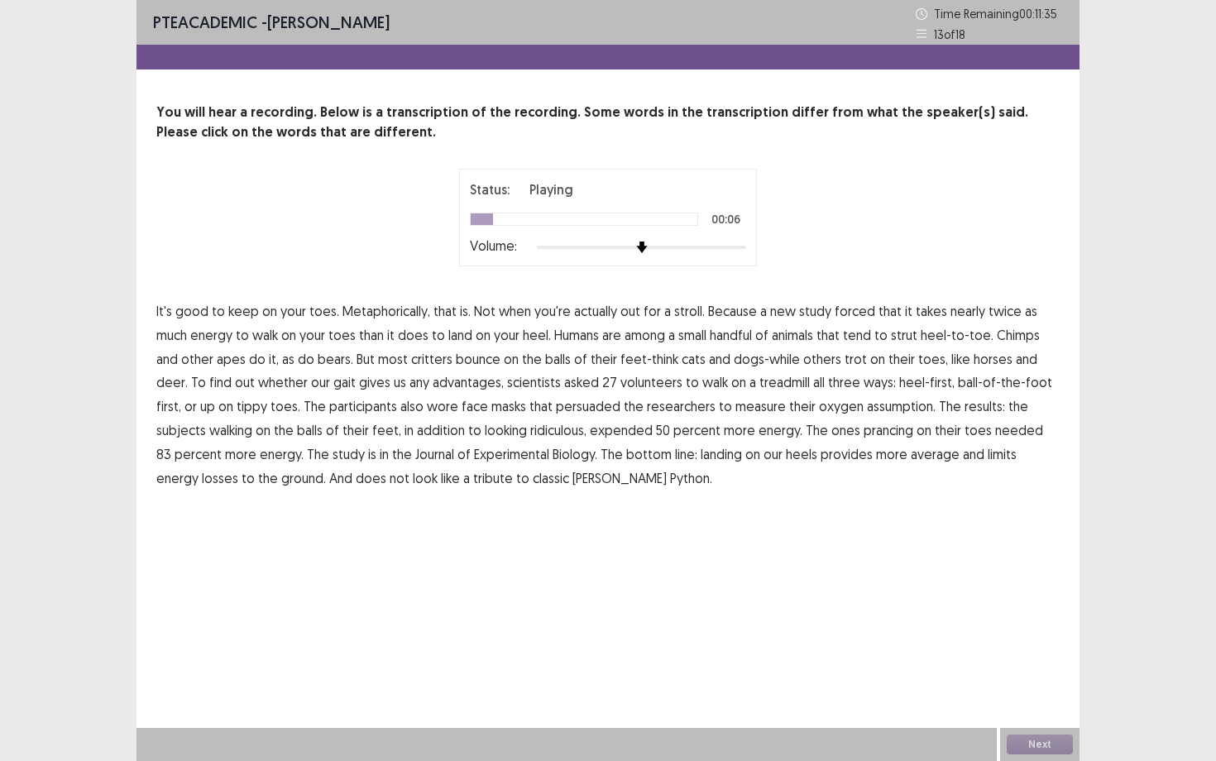
click at [842, 311] on span "forced" at bounding box center [855, 311] width 41 height 20
click at [556, 410] on span "persuaded" at bounding box center [588, 406] width 65 height 20
click at [911, 458] on span "average" at bounding box center [935, 454] width 49 height 20
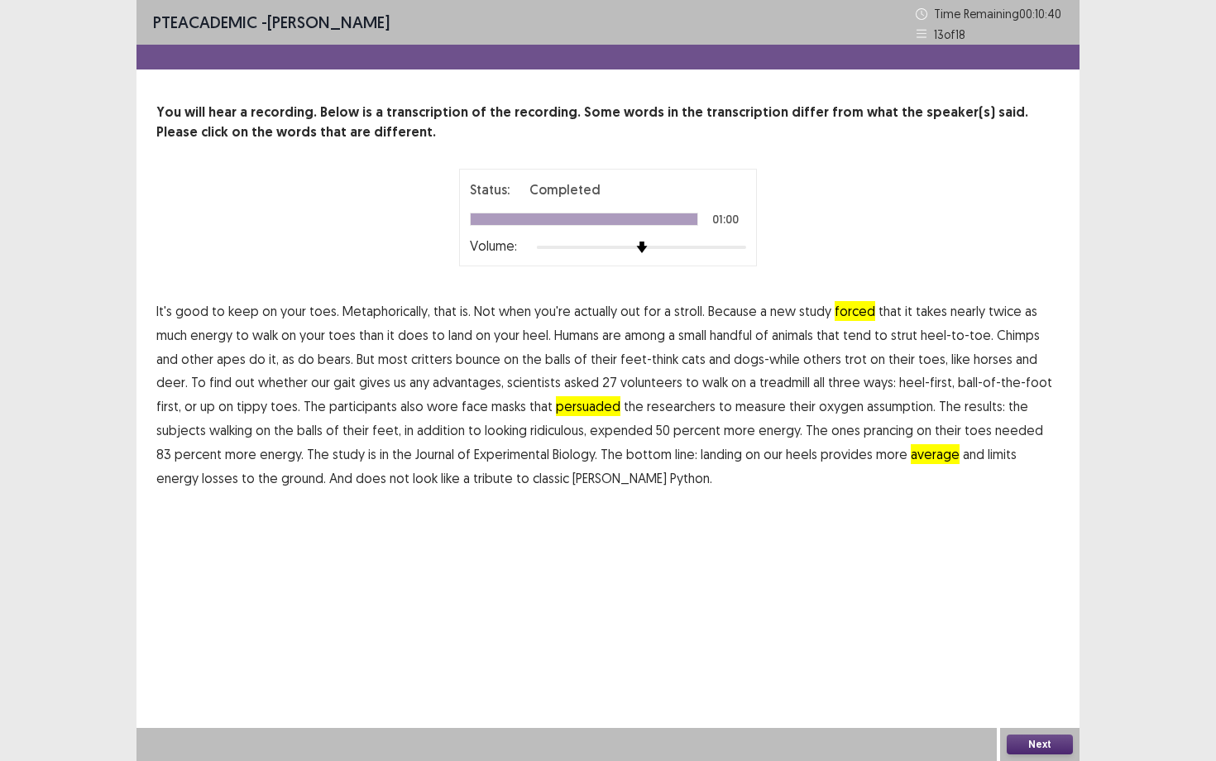
click at [1038, 659] on div "Next" at bounding box center [1039, 744] width 79 height 33
click at [1034, 659] on button "Next" at bounding box center [1040, 745] width 66 height 20
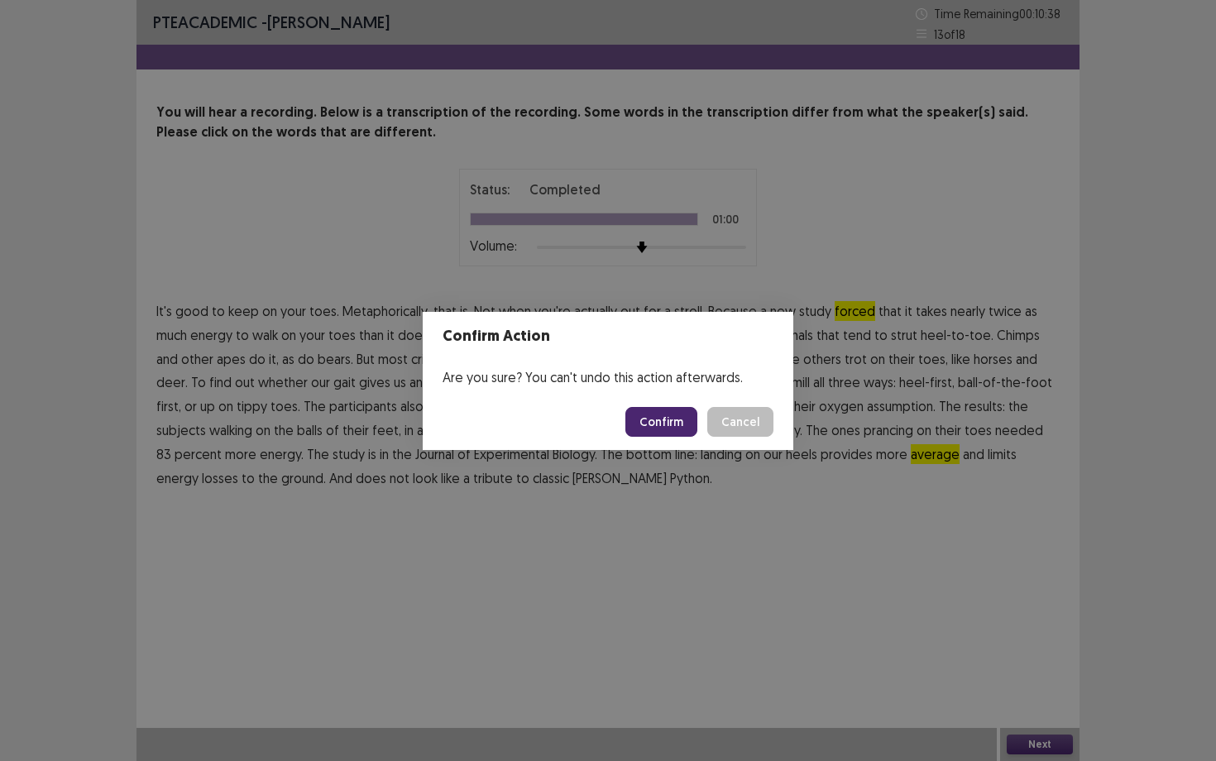
click at [675, 431] on button "Confirm" at bounding box center [662, 422] width 72 height 30
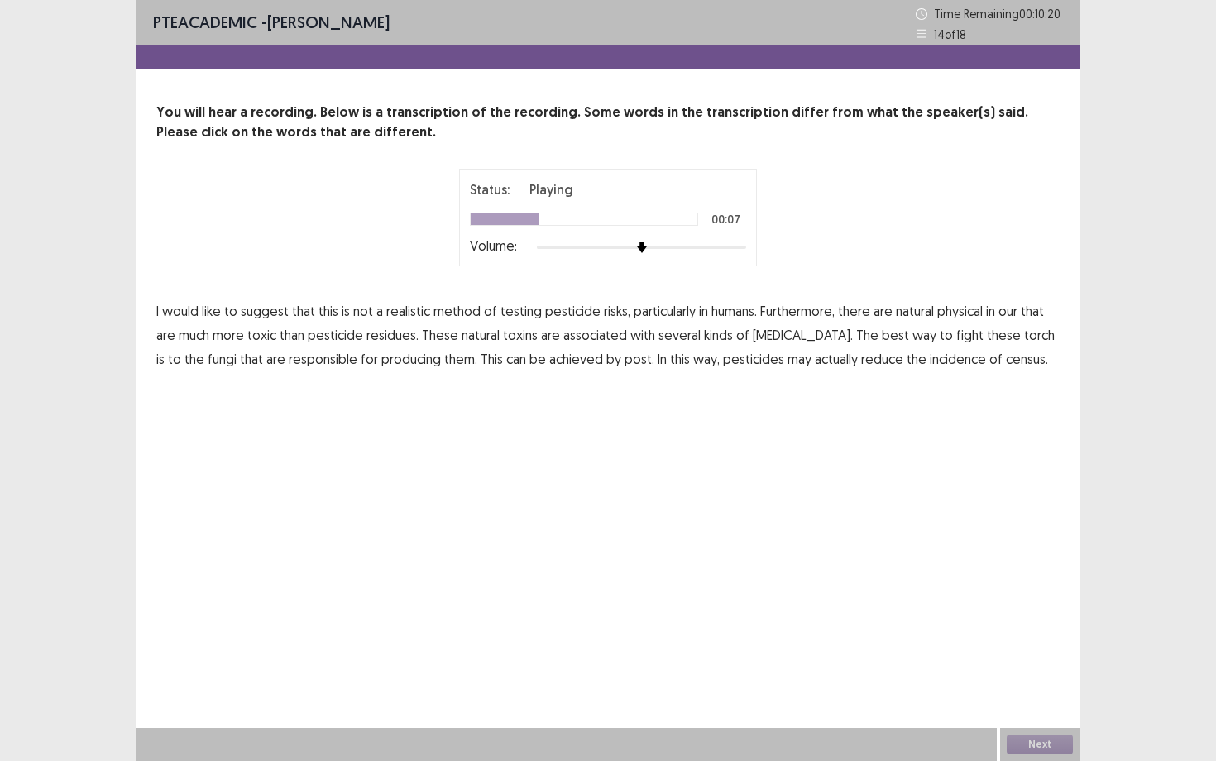
click at [940, 316] on span "physical" at bounding box center [961, 311] width 46 height 20
drag, startPoint x: 921, startPoint y: 336, endPoint x: 931, endPoint y: 333, distance: 10.5
click at [931, 334] on p "I would like to suggest that this is not a realistic method of testing pesticid…" at bounding box center [608, 335] width 904 height 71
click at [1024, 333] on span "torch" at bounding box center [1039, 335] width 31 height 20
click at [625, 363] on span "post." at bounding box center [640, 359] width 30 height 20
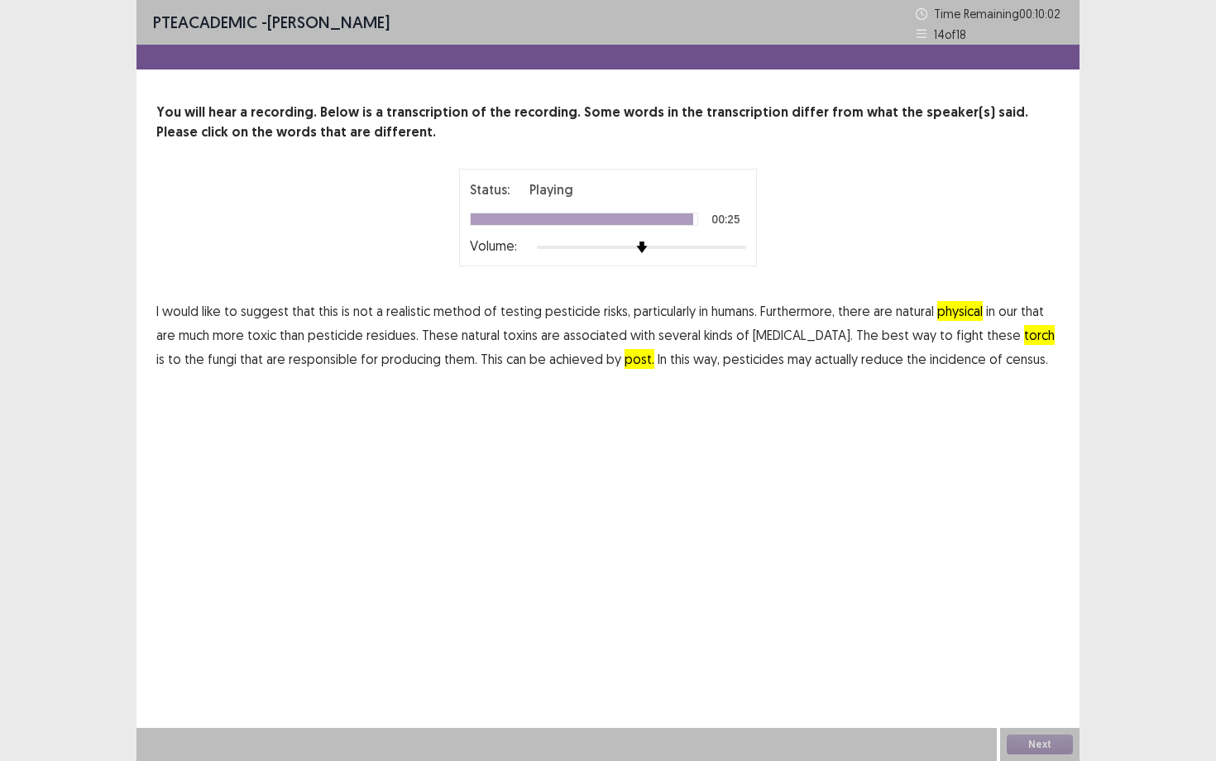
click at [1006, 357] on span "census." at bounding box center [1027, 359] width 42 height 20
click at [1030, 659] on button "Next" at bounding box center [1040, 745] width 66 height 20
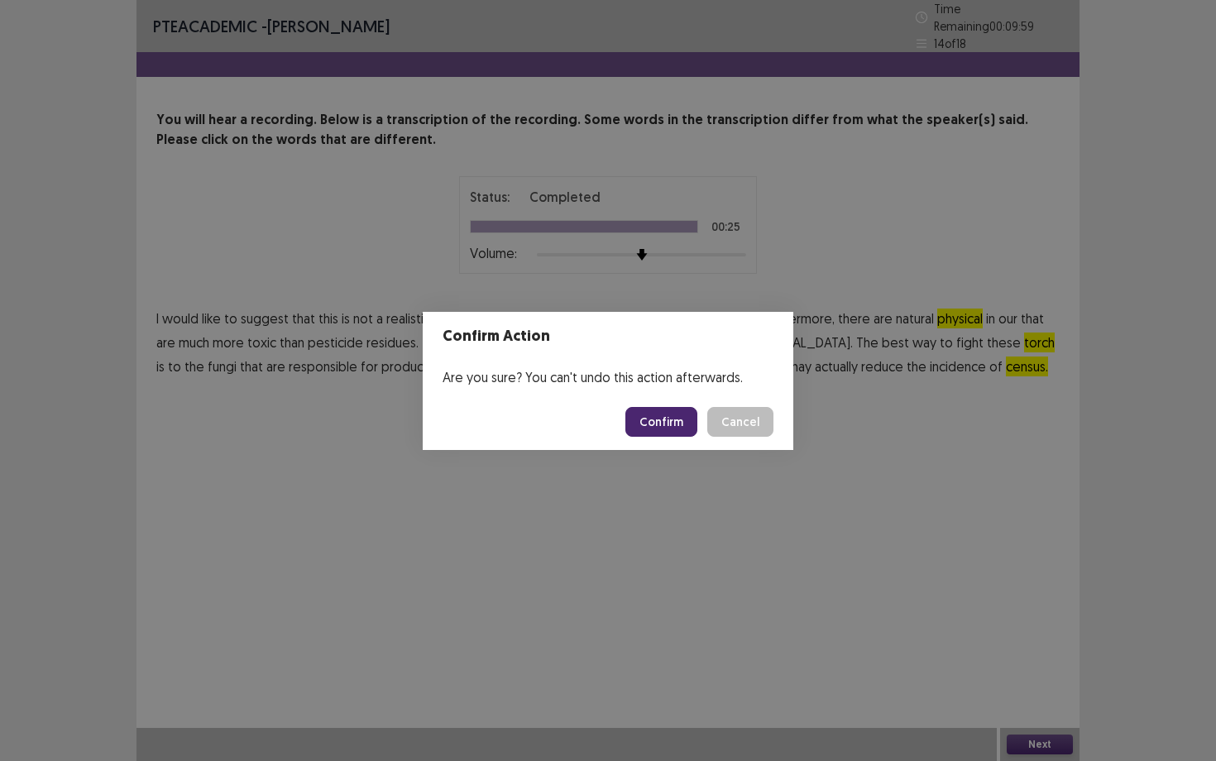
click at [673, 424] on button "Confirm" at bounding box center [662, 422] width 72 height 30
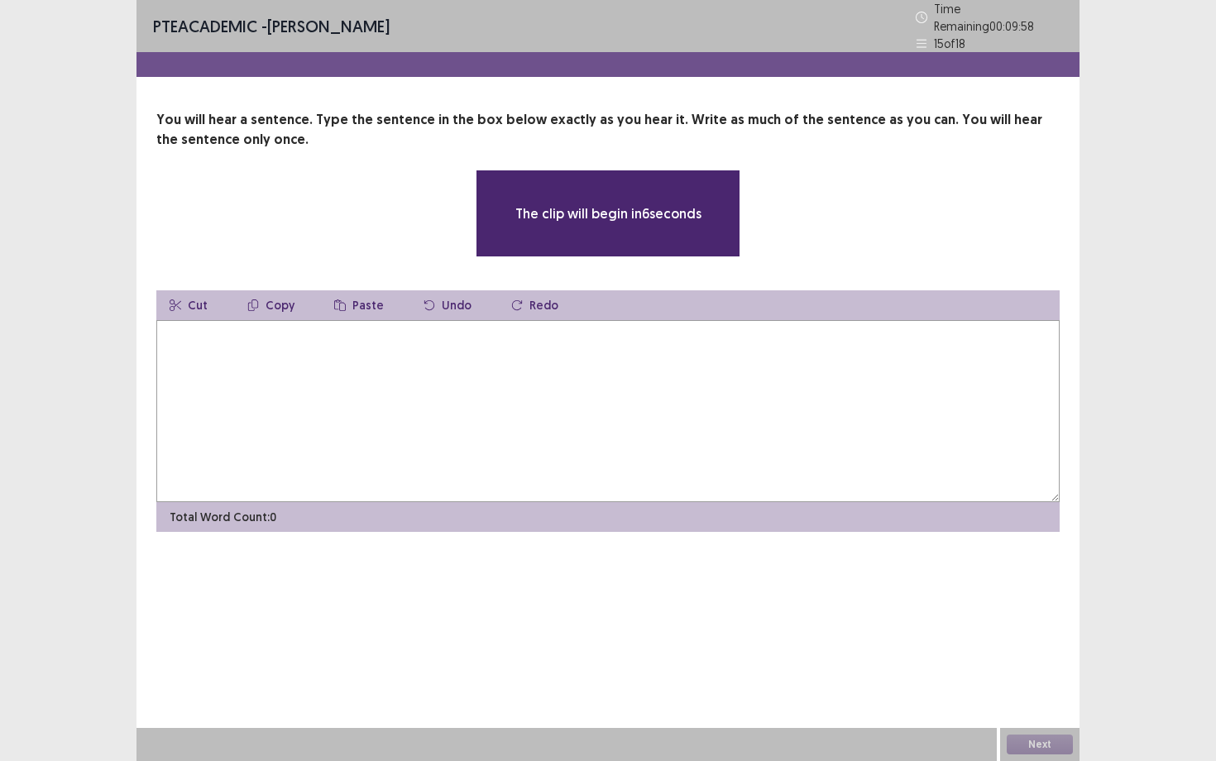
click at [673, 424] on textarea at bounding box center [608, 411] width 904 height 182
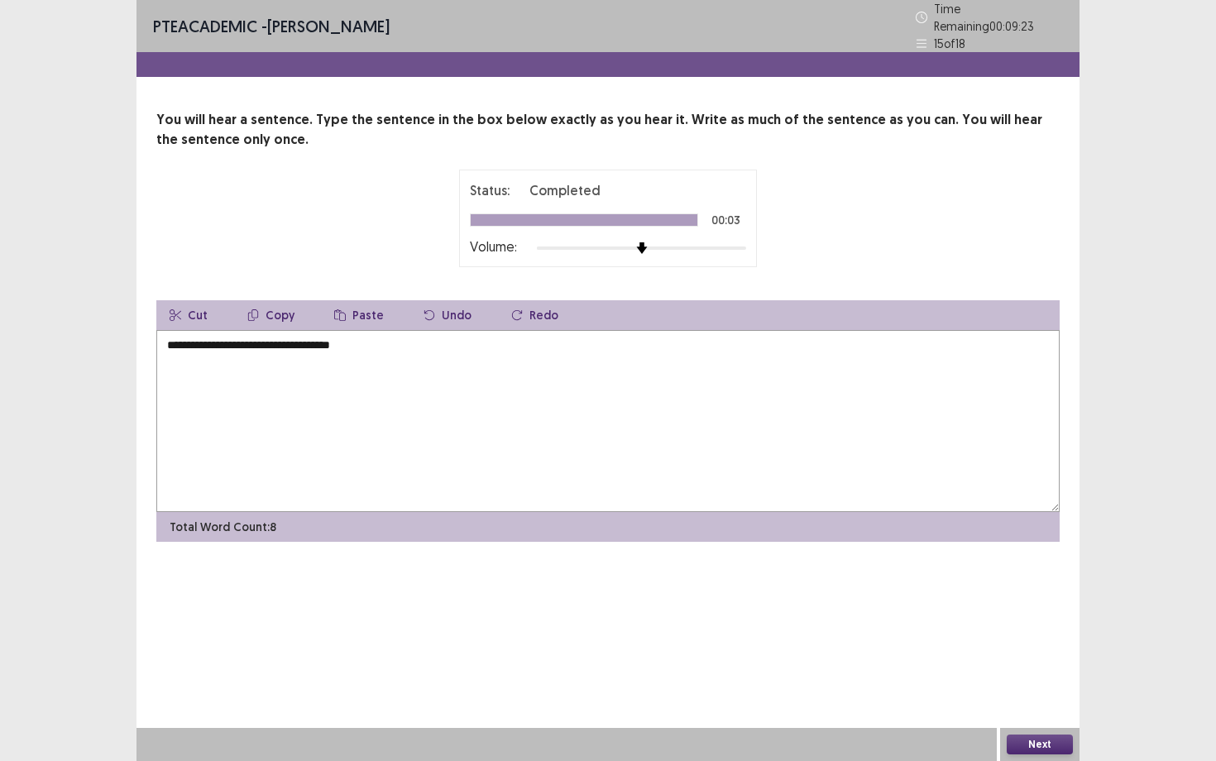
type textarea "**********"
click at [1038, 659] on button "Next" at bounding box center [1040, 745] width 66 height 20
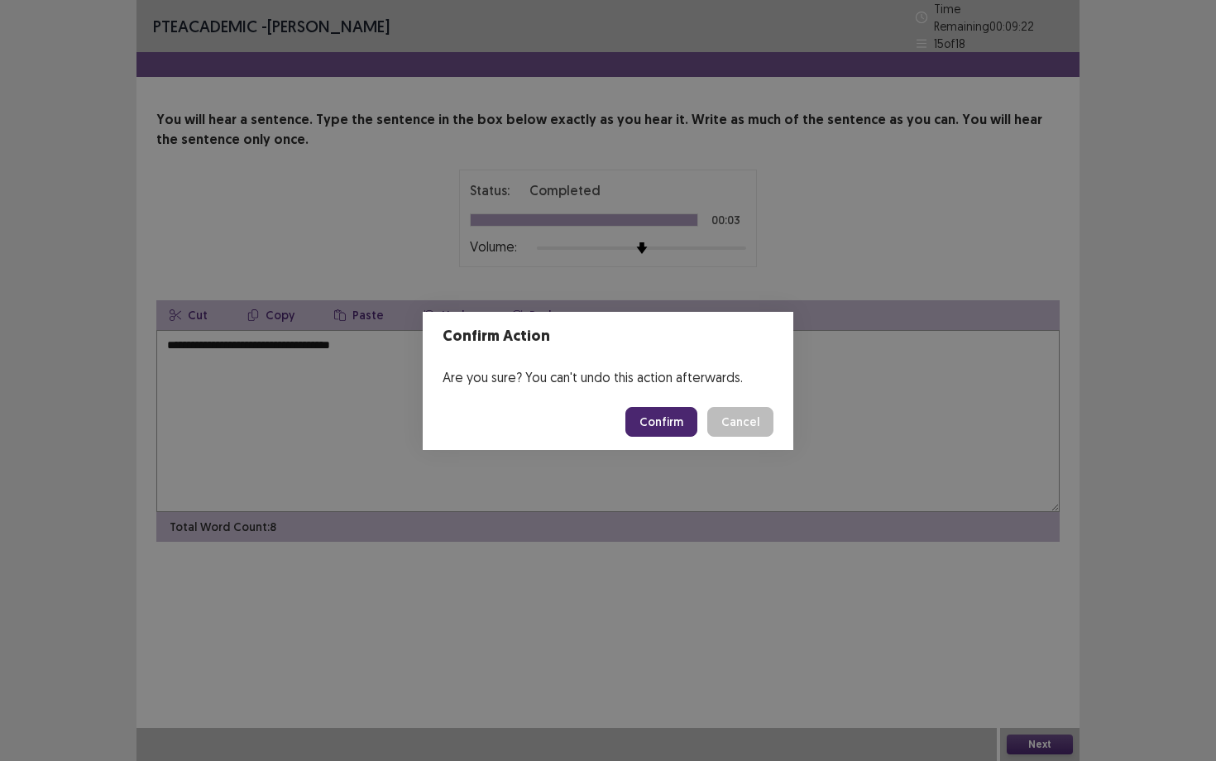
click at [672, 419] on button "Confirm" at bounding box center [662, 422] width 72 height 30
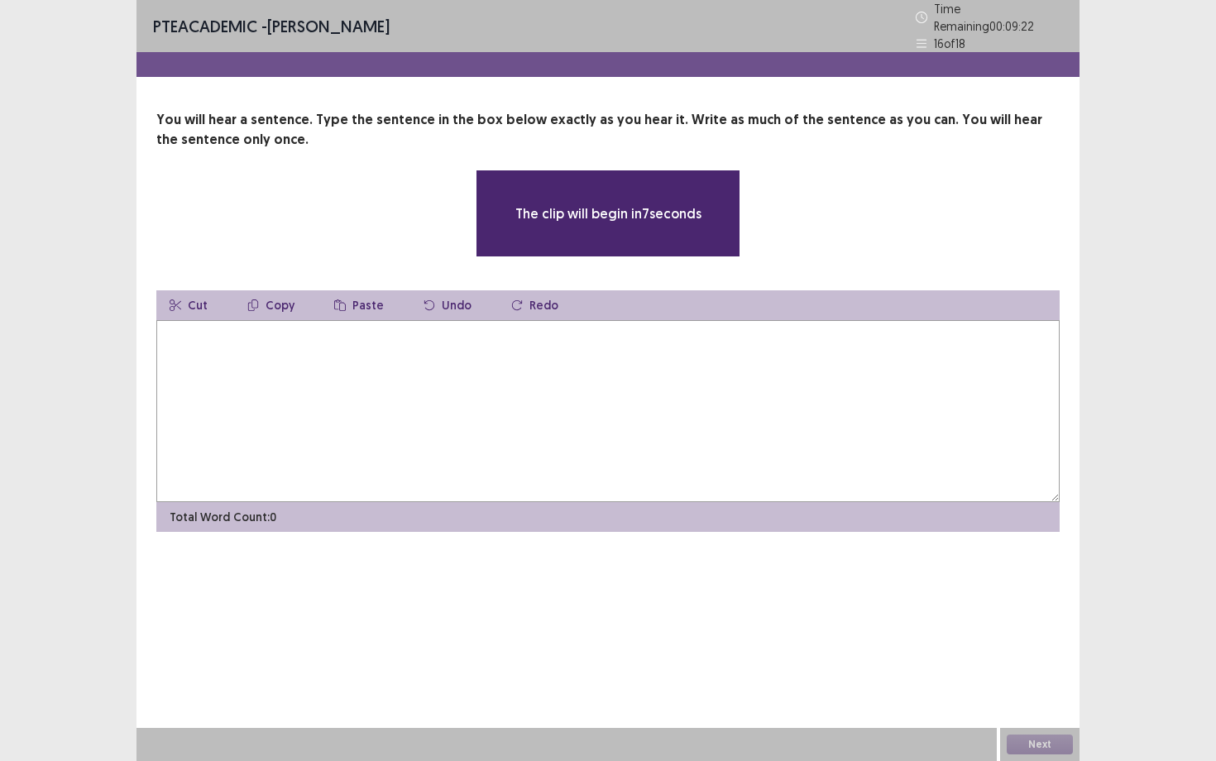
click at [636, 415] on textarea at bounding box center [608, 411] width 904 height 182
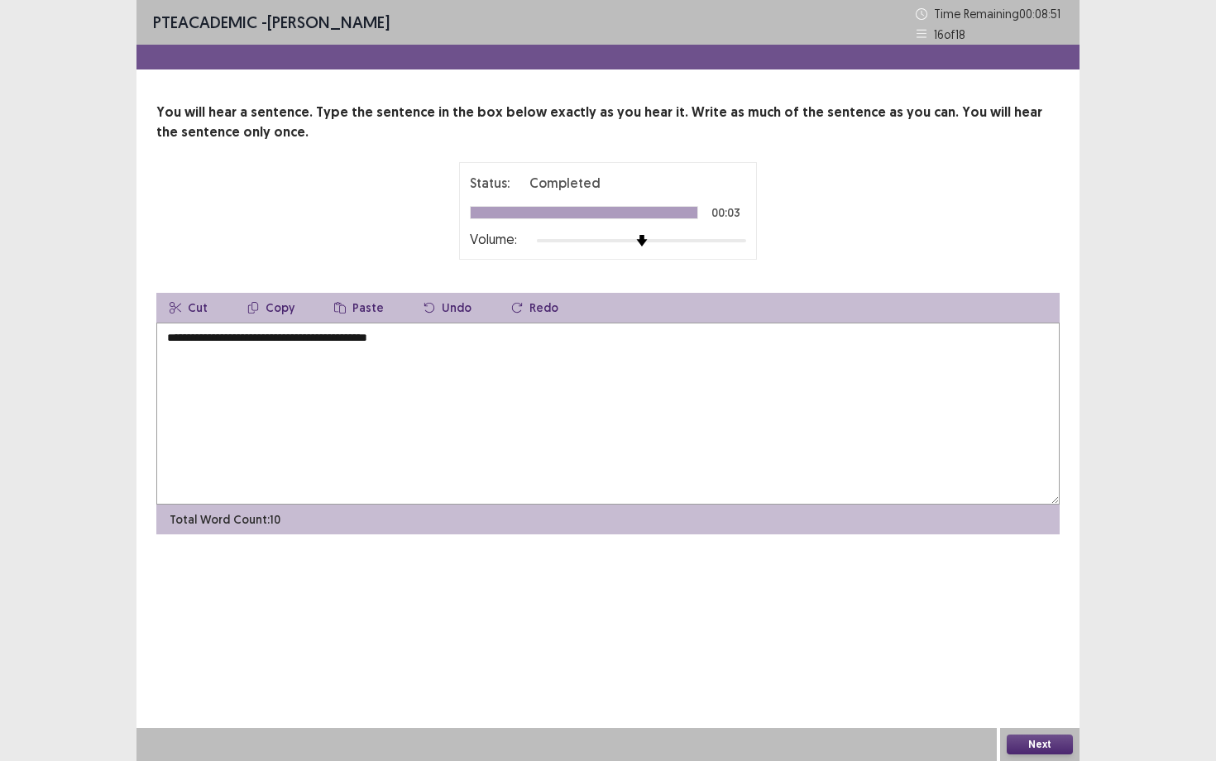
click at [165, 338] on textarea "**********" at bounding box center [608, 414] width 904 height 182
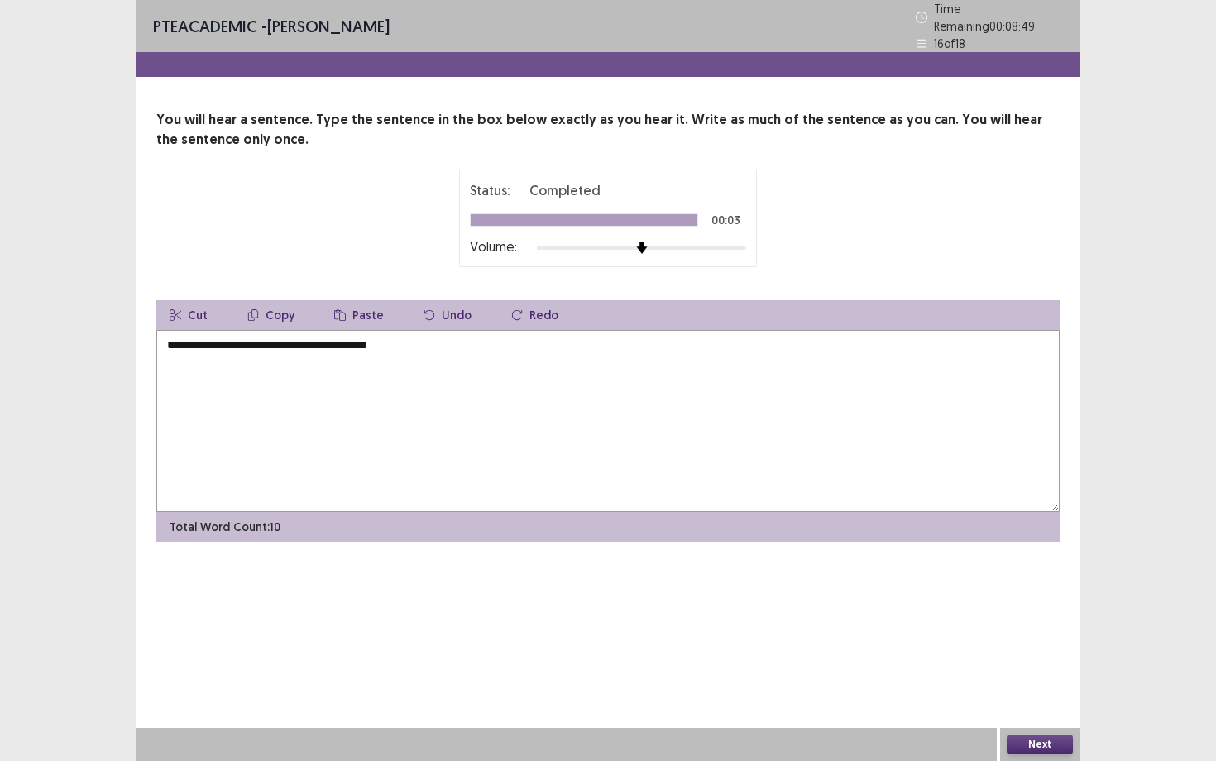
drag, startPoint x: 180, startPoint y: 339, endPoint x: 157, endPoint y: 338, distance: 23.2
click at [157, 339] on textarea "**********" at bounding box center [608, 421] width 904 height 182
type textarea "**********"
click at [1040, 659] on button "Next" at bounding box center [1040, 745] width 66 height 20
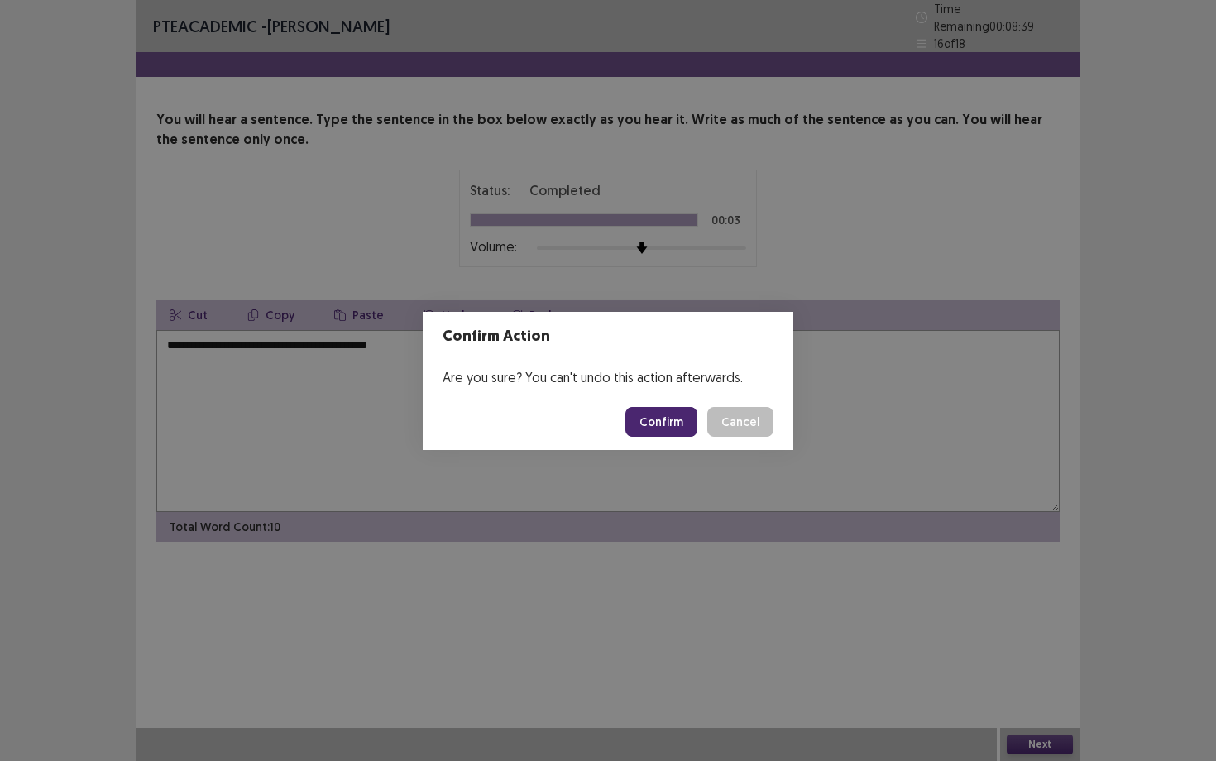
click at [679, 429] on button "Confirm" at bounding box center [662, 422] width 72 height 30
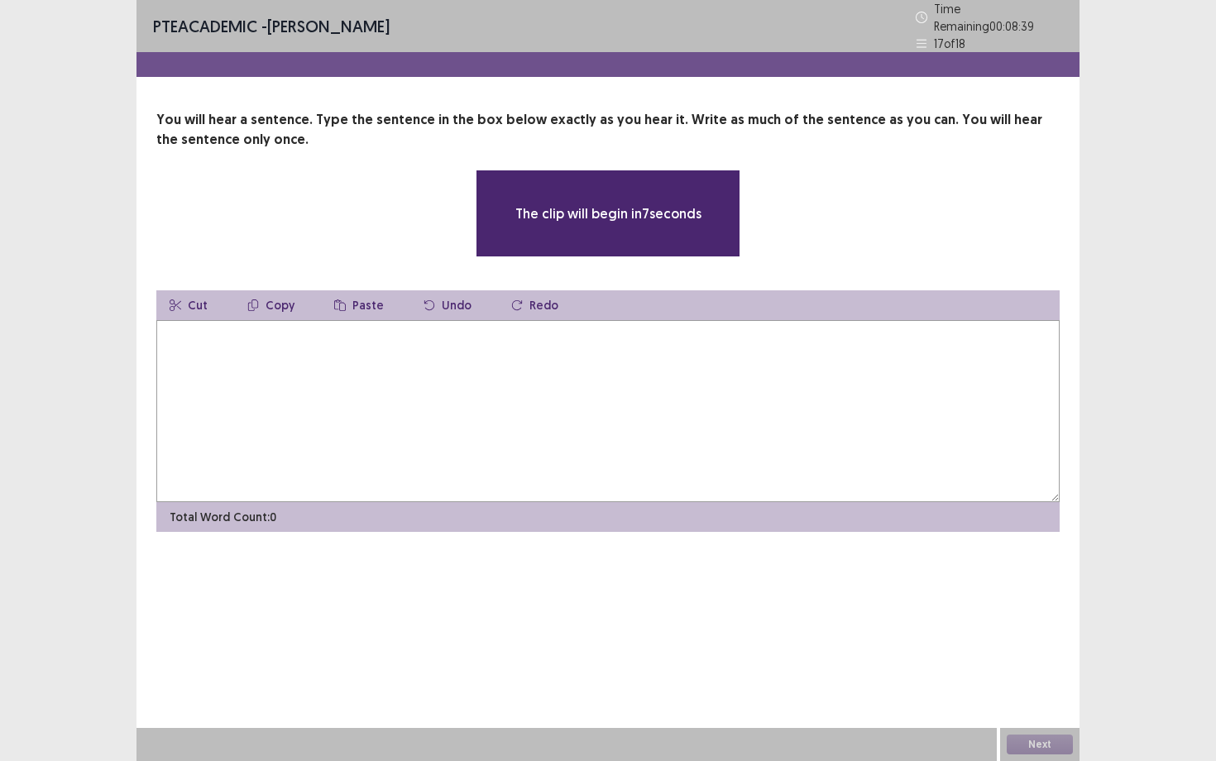
click at [619, 410] on textarea at bounding box center [608, 411] width 904 height 182
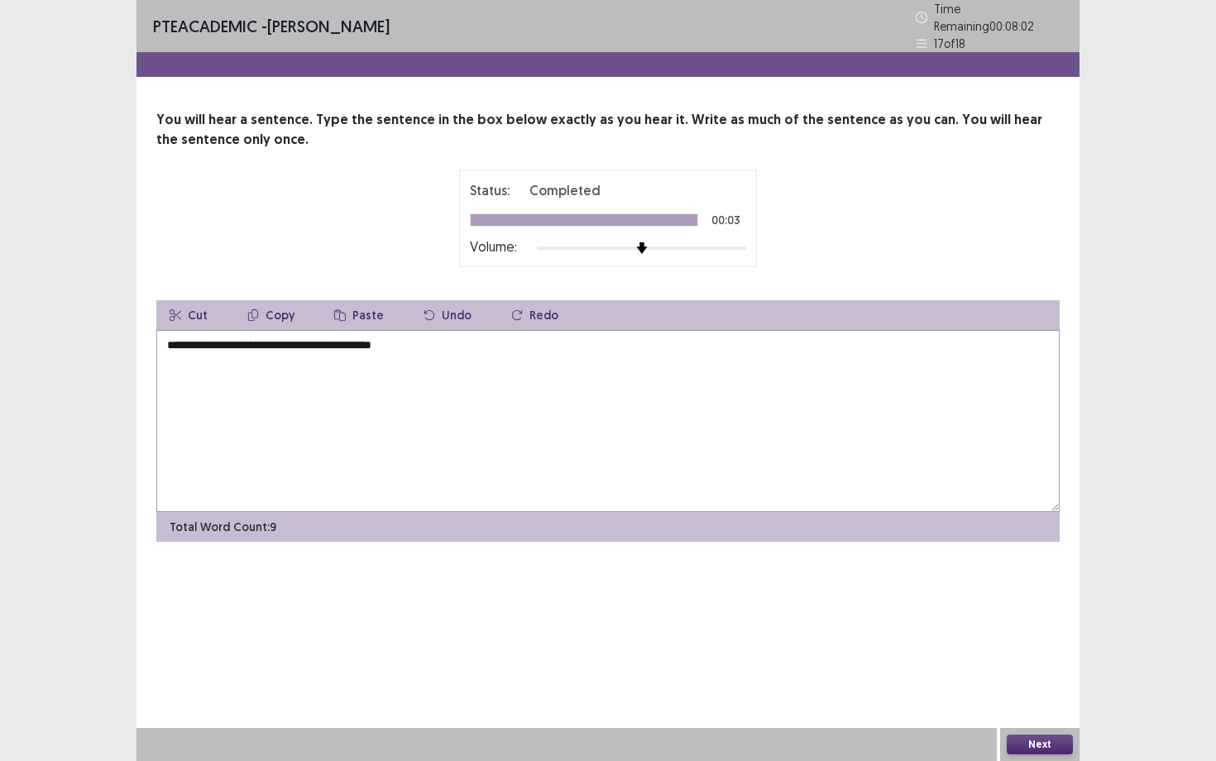
type textarea "**********"
click at [1057, 659] on button "Next" at bounding box center [1040, 745] width 66 height 20
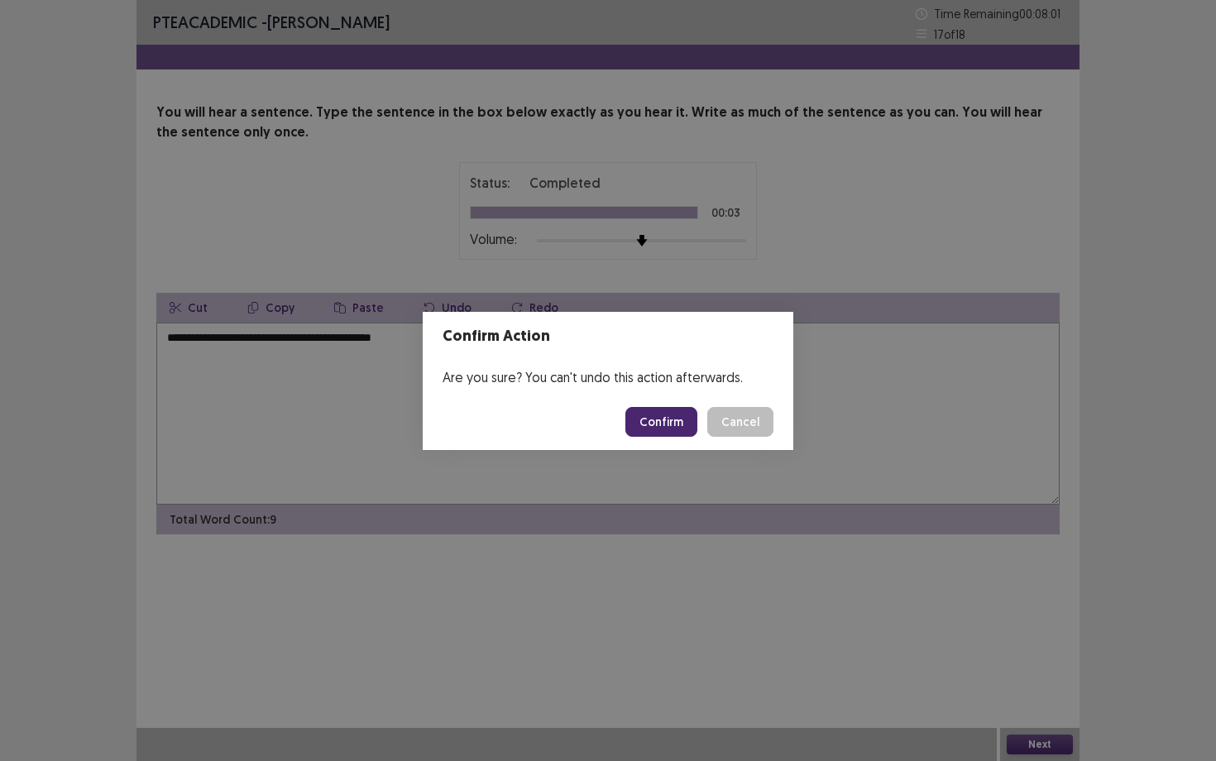
click at [643, 428] on button "Confirm" at bounding box center [662, 422] width 72 height 30
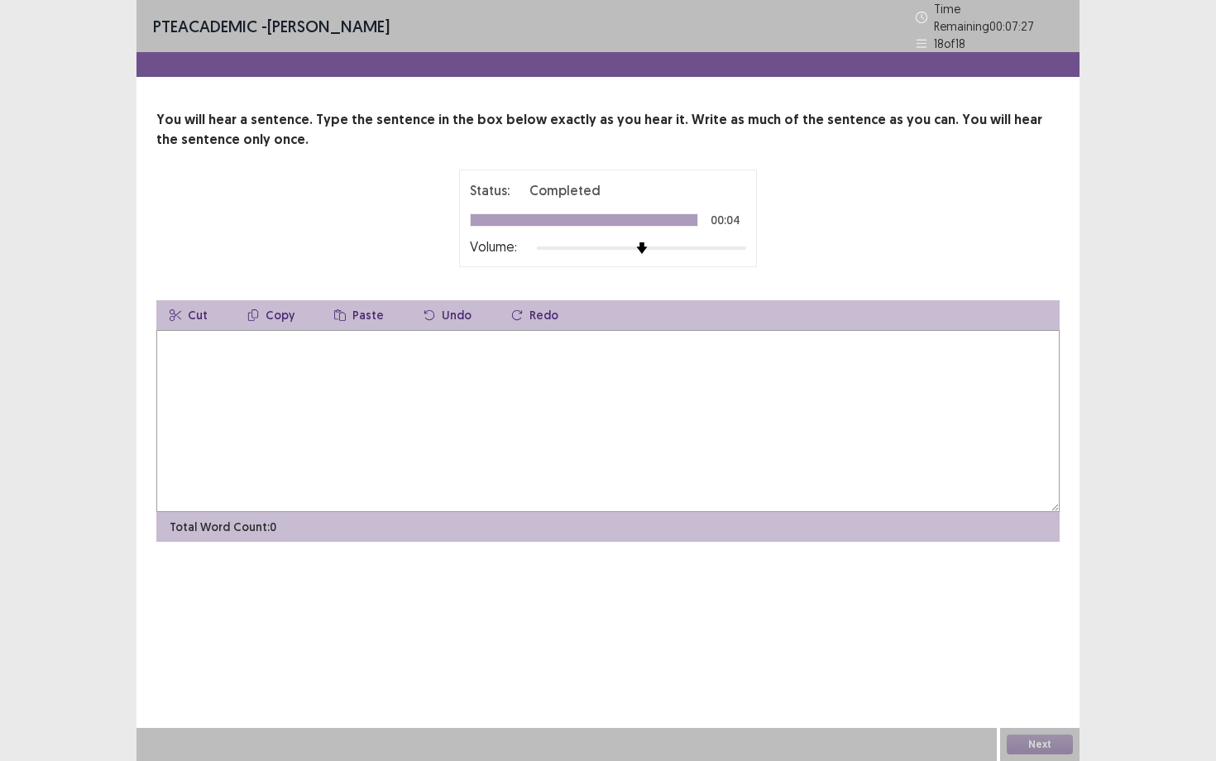
click at [643, 428] on textarea at bounding box center [608, 421] width 904 height 182
type textarea "**********"
click at [1041, 659] on button "Next" at bounding box center [1040, 745] width 66 height 20
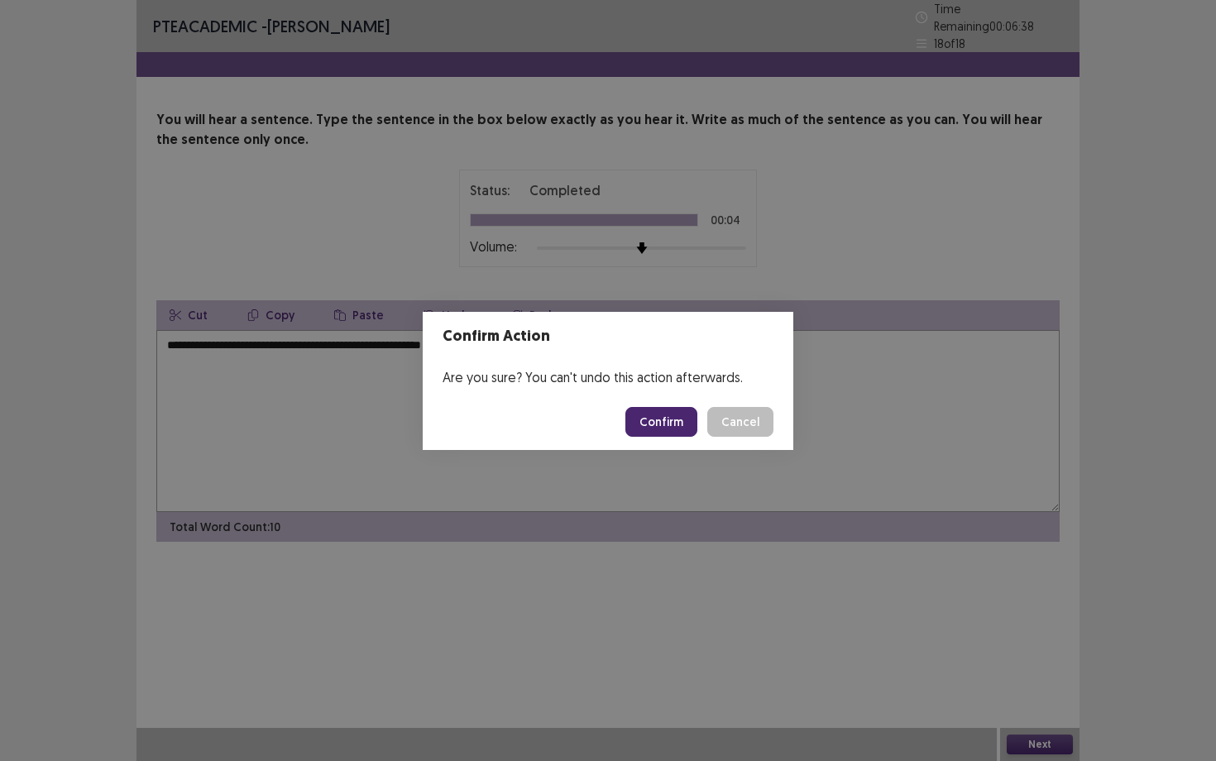
click at [664, 410] on button "Confirm" at bounding box center [662, 422] width 72 height 30
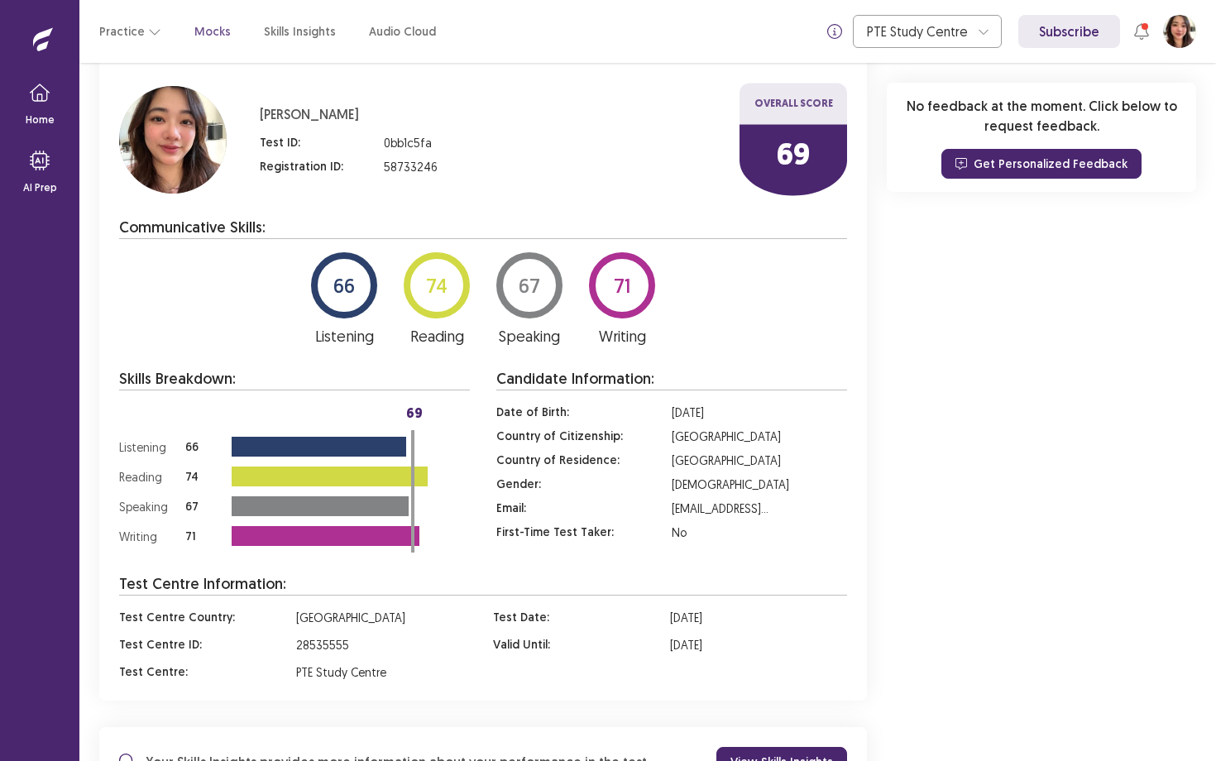
scroll to position [221, 0]
